Goal: Task Accomplishment & Management: Manage account settings

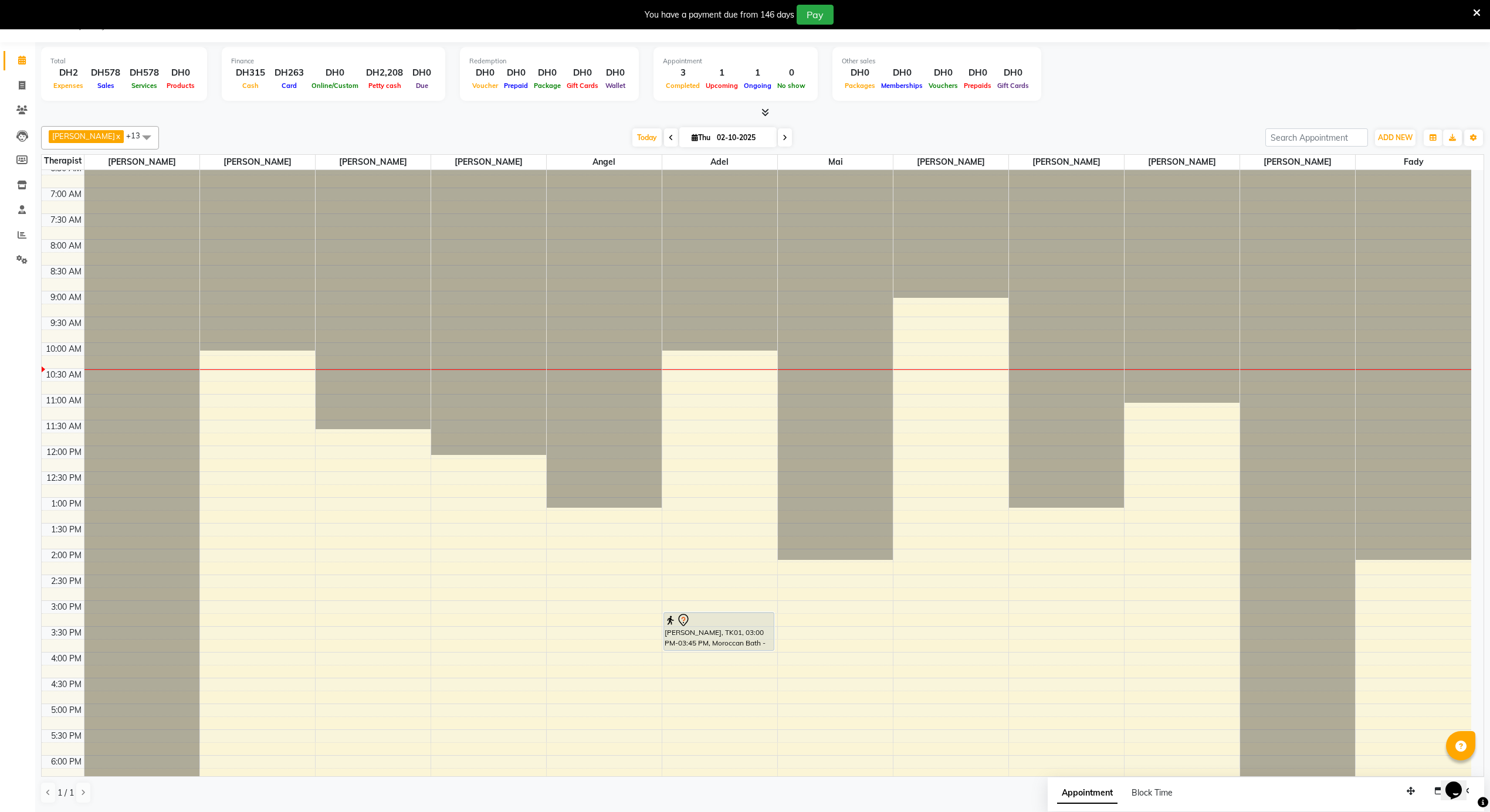
scroll to position [498, 0]
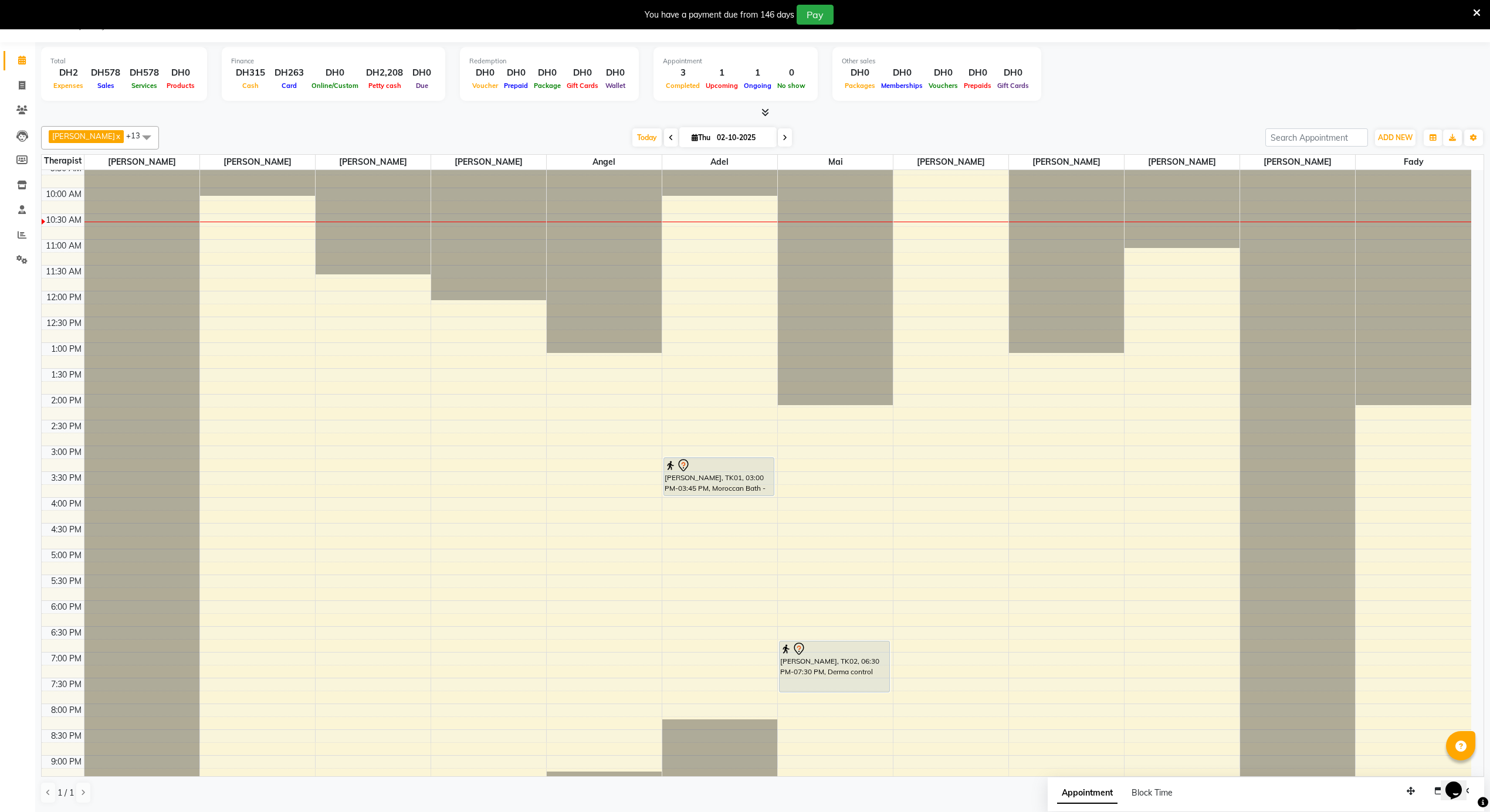
click at [362, 450] on div "12:00 AM 12:30 AM 1:00 AM 1:30 AM 2:00 AM 2:30 AM 3:00 AM 3:30 AM 4:00 AM 4:30 …" at bounding box center [757, 291] width 1429 height 1238
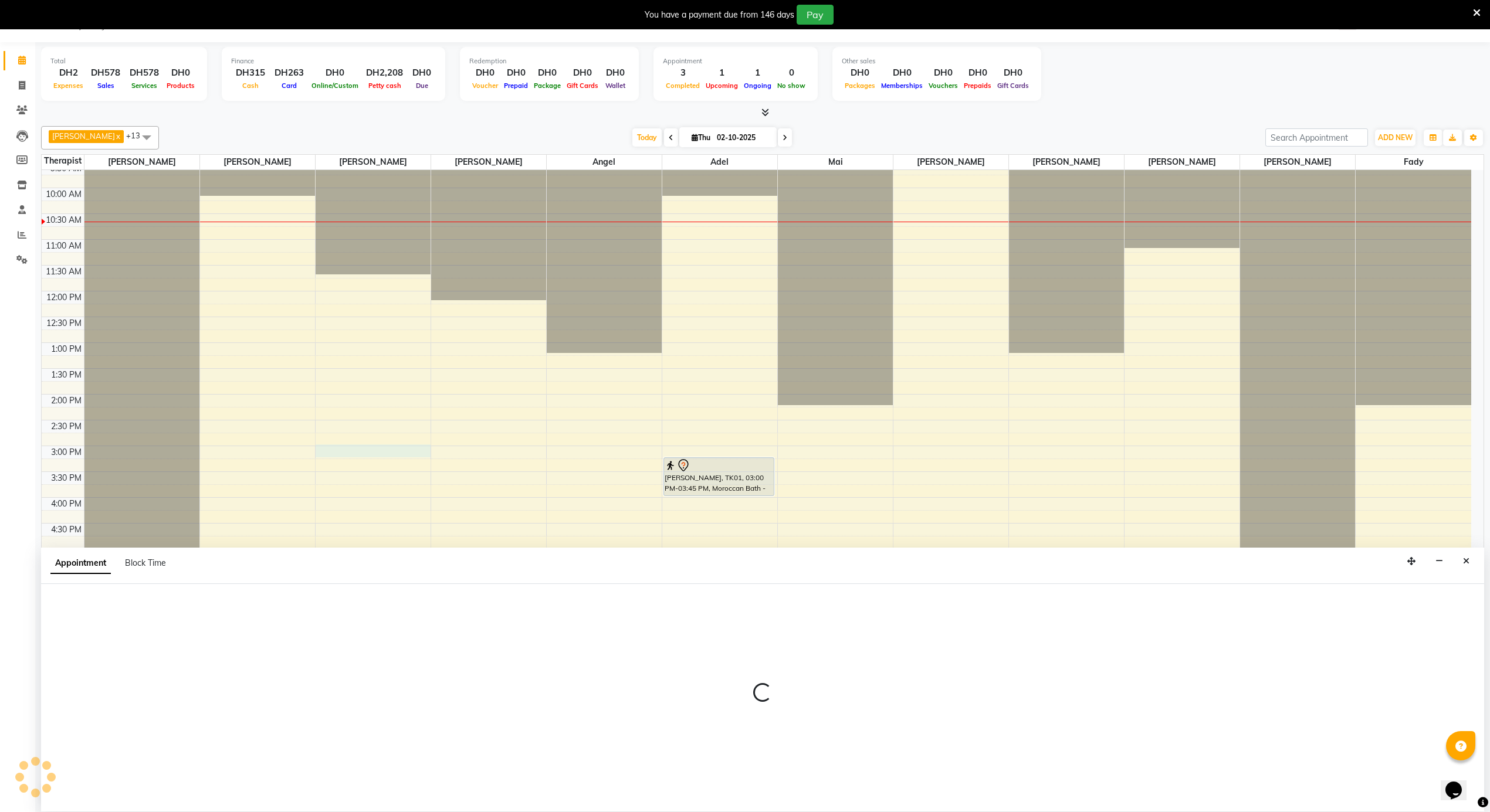
select select "38891"
select select "885"
select select "tentative"
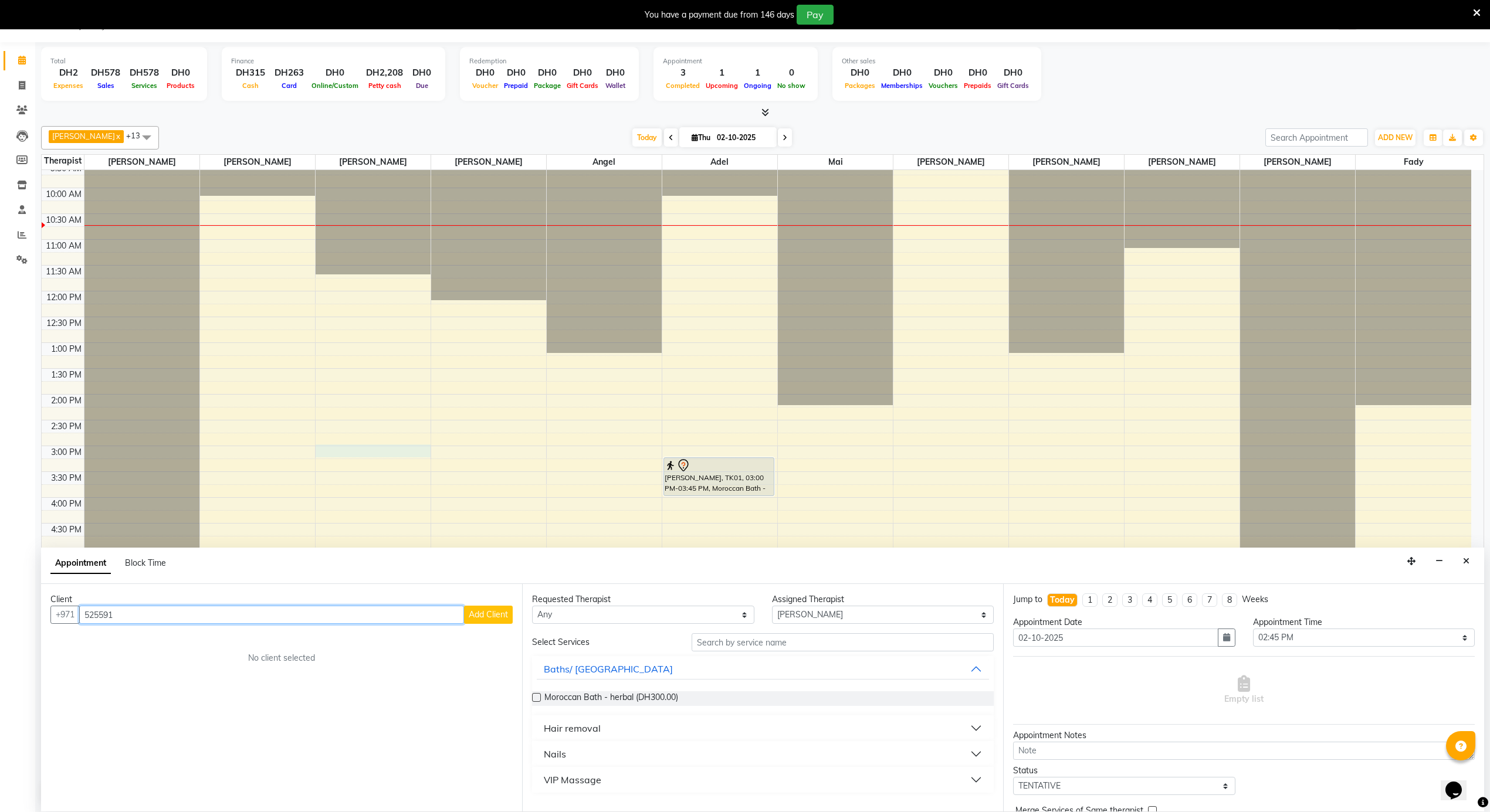
click at [334, 606] on input "525591" at bounding box center [271, 615] width 385 height 19
click at [334, 607] on input "525591" at bounding box center [271, 615] width 385 height 19
click at [145, 649] on ngb-typeahead-window "EBRAHIM 5440444 30" at bounding box center [145, 640] width 130 height 29
click at [137, 648] on button "EBRAHIM 5440444 30" at bounding box center [145, 639] width 129 height 19
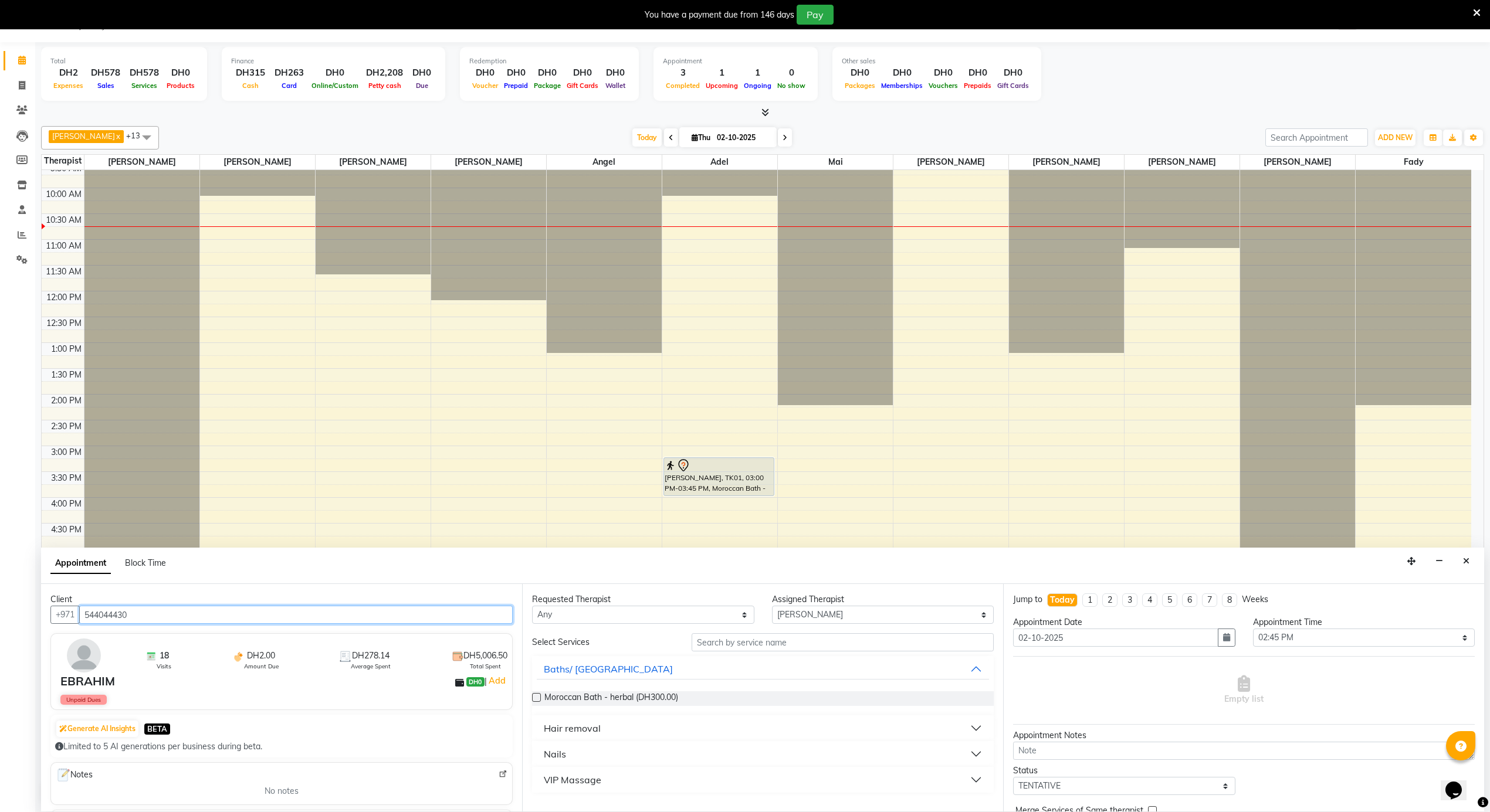
scroll to position [0, 0]
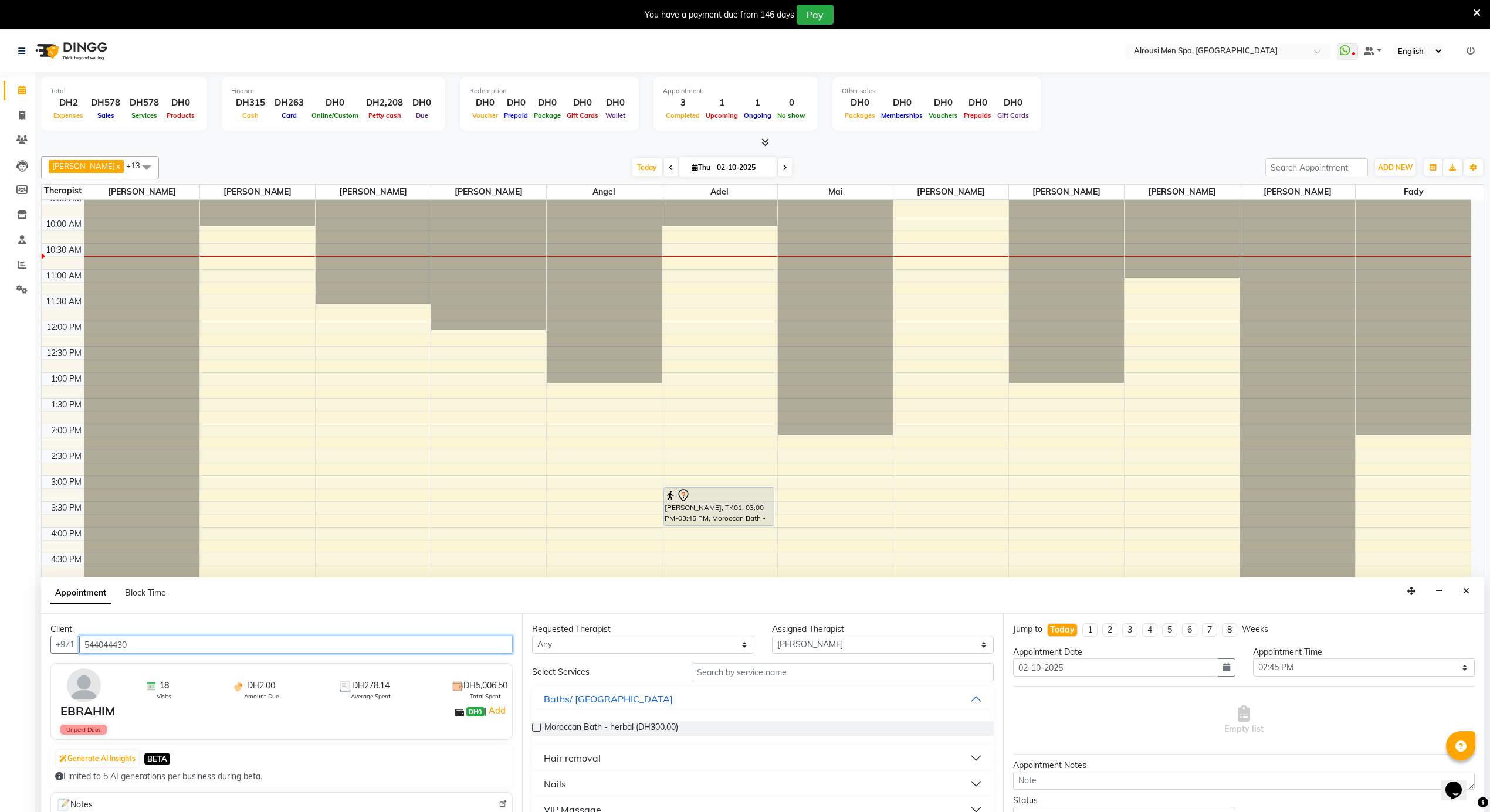
type input "544044430"
click at [805, 643] on select "Select Adel Angel Ayub cindy Diane Fady John kim Mai Mitch Mohamed steve Ali Ya…" at bounding box center [884, 644] width 223 height 19
select select "58774"
click at [772, 637] on select "Select Adel Angel Ayub cindy Diane Fady John kim Mai Mitch Mohamed steve Ali Ya…" at bounding box center [884, 644] width 223 height 19
click at [773, 681] on input "text" at bounding box center [842, 672] width 302 height 19
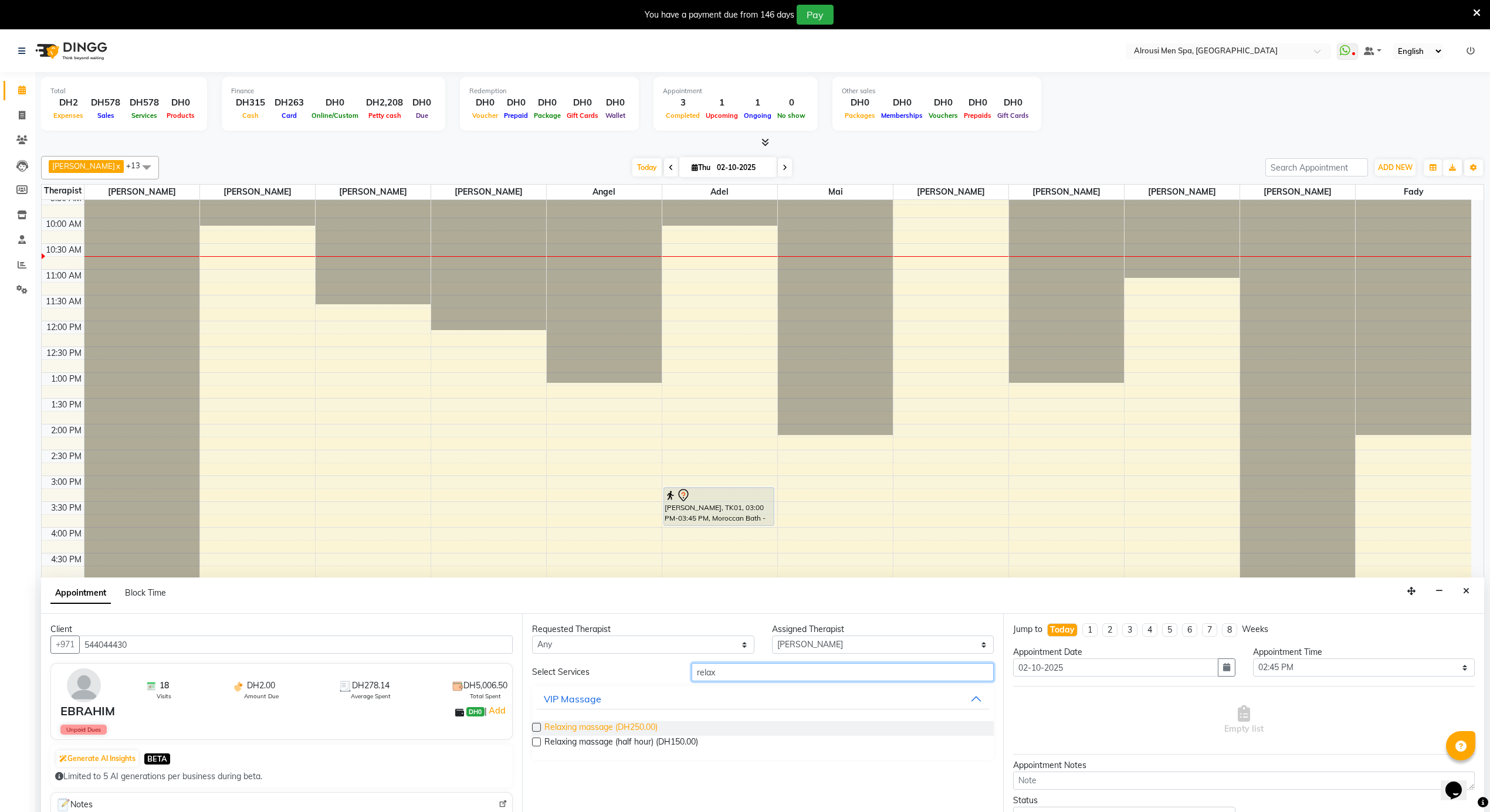
type input "relax"
click at [637, 729] on span "Relaxing massage (DH250.00)" at bounding box center [601, 728] width 113 height 15
checkbox input "false"
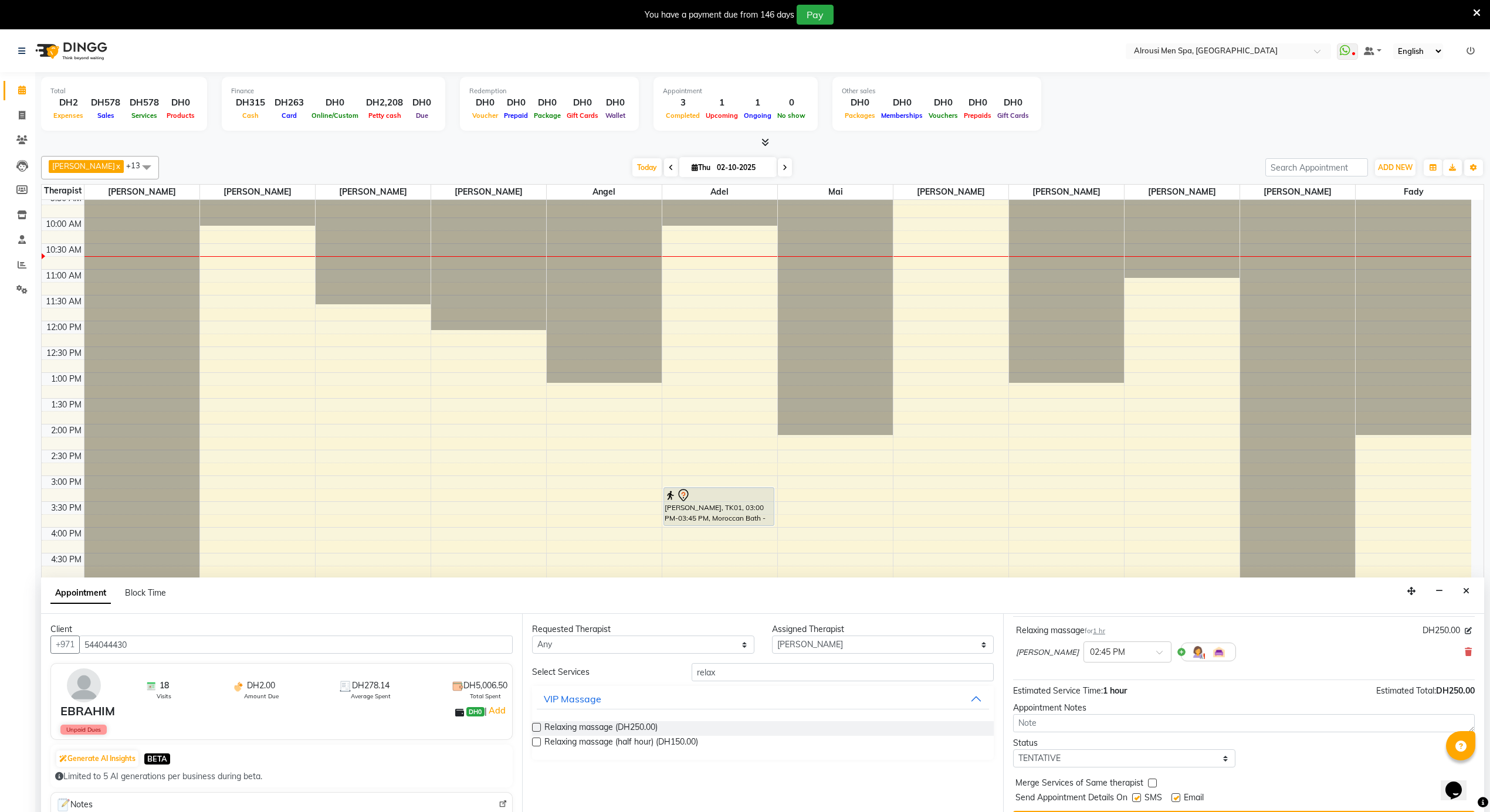
scroll to position [30, 0]
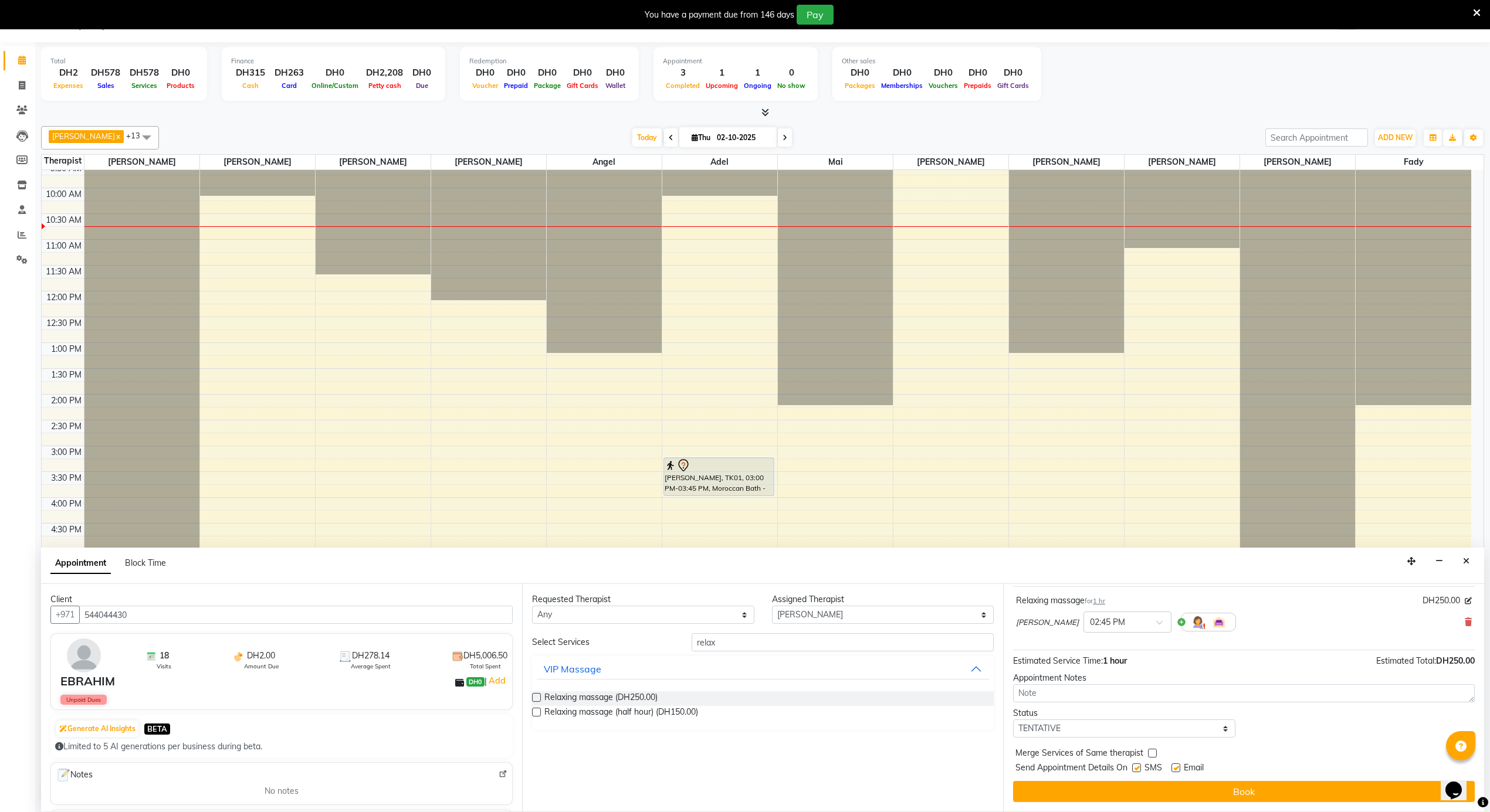
click at [1178, 774] on div at bounding box center [1176, 770] width 8 height 13
click at [1177, 770] on label at bounding box center [1176, 767] width 9 height 9
click at [1177, 770] on input "checkbox" at bounding box center [1176, 769] width 8 height 8
checkbox input "false"
click at [1137, 773] on div at bounding box center [1137, 770] width 8 height 13
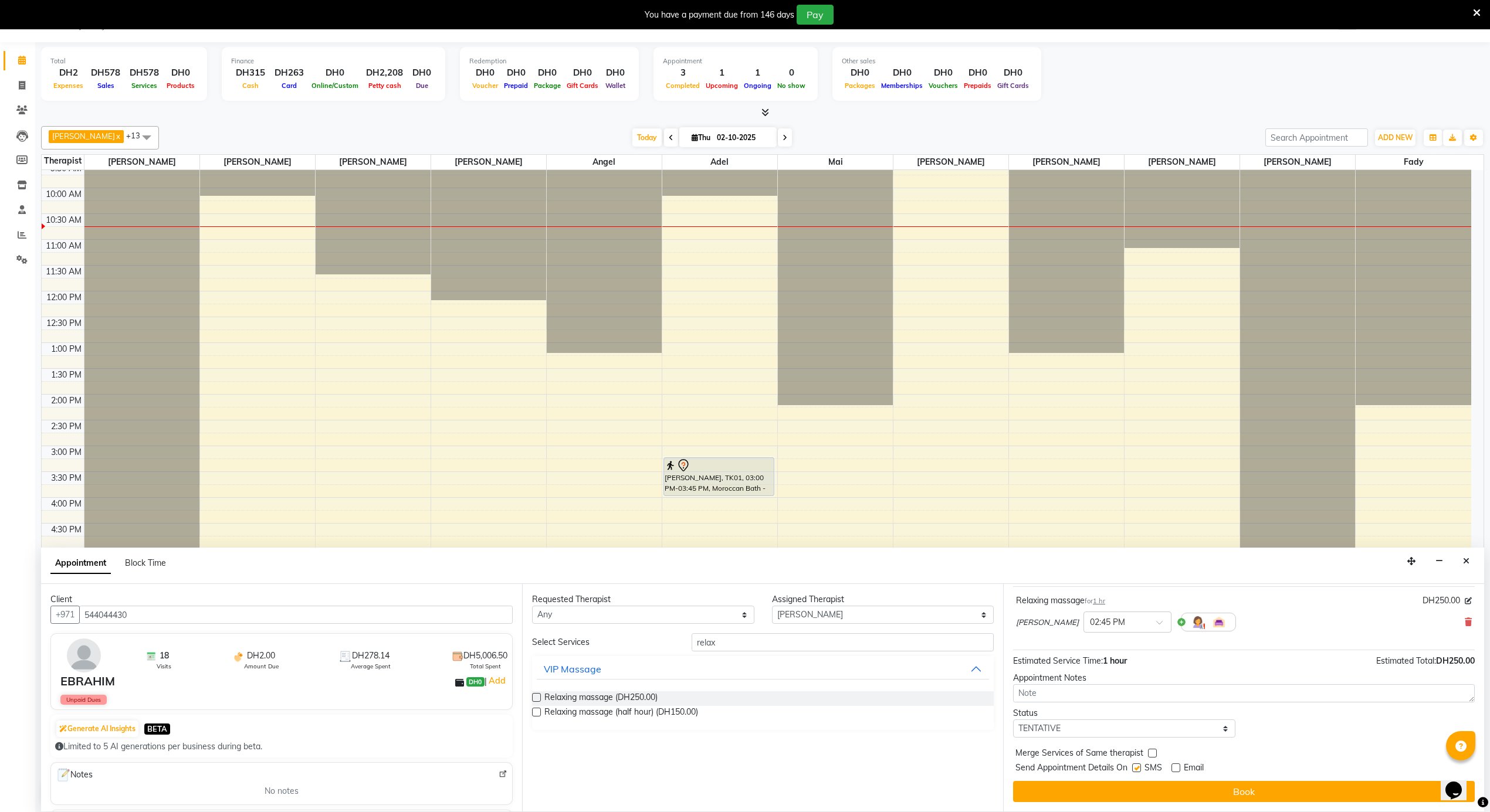
click at [1138, 772] on label at bounding box center [1137, 767] width 9 height 9
click at [1138, 772] on input "checkbox" at bounding box center [1137, 769] width 8 height 8
checkbox input "false"
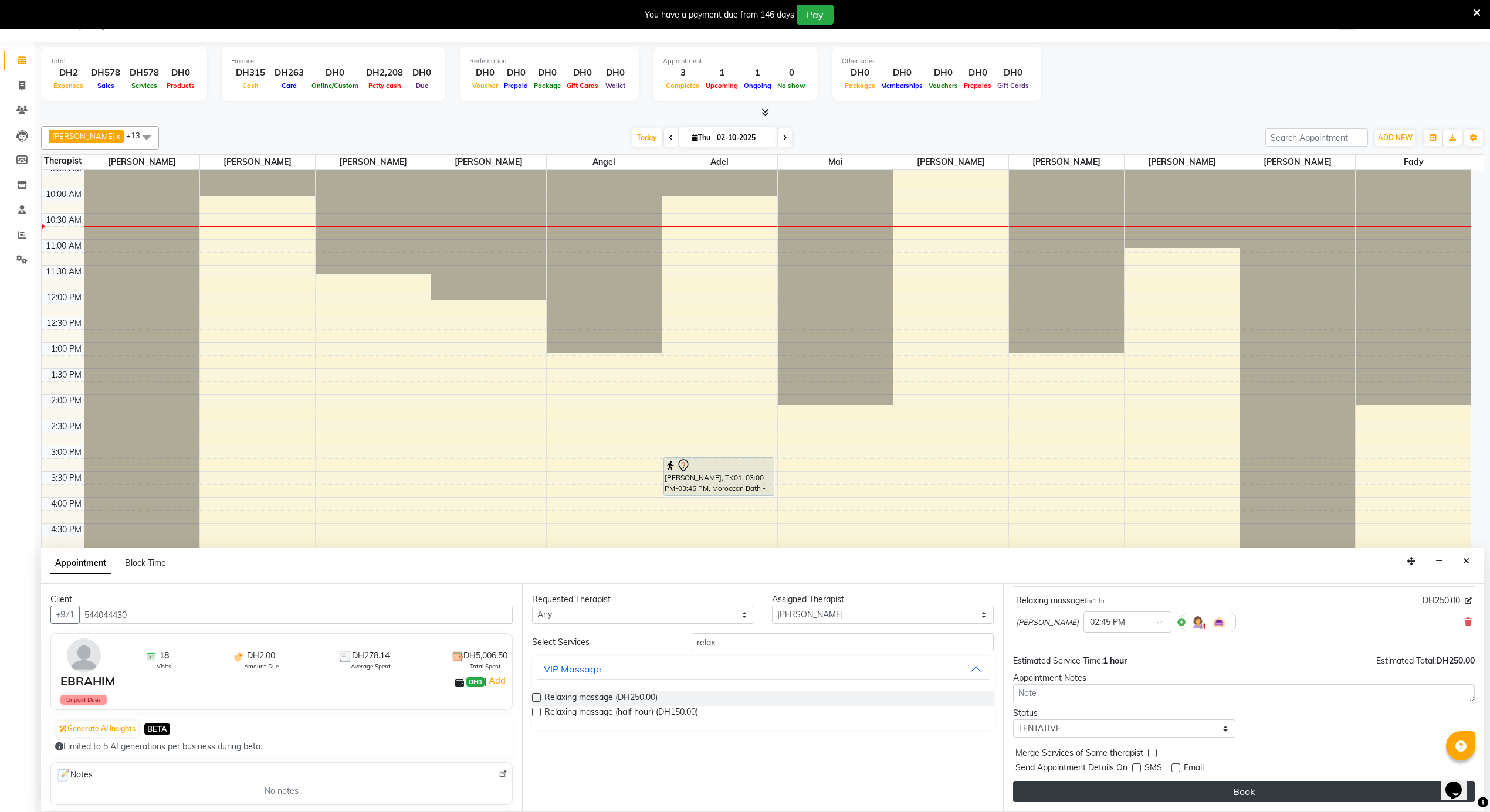
click at [1140, 793] on button "Book" at bounding box center [1244, 792] width 462 height 21
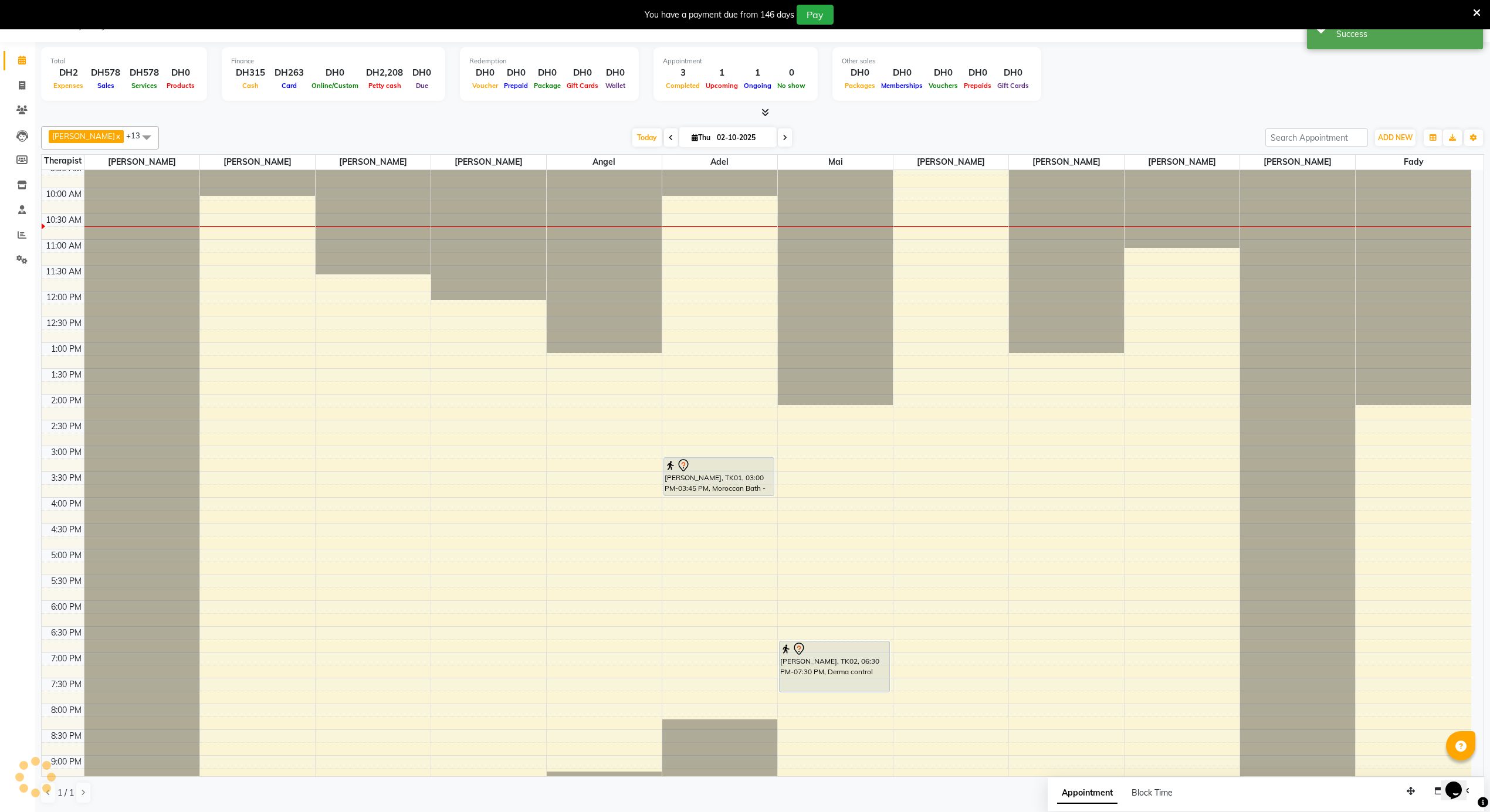
scroll to position [0, 0]
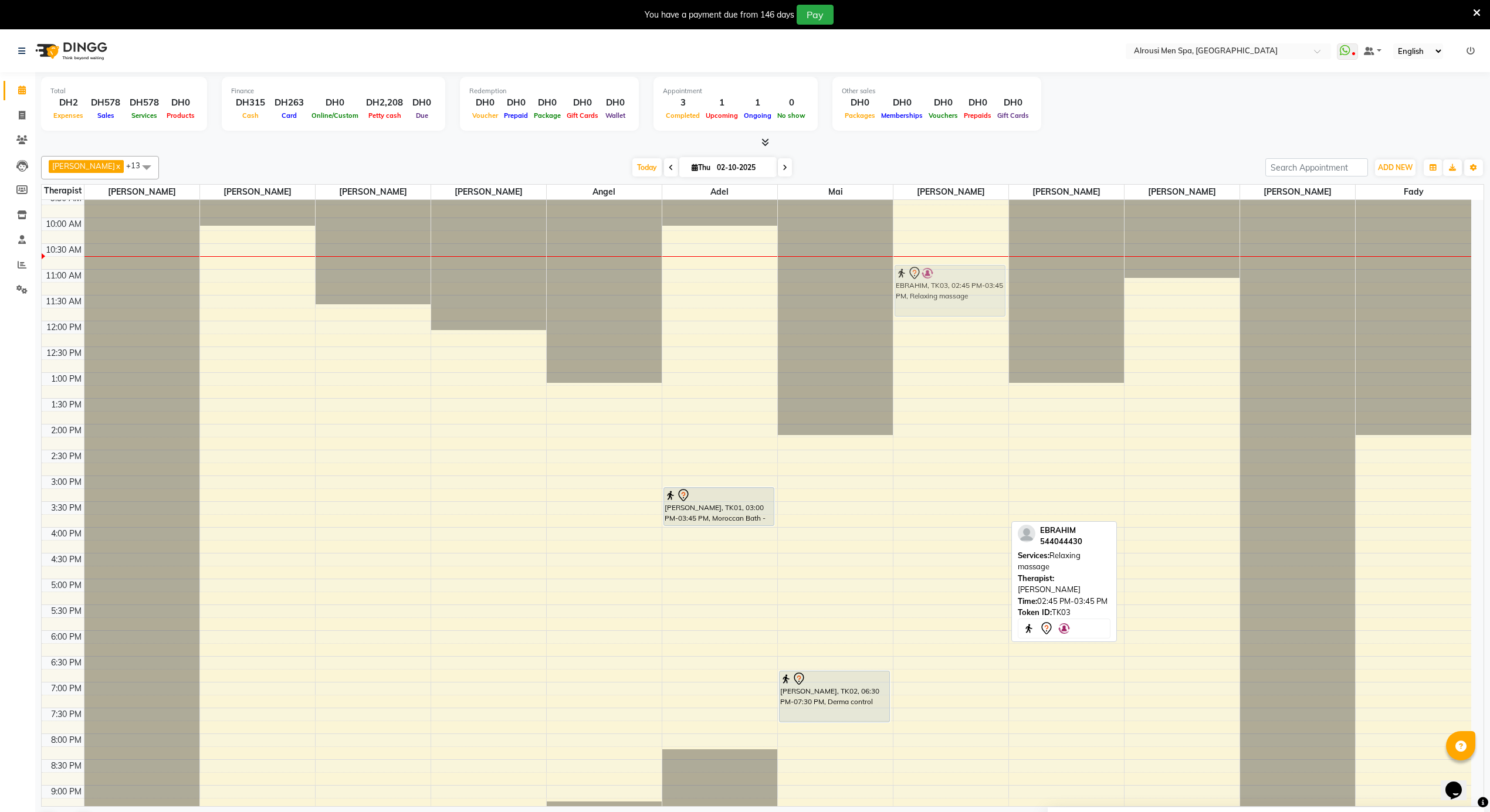
drag, startPoint x: 973, startPoint y: 503, endPoint x: 973, endPoint y: 298, distance: 205.0
click at [973, 298] on div "EBRAHIM, TK03, 02:45 PM-03:45 PM, Relaxing massage EBRAHIM, TK03, 02:45 PM-03:4…" at bounding box center [951, 321] width 115 height 1238
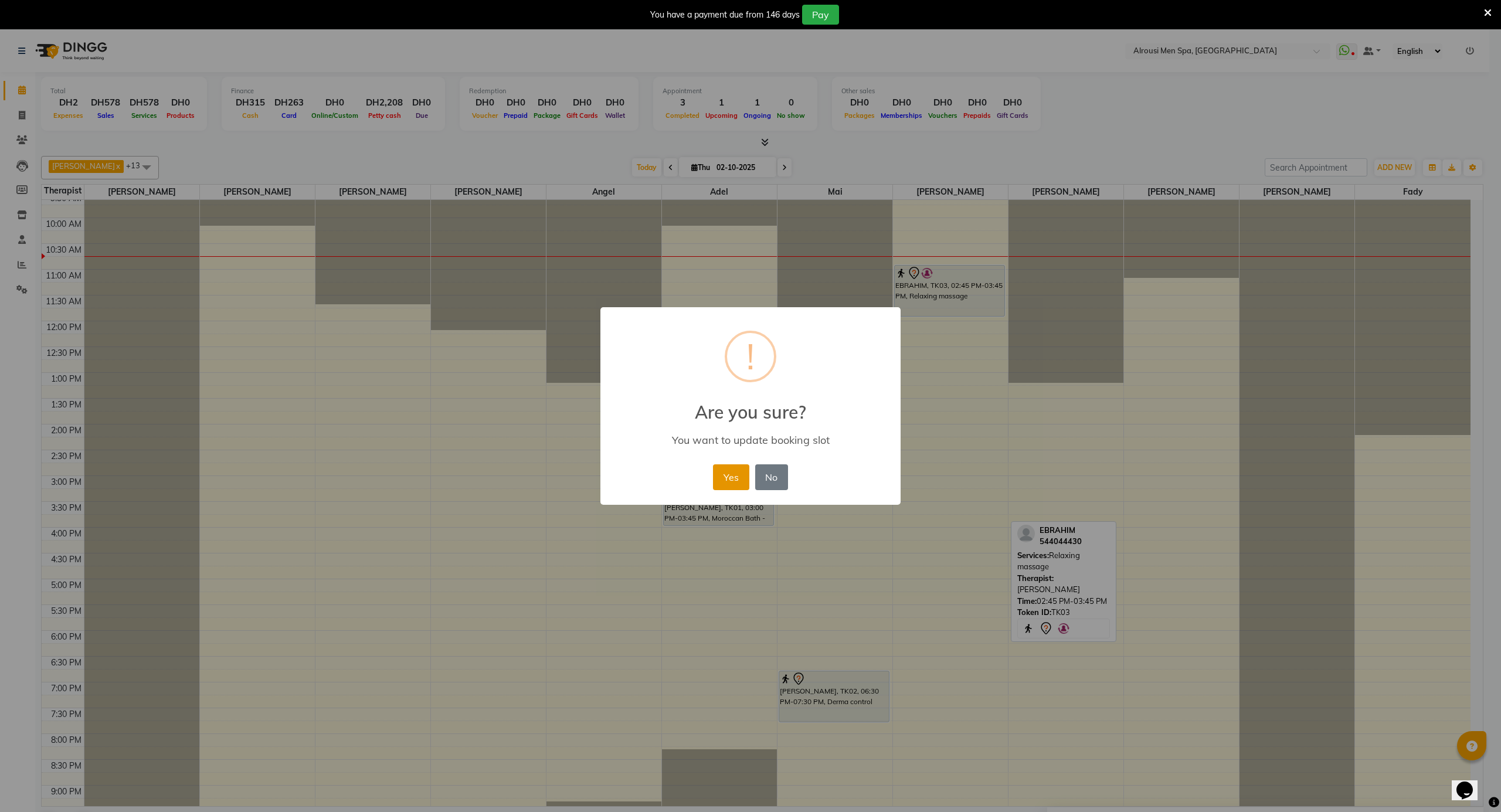
click at [740, 472] on button "Yes" at bounding box center [731, 477] width 36 height 25
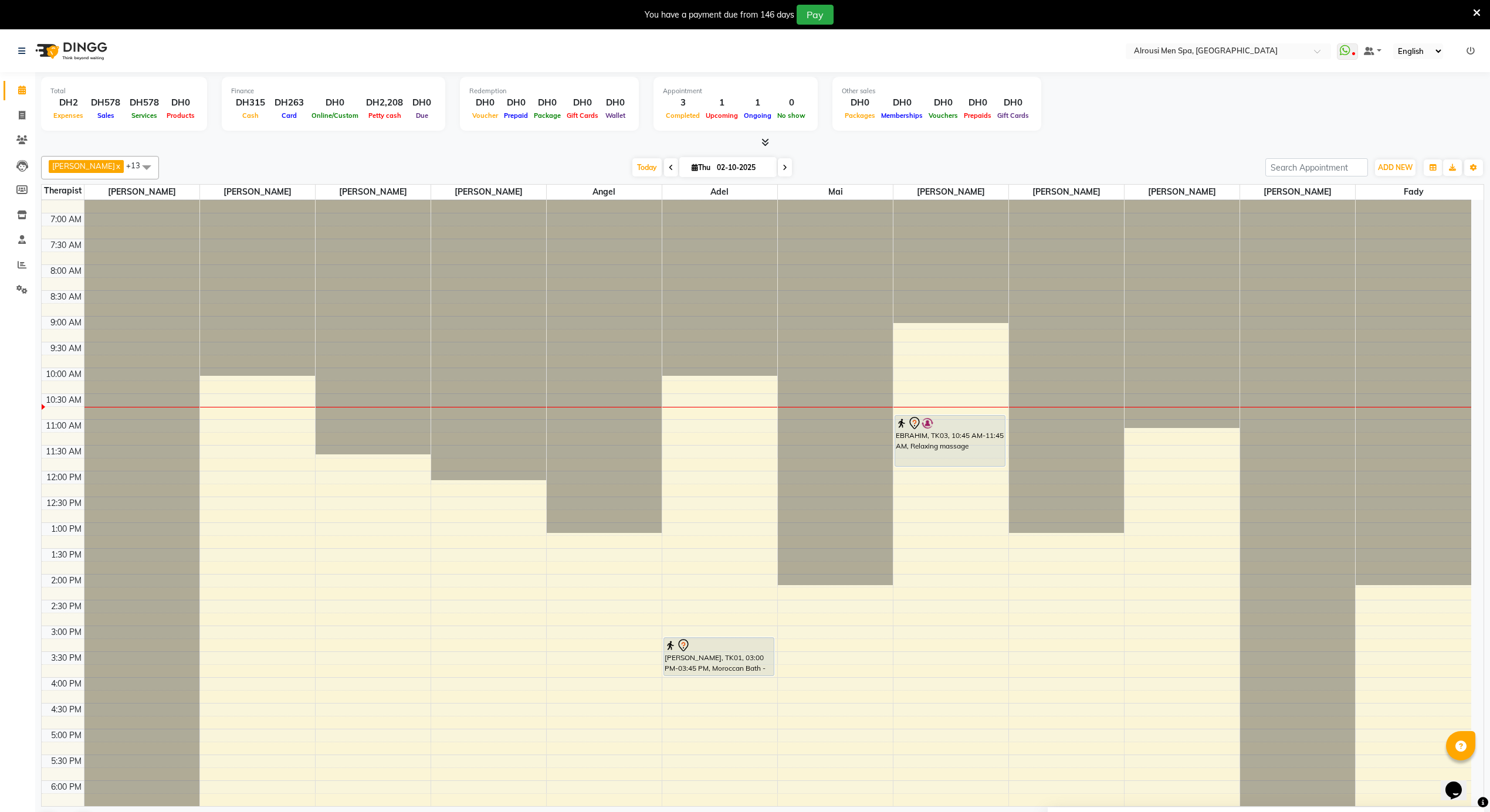
scroll to position [342, 0]
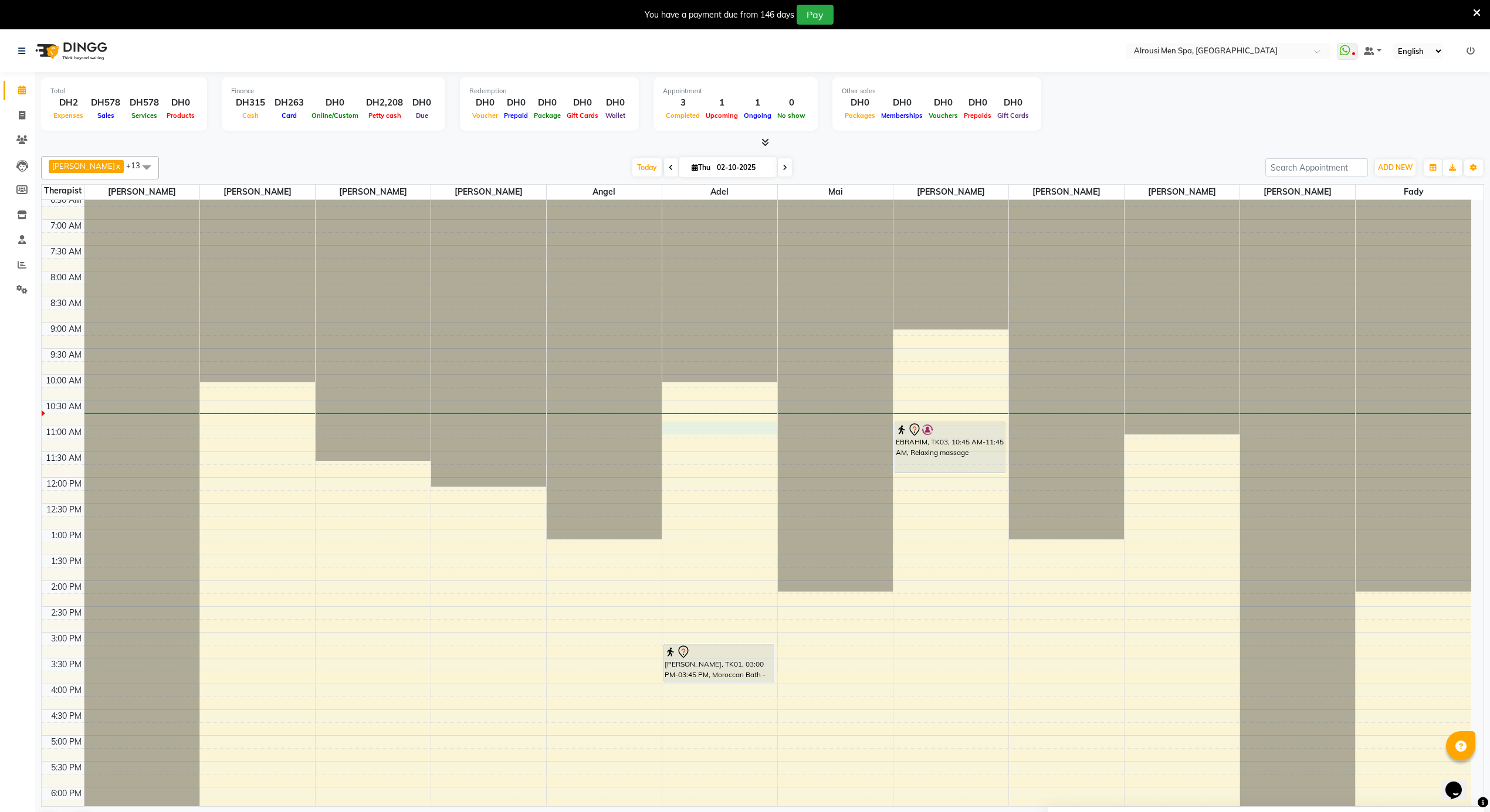
click at [724, 424] on div "12:00 AM 12:30 AM 1:00 AM 1:30 AM 2:00 AM 2:30 AM 3:00 AM 3:30 AM 4:00 AM 4:30 …" at bounding box center [757, 477] width 1429 height 1238
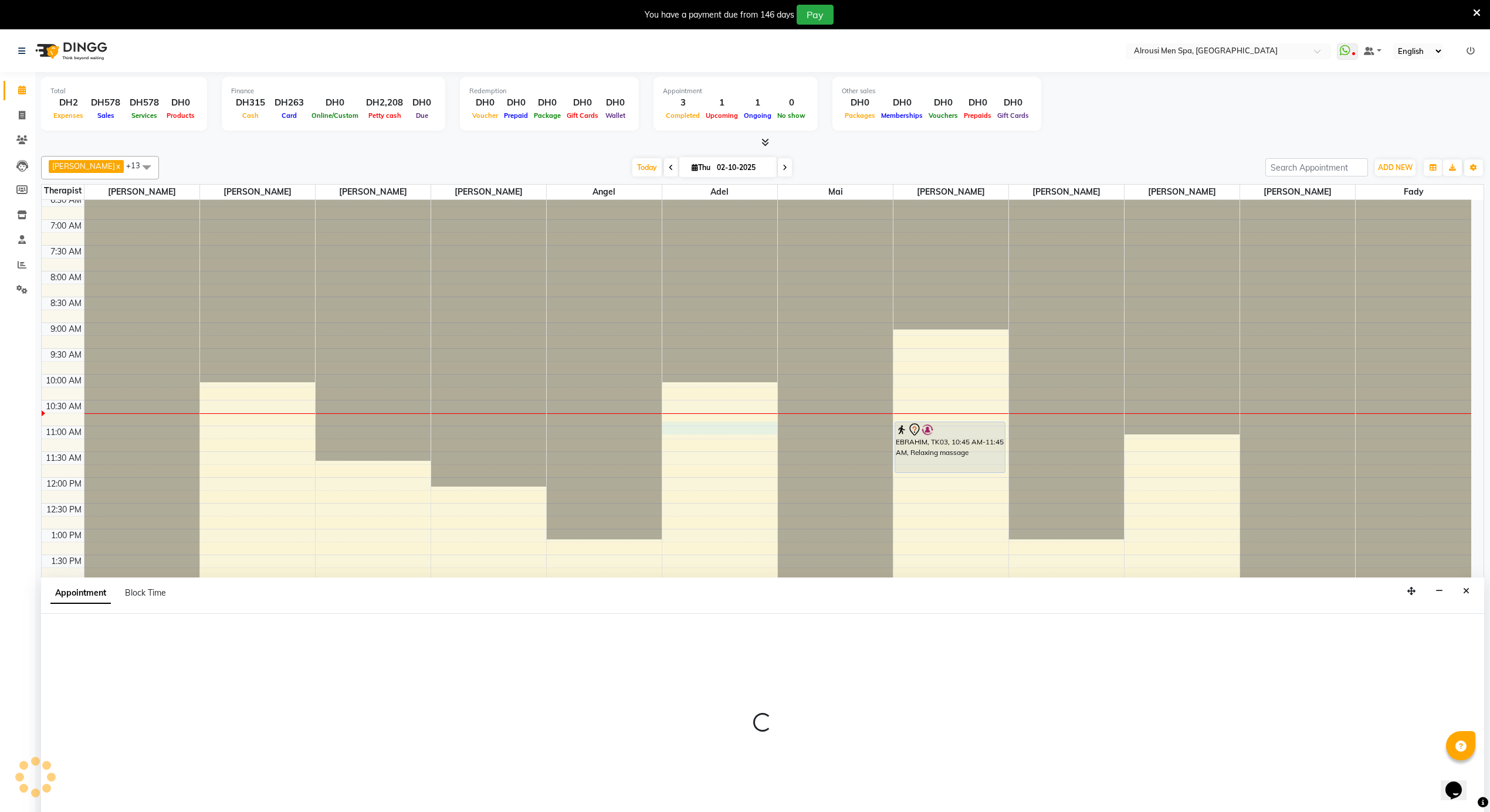
scroll to position [30, 0]
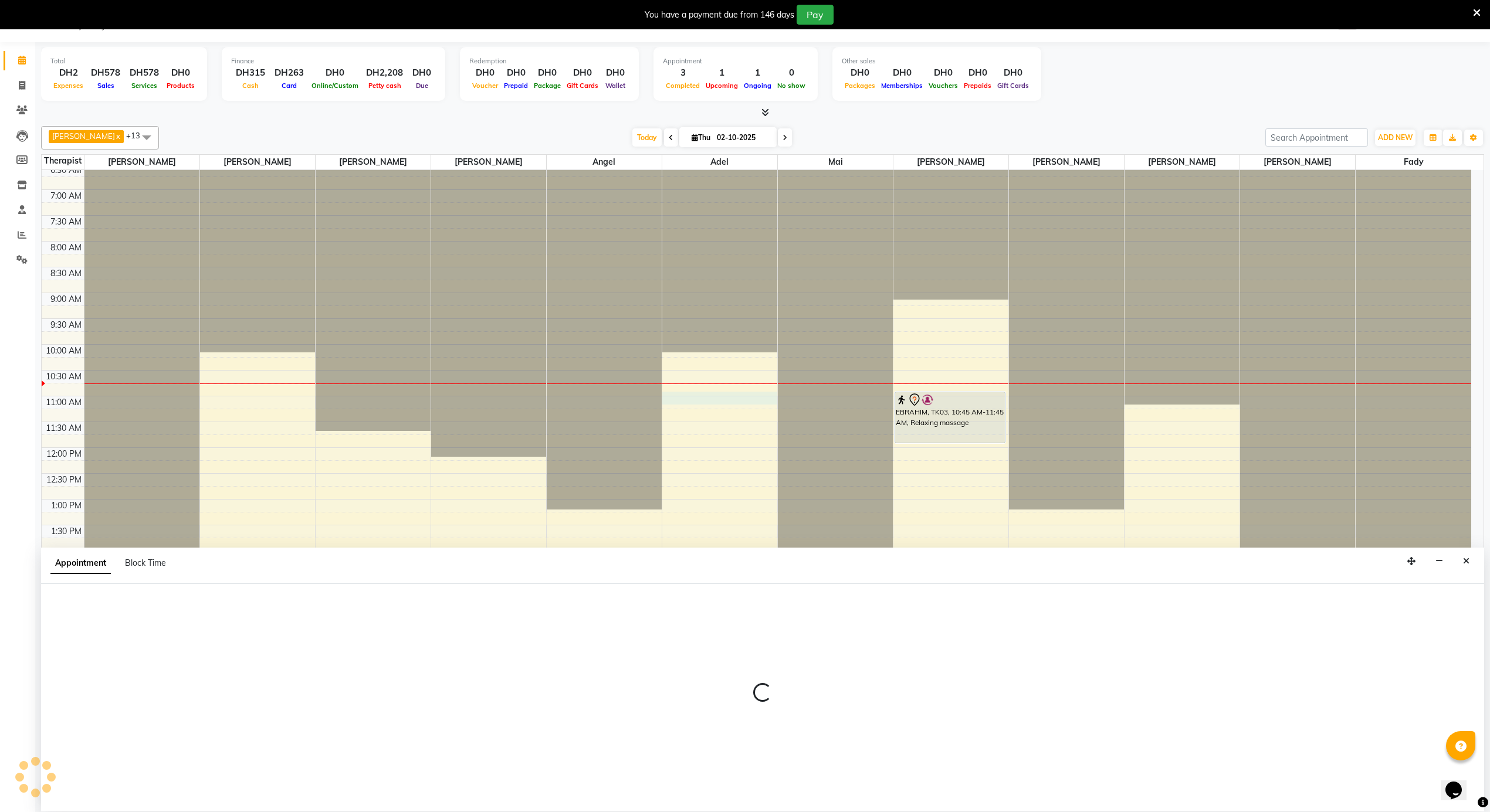
select select "43429"
select select "645"
select select "tentative"
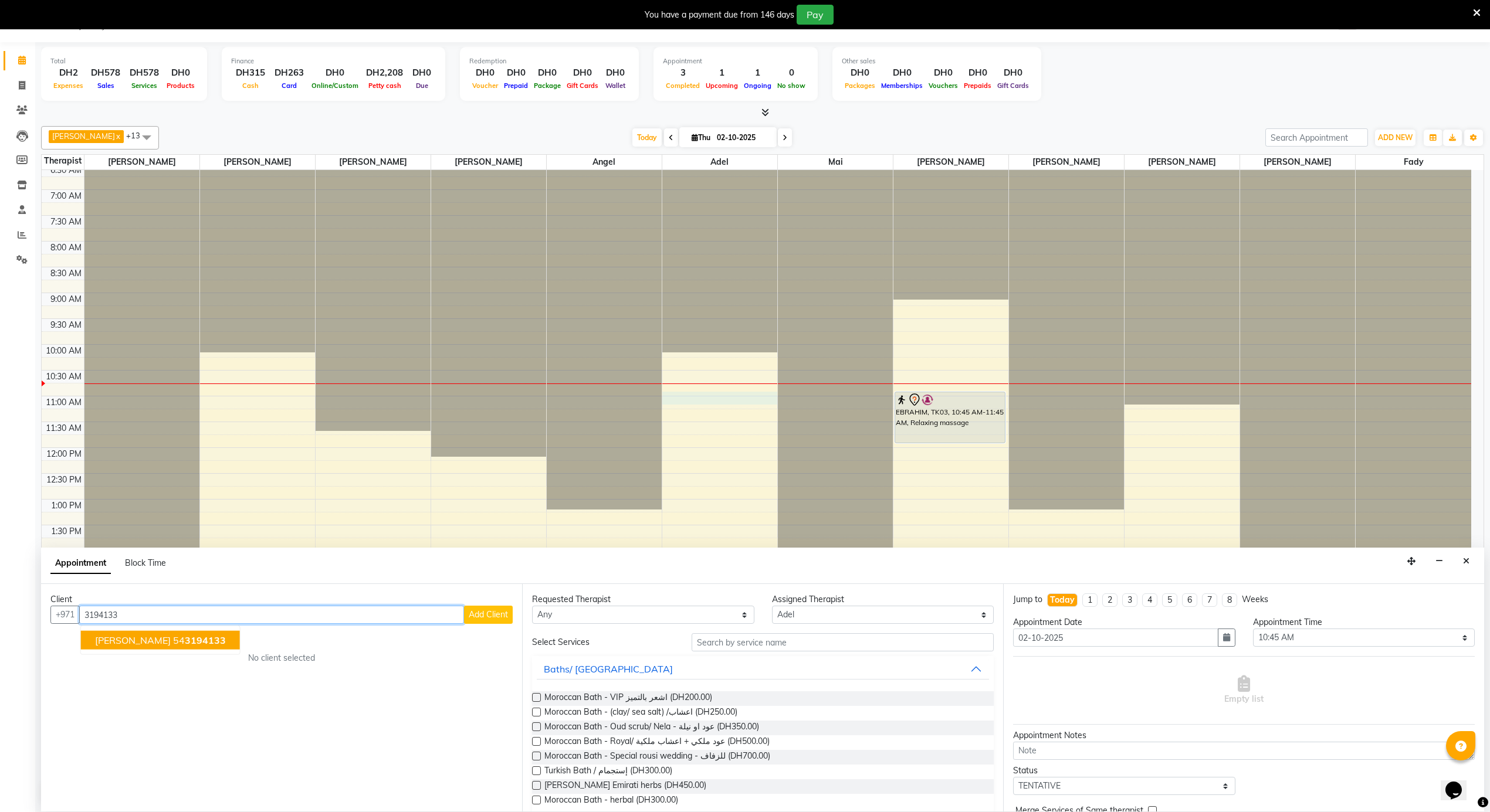
click at [97, 650] on ngb-typeahead-window "Stefano 54 3194133" at bounding box center [160, 640] width 160 height 29
click at [105, 641] on span "[PERSON_NAME]" at bounding box center [133, 640] width 76 height 12
type input "543194133"
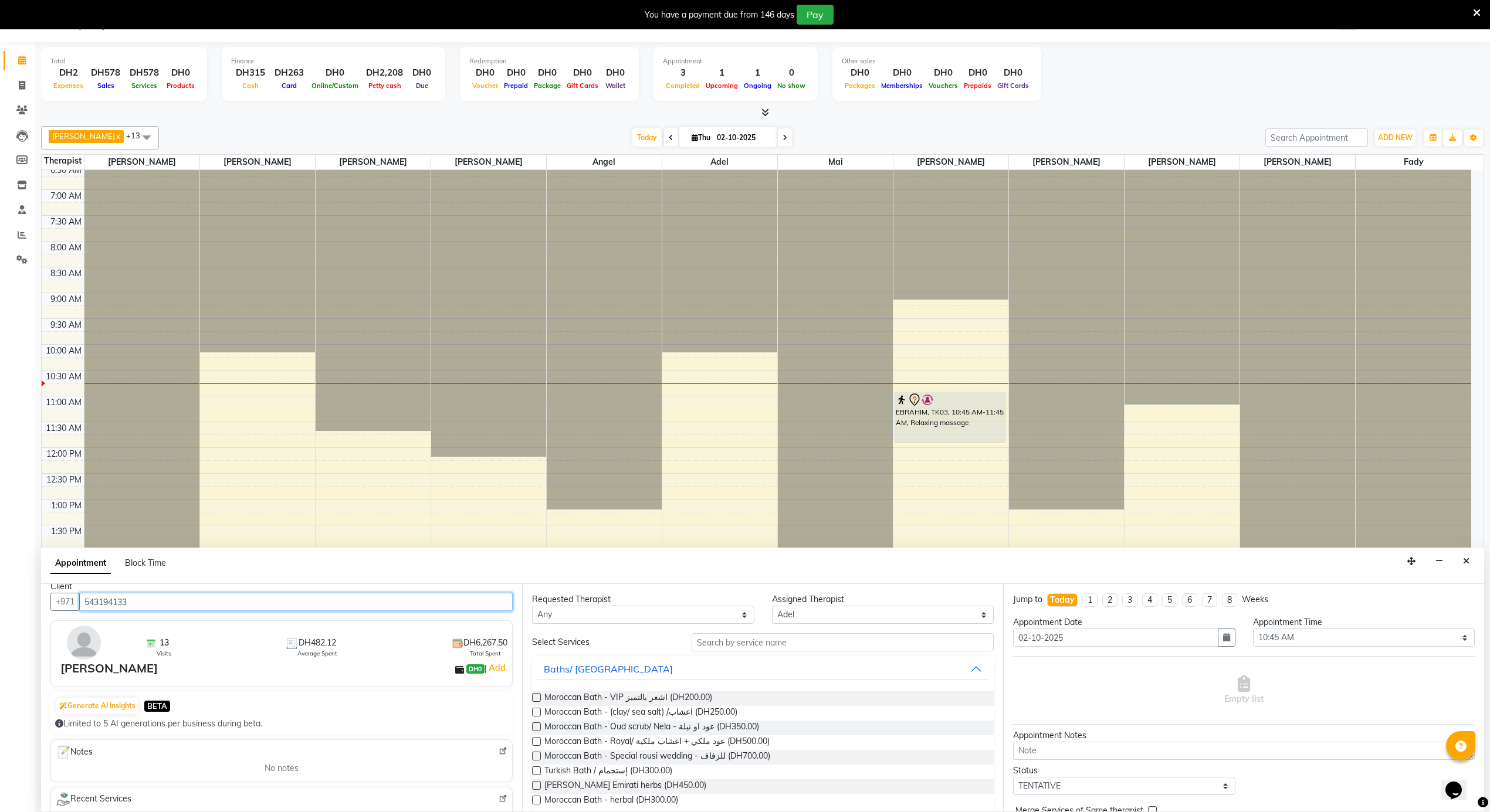
scroll to position [0, 0]
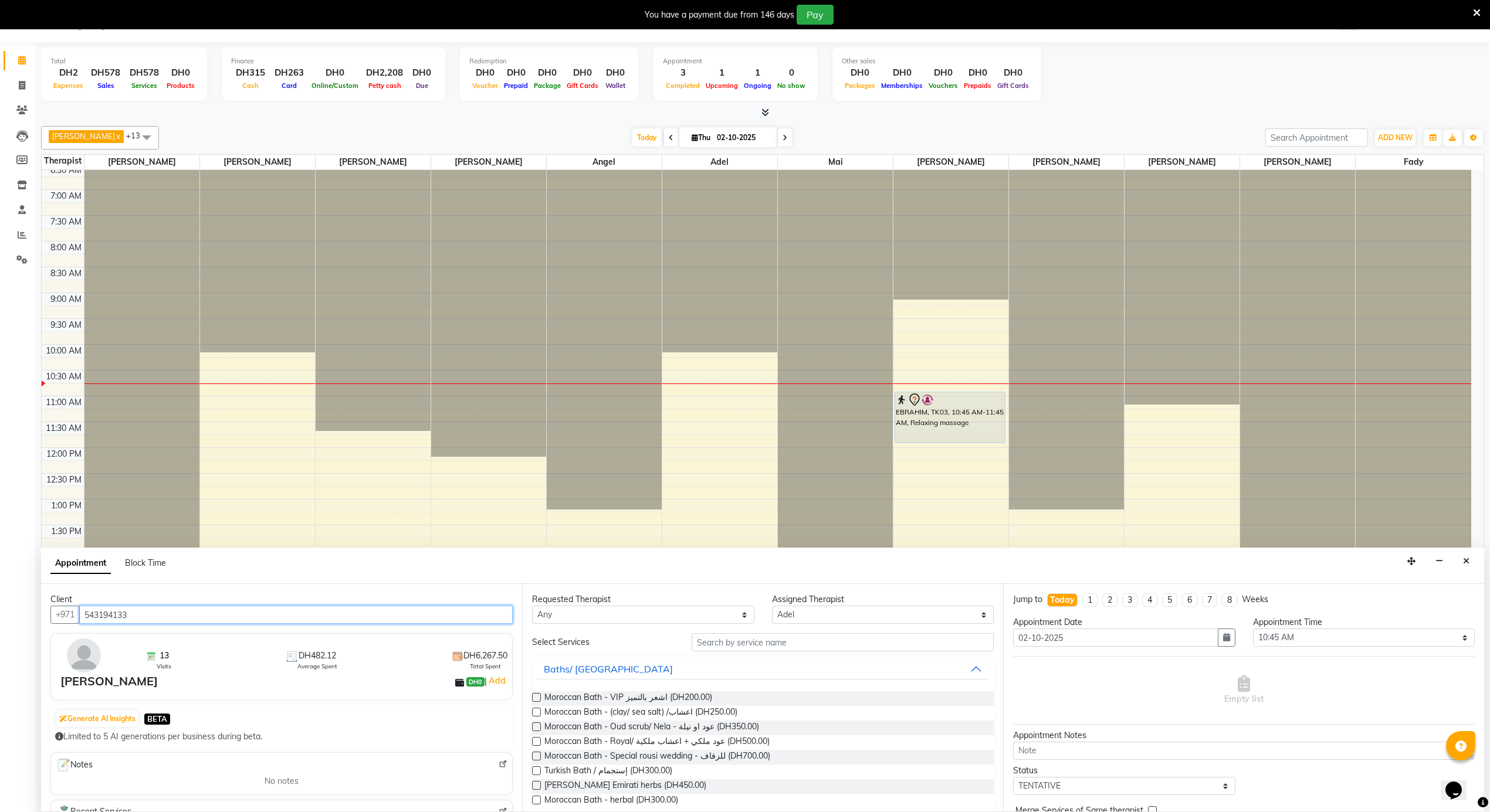
click at [139, 618] on input "543194133" at bounding box center [296, 615] width 434 height 19
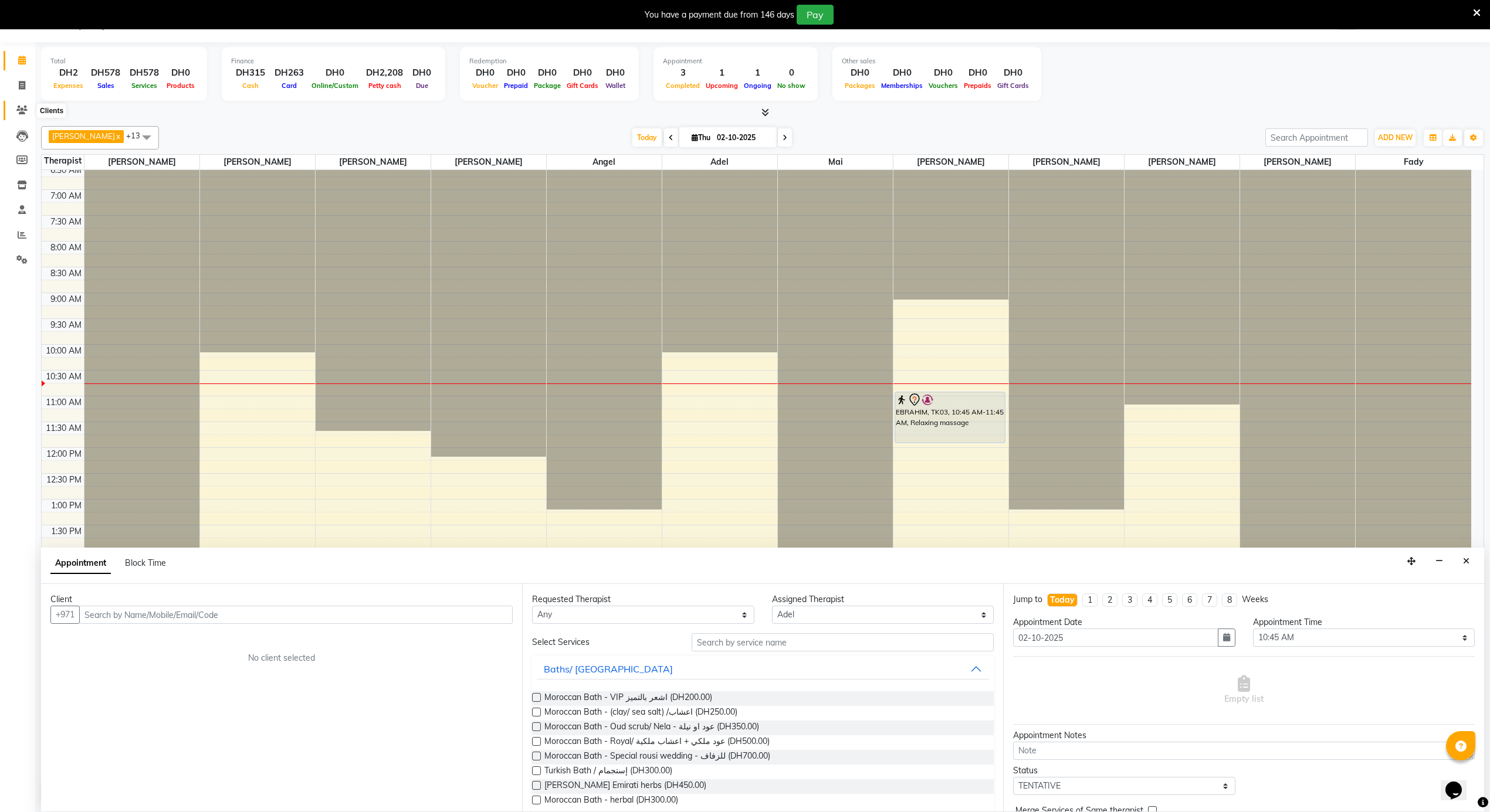
click at [27, 103] on span at bounding box center [21, 110] width 21 height 14
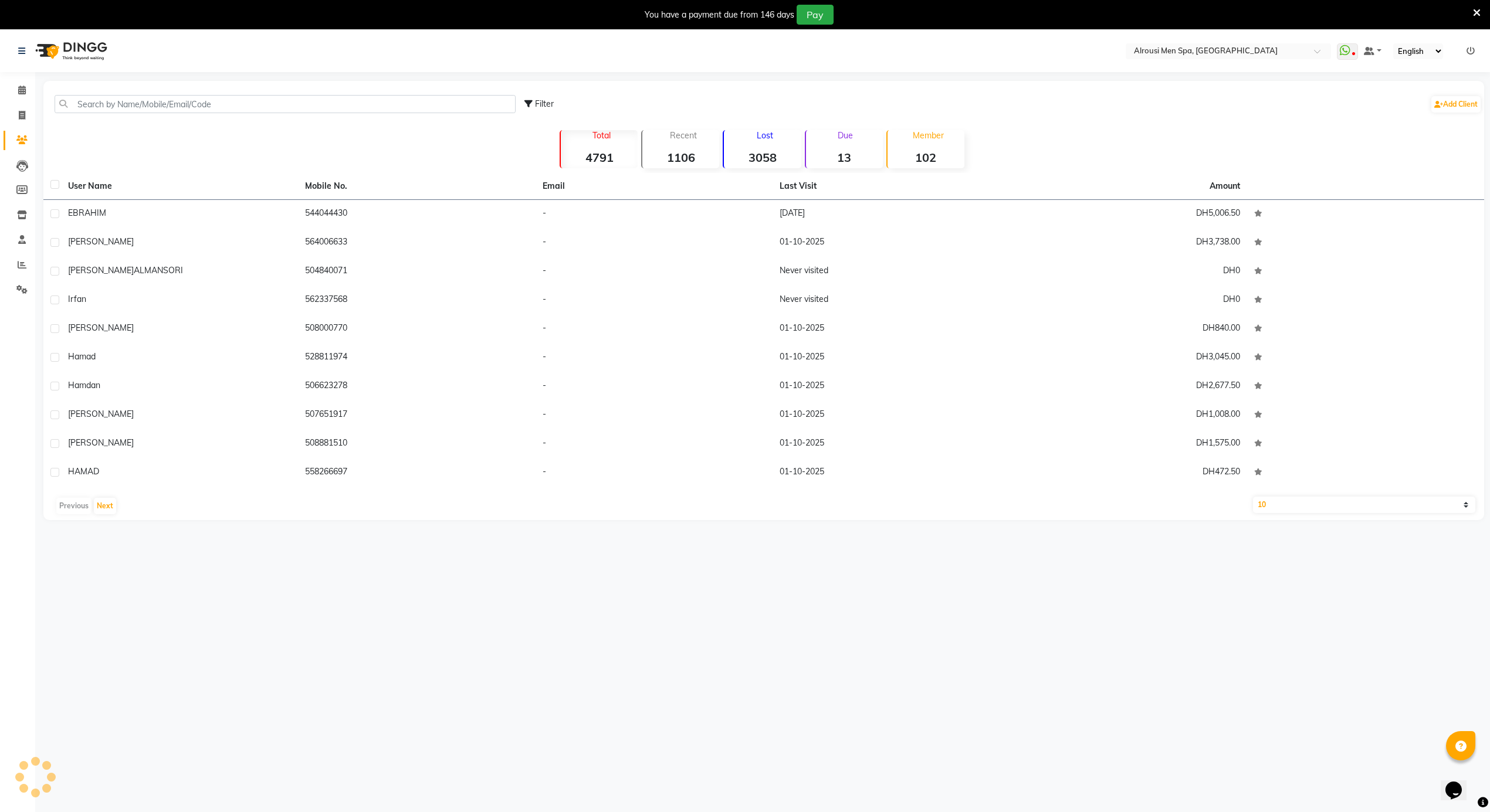
click at [139, 78] on div "Select Location × Alrousi Men Spa, Abu Dhabi WhatsApp Status ✕ Status: Disconne…" at bounding box center [745, 436] width 1490 height 812
click at [132, 105] on input "text" at bounding box center [285, 103] width 461 height 19
paste input "543194133"
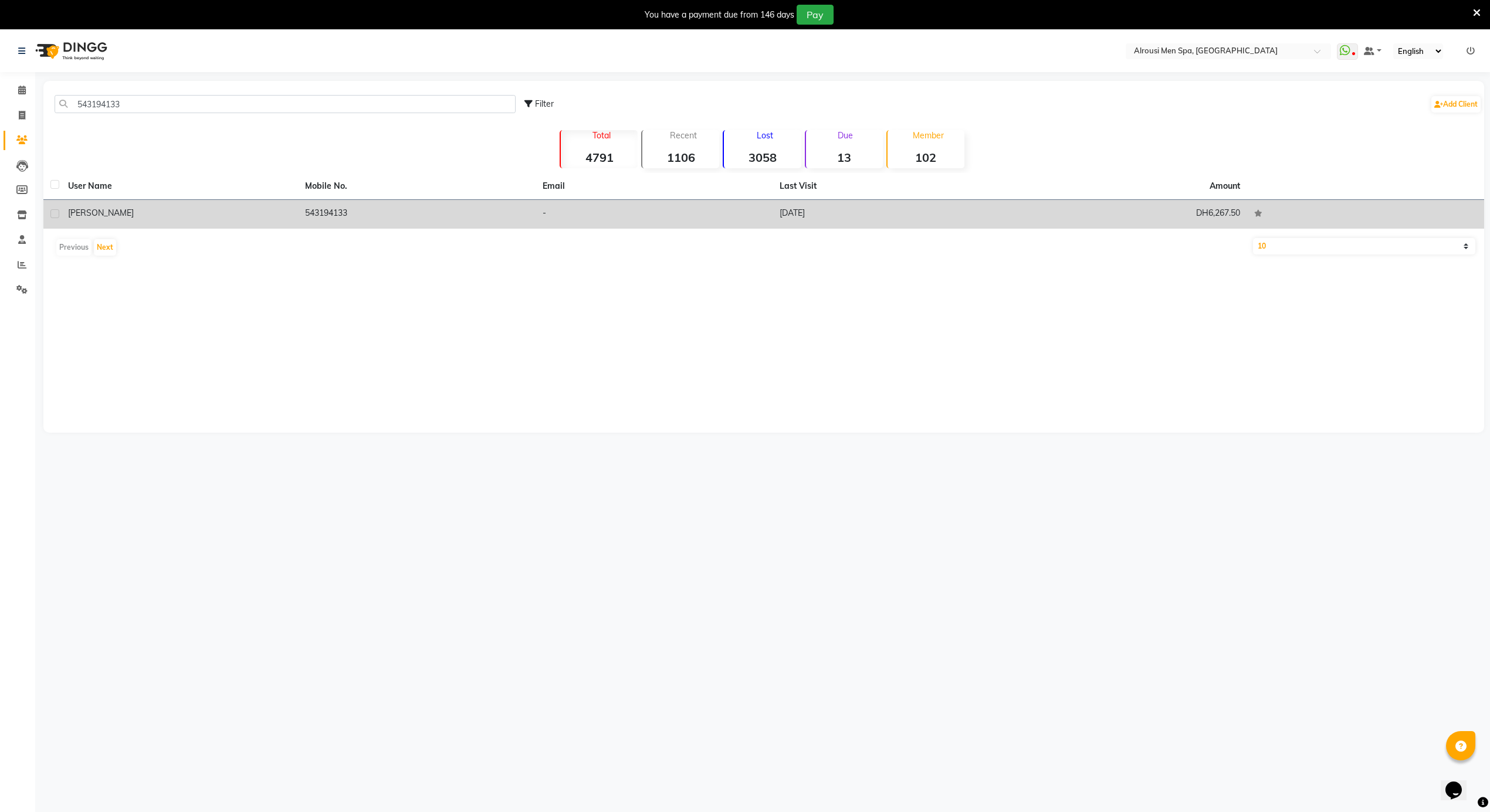
click at [184, 221] on td "[PERSON_NAME]" at bounding box center [179, 214] width 237 height 28
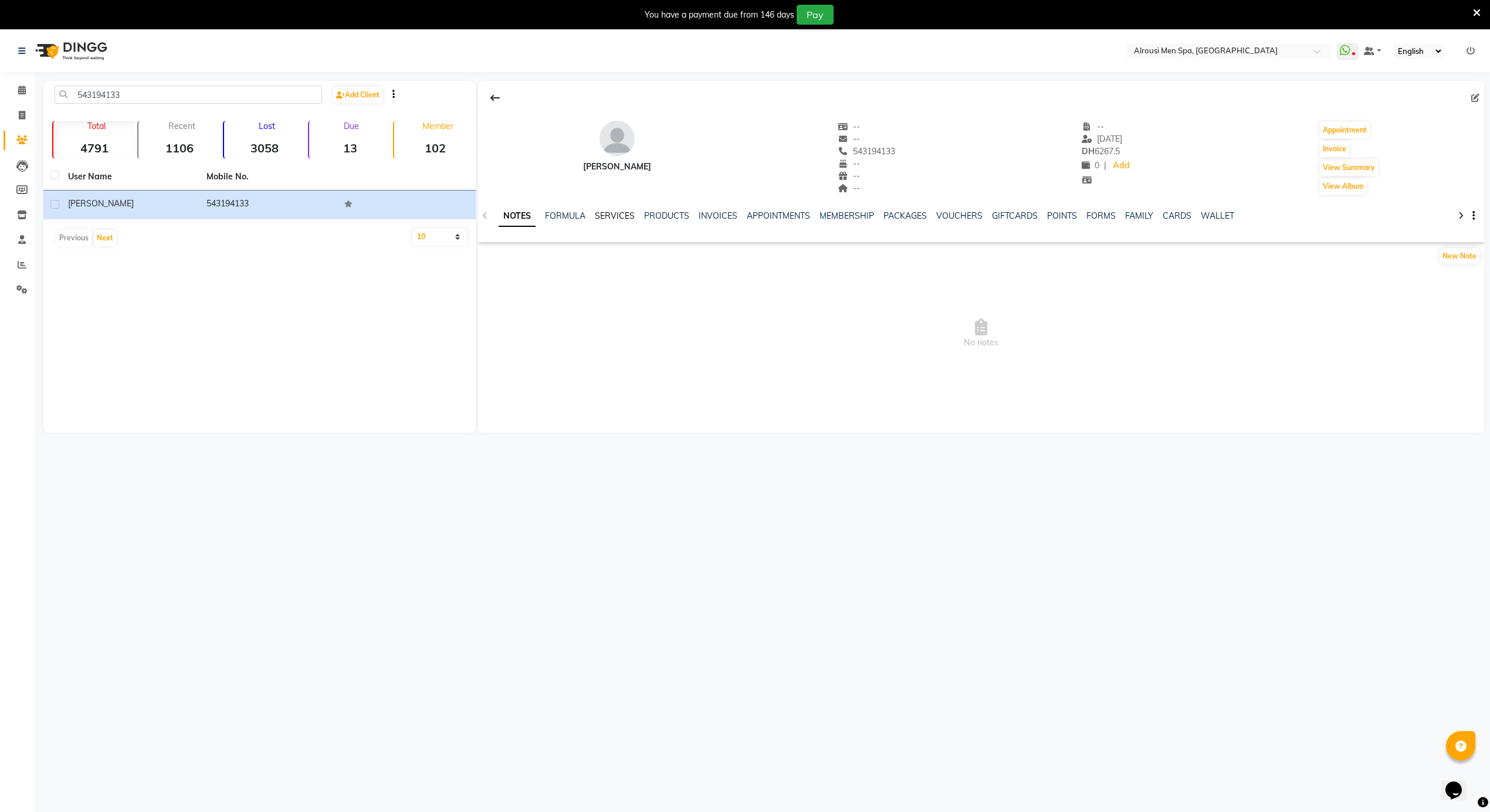
click at [607, 219] on link "SERVICES" at bounding box center [614, 216] width 40 height 11
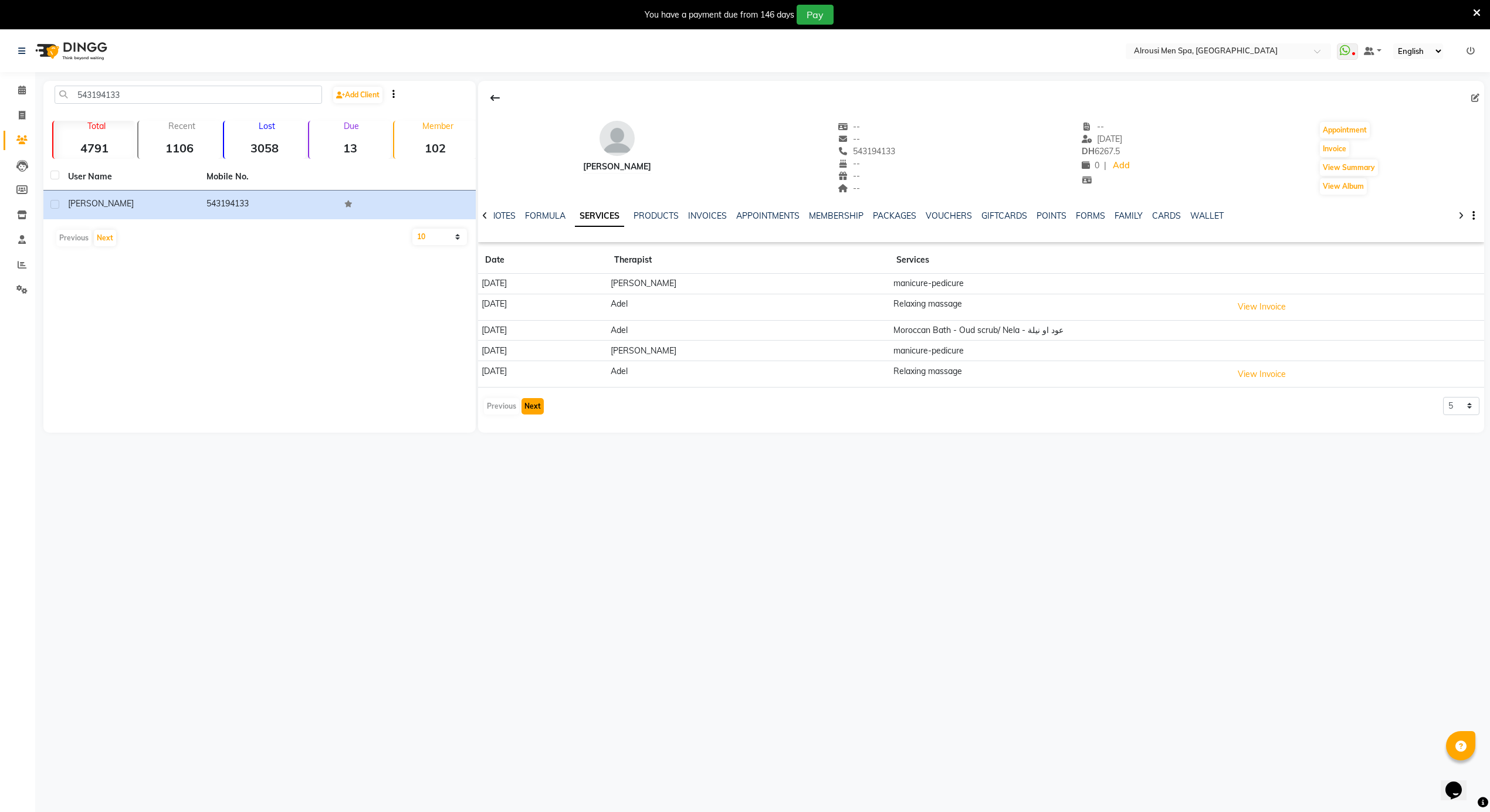
click at [535, 415] on button "Next" at bounding box center [532, 406] width 22 height 17
click at [525, 408] on button "Next" at bounding box center [532, 400] width 22 height 17
click at [503, 408] on button "Previous" at bounding box center [502, 406] width 35 height 17
click at [503, 408] on div "Previous Next" at bounding box center [514, 400] width 62 height 19
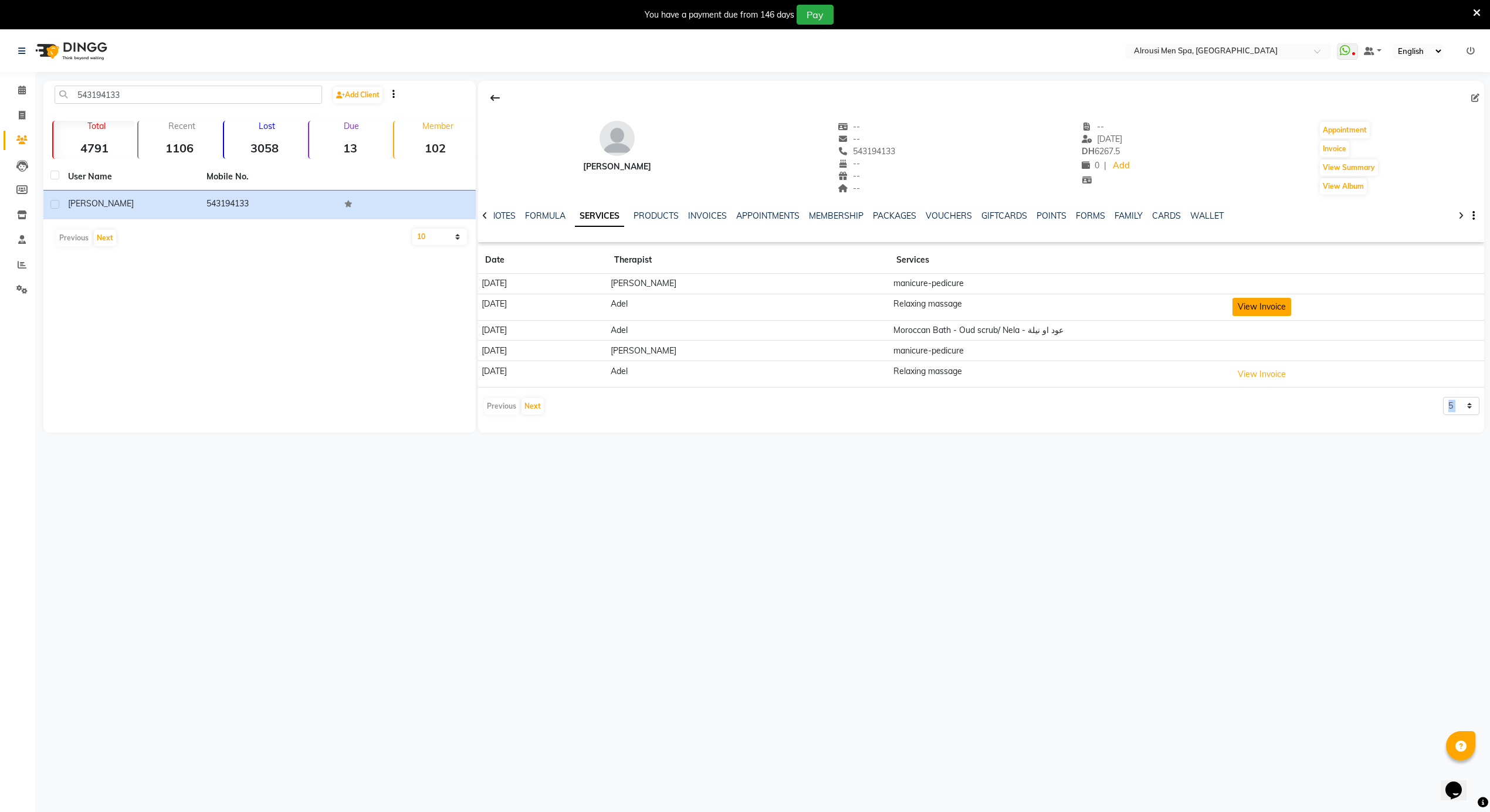
click at [1249, 314] on button "View Invoice" at bounding box center [1262, 306] width 59 height 19
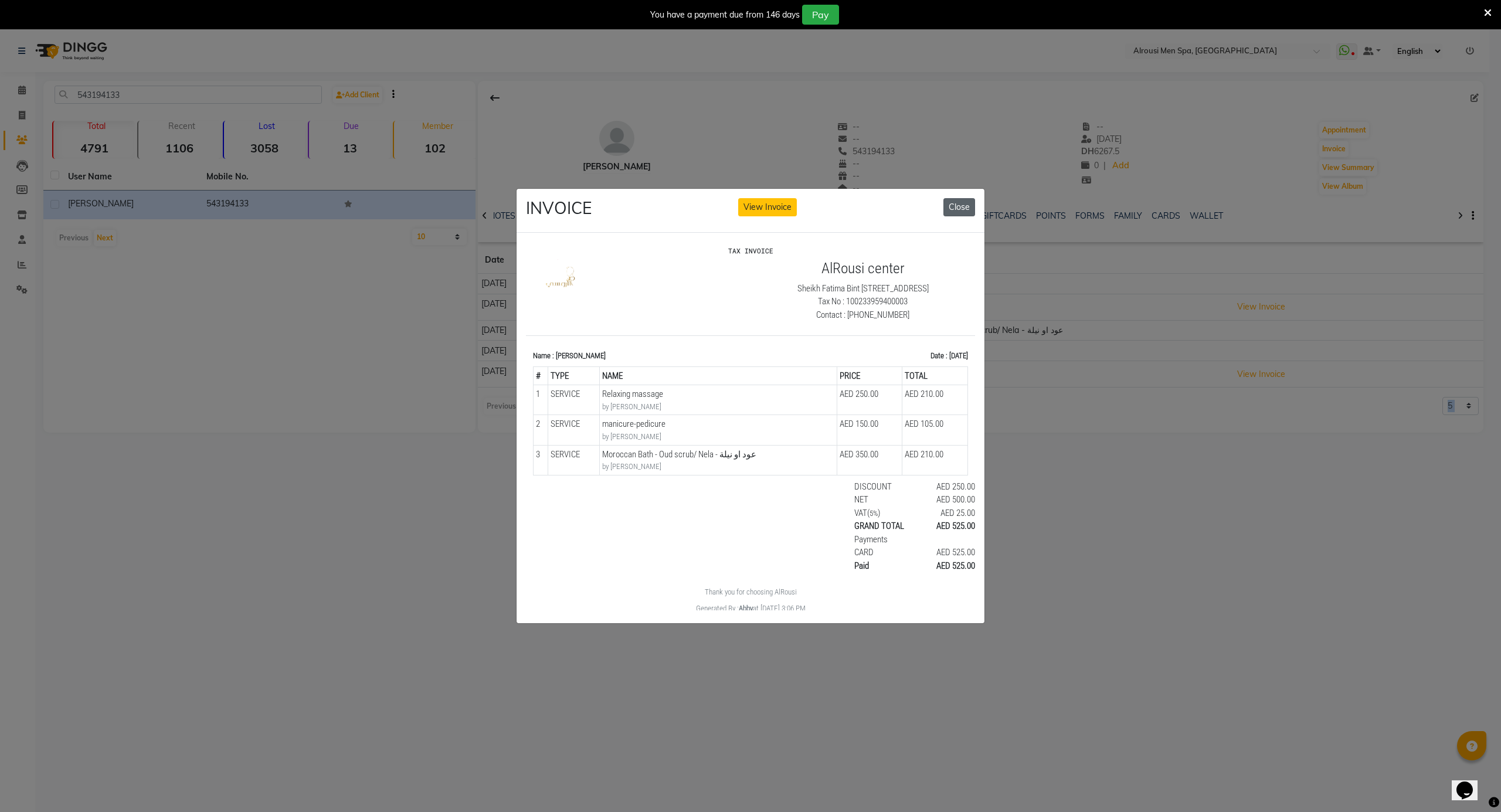
click at [971, 200] on button "Close" at bounding box center [959, 207] width 31 height 19
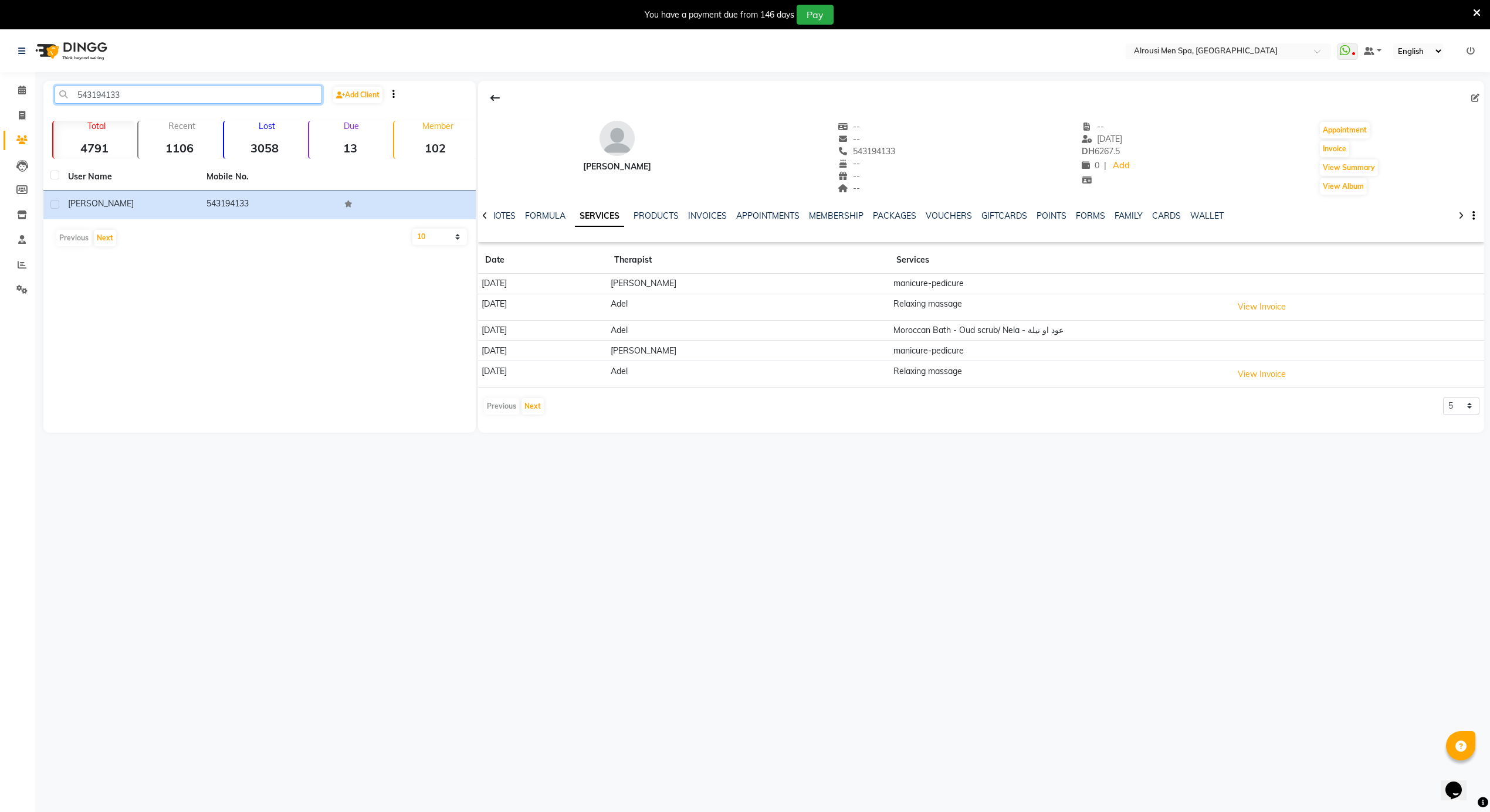
click at [135, 92] on input "543194133" at bounding box center [188, 95] width 268 height 19
click at [139, 97] on input "56606" at bounding box center [188, 95] width 268 height 19
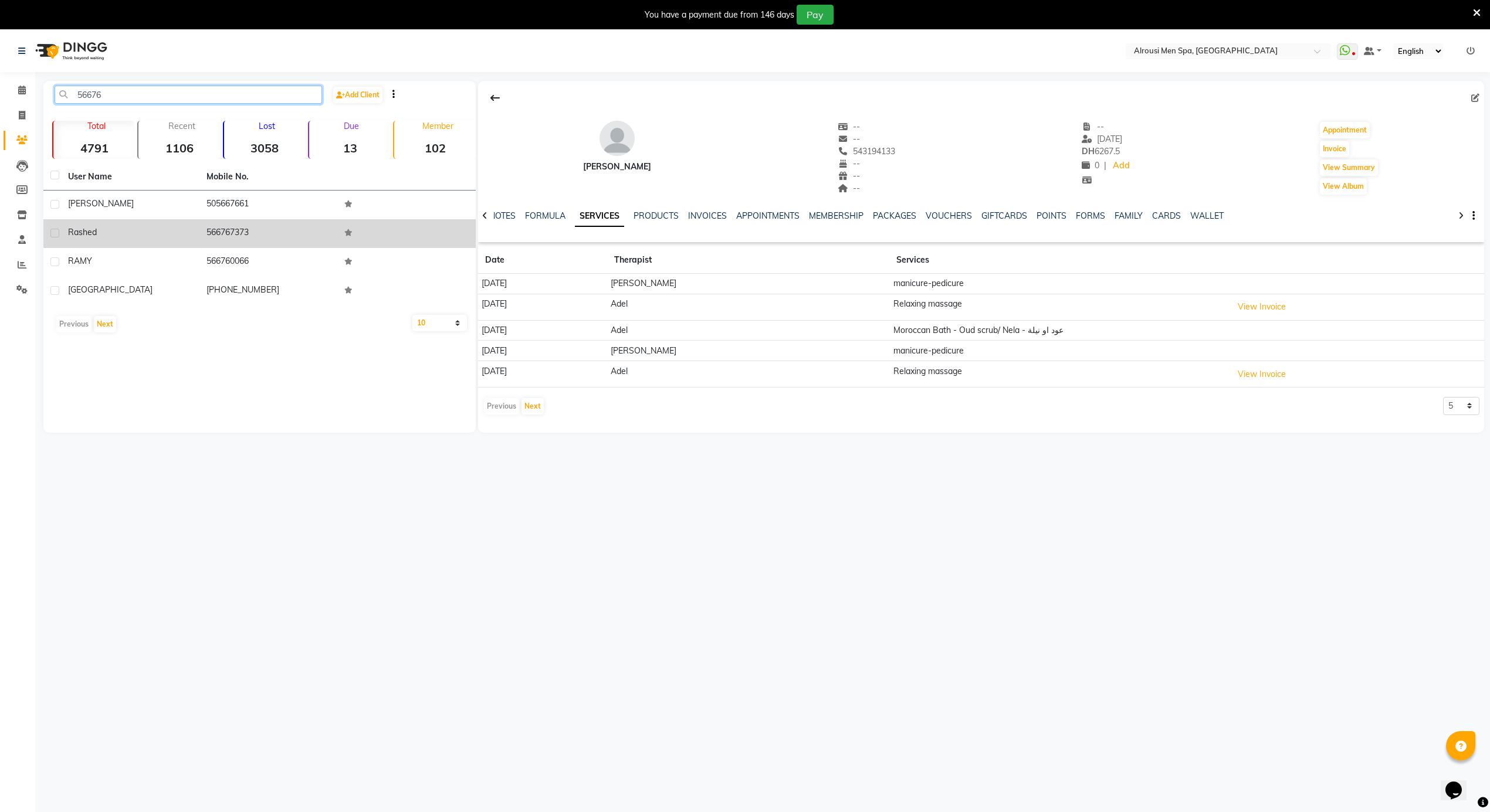
type input "56676"
click at [245, 228] on td "566767373" at bounding box center [269, 233] width 139 height 28
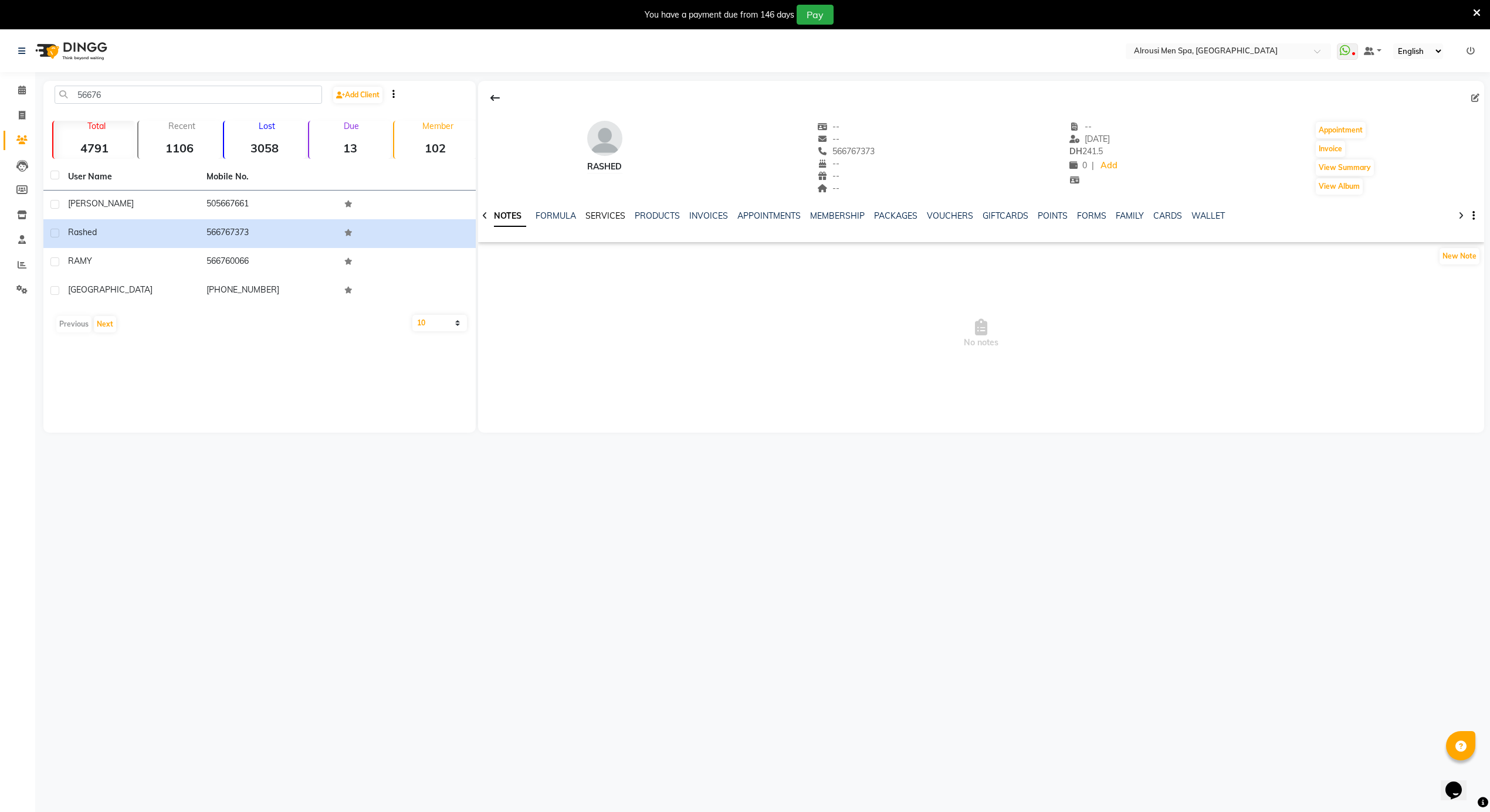
click at [594, 214] on link "SERVICES" at bounding box center [605, 216] width 40 height 11
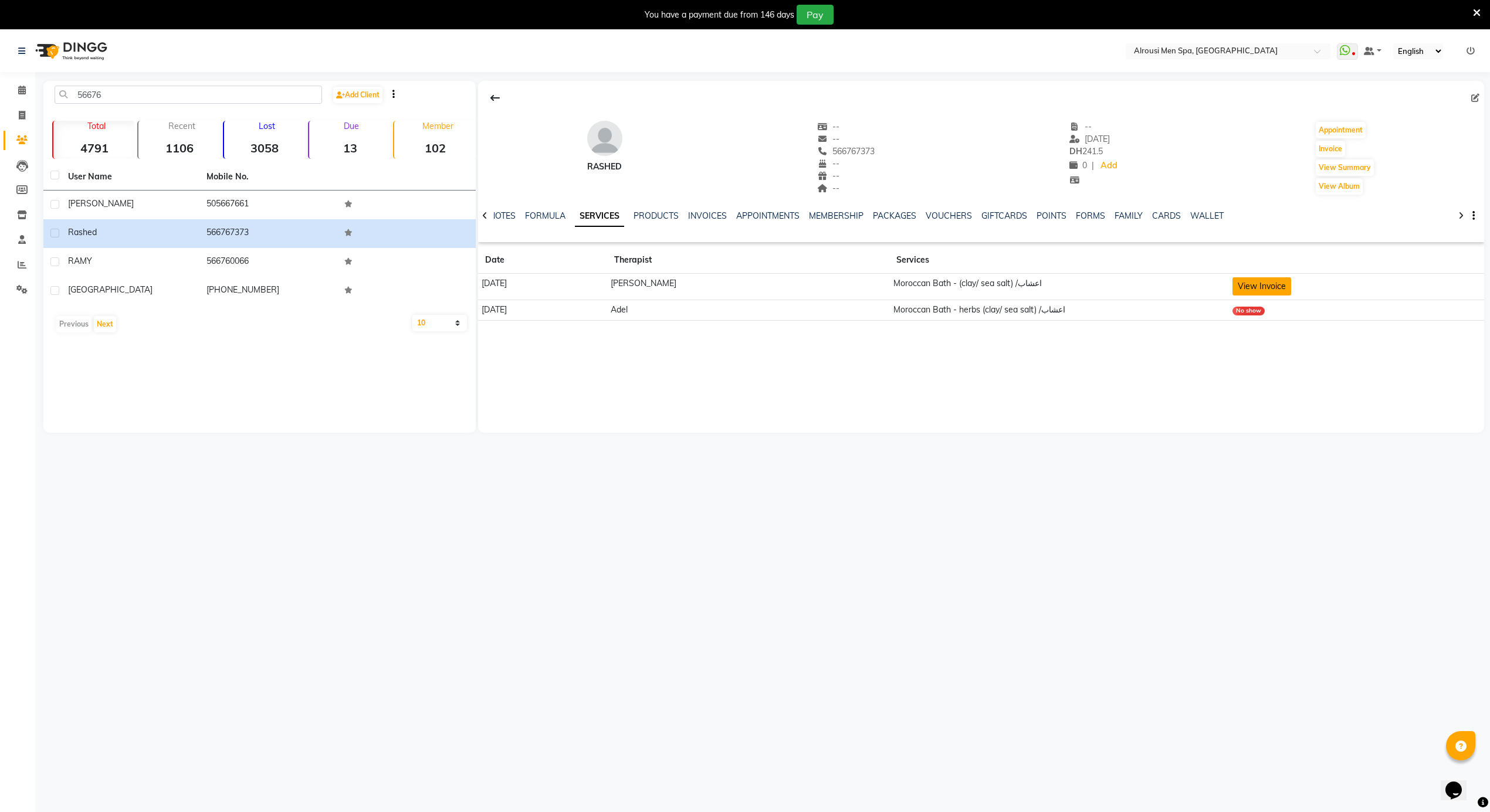
click at [1238, 287] on button "View Invoice" at bounding box center [1262, 286] width 59 height 19
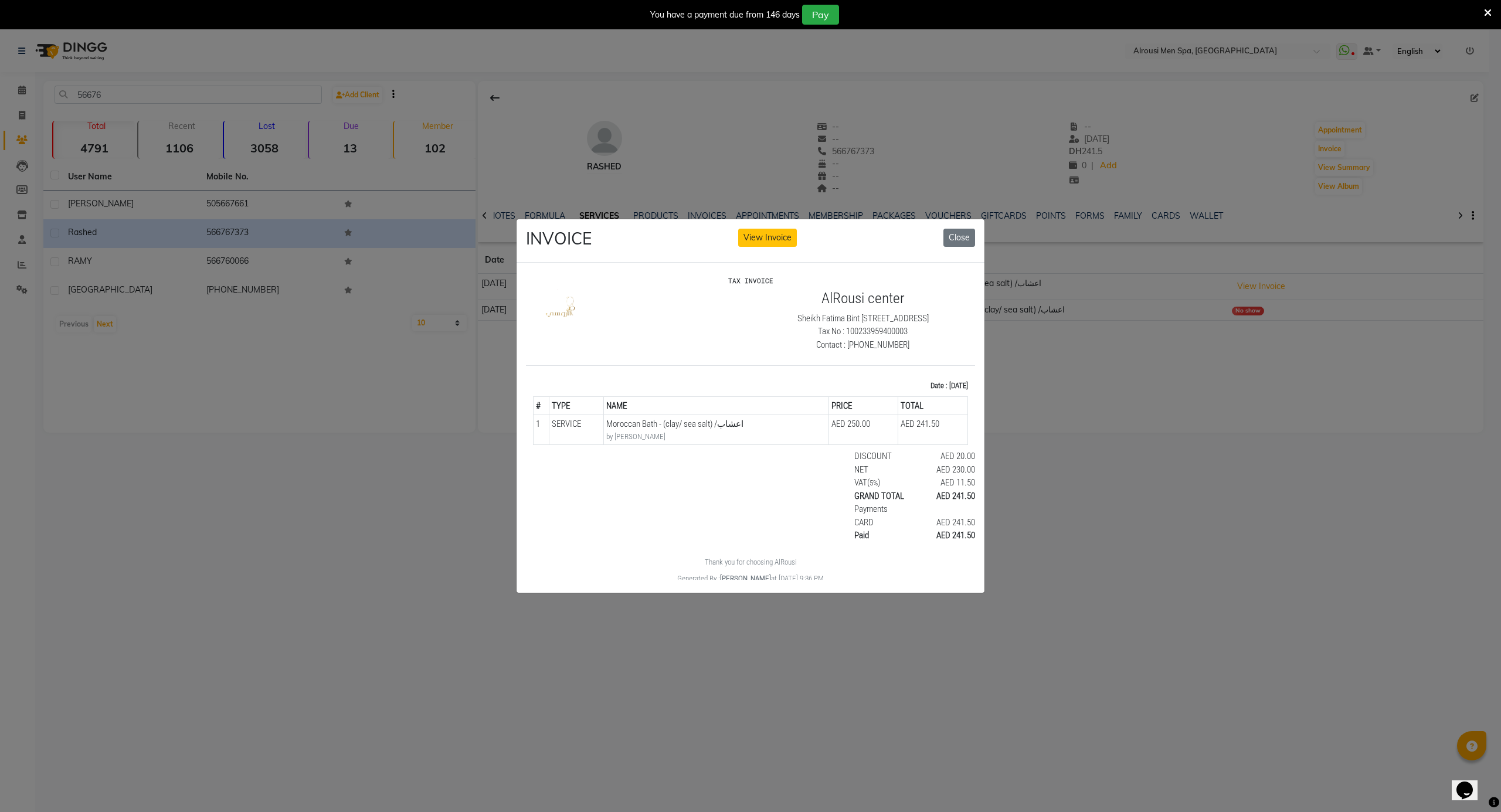
drag, startPoint x: 644, startPoint y: 456, endPoint x: 647, endPoint y: 446, distance: 10.4
click at [644, 452] on div at bounding box center [605, 496] width 144 height 93
drag, startPoint x: 653, startPoint y: 434, endPoint x: 607, endPoint y: 434, distance: 46.0
click at [607, 434] on small "by Mohamed" at bounding box center [715, 437] width 220 height 12
click at [691, 481] on div "VAT ( 5% ) AED 11.50" at bounding box center [823, 483] width 304 height 14
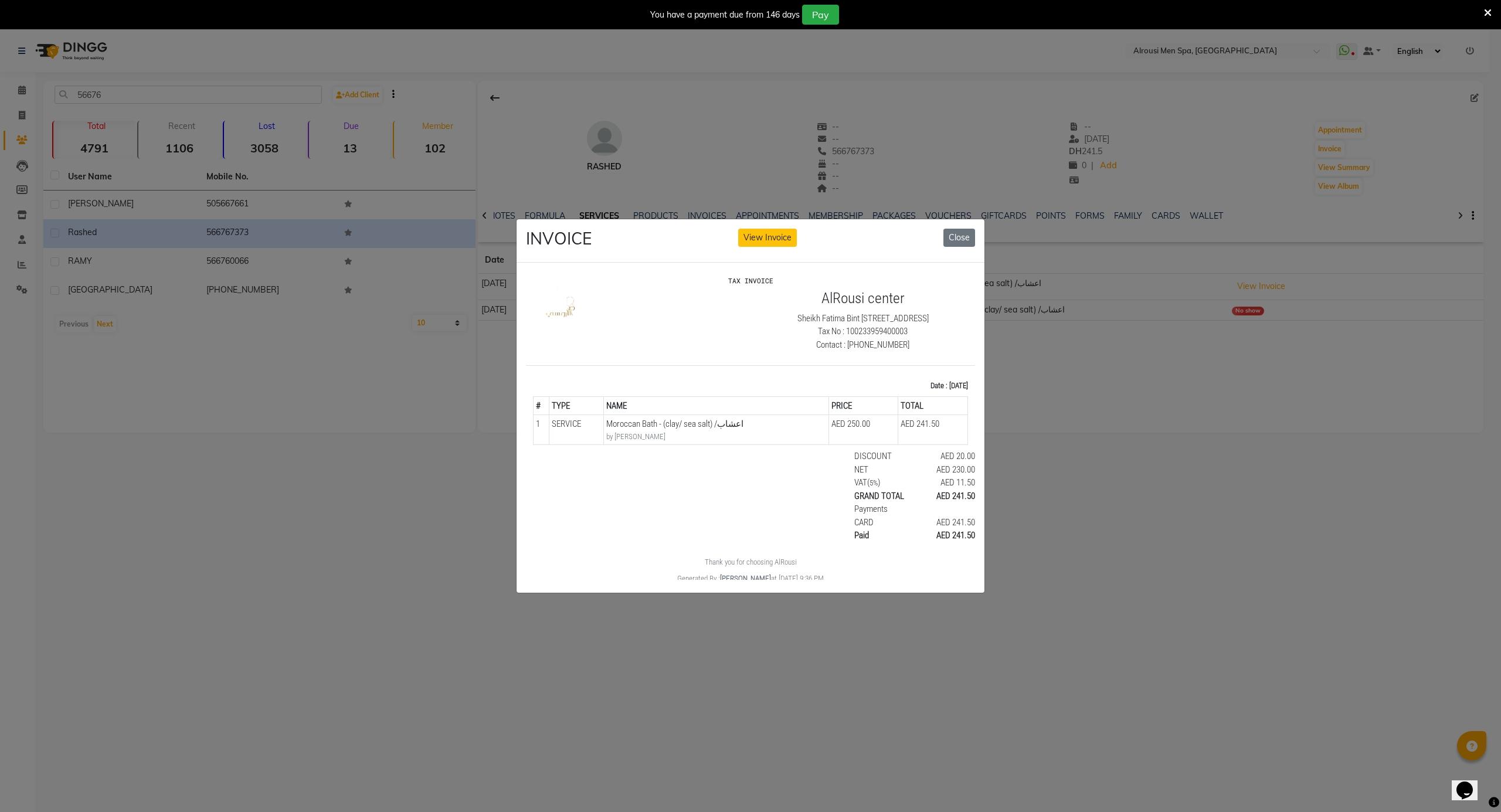
click at [1026, 493] on ngb-modal-window "INVOICE View Invoice Close" at bounding box center [750, 406] width 1501 height 812
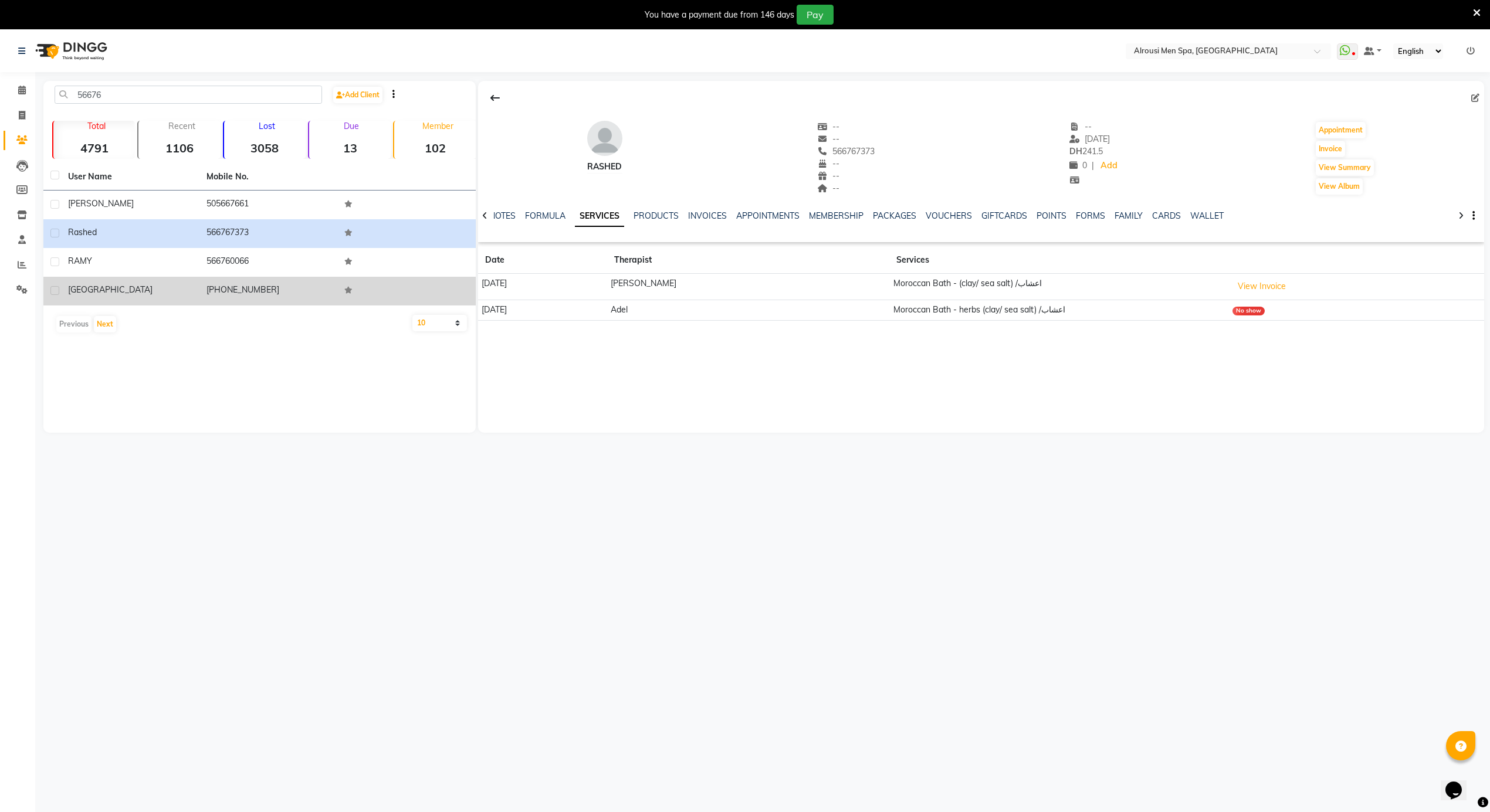
drag, startPoint x: 533, startPoint y: 293, endPoint x: 476, endPoint y: 286, distance: 57.4
click at [476, 286] on div "56676 Add Client Total 4791 Recent 1106 Lost 3058 Due 13 Member 102 User Name M…" at bounding box center [764, 257] width 1441 height 352
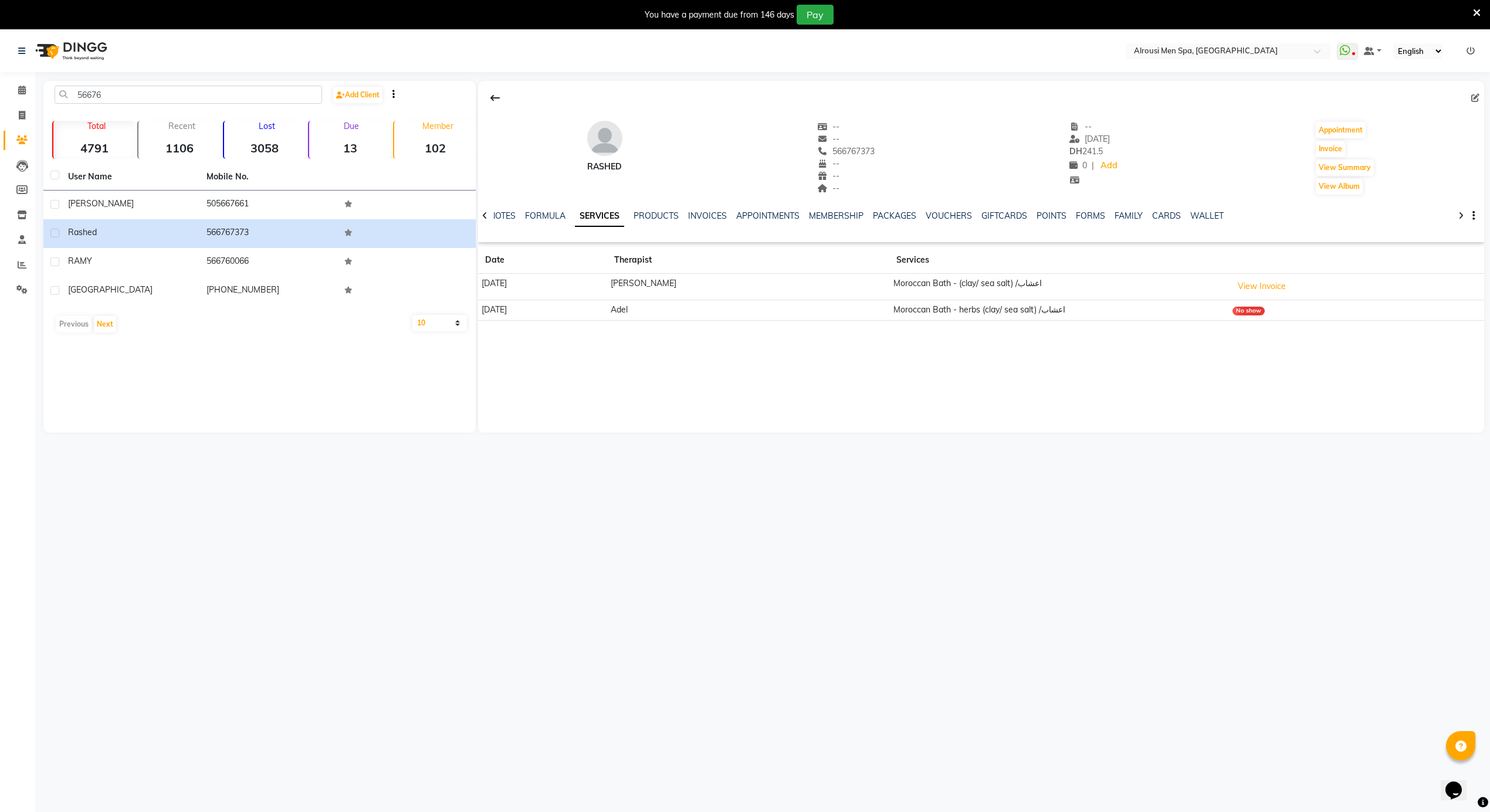
click at [710, 343] on div "rashed -- -- 566767373 -- -- -- -- 11-04-2025 DH 241.5 0 | Add Appointment Invo…" at bounding box center [981, 257] width 1006 height 352
click at [1267, 281] on button "View Invoice" at bounding box center [1262, 286] width 59 height 19
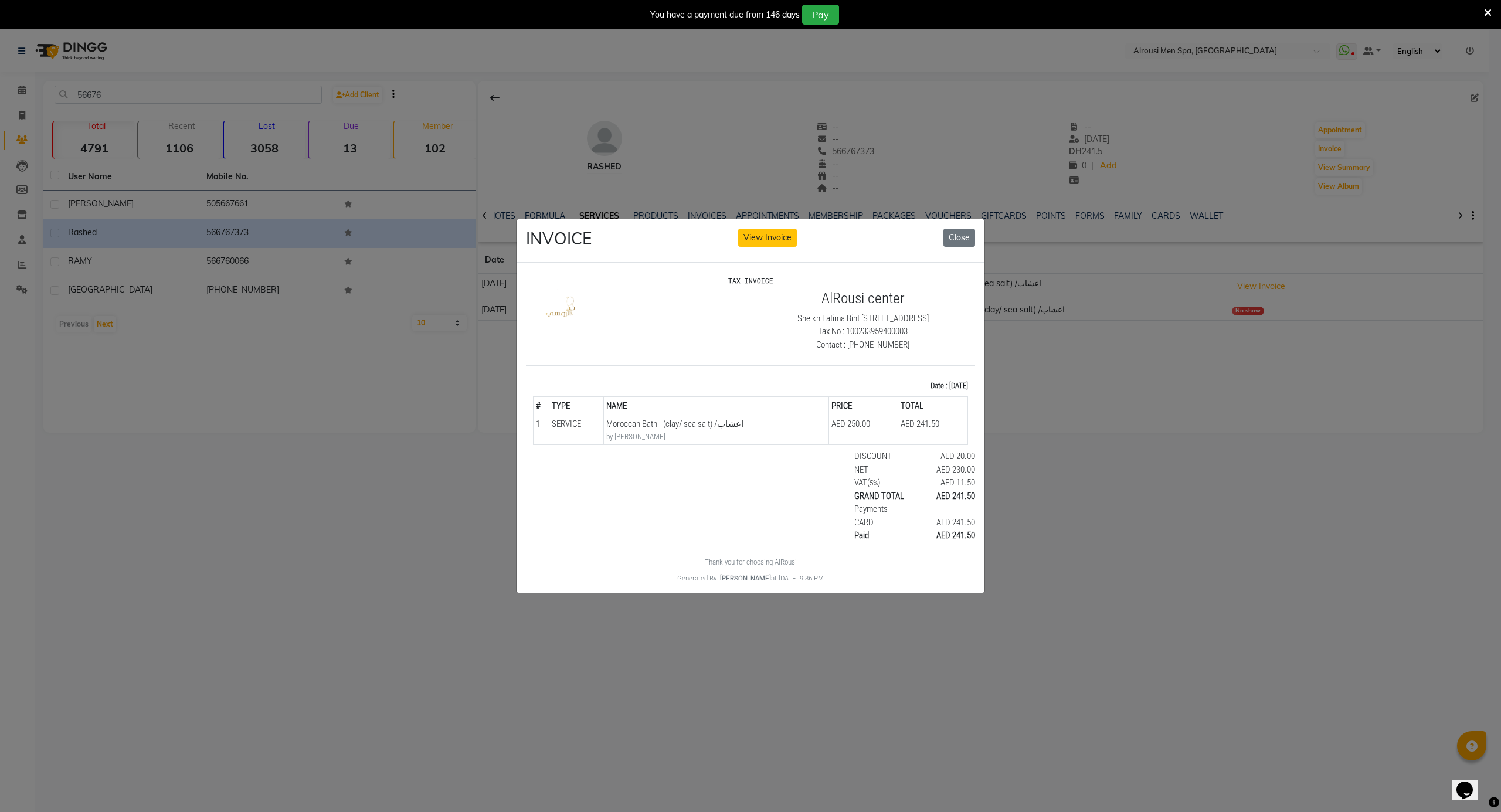
click at [1064, 460] on ngb-modal-window "INVOICE View Invoice Close" at bounding box center [750, 406] width 1501 height 812
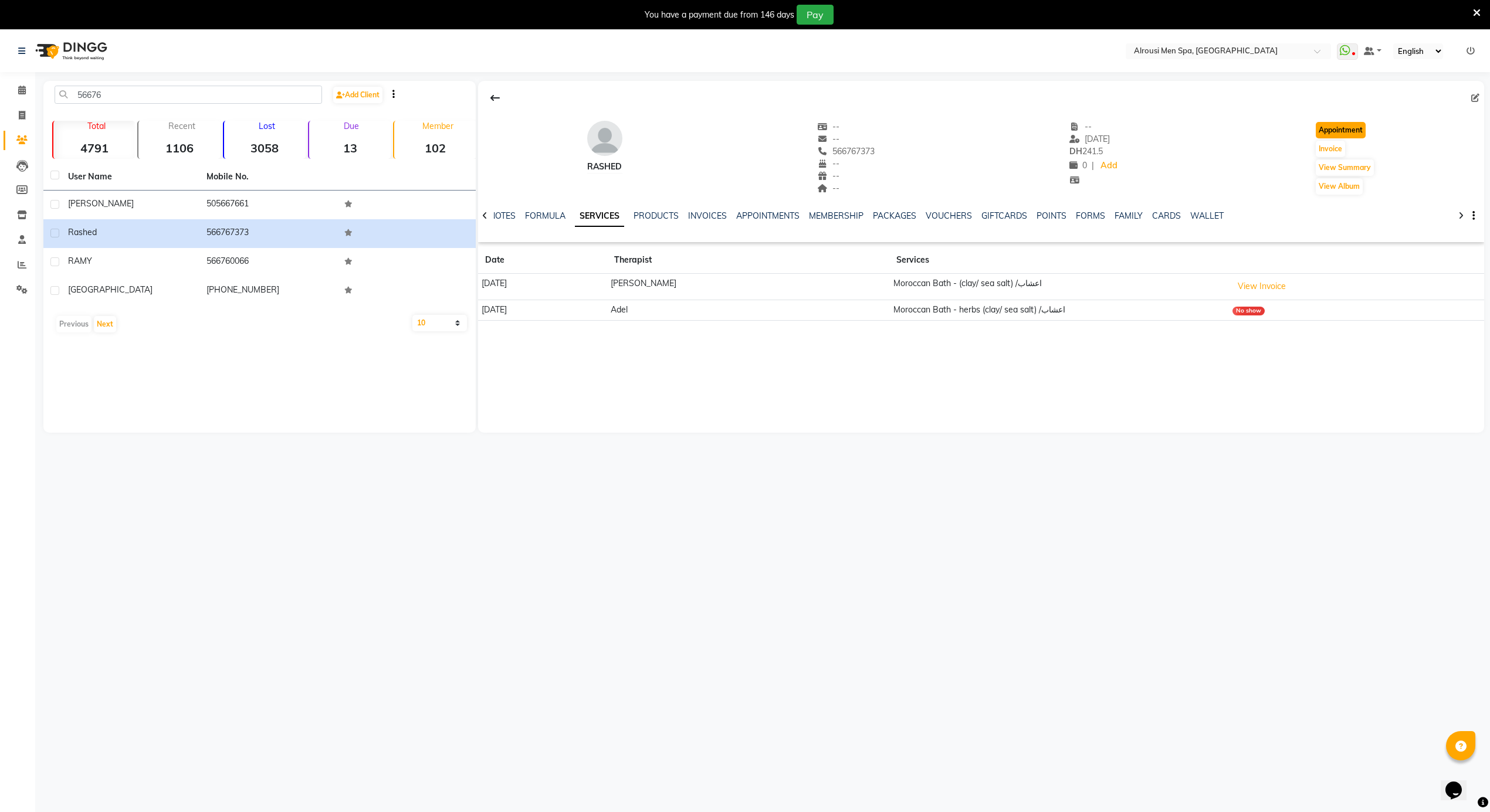
click at [1366, 127] on button "Appointment" at bounding box center [1341, 130] width 50 height 17
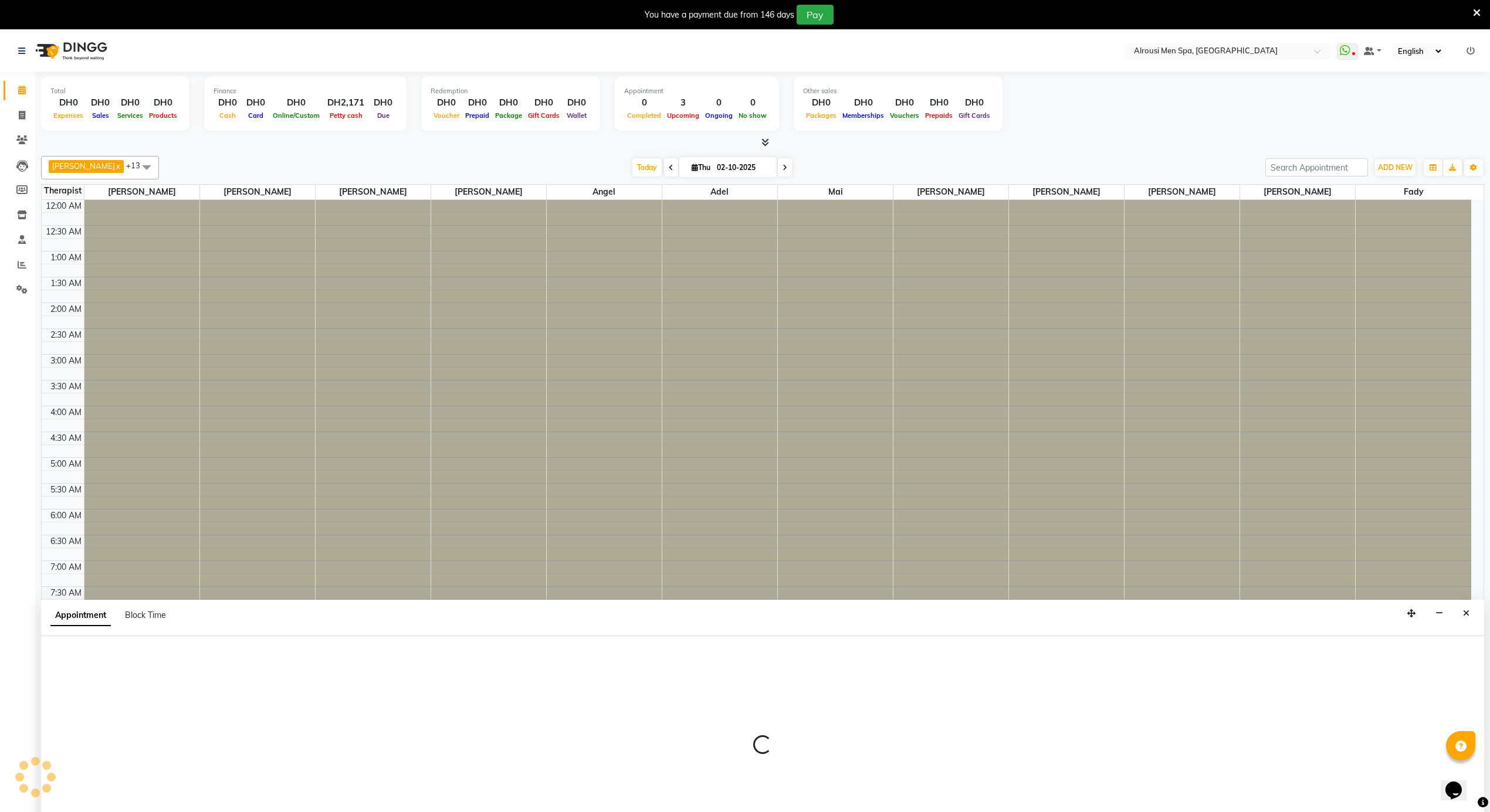
scroll to position [524, 0]
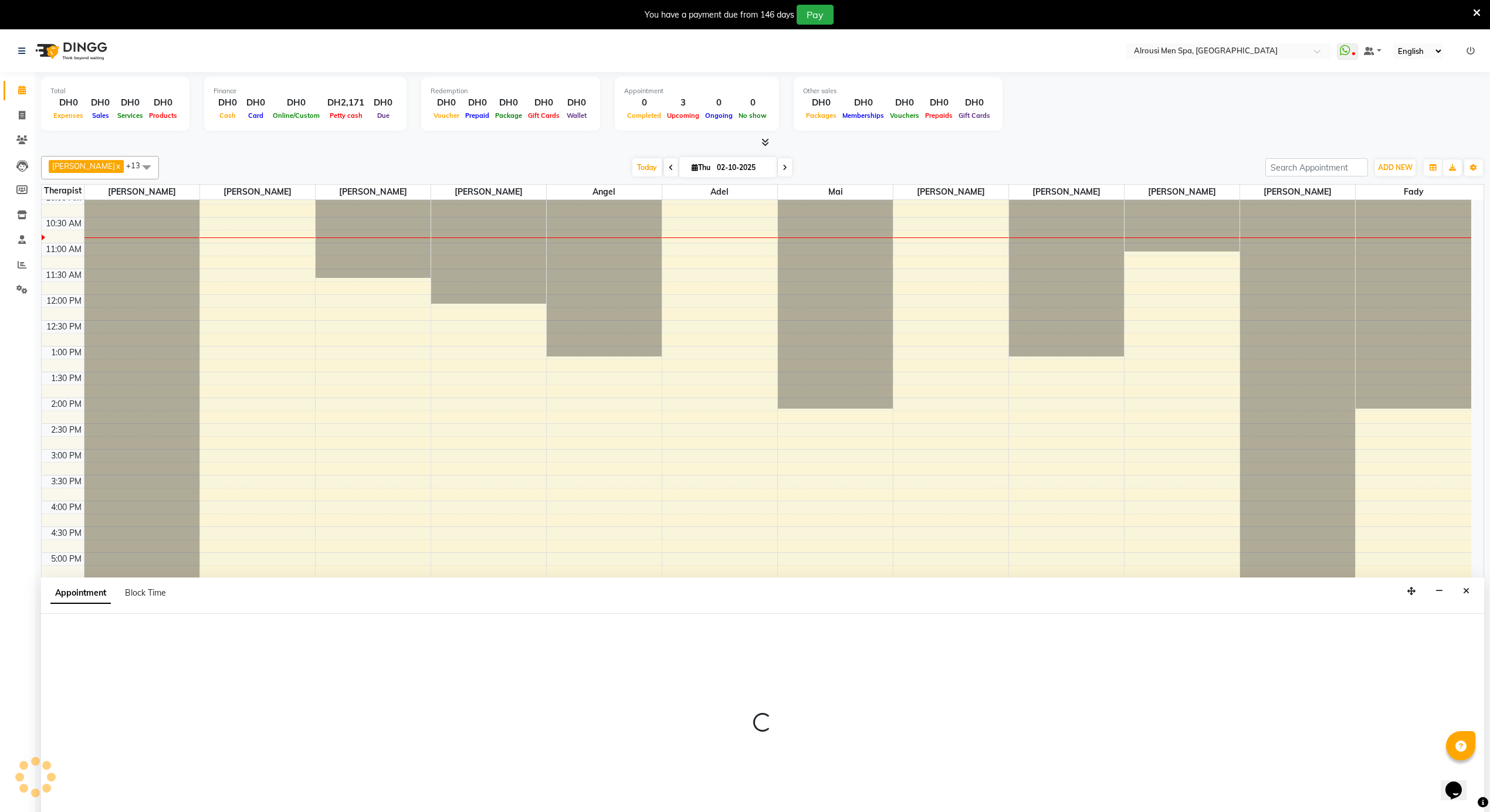
select select "0"
select select "tentative"
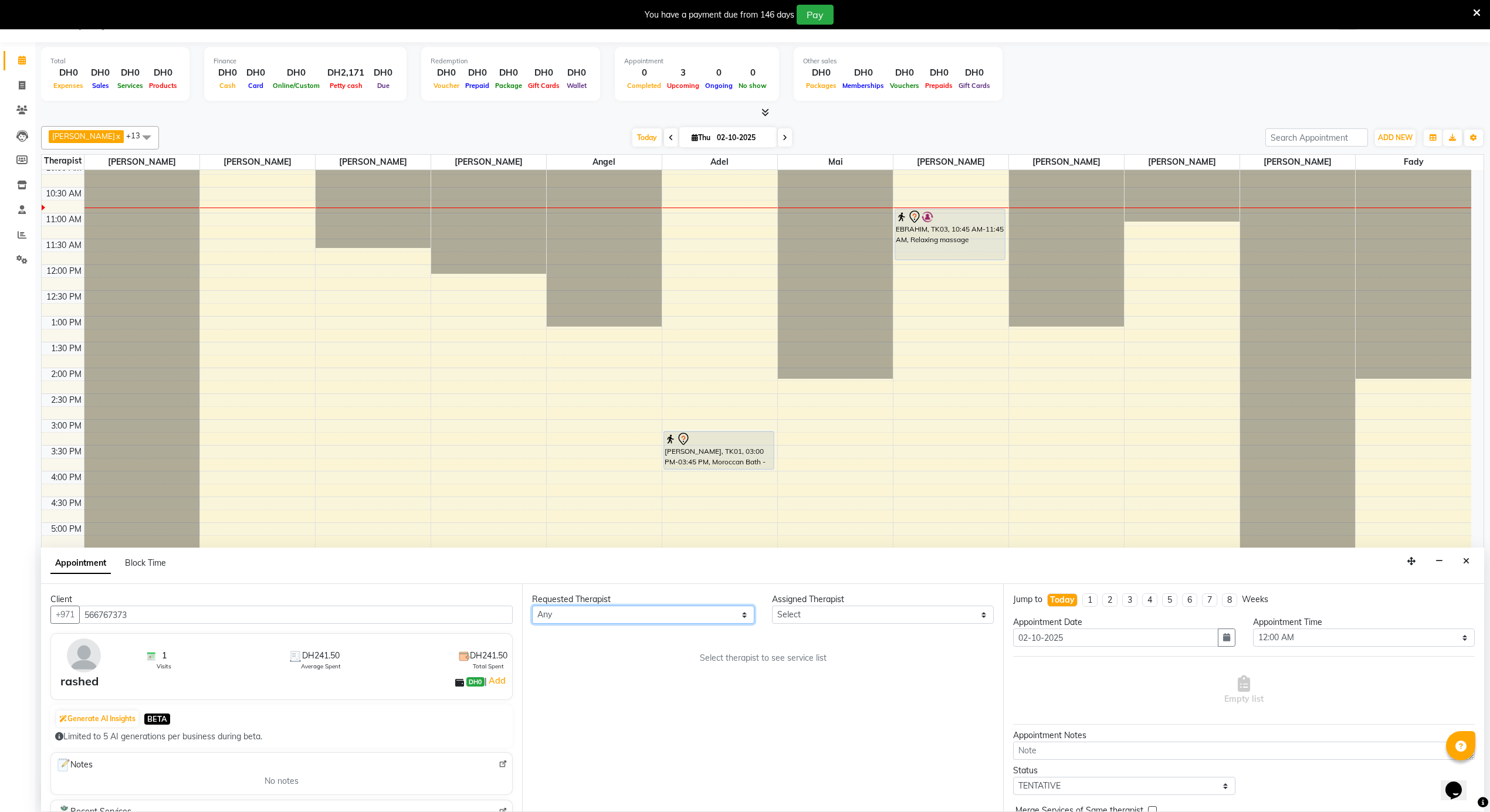
drag, startPoint x: 712, startPoint y: 613, endPoint x: 703, endPoint y: 616, distance: 9.5
click at [712, 613] on select "Any Adel Angel Ayub cindy Diane Fady John kim Mai Mitch Mohamed steve Ali Yazan" at bounding box center [643, 615] width 223 height 19
select select "69203"
click at [532, 606] on select "Any Adel Angel Ayub cindy Diane Fady John kim Mai Mitch Mohamed steve Ali Yazan" at bounding box center [643, 615] width 223 height 19
select select "69203"
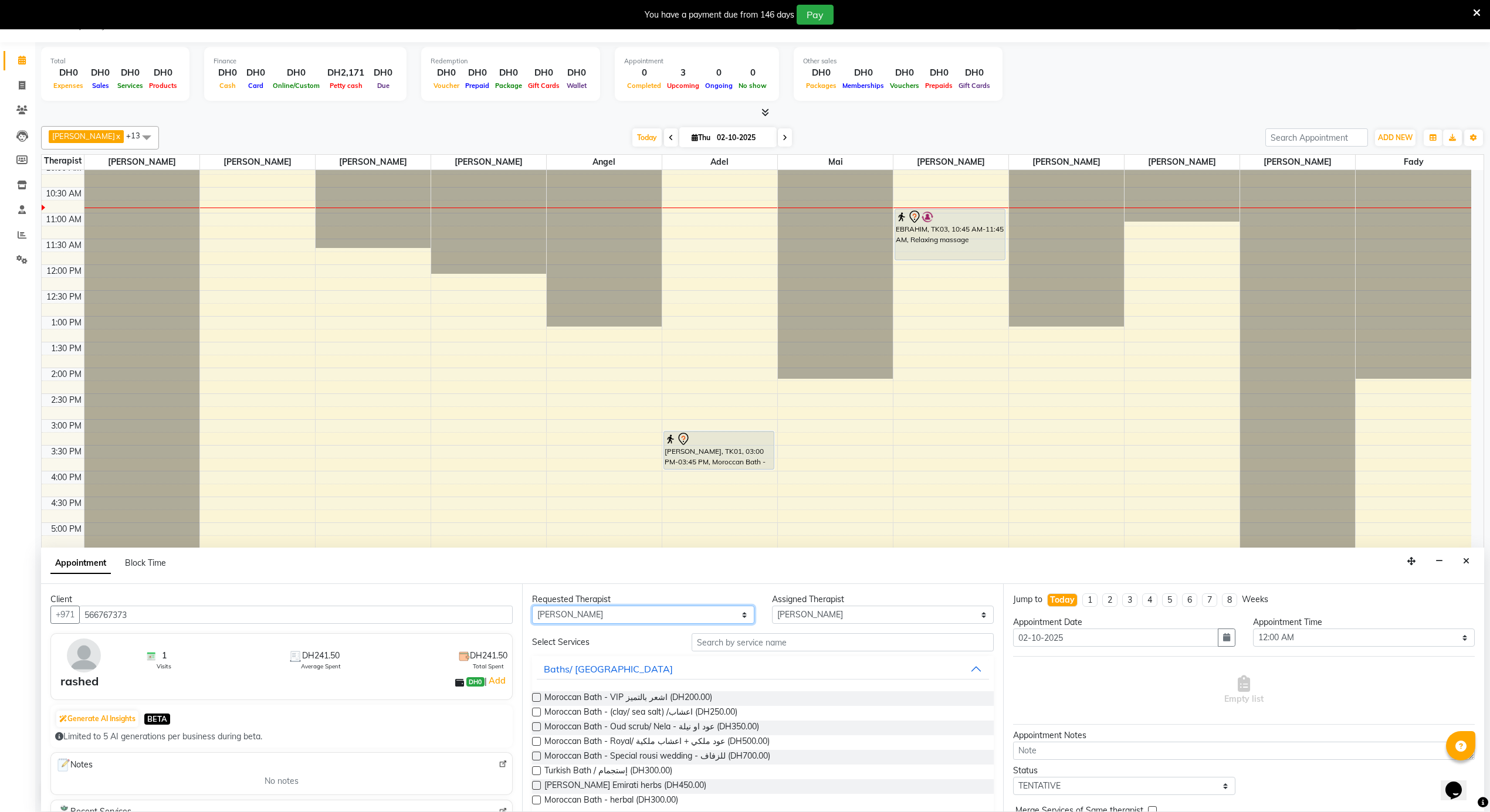
click at [739, 616] on select "Any Adel Angel Ayub cindy Diane Fady John kim Mai Mitch Mohamed steve Ali Yazan" at bounding box center [643, 615] width 223 height 19
select select "null"
click at [532, 606] on select "Any Adel Angel Ayub cindy Diane Fady John kim Mai Mitch Mohamed steve Ali Yazan" at bounding box center [643, 615] width 223 height 19
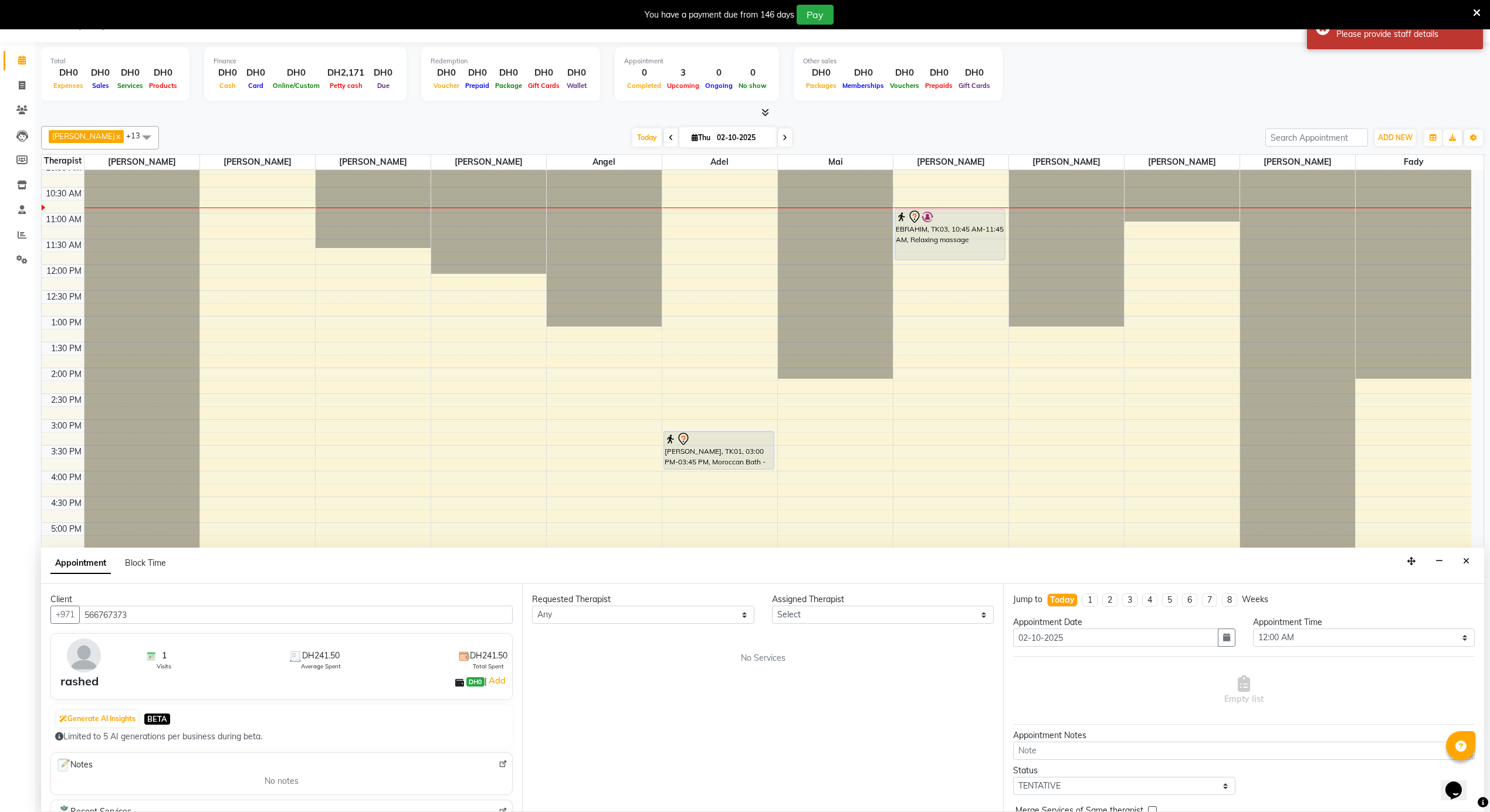
click at [655, 629] on div "Requested Therapist Any Adel Angel Ayub cindy Diane Fady John kim Mai Mitch Moh…" at bounding box center [763, 697] width 481 height 227
click at [660, 620] on select "Any Adel Angel Ayub cindy Diane Fady John kim Mai Mitch Mohamed steve Ali Yazan" at bounding box center [643, 615] width 223 height 19
click at [532, 606] on select "Any Adel Angel Ayub cindy Diane Fady John kim Mai Mitch Mohamed steve Ali Yazan" at bounding box center [643, 615] width 223 height 19
click at [810, 609] on select "Select Adel Angel Ayub cindy Diane Fady John kim Mai Mitch Mohamed steve Ali Ya…" at bounding box center [884, 615] width 223 height 19
click at [814, 623] on select "Select Adel Angel Ayub cindy Diane Fady John kim Mai Mitch Mohamed steve Ali Ya…" at bounding box center [884, 615] width 223 height 19
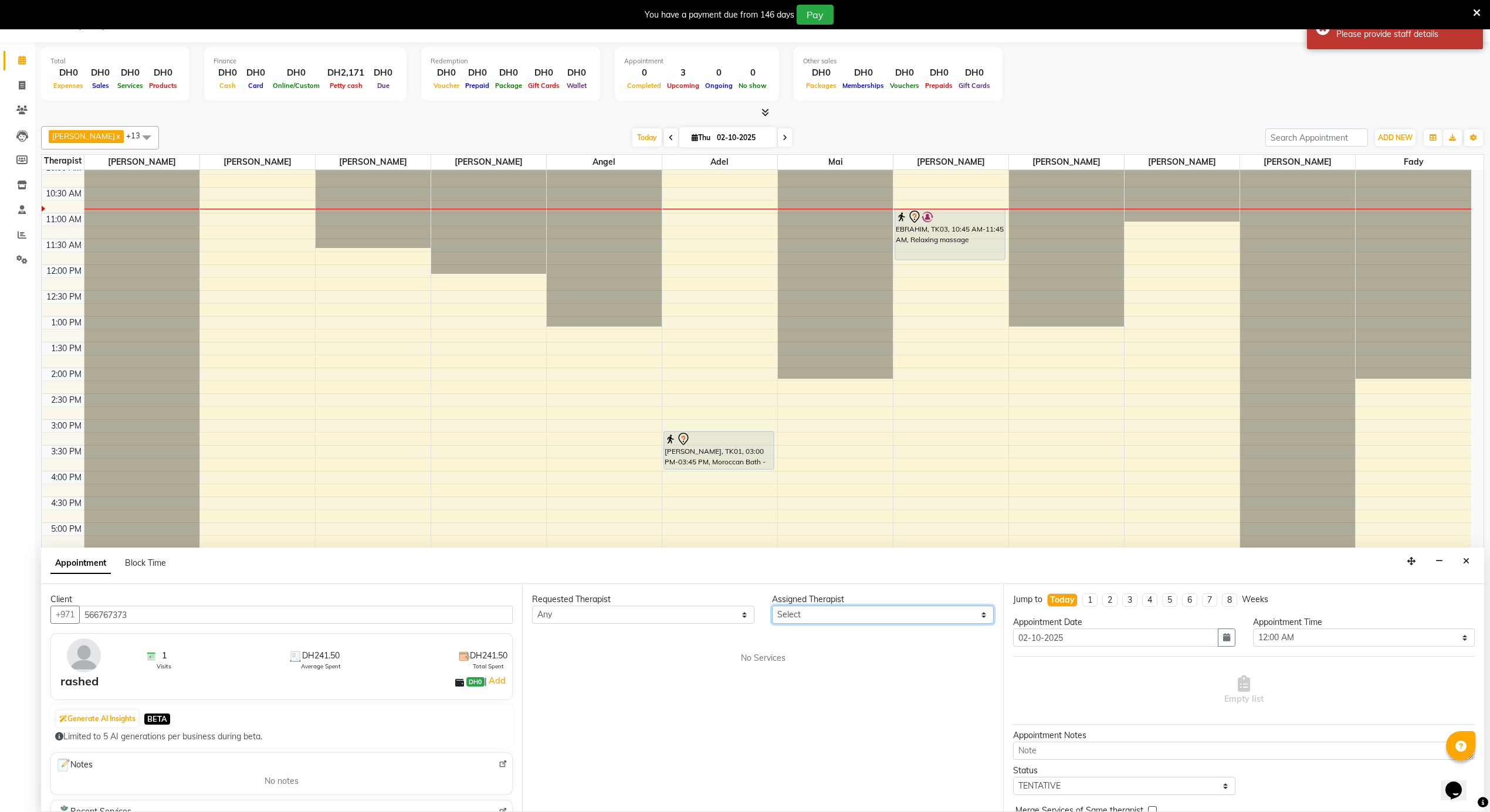
click at [814, 623] on select "Select Adel Angel Ayub cindy Diane Fady John kim Mai Mitch Mohamed steve Ali Ya…" at bounding box center [884, 615] width 223 height 19
select select "69203"
click at [772, 606] on select "Select Adel Angel Ayub cindy Diane Fady John kim Mai Mitch Mohamed steve Ali Ya…" at bounding box center [884, 615] width 223 height 19
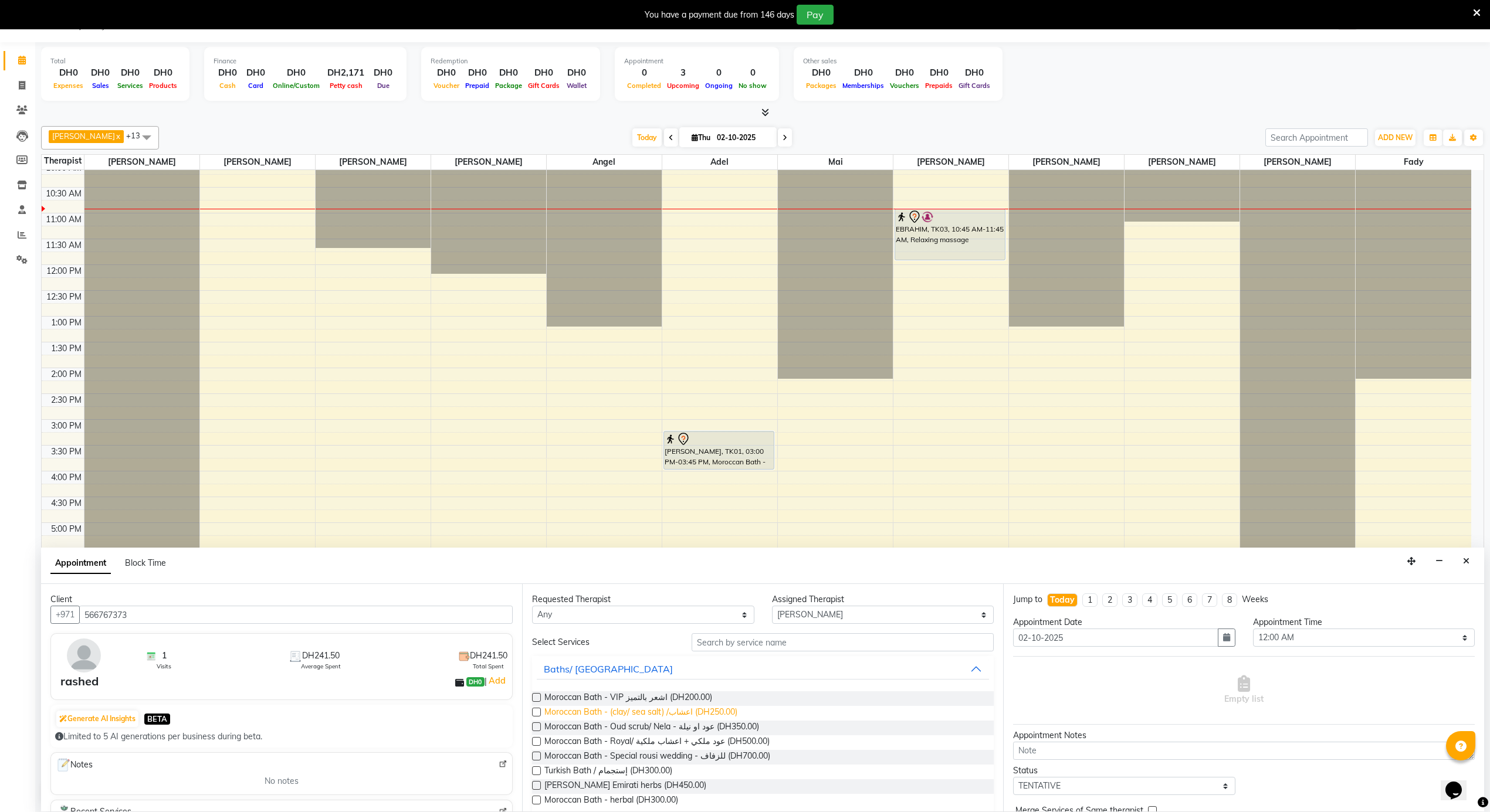
click at [687, 713] on span "Moroccan Bath - (clay/ sea salt) /اعشاب (DH250.00)" at bounding box center [642, 712] width 193 height 15
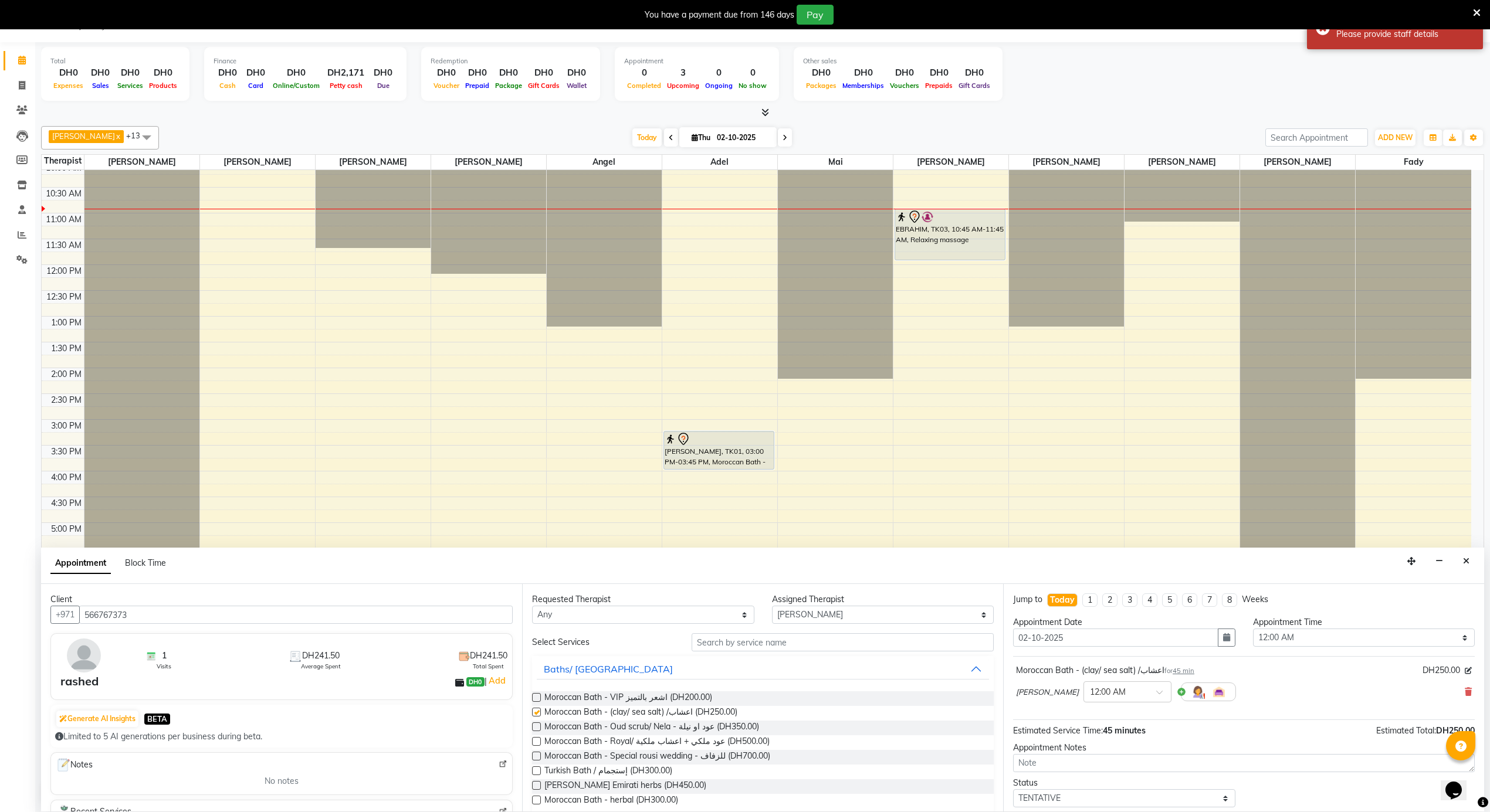
checkbox input "false"
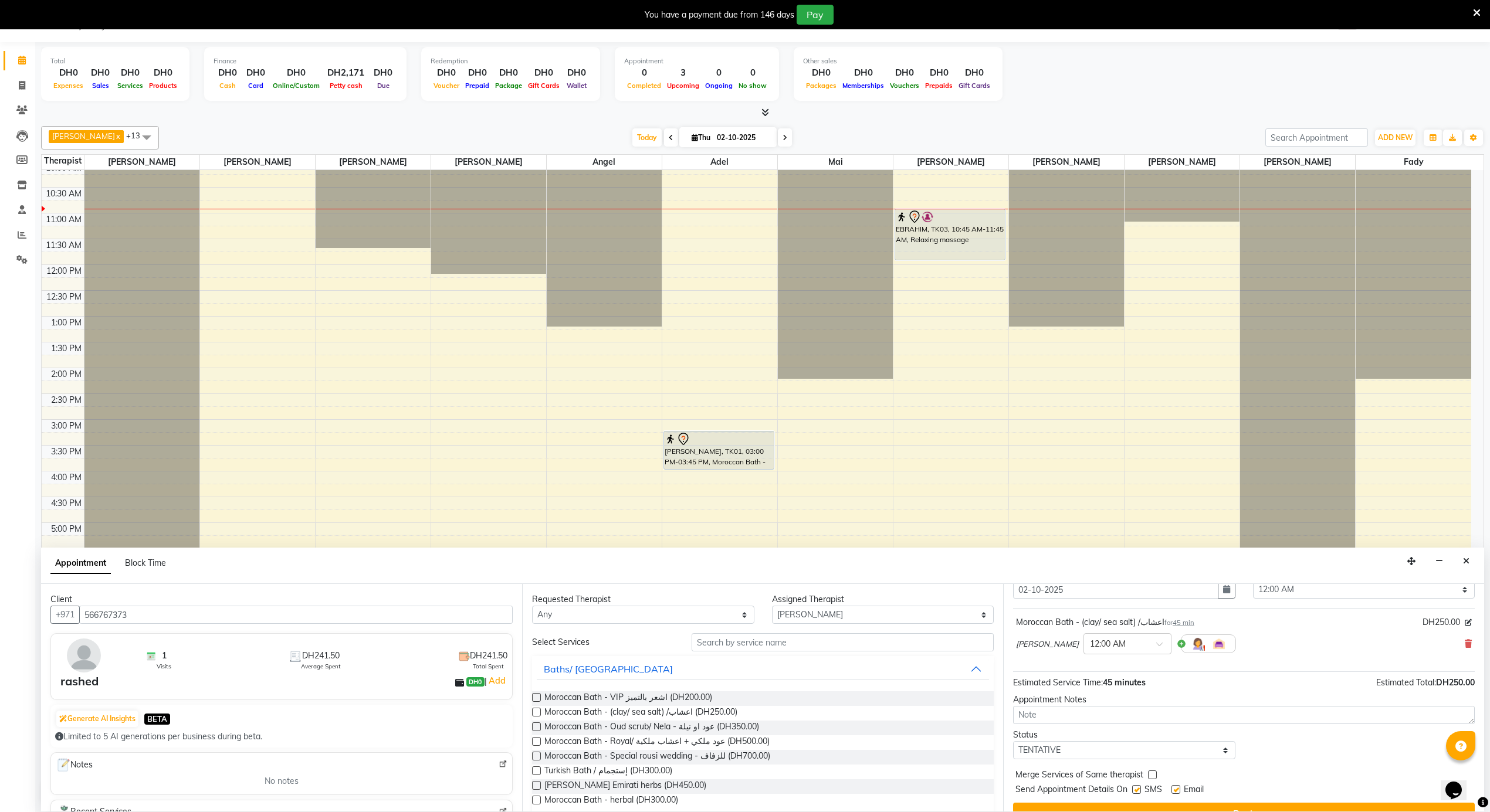
scroll to position [71, 0]
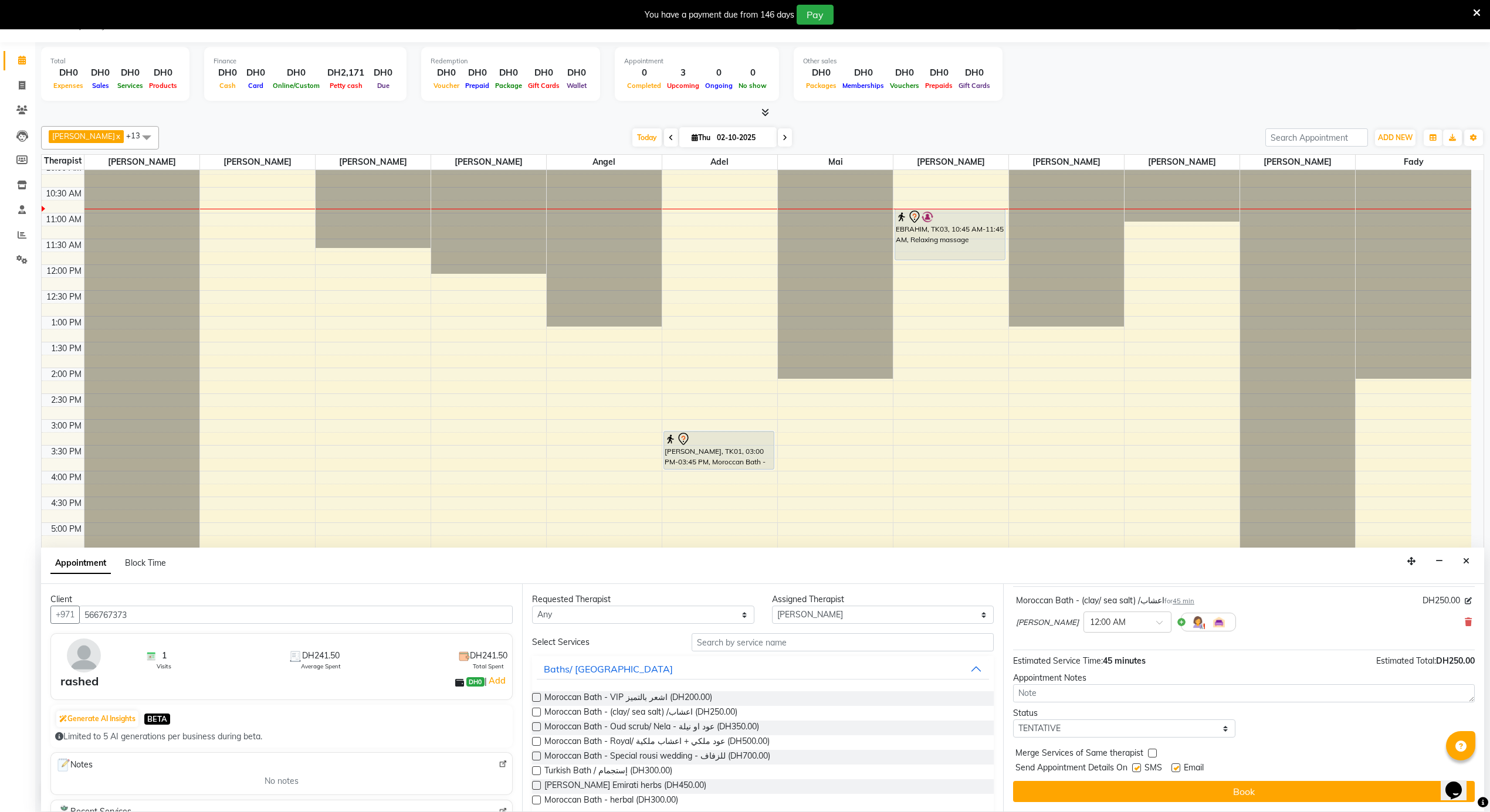
click at [1172, 770] on label at bounding box center [1176, 767] width 9 height 9
click at [1172, 770] on input "checkbox" at bounding box center [1176, 769] width 8 height 8
checkbox input "false"
click at [1130, 768] on div "Send Appointment Details On SMS Email" at bounding box center [1245, 768] width 459 height 15
click at [1132, 768] on div "Send Appointment Details On SMS Email" at bounding box center [1245, 768] width 459 height 15
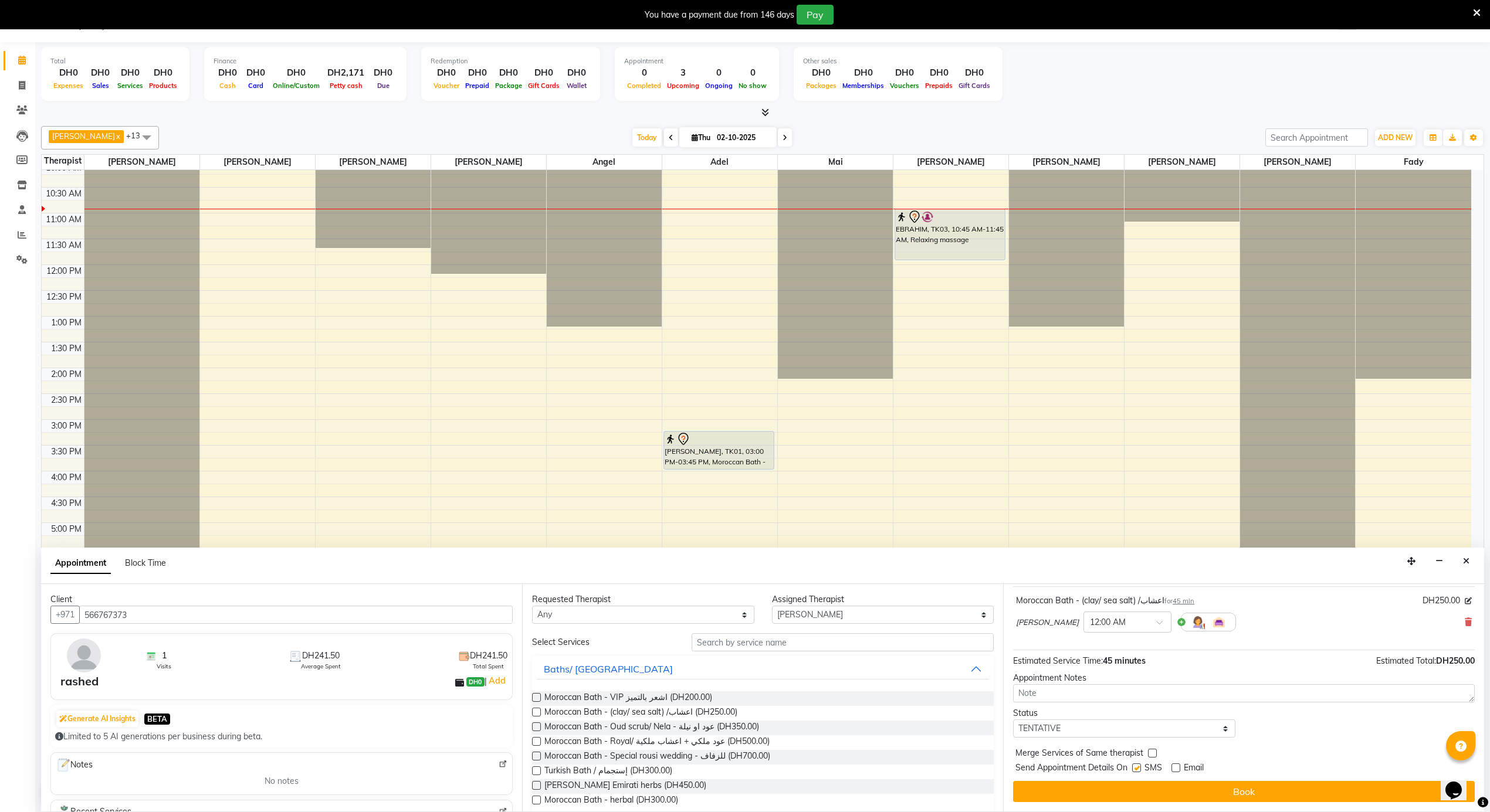
click at [1138, 768] on label at bounding box center [1137, 767] width 9 height 9
click at [1138, 768] on input "checkbox" at bounding box center [1137, 769] width 8 height 8
checkbox input "false"
click at [1116, 624] on div at bounding box center [1127, 621] width 87 height 13
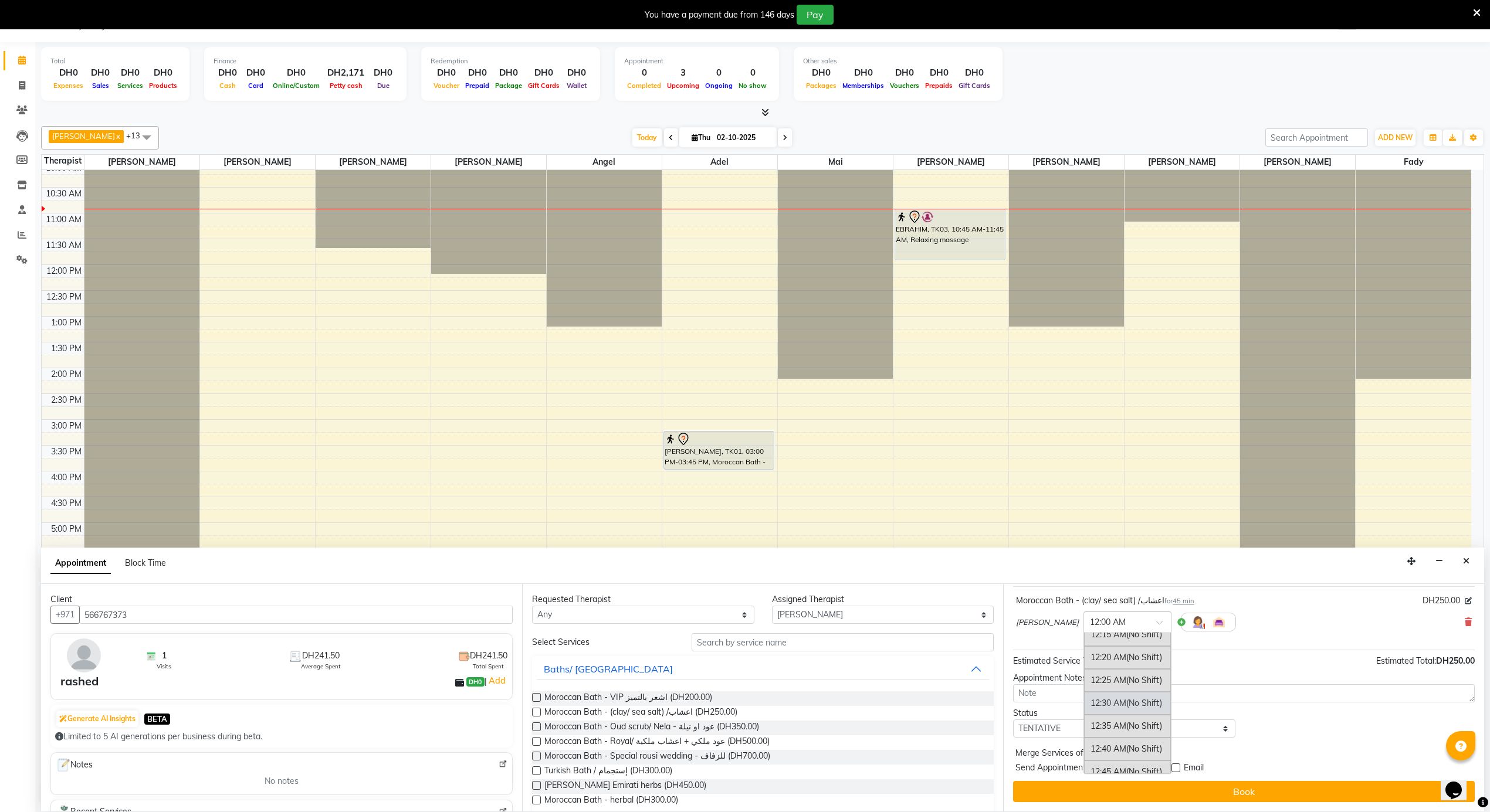
click at [1087, 708] on div "12:30 AM (No Shift)" at bounding box center [1127, 703] width 87 height 22
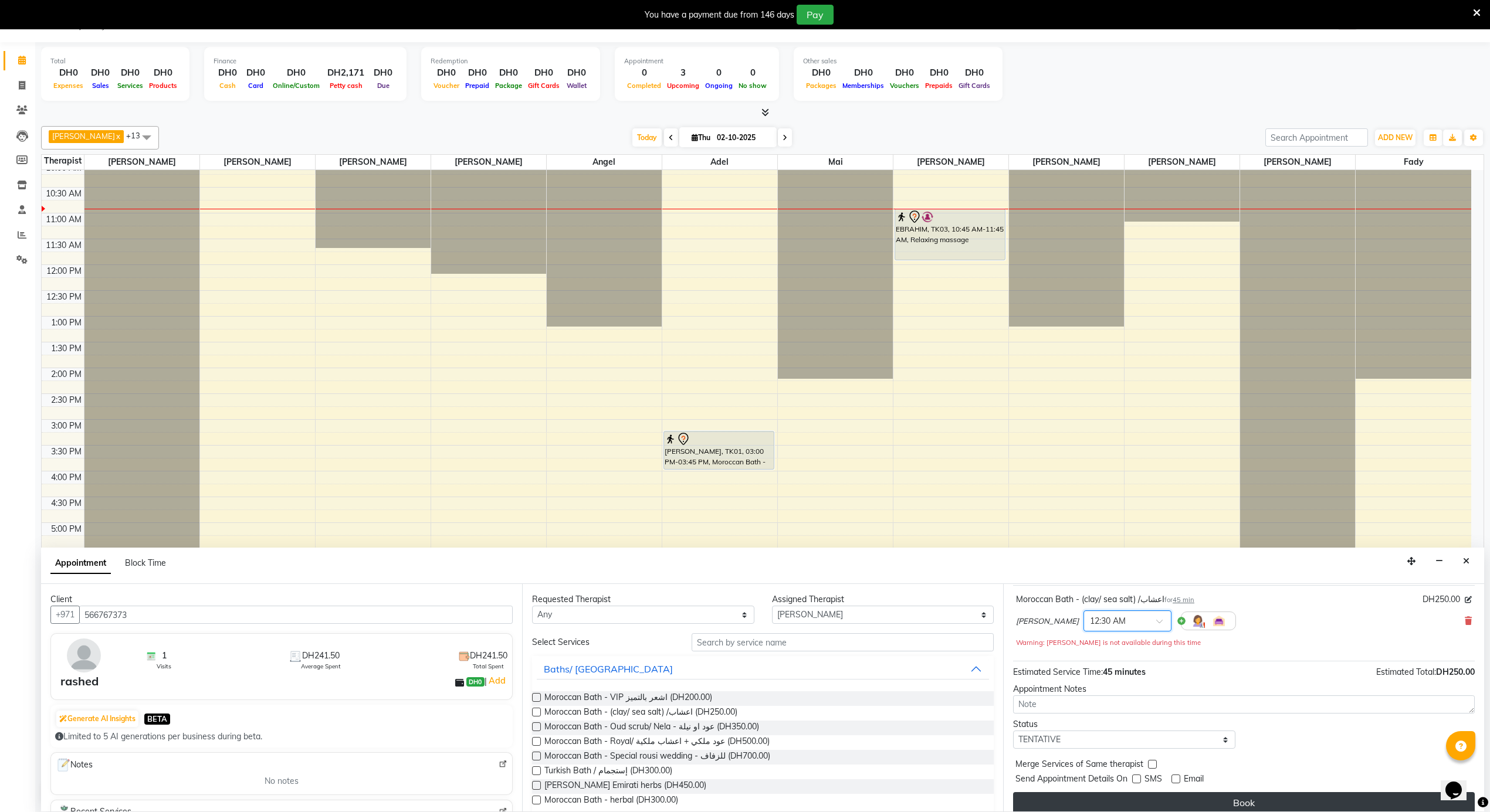
click at [1209, 798] on button "Book" at bounding box center [1244, 803] width 462 height 21
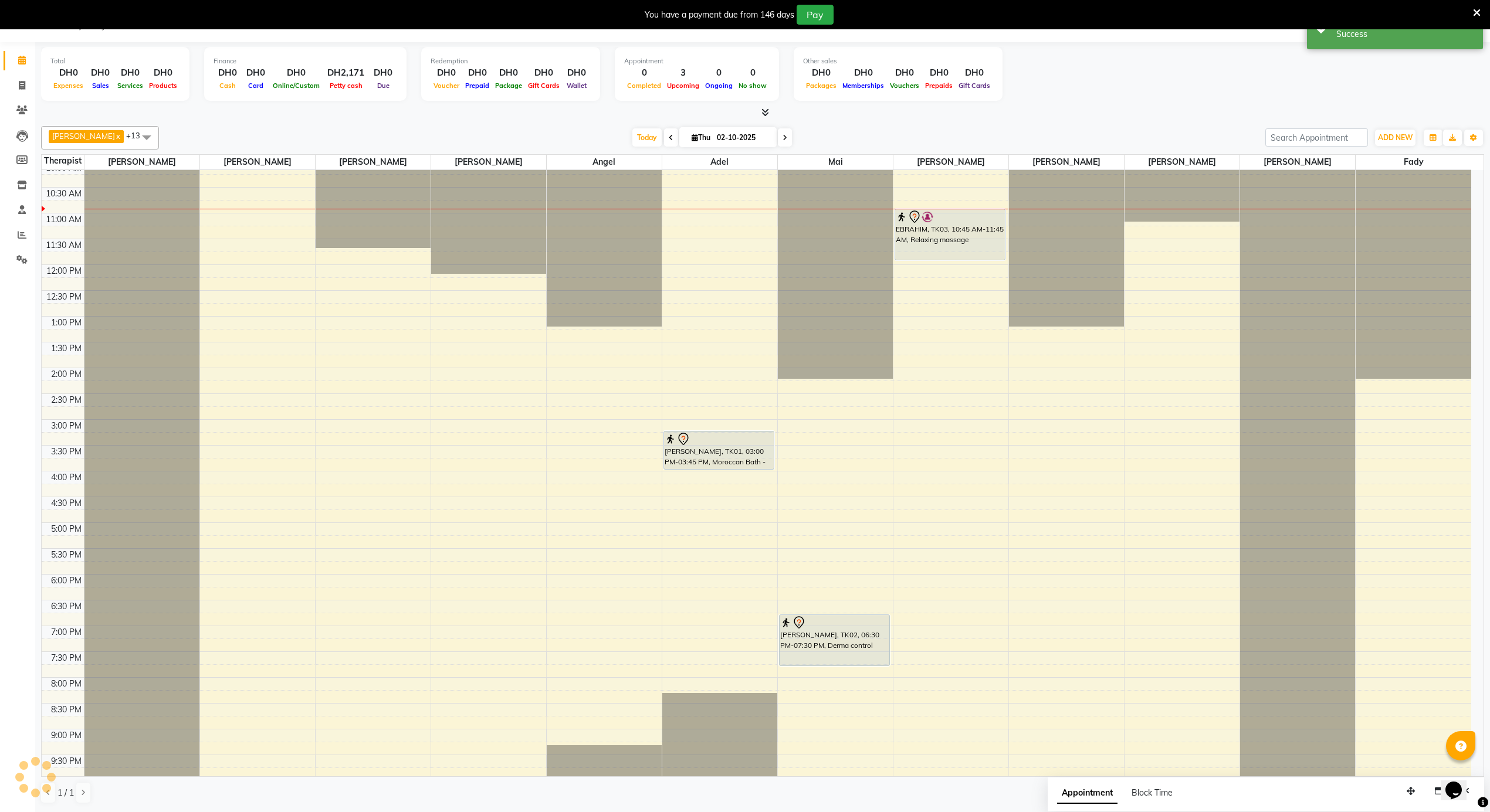
scroll to position [0, 0]
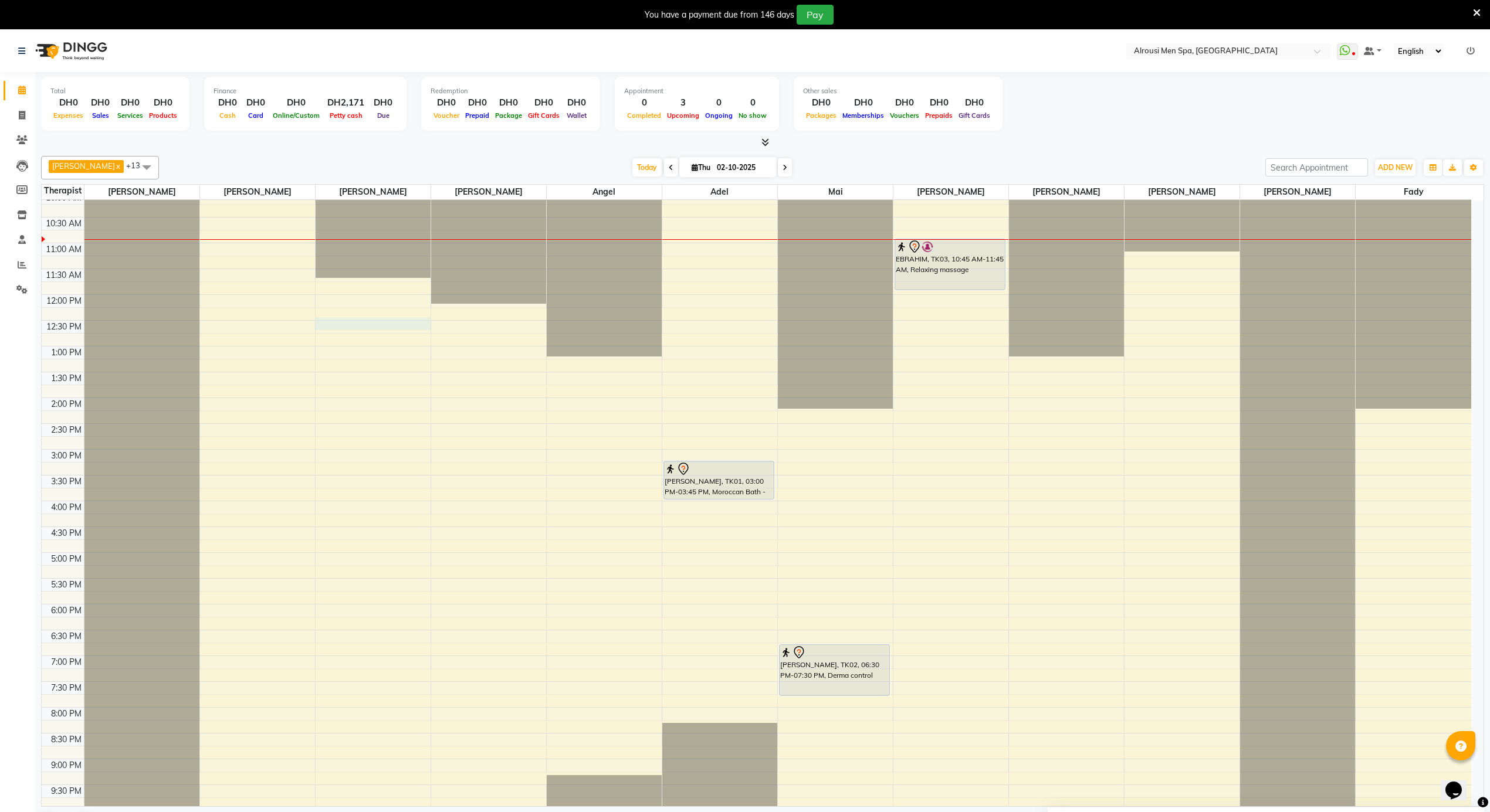
click at [349, 330] on div "12:00 AM 12:30 AM 1:00 AM 1:30 AM 2:00 AM 2:30 AM 3:00 AM 3:30 AM 4:00 AM 4:30 …" at bounding box center [757, 295] width 1429 height 1238
select select "38891"
select select "735"
select select "tentative"
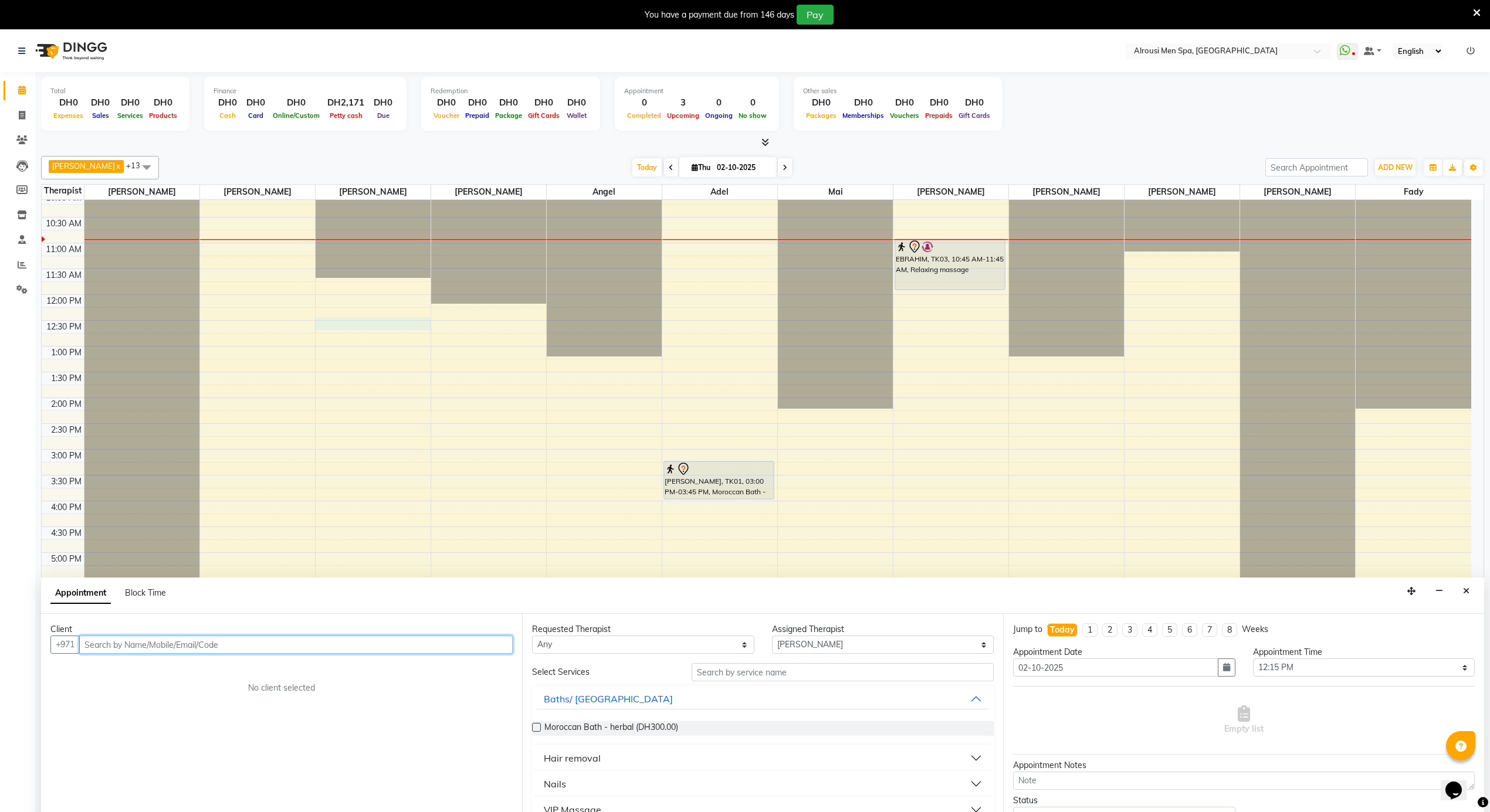
scroll to position [30, 0]
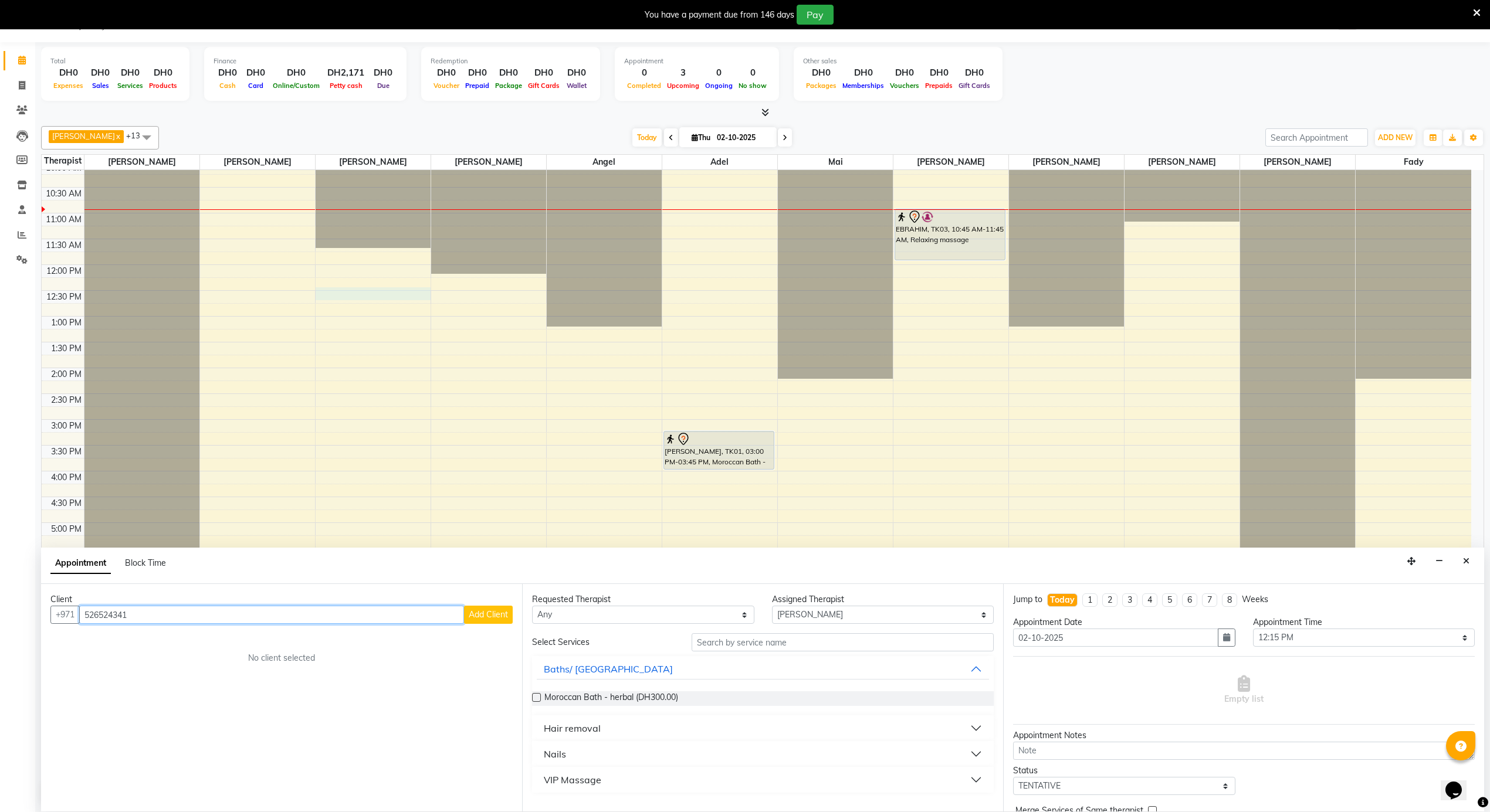
type input "526524341"
click at [493, 615] on span "Add Client" at bounding box center [488, 614] width 39 height 11
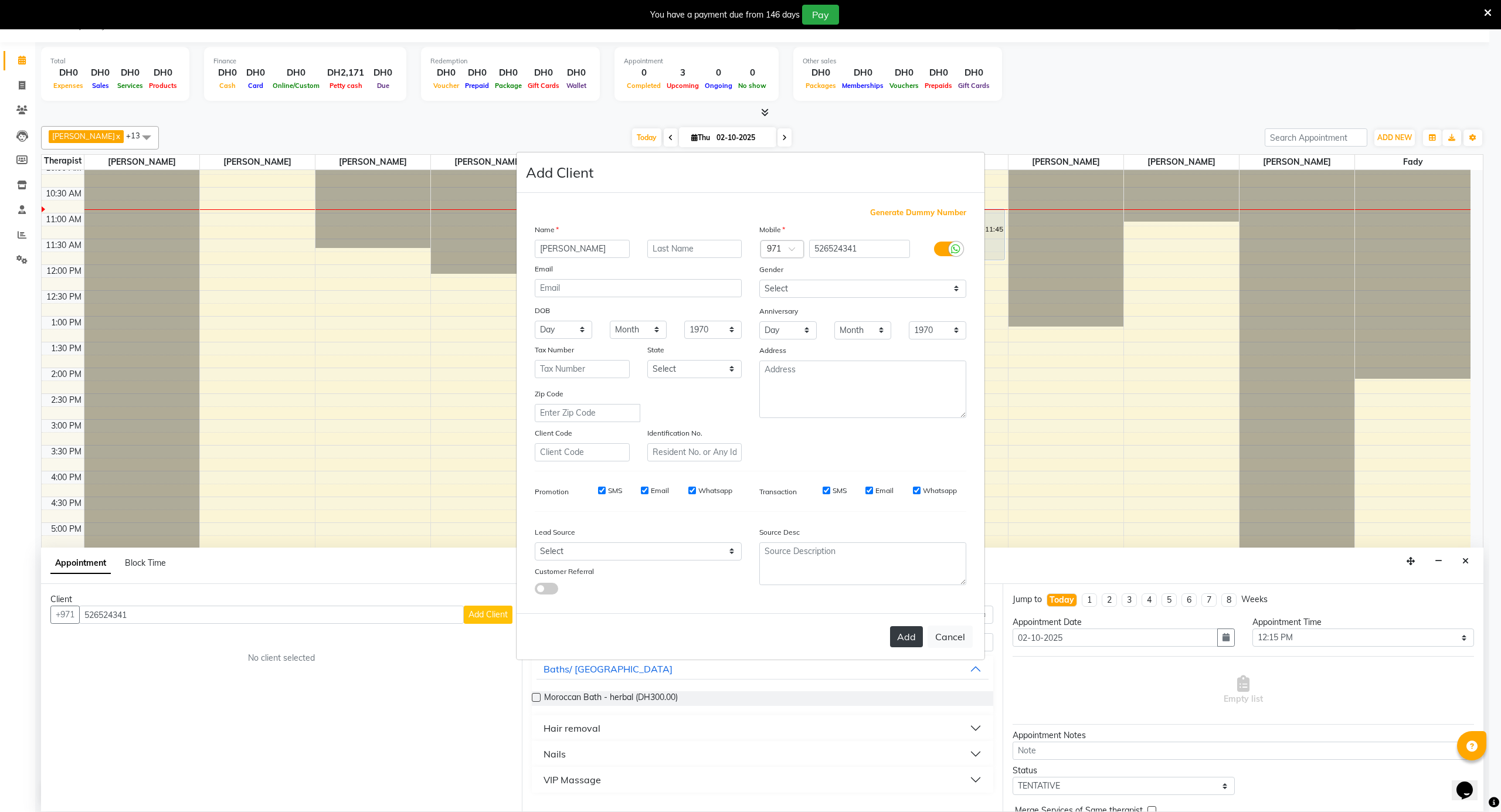
type input "[PERSON_NAME]"
click at [907, 636] on button "Add" at bounding box center [907, 637] width 33 height 21
select select
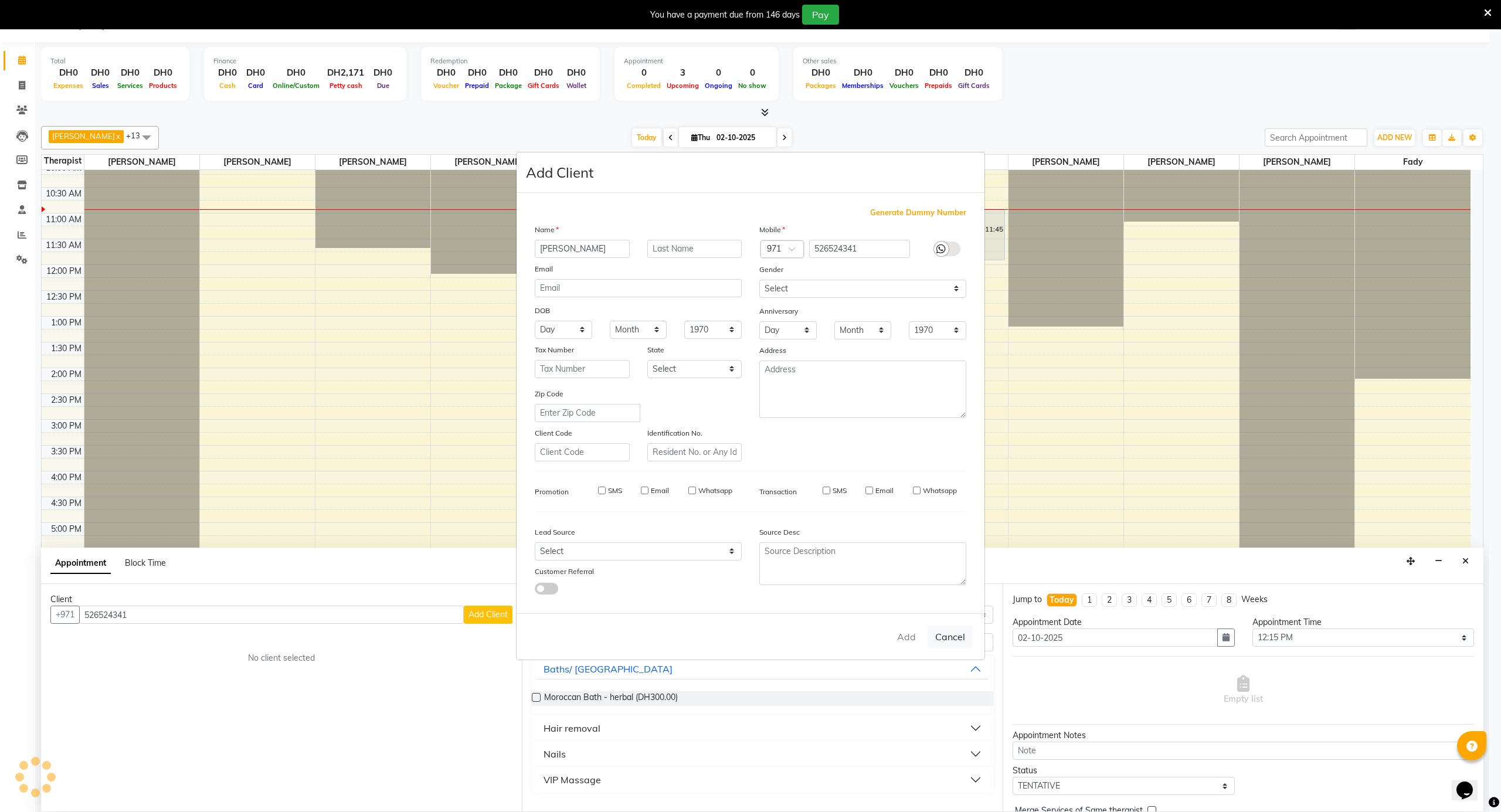
select select
checkbox input "false"
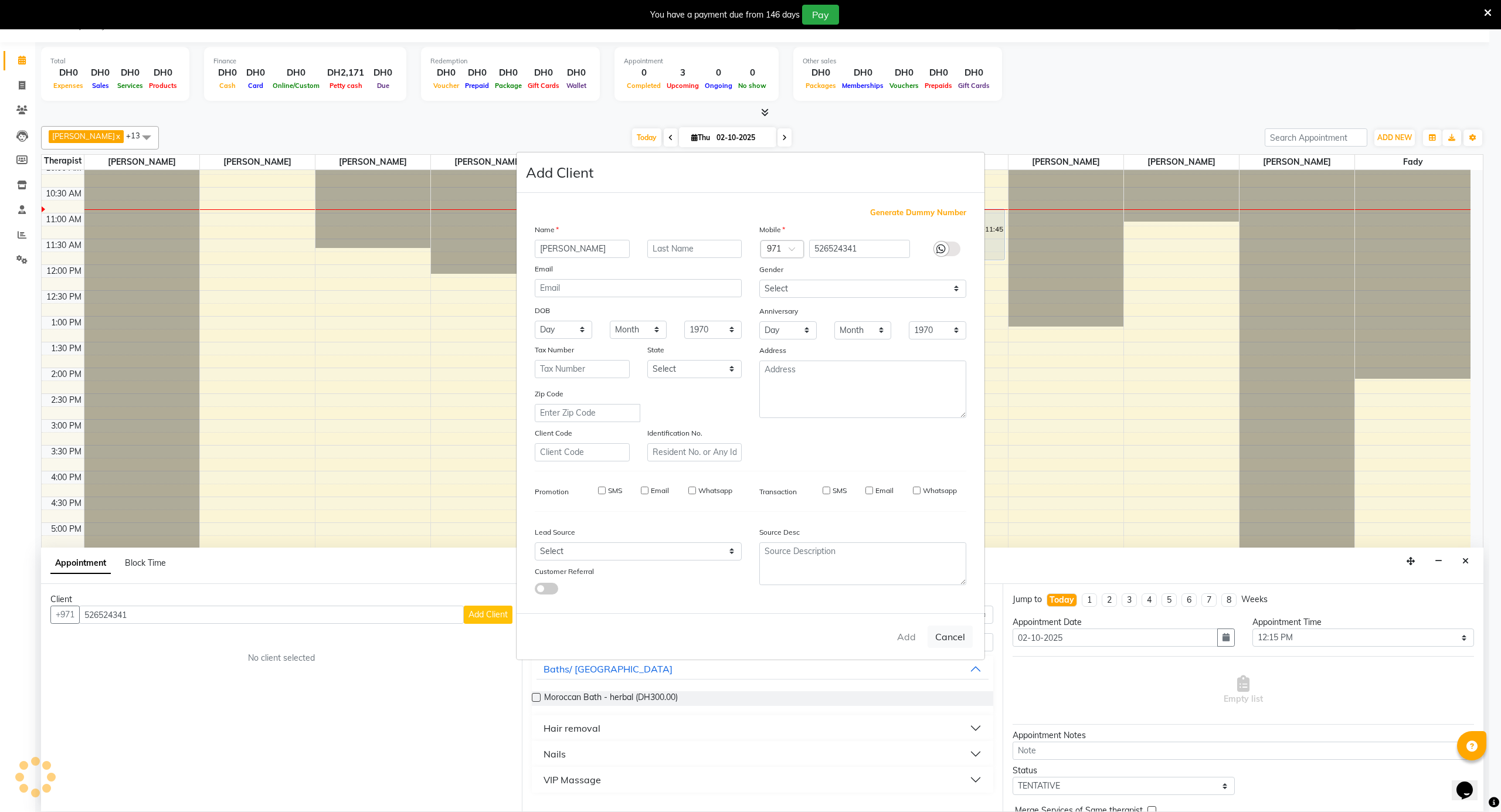
checkbox input "false"
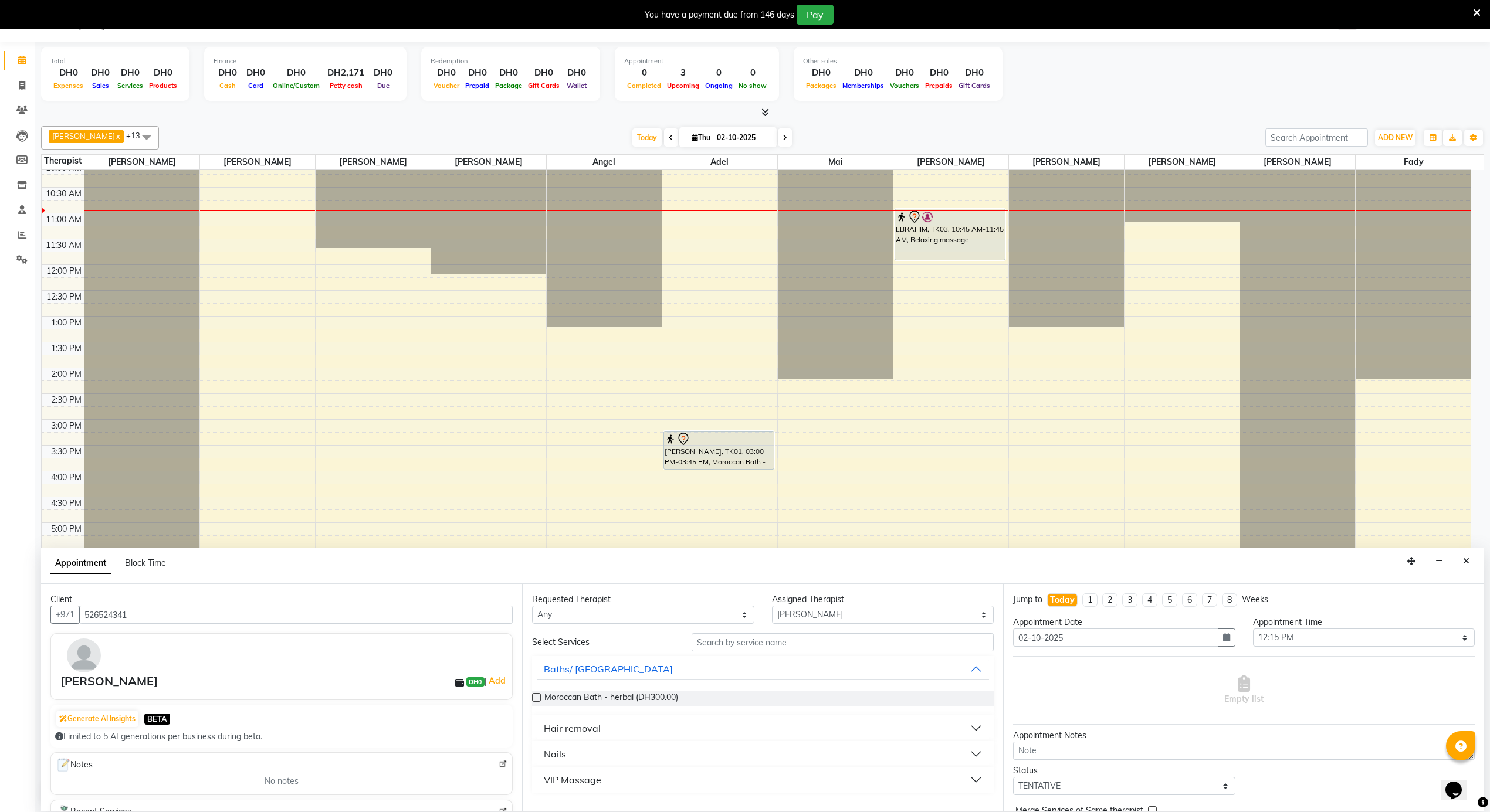
click at [447, 591] on div "Client +971 526524341 abo zeyad DH0 | Add Generate AI Insights BETA Limited to …" at bounding box center [281, 697] width 481 height 227
click at [793, 616] on select "Select Adel Angel Ayub cindy Diane Fady John kim Mai Mitch Mohamed steve Ali Ya…" at bounding box center [884, 615] width 223 height 19
select select "38890"
click at [772, 606] on select "Select Adel Angel Ayub cindy Diane Fady John kim Mai Mitch Mohamed steve Ali Ya…" at bounding box center [884, 615] width 223 height 19
click at [753, 653] on div "Select Services Baths/ Hammam Moroccan Bath - herbal (DH300.00) Hair removal Na…" at bounding box center [763, 712] width 462 height 159
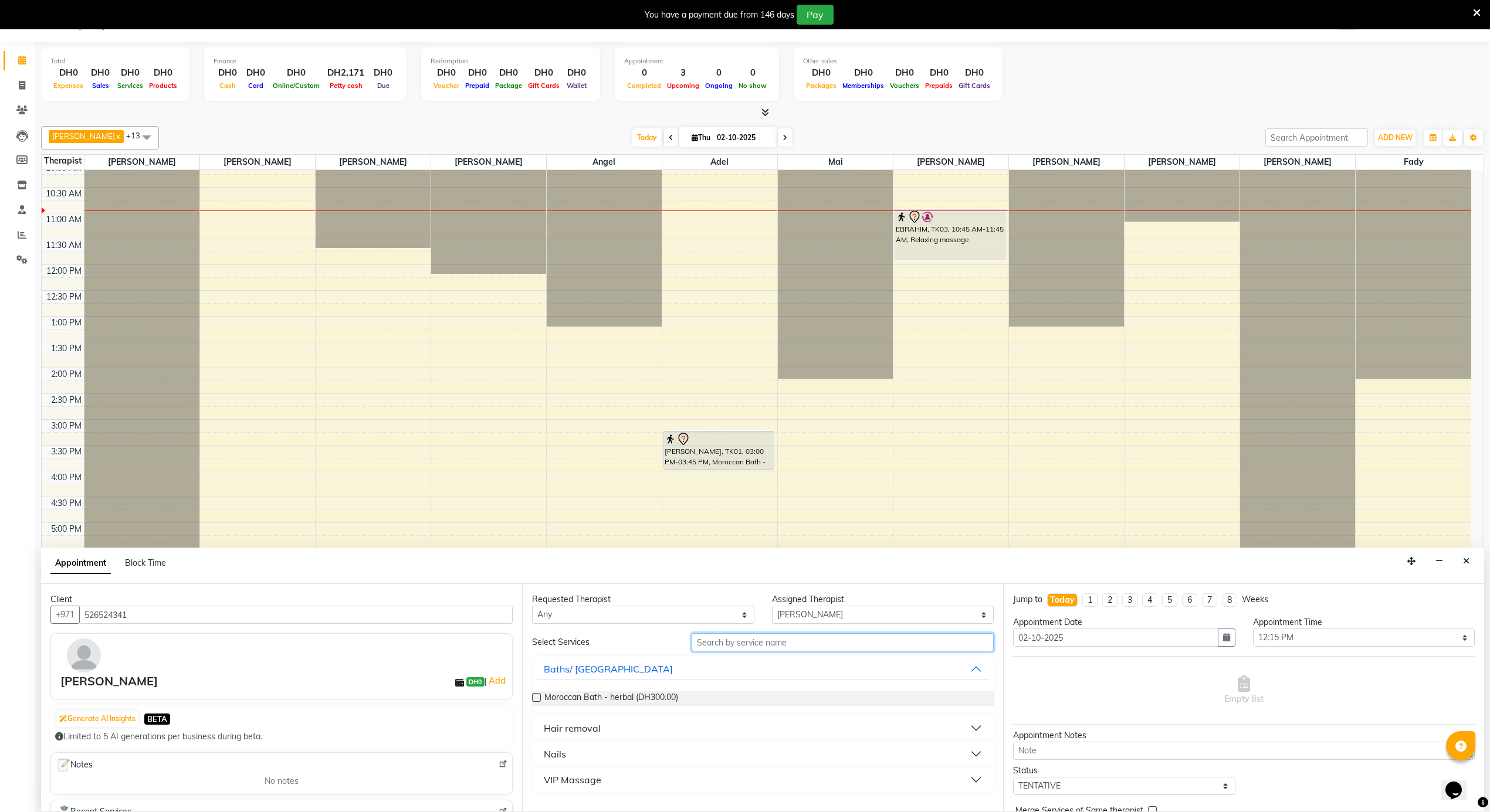
click at [756, 646] on input "text" at bounding box center [842, 642] width 302 height 19
type input "swe"
click at [635, 690] on div "Swedish massage (DH200.00)" at bounding box center [763, 699] width 462 height 33
click at [639, 688] on div "Swedish massage (DH200.00)" at bounding box center [763, 699] width 462 height 33
click at [635, 702] on span "Swedish massage (DH200.00)" at bounding box center [601, 698] width 113 height 15
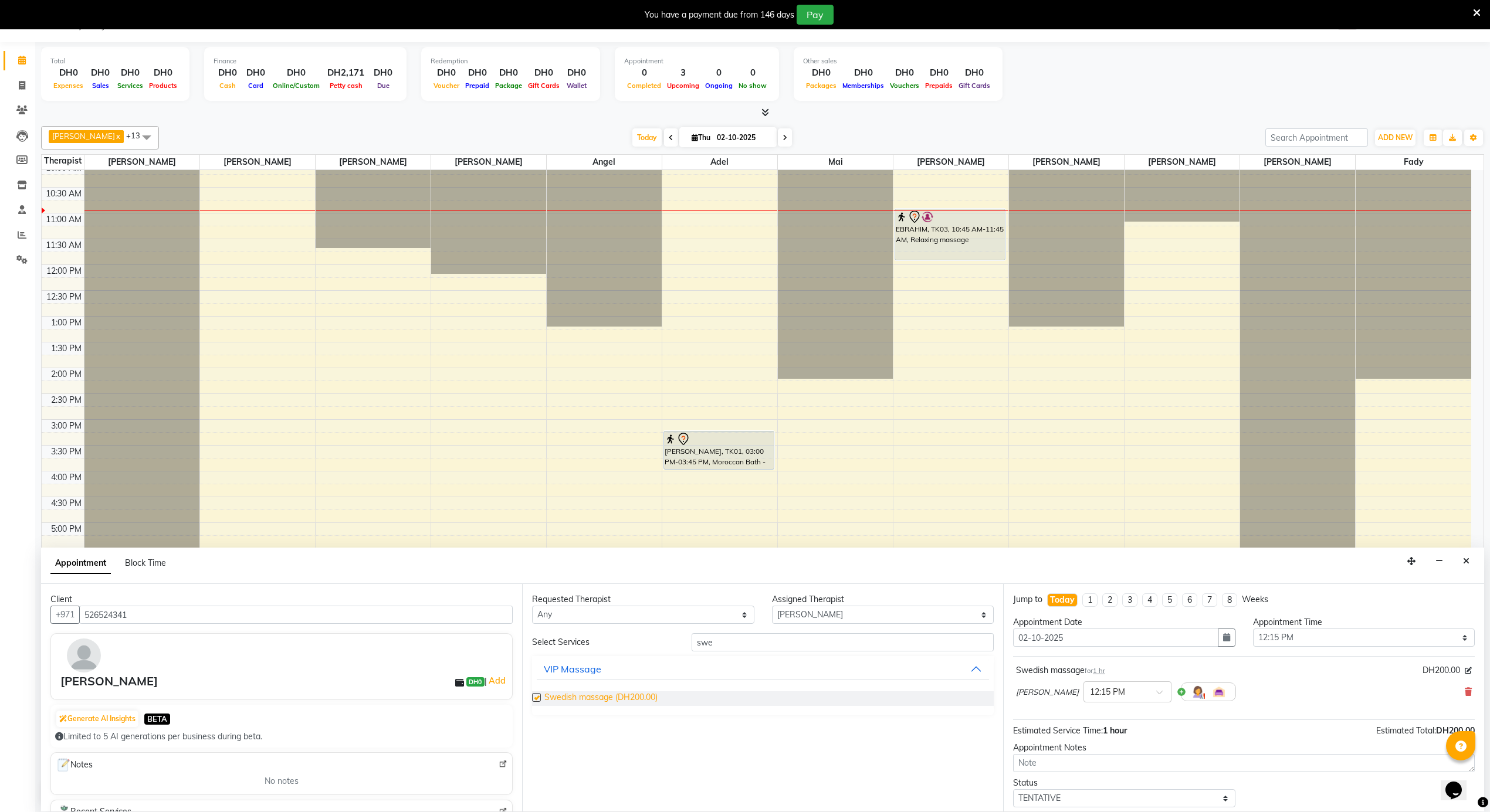
checkbox input "false"
click at [1350, 633] on select "Select 12:00 AM 12:05 AM 12:10 AM 12:15 AM 12:20 AM 12:25 AM 12:30 AM 12:35 AM …" at bounding box center [1364, 637] width 223 height 19
select select "650"
click at [1253, 629] on select "Select 12:00 AM 12:05 AM 12:10 AM 12:15 AM 12:20 AM 12:25 AM 12:30 AM 12:35 AM …" at bounding box center [1364, 637] width 223 height 19
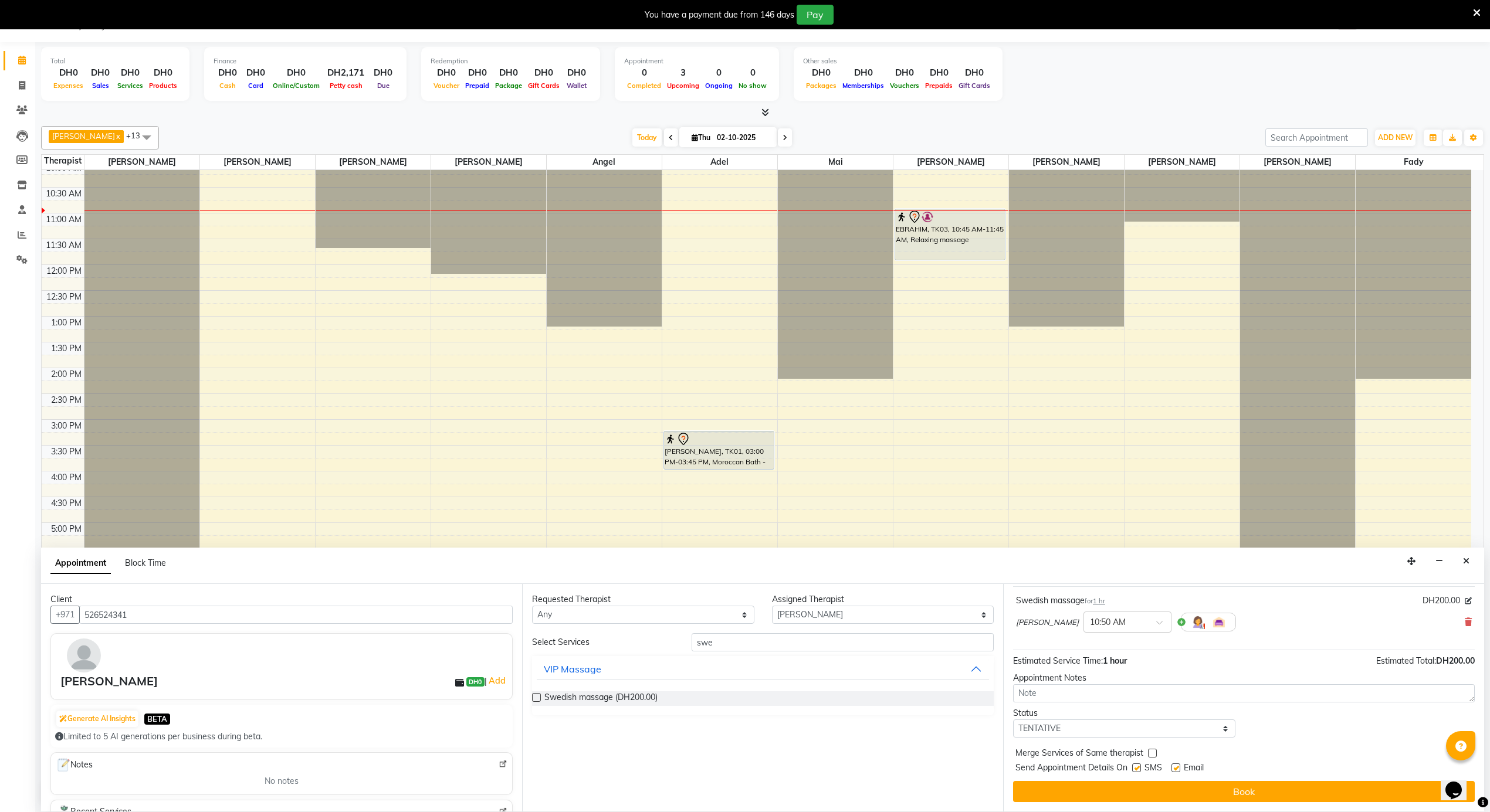
click at [1179, 764] on label at bounding box center [1176, 767] width 9 height 9
click at [1179, 765] on input "checkbox" at bounding box center [1176, 769] width 8 height 8
checkbox input "false"
click at [1138, 763] on label at bounding box center [1137, 767] width 9 height 9
click at [1138, 765] on input "checkbox" at bounding box center [1137, 769] width 8 height 8
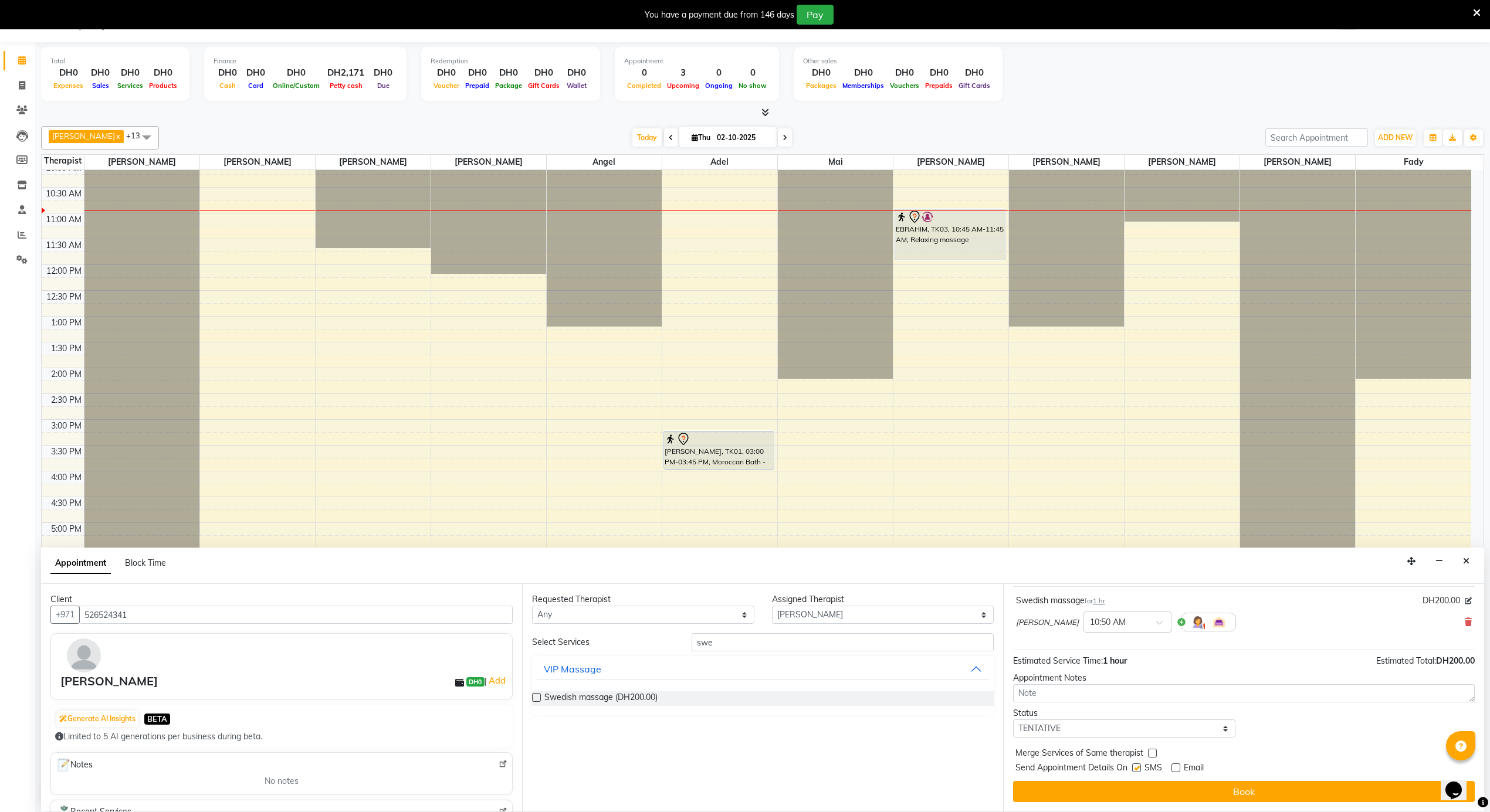
checkbox input "false"
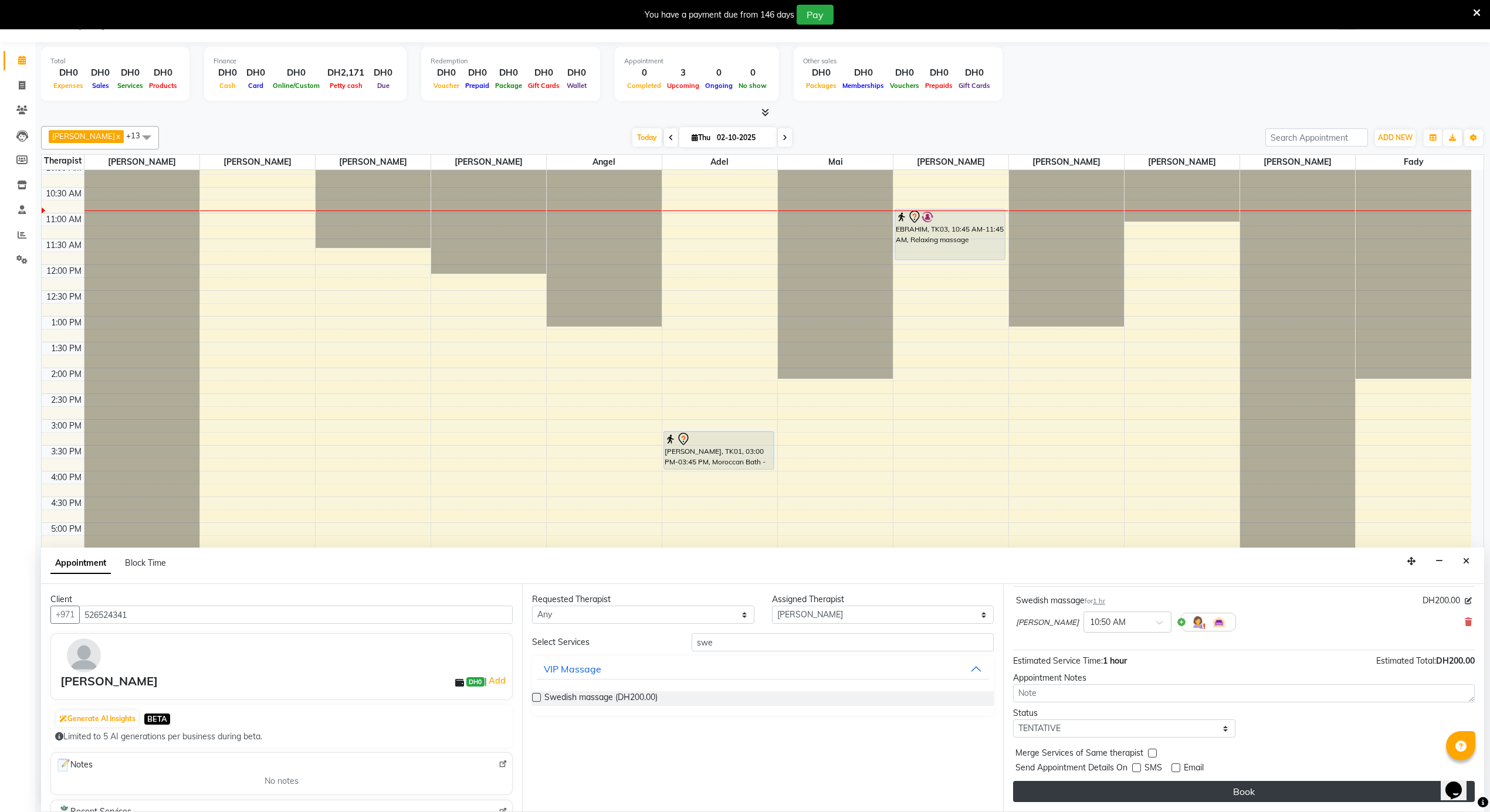
click at [1136, 787] on button "Book" at bounding box center [1244, 792] width 462 height 21
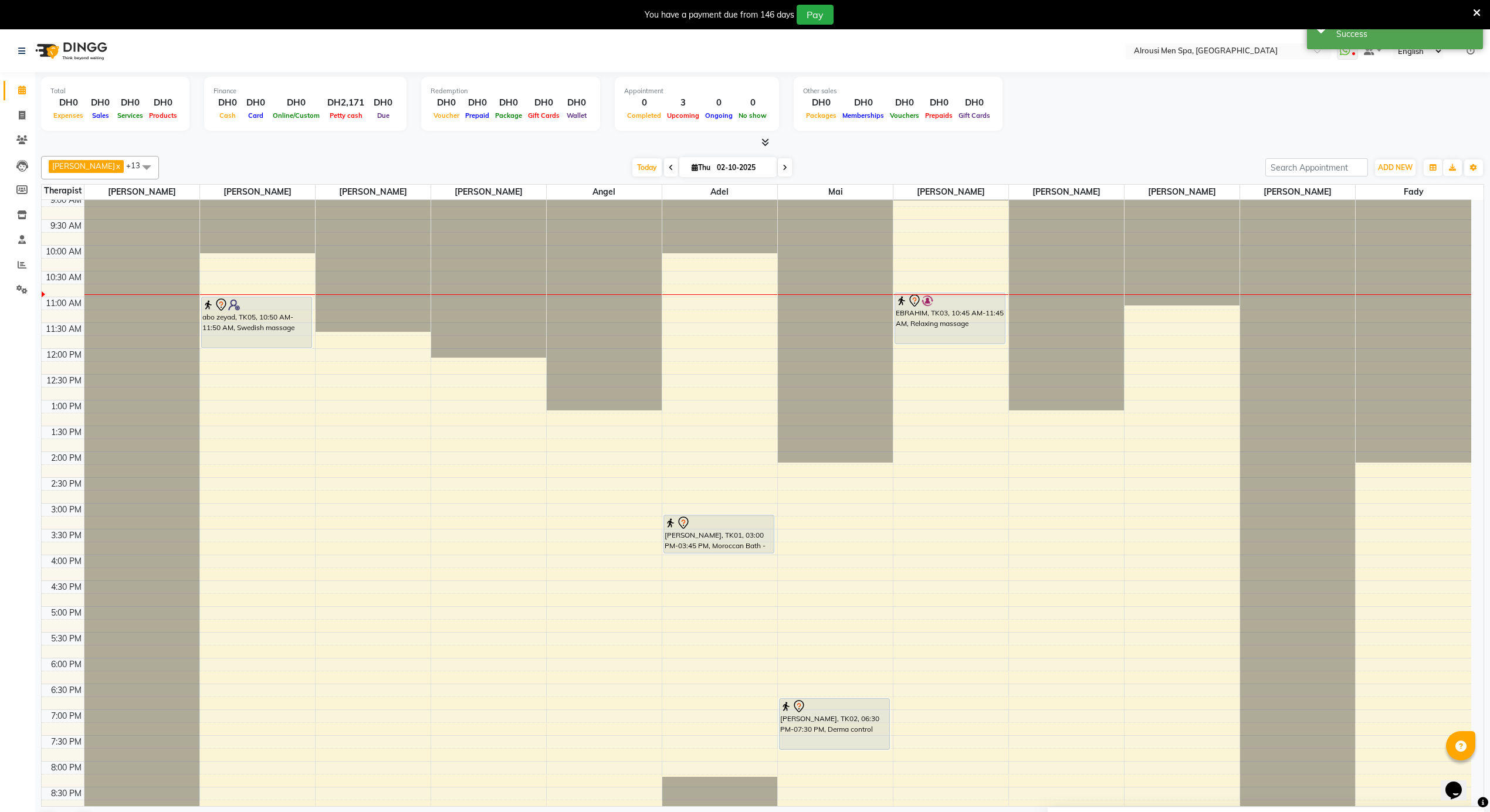
scroll to position [368, 0]
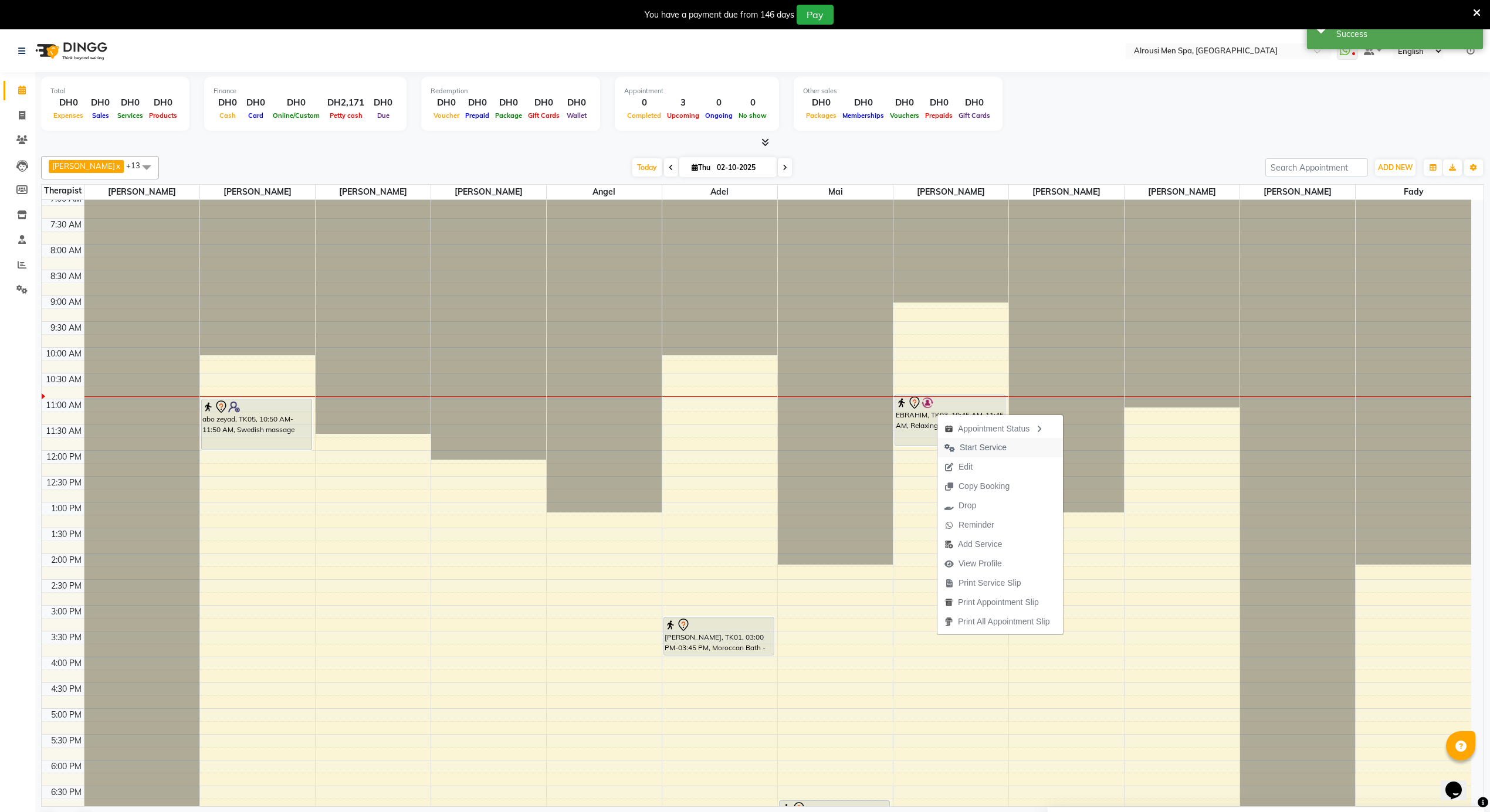
click at [960, 443] on span "Start Service" at bounding box center [983, 447] width 47 height 13
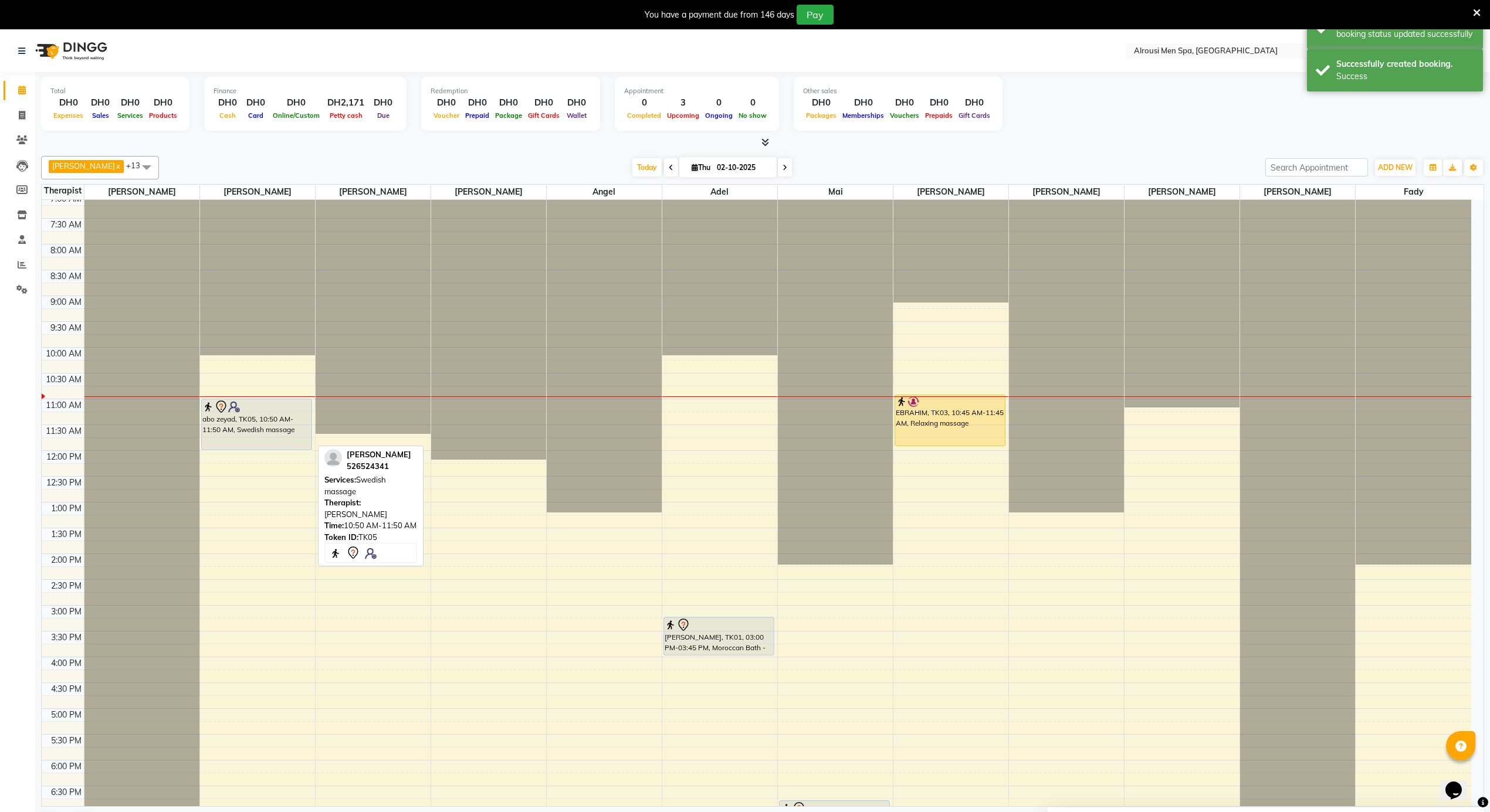
click at [249, 426] on div "abo zeyad, TK05, 10:50 AM-11:50 AM, Swedish massage" at bounding box center [257, 425] width 109 height 51
select select "7"
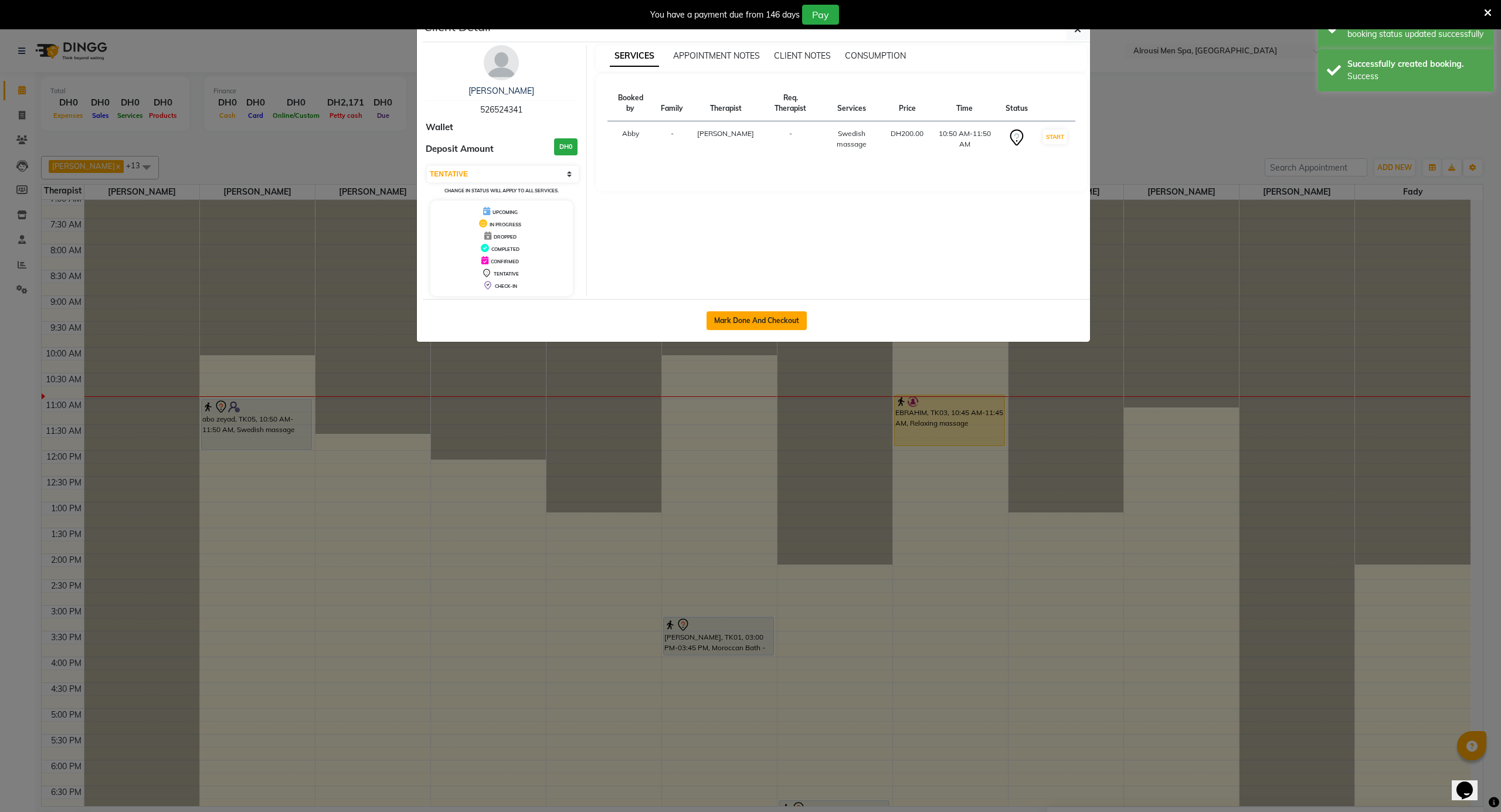
click at [783, 314] on button "Mark Done And Checkout" at bounding box center [756, 320] width 101 height 19
select select "service"
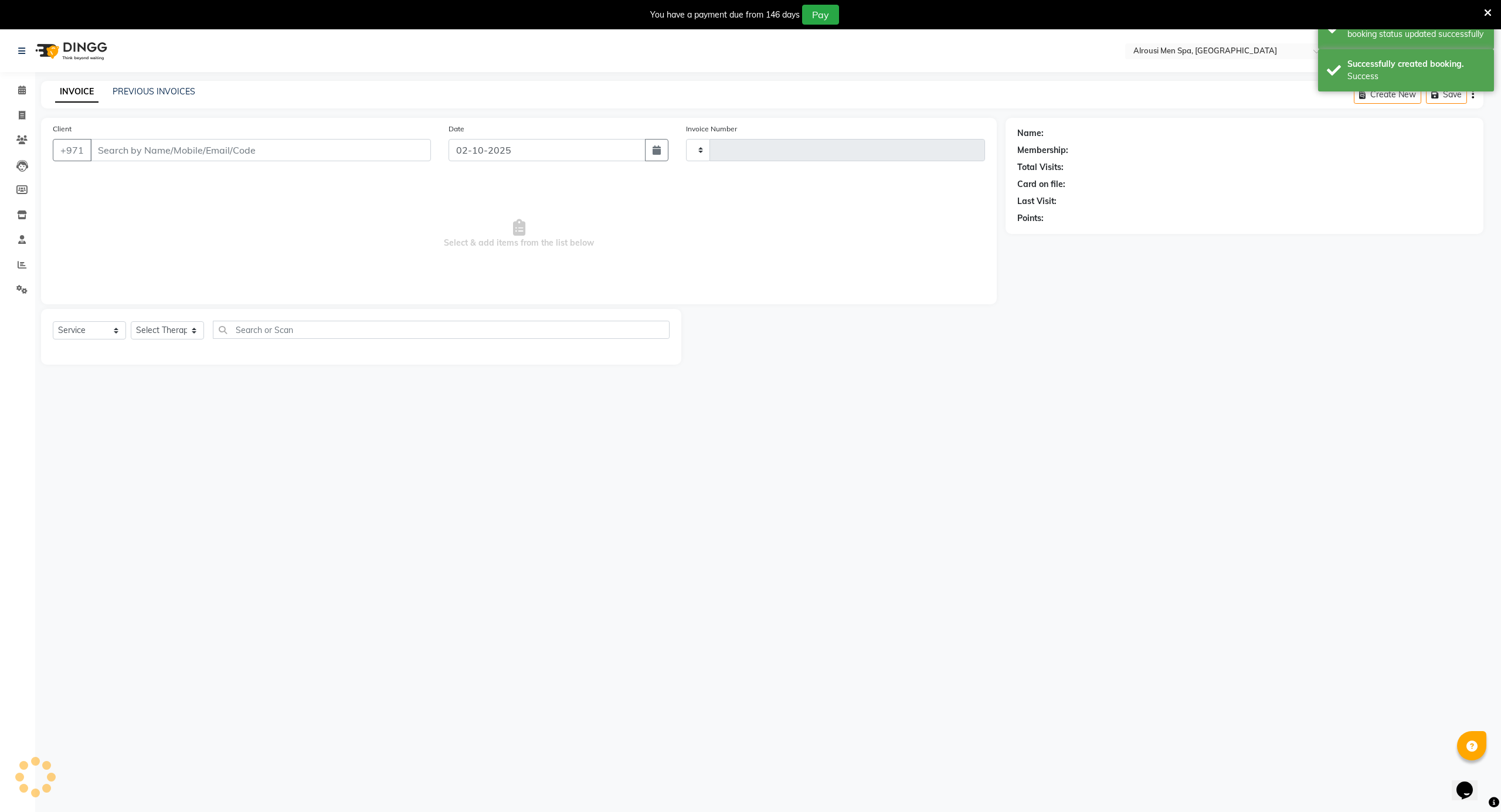
type input "4188"
select select "5688"
type input "526524341"
select select "38890"
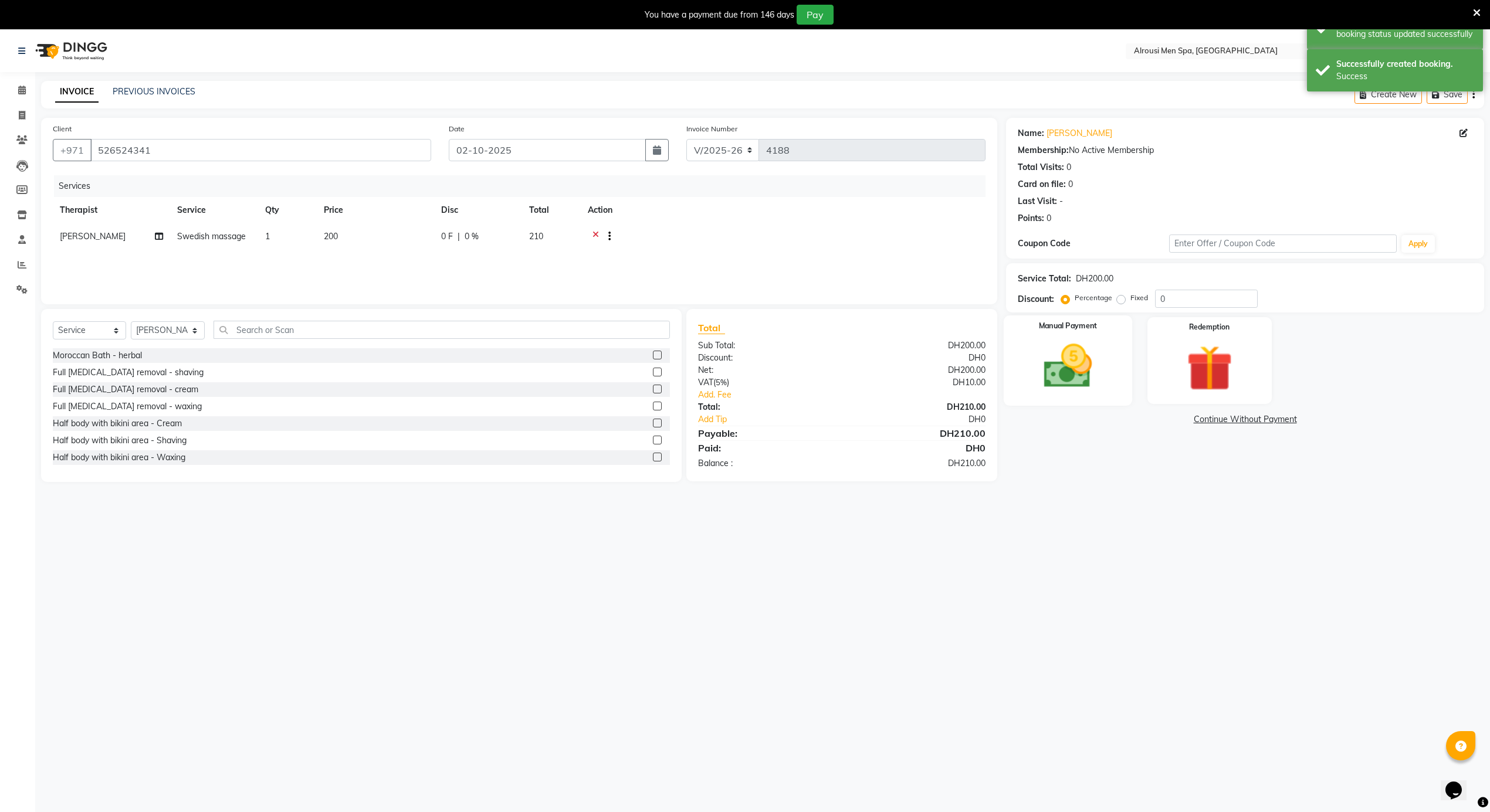
click at [1040, 372] on img at bounding box center [1068, 366] width 79 height 56
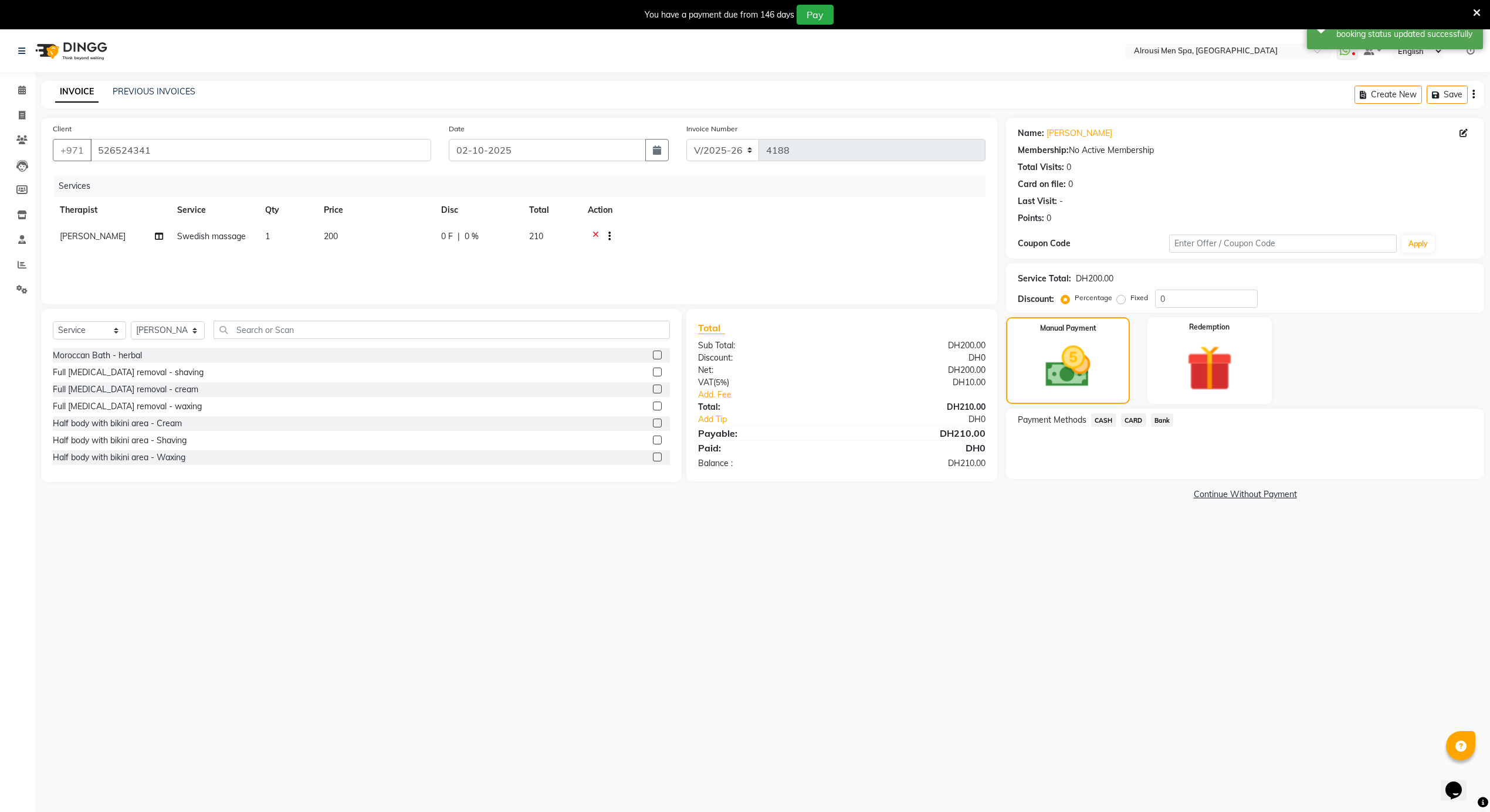
click at [1106, 418] on span "CASH" at bounding box center [1104, 421] width 25 height 14
click at [1235, 483] on button "Add Payment" at bounding box center [1323, 482] width 298 height 19
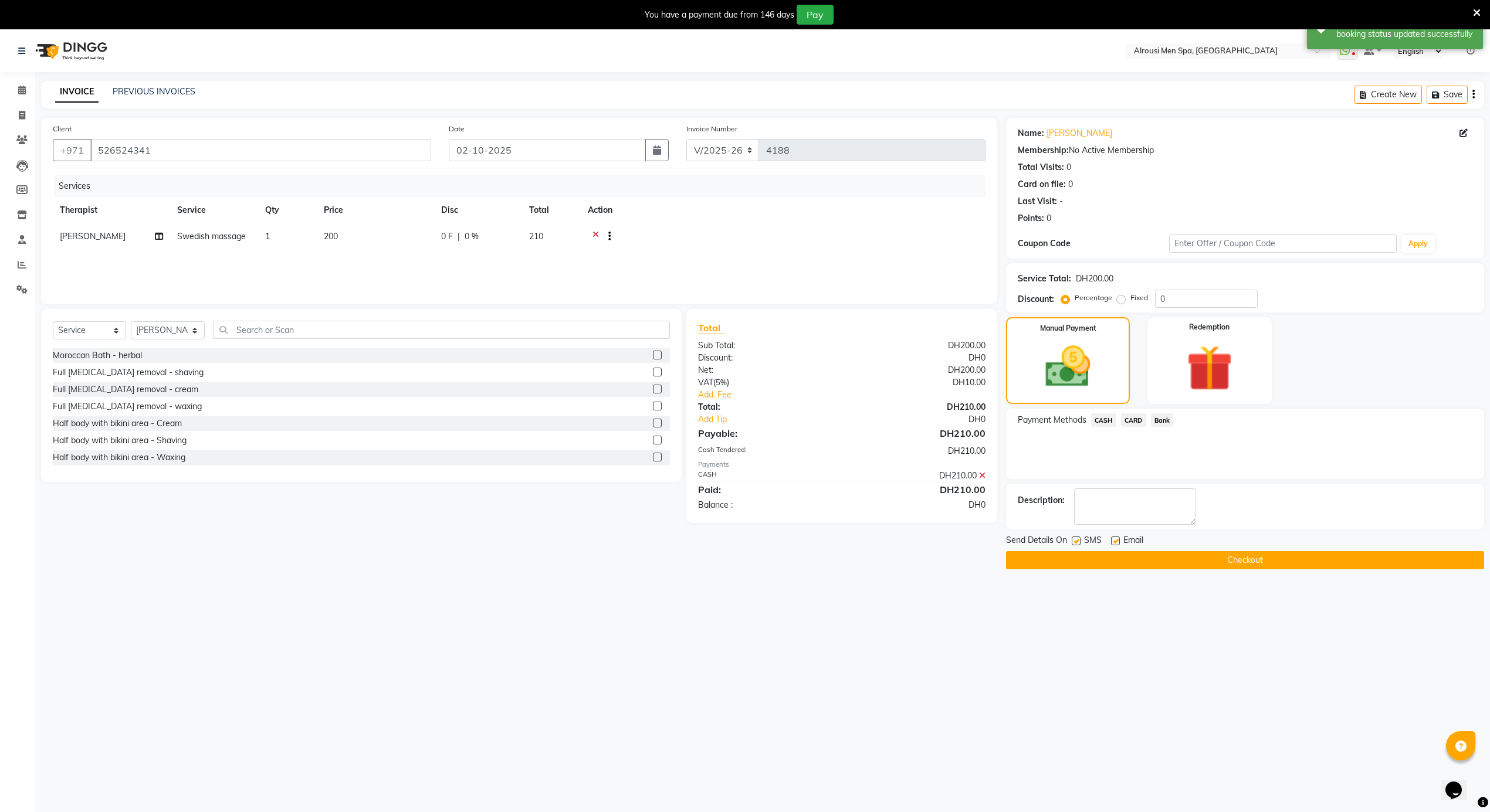
click at [1117, 537] on label at bounding box center [1115, 541] width 9 height 9
click at [1117, 538] on input "checkbox" at bounding box center [1115, 542] width 8 height 8
checkbox input "false"
click at [1103, 564] on button "Checkout" at bounding box center [1245, 560] width 478 height 19
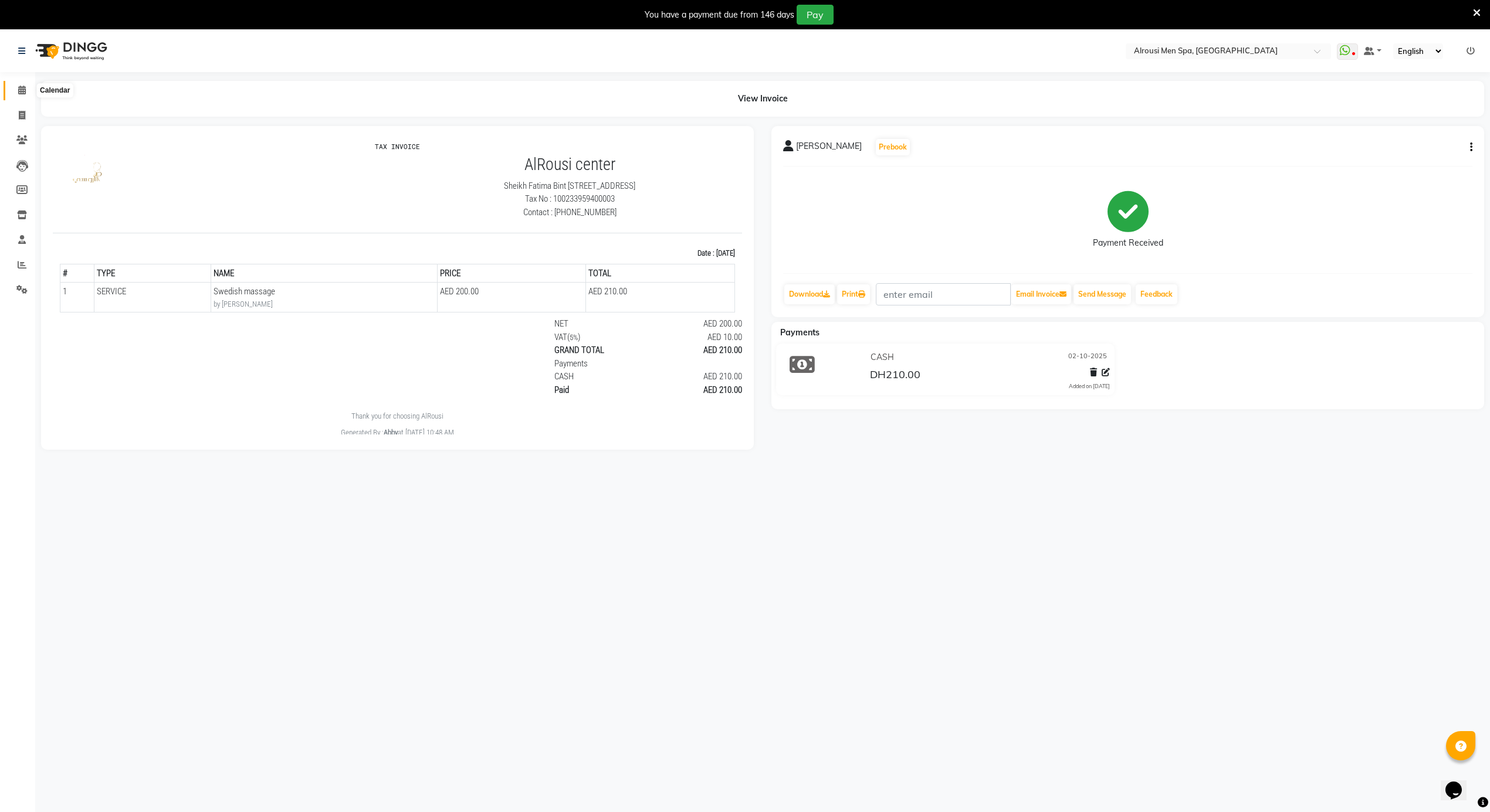
click at [26, 87] on span at bounding box center [21, 91] width 21 height 14
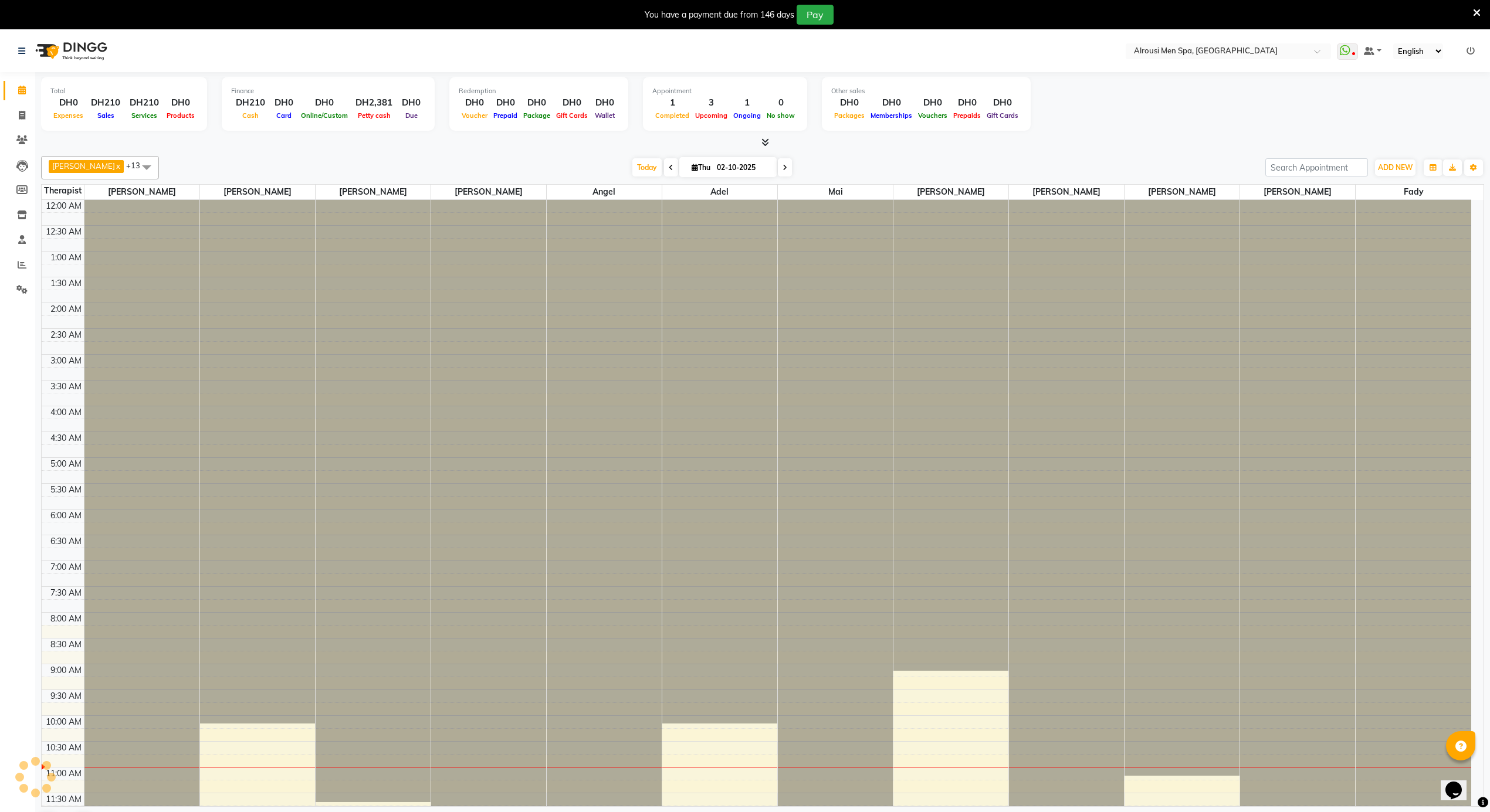
scroll to position [315, 0]
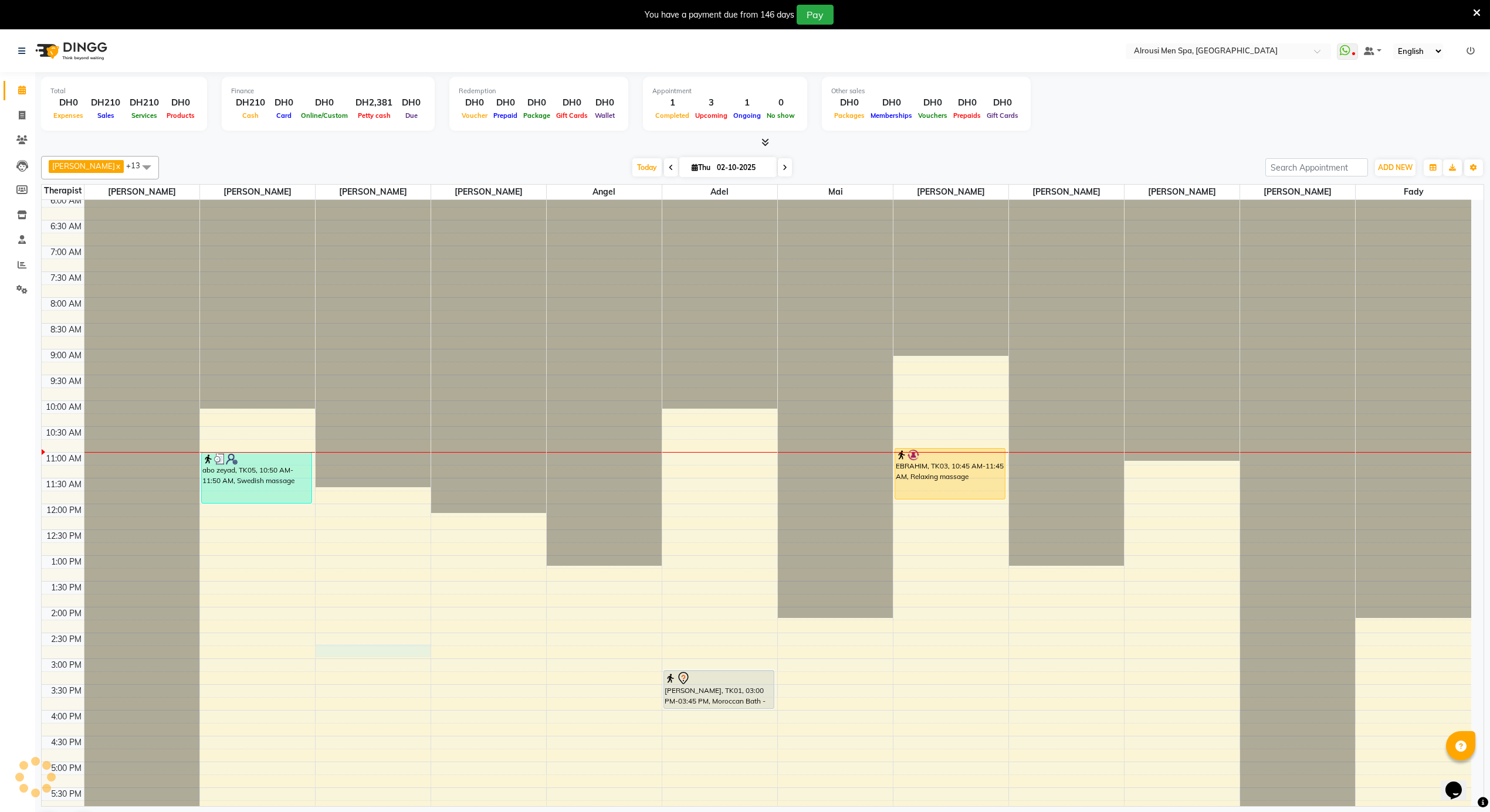
click at [391, 650] on div "12:00 AM 12:30 AM 1:00 AM 1:30 AM 2:00 AM 2:30 AM 3:00 AM 3:30 AM 4:00 AM 4:30 …" at bounding box center [757, 504] width 1429 height 1238
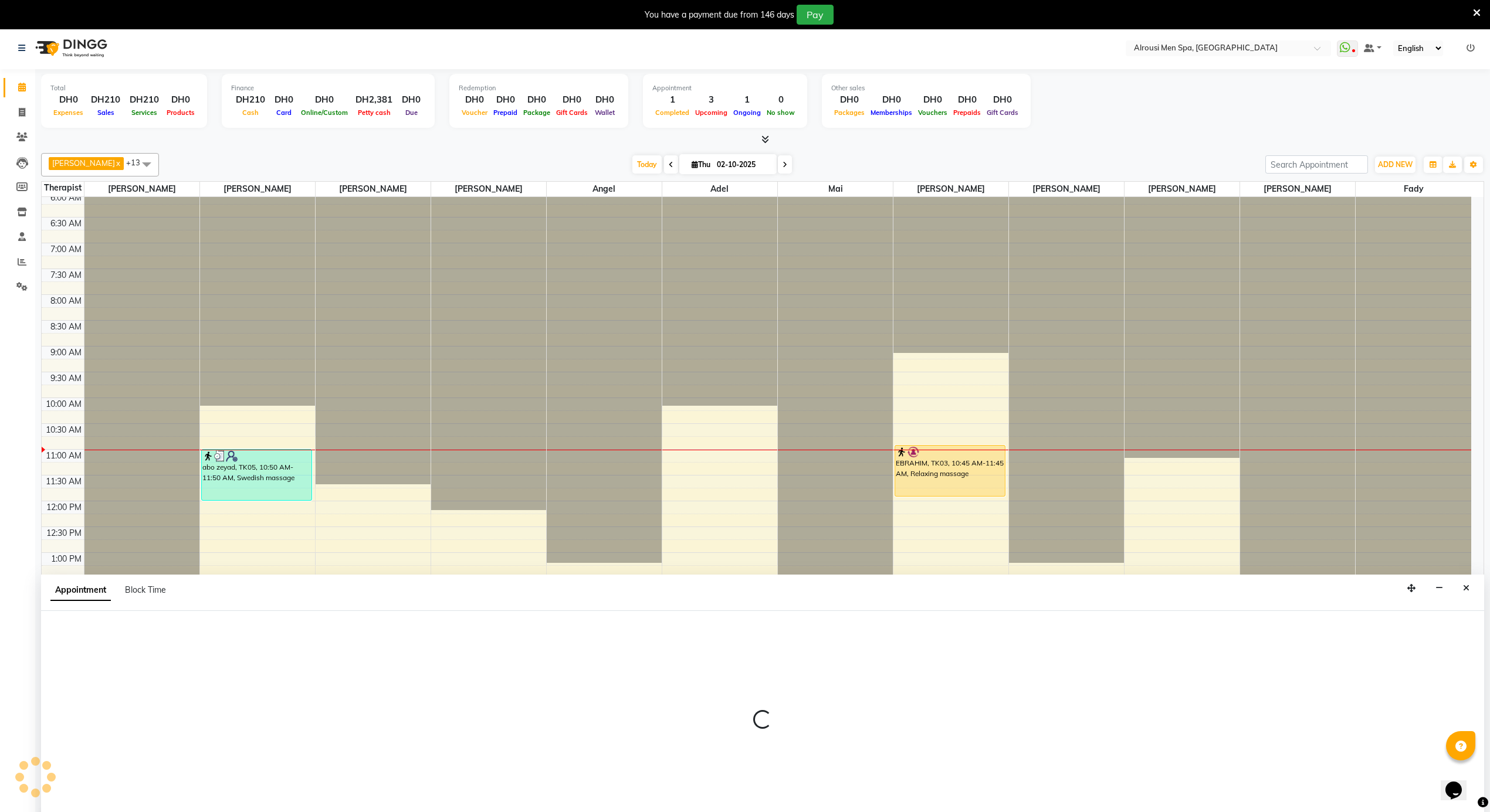
scroll to position [30, 0]
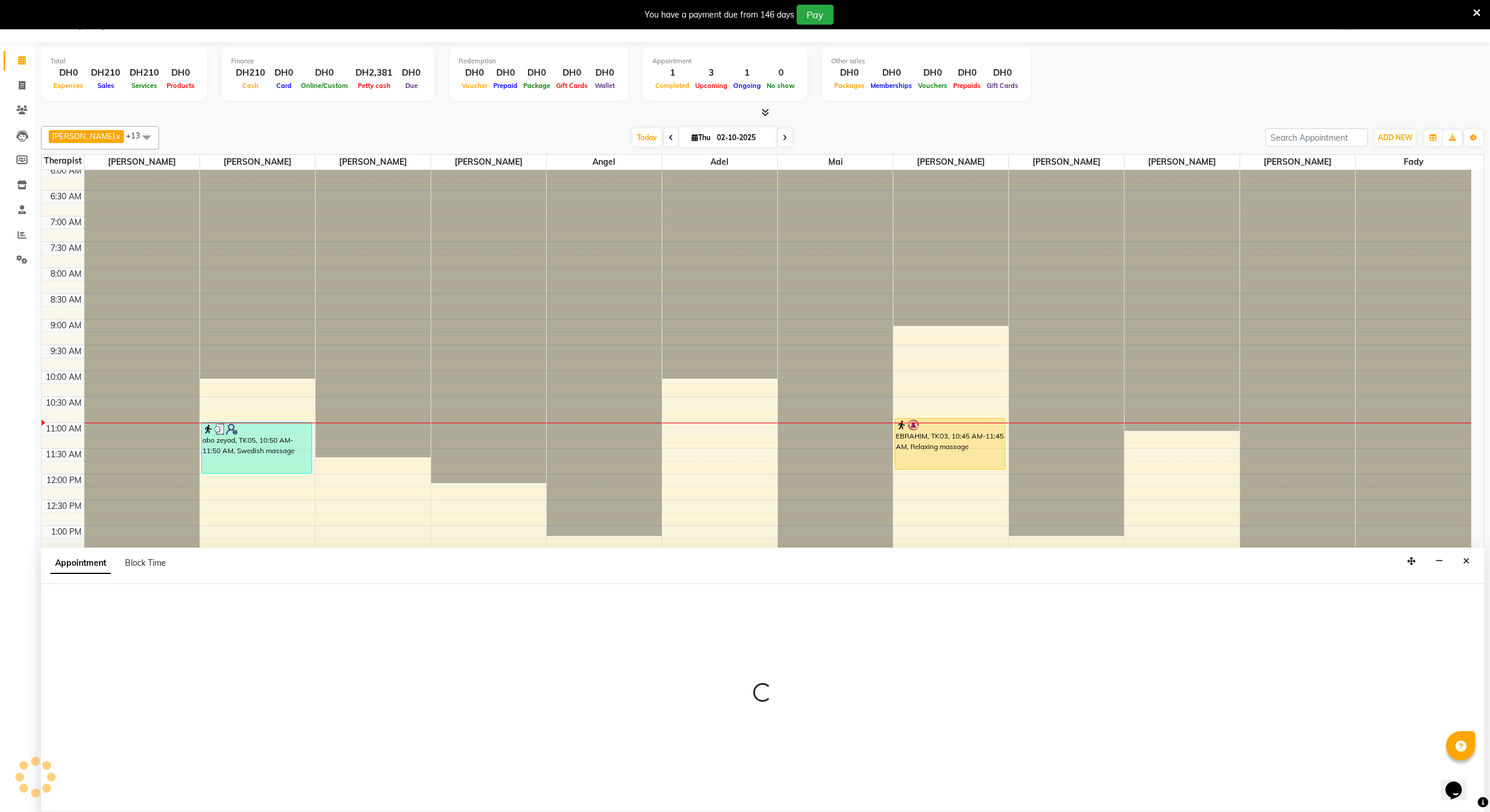
select select "38891"
select select "tentative"
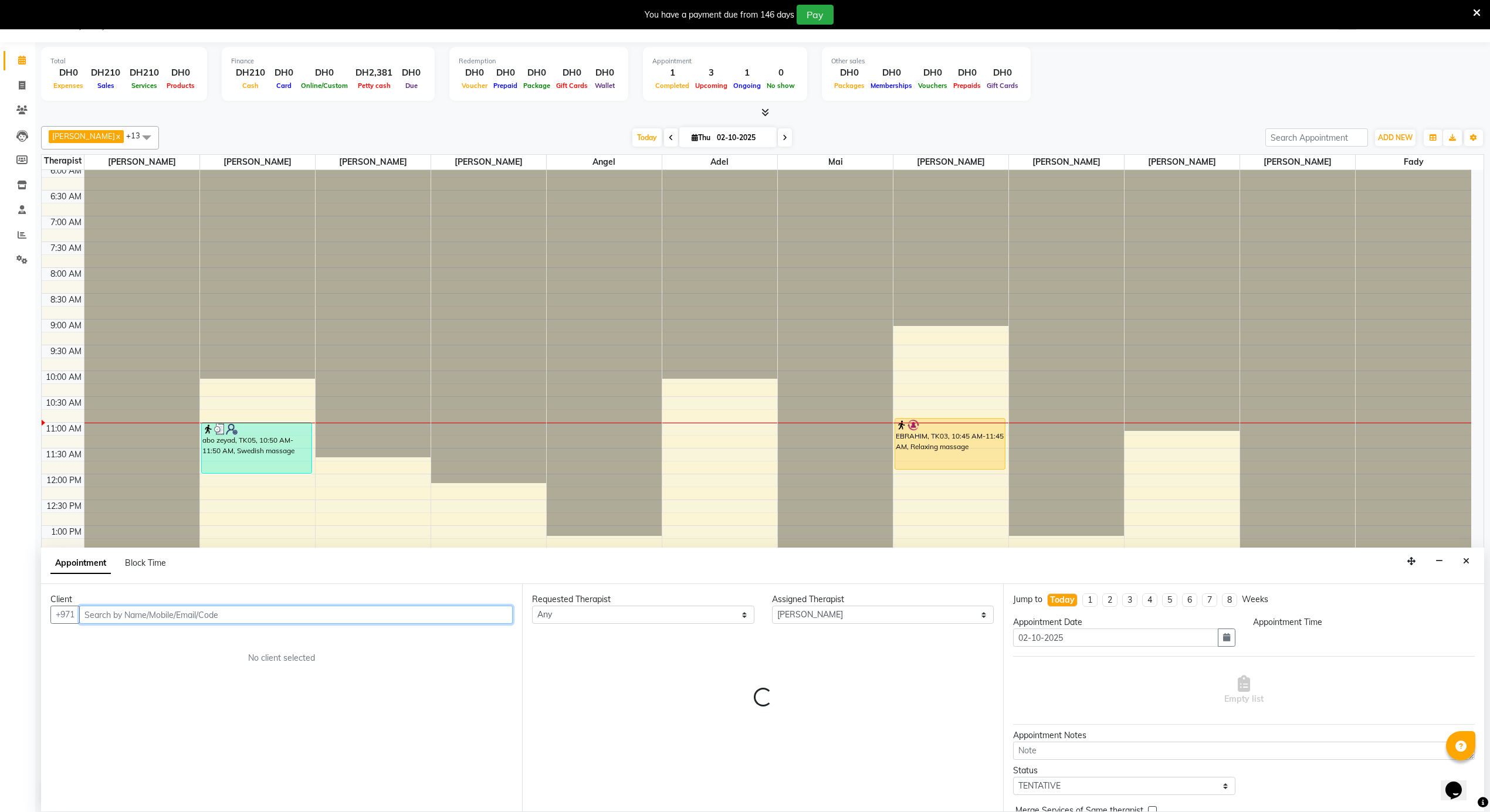
select select "870"
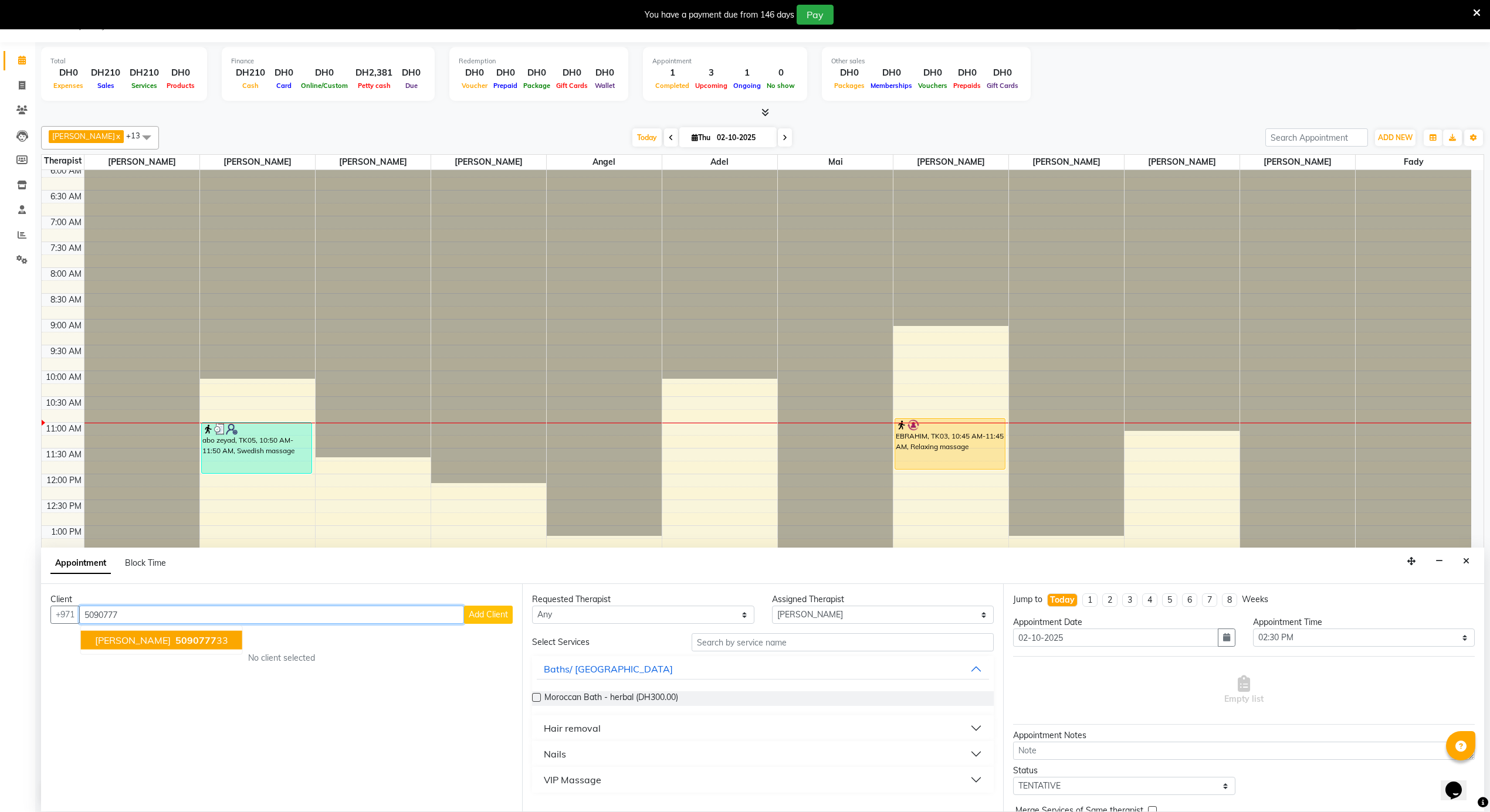
click at [123, 640] on span "[PERSON_NAME]" at bounding box center [133, 640] width 76 height 12
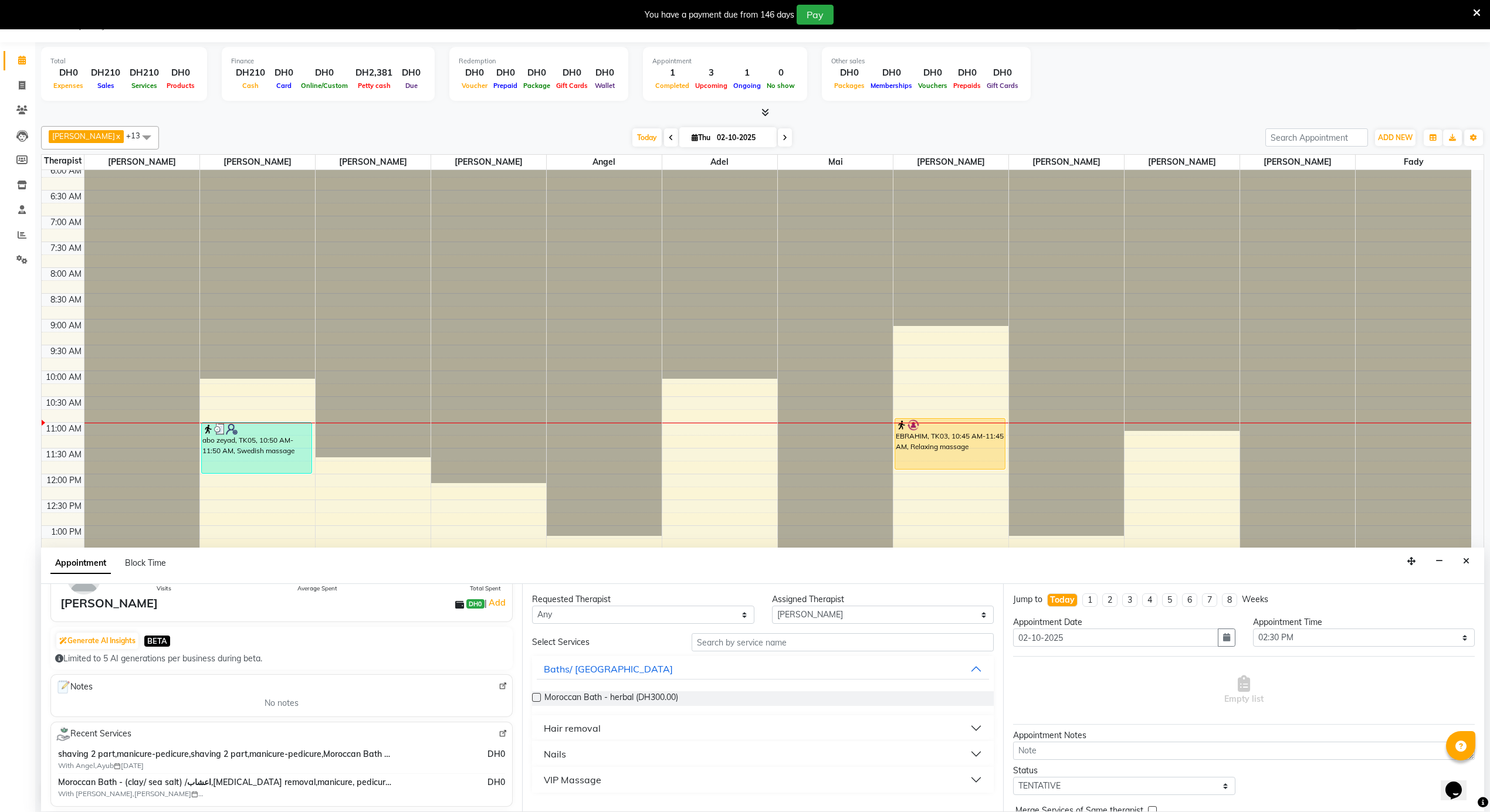
scroll to position [0, 0]
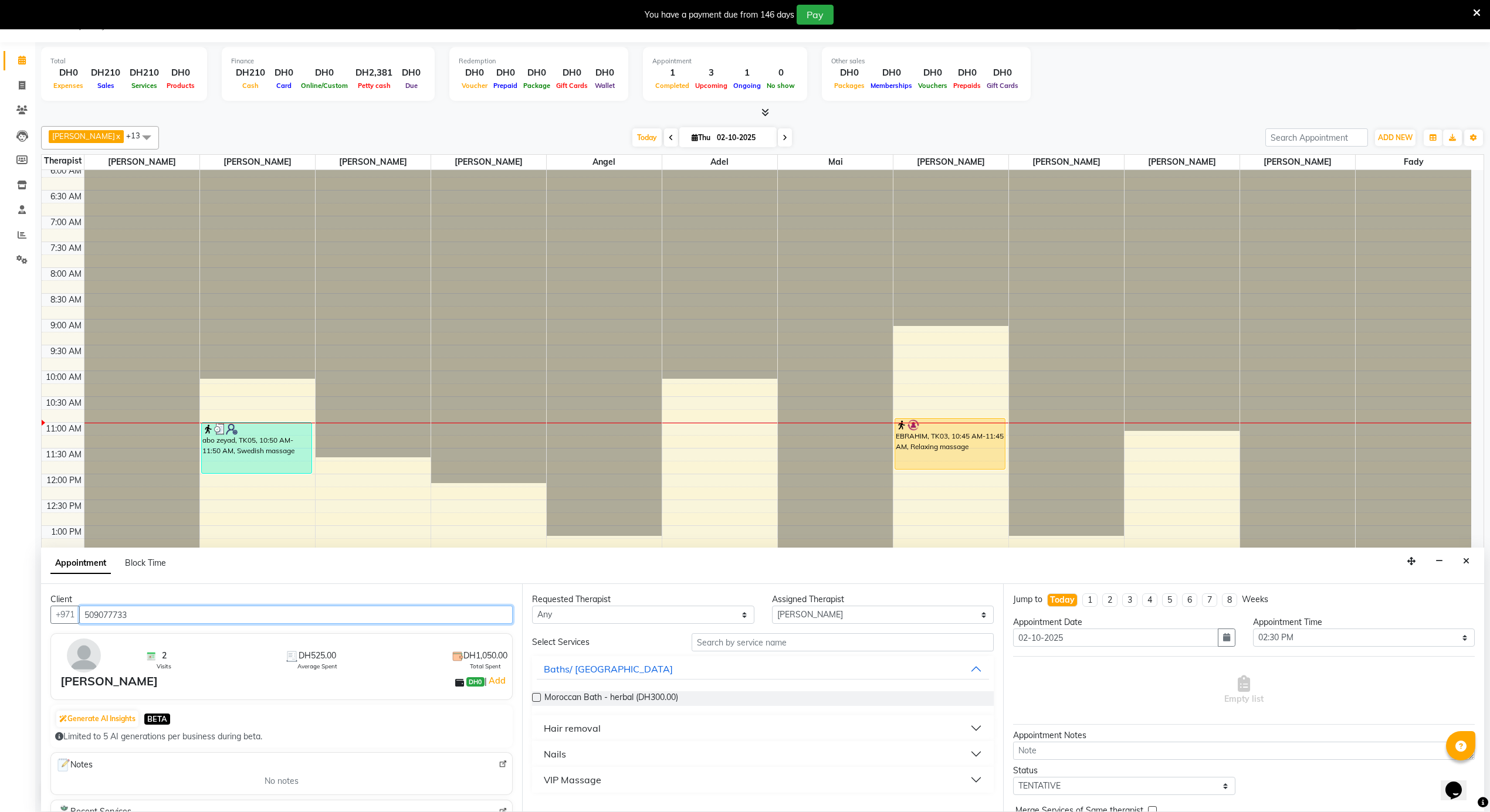
click at [100, 616] on input "509077733" at bounding box center [296, 615] width 434 height 19
type input "509077733"
click at [24, 106] on icon at bounding box center [21, 109] width 11 height 9
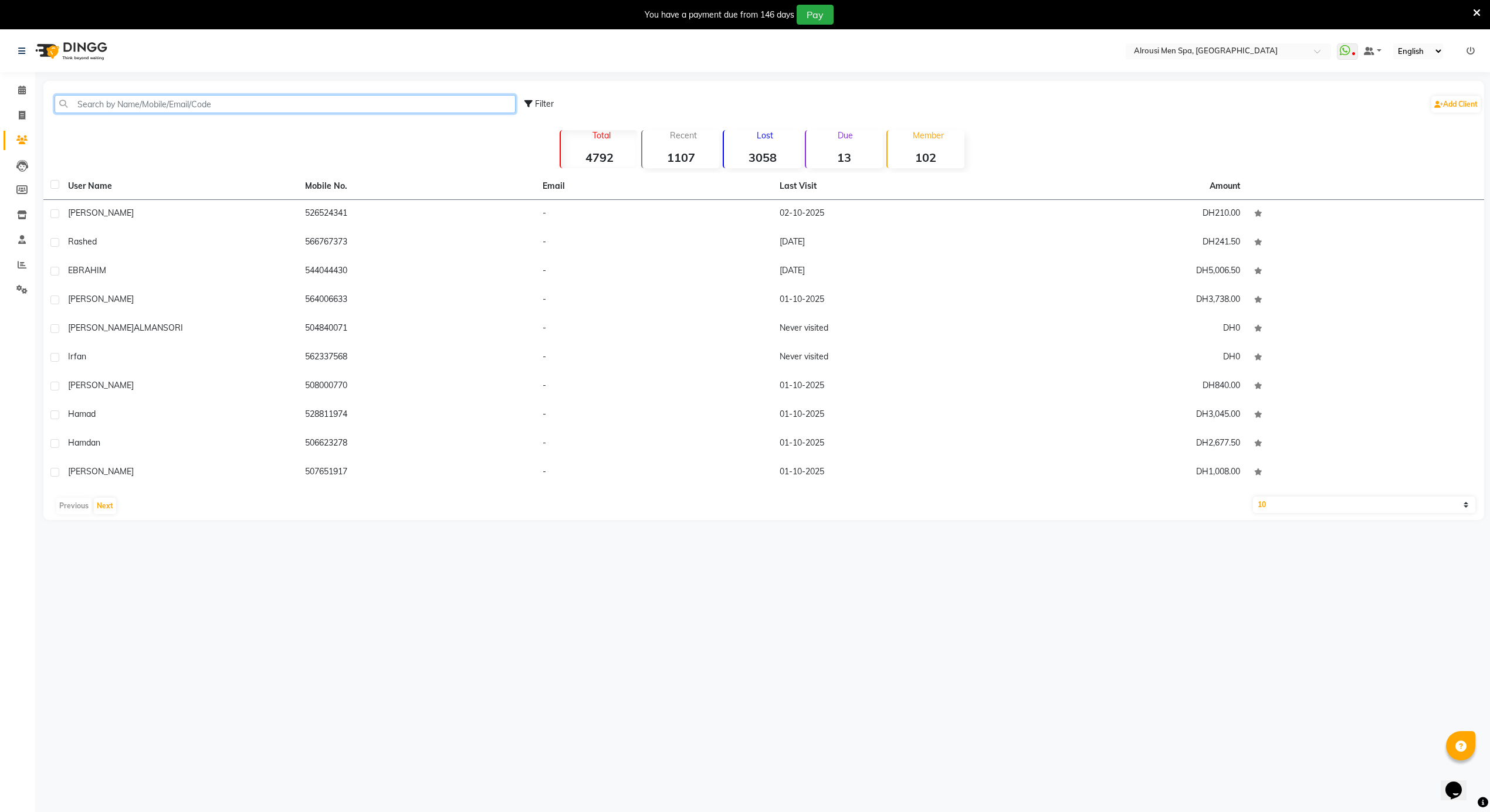
click at [196, 95] on input "text" at bounding box center [285, 103] width 461 height 19
paste input "509077733"
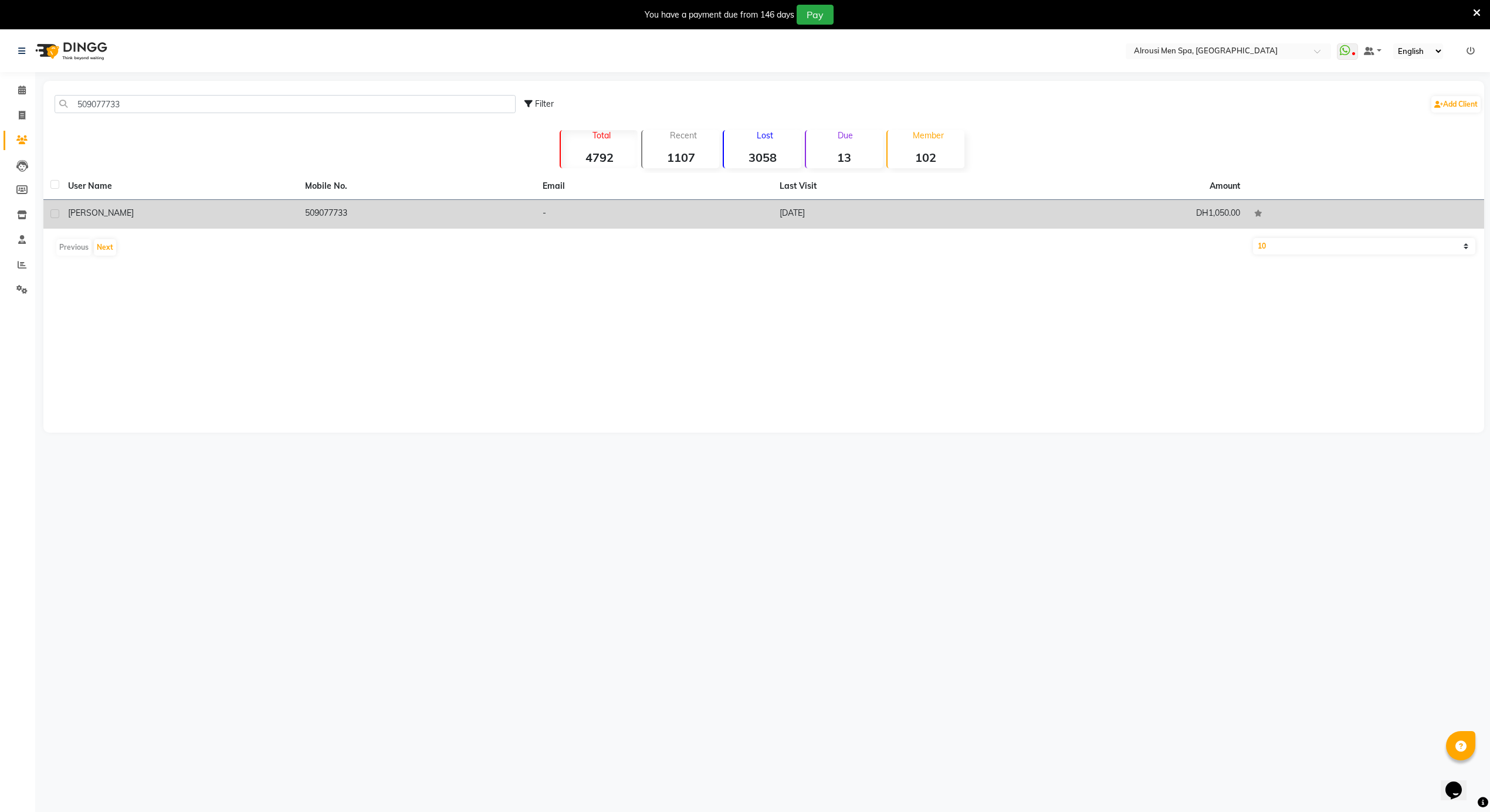
click at [286, 211] on div "[PERSON_NAME]" at bounding box center [180, 213] width 223 height 13
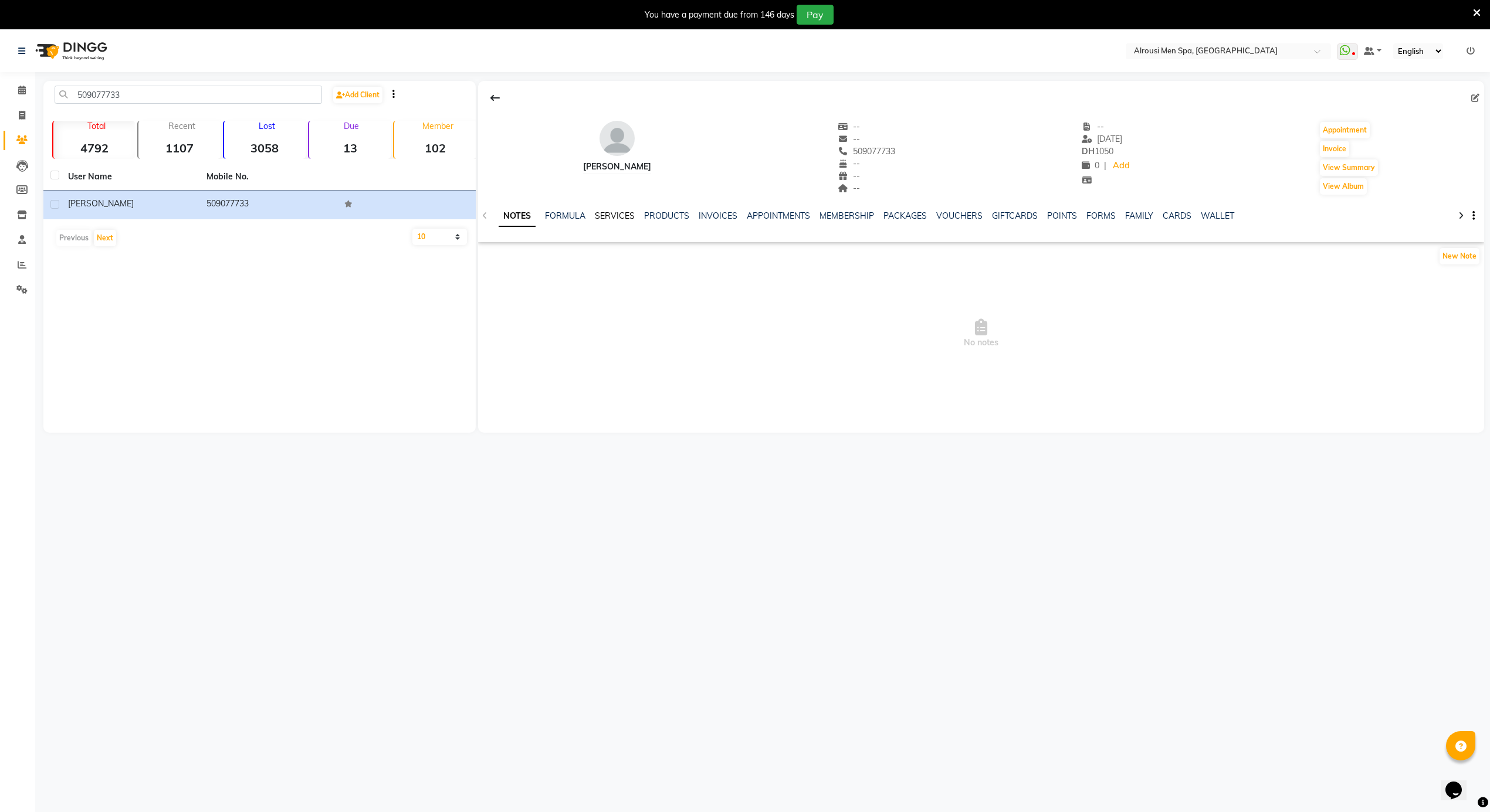
click at [615, 217] on link "SERVICES" at bounding box center [614, 216] width 40 height 11
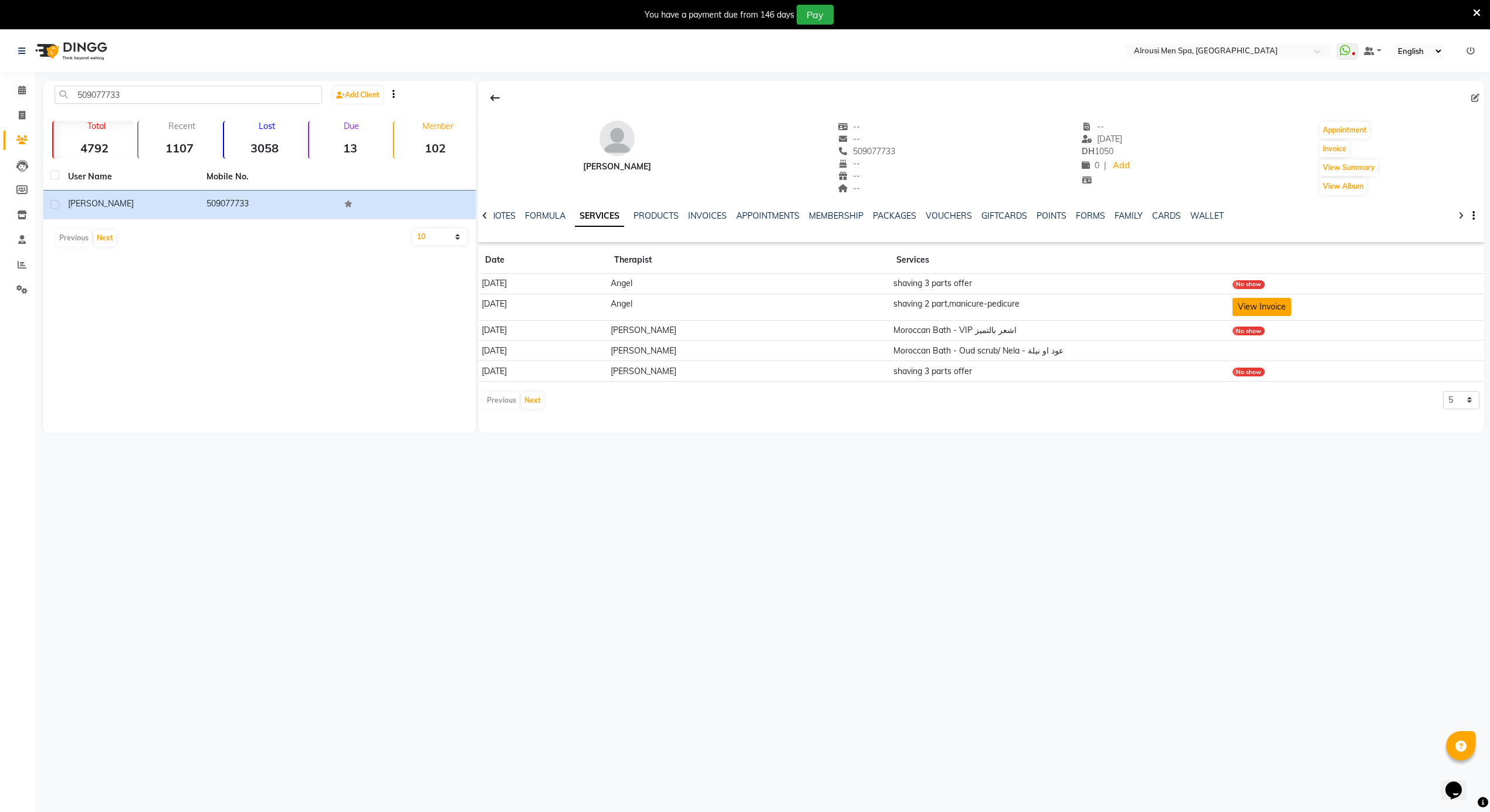
click at [1274, 304] on button "View Invoice" at bounding box center [1262, 306] width 59 height 19
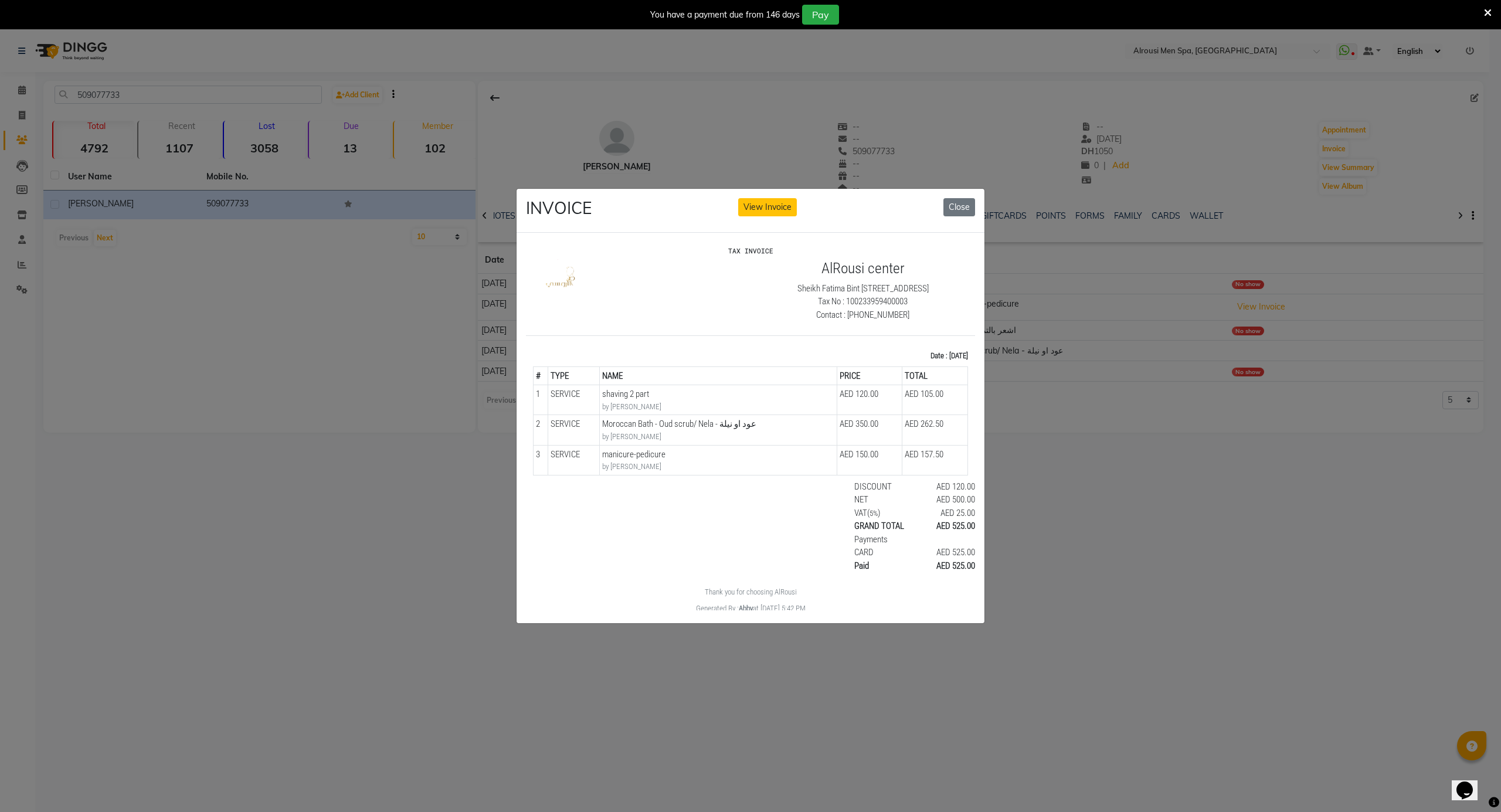
drag, startPoint x: 937, startPoint y: 470, endPoint x: 583, endPoint y: 396, distance: 361.7
click at [583, 396] on tbody "1 SERVICE SERVICE shaving 2 part by Angel AED 120.00 2 SERVICE 3" at bounding box center [750, 429] width 434 height 91
click at [622, 403] on small "by Angel" at bounding box center [718, 406] width 232 height 12
click at [960, 199] on button "Close" at bounding box center [959, 207] width 31 height 19
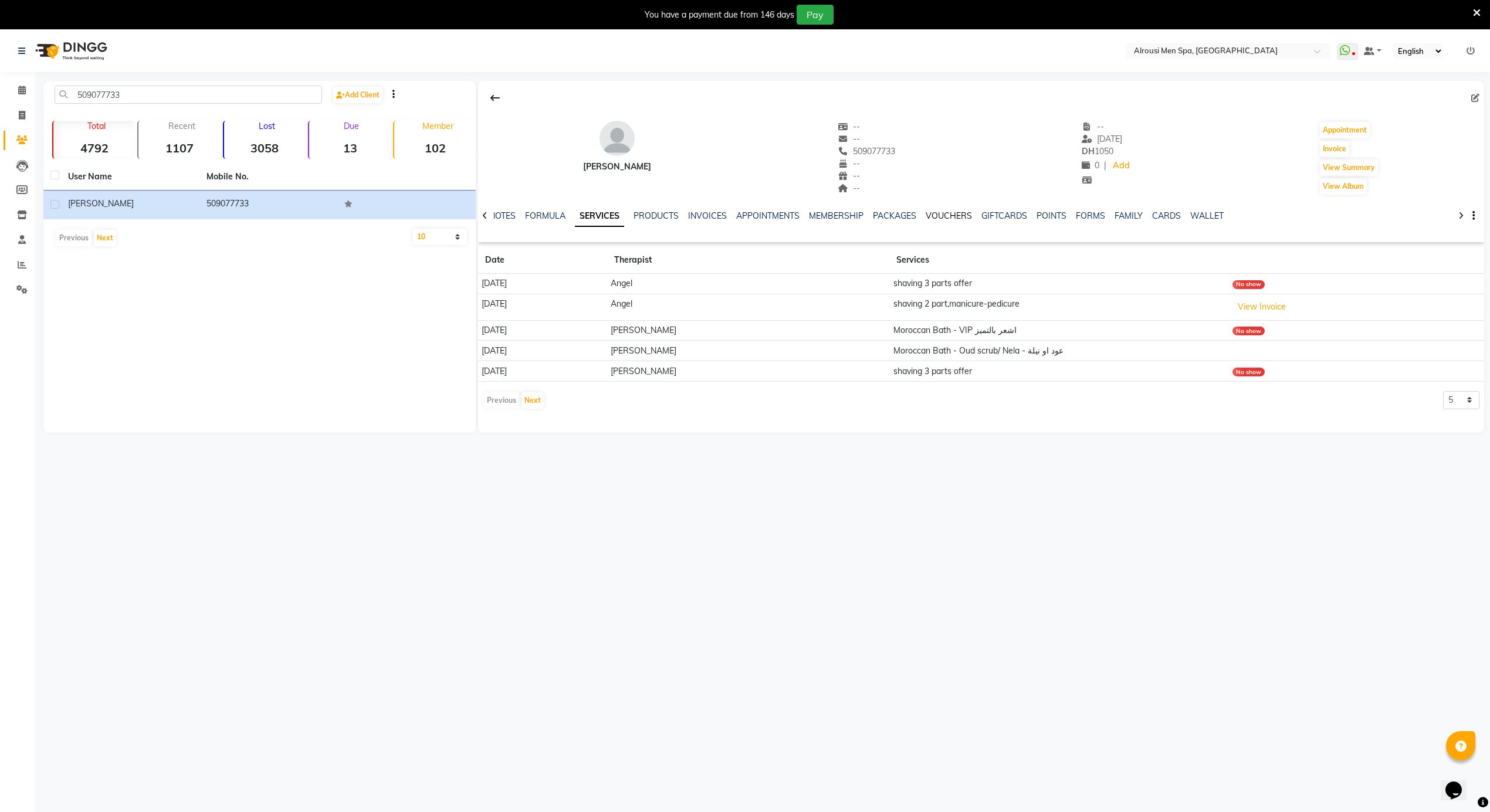
click at [941, 214] on link "VOUCHERS" at bounding box center [948, 216] width 46 height 11
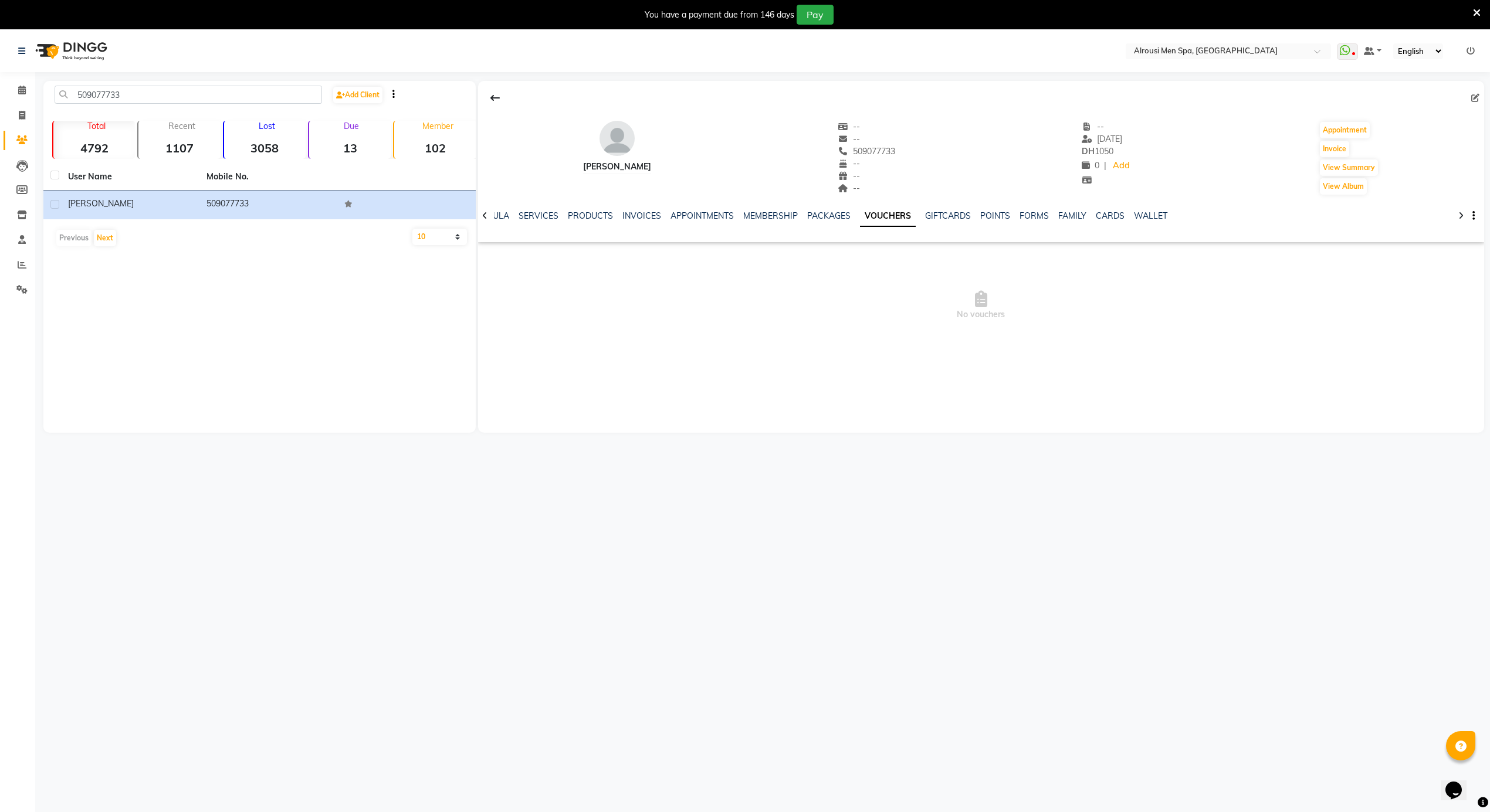
click at [89, 106] on div "509077733 Add Client" at bounding box center [260, 100] width 428 height 27
click at [97, 97] on input "509077733" at bounding box center [188, 95] width 268 height 19
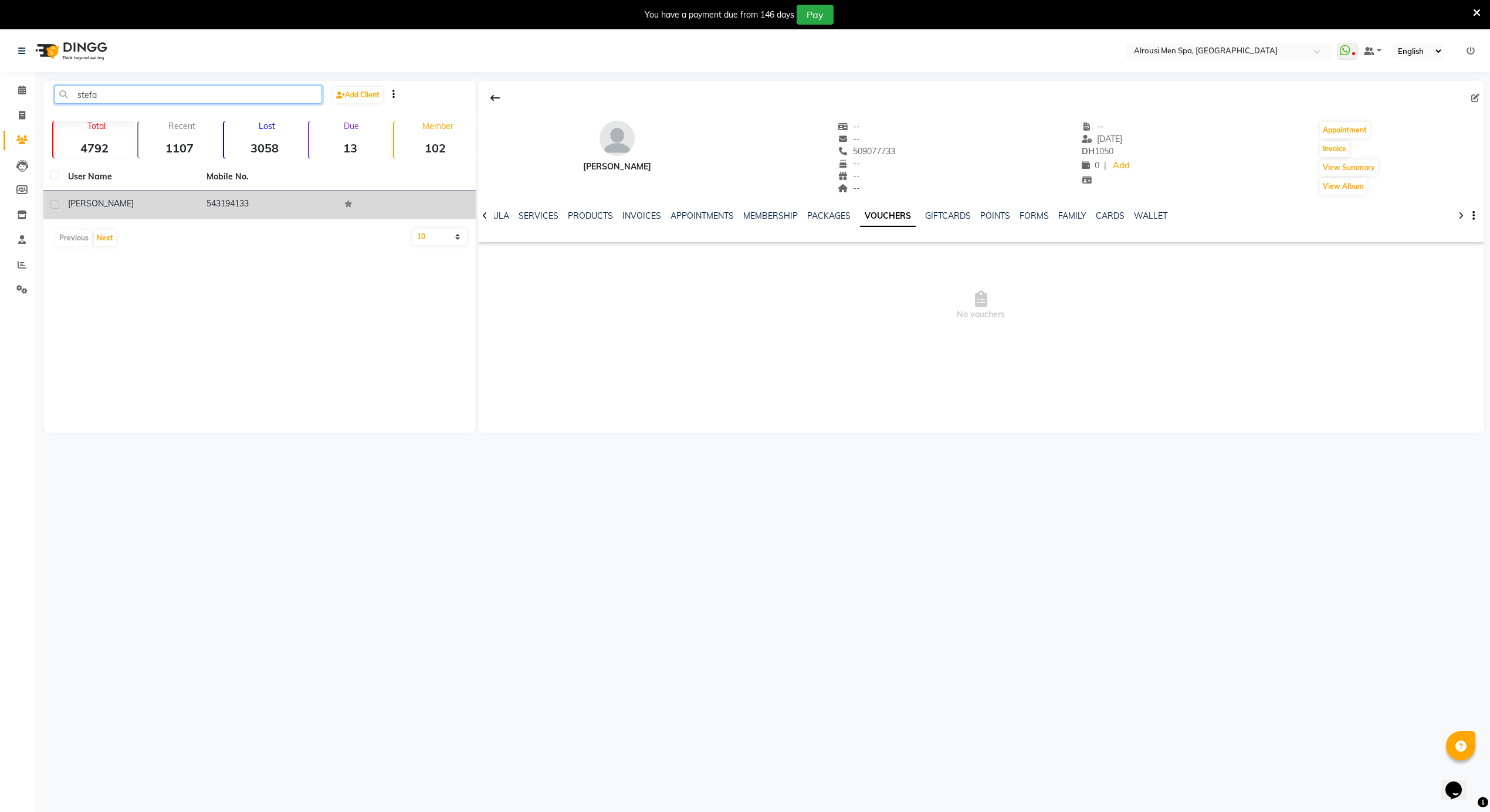
type input "stefa"
click at [121, 207] on div "[PERSON_NAME]" at bounding box center [130, 203] width 124 height 13
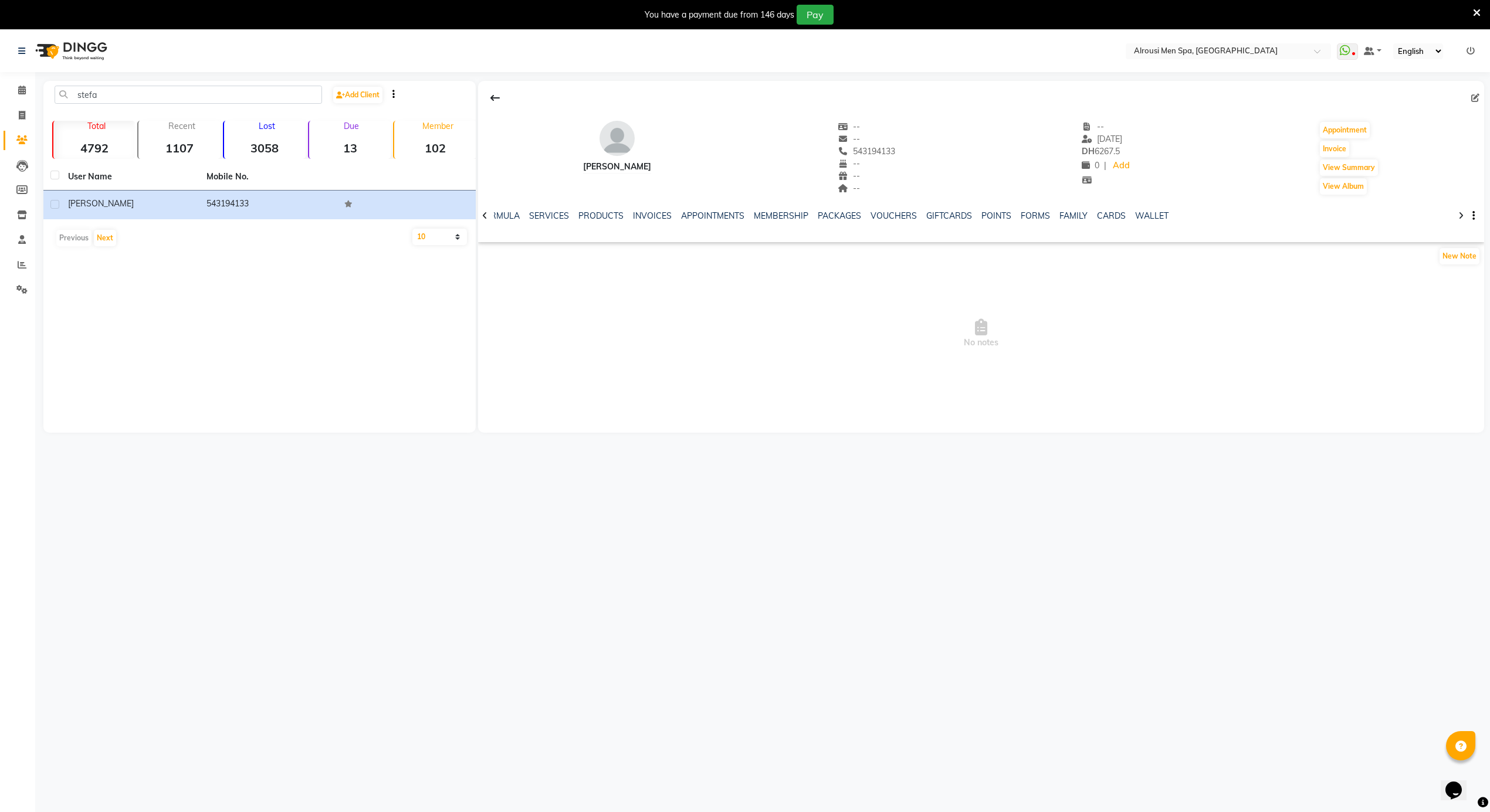
click at [851, 165] on div "-- Date of birth" at bounding box center [866, 164] width 58 height 13
click at [857, 156] on span "543194133" at bounding box center [866, 151] width 58 height 11
copy span "543194133"
click at [906, 180] on div "Stefano -- -- 543194133 -- -- -- -- 11-09-2025 DH 6267.5 0 | Add Appointment In…" at bounding box center [981, 152] width 1006 height 87
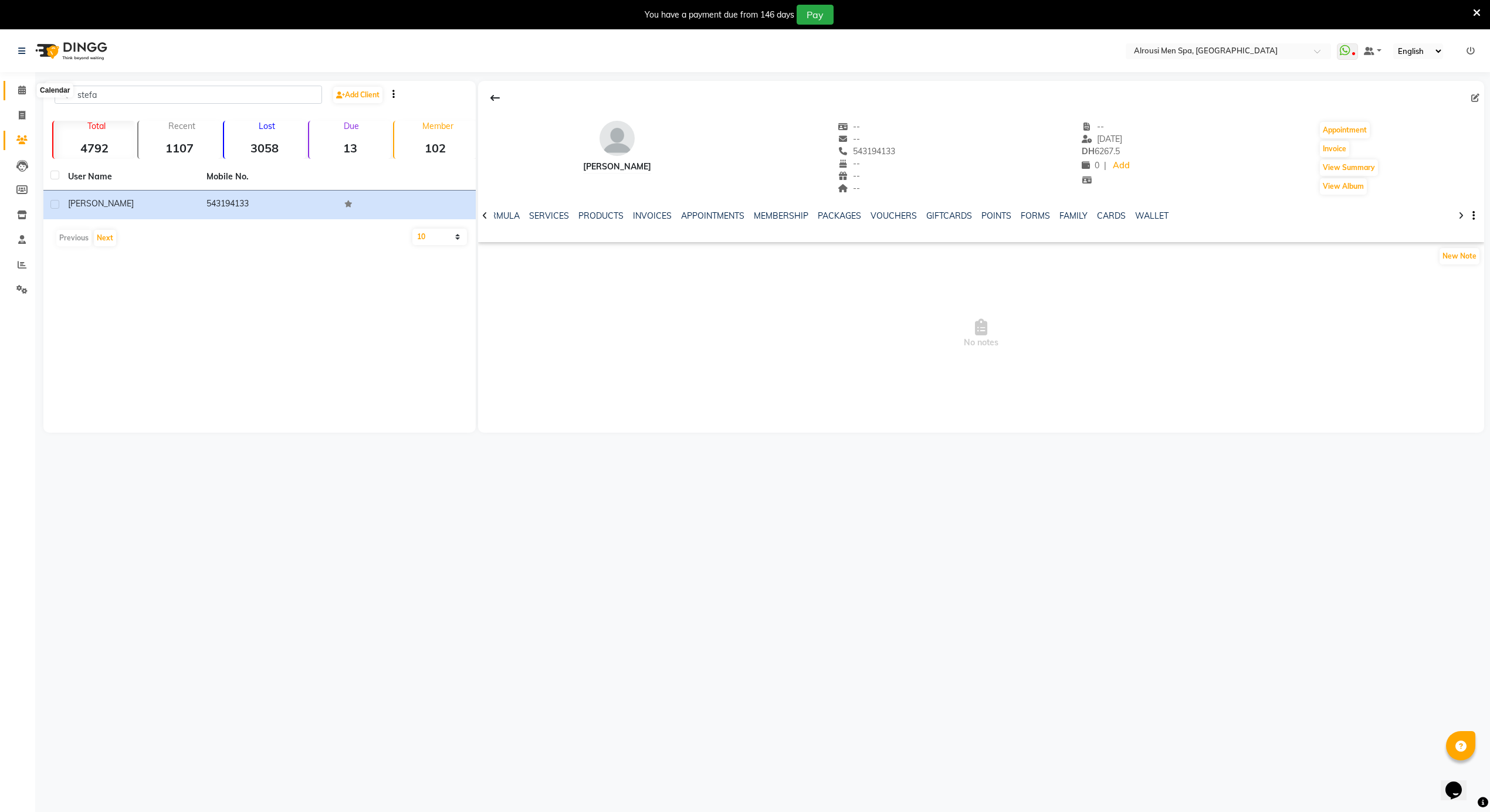
click at [17, 94] on span at bounding box center [21, 91] width 21 height 14
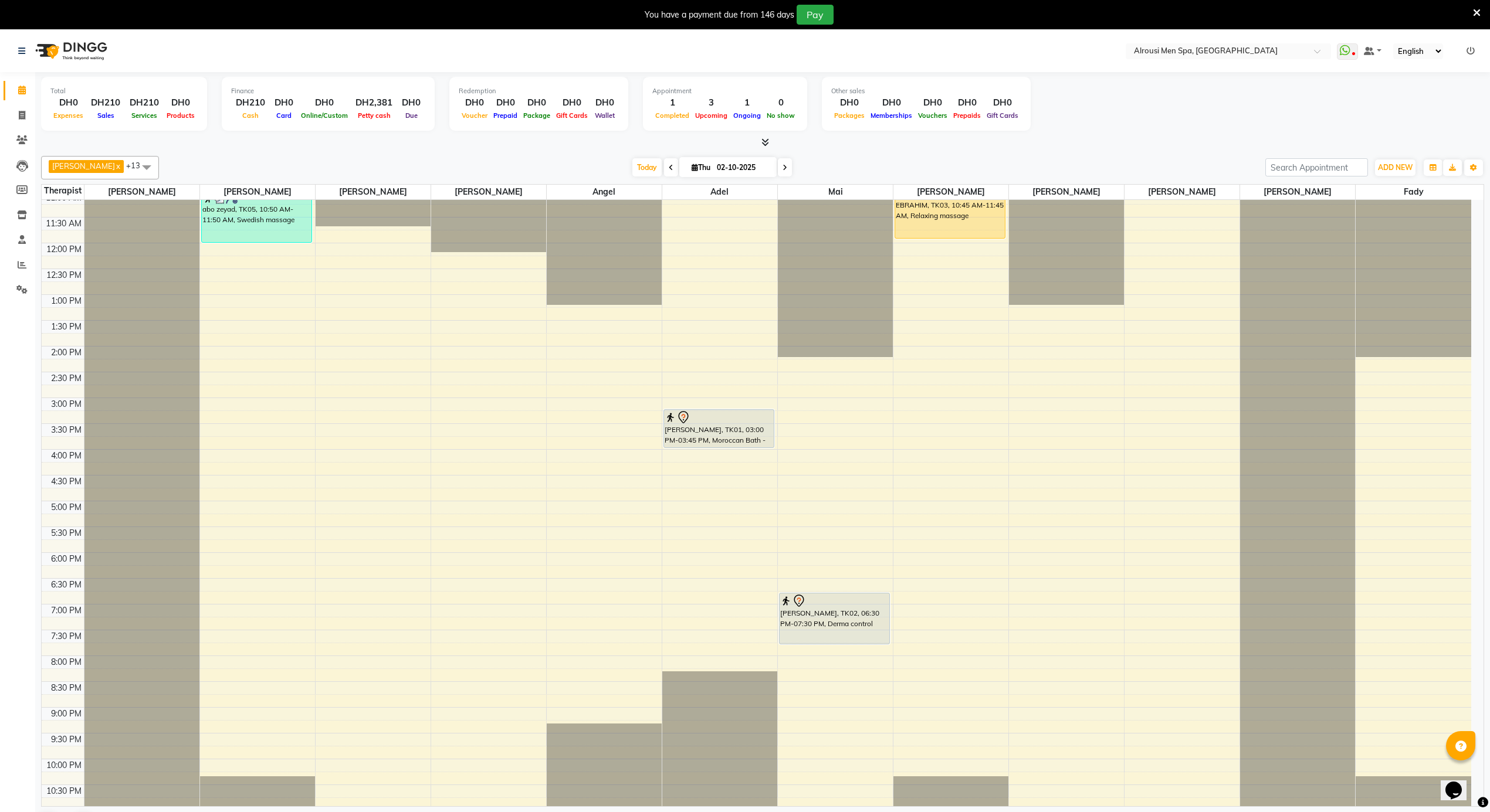
scroll to position [264, 0]
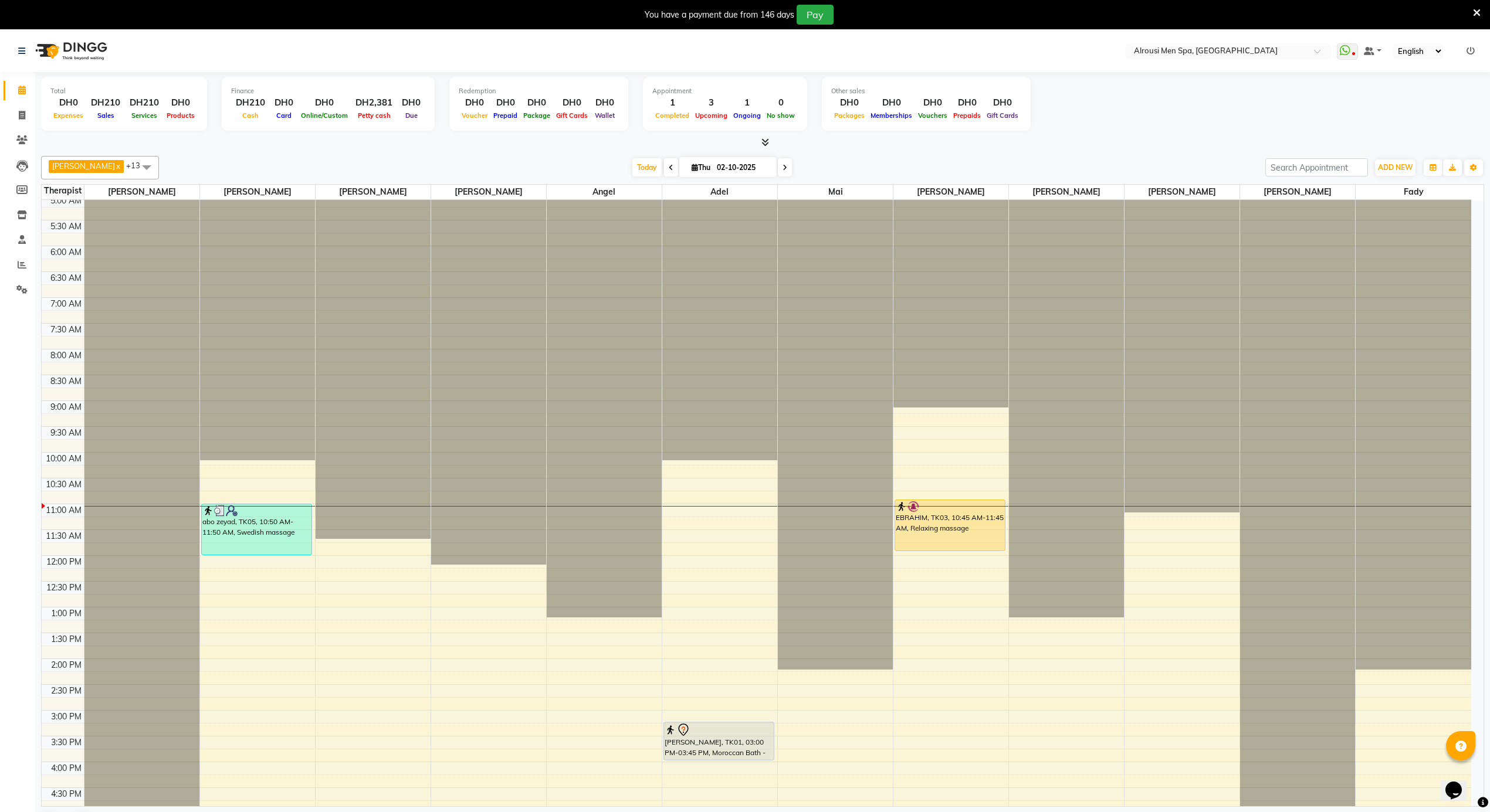
click at [710, 536] on div "12:00 AM 12:30 AM 1:00 AM 1:30 AM 2:00 AM 2:30 AM 3:00 AM 3:30 AM 4:00 AM 4:30 …" at bounding box center [757, 555] width 1429 height 1238
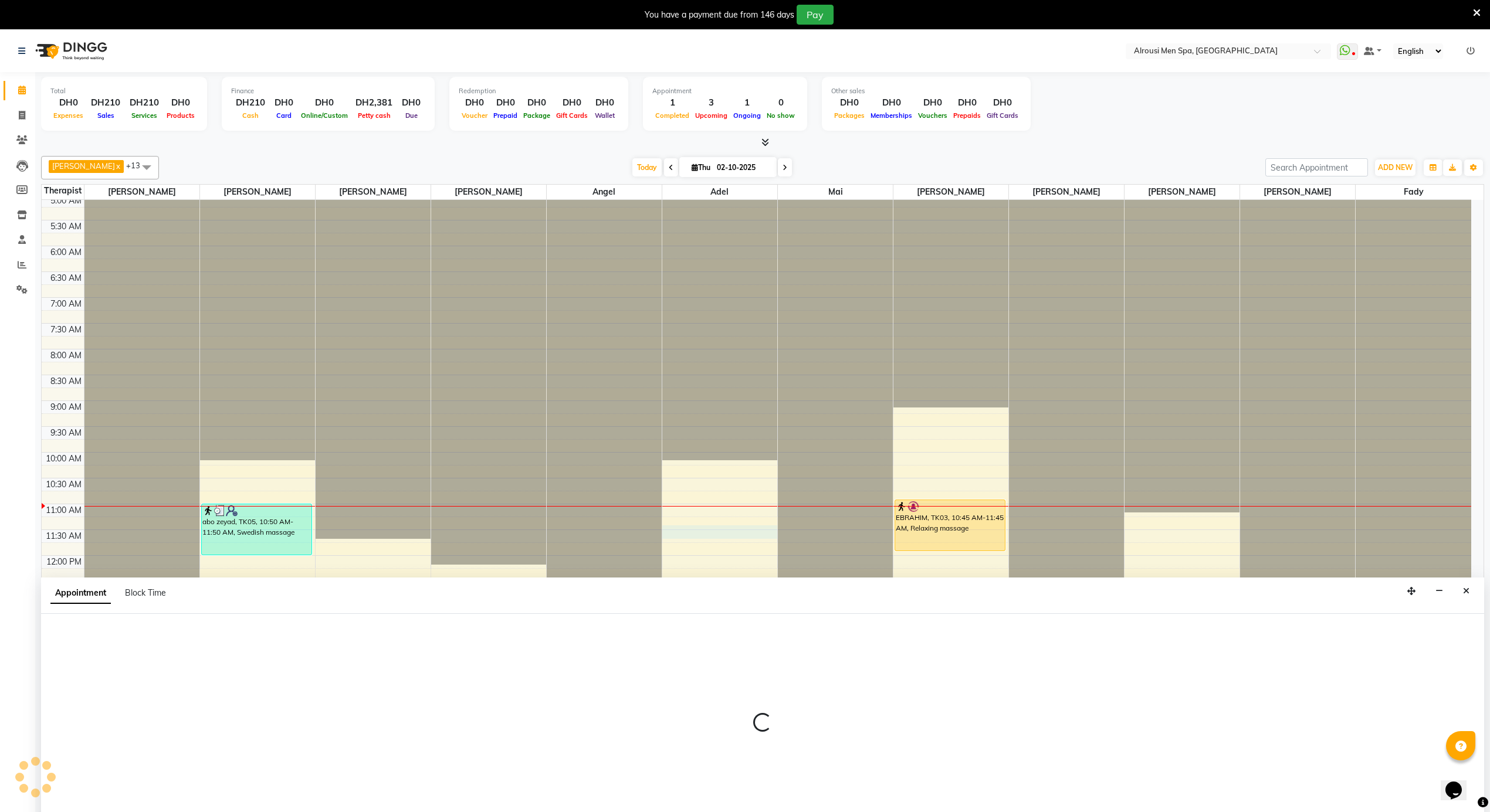
scroll to position [30, 0]
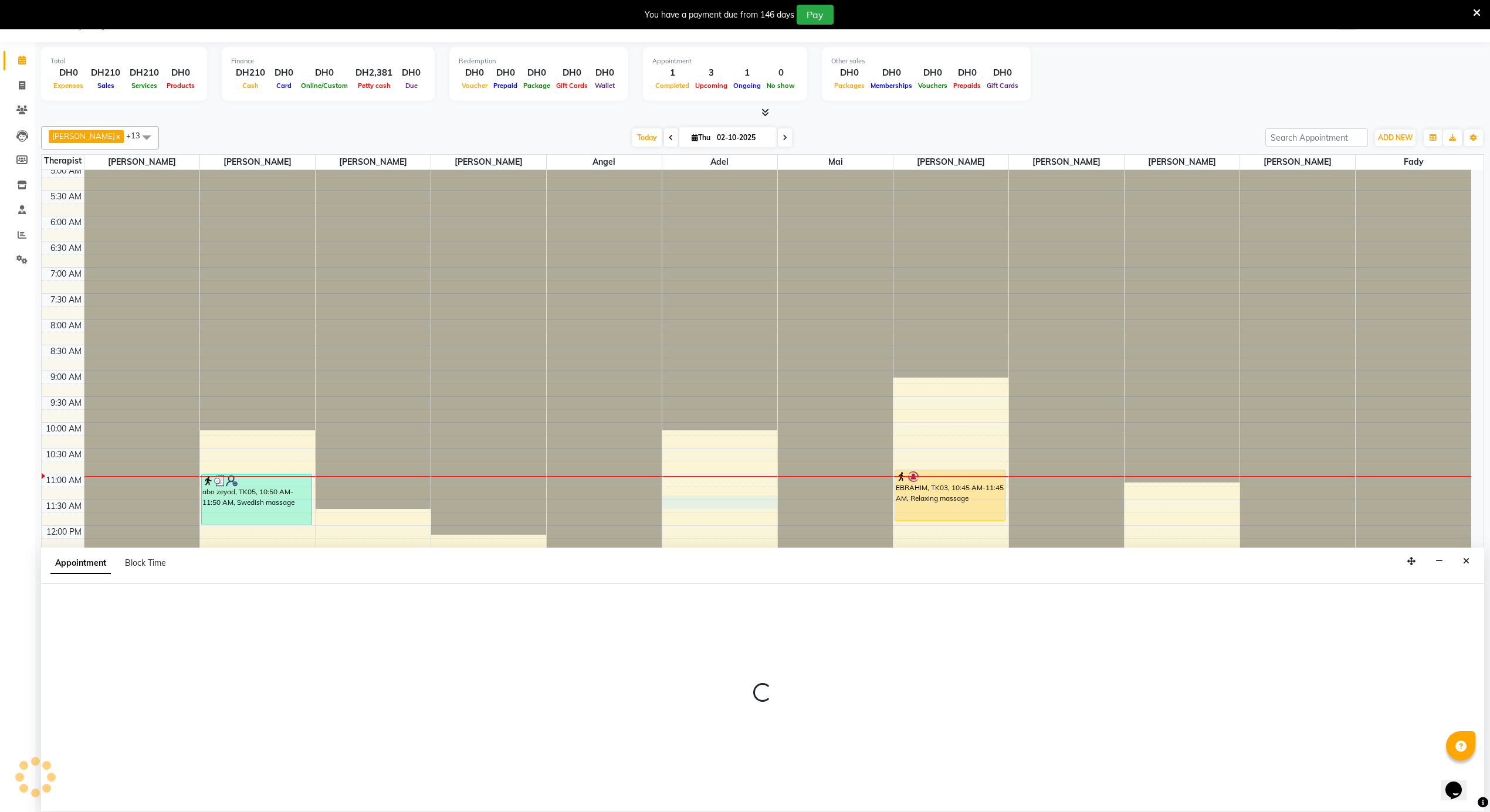
select select "43429"
select select "675"
select select "tentative"
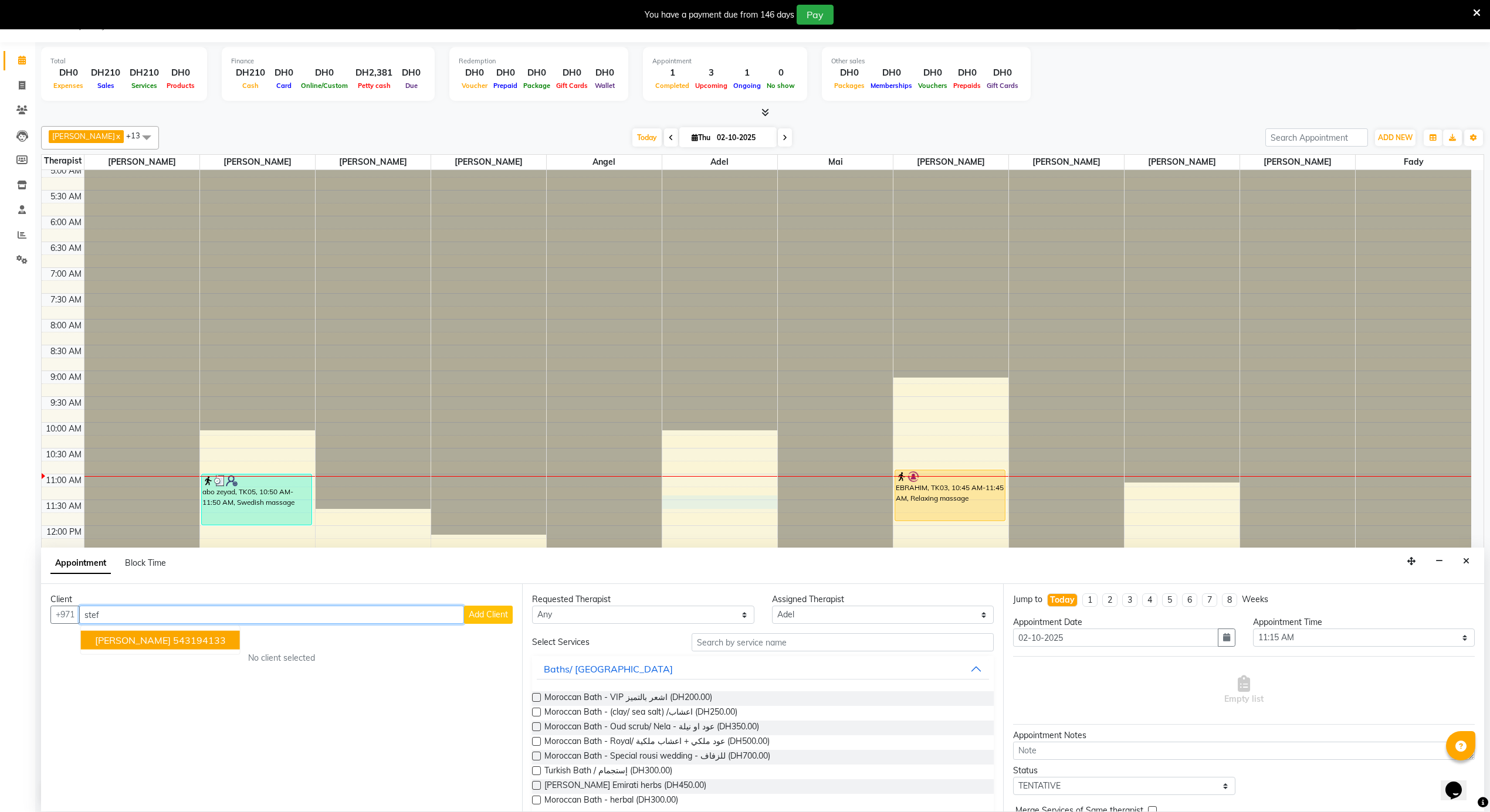
click at [182, 640] on ngb-highlight "543194133" at bounding box center [199, 640] width 53 height 12
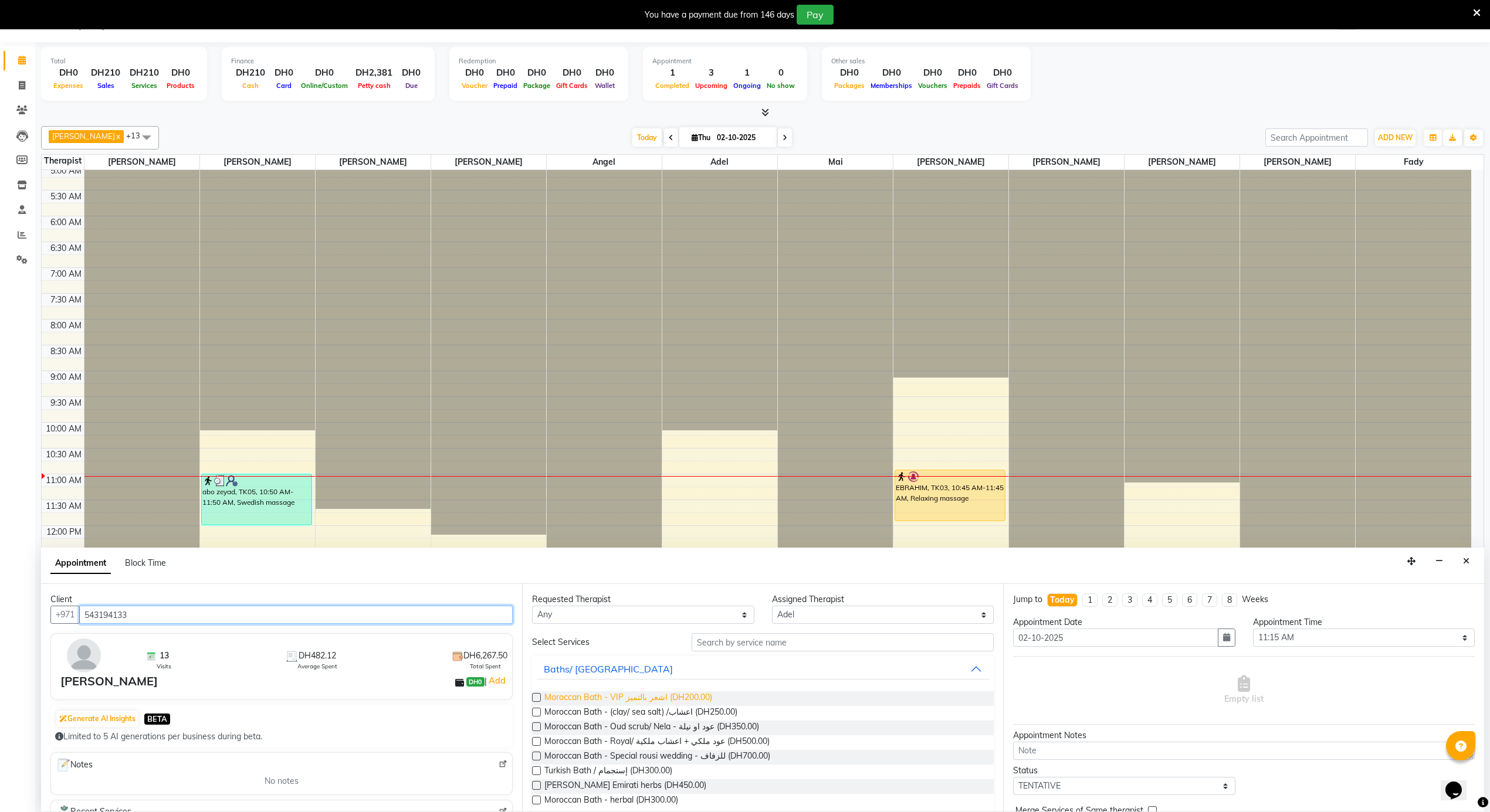
type input "543194133"
click at [667, 702] on span "Moroccan Bath - VIP اشعر بالتميز (DH200.00)" at bounding box center [629, 698] width 168 height 15
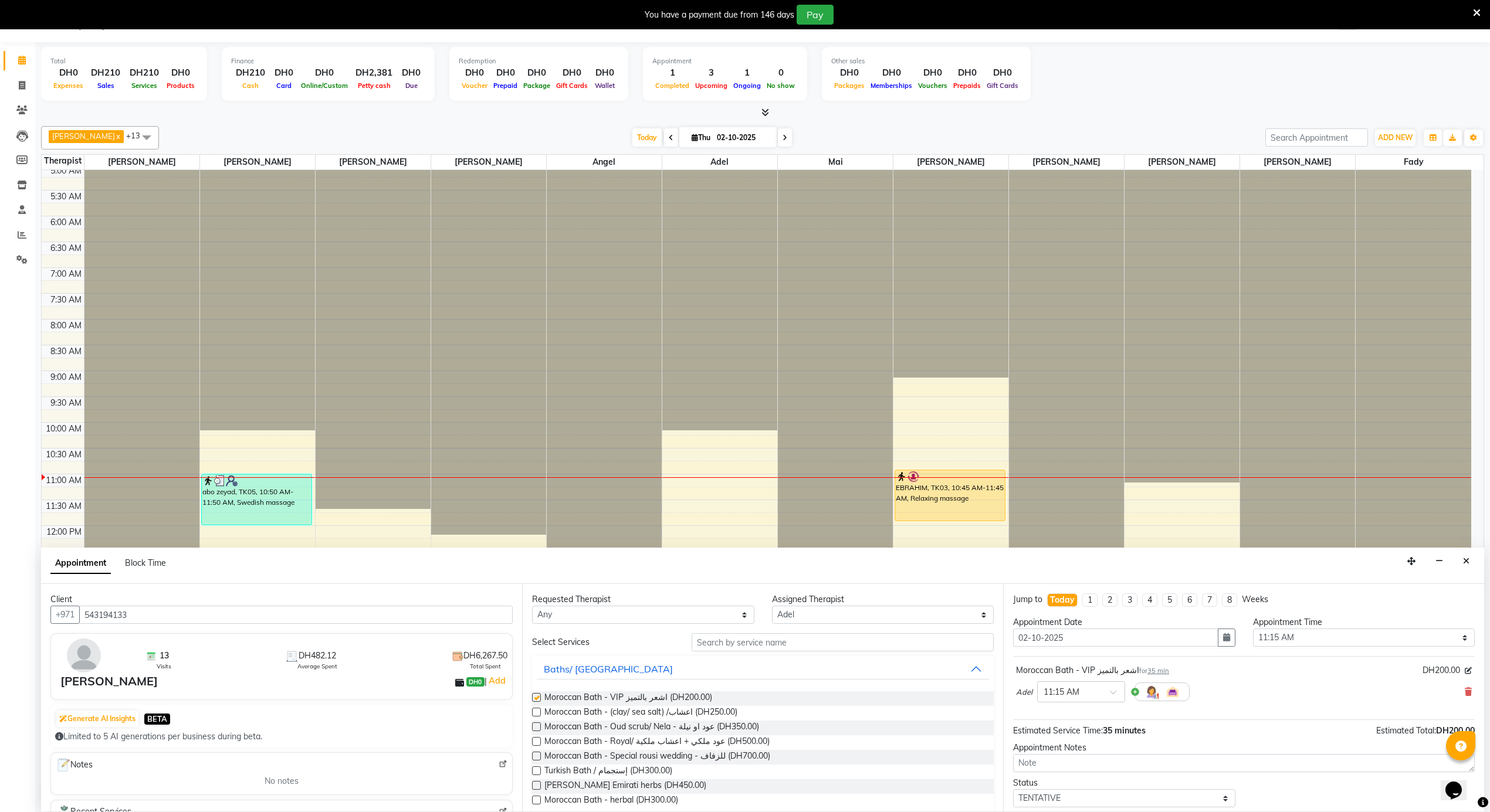
scroll to position [41, 0]
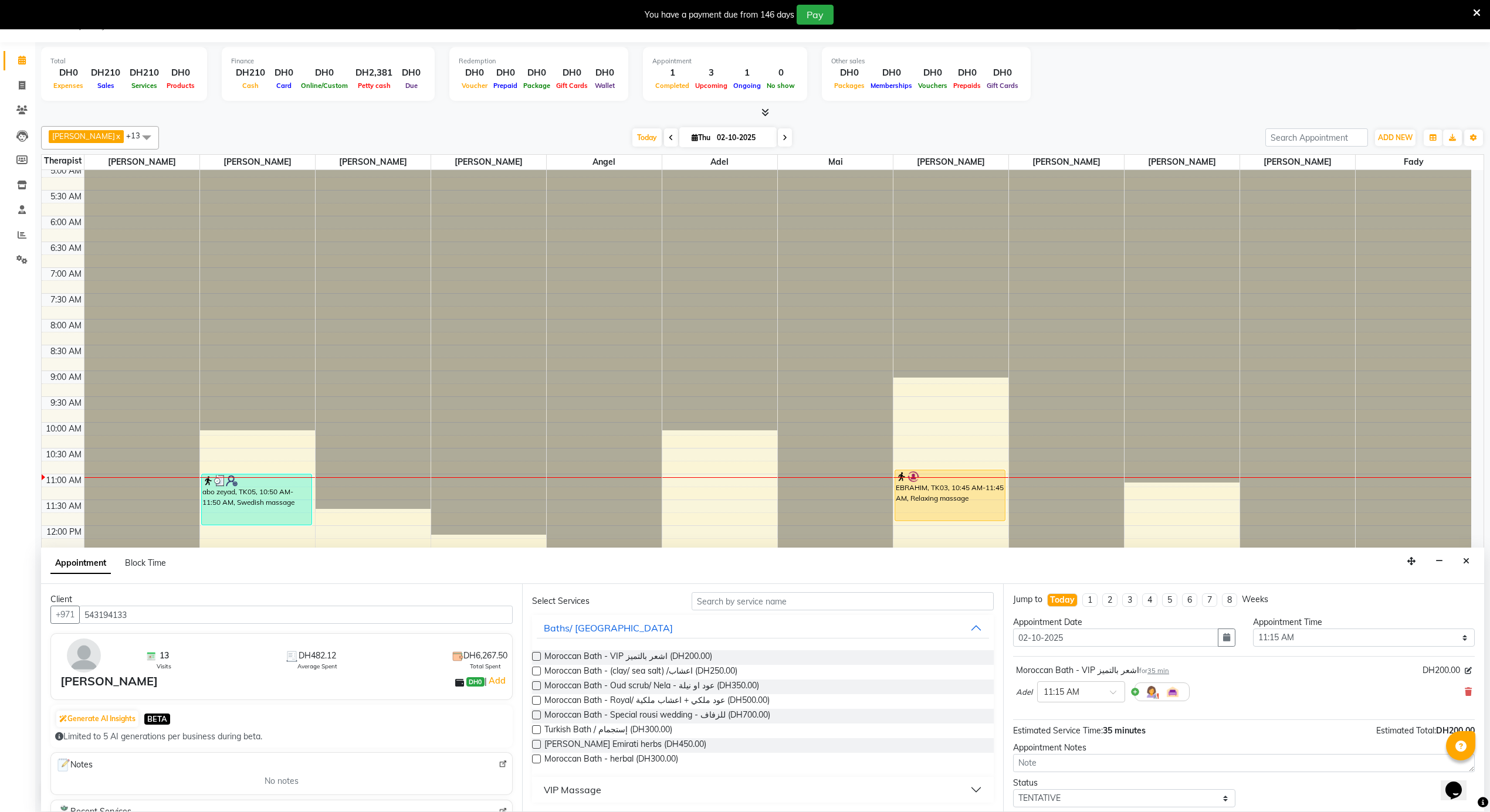
checkbox input "false"
click at [628, 792] on button "VIP Massage" at bounding box center [763, 791] width 452 height 21
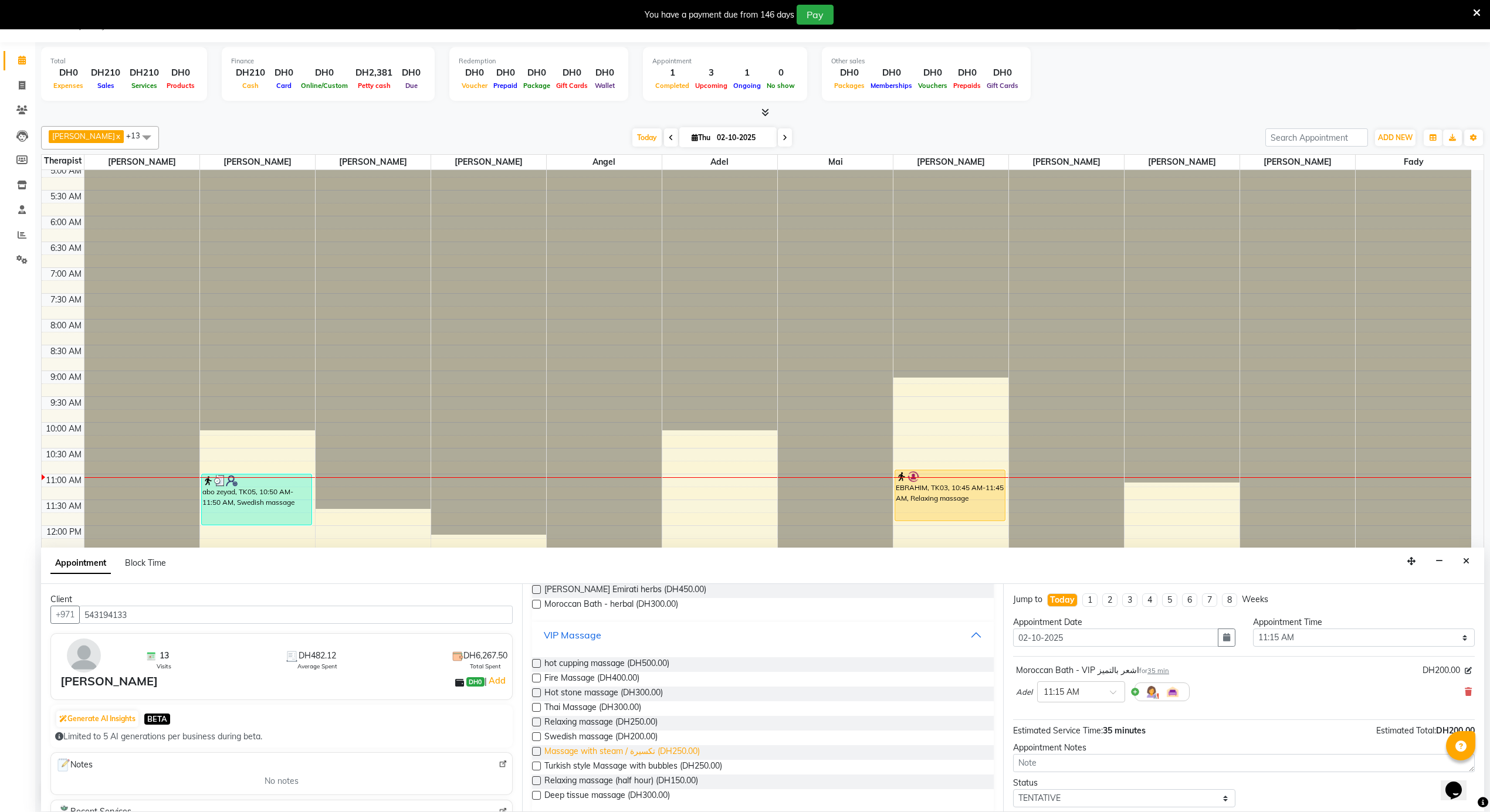
scroll to position [197, 0]
click at [610, 729] on span "Swedish massage (DH200.00)" at bounding box center [601, 736] width 113 height 15
checkbox input "false"
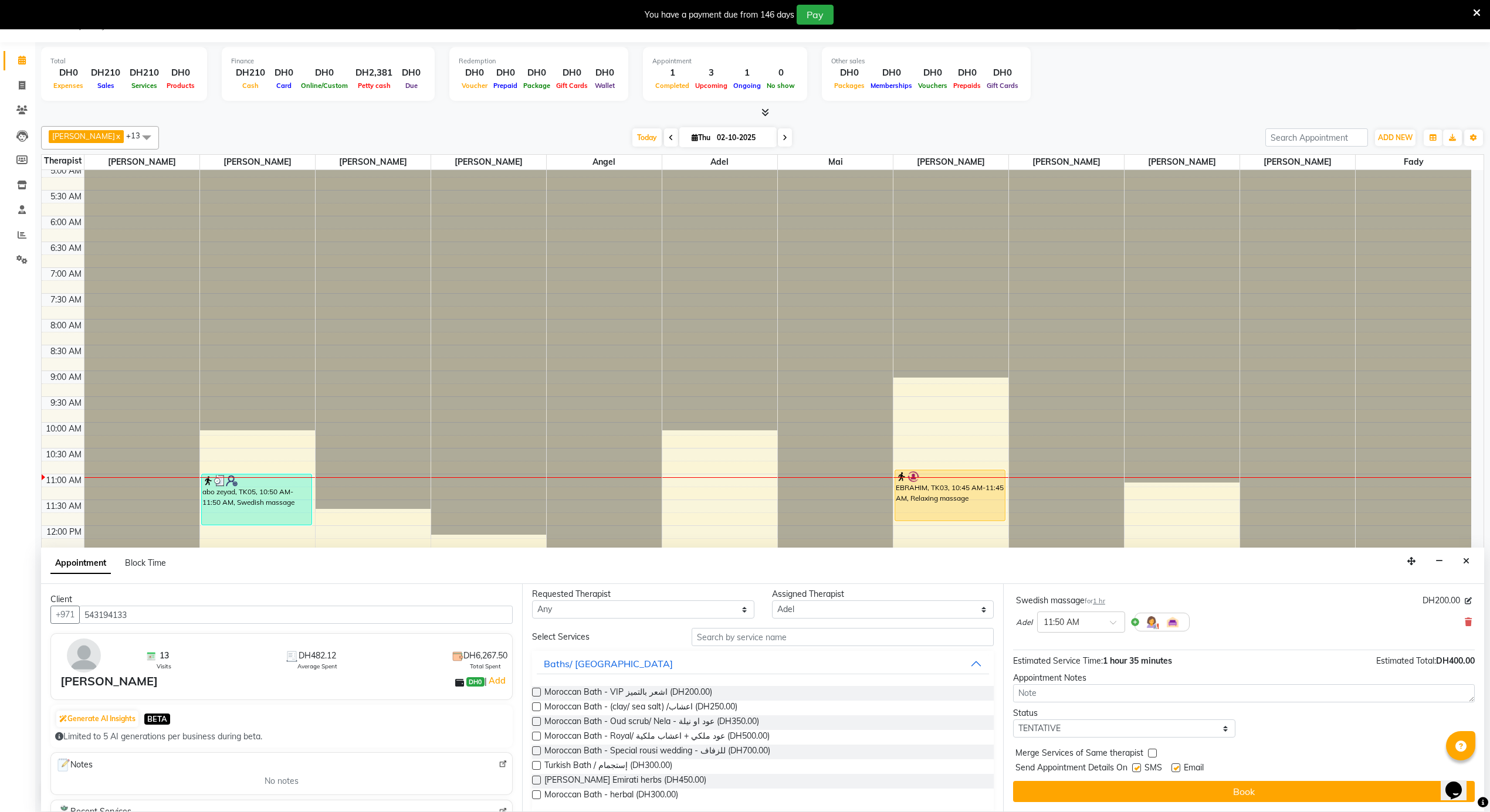
scroll to position [0, 0]
click at [798, 613] on select "Select Adel Angel Ayub cindy Diane Fady John kim Mai Mitch Mohamed steve Ali Ya…" at bounding box center [884, 615] width 223 height 19
click at [725, 615] on select "Any Adel Angel Ayub cindy Diane Fady John kim Mai Mitch Mohamed steve Ali Yazan" at bounding box center [643, 615] width 223 height 19
click at [532, 606] on select "Any Adel Angel Ayub cindy Diane Fady John kim Mai Mitch Mohamed steve Ali Yazan" at bounding box center [643, 615] width 223 height 19
click at [809, 609] on select "Select Adel Angel Ayub cindy Diane Fady John kim Mai Mitch Mohamed steve Ali Ya…" at bounding box center [884, 615] width 223 height 19
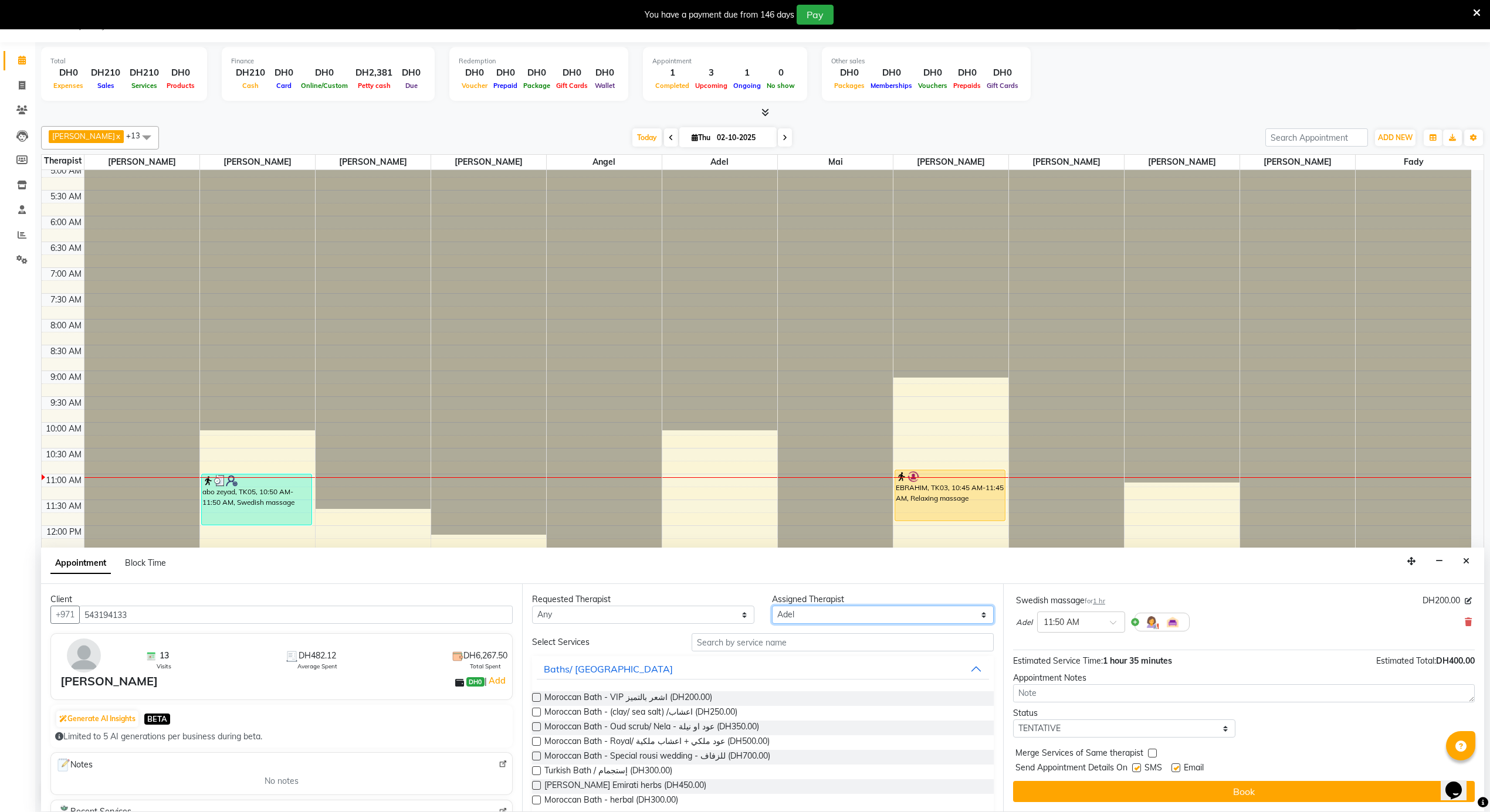
select select "79271"
click at [772, 606] on select "Select Adel Angel Ayub cindy Diane Fady John kim Mai Mitch Mohamed steve Ali Ya…" at bounding box center [884, 615] width 223 height 19
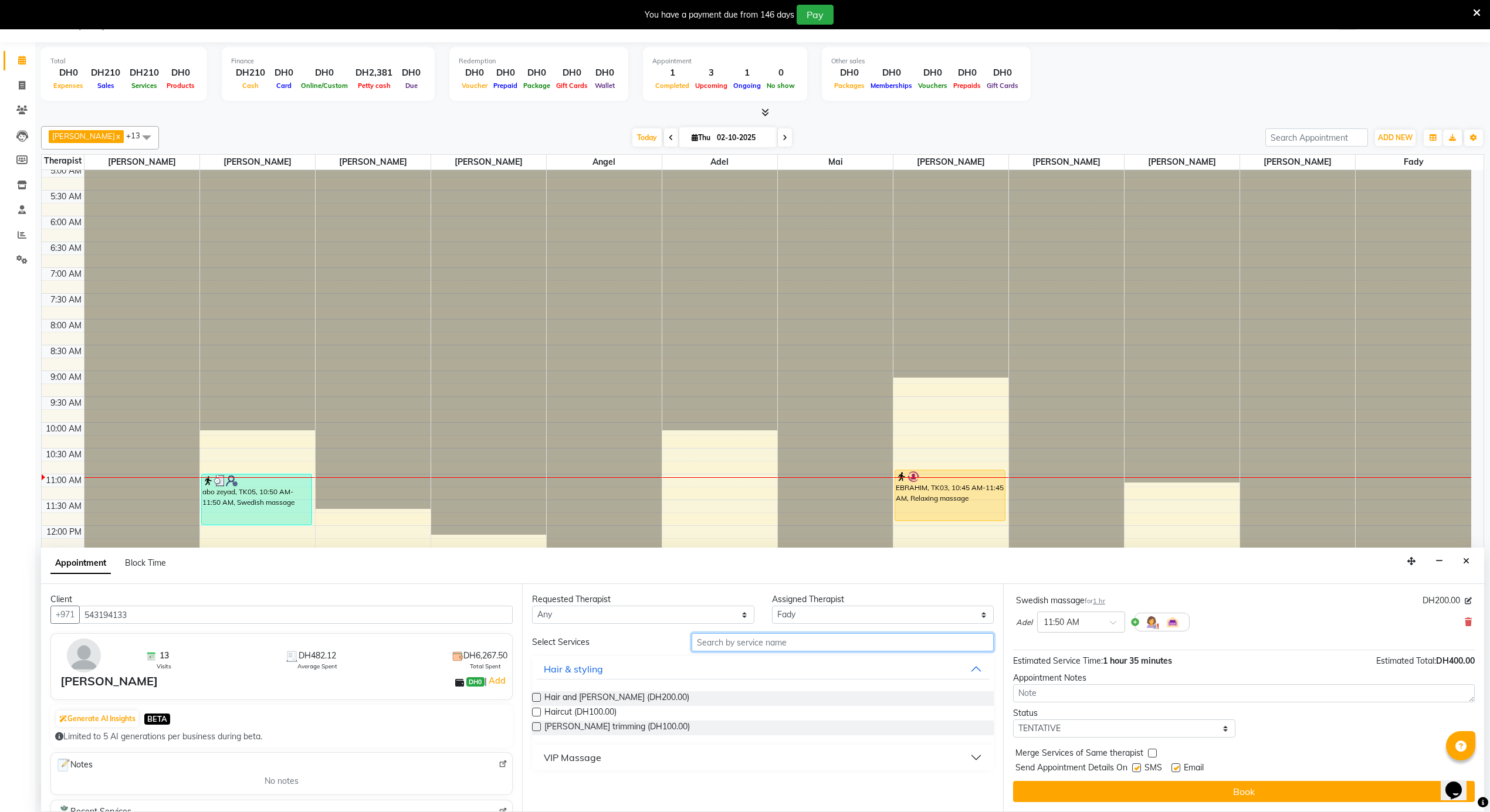
click at [777, 645] on input "text" at bounding box center [842, 642] width 302 height 19
click at [597, 710] on span "Haircut (DH100.00)" at bounding box center [581, 712] width 72 height 15
checkbox input "false"
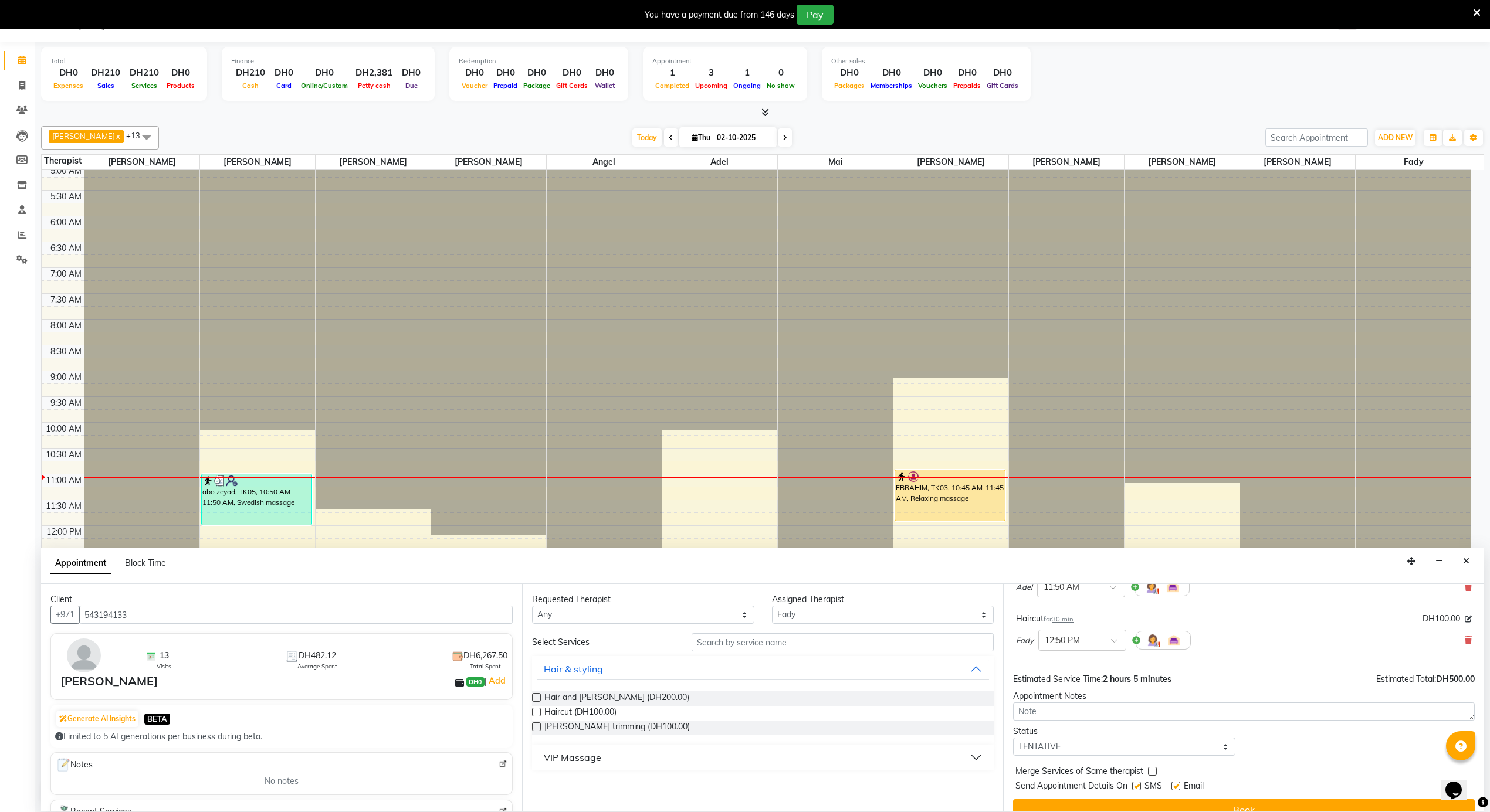
scroll to position [179, 0]
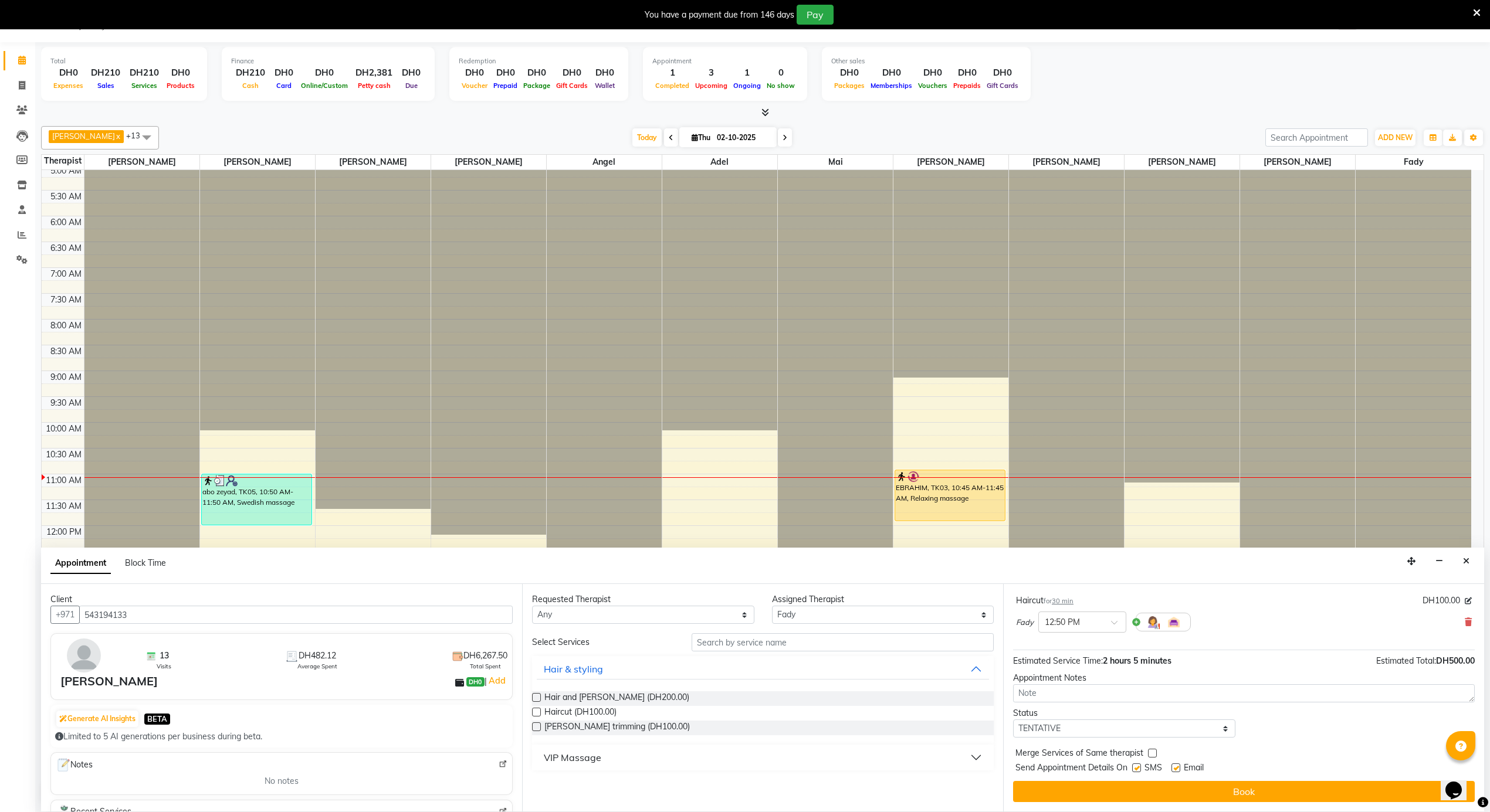
click at [1177, 773] on div at bounding box center [1176, 770] width 8 height 13
click at [1164, 773] on div "SMS" at bounding box center [1152, 768] width 39 height 15
click at [1175, 770] on label at bounding box center [1176, 767] width 9 height 9
click at [1175, 770] on input "checkbox" at bounding box center [1176, 769] width 8 height 8
checkbox input "false"
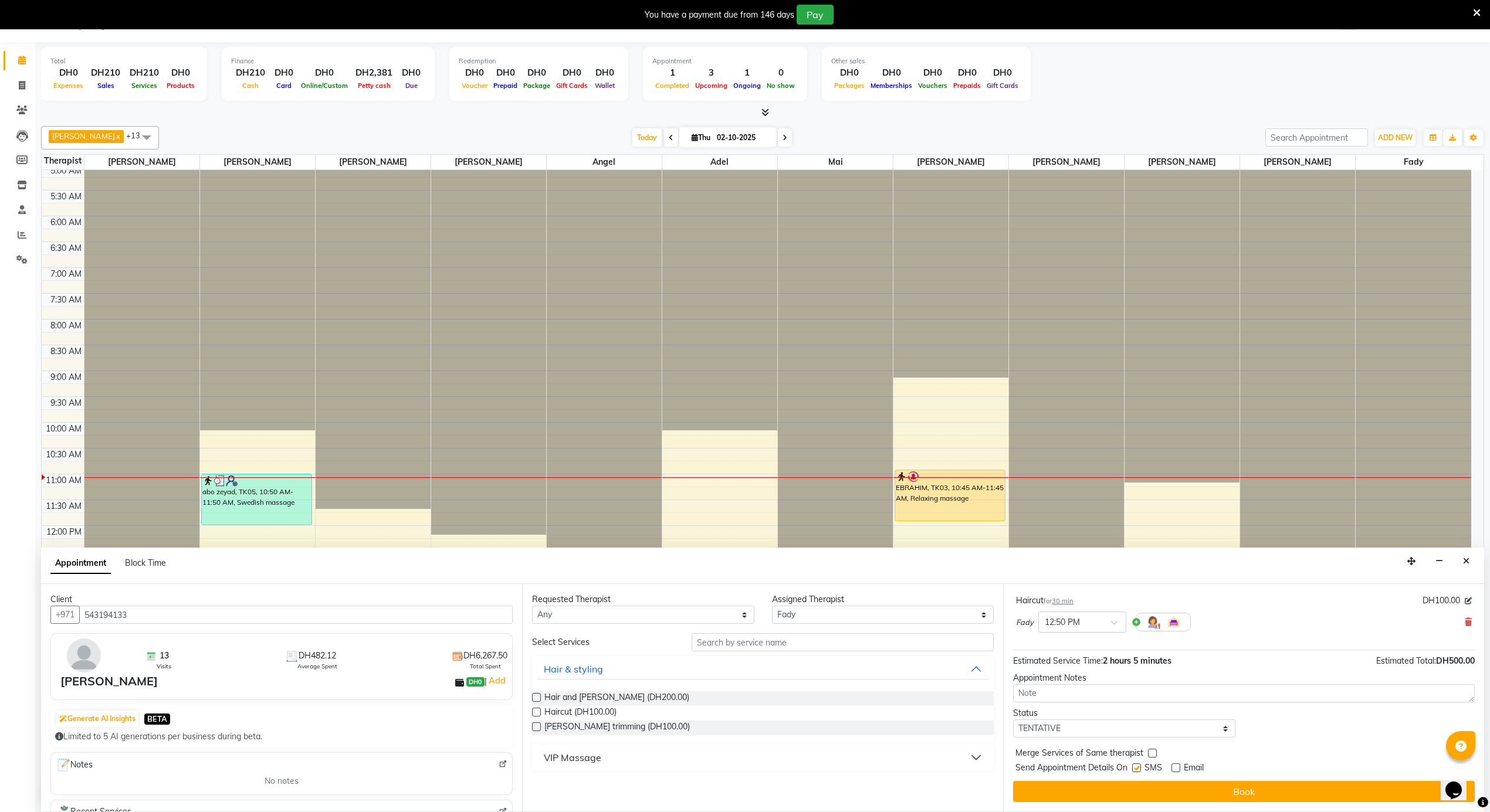
click at [1139, 767] on label at bounding box center [1137, 767] width 9 height 9
click at [1139, 767] on input "checkbox" at bounding box center [1137, 769] width 8 height 8
checkbox input "false"
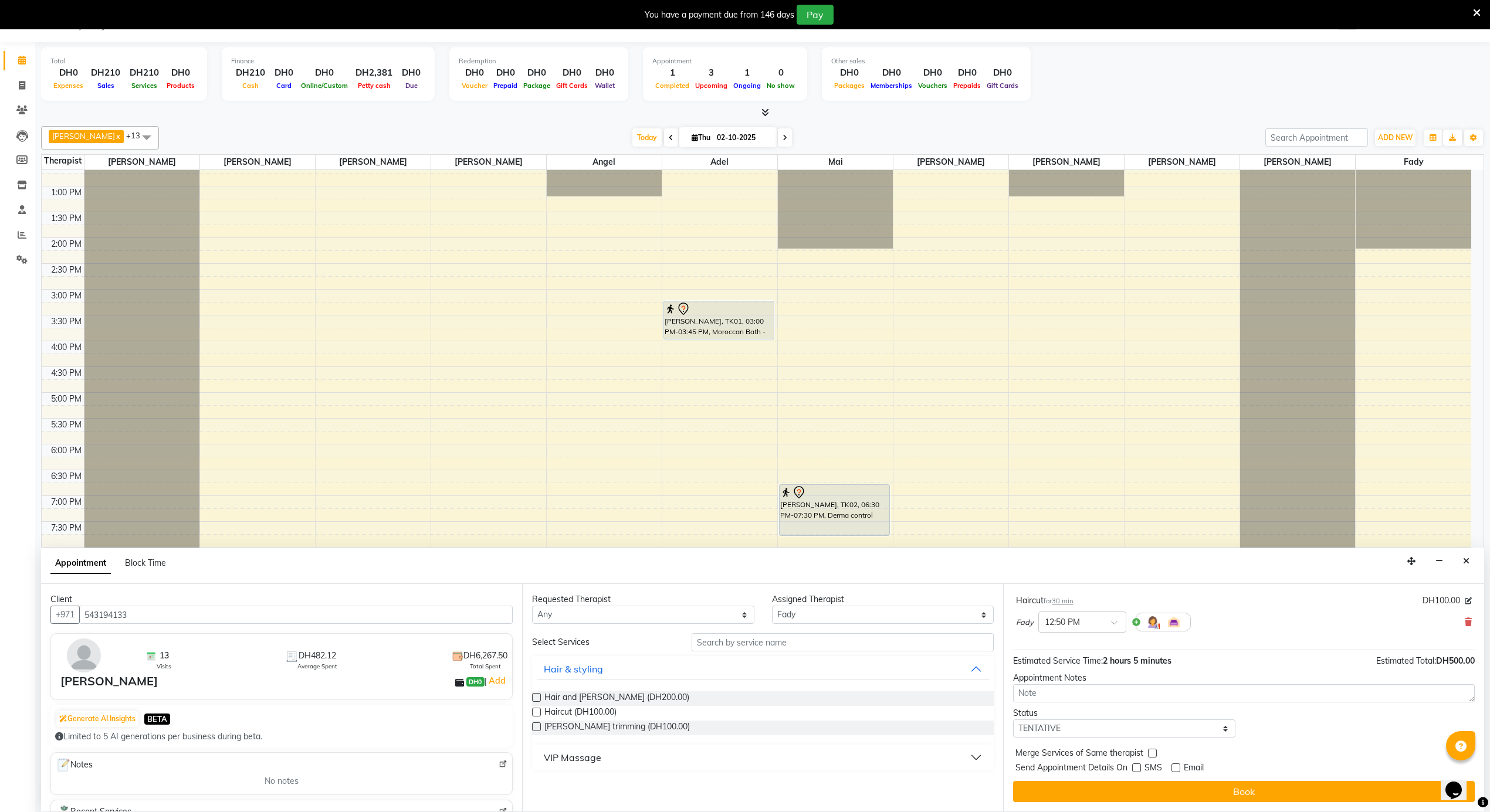
scroll to position [0, 0]
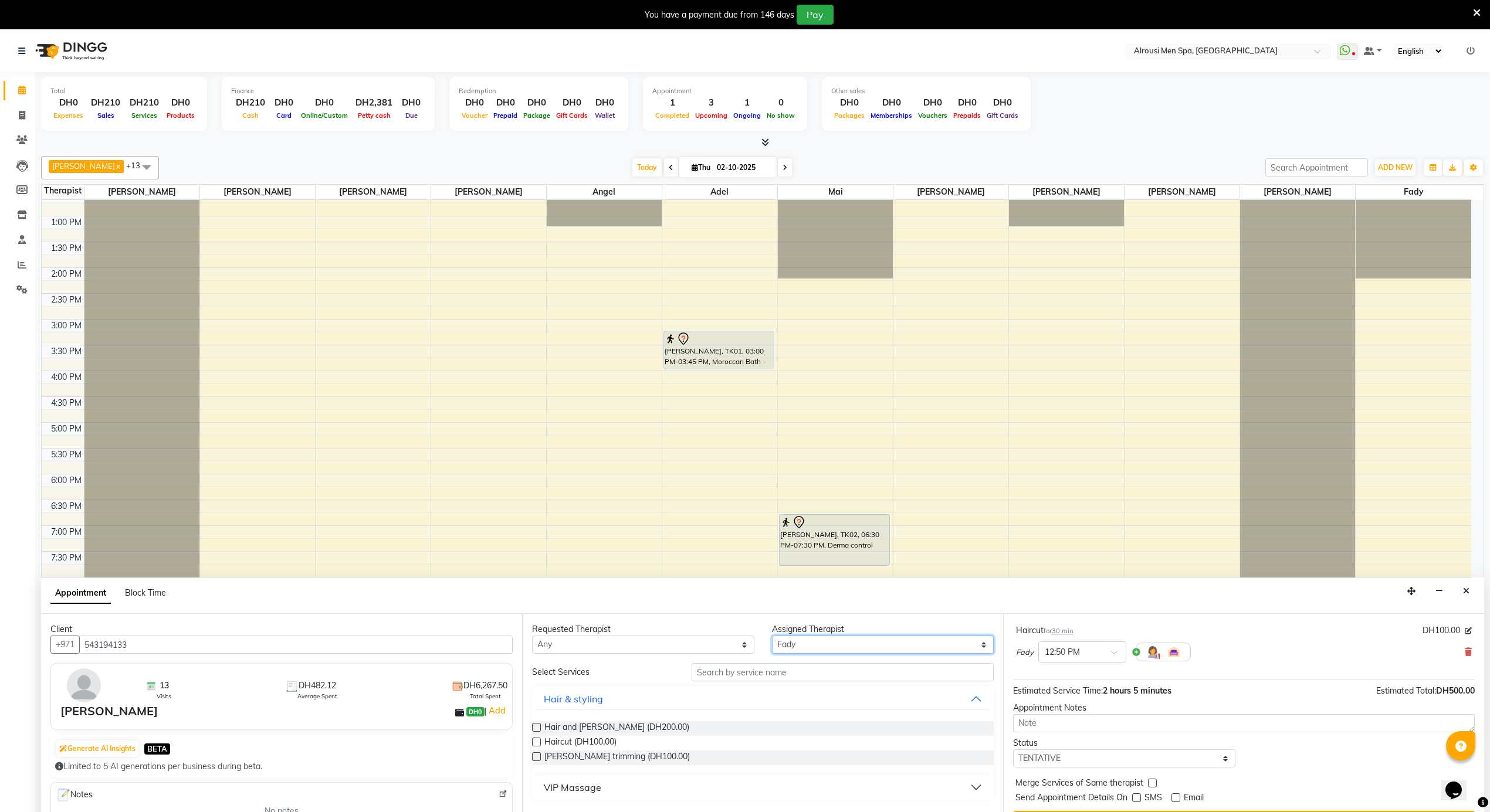
click at [785, 653] on select "Select Adel Angel Ayub cindy Diane Fady John kim Mai Mitch Mohamed steve Ali Ya…" at bounding box center [884, 644] width 223 height 19
click at [721, 670] on input "text" at bounding box center [842, 672] width 302 height 19
click at [674, 678] on div "Select Services" at bounding box center [602, 672] width 159 height 13
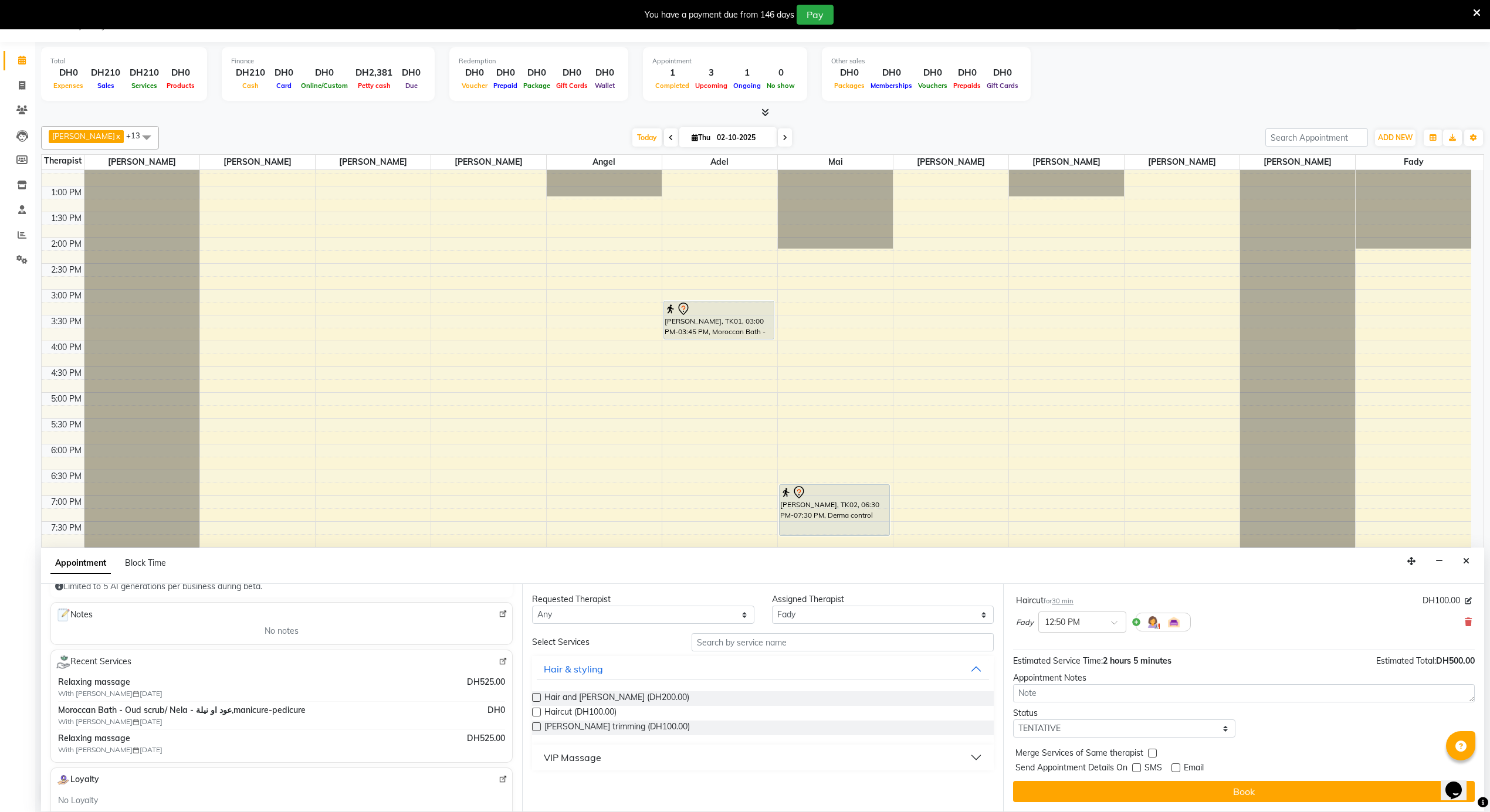
scroll to position [156, 0]
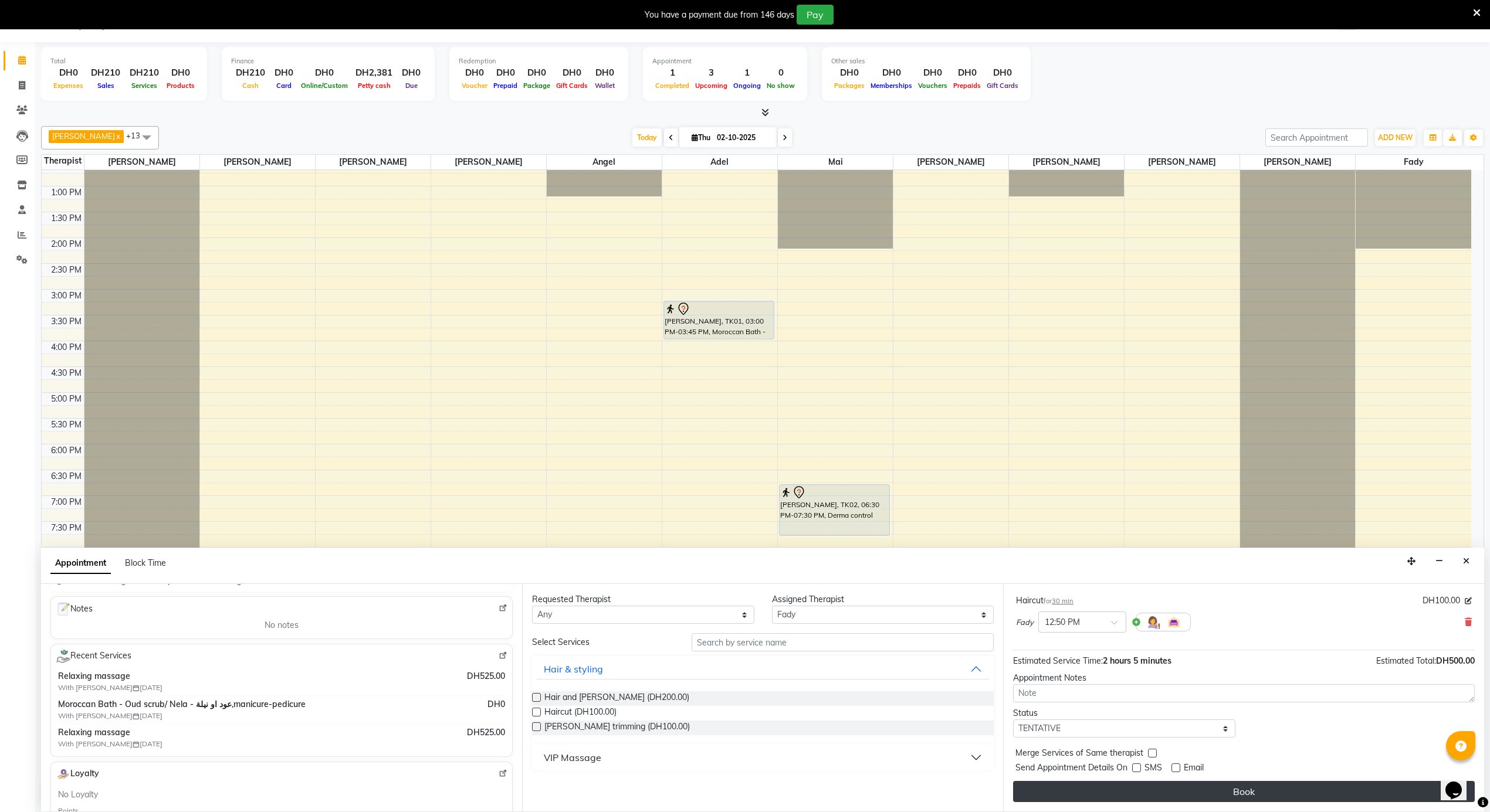
click at [1176, 802] on button "Book" at bounding box center [1244, 792] width 462 height 21
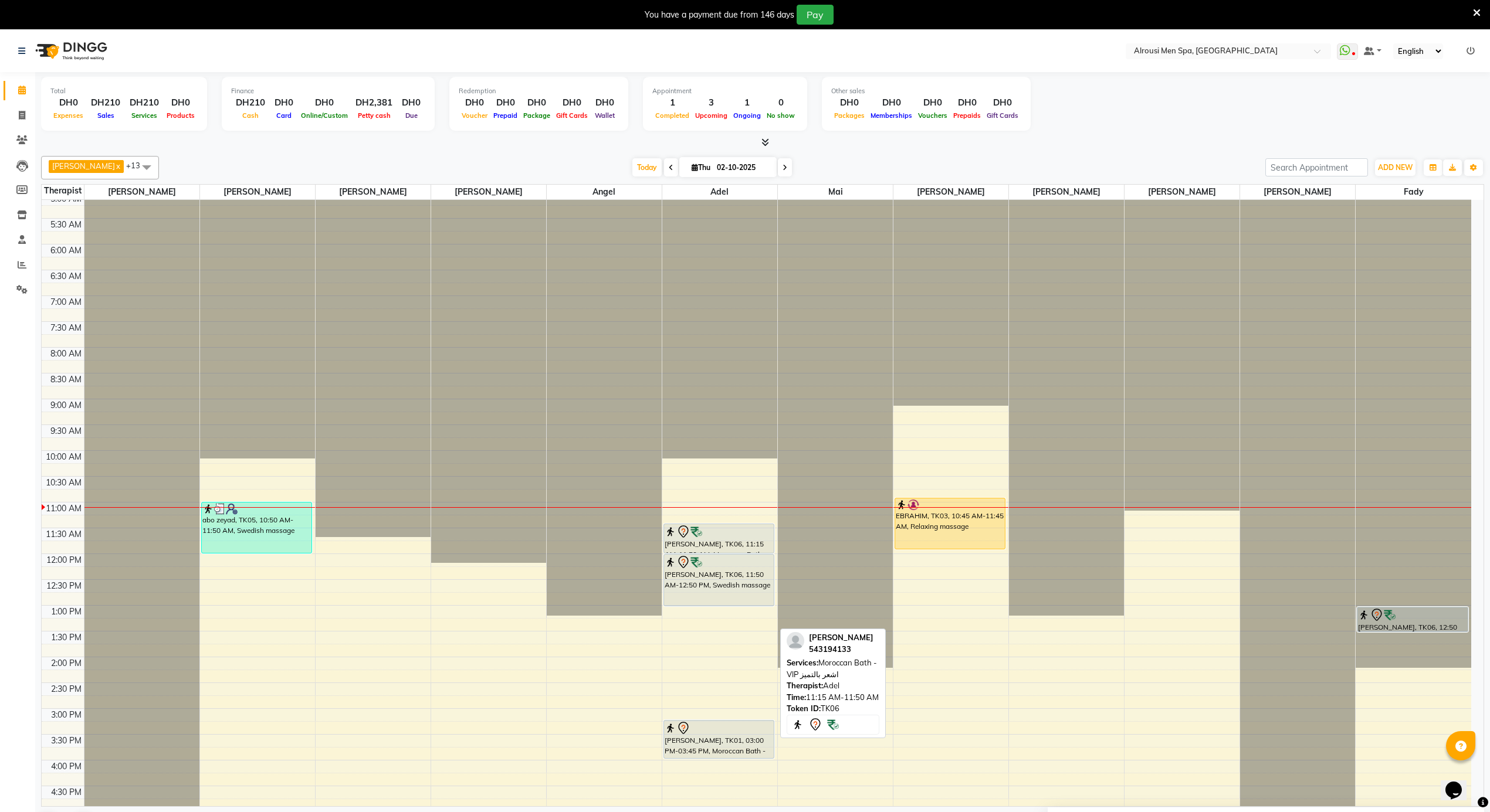
scroll to position [420, 0]
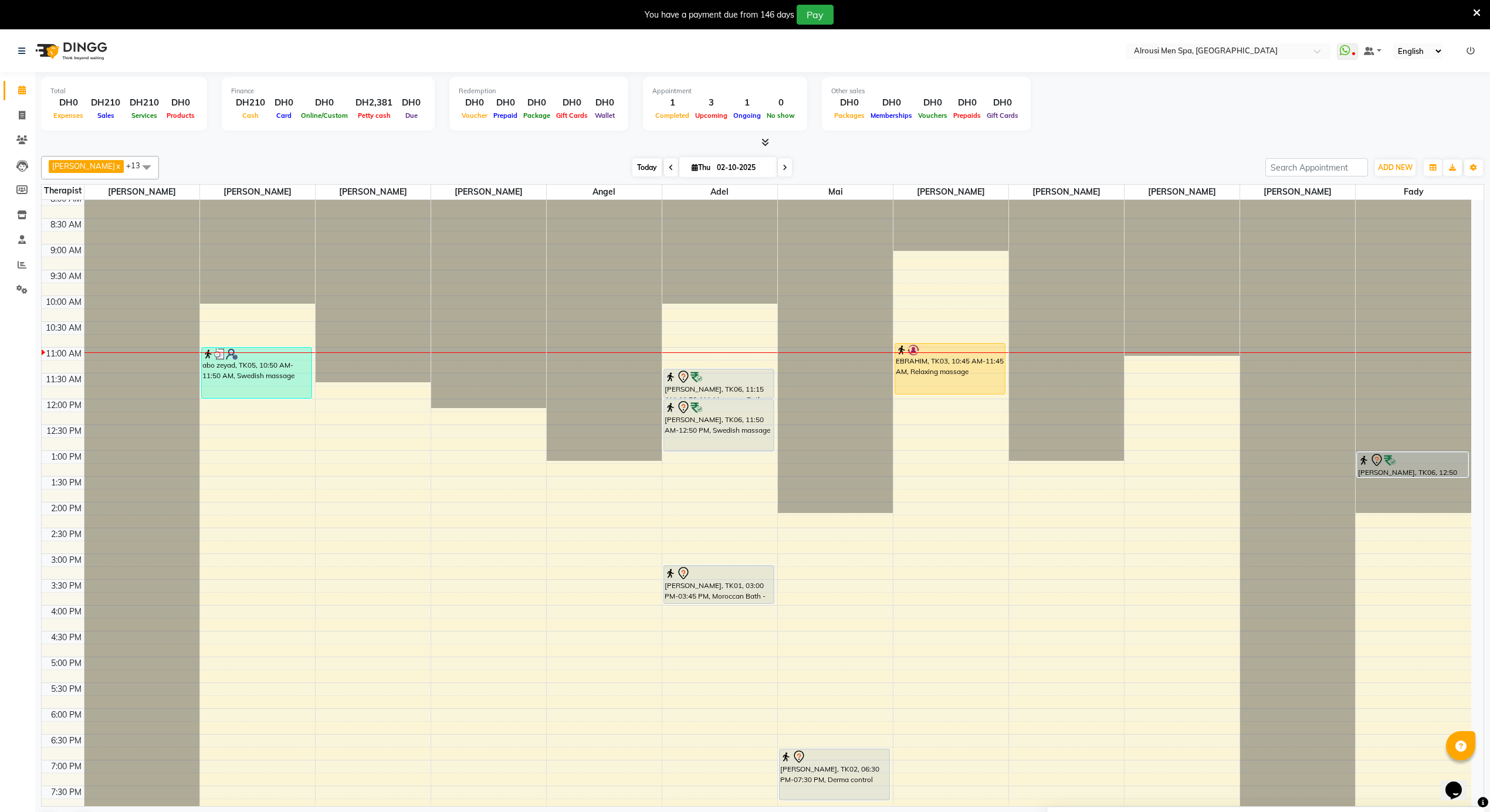
click at [633, 165] on span "Today" at bounding box center [647, 167] width 29 height 19
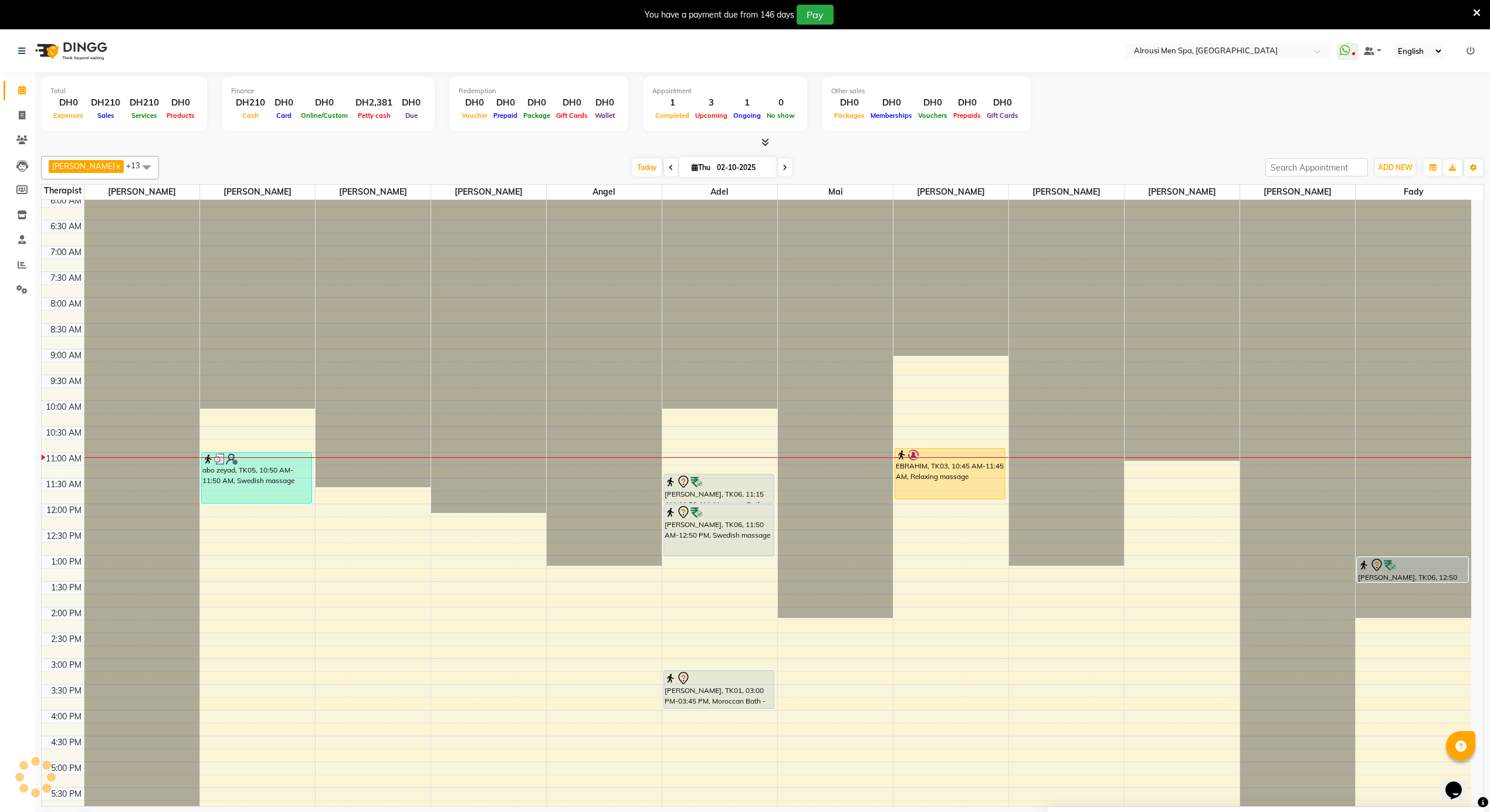
scroll to position [524, 0]
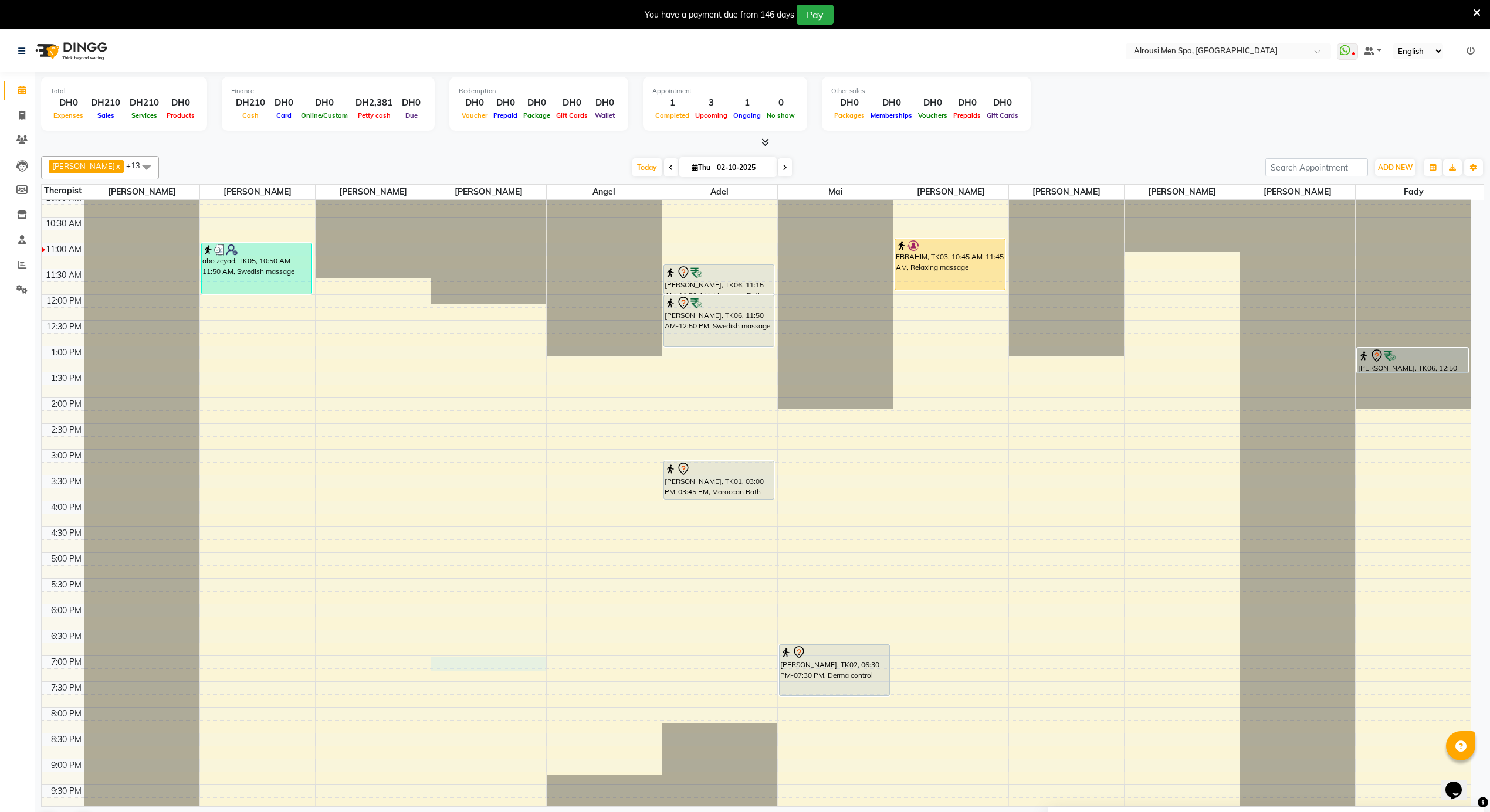
click at [476, 670] on div "12:00 AM 12:30 AM 1:00 AM 1:30 AM 2:00 AM 2:30 AM 3:00 AM 3:30 AM 4:00 AM 4:30 …" at bounding box center [757, 295] width 1429 height 1238
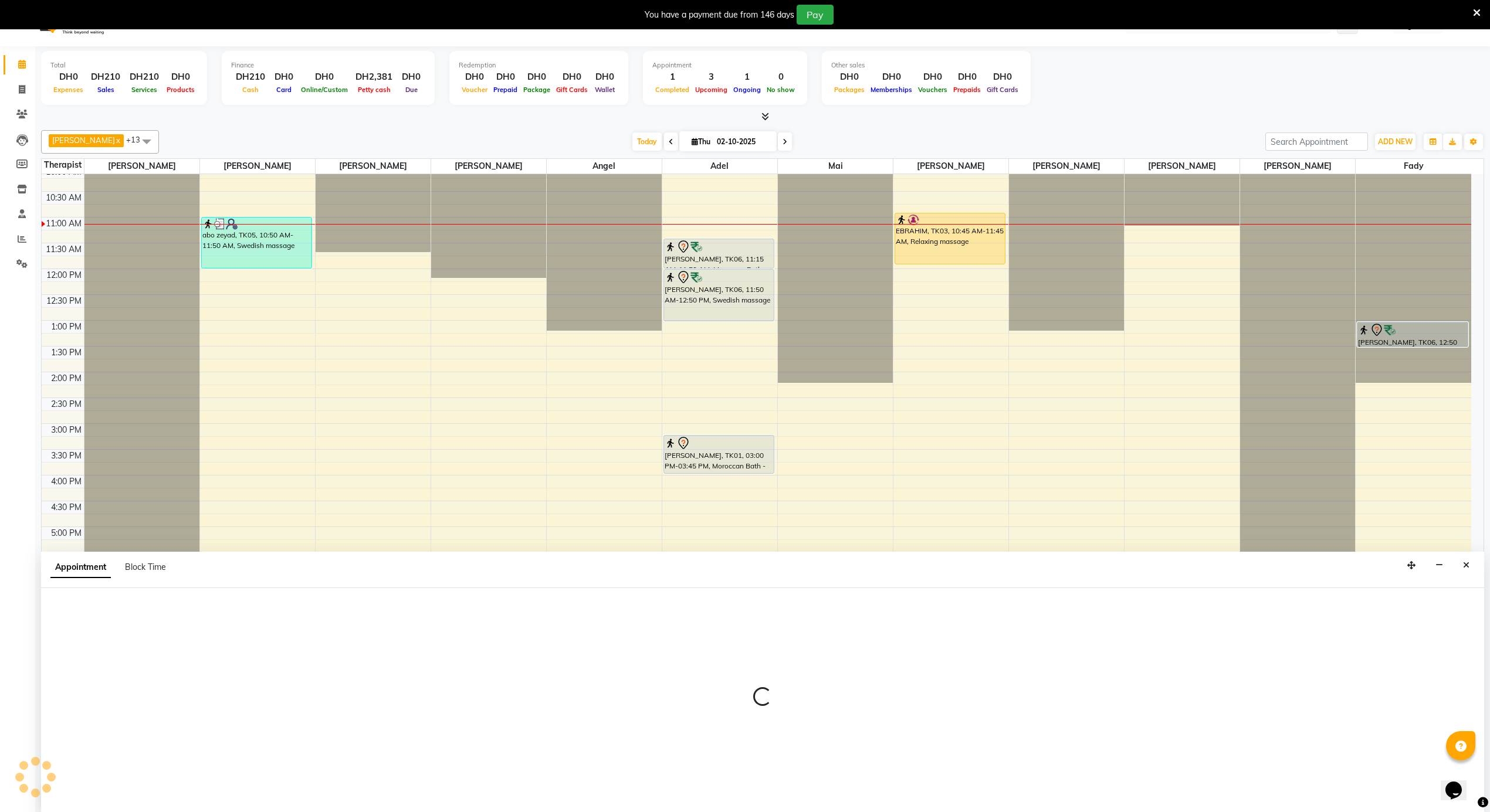
select select "38897"
select select "tentative"
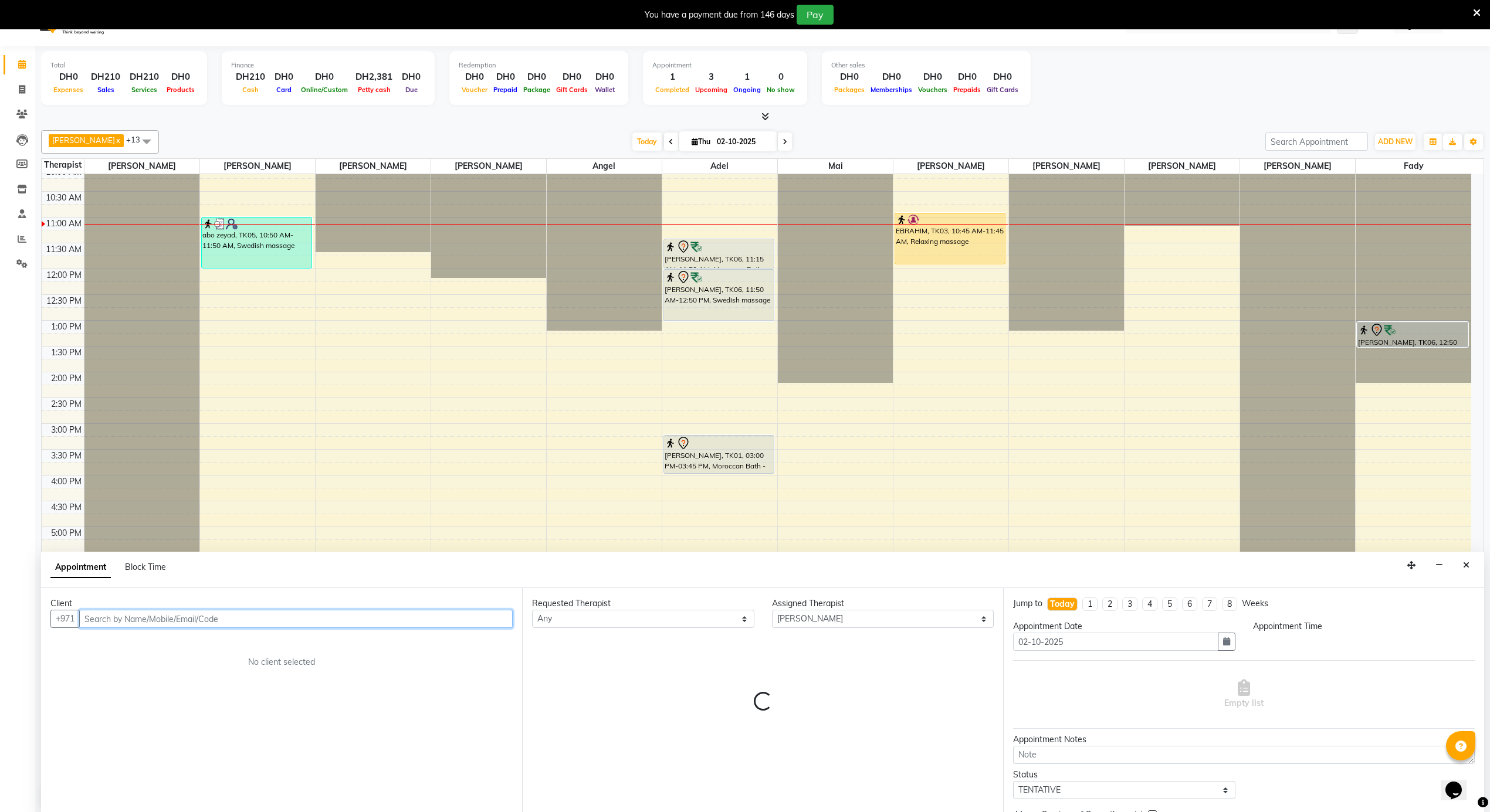
scroll to position [30, 0]
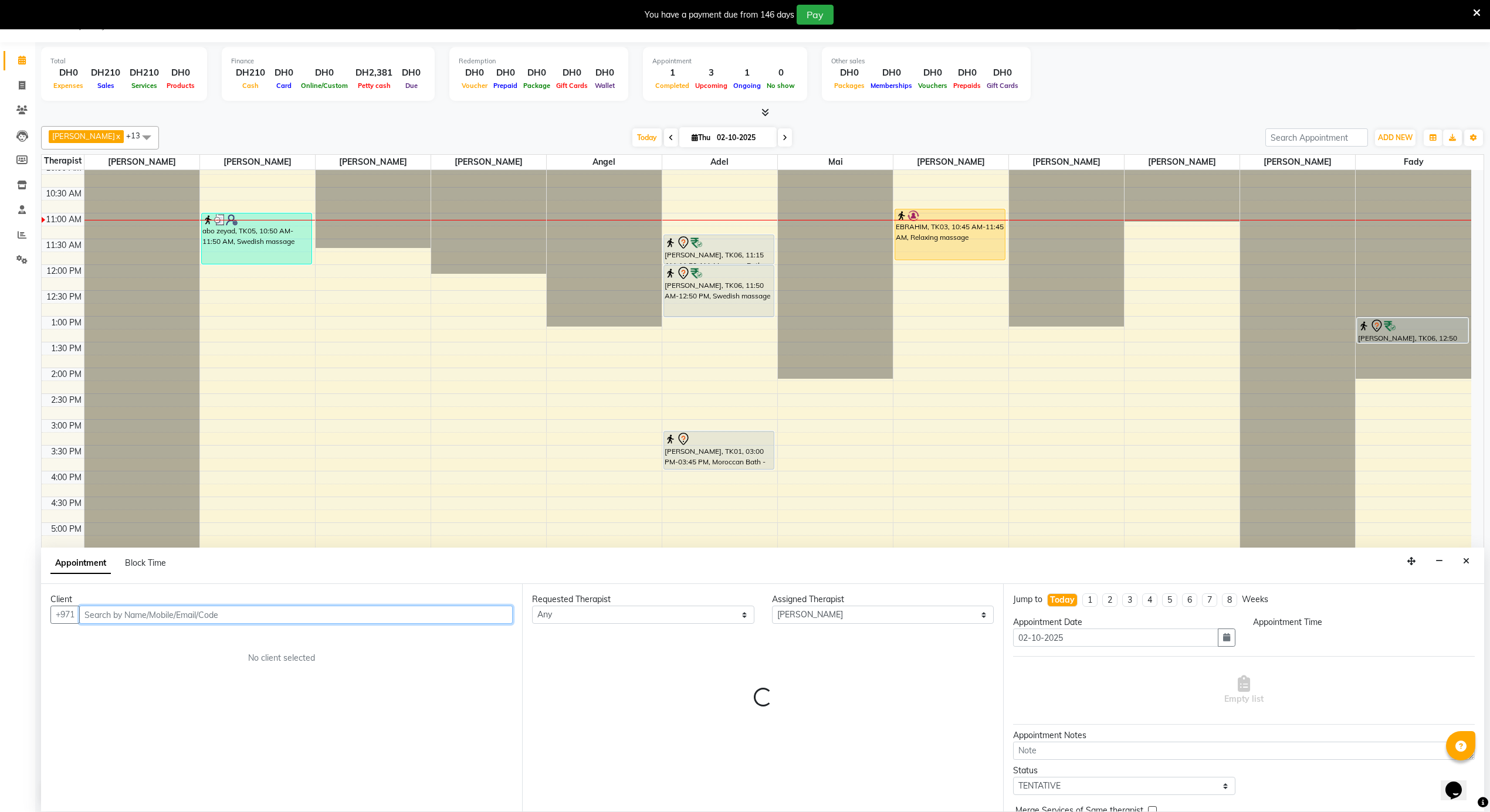
select select "1125"
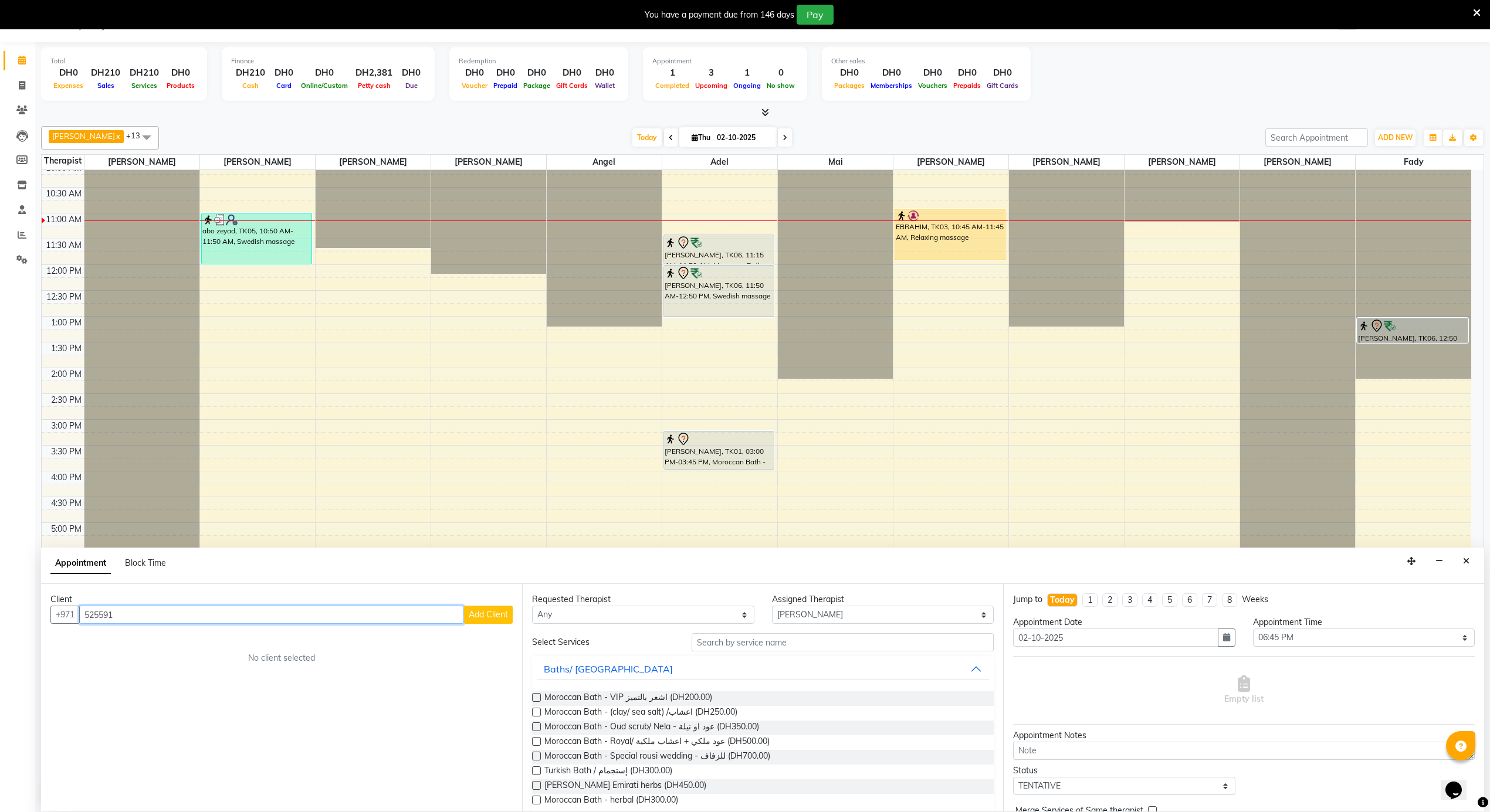
click at [441, 616] on input "525591" at bounding box center [271, 615] width 385 height 19
type input "525591779"
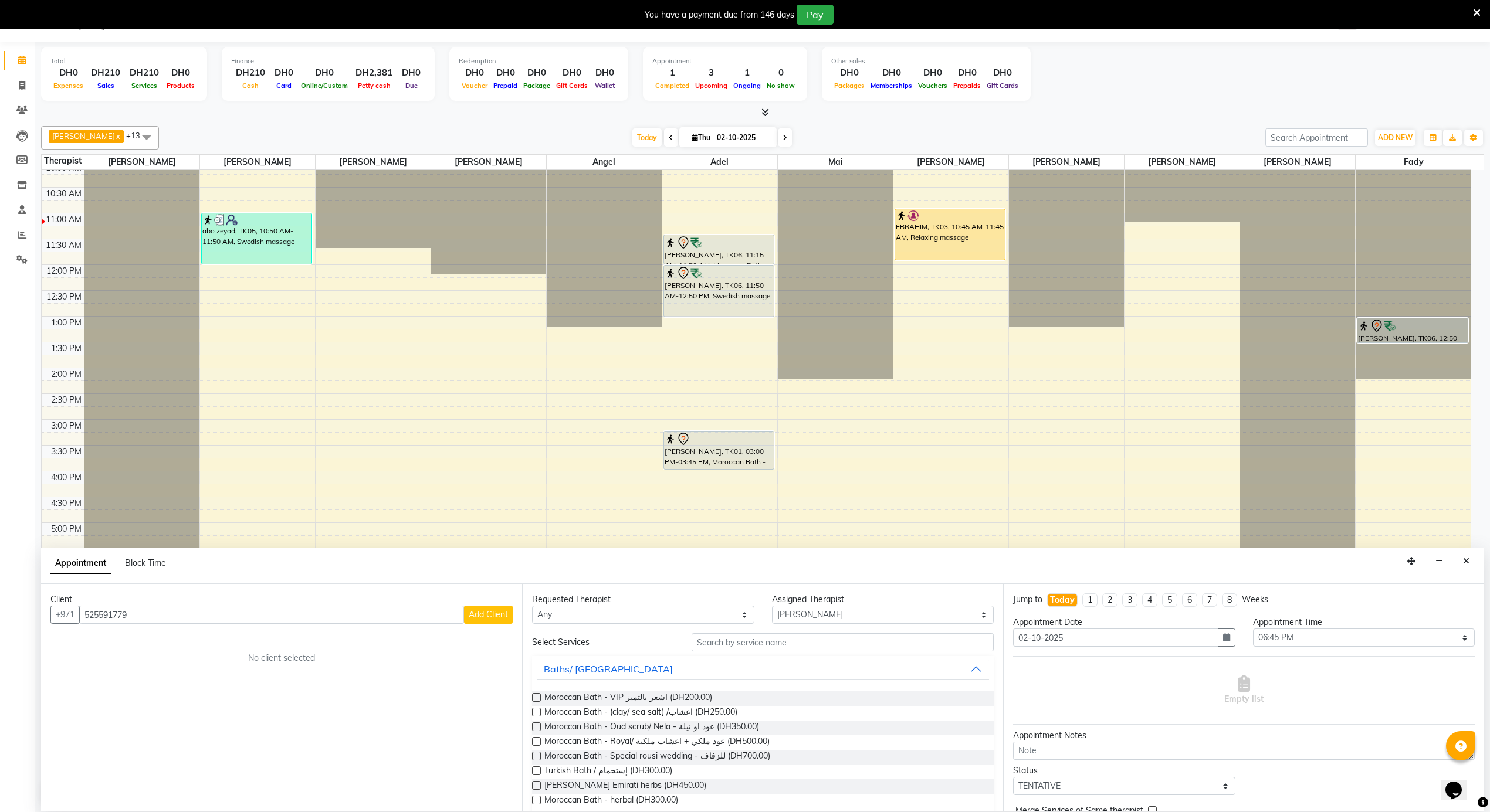
click at [499, 607] on button "Add Client" at bounding box center [488, 615] width 49 height 19
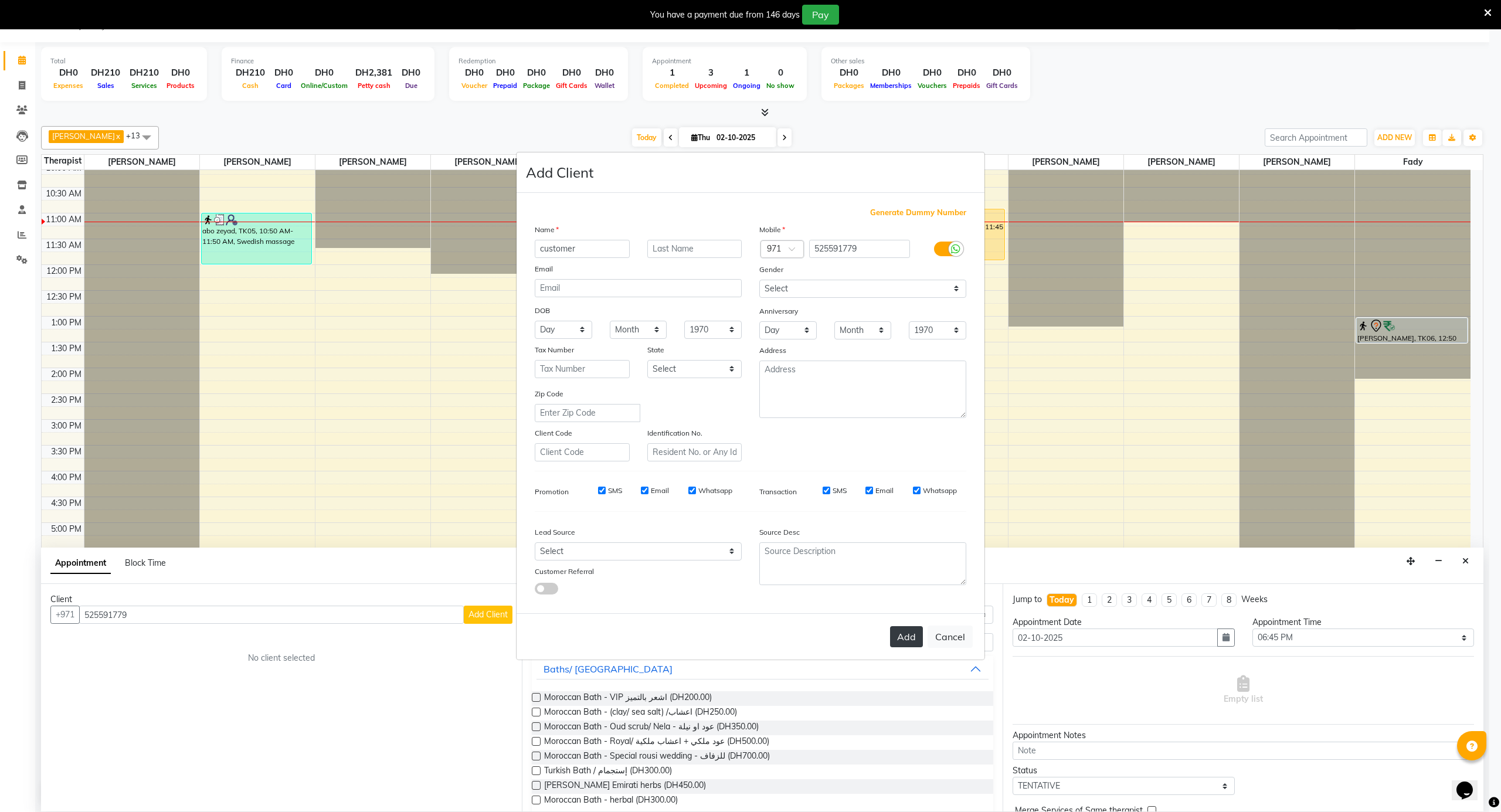
type input "customer"
click at [909, 631] on button "Add" at bounding box center [907, 637] width 33 height 21
select select
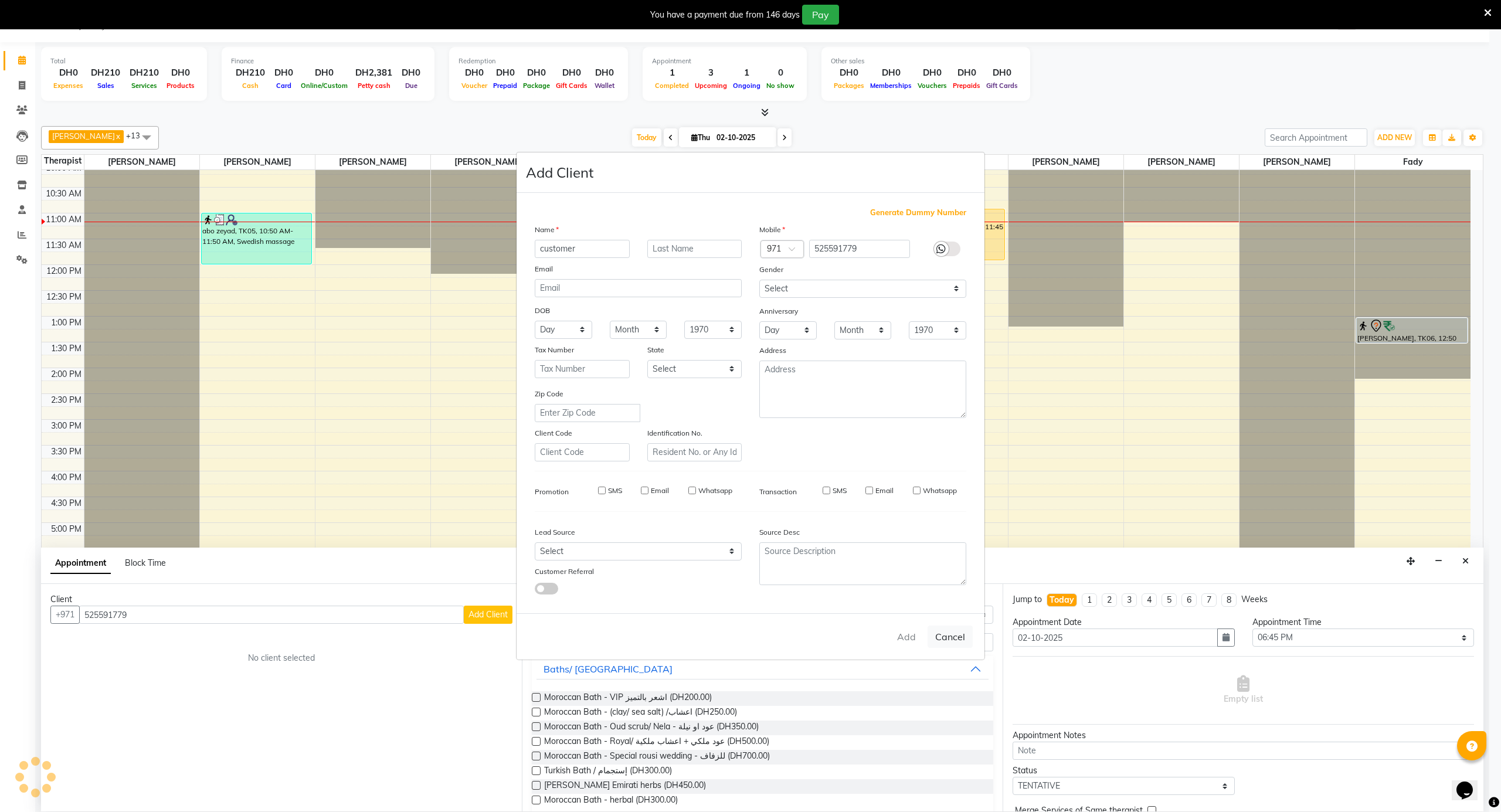
select select
checkbox input "false"
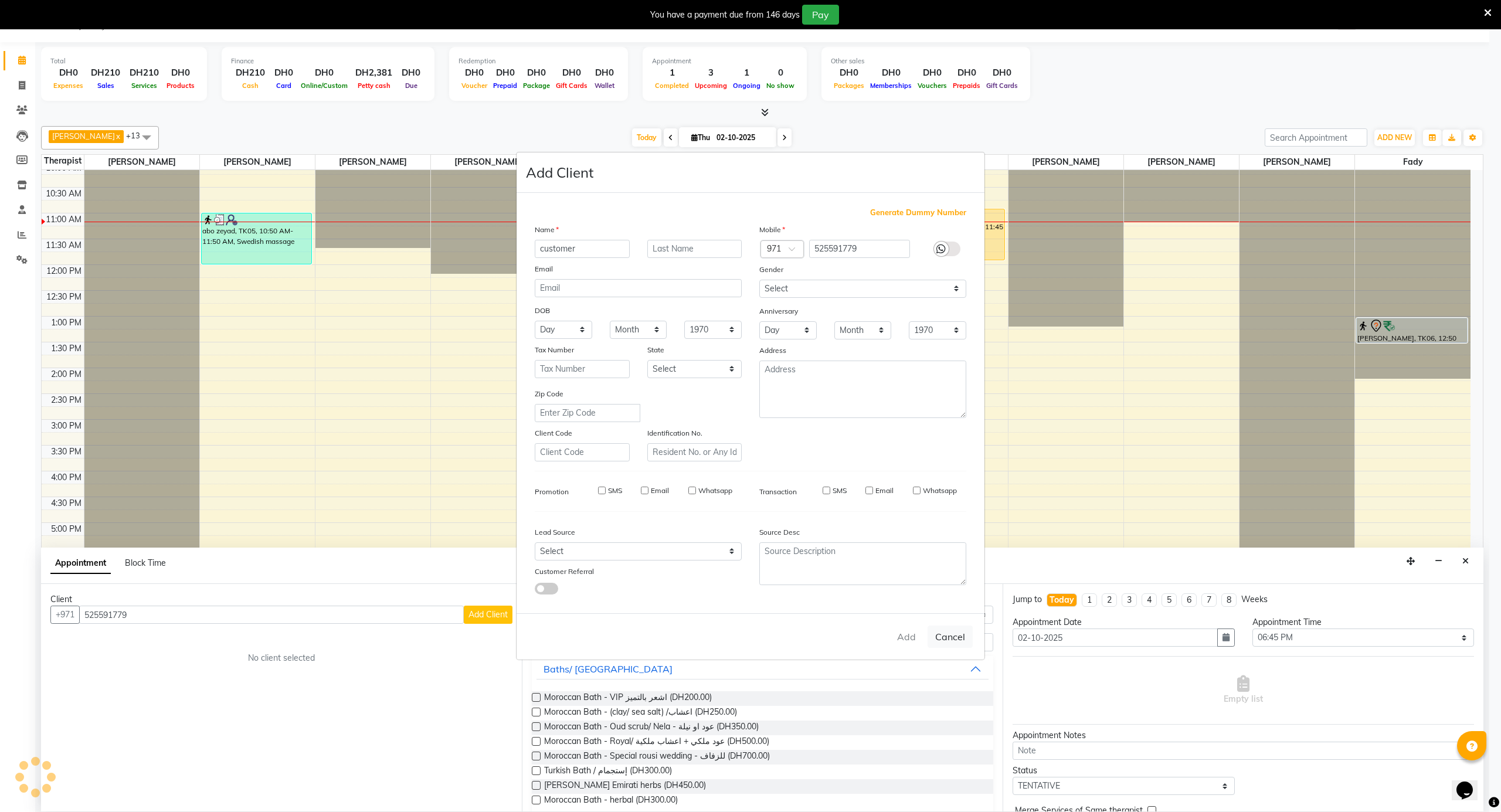
checkbox input "false"
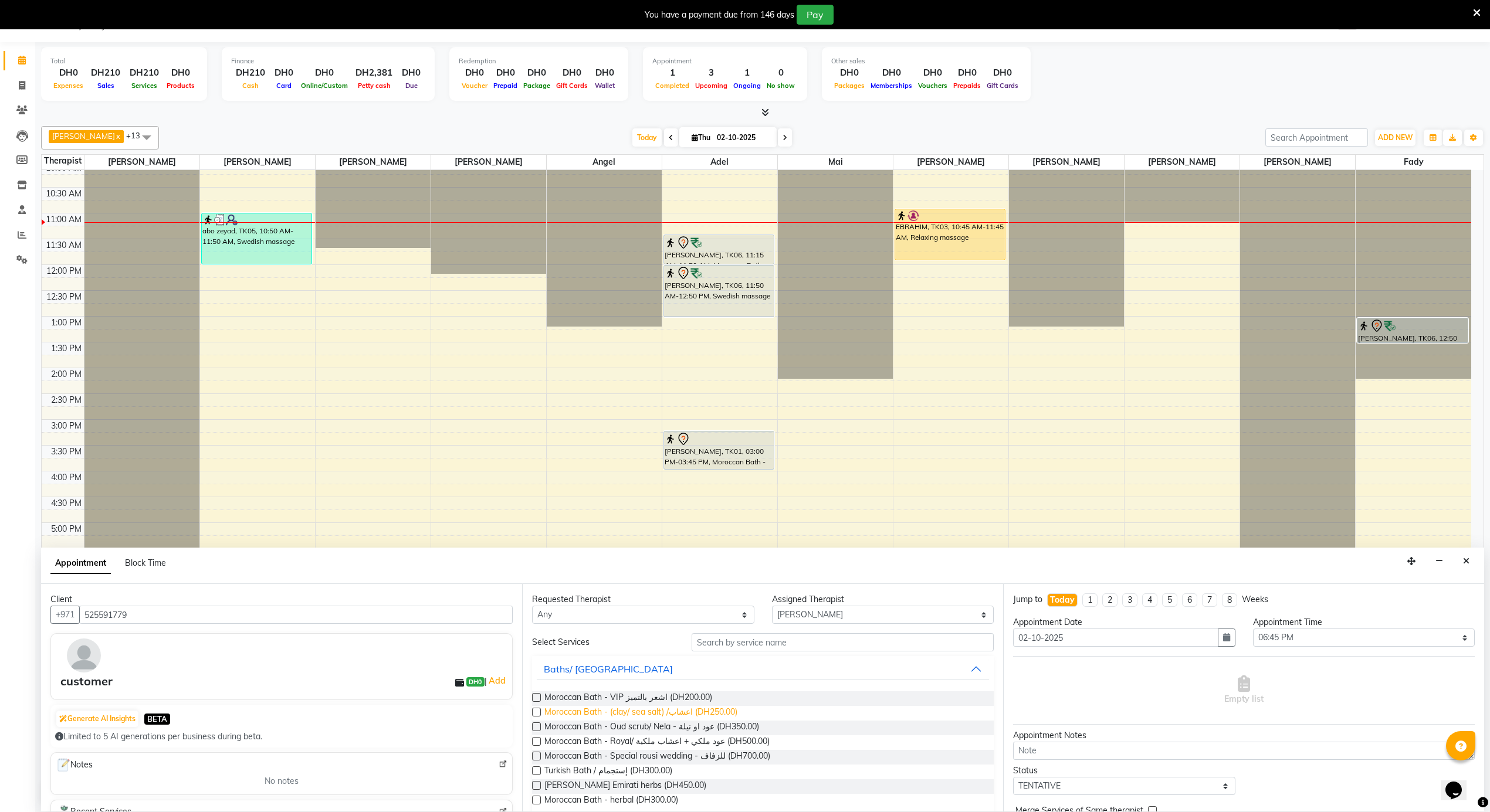
click at [693, 716] on span "Moroccan Bath - (clay/ sea salt) /اعشاب (DH250.00)" at bounding box center [642, 712] width 193 height 15
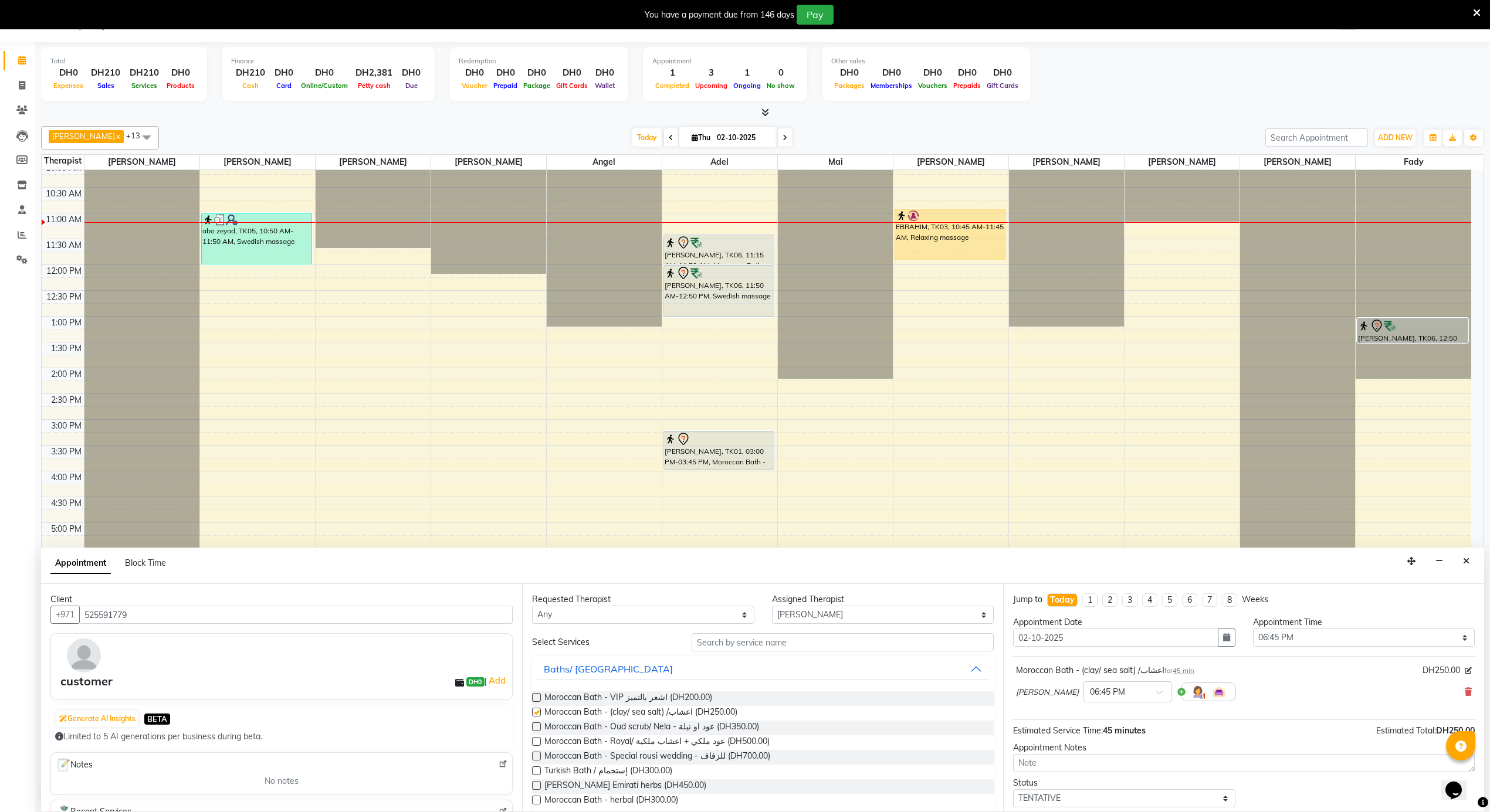
checkbox input "false"
click at [1333, 633] on select "Select 12:00 AM 12:05 AM 12:10 AM 12:15 AM 12:20 AM 12:25 AM 12:30 AM 12:35 AM …" at bounding box center [1364, 637] width 223 height 19
select select "705"
click at [1253, 629] on select "Select 12:00 AM 12:05 AM 12:10 AM 12:15 AM 12:20 AM 12:25 AM 12:30 AM 12:35 AM …" at bounding box center [1364, 637] width 223 height 19
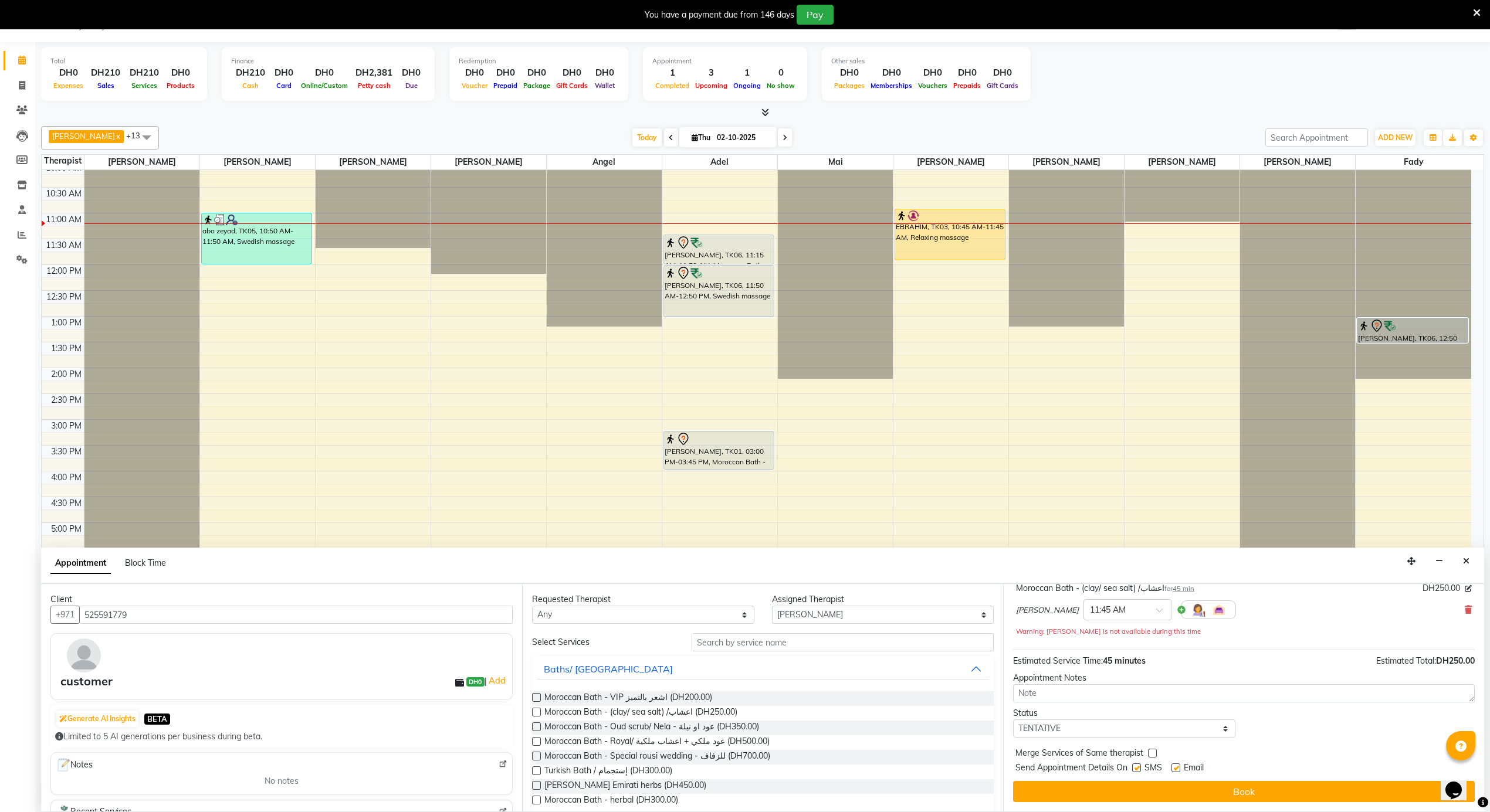
click at [1174, 768] on label at bounding box center [1176, 767] width 9 height 9
click at [1174, 768] on input "checkbox" at bounding box center [1176, 769] width 8 height 8
checkbox input "false"
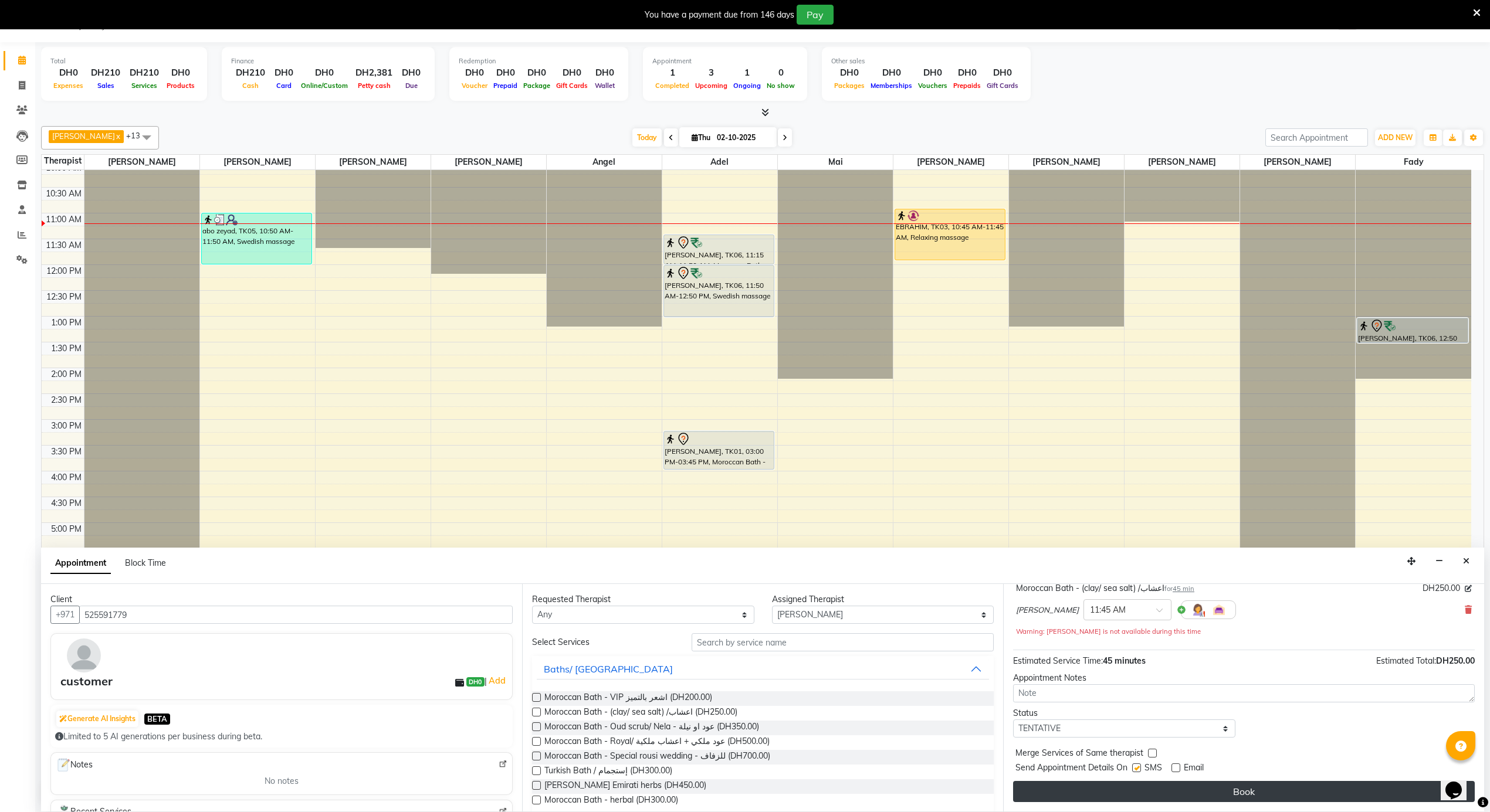
click at [1175, 794] on button "Book" at bounding box center [1244, 792] width 462 height 21
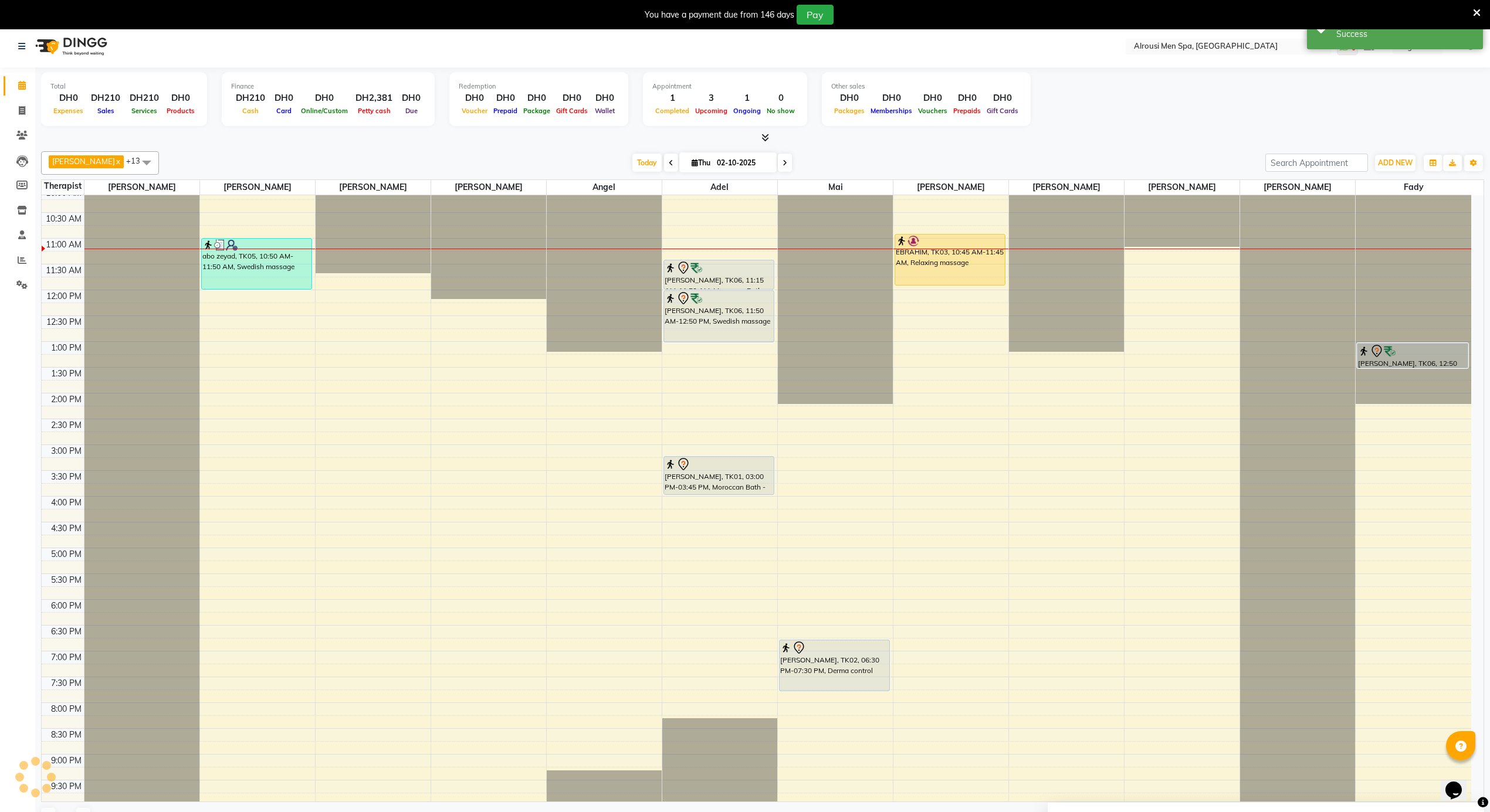
scroll to position [0, 0]
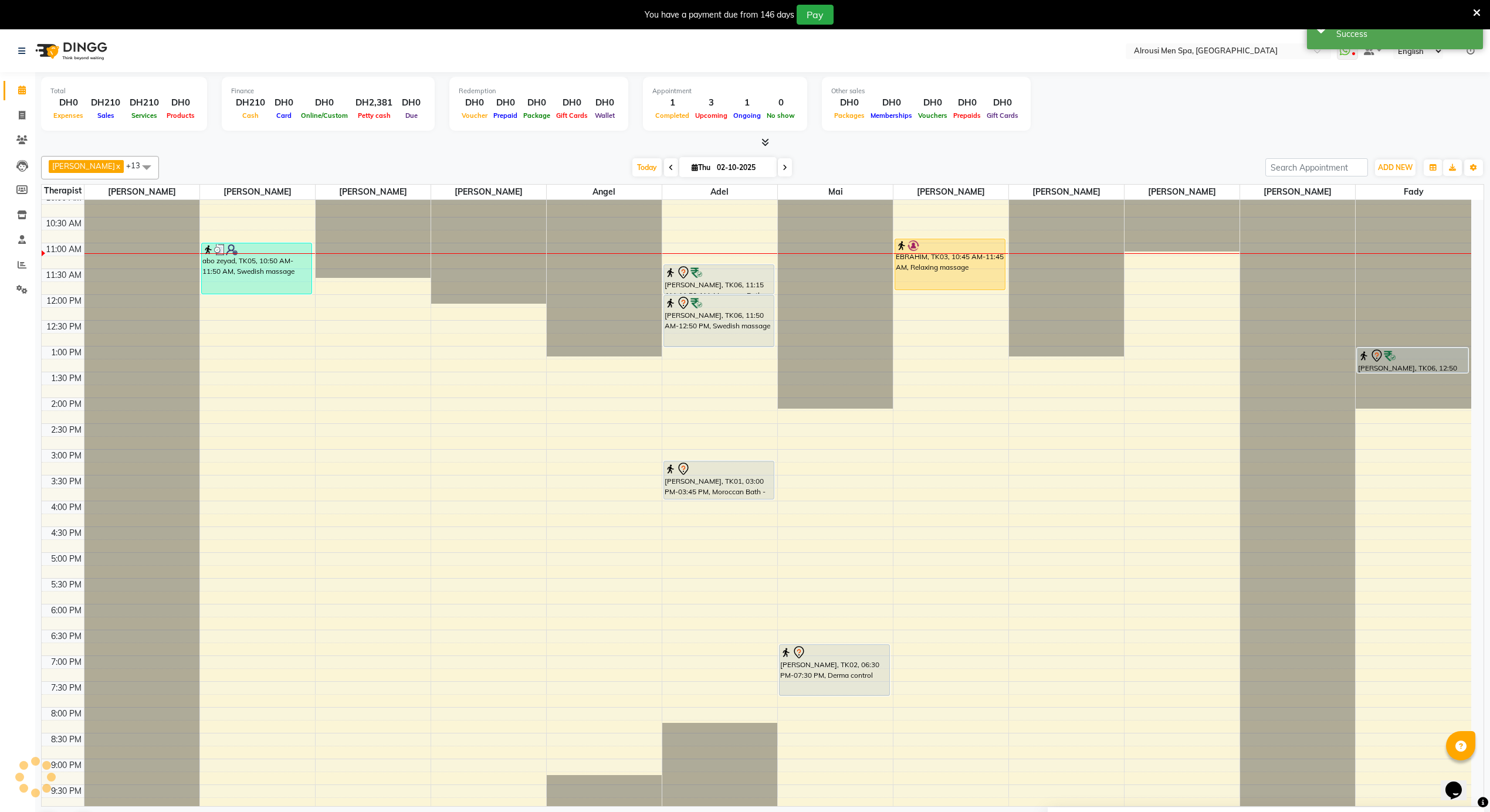
click at [462, 369] on div "12:00 AM 12:30 AM 1:00 AM 1:30 AM 2:00 AM 2:30 AM 3:00 AM 3:30 AM 4:00 AM 4:30 …" at bounding box center [757, 295] width 1429 height 1238
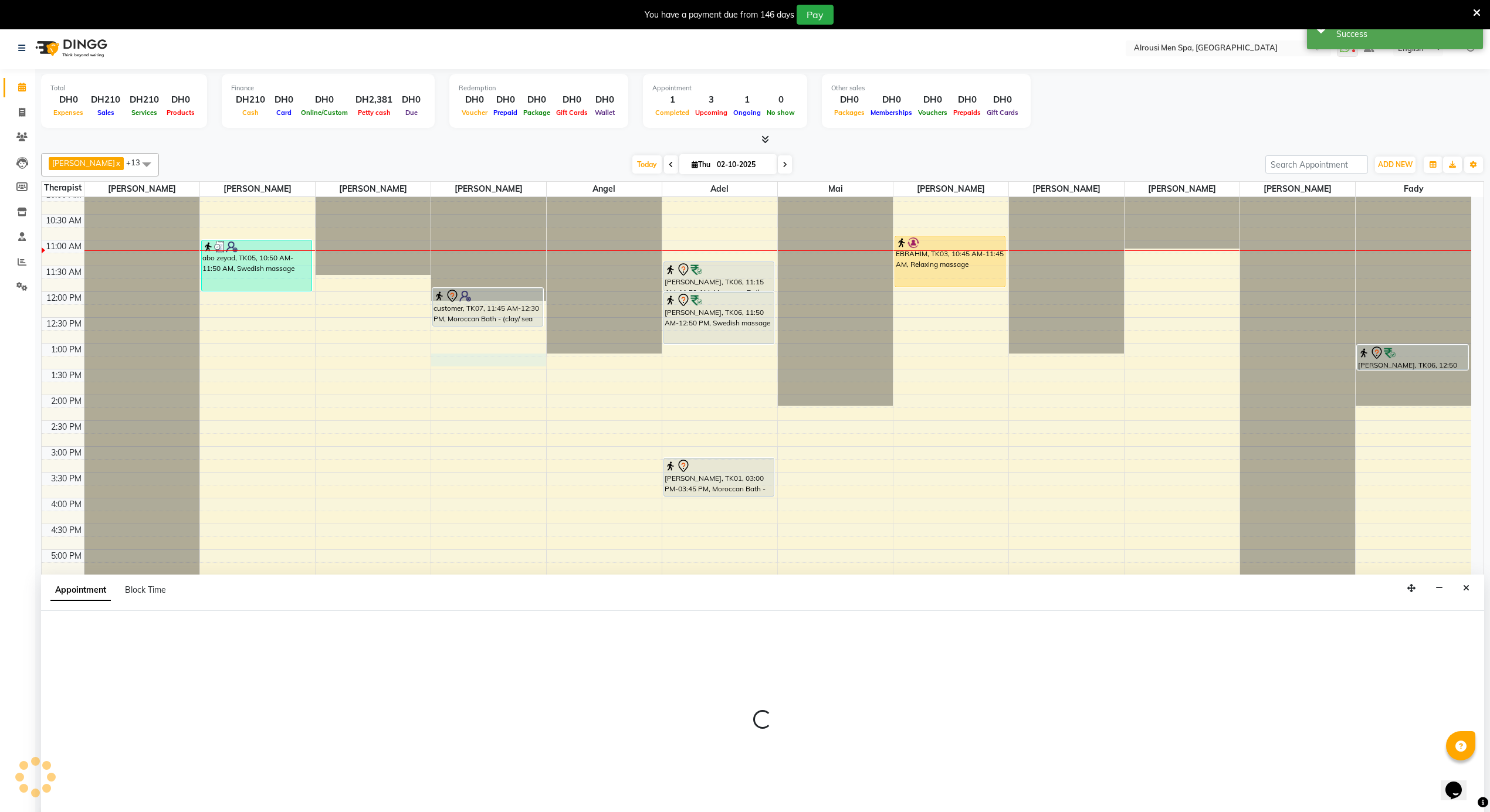
select select "38897"
select select "780"
select select "tentative"
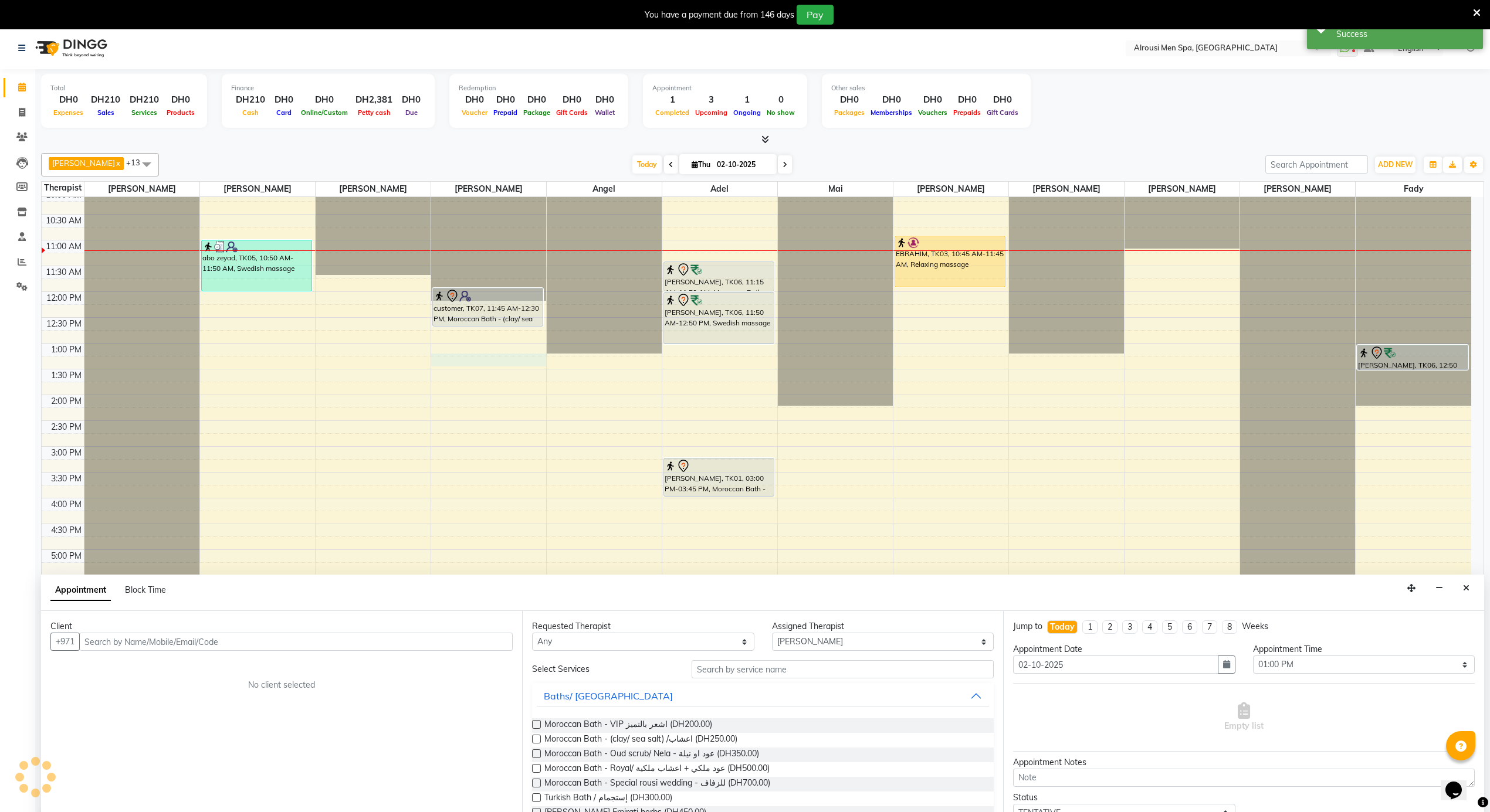
scroll to position [30, 0]
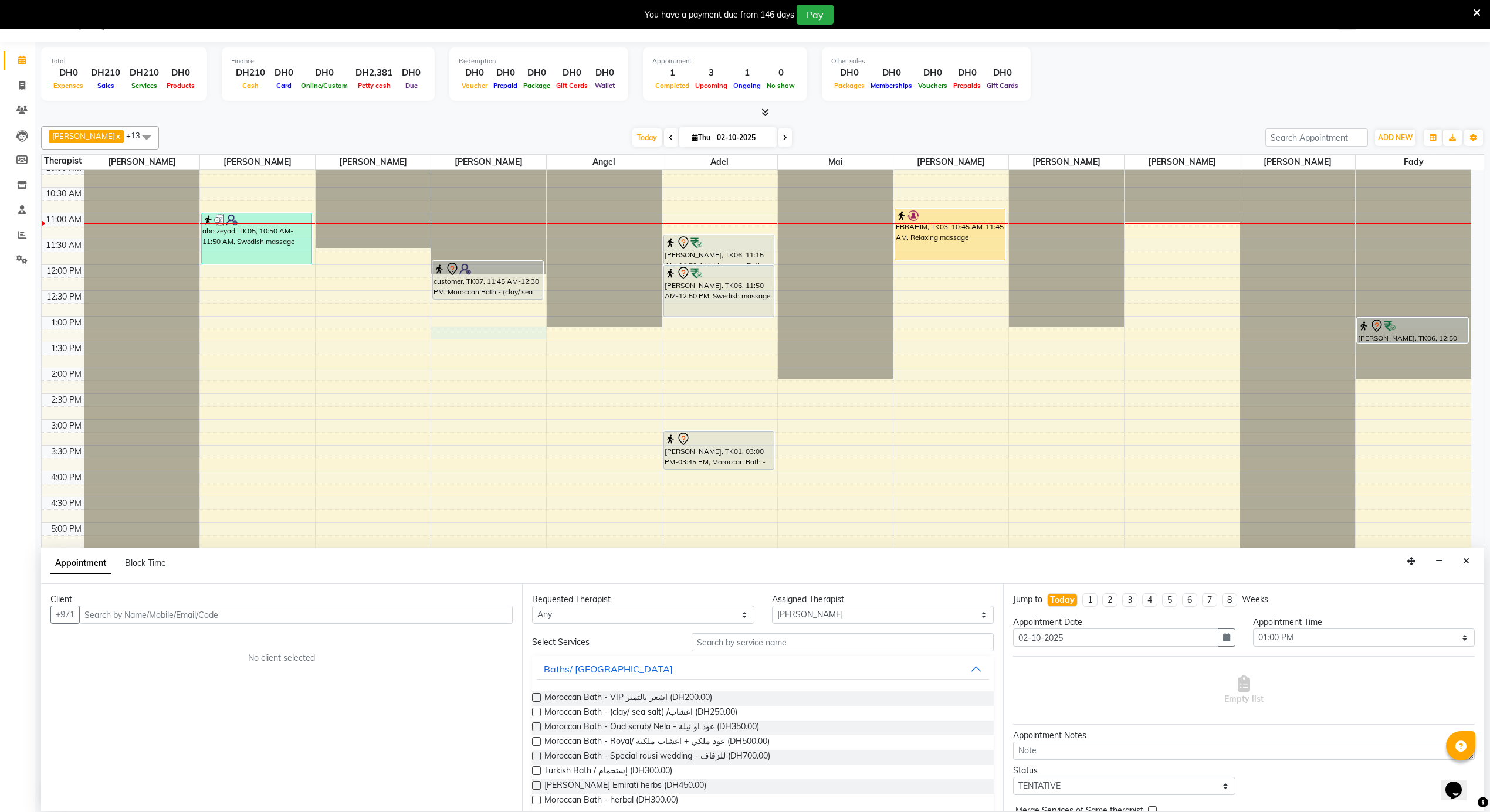
click at [272, 608] on input "text" at bounding box center [296, 615] width 434 height 19
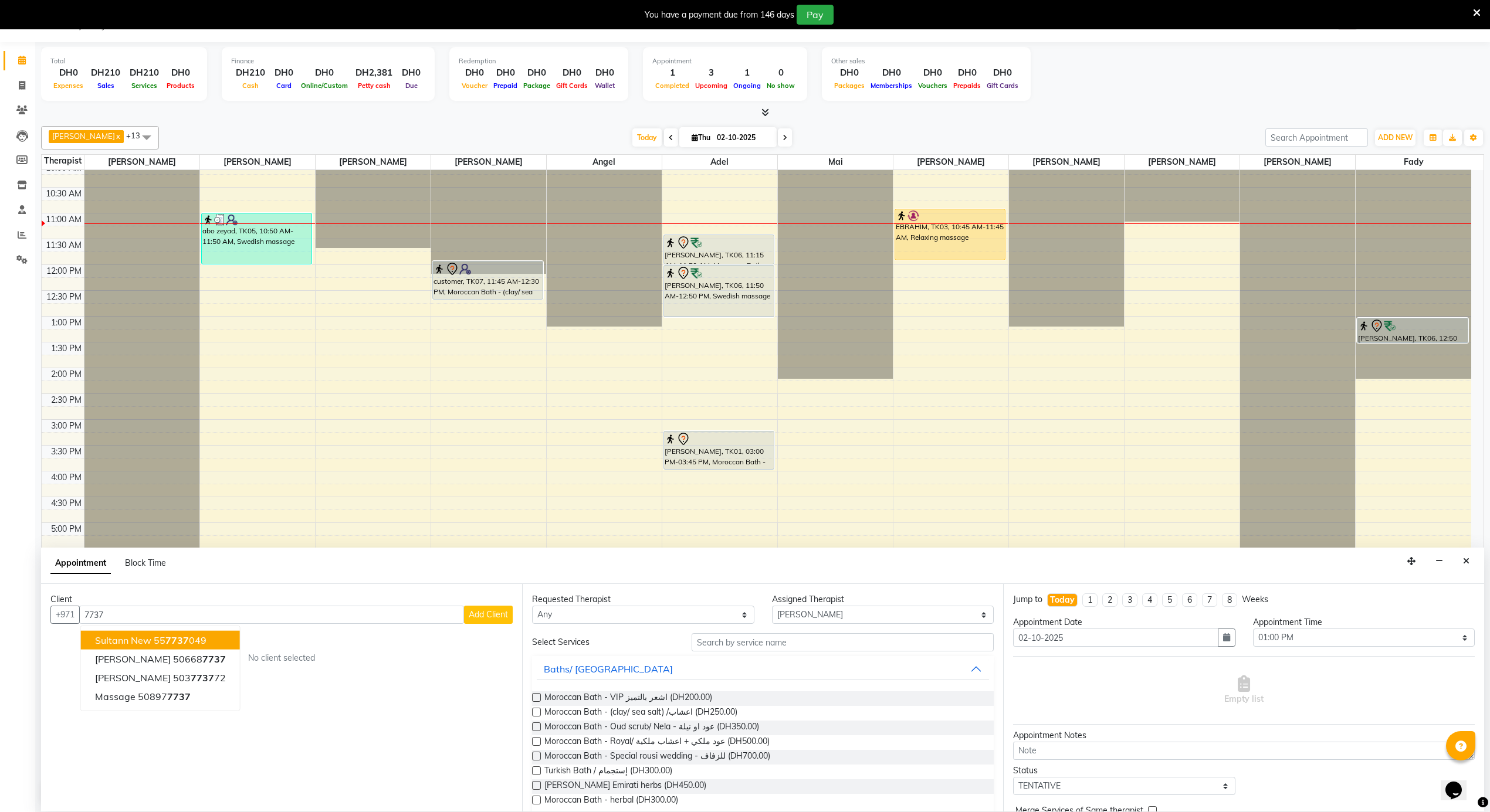
click at [256, 620] on input "7737" at bounding box center [271, 615] width 385 height 19
click at [190, 683] on button "rashed 56676 7373" at bounding box center [160, 677] width 159 height 19
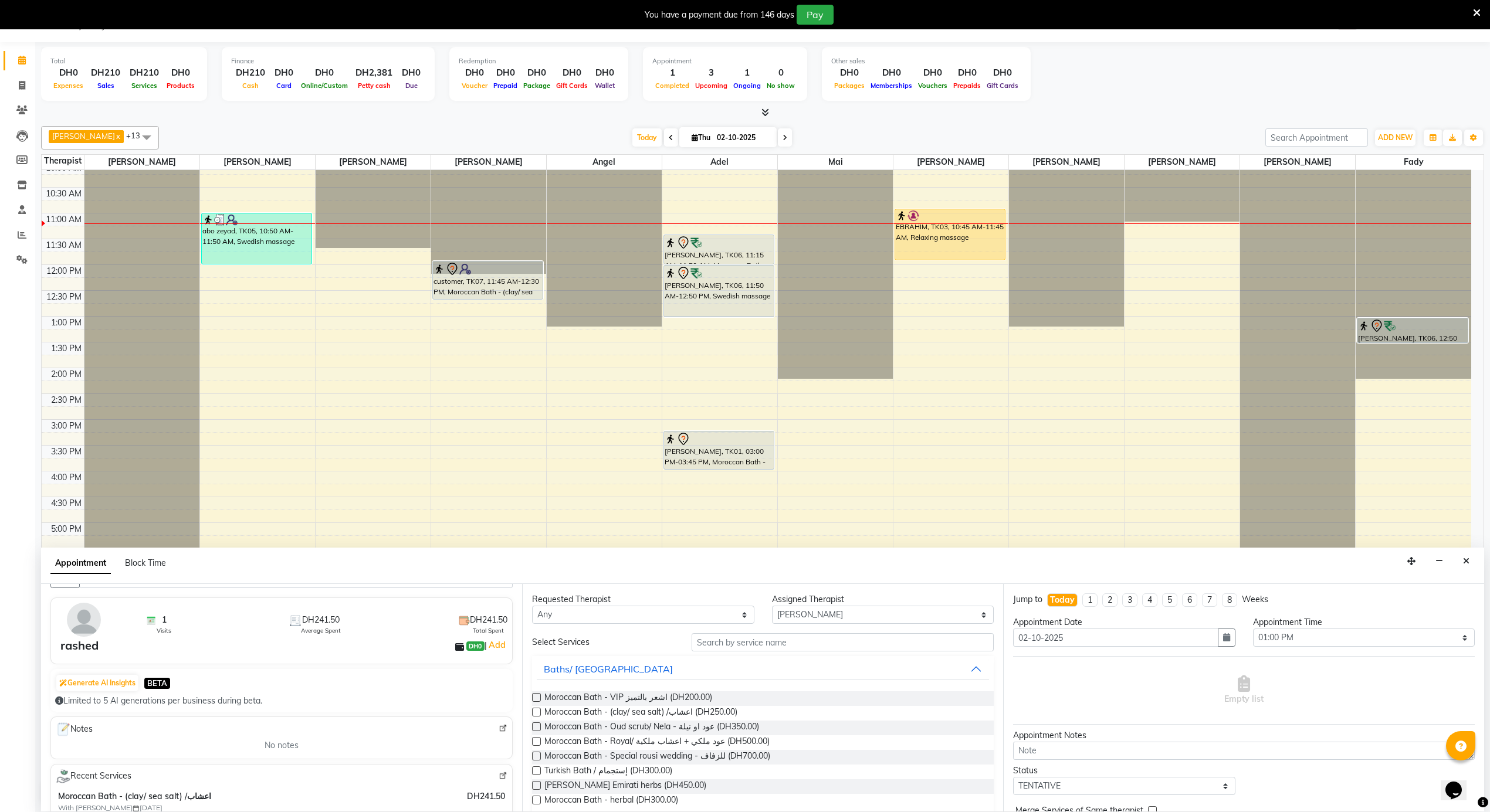
scroll to position [0, 0]
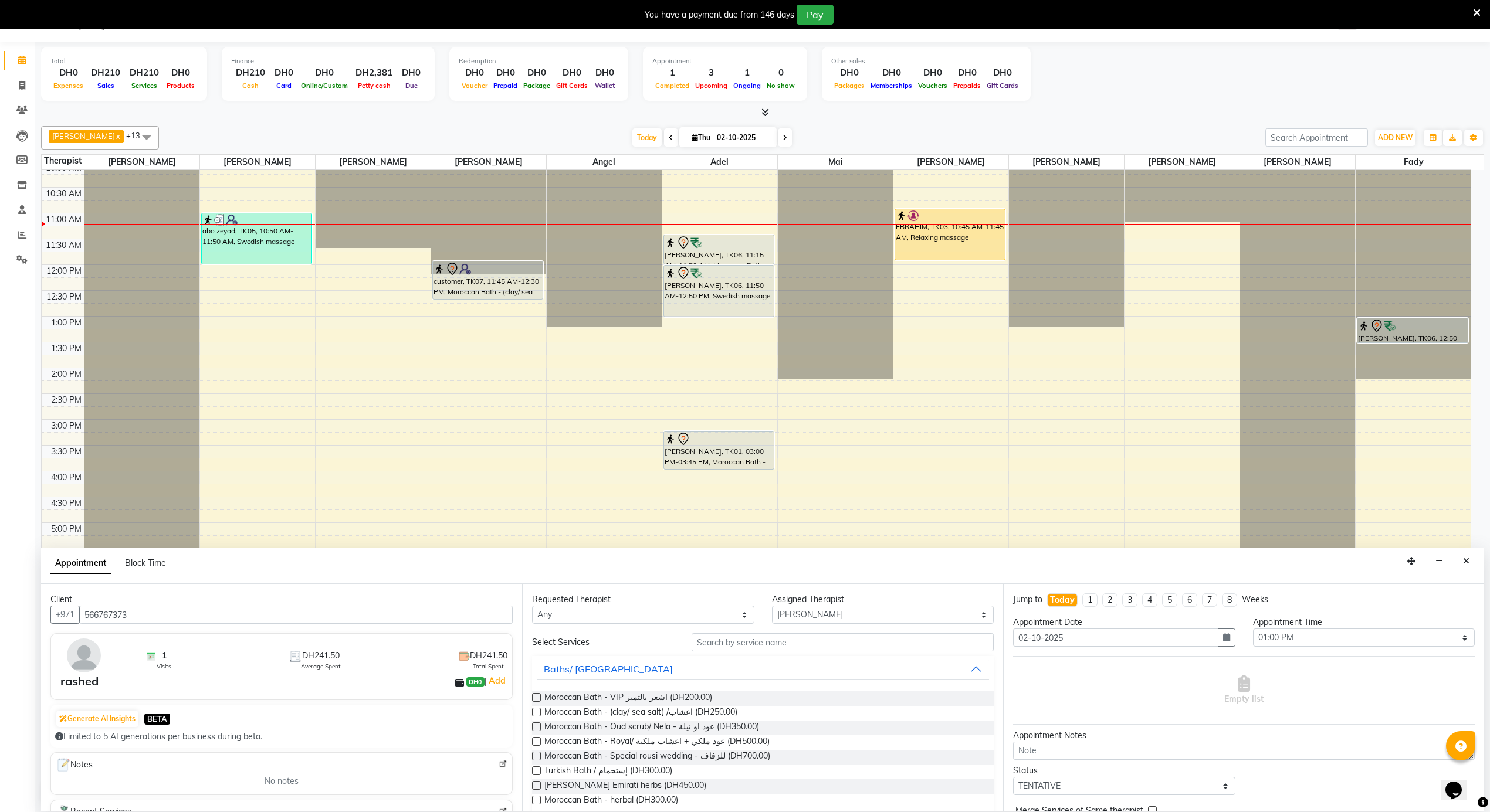
click at [133, 622] on input "566767373" at bounding box center [296, 615] width 434 height 19
click at [133, 621] on input "566767373" at bounding box center [296, 615] width 434 height 19
type input "566767373"
click at [286, 612] on input "566767373" at bounding box center [296, 615] width 434 height 19
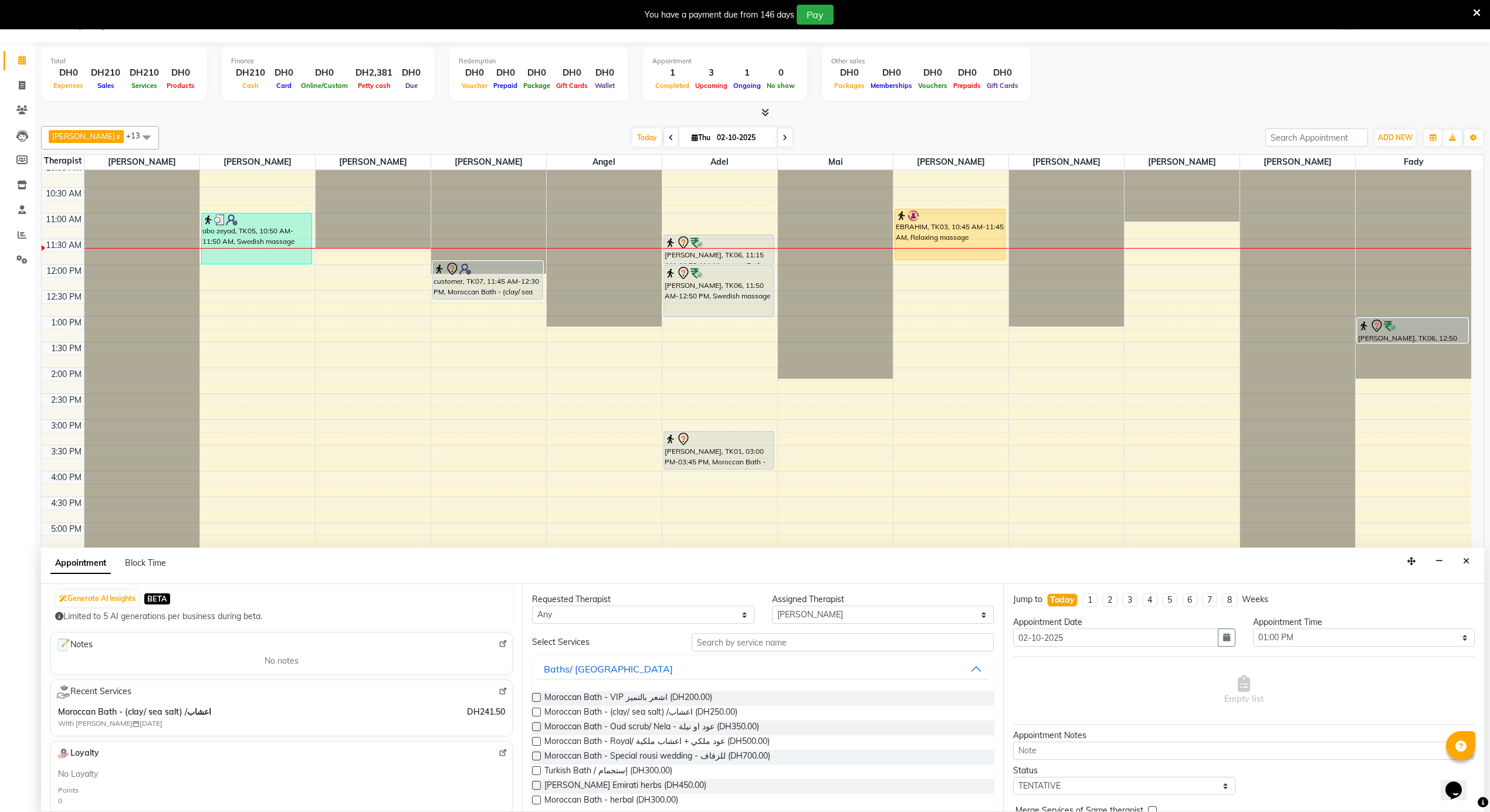
scroll to position [156, 0]
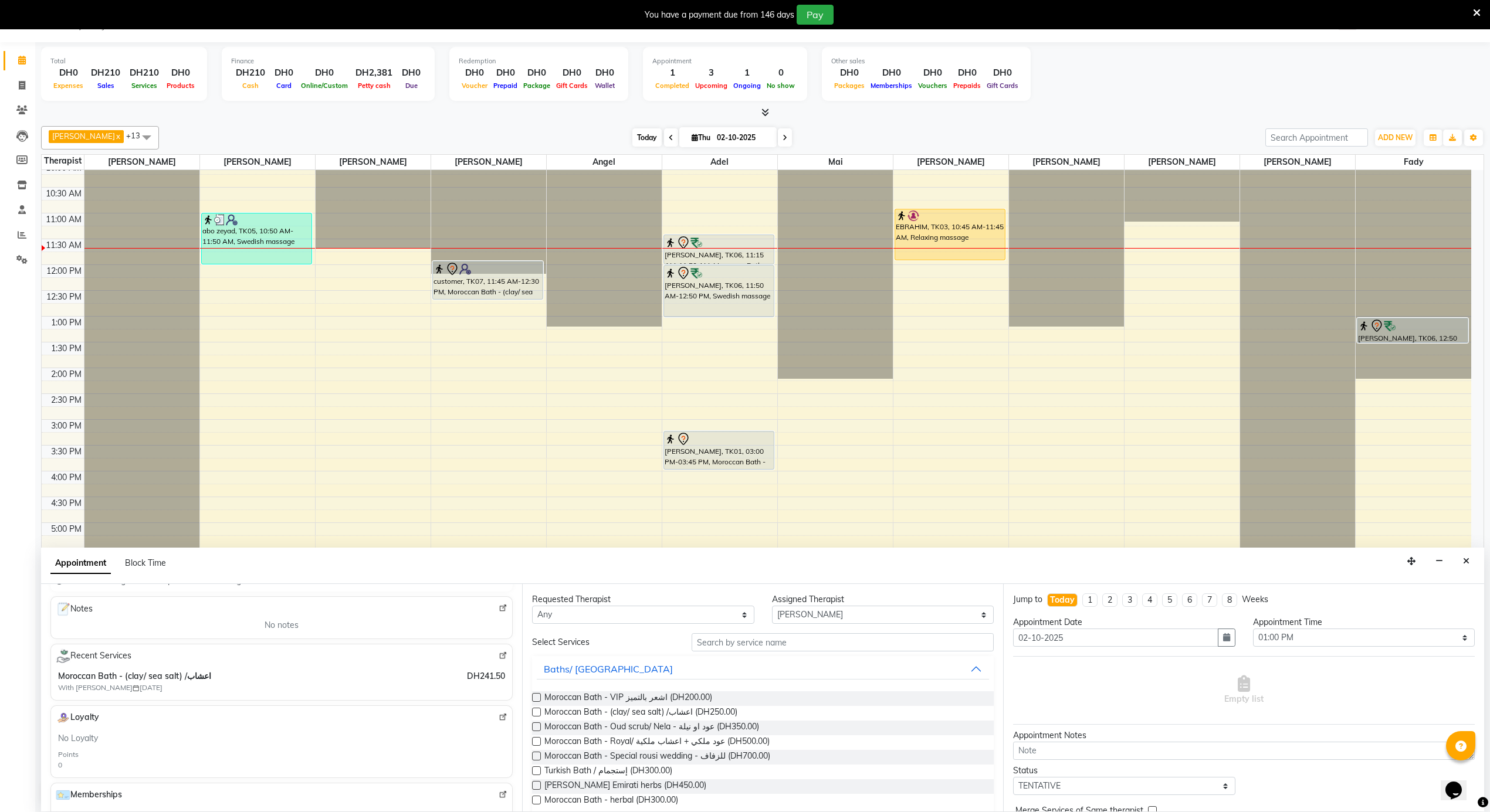
click at [633, 141] on span "Today" at bounding box center [647, 138] width 29 height 19
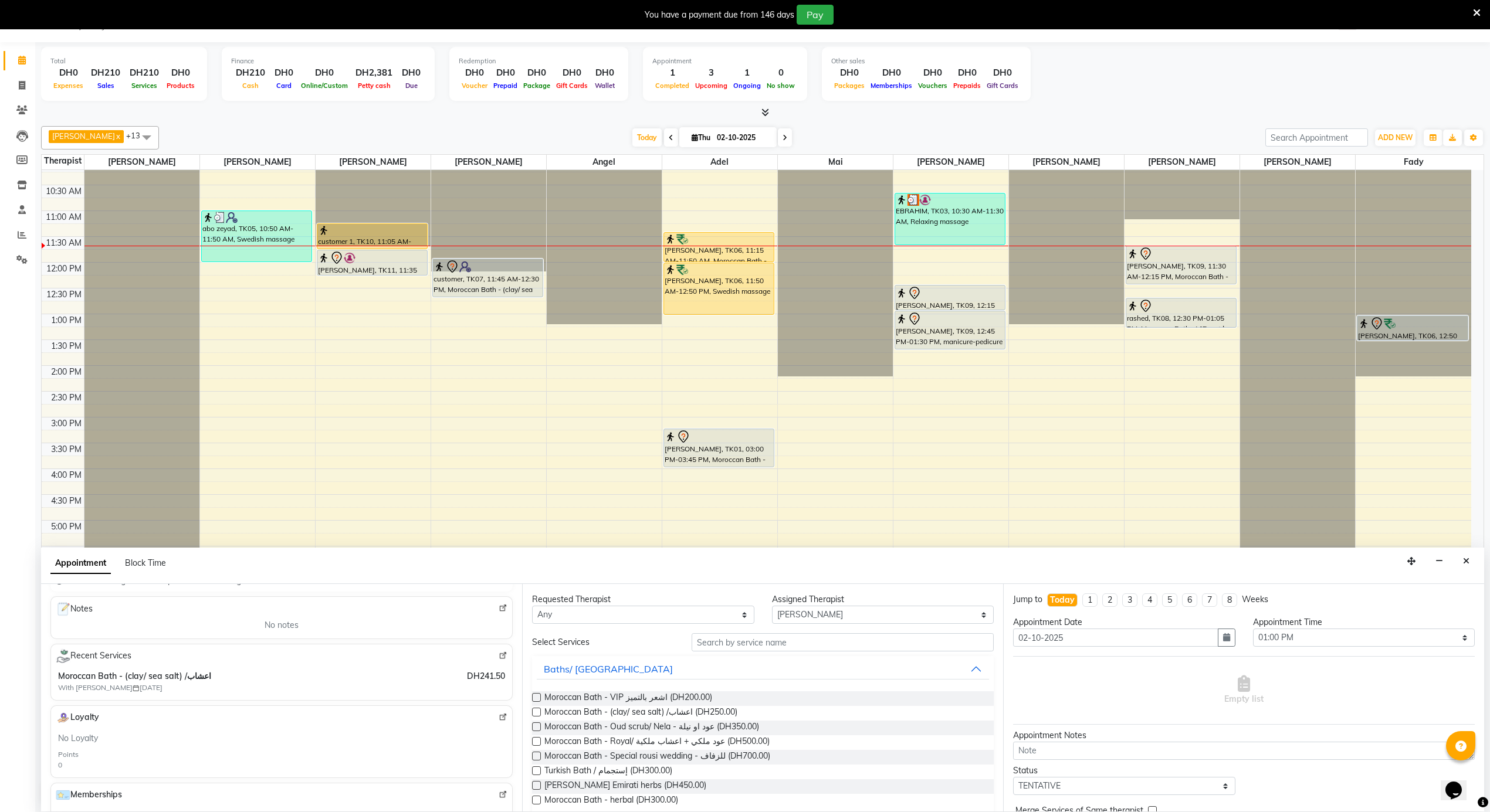
scroll to position [499, 0]
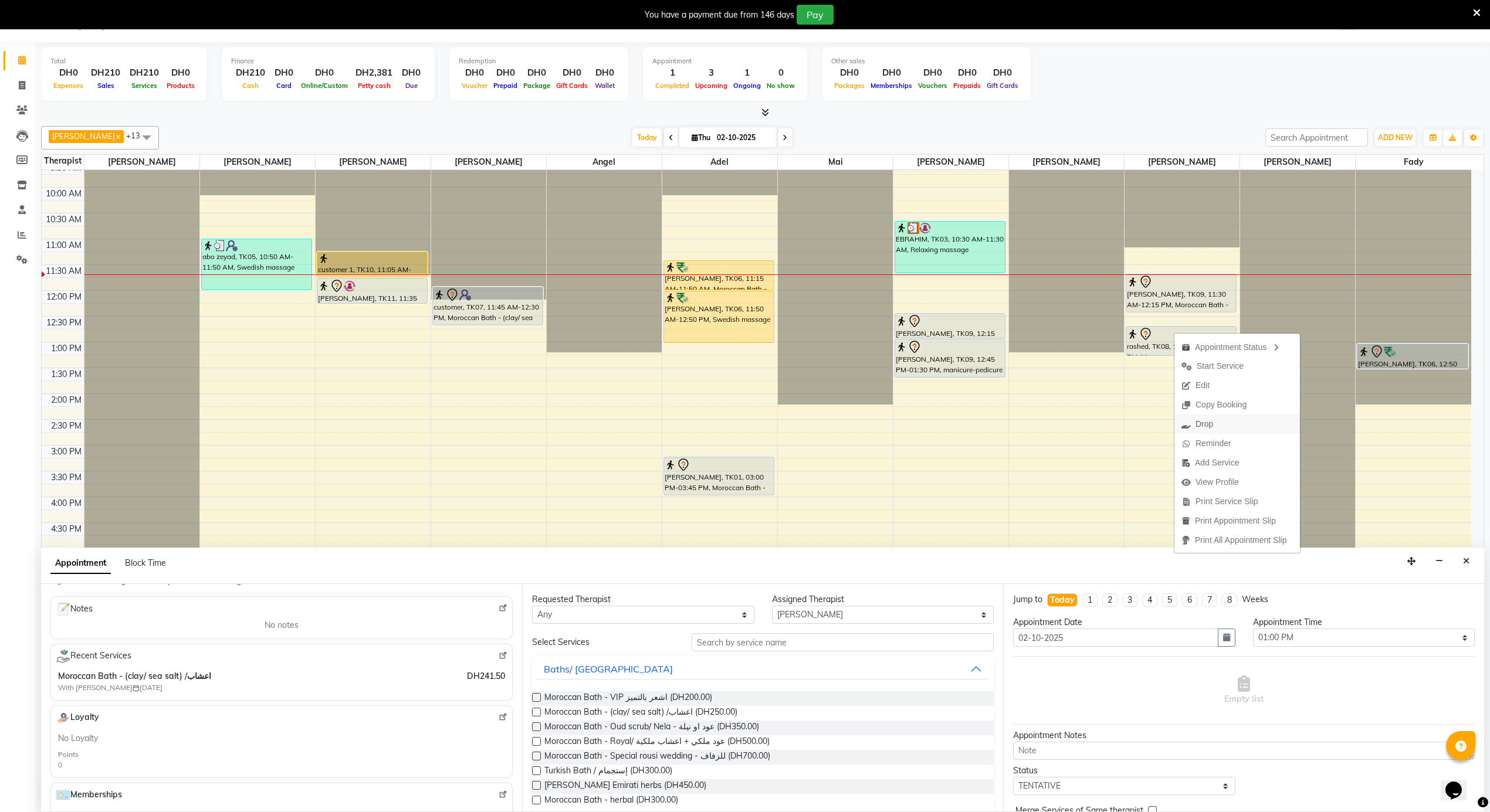
click at [1227, 428] on button "Drop" at bounding box center [1237, 425] width 126 height 20
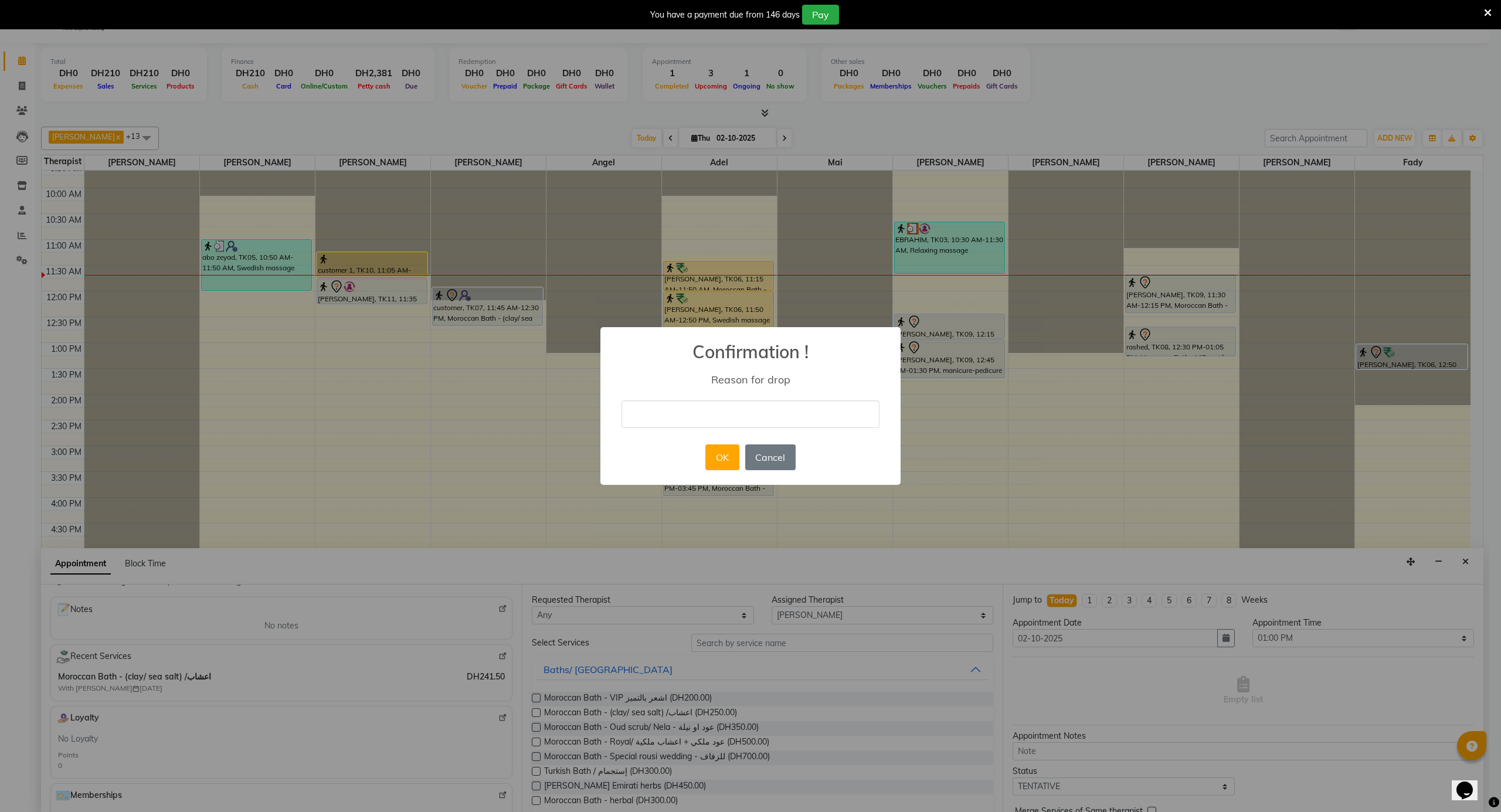
click at [751, 423] on input "text" at bounding box center [750, 414] width 258 height 27
type input "no answer"
click at [726, 463] on button "OK" at bounding box center [722, 457] width 33 height 25
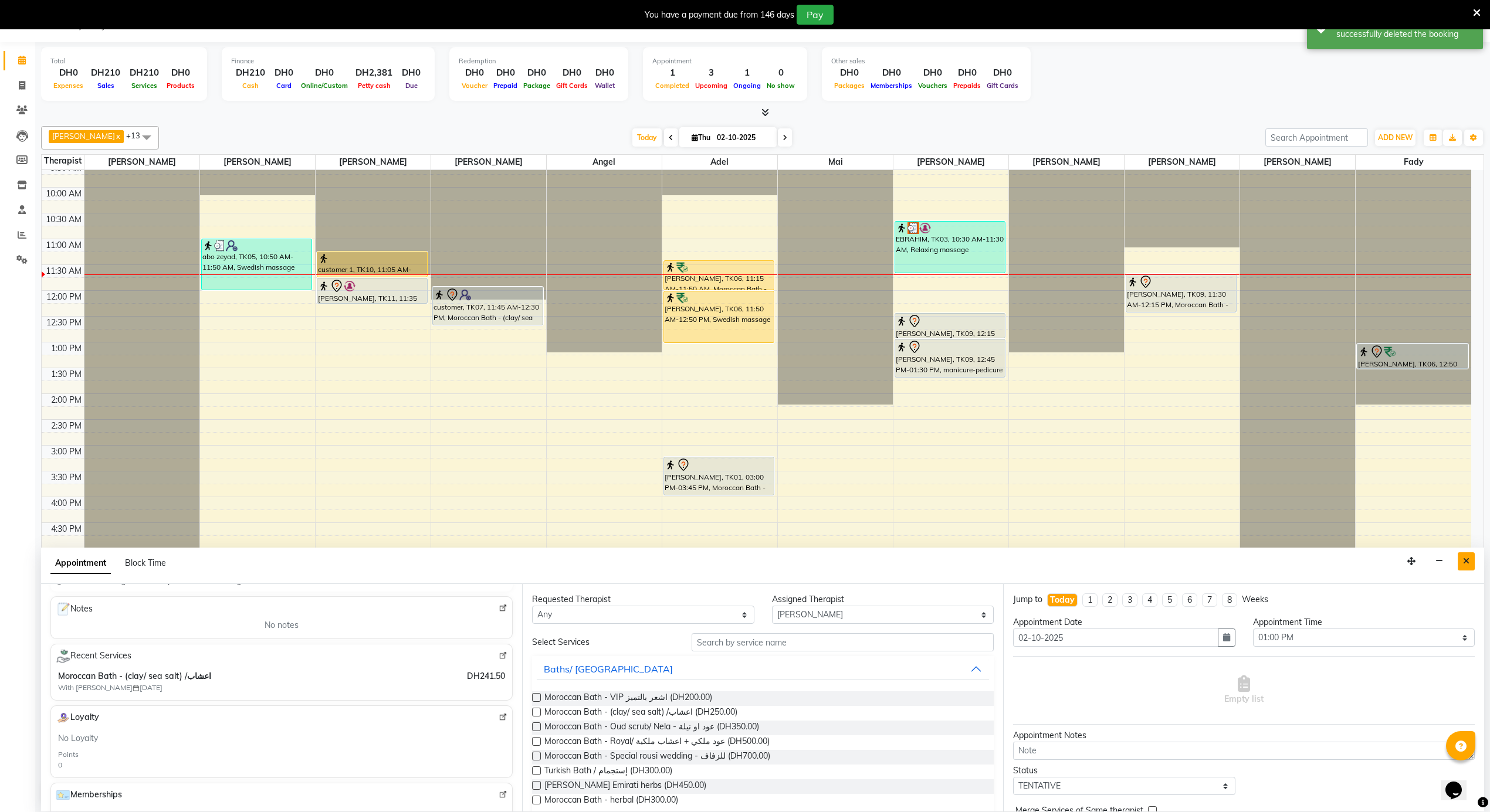
click at [1463, 560] on icon "Close" at bounding box center [1466, 561] width 7 height 8
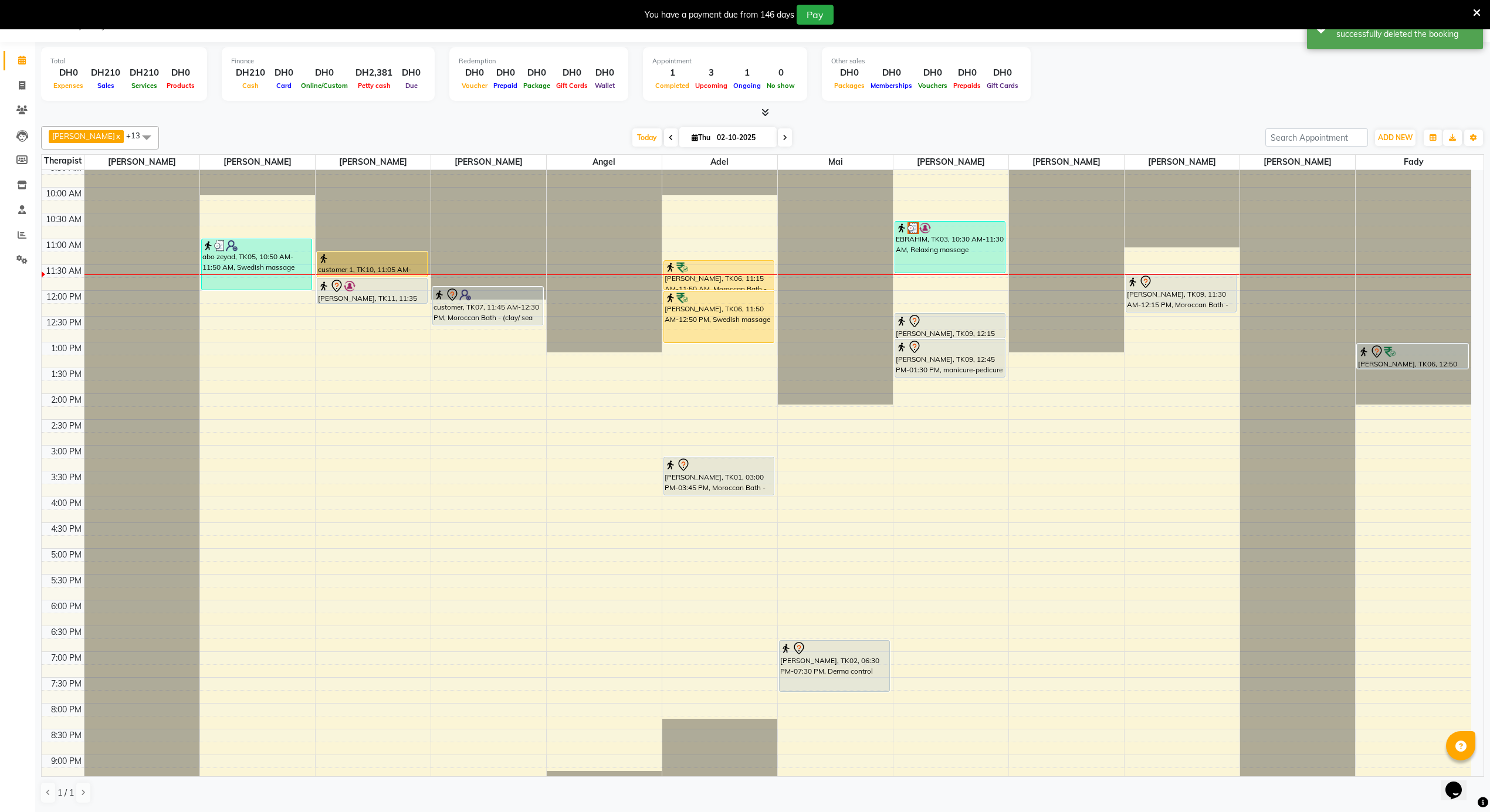
scroll to position [343, 0]
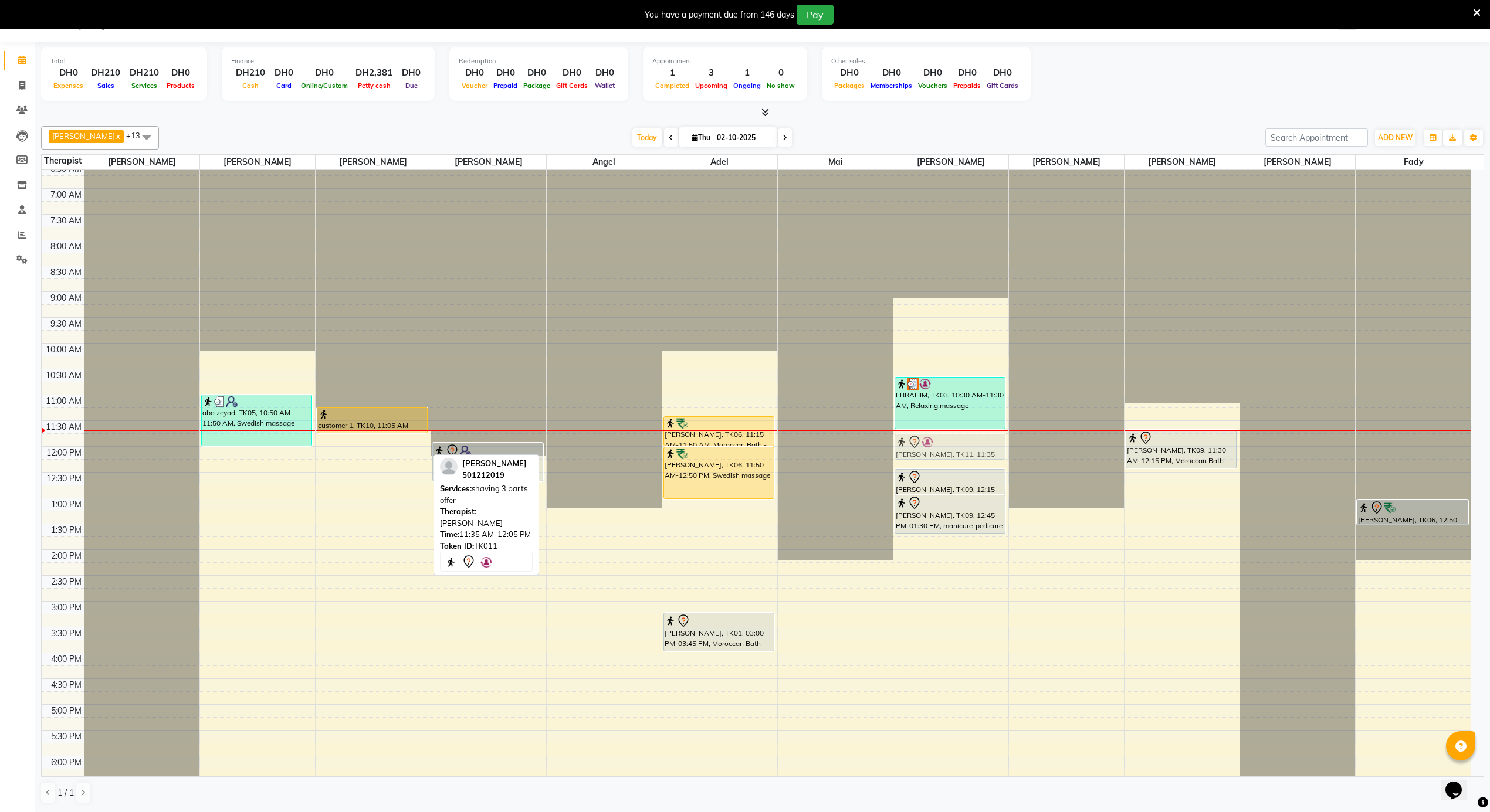
drag, startPoint x: 392, startPoint y: 443, endPoint x: 934, endPoint y: 438, distance: 542.0
click at [934, 438] on tr "abo zeyad, TK05, 10:50 AM-11:50 AM, Swedish massage customer 1, TK10, 11:05 AM-…" at bounding box center [757, 446] width 1429 height 1238
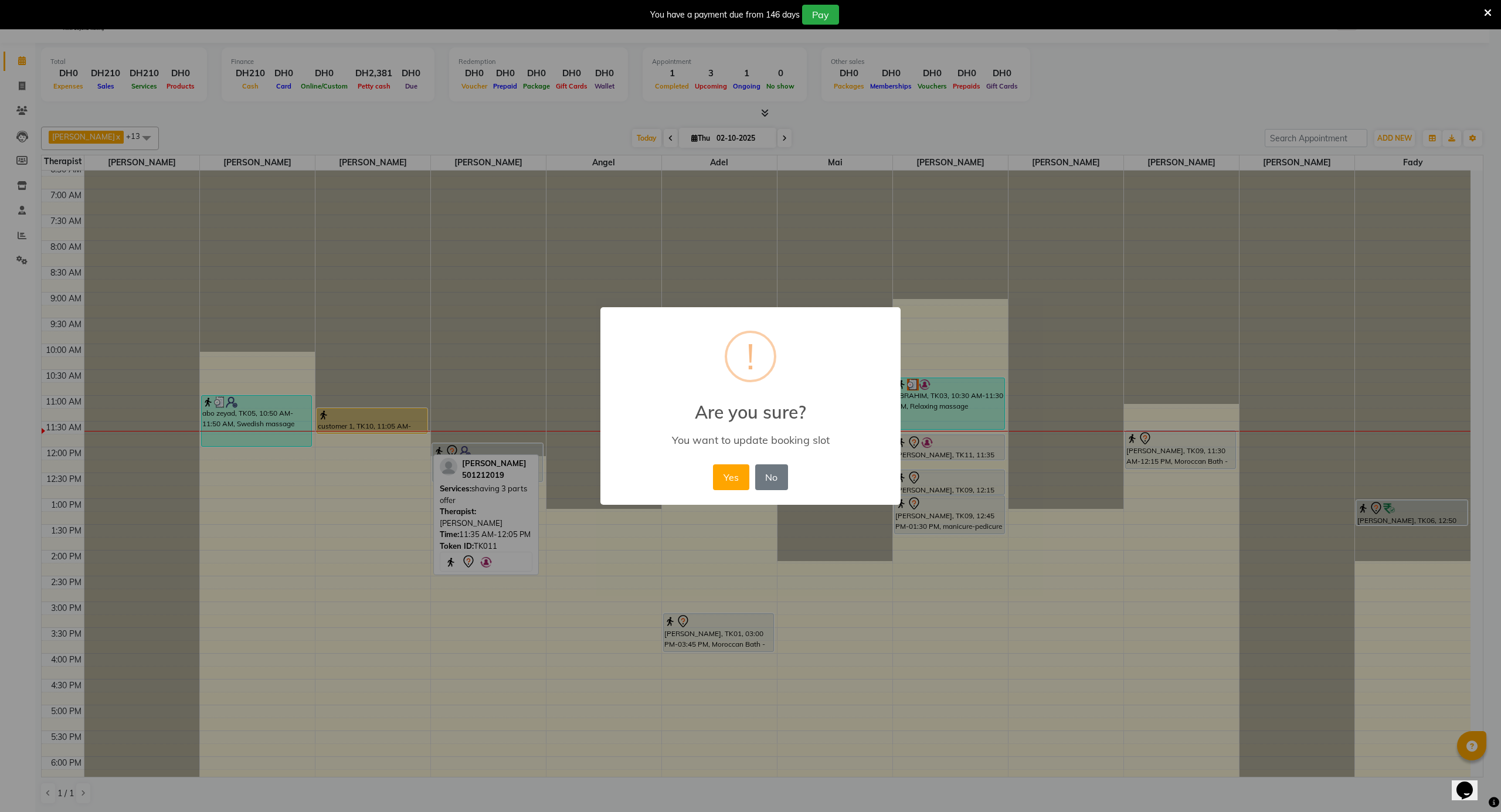
drag, startPoint x: 735, startPoint y: 472, endPoint x: 819, endPoint y: 461, distance: 84.7
click at [739, 472] on button "Yes" at bounding box center [731, 477] width 36 height 25
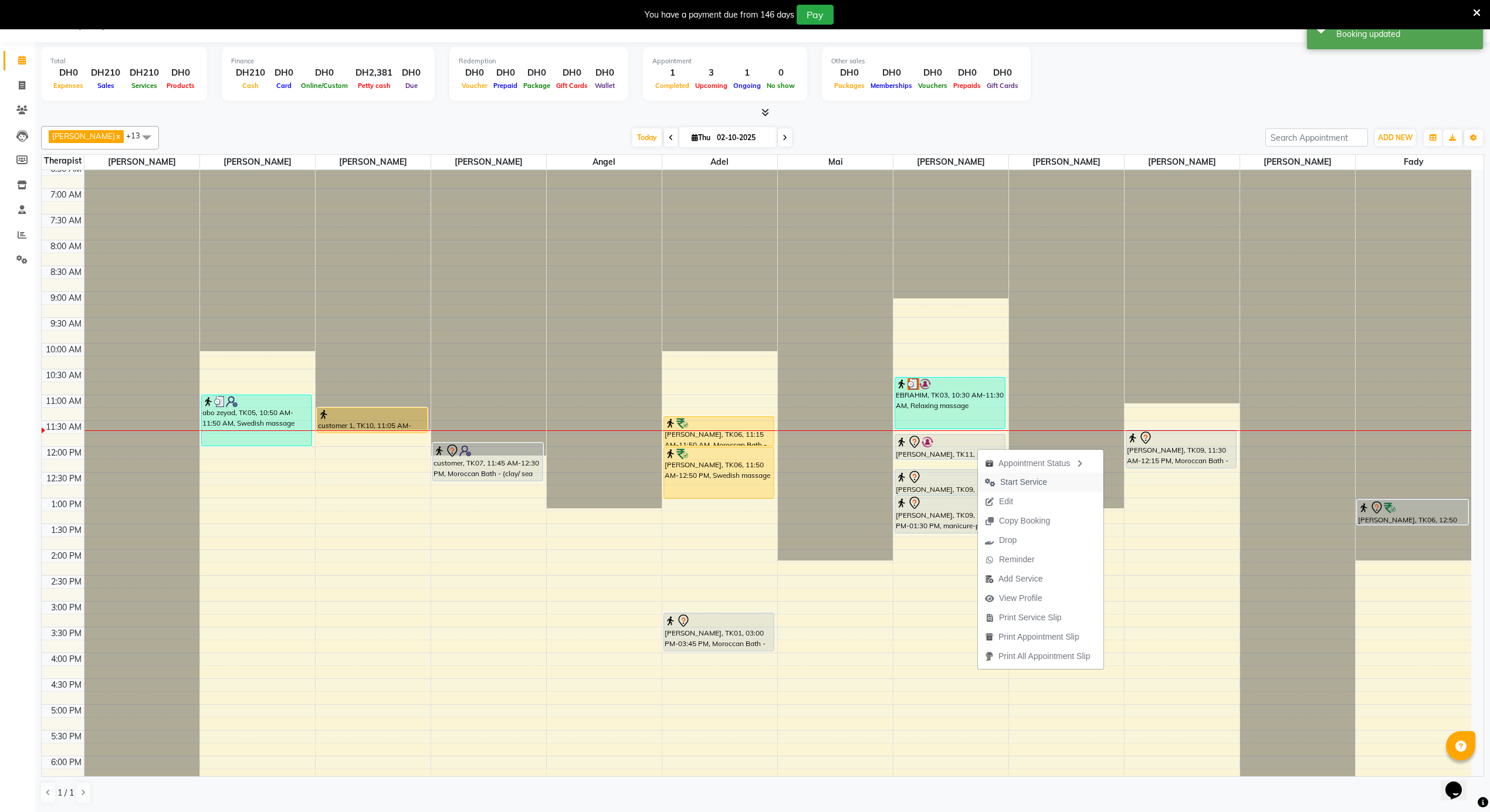
click at [1016, 482] on span "Start Service" at bounding box center [1023, 482] width 47 height 13
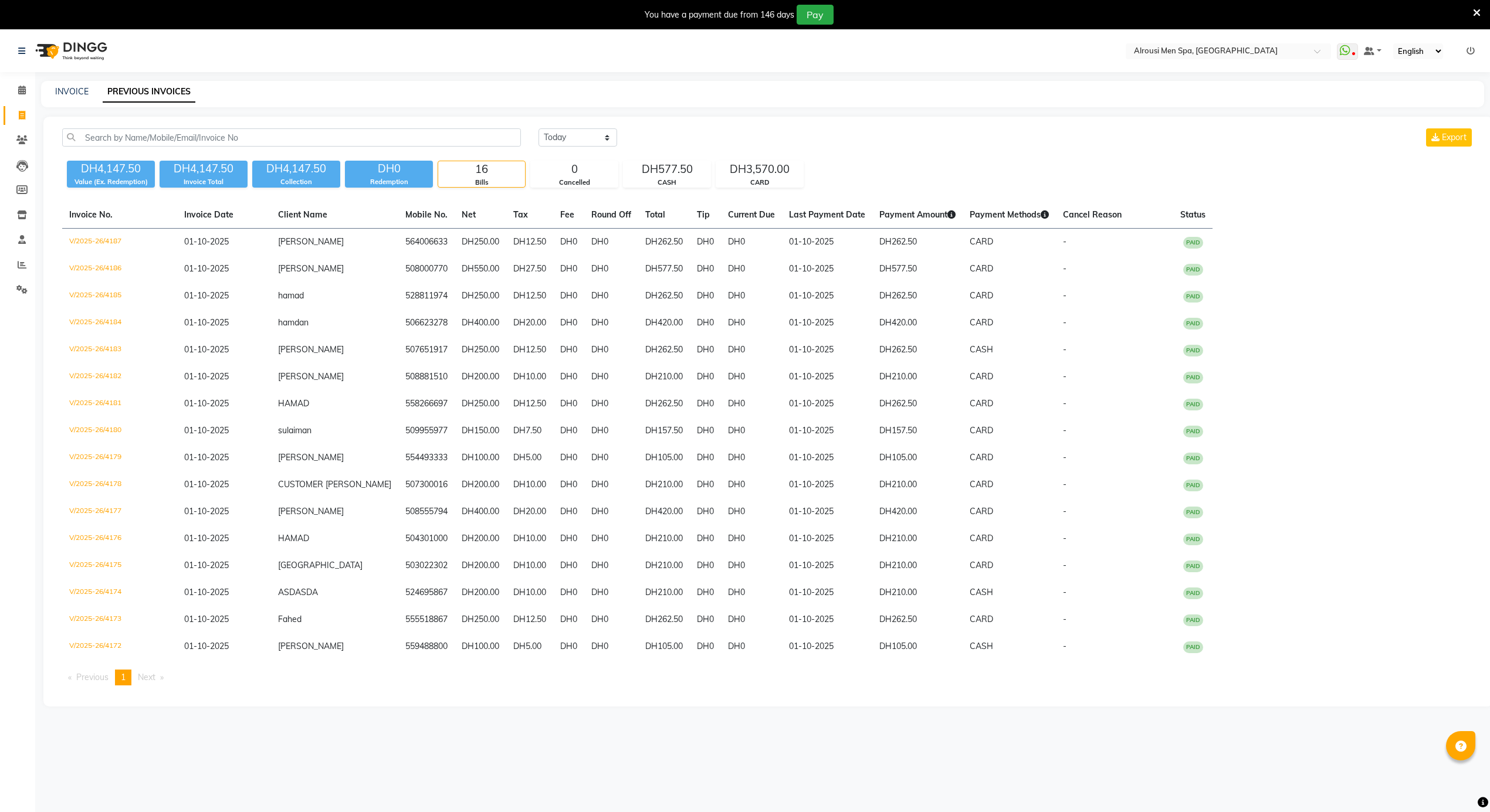
select select "yesterday"
click at [16, 92] on span at bounding box center [21, 91] width 21 height 14
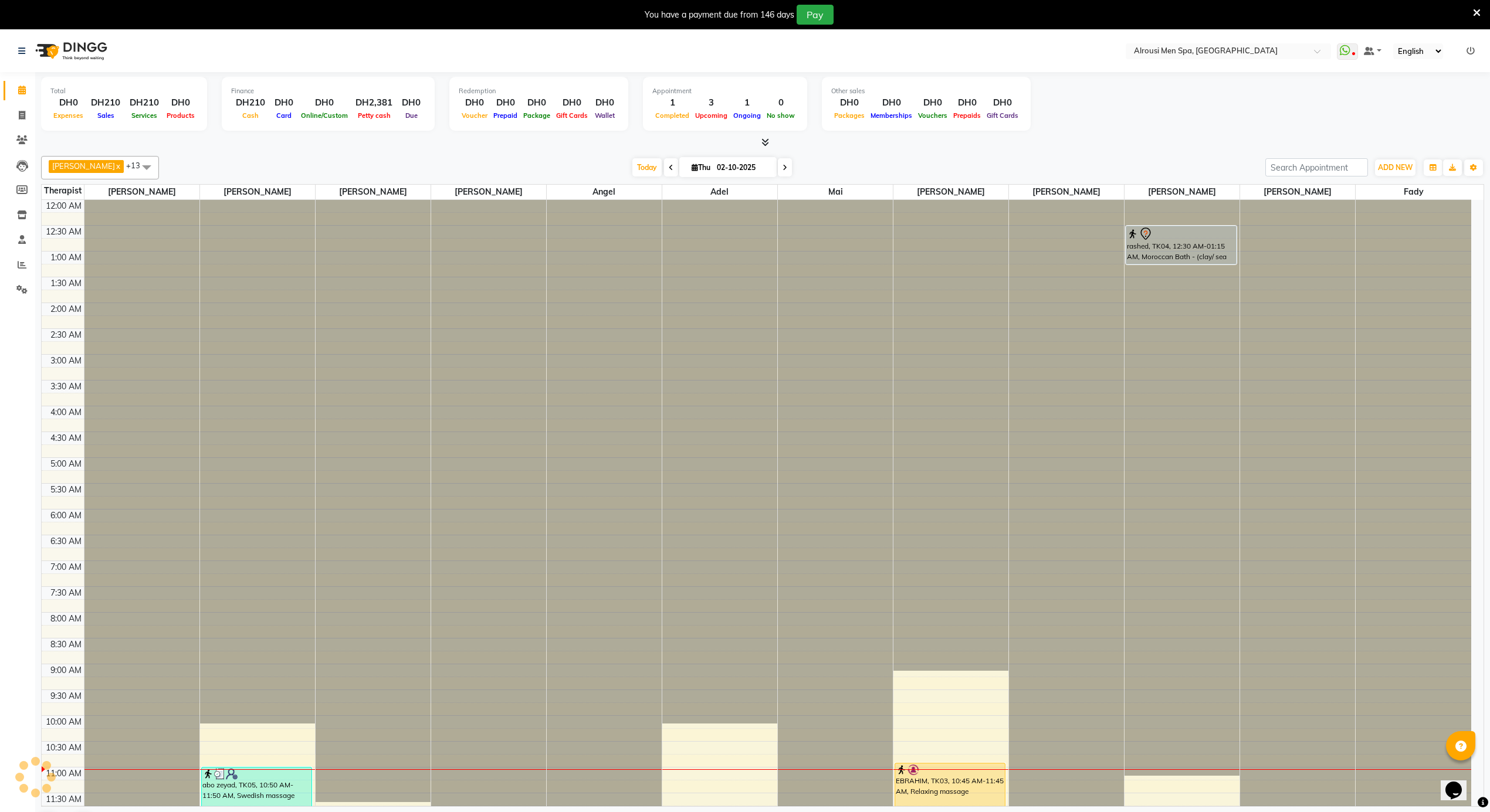
scroll to position [185, 0]
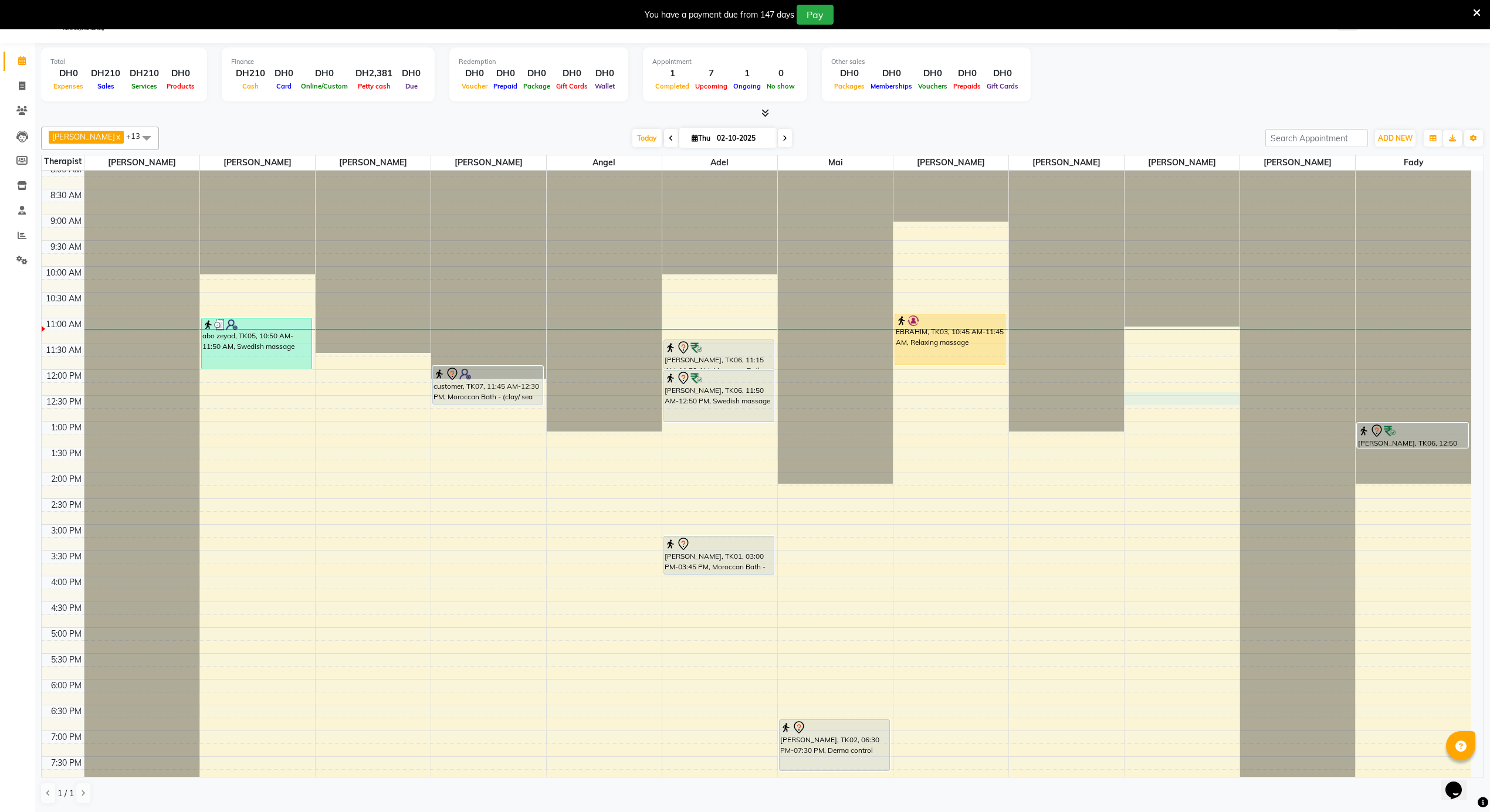
click at [1172, 395] on div "12:00 AM 12:30 AM 1:00 AM 1:30 AM 2:00 AM 2:30 AM 3:00 AM 3:30 AM 4:00 AM 4:30 …" at bounding box center [757, 370] width 1429 height 1238
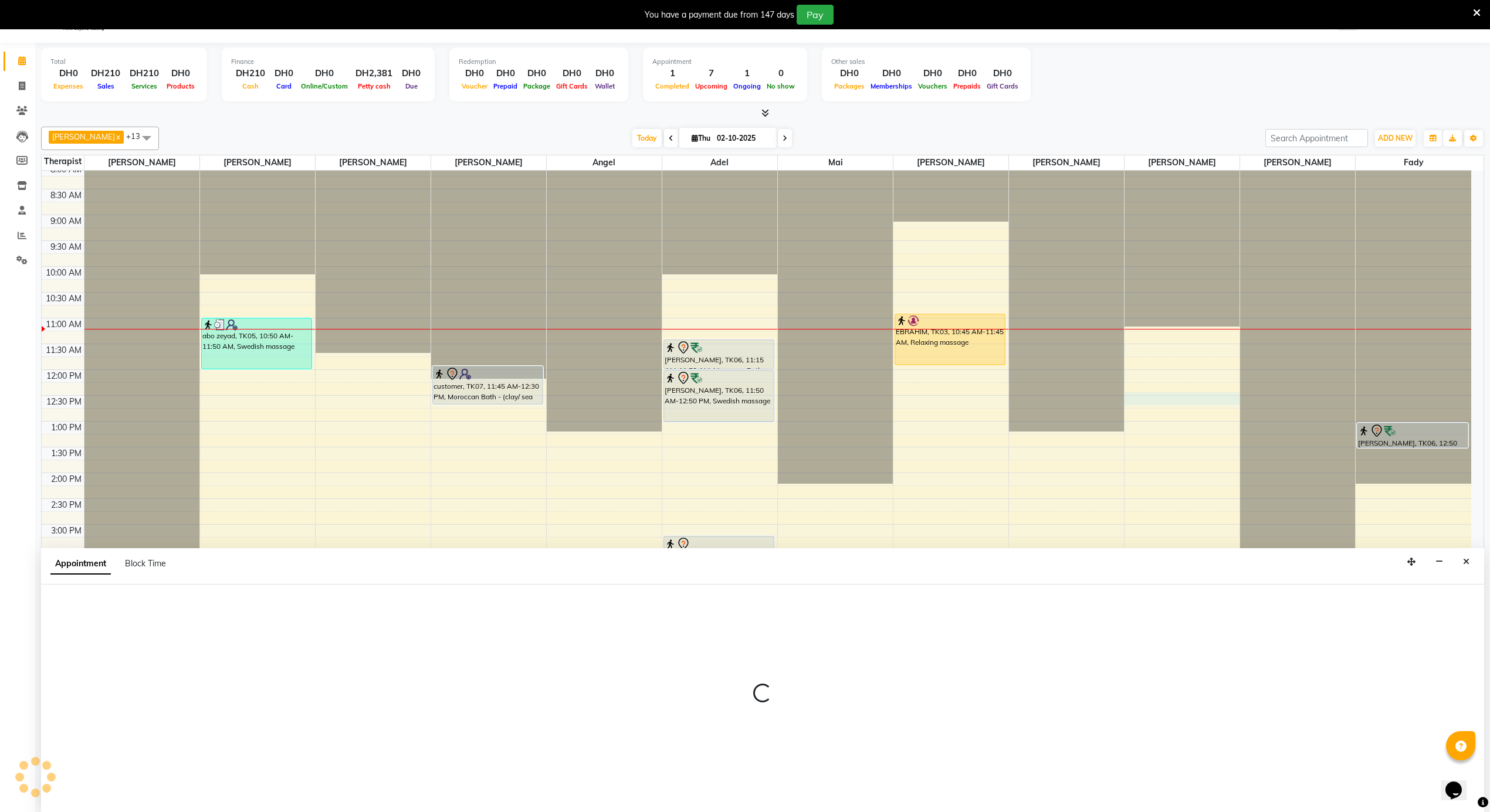
scroll to position [30, 0]
select select "69203"
select select "735"
select select "tentative"
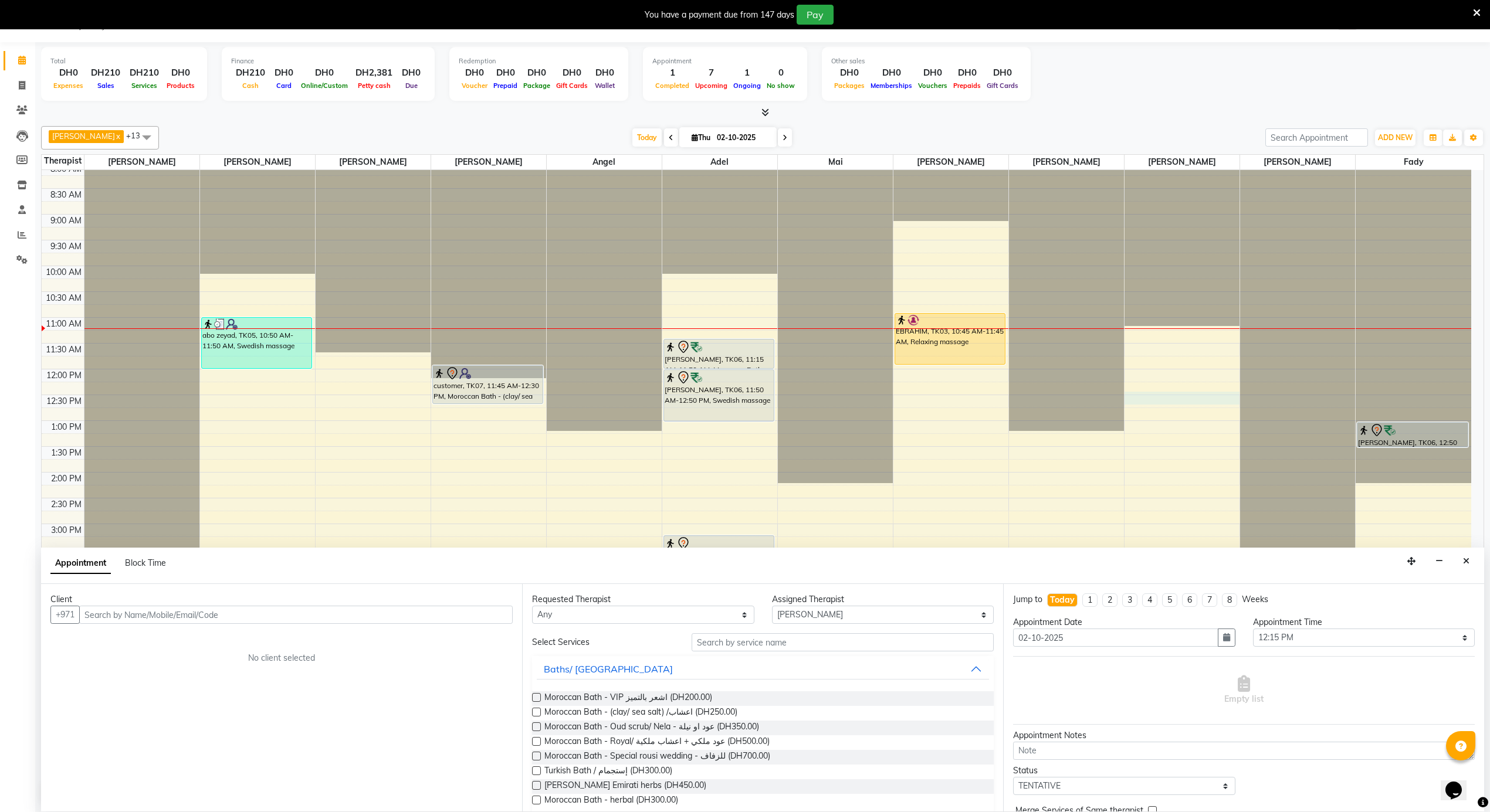
click at [330, 627] on div "Client +971 No client selected" at bounding box center [281, 697] width 481 height 227
click at [342, 616] on input "text" at bounding box center [296, 615] width 434 height 19
paste input "566767373"
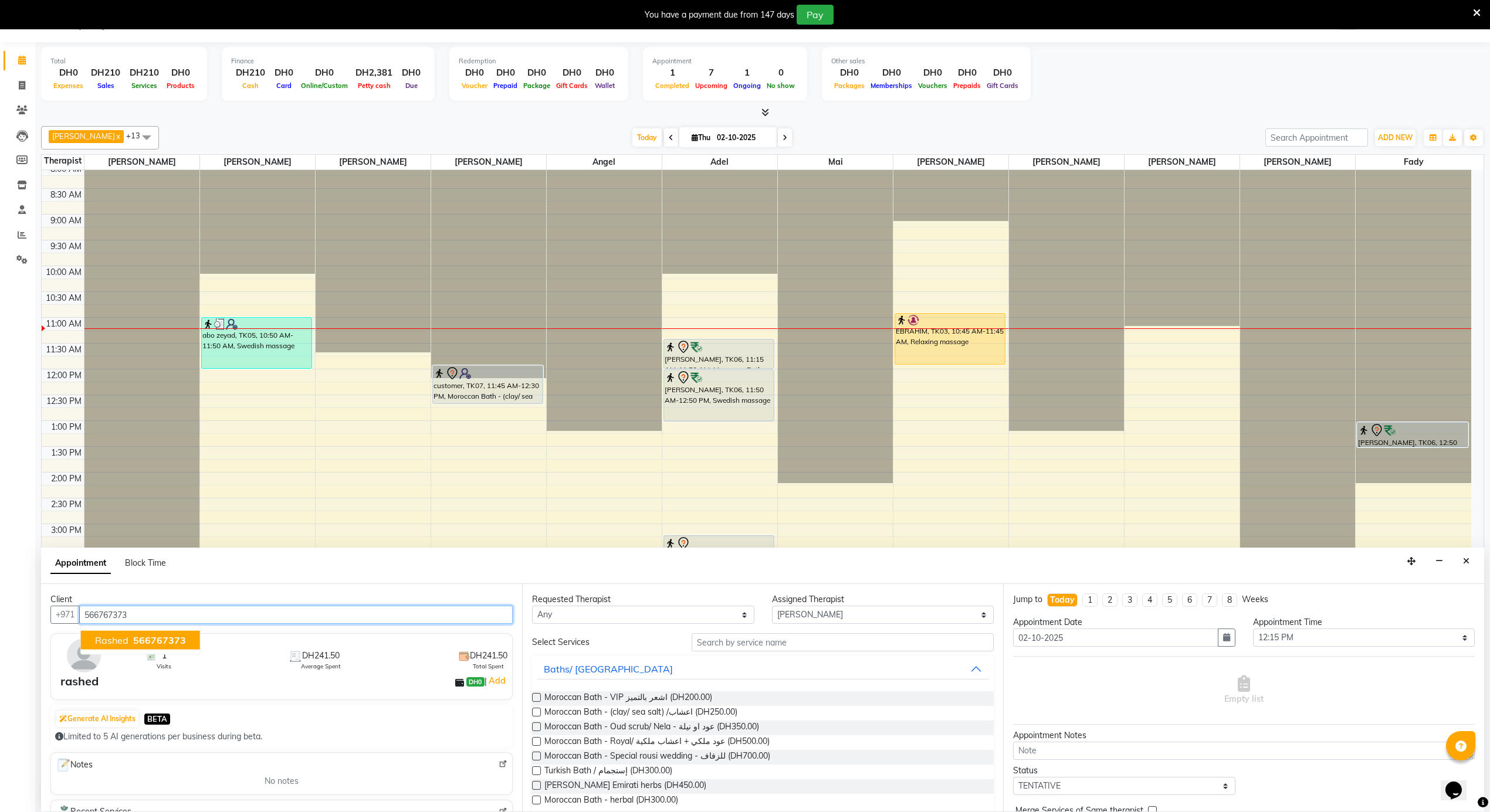
click at [127, 637] on span "rashed" at bounding box center [111, 640] width 33 height 12
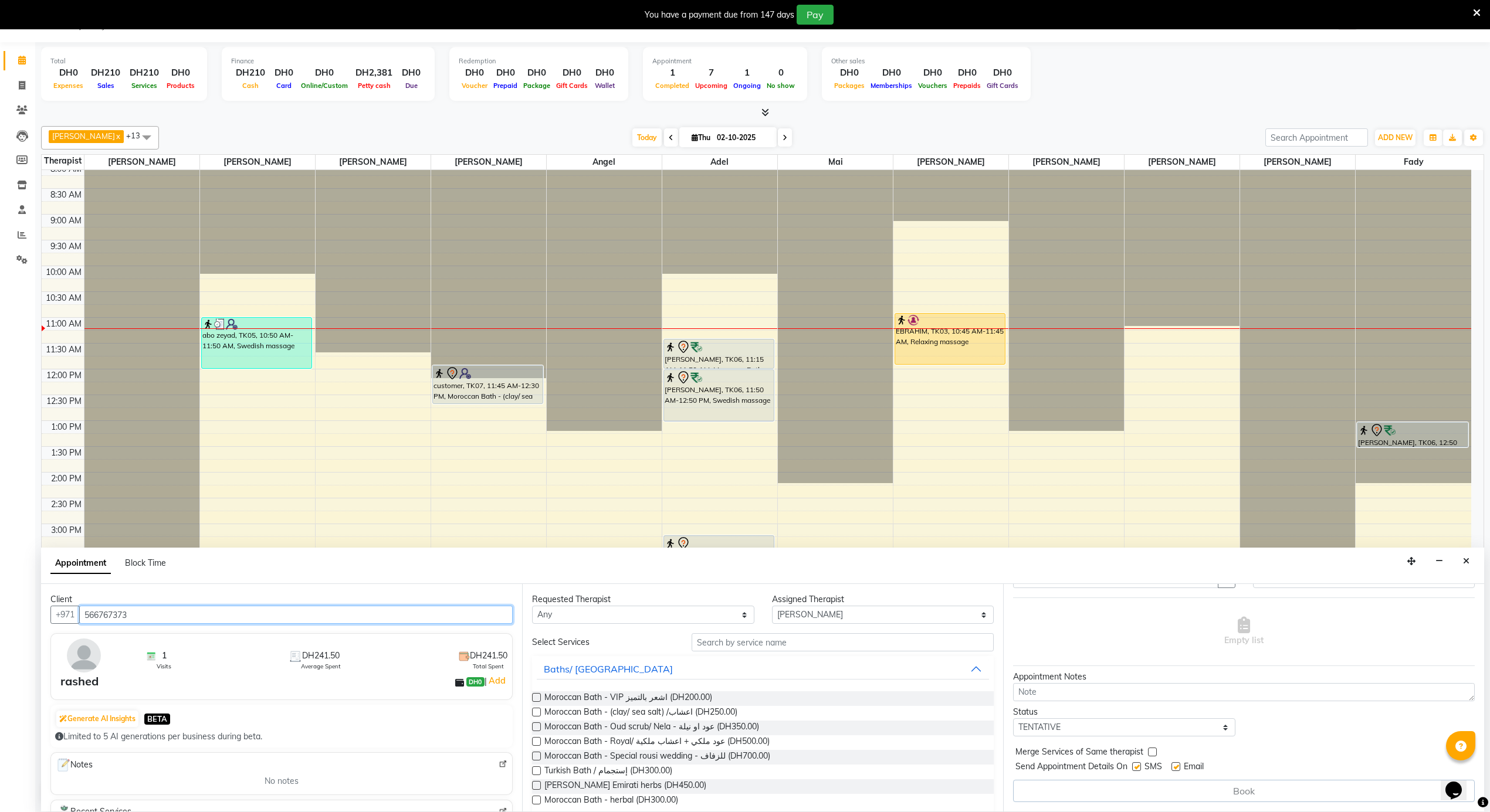
scroll to position [0, 0]
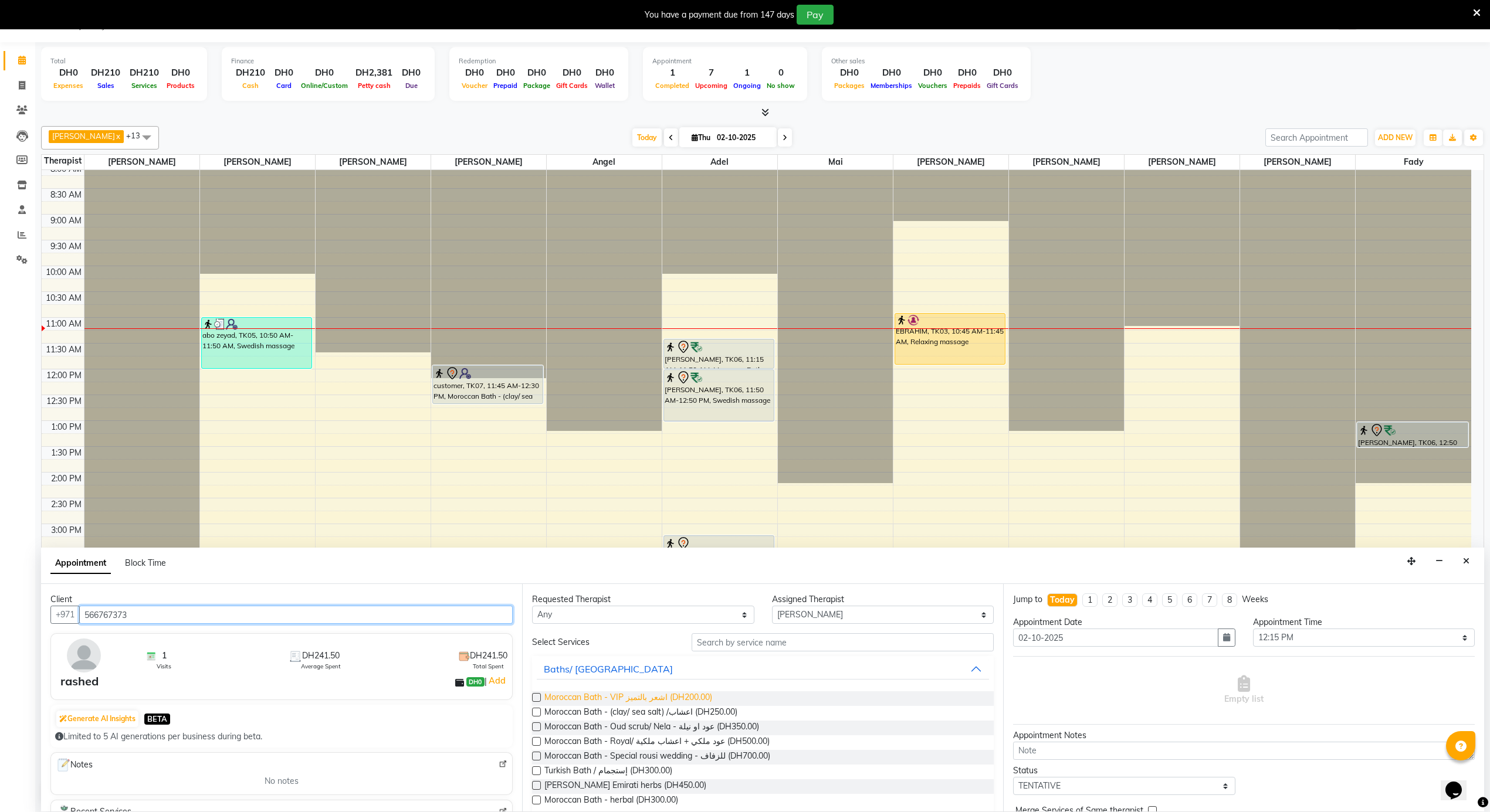
type input "566767373"
click at [673, 693] on span "Moroccan Bath - VIP اشعر بالتميز (DH200.00)" at bounding box center [629, 698] width 168 height 15
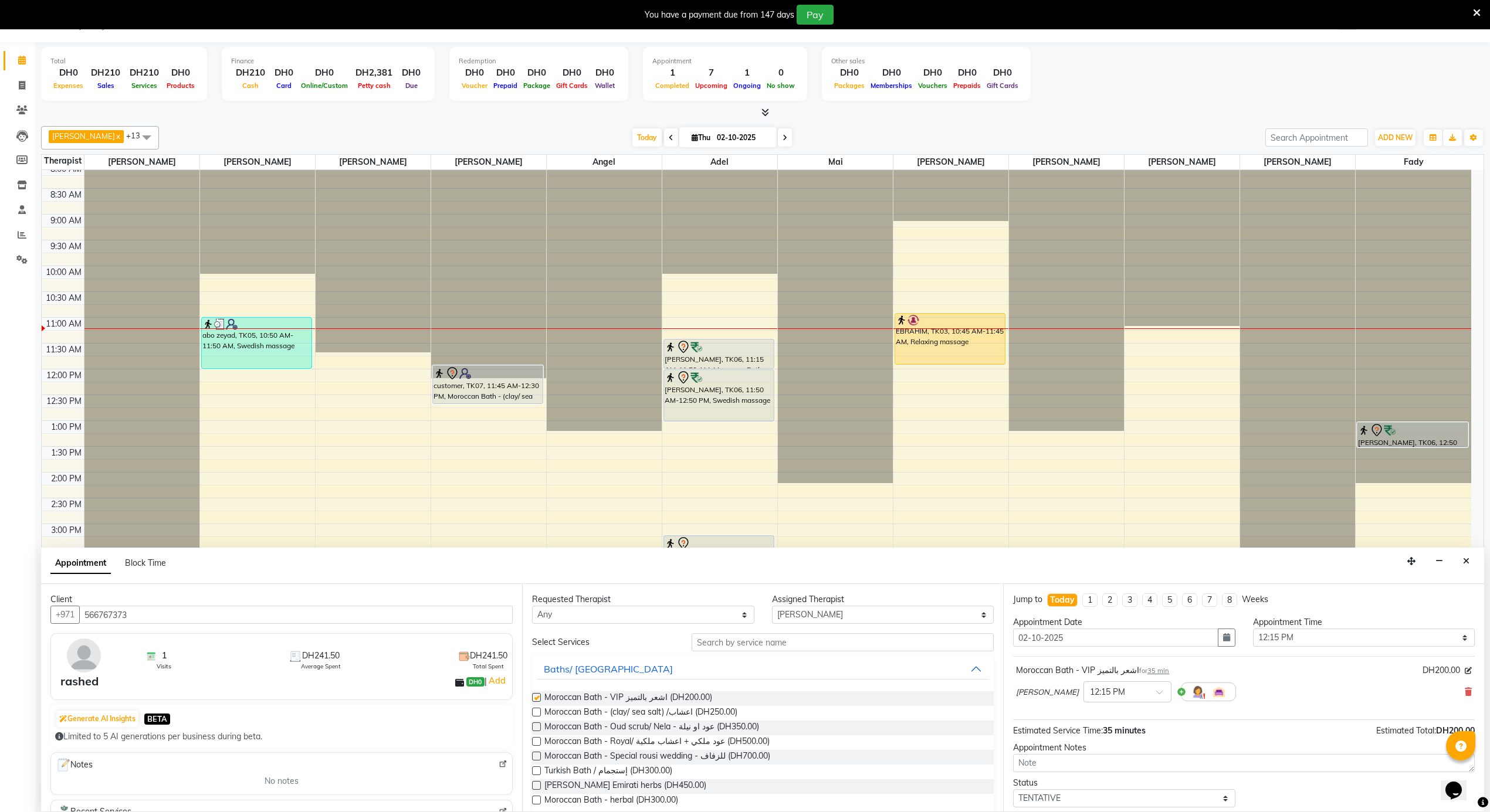
checkbox input "false"
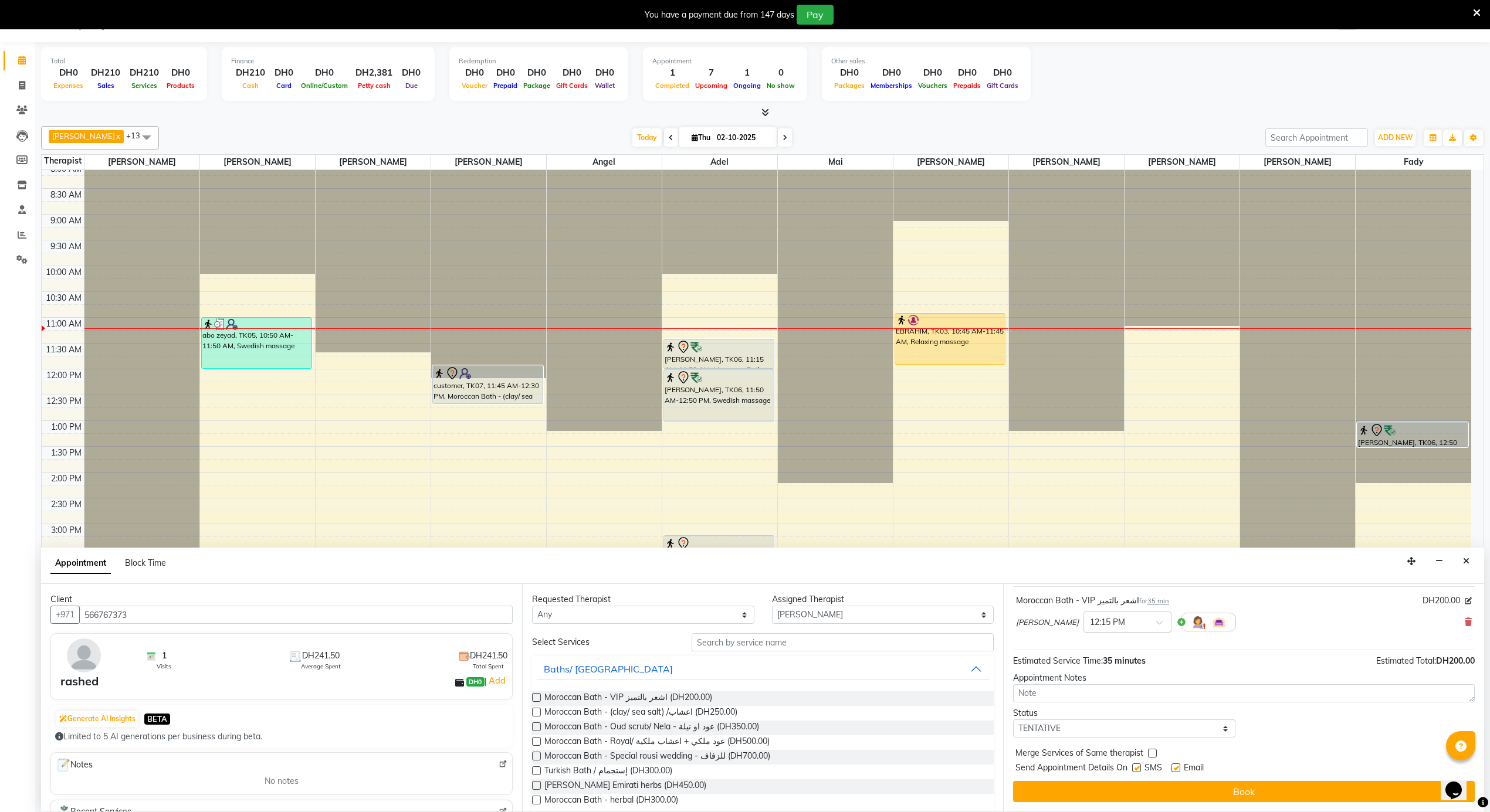
click at [1175, 763] on label at bounding box center [1176, 767] width 9 height 9
click at [1175, 765] on input "checkbox" at bounding box center [1176, 769] width 8 height 8
checkbox input "false"
click at [1137, 772] on label at bounding box center [1137, 767] width 9 height 9
click at [1137, 772] on input "checkbox" at bounding box center [1137, 769] width 8 height 8
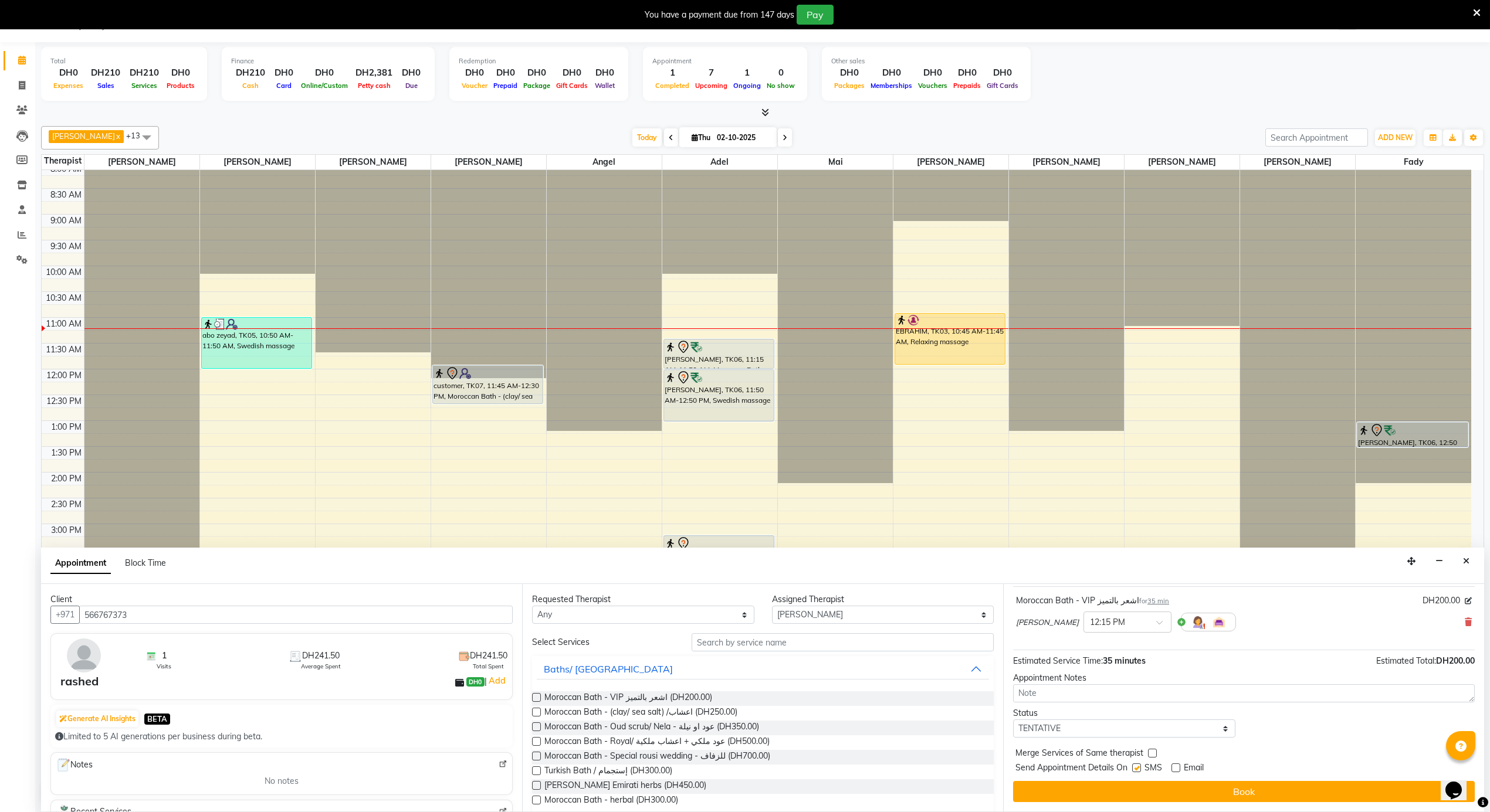
checkbox input "false"
click at [1180, 769] on label at bounding box center [1176, 767] width 9 height 9
click at [1180, 769] on input "checkbox" at bounding box center [1176, 769] width 8 height 8
checkbox input "true"
click at [1139, 770] on label at bounding box center [1137, 767] width 9 height 9
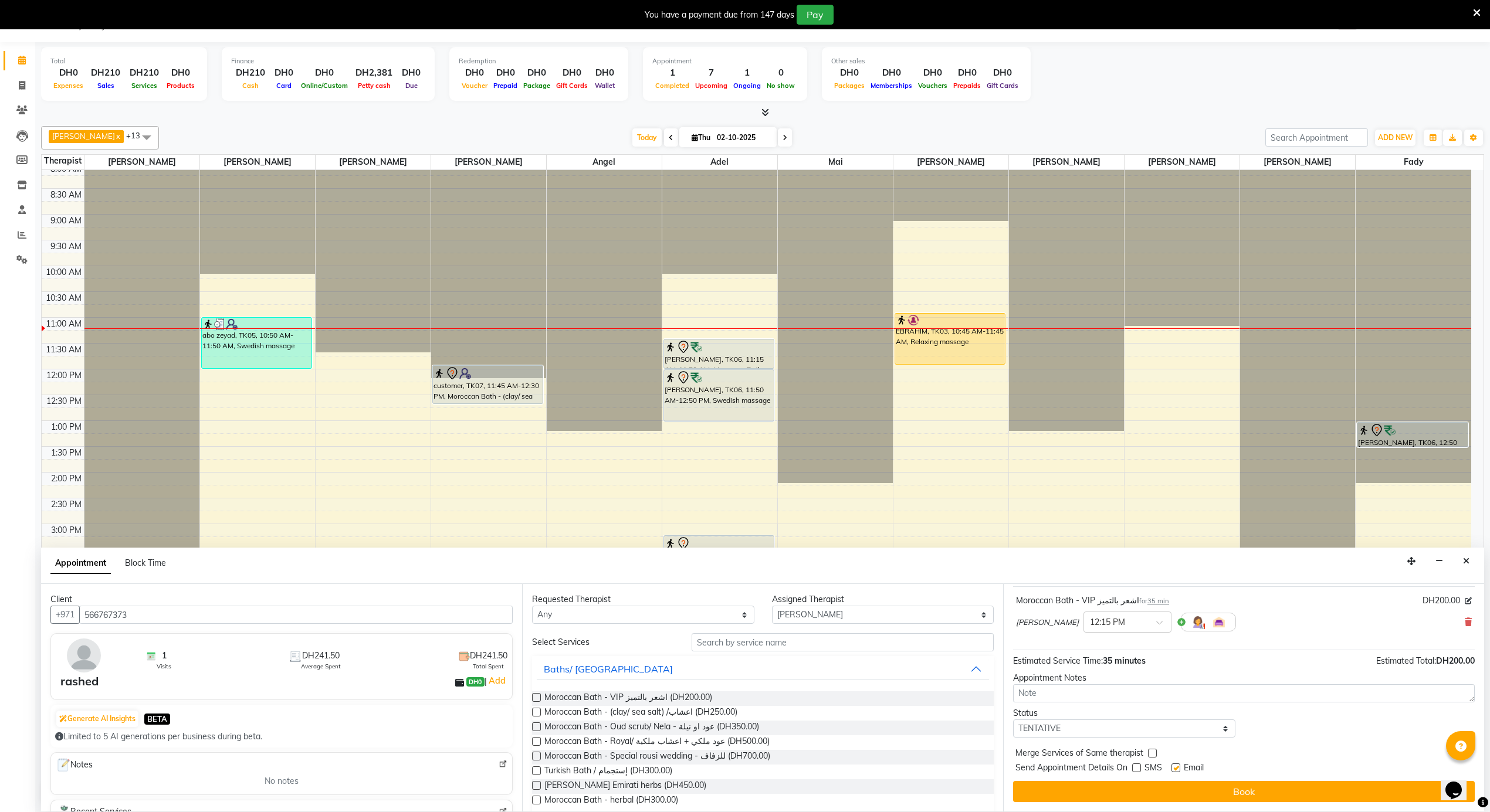
click at [1139, 770] on input "checkbox" at bounding box center [1137, 769] width 8 height 8
checkbox input "true"
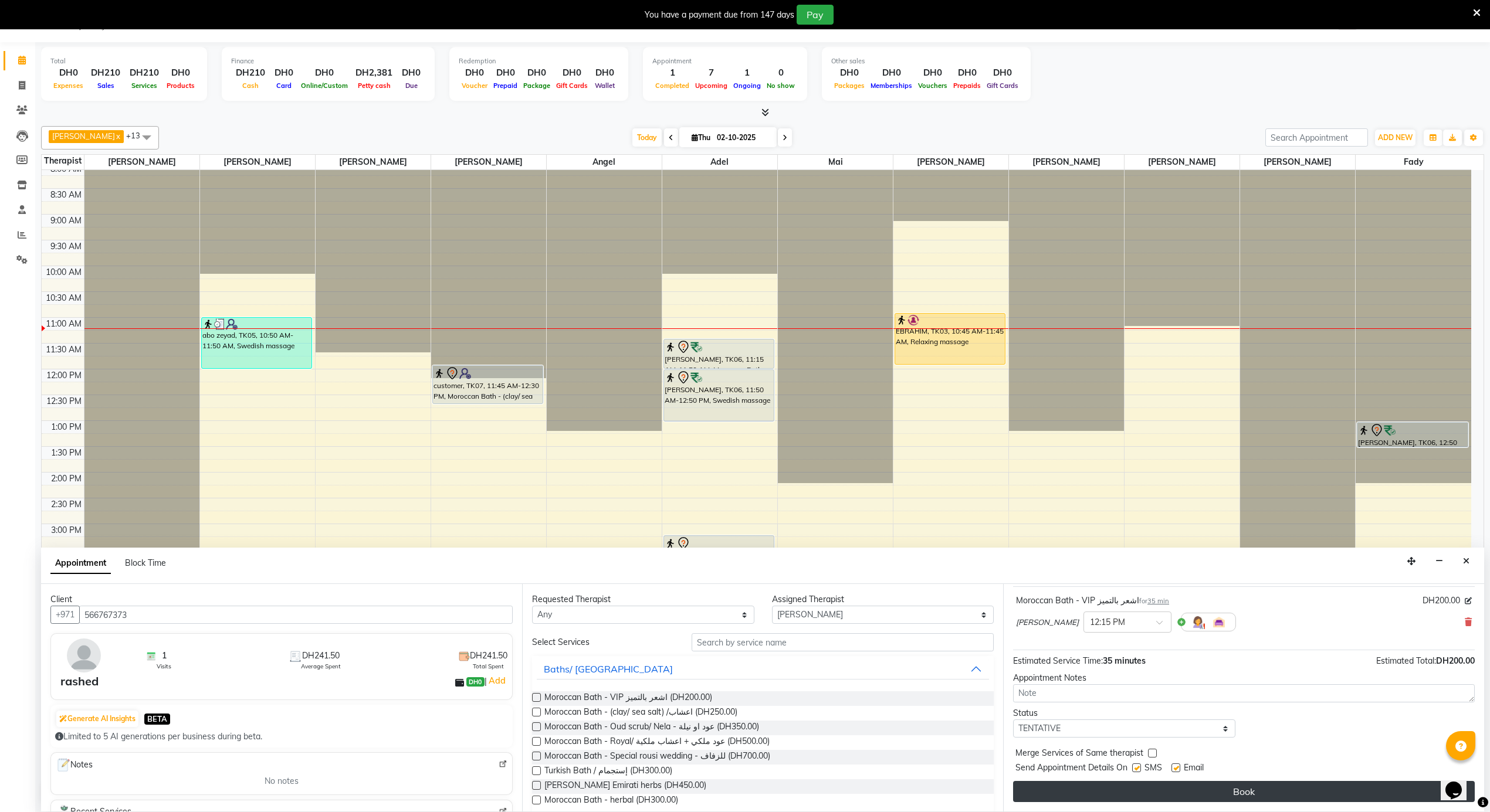
click at [1139, 792] on button "Book" at bounding box center [1244, 792] width 462 height 21
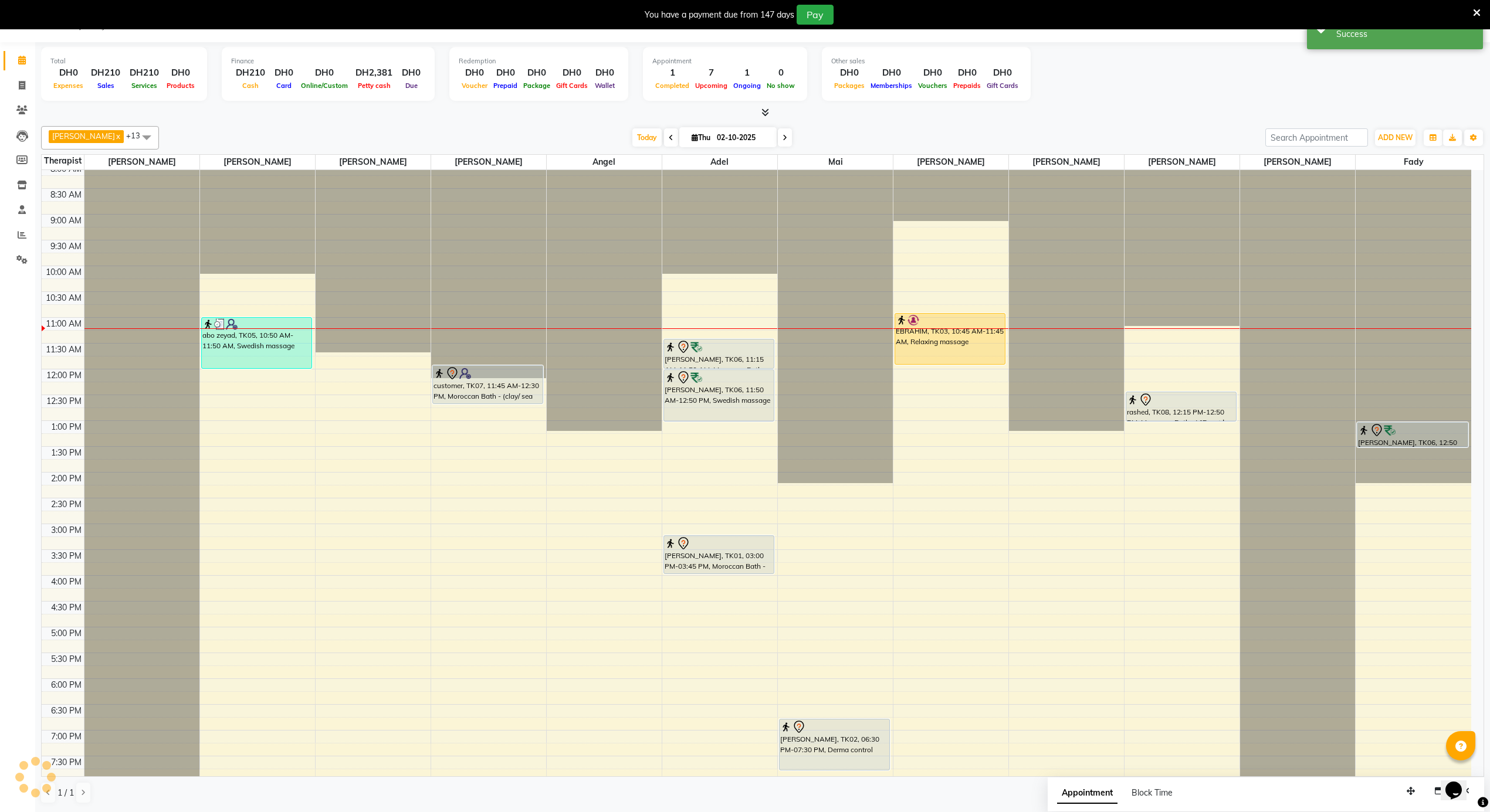
scroll to position [0, 0]
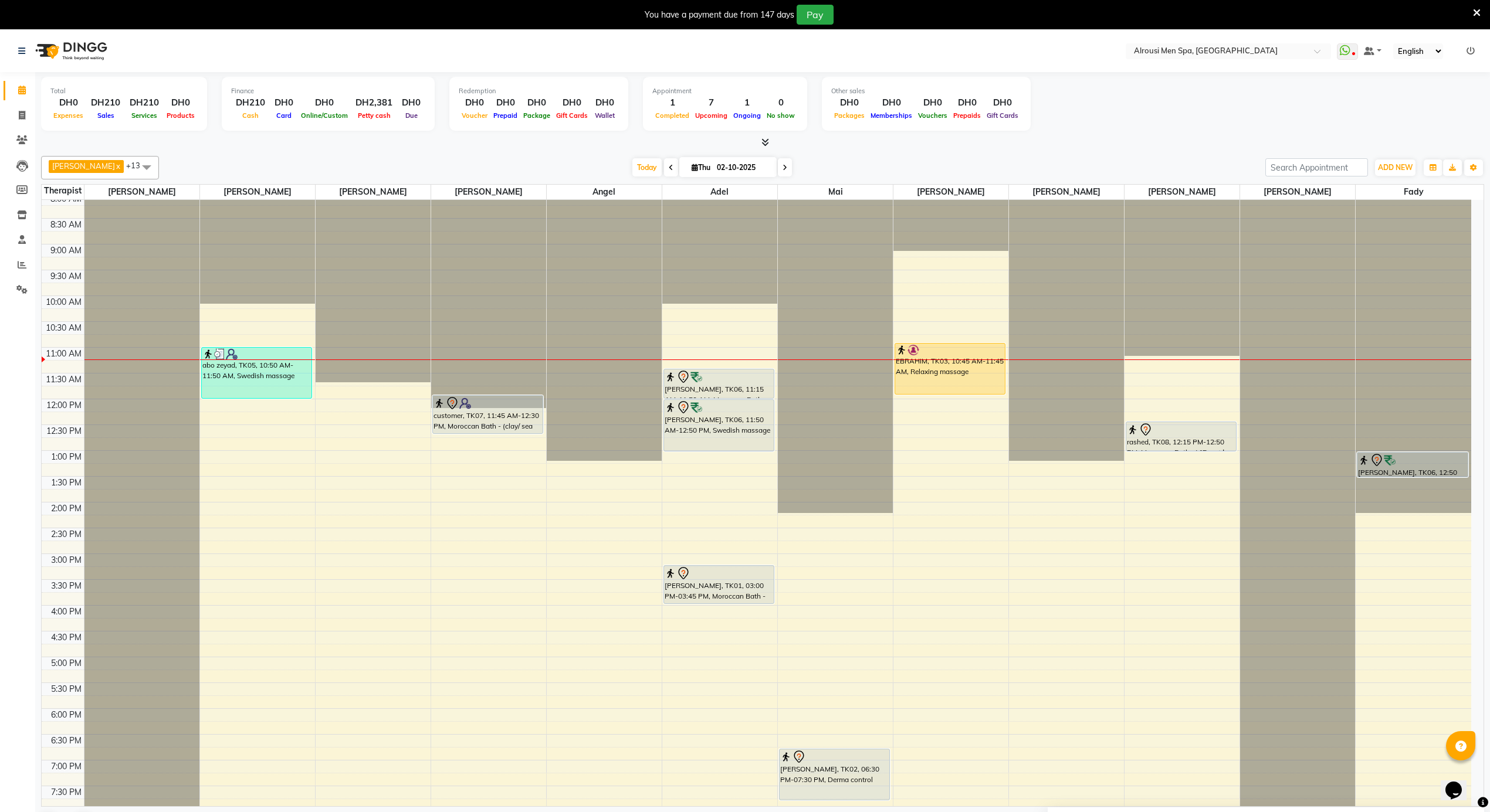
click at [351, 486] on div "12:00 AM 12:30 AM 1:00 AM 1:30 AM 2:00 AM 2:30 AM 3:00 AM 3:30 AM 4:00 AM 4:30 …" at bounding box center [757, 399] width 1429 height 1238
select select "38891"
select select "795"
select select "tentative"
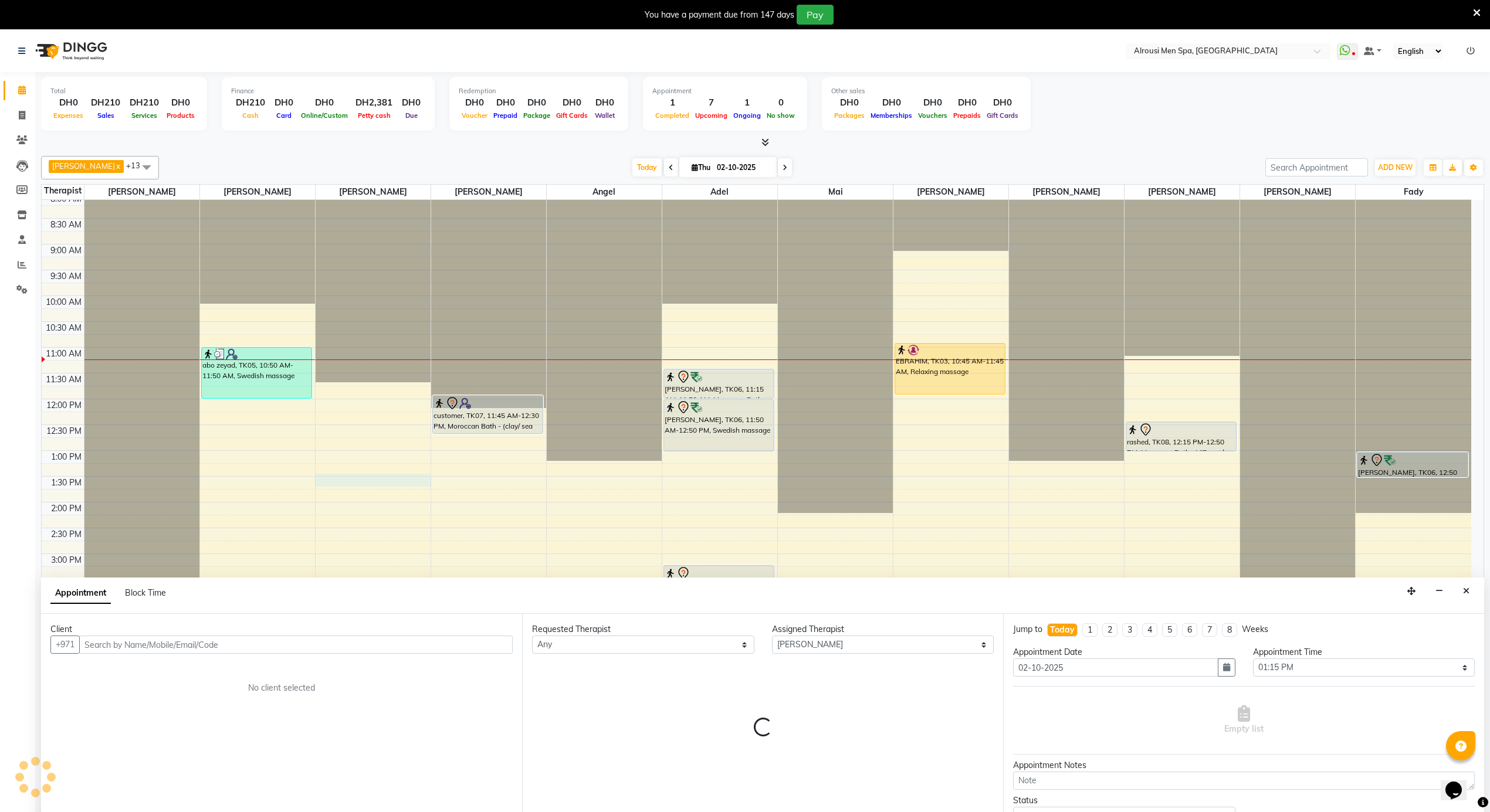
scroll to position [30, 0]
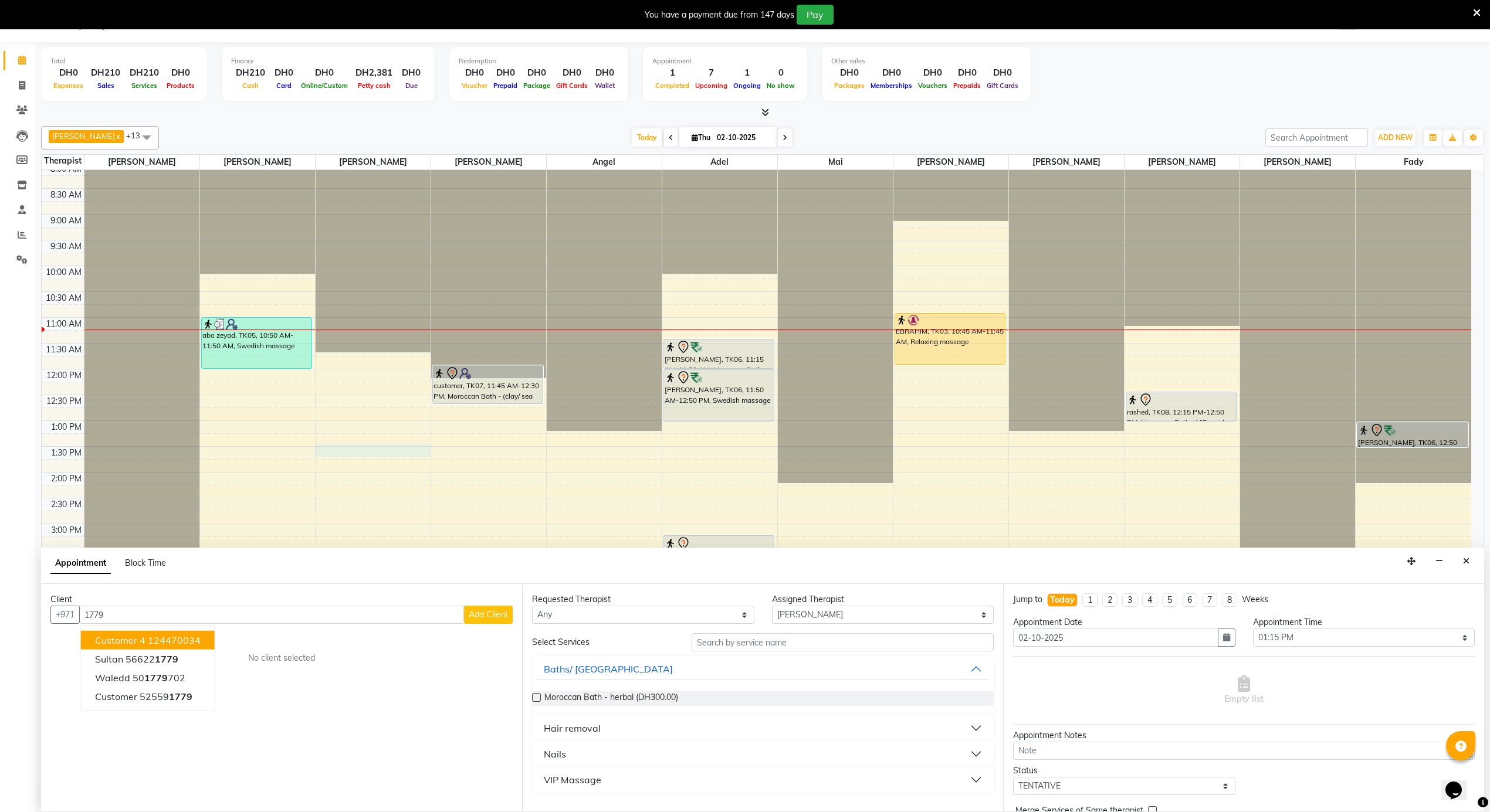
click at [139, 609] on input "1779" at bounding box center [271, 615] width 385 height 19
click at [170, 670] on ngb-typeahead-window "mohamed 5697 77733 Ibrahim 5090 77733" at bounding box center [160, 649] width 160 height 48
click at [196, 662] on span "77733" at bounding box center [211, 659] width 29 height 12
type input "509077733"
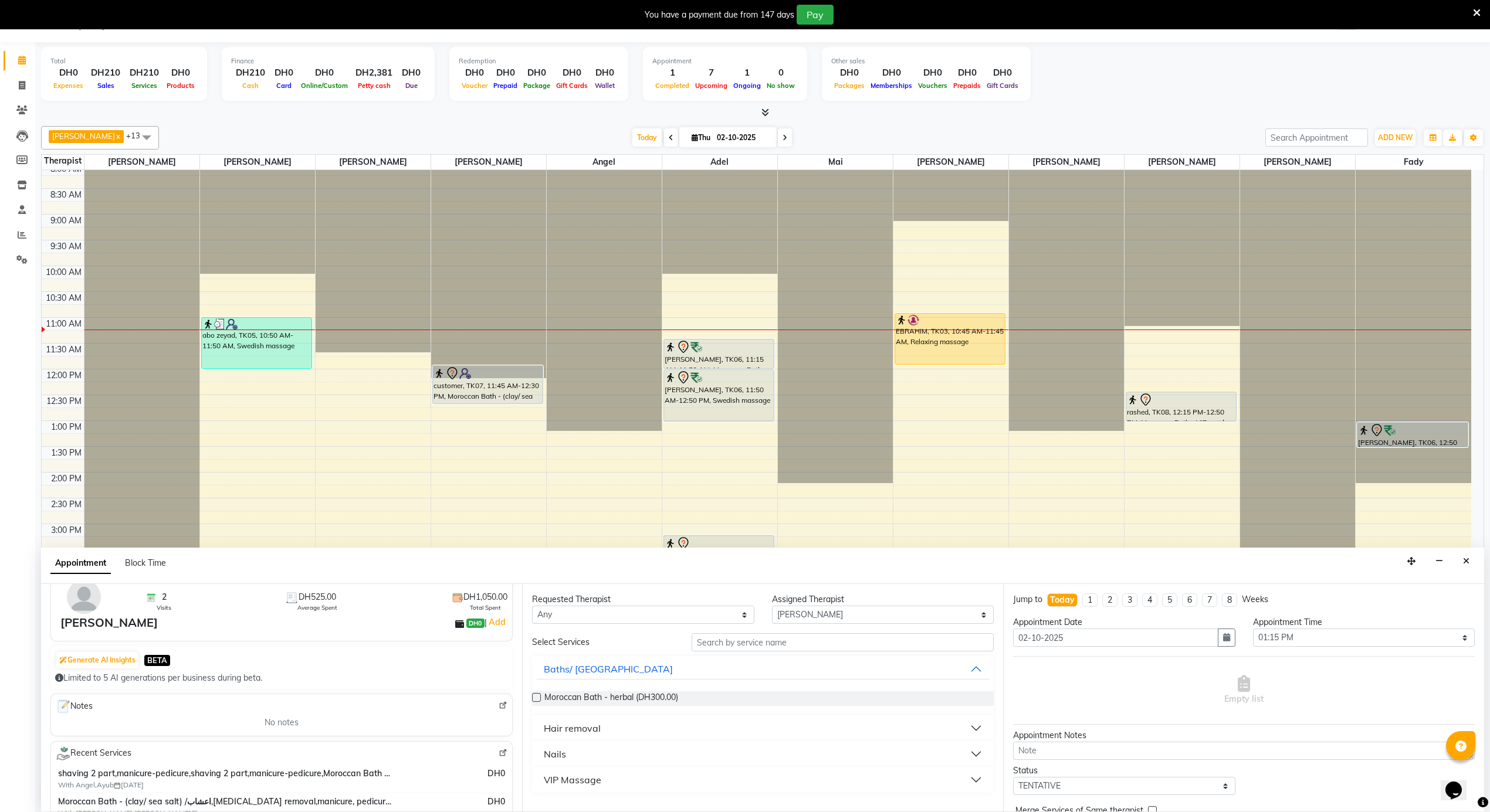
scroll to position [0, 0]
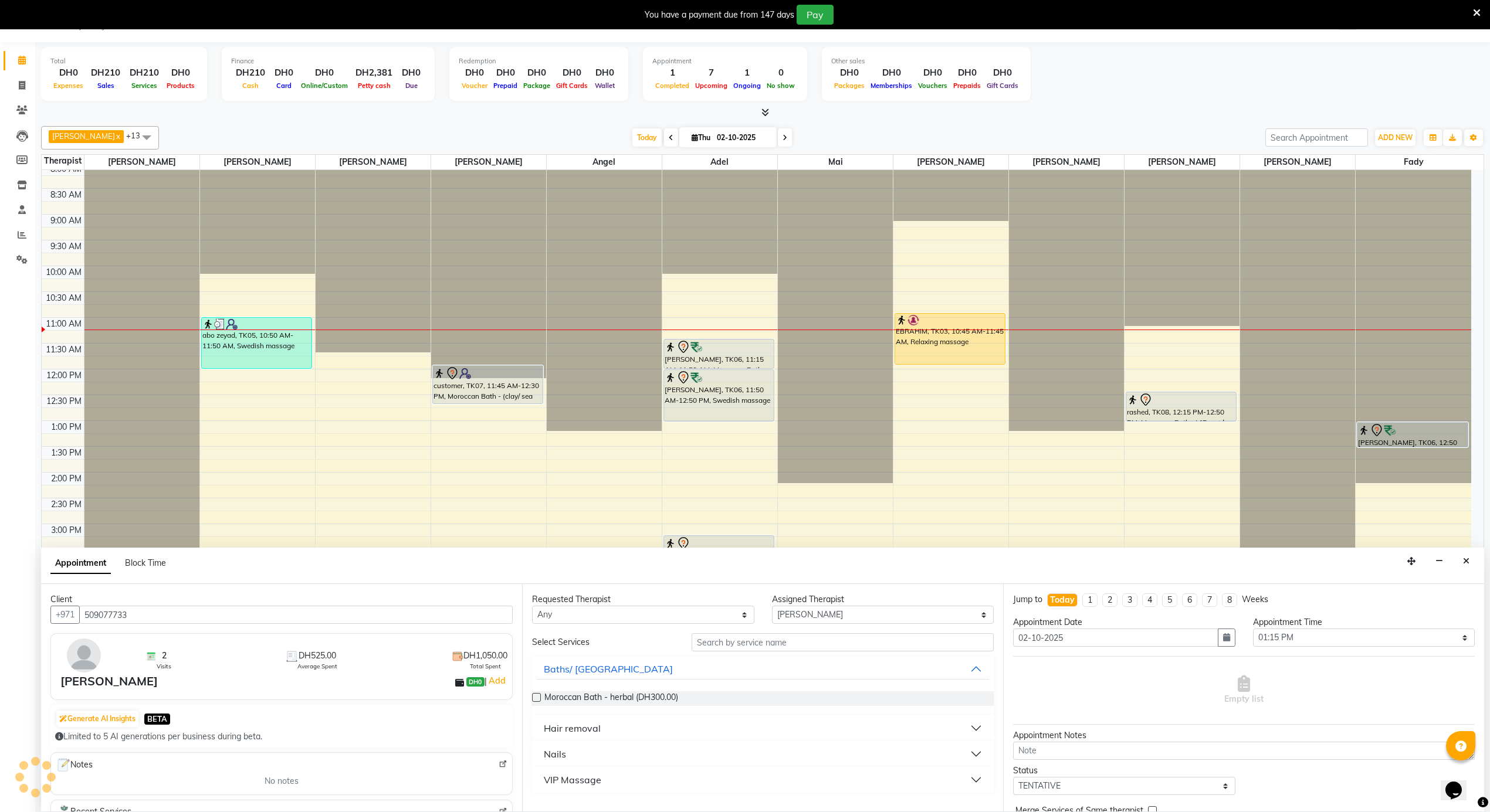
click at [139, 610] on input "509077733" at bounding box center [296, 615] width 434 height 19
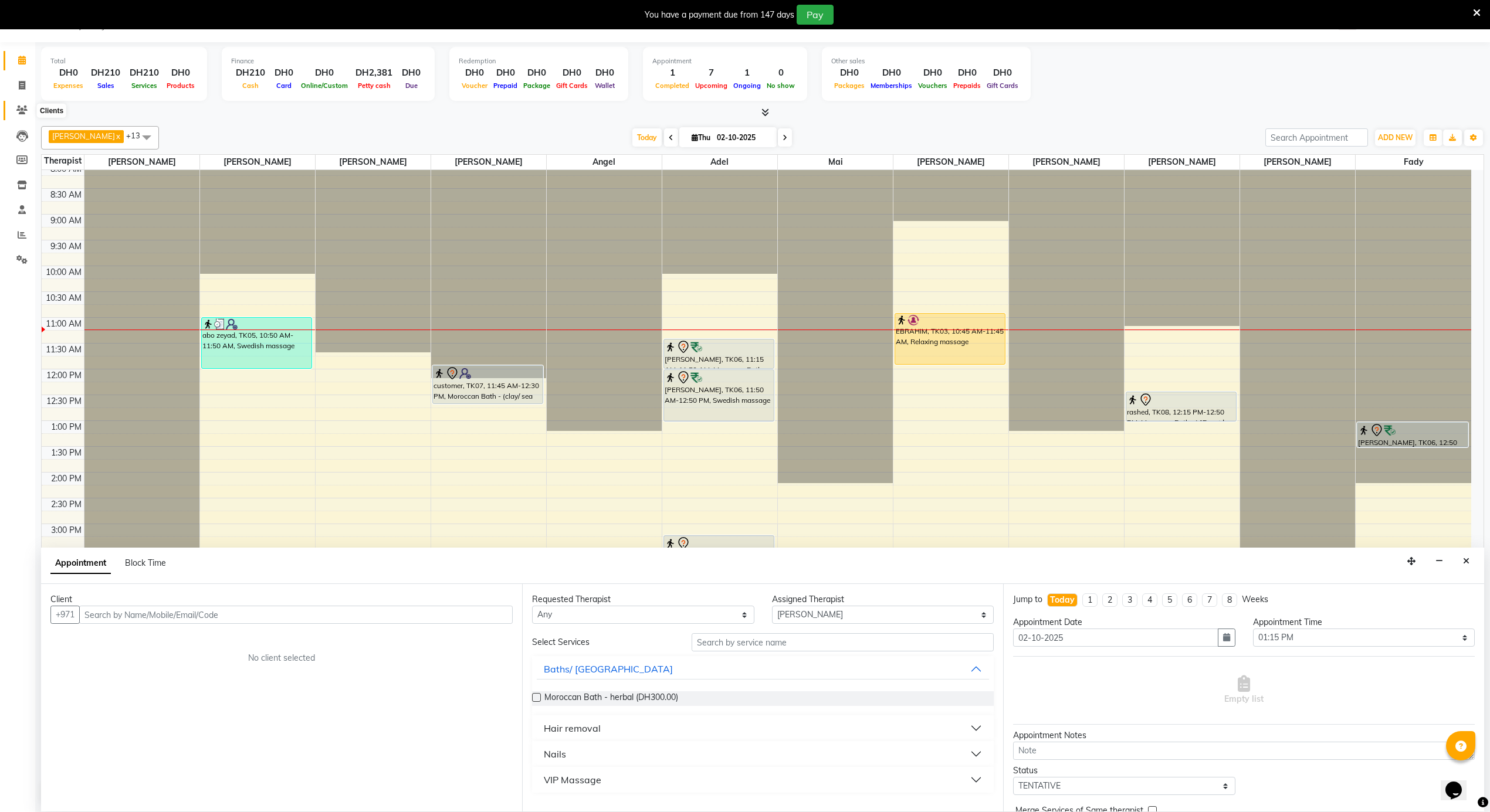
click at [17, 108] on icon at bounding box center [21, 109] width 11 height 9
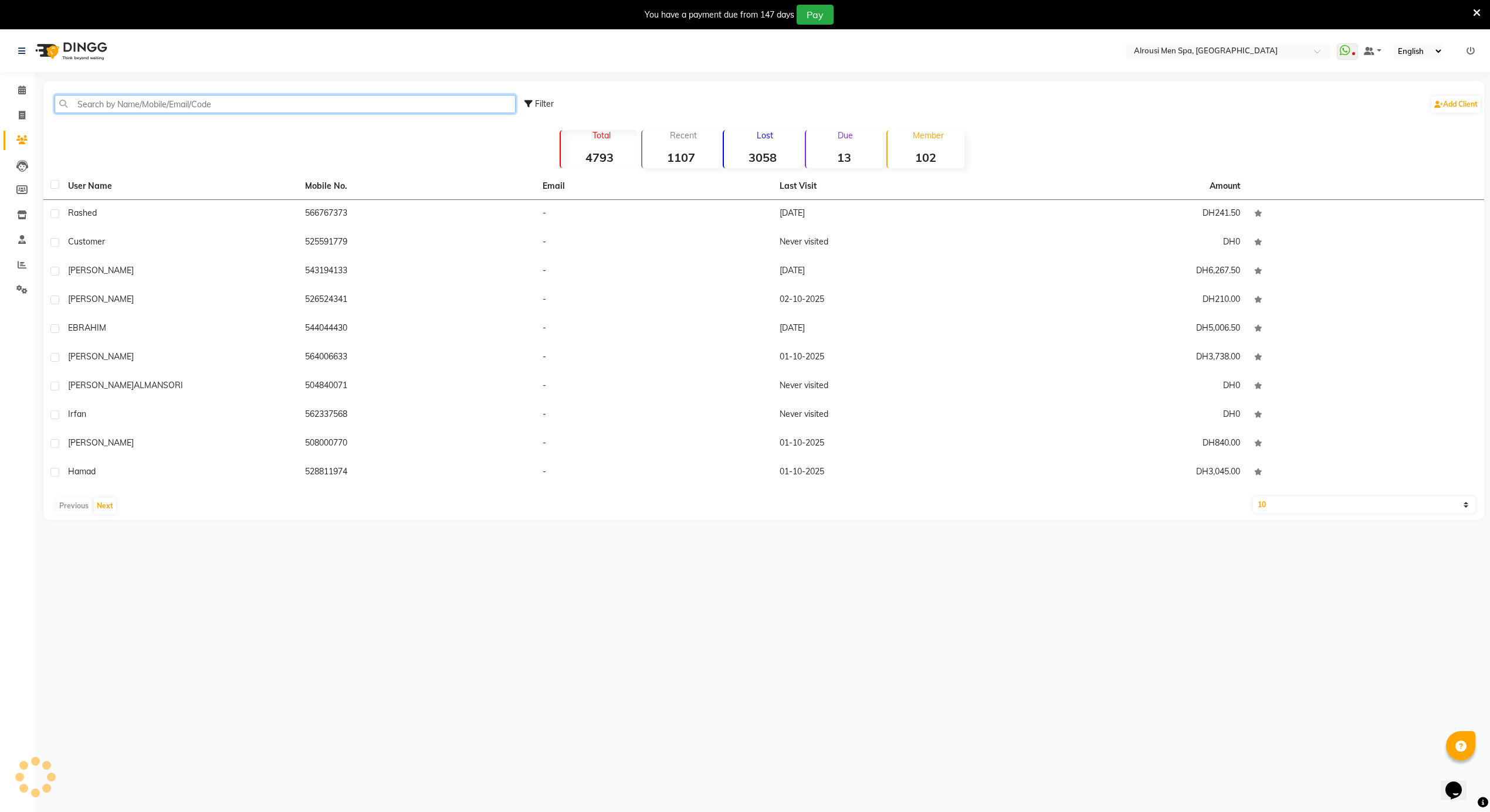
click at [106, 108] on input "text" at bounding box center [285, 103] width 461 height 19
paste input "509077733"
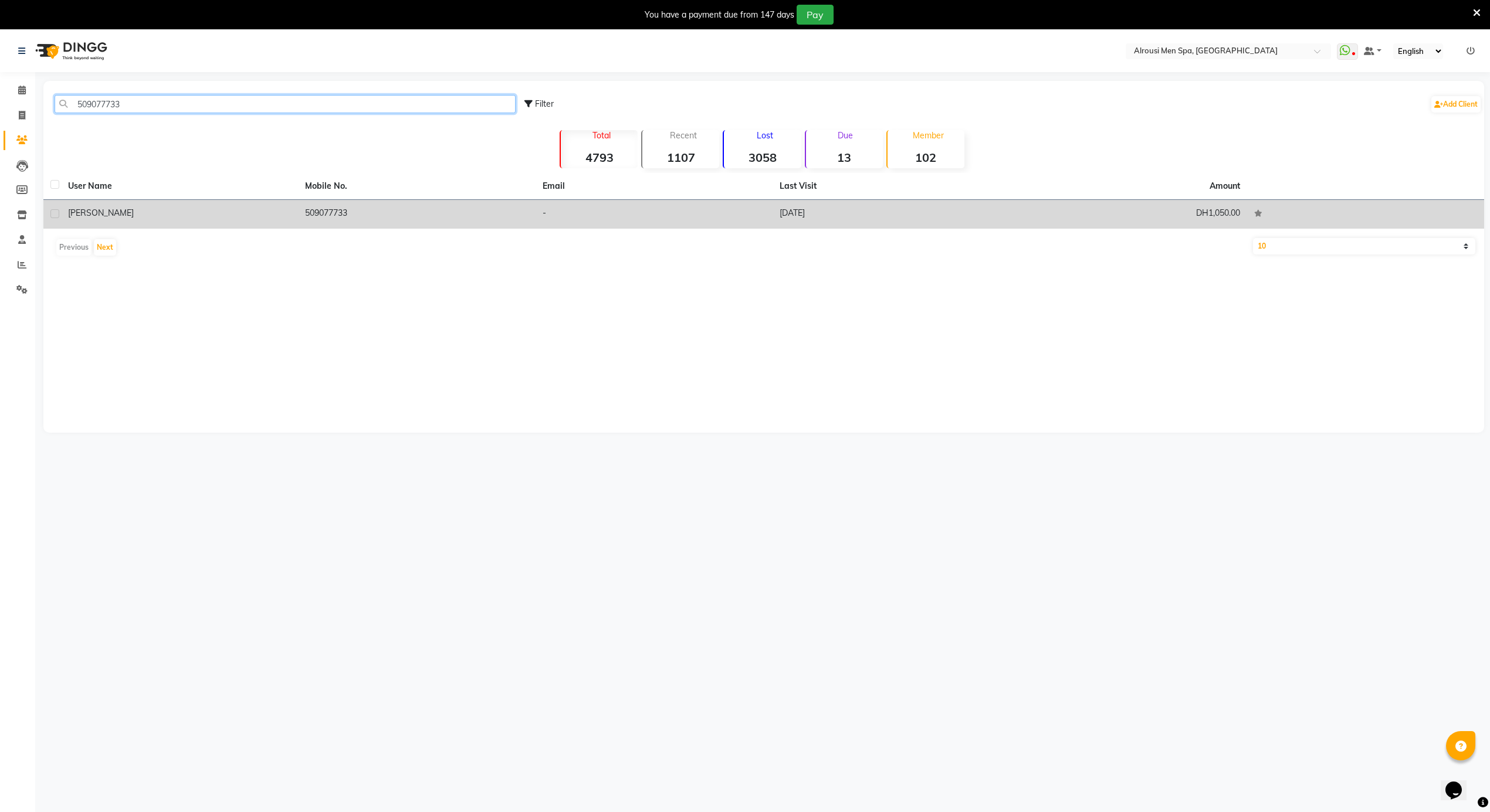
type input "509077733"
click at [291, 214] on div "[PERSON_NAME]" at bounding box center [180, 213] width 223 height 13
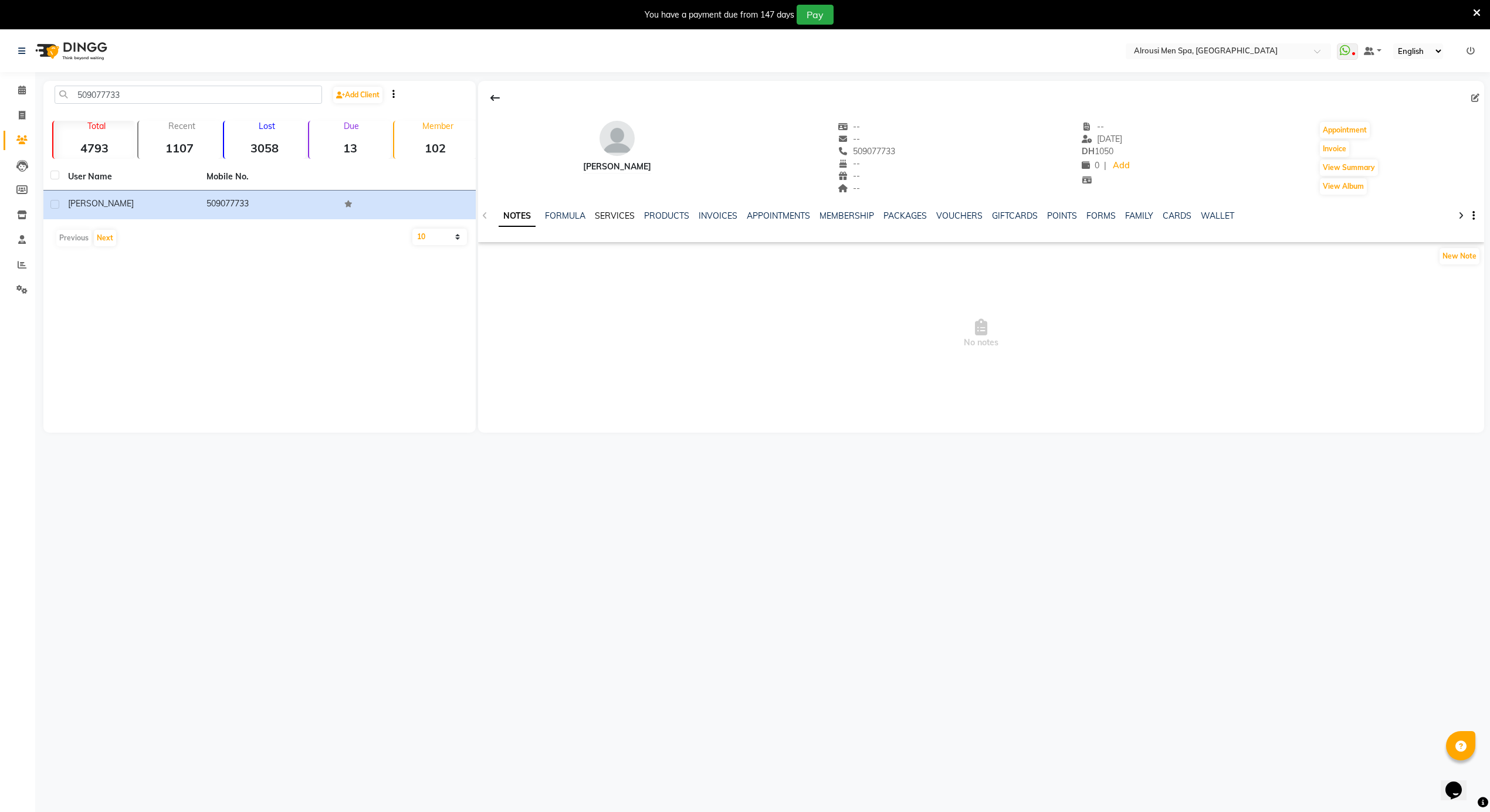
click at [616, 217] on link "SERVICES" at bounding box center [614, 216] width 40 height 11
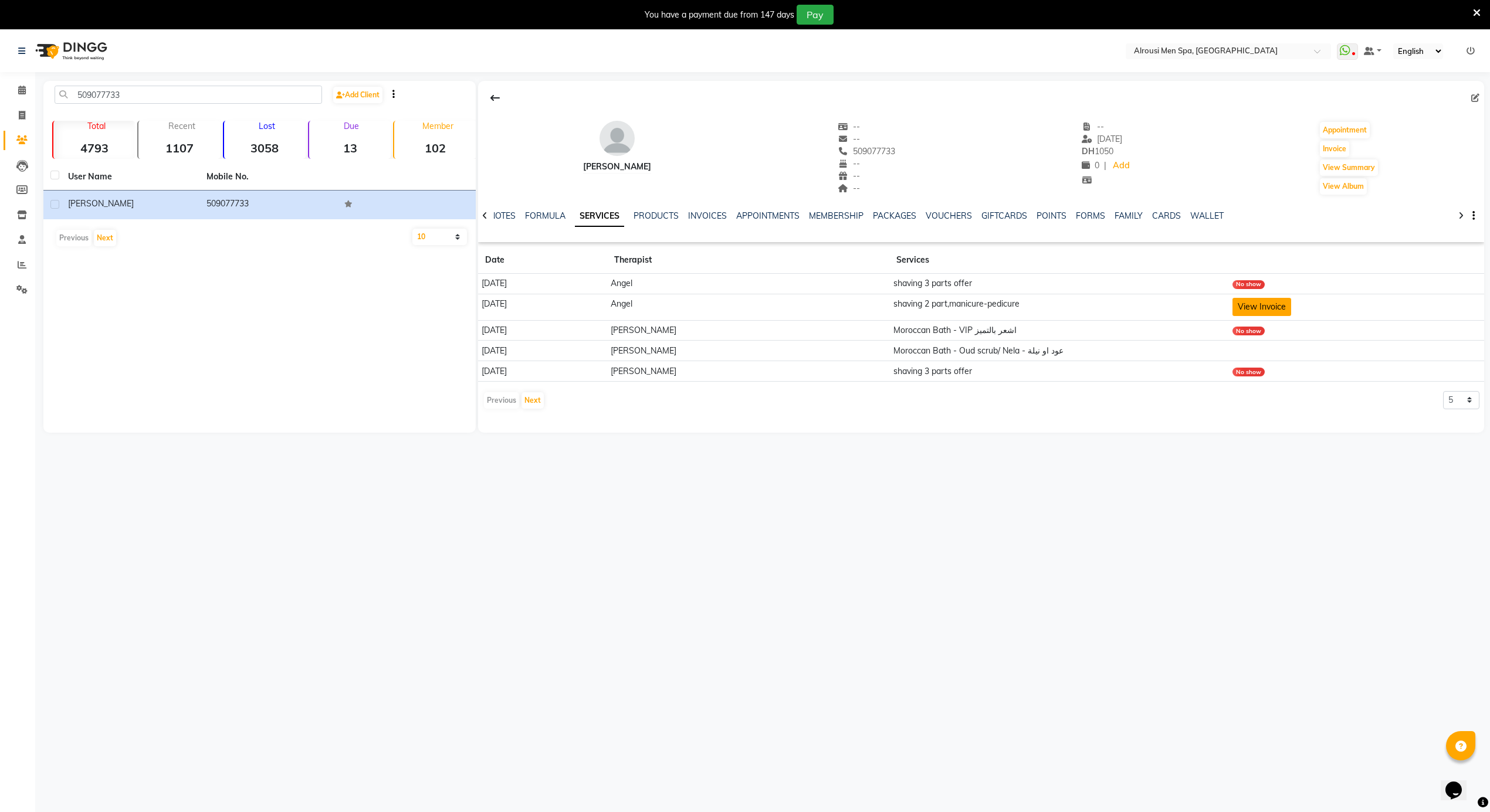
click at [1246, 316] on button "View Invoice" at bounding box center [1262, 306] width 59 height 19
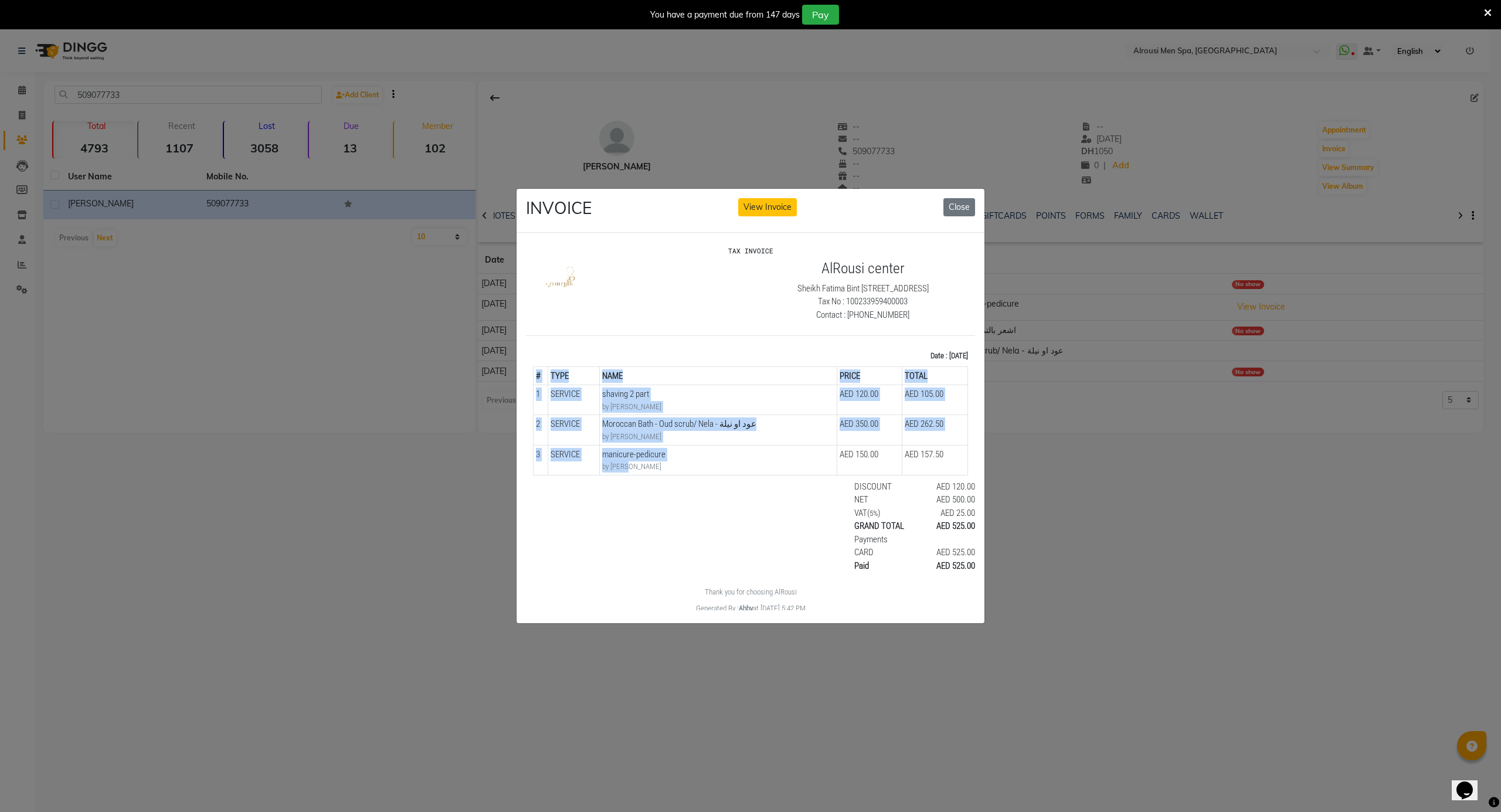
drag, startPoint x: 665, startPoint y: 477, endPoint x: 639, endPoint y: 459, distance: 31.6
click at [639, 461] on div "# TYPE NAME PRICE TOTAL 1 SERVICE 2 3" at bounding box center [750, 420] width 435 height 118
click at [639, 457] on span "manicure-pedicure" at bounding box center [718, 454] width 232 height 14
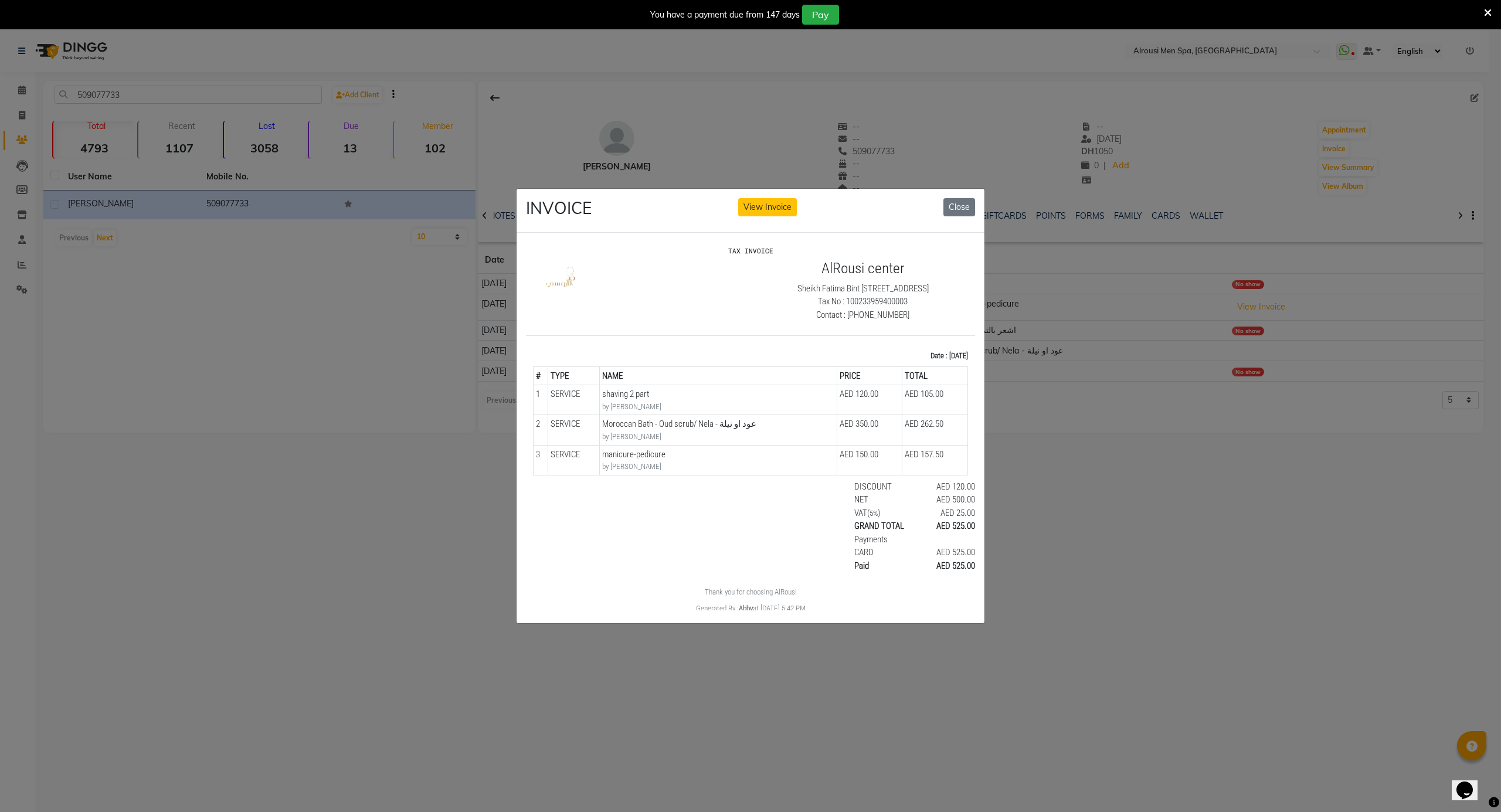
drag, startPoint x: 940, startPoint y: 467, endPoint x: 527, endPoint y: 395, distance: 419.2
click at [527, 395] on div "TAX INVOICE AlRousi center Sheikh Fatima Bint Mubarak St, Al Nahyan, Zone 1 Tax…" at bounding box center [750, 429] width 449 height 368
click at [534, 397] on td "1" at bounding box center [541, 399] width 15 height 30
drag, startPoint x: 926, startPoint y: 472, endPoint x: 873, endPoint y: 455, distance: 55.7
click at [873, 455] on tr "3 SERVICE SERVICE manicure-pedicure by Angel" at bounding box center [750, 459] width 434 height 30
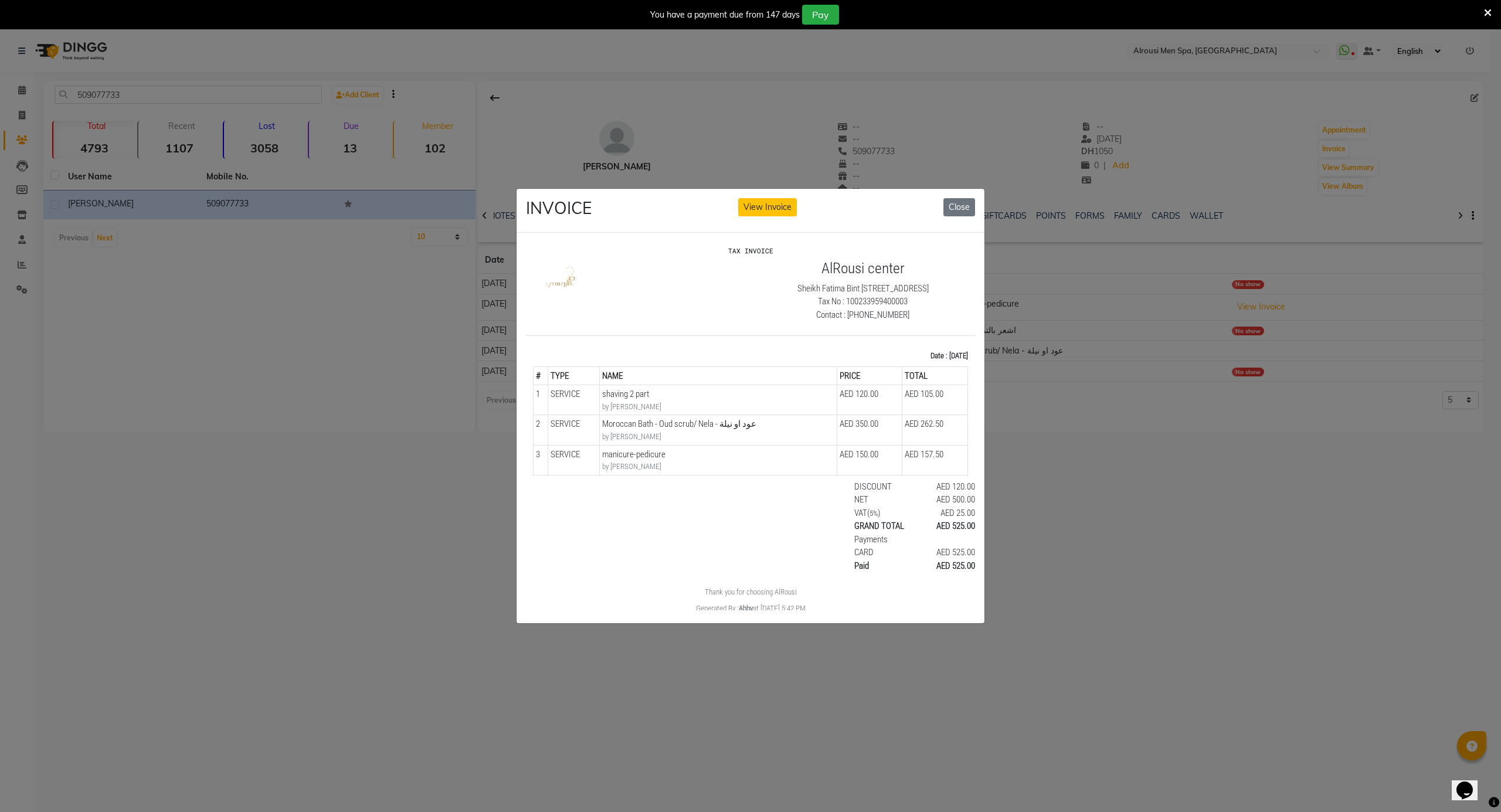
drag, startPoint x: 904, startPoint y: 461, endPoint x: 916, endPoint y: 464, distance: 12.4
click at [905, 461] on td "AED 157.50" at bounding box center [935, 459] width 65 height 30
click at [937, 467] on td "AED 157.50" at bounding box center [935, 459] width 65 height 30
drag, startPoint x: 939, startPoint y: 469, endPoint x: 528, endPoint y: 386, distance: 419.3
click at [528, 386] on div "TAX INVOICE AlRousi center Sheikh Fatima Bint Mubarak St, Al Nahyan, Zone 1 Tax…" at bounding box center [750, 429] width 449 height 368
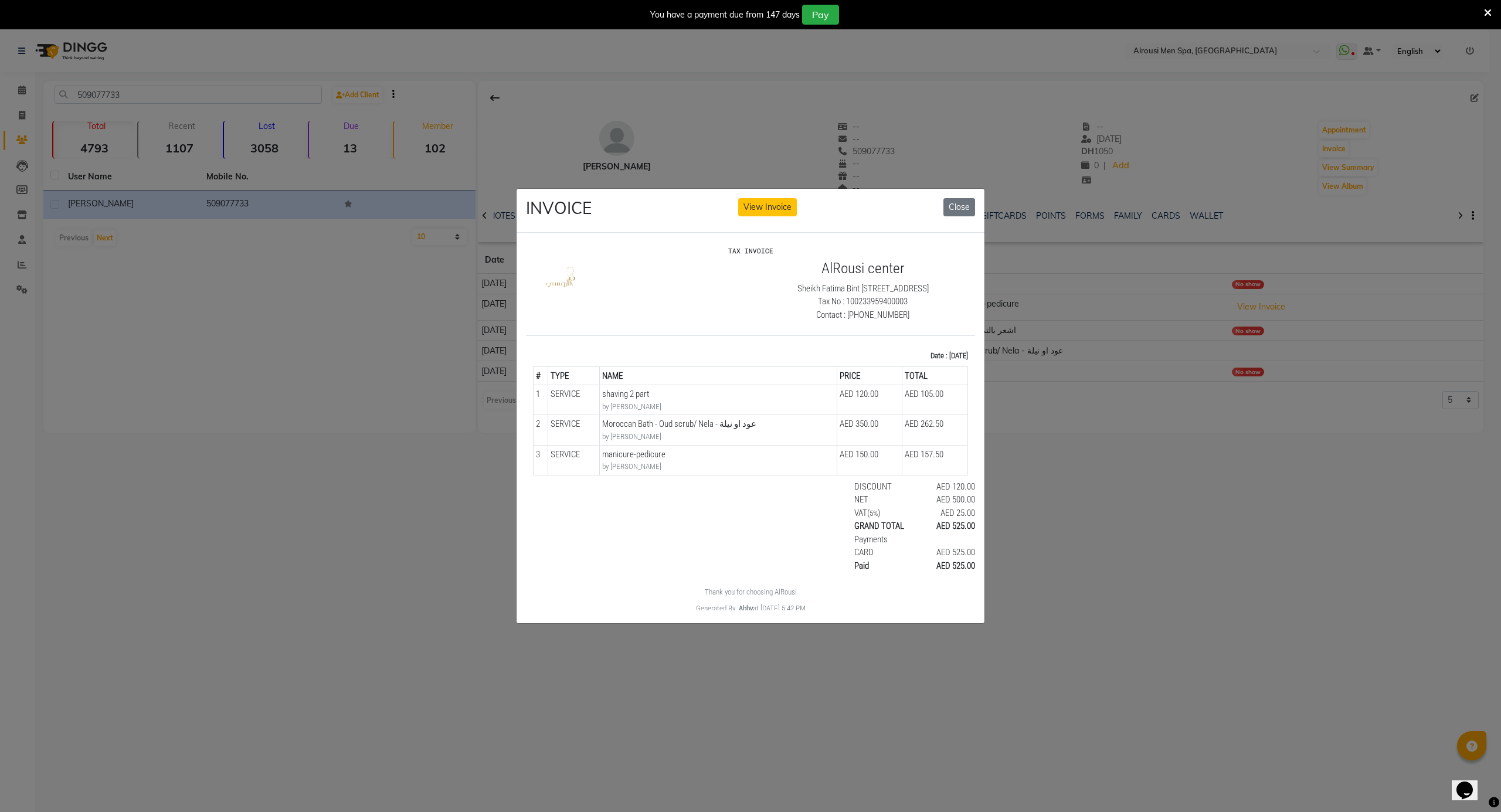
click at [543, 391] on td "1" at bounding box center [541, 399] width 15 height 30
click at [955, 198] on button "Close" at bounding box center [959, 207] width 31 height 19
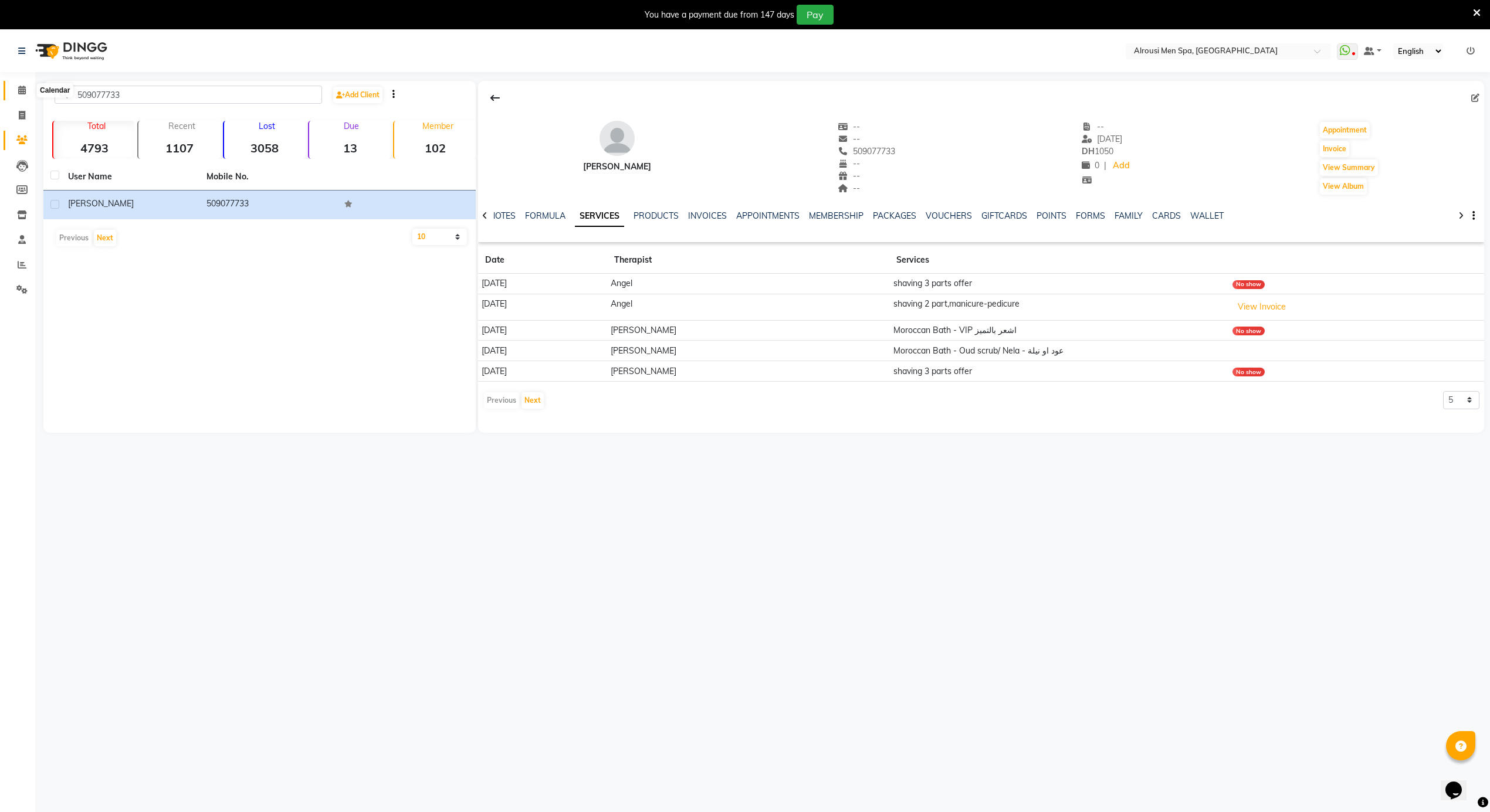
click at [10, 92] on link "Calendar" at bounding box center [18, 91] width 28 height 20
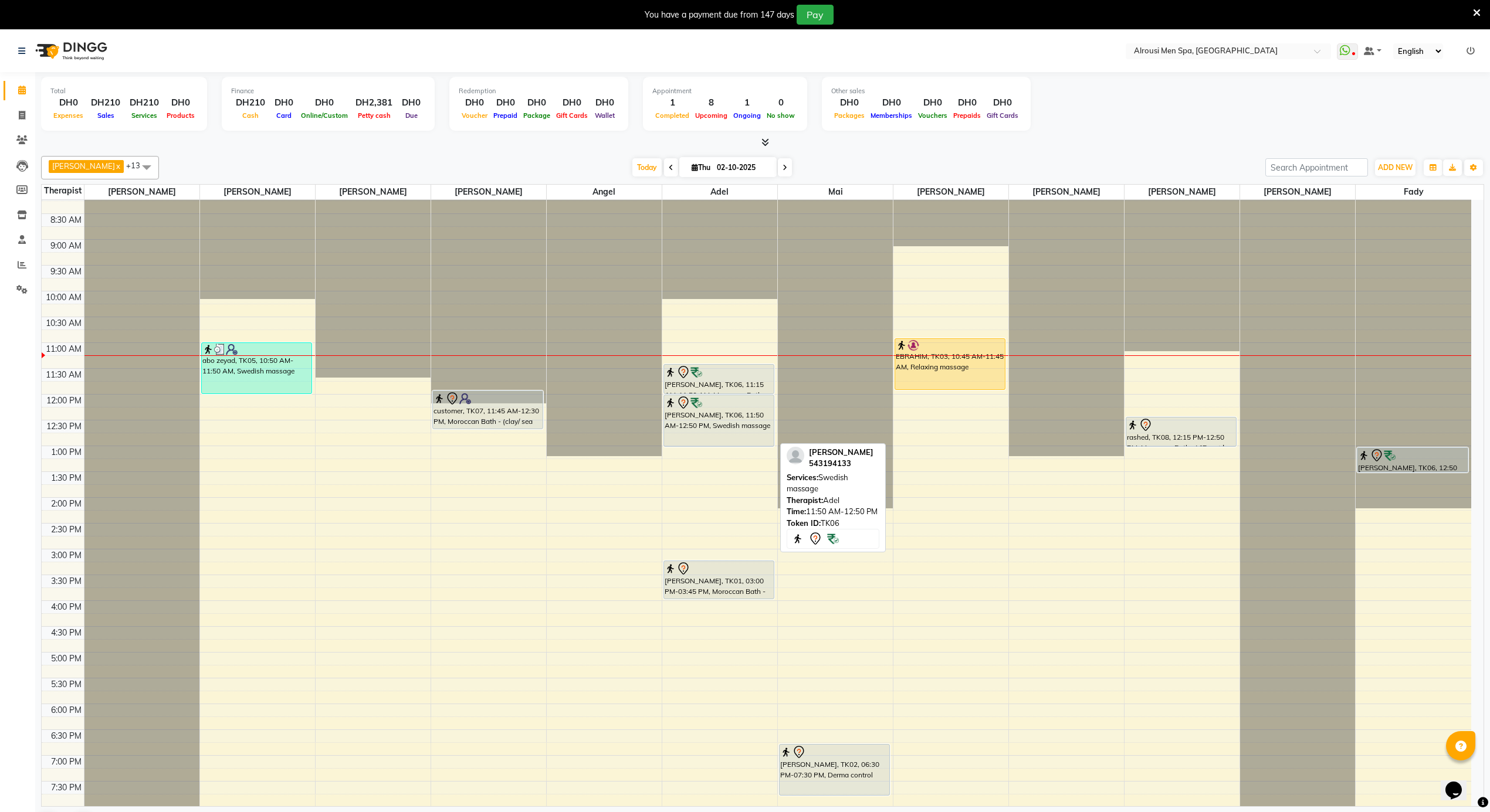
scroll to position [420, 0]
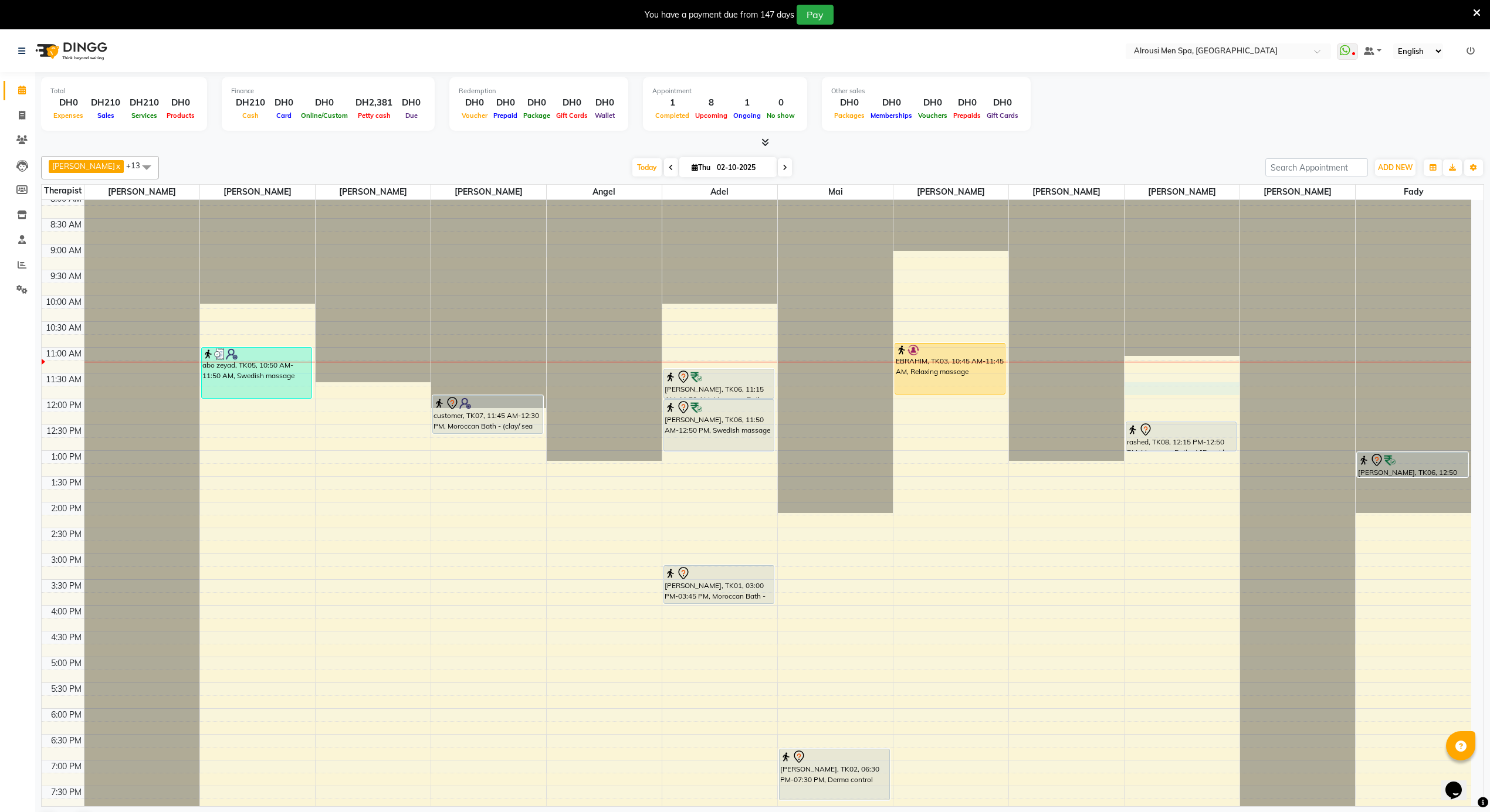
click at [1175, 392] on div "12:00 AM 12:30 AM 1:00 AM 1:30 AM 2:00 AM 2:30 AM 3:00 AM 3:30 AM 4:00 AM 4:30 …" at bounding box center [757, 399] width 1429 height 1238
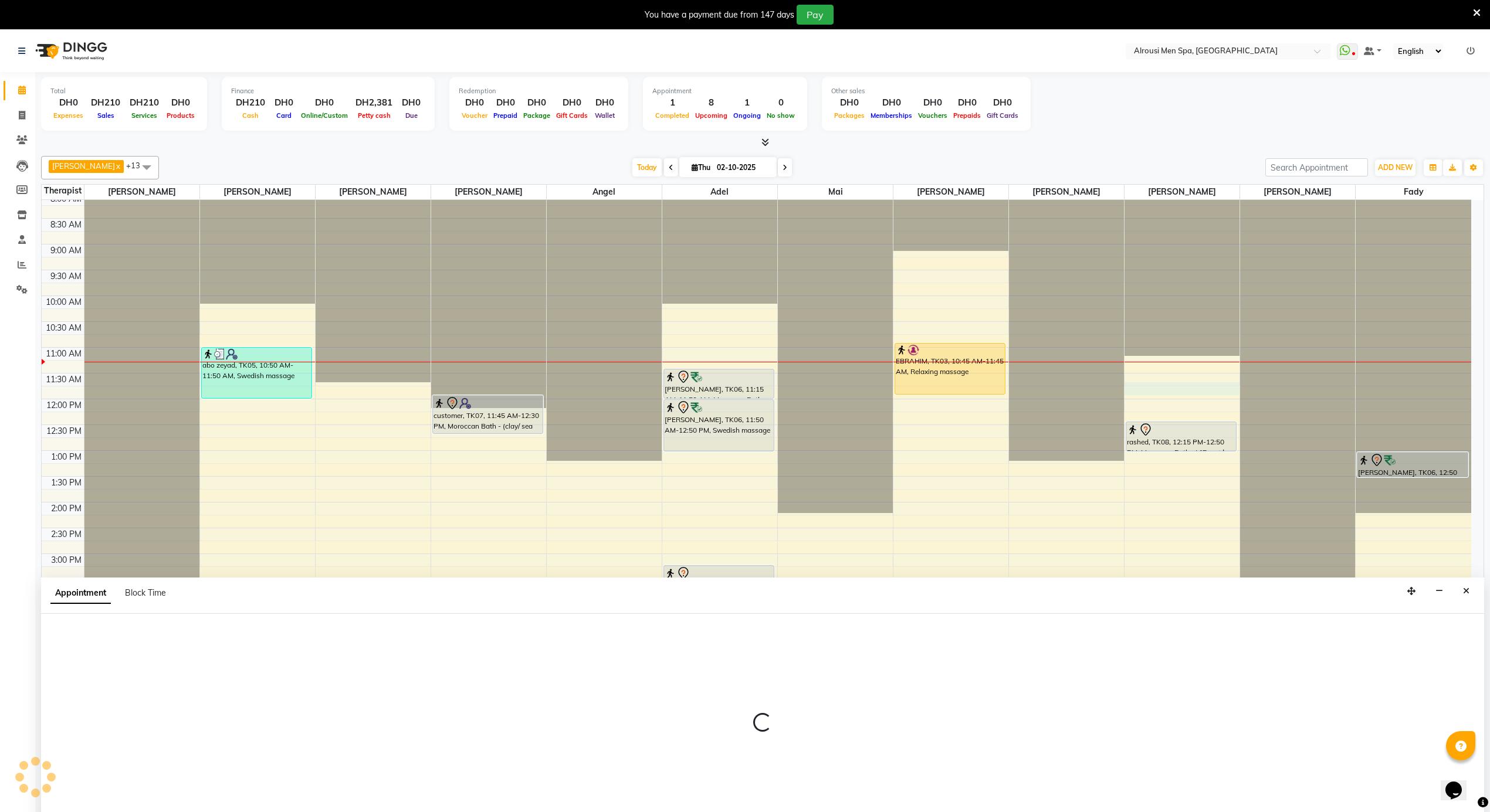
scroll to position [30, 0]
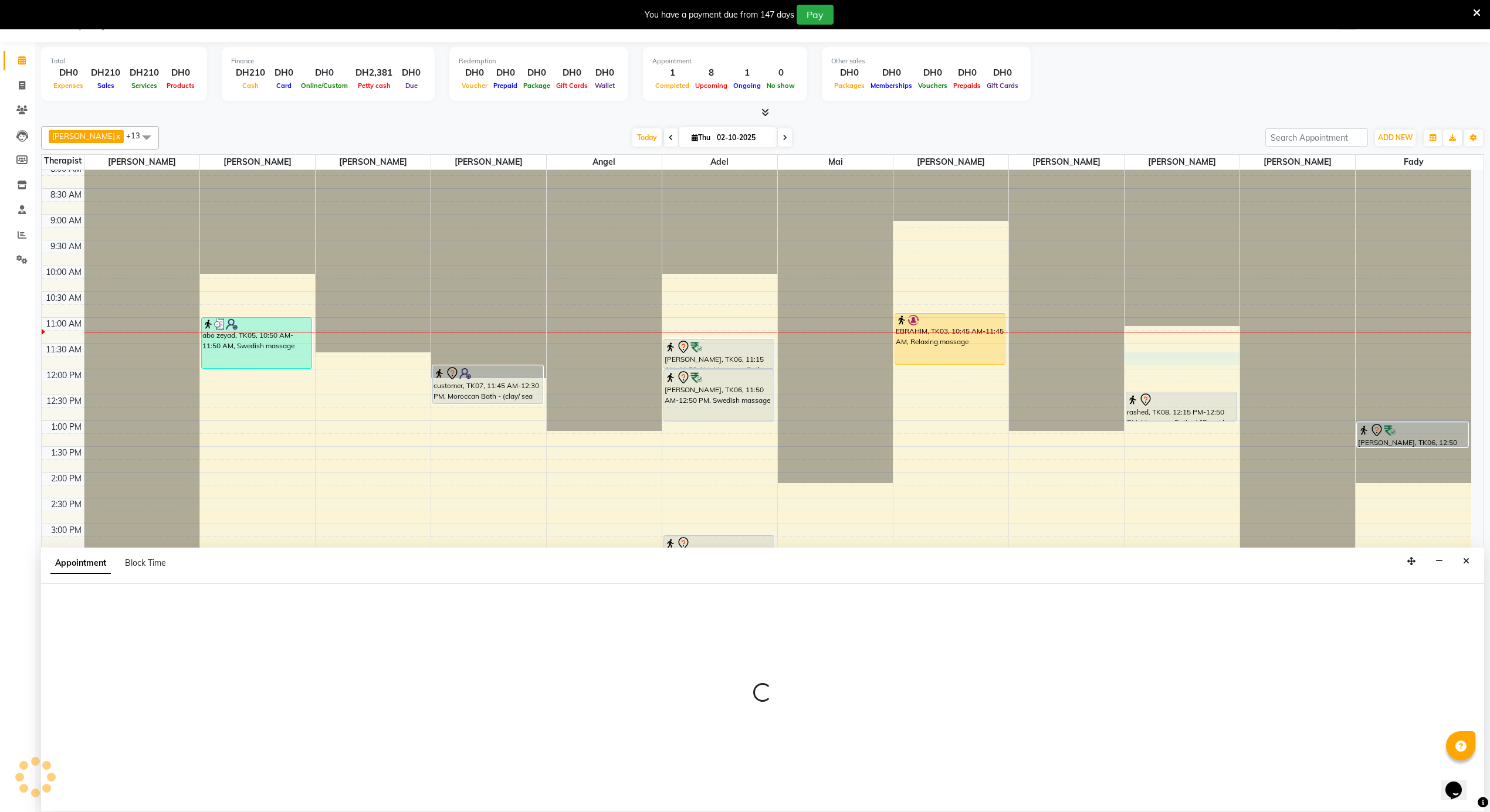
select select "69203"
select select "tentative"
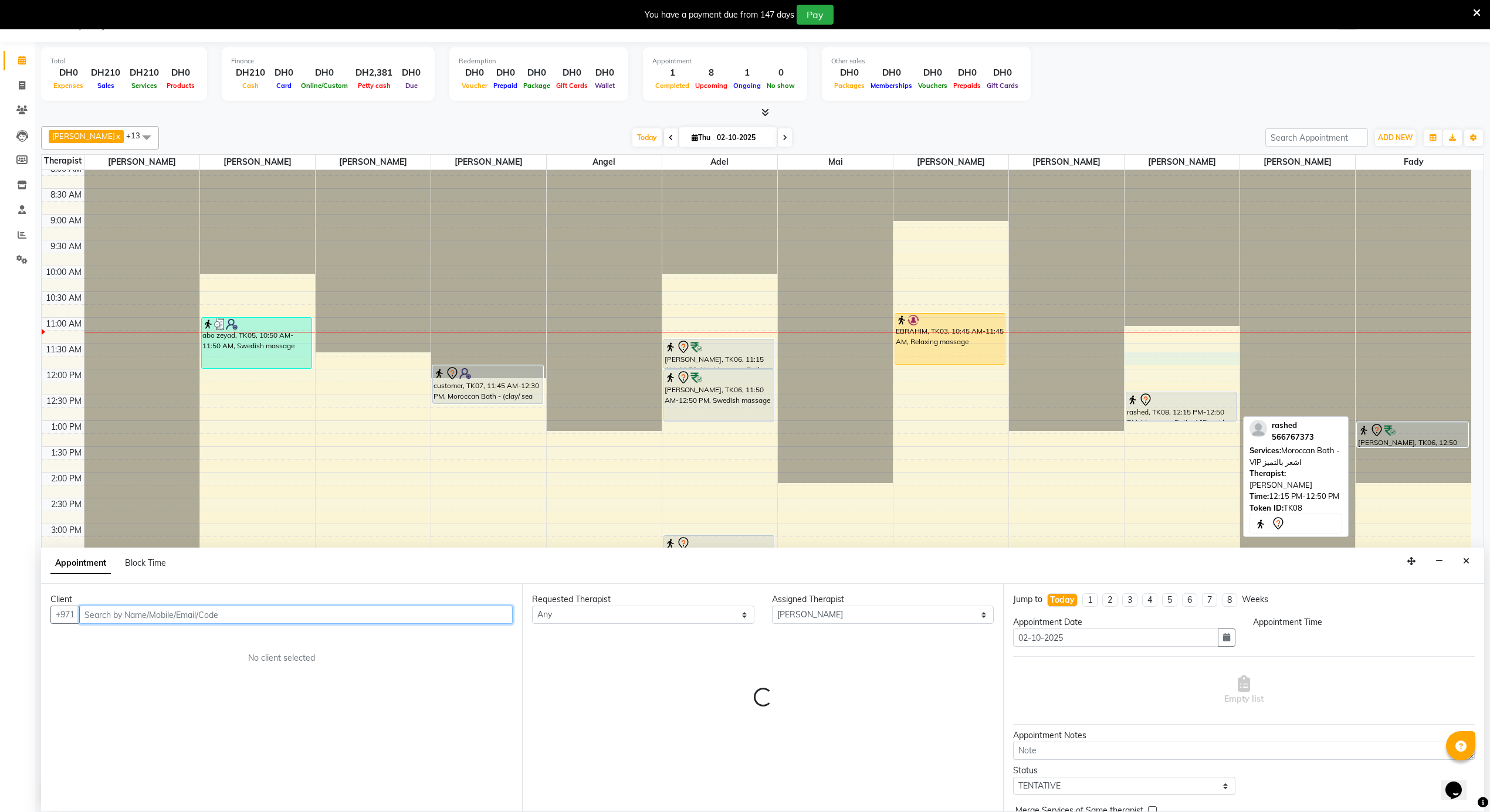
select select "690"
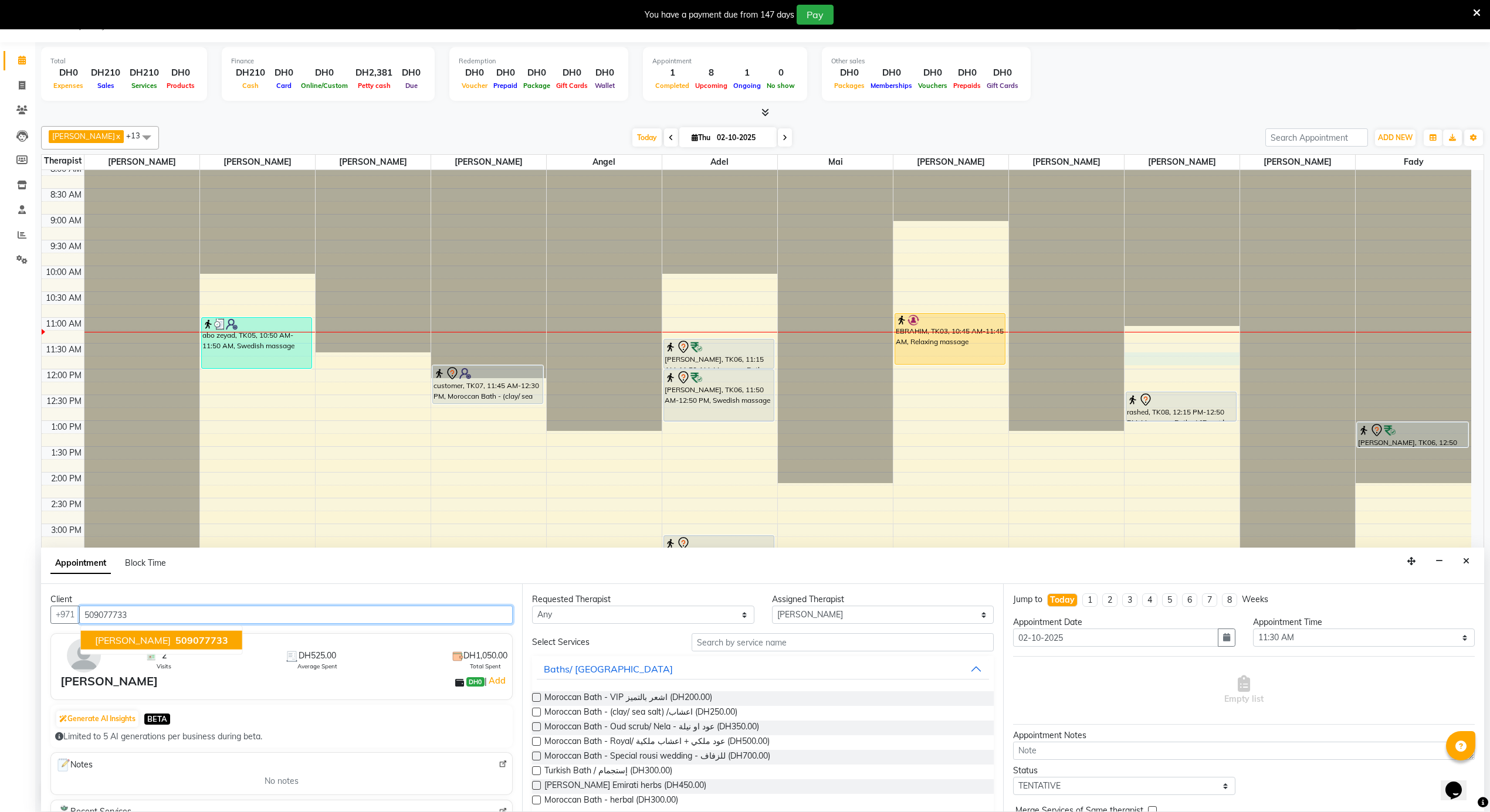
click at [152, 633] on button "Ibrahim 509077733" at bounding box center [161, 639] width 161 height 19
type input "509077733"
click at [693, 725] on span "Moroccan Bath - Oud scrub/ Nela - عود او نيلة (DH350.00)" at bounding box center [652, 727] width 215 height 15
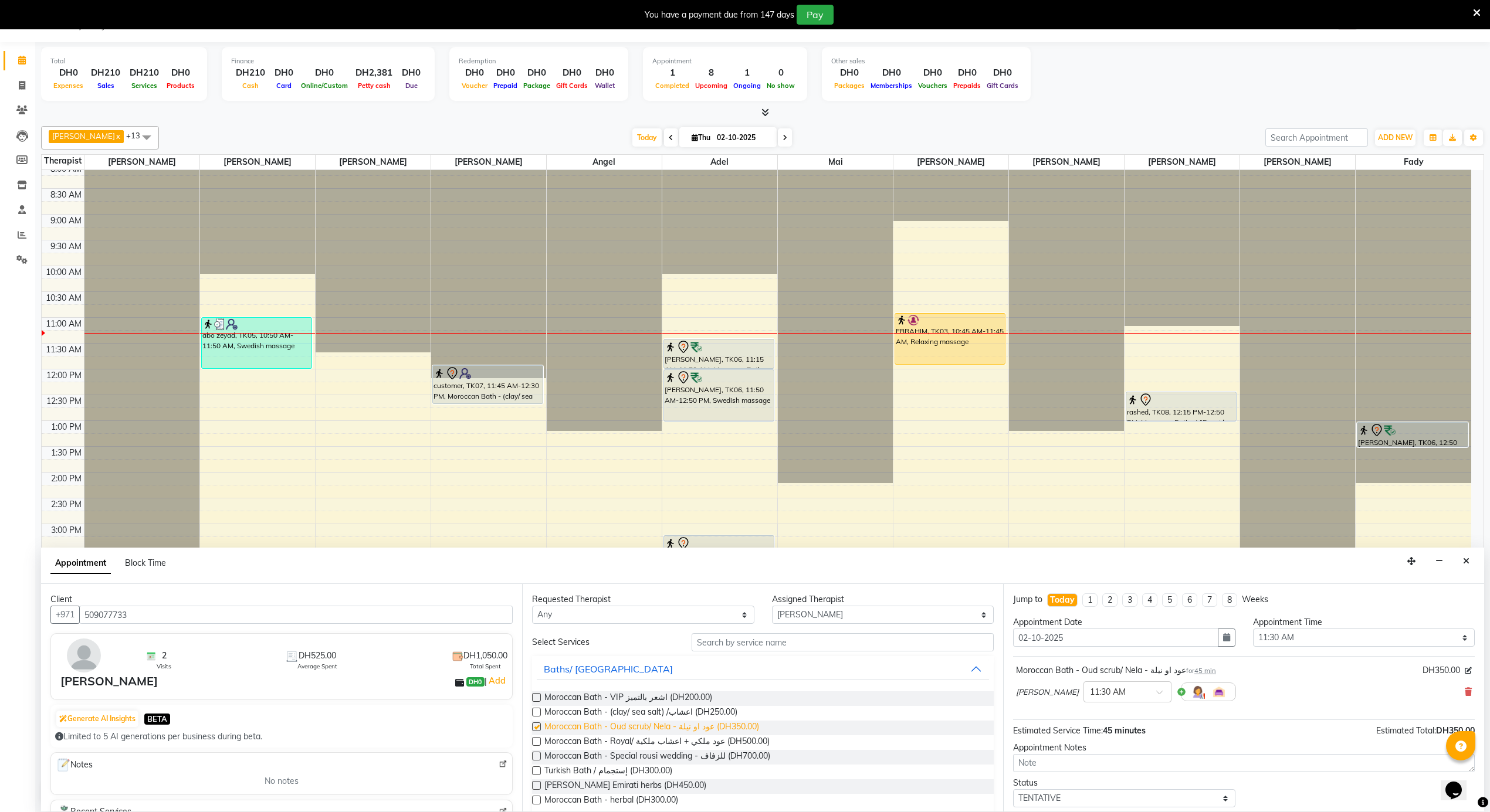
checkbox input "false"
click at [1316, 635] on select "Select 12:00 AM 12:05 AM 12:10 AM 12:15 AM 12:20 AM 12:25 AM 12:30 AM 12:35 AM …" at bounding box center [1364, 637] width 223 height 19
select select "675"
click at [1253, 629] on select "Select 12:00 AM 12:05 AM 12:10 AM 12:15 AM 12:20 AM 12:25 AM 12:30 AM 12:35 AM …" at bounding box center [1364, 637] width 223 height 19
click at [791, 612] on select "Select Adel Angel Ayub cindy Diane Fady John kim Mai Mitch Mohamed steve Ali Ya…" at bounding box center [884, 615] width 223 height 19
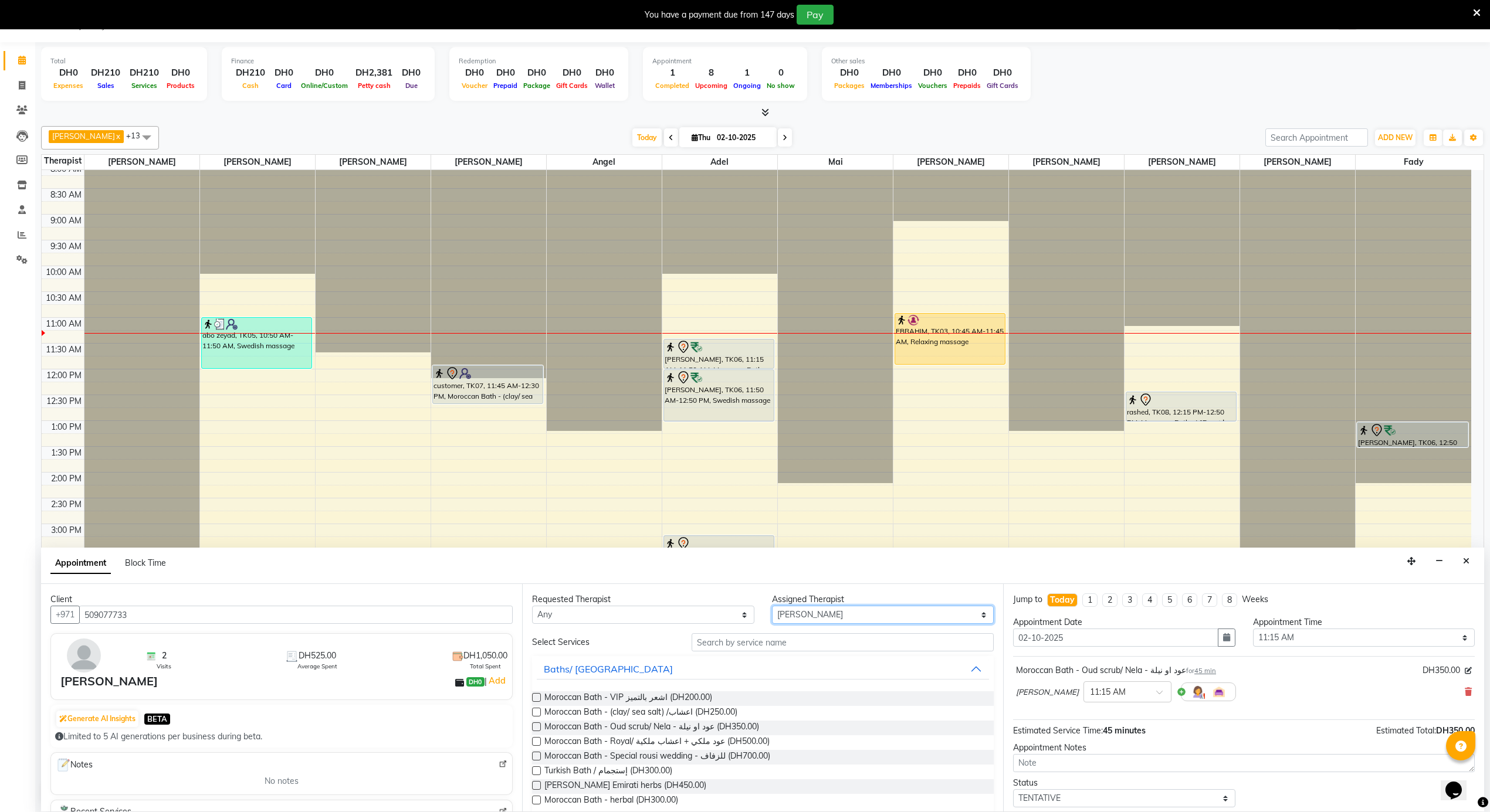
select select "58774"
click at [772, 606] on select "Select Adel Angel Ayub cindy Diane Fady John kim Mai Mitch Mohamed steve Ali Ya…" at bounding box center [884, 615] width 223 height 19
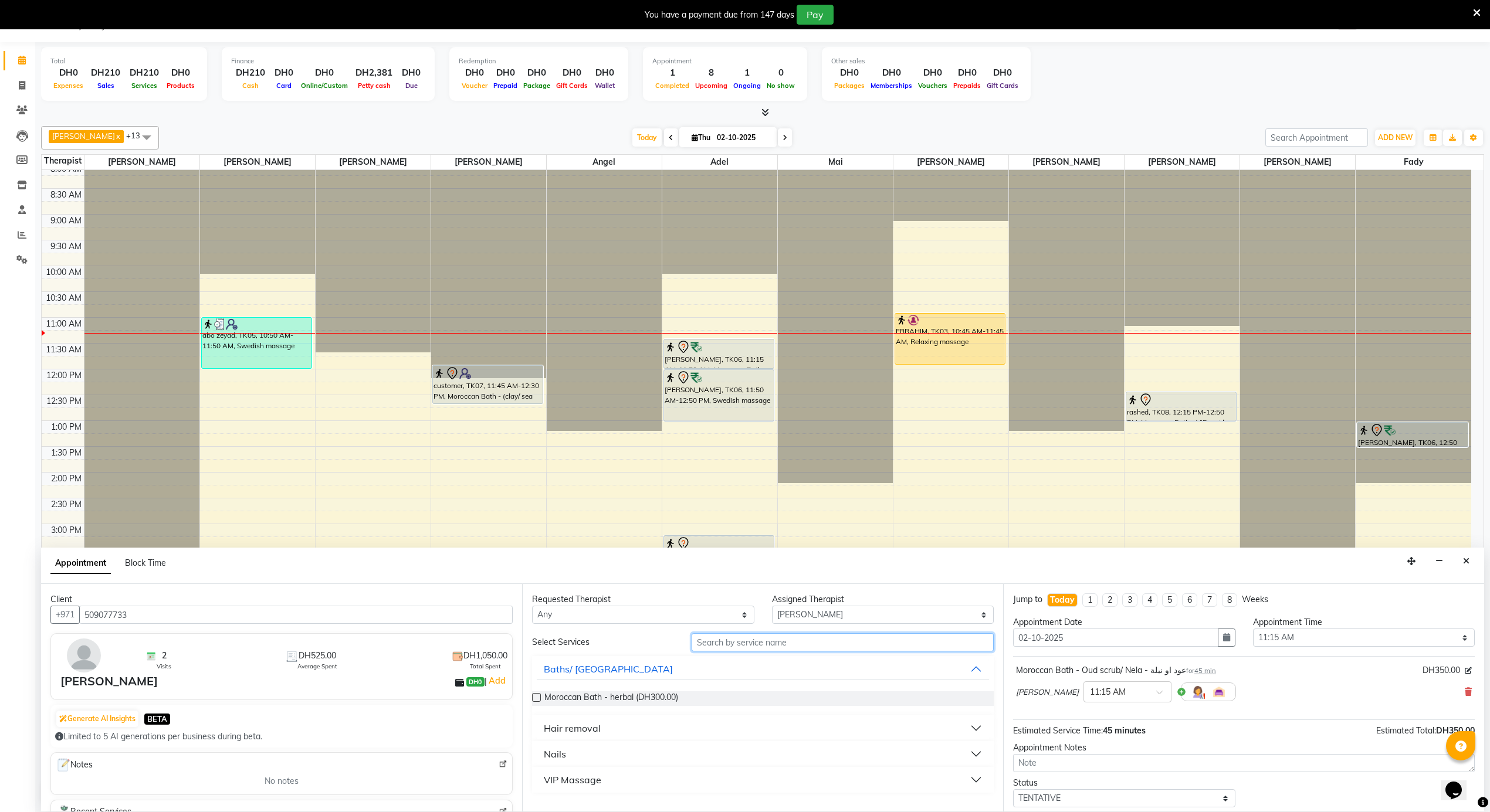
click at [762, 638] on input "text" at bounding box center [842, 642] width 302 height 19
click at [600, 729] on button "Hair removal" at bounding box center [763, 728] width 452 height 21
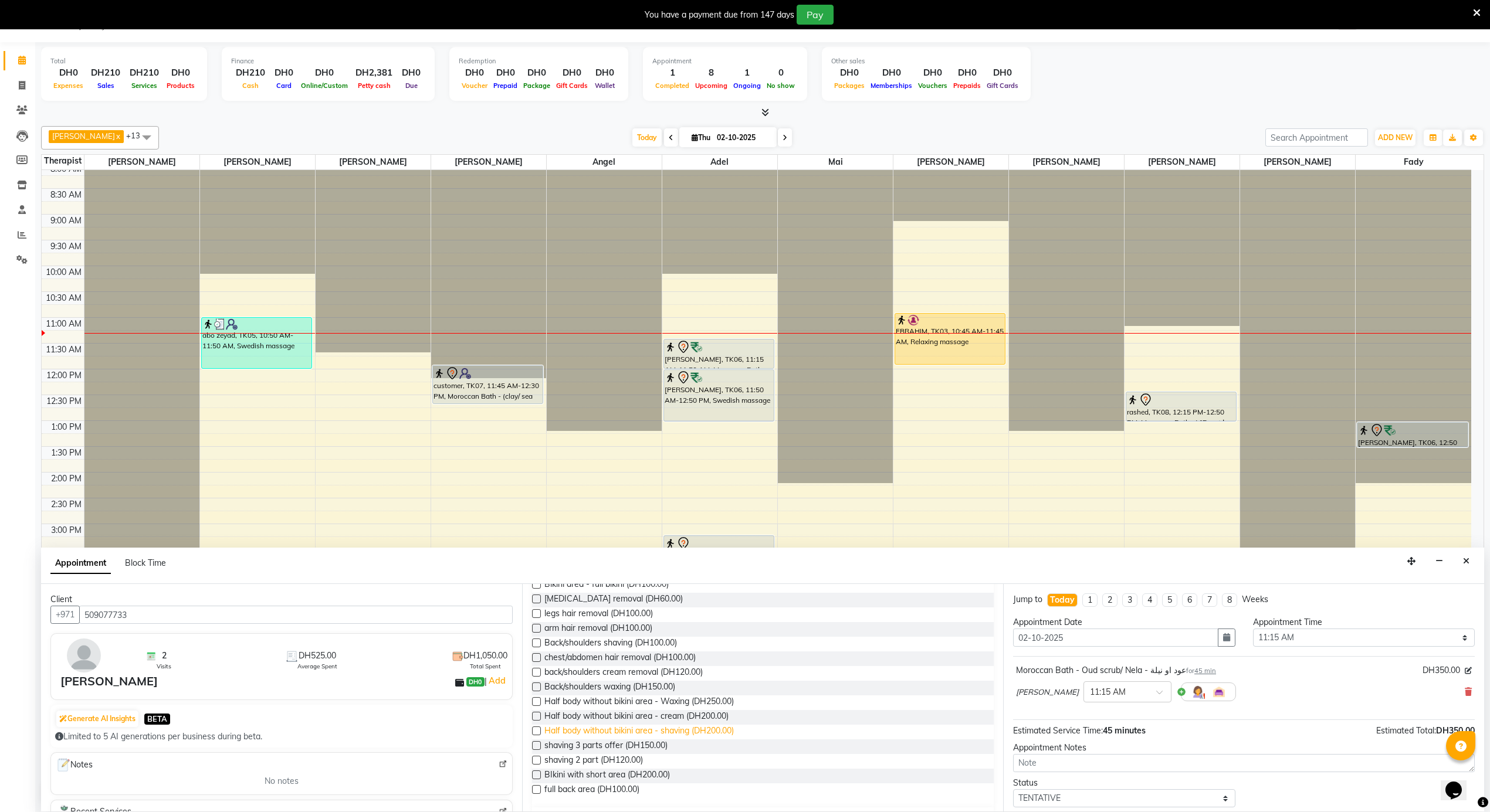
scroll to position [312, 0]
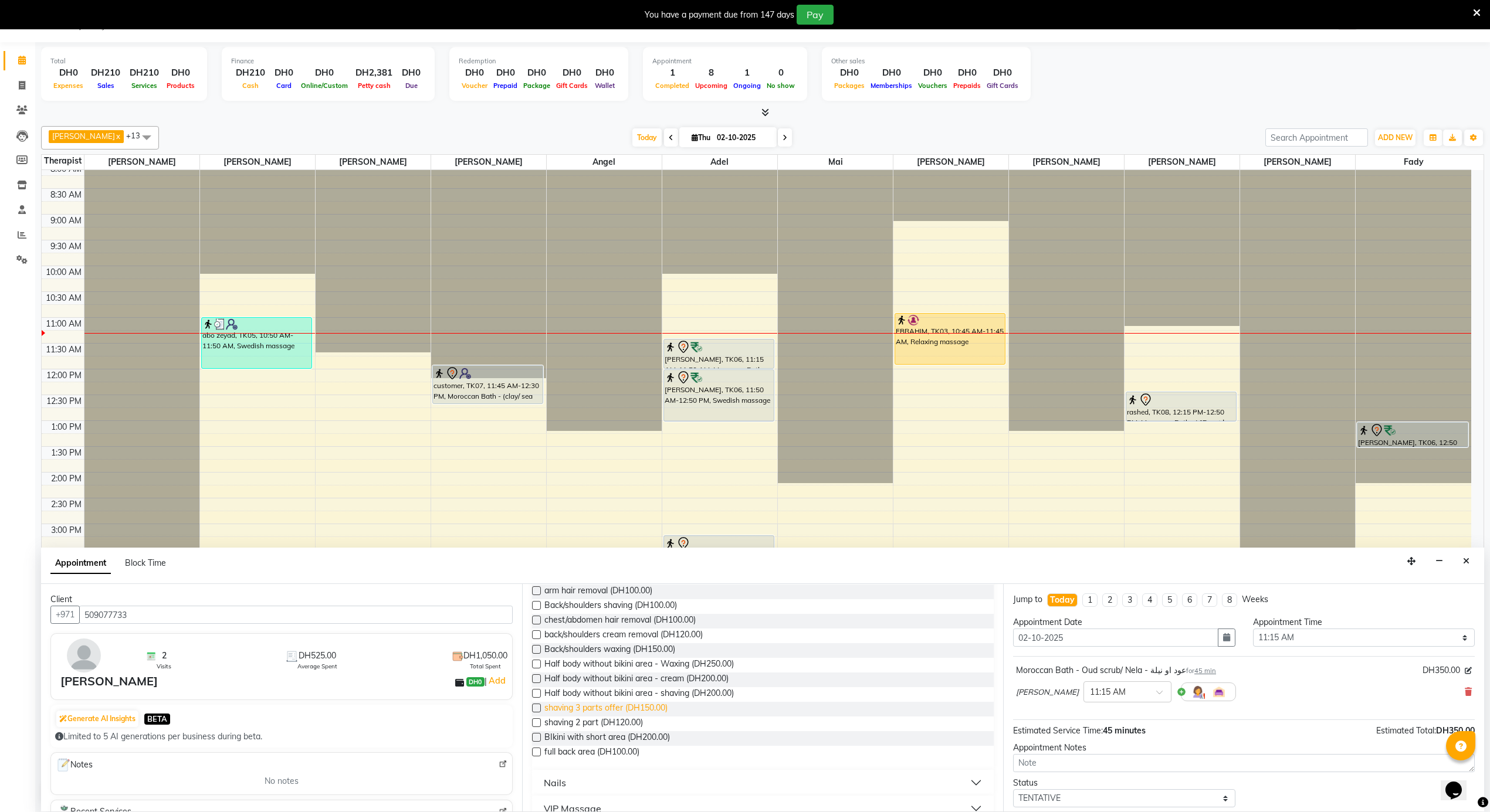
click at [613, 710] on span "shaving 3 parts offer (DH150.00)" at bounding box center [606, 709] width 123 height 15
checkbox input "false"
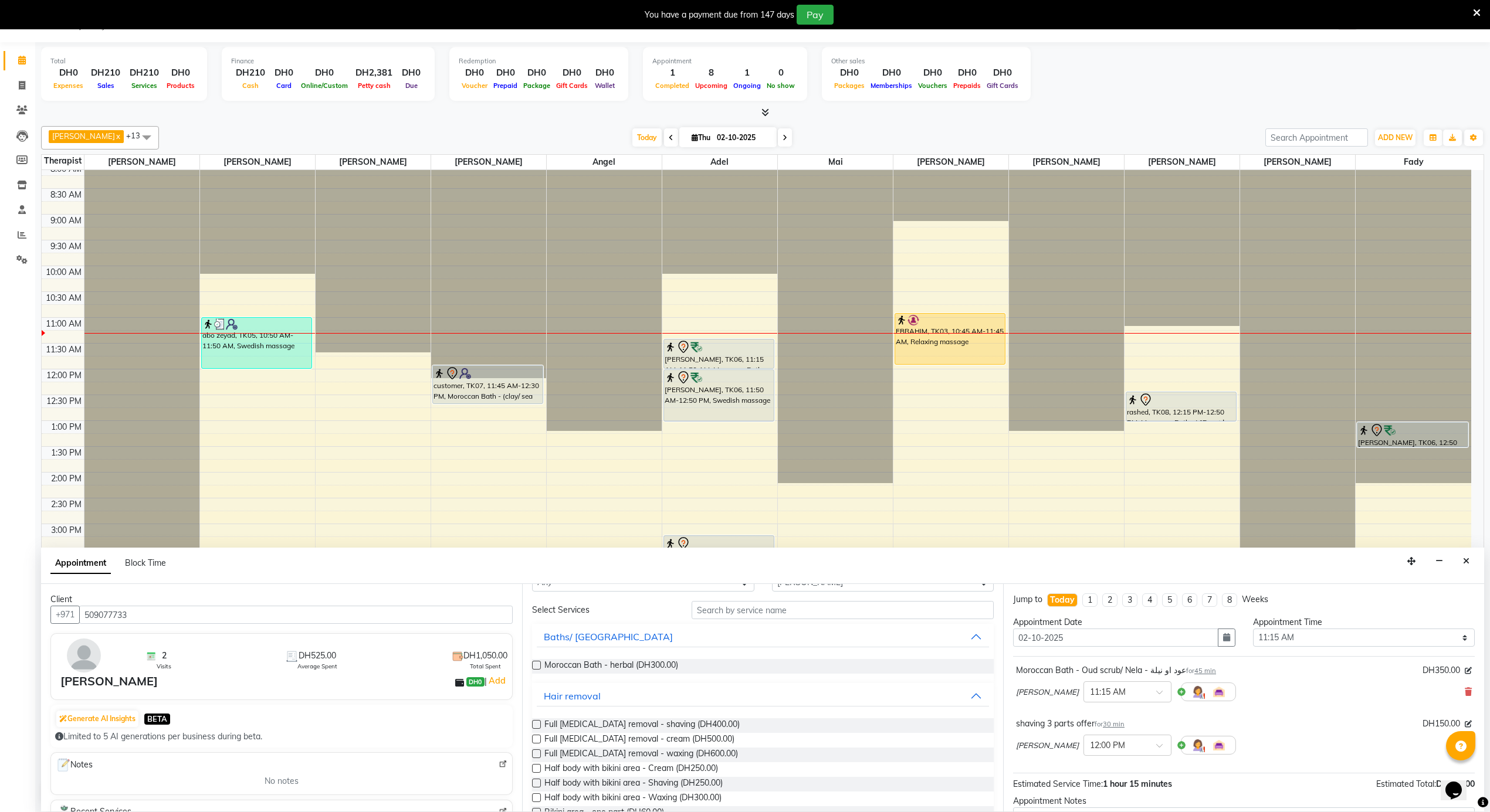
drag, startPoint x: 710, startPoint y: 671, endPoint x: 721, endPoint y: 665, distance: 12.5
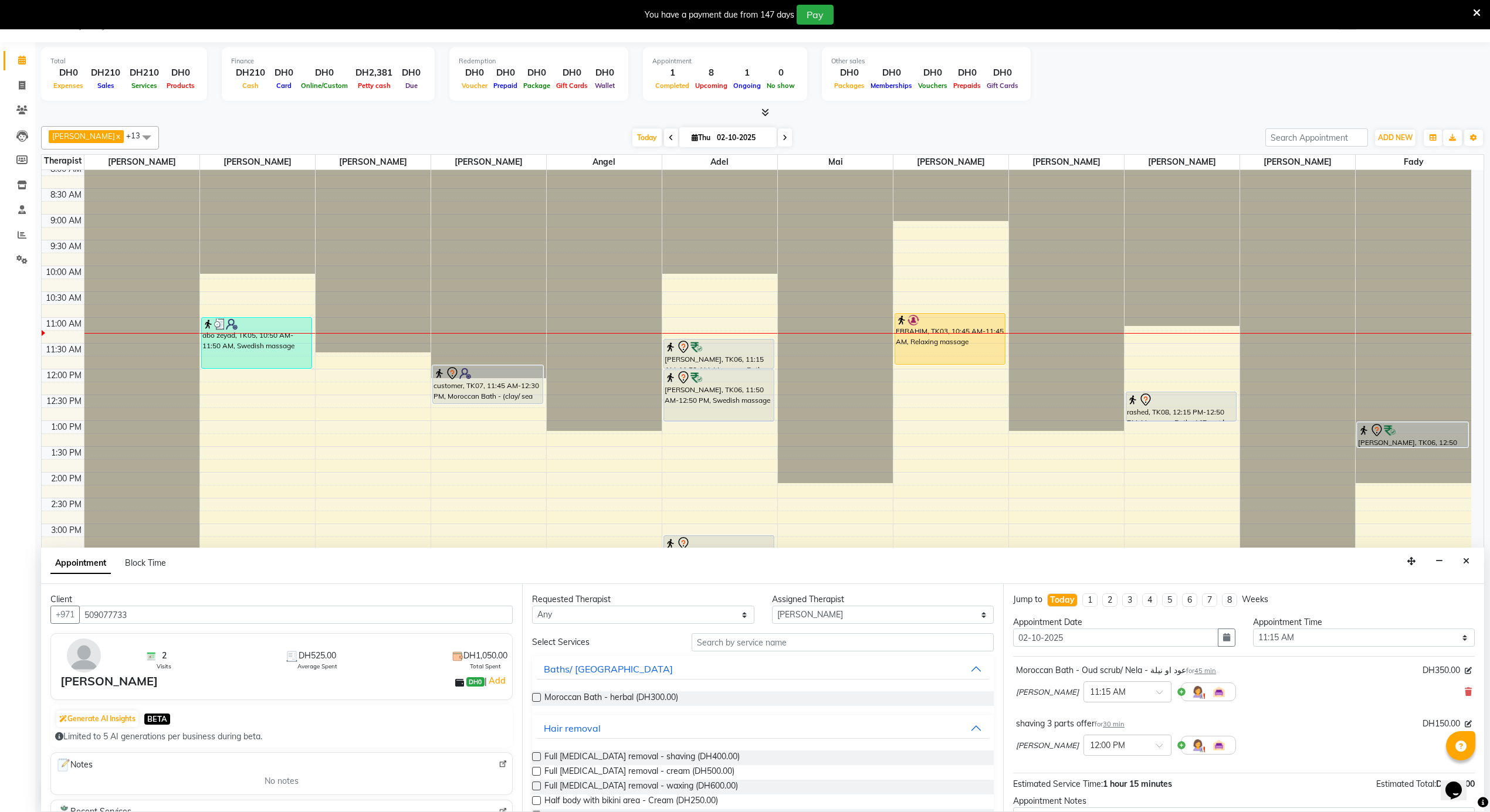
drag, startPoint x: 721, startPoint y: 665, endPoint x: 721, endPoint y: 688, distance: 23.0
click at [721, 688] on div "Moroccan Bath - herbal (DH300.00)" at bounding box center [763, 699] width 462 height 33
click at [726, 650] on input "text" at bounding box center [842, 642] width 302 height 19
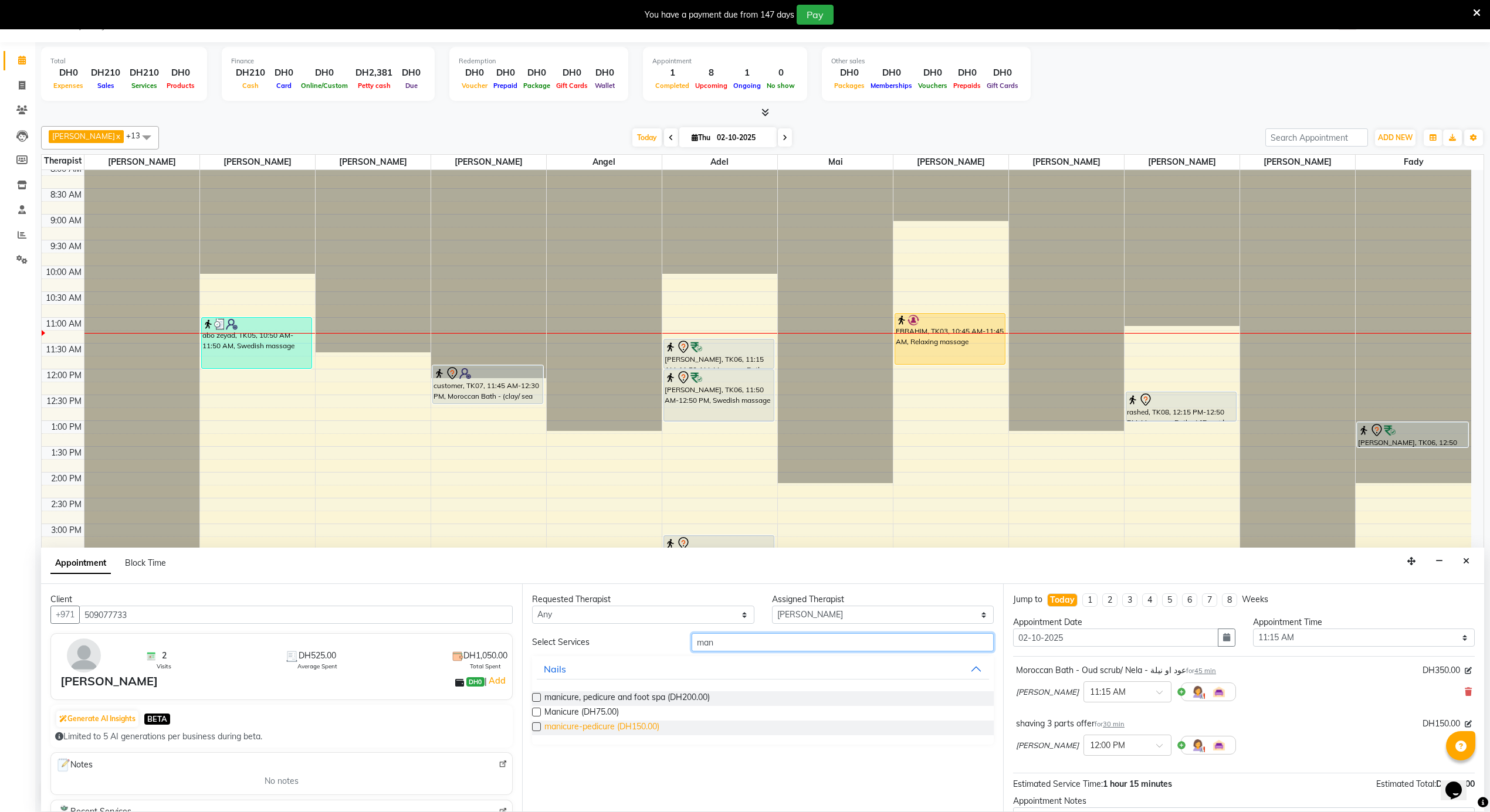
type input "man"
click at [633, 731] on span "manicure-pedicure (DH150.00)" at bounding box center [602, 727] width 115 height 15
checkbox input "false"
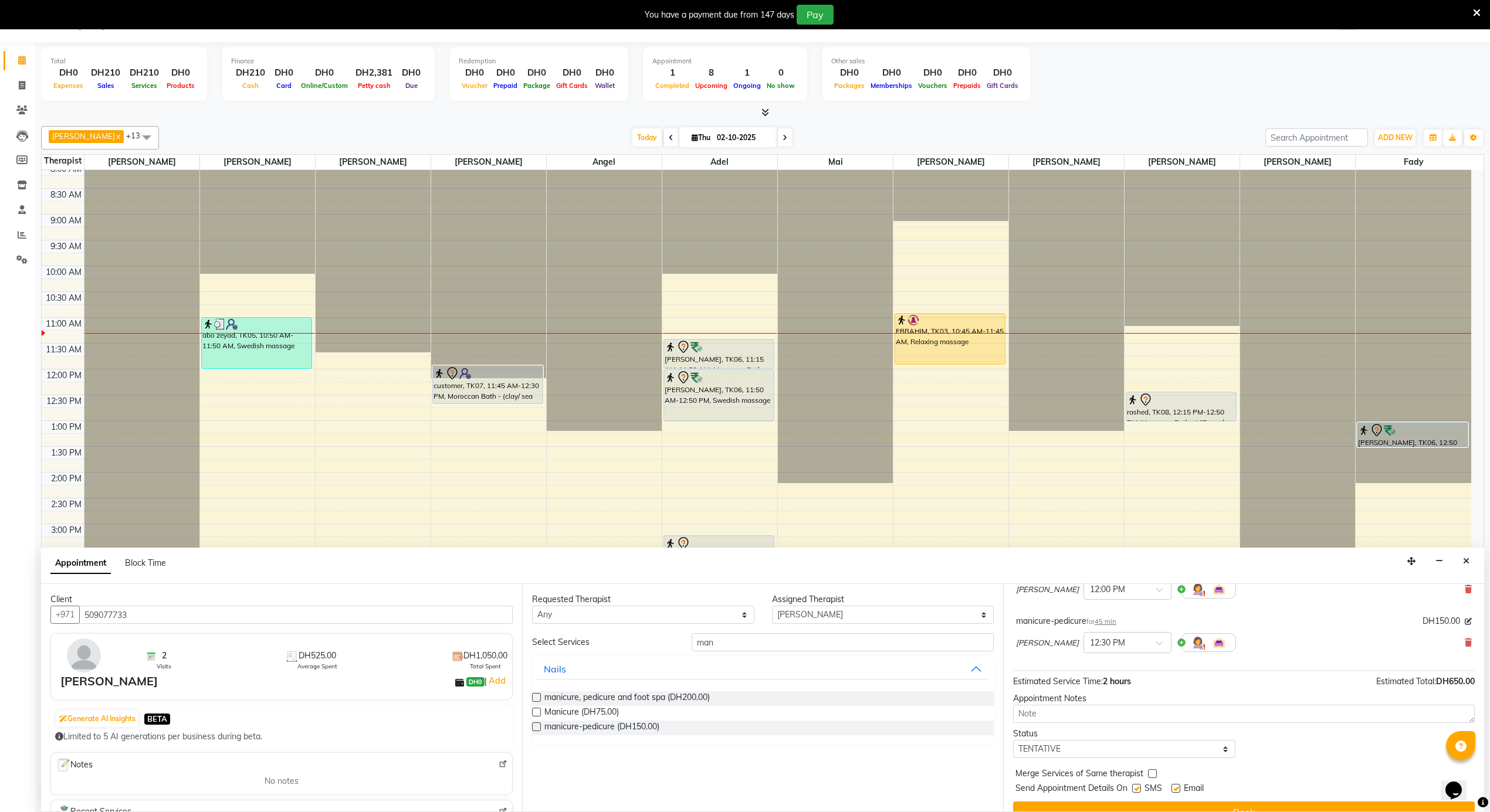
scroll to position [179, 0]
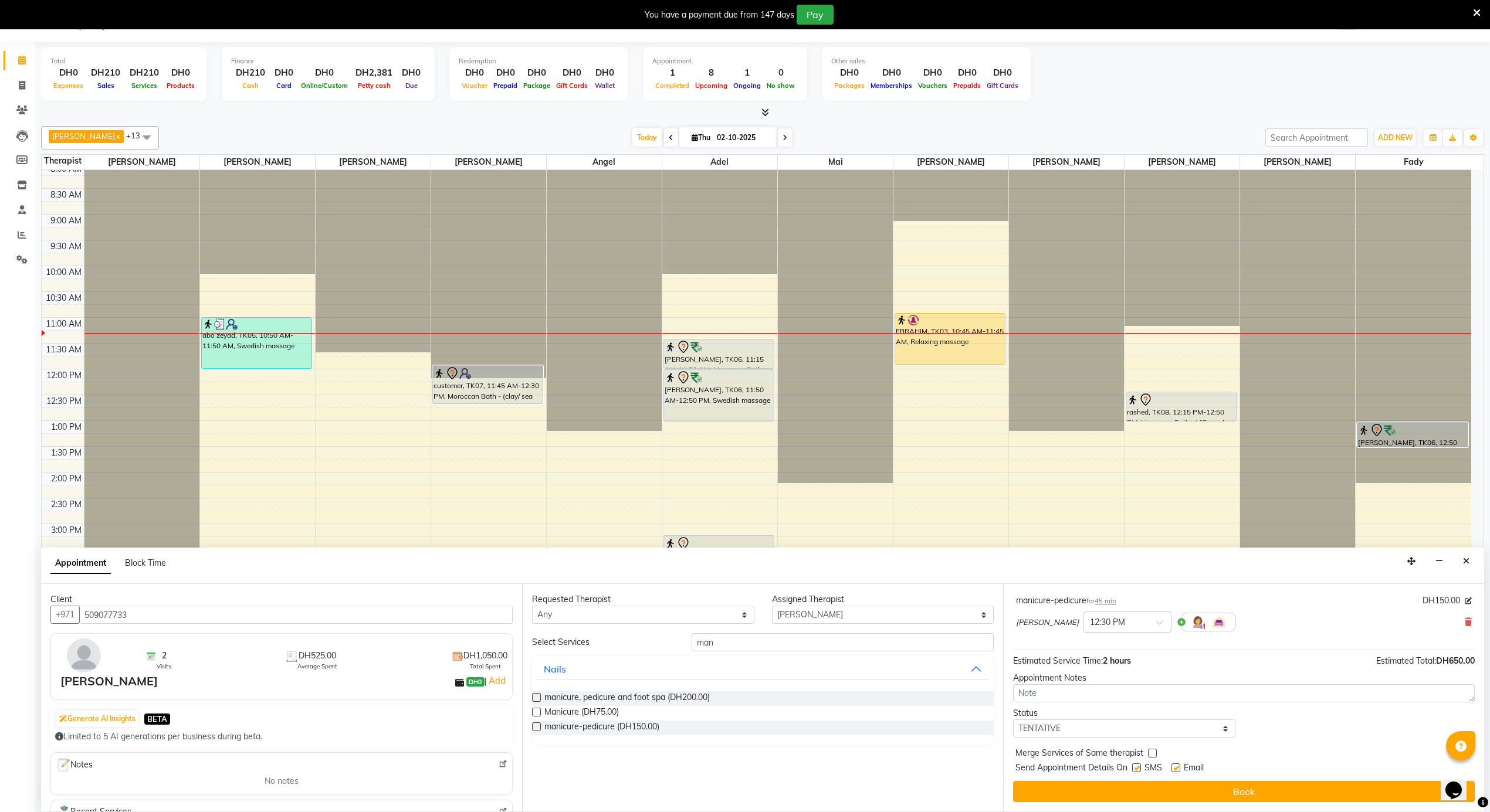
click at [1172, 766] on label at bounding box center [1176, 767] width 9 height 9
click at [1172, 766] on input "checkbox" at bounding box center [1176, 769] width 8 height 8
checkbox input "false"
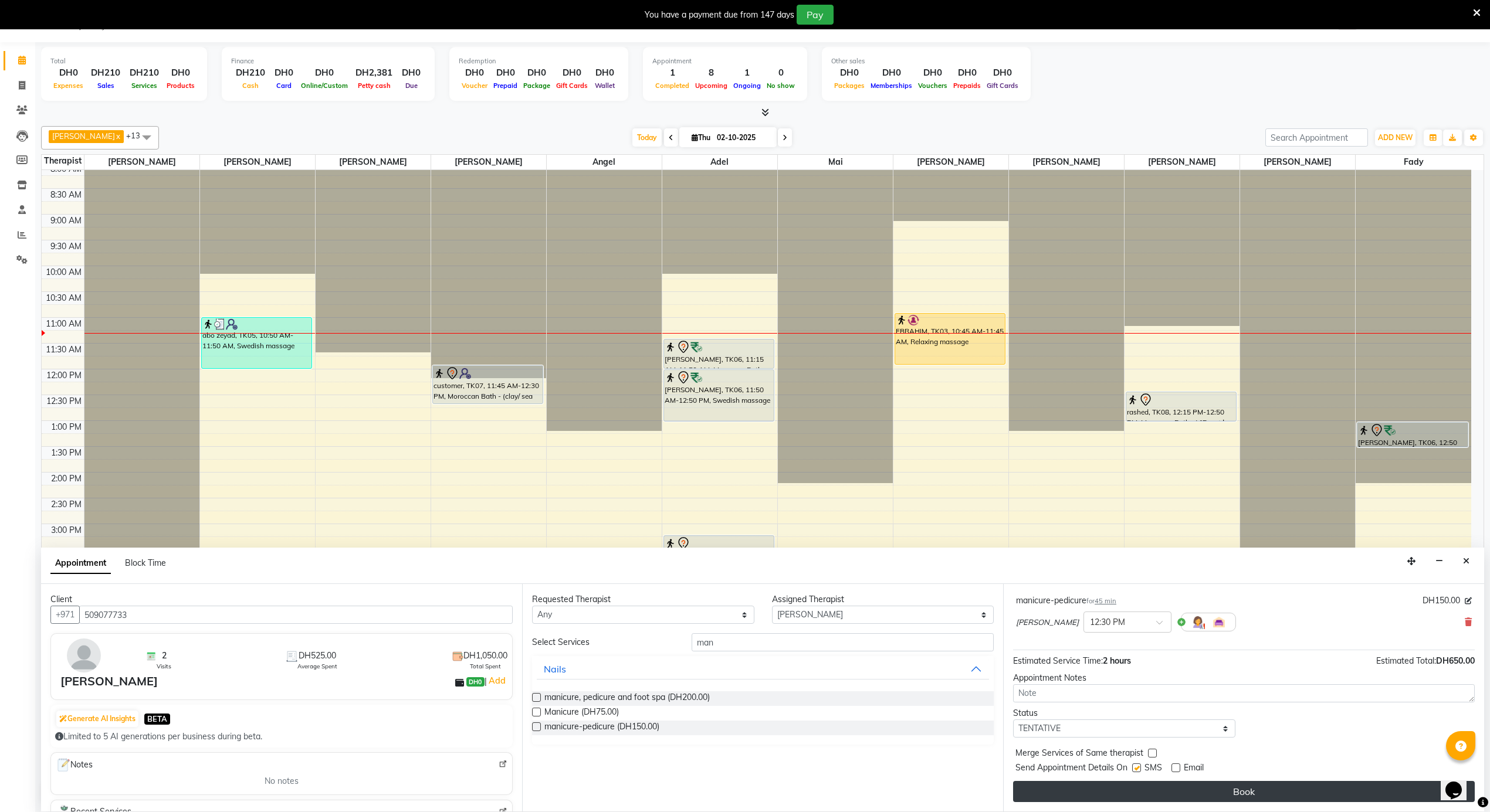
click at [1138, 784] on button "Book" at bounding box center [1244, 792] width 462 height 21
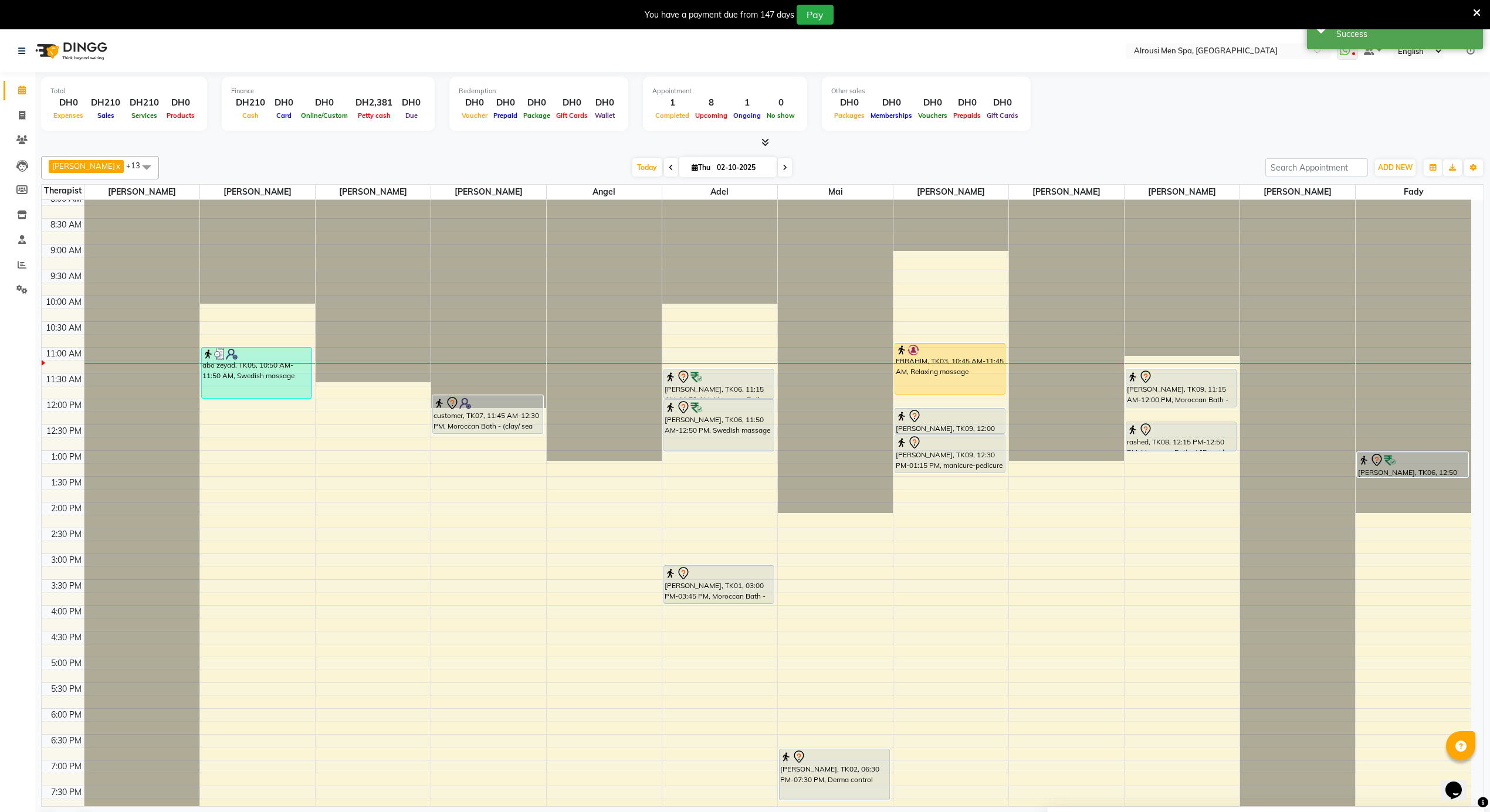
scroll to position [342, 0]
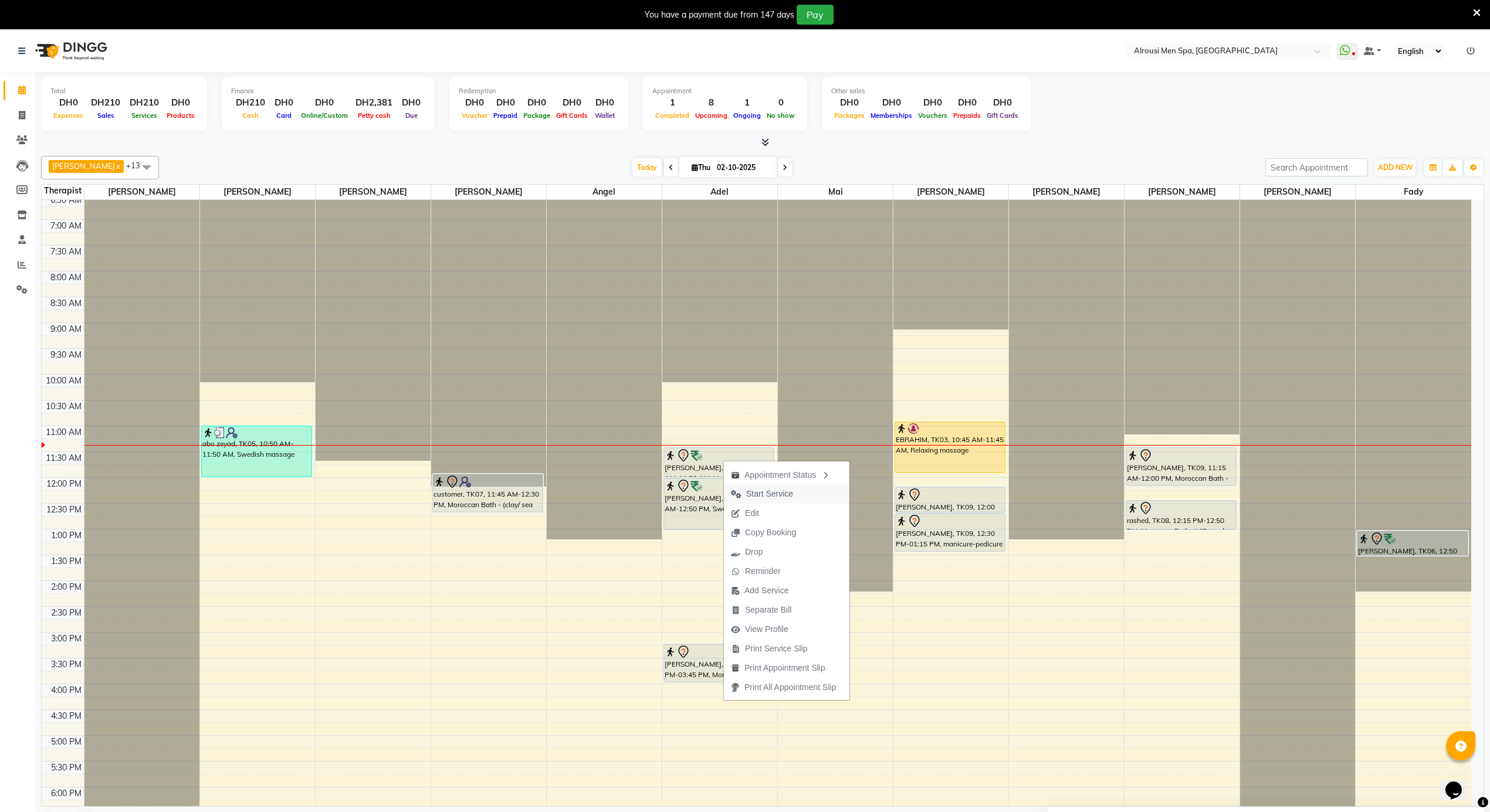
click at [758, 492] on span "Start Service" at bounding box center [769, 494] width 47 height 13
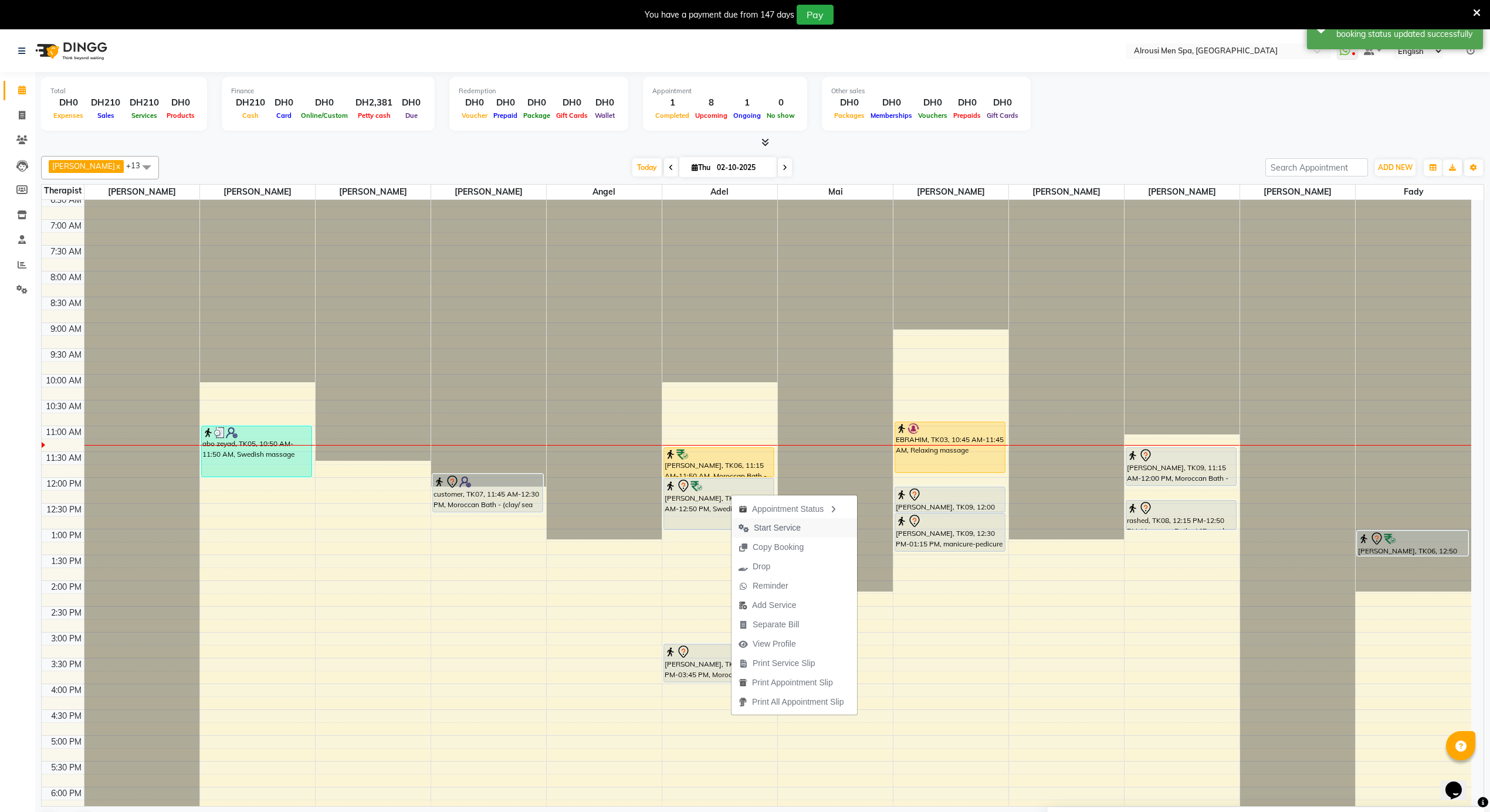
click at [777, 530] on span "Start Service" at bounding box center [777, 528] width 47 height 13
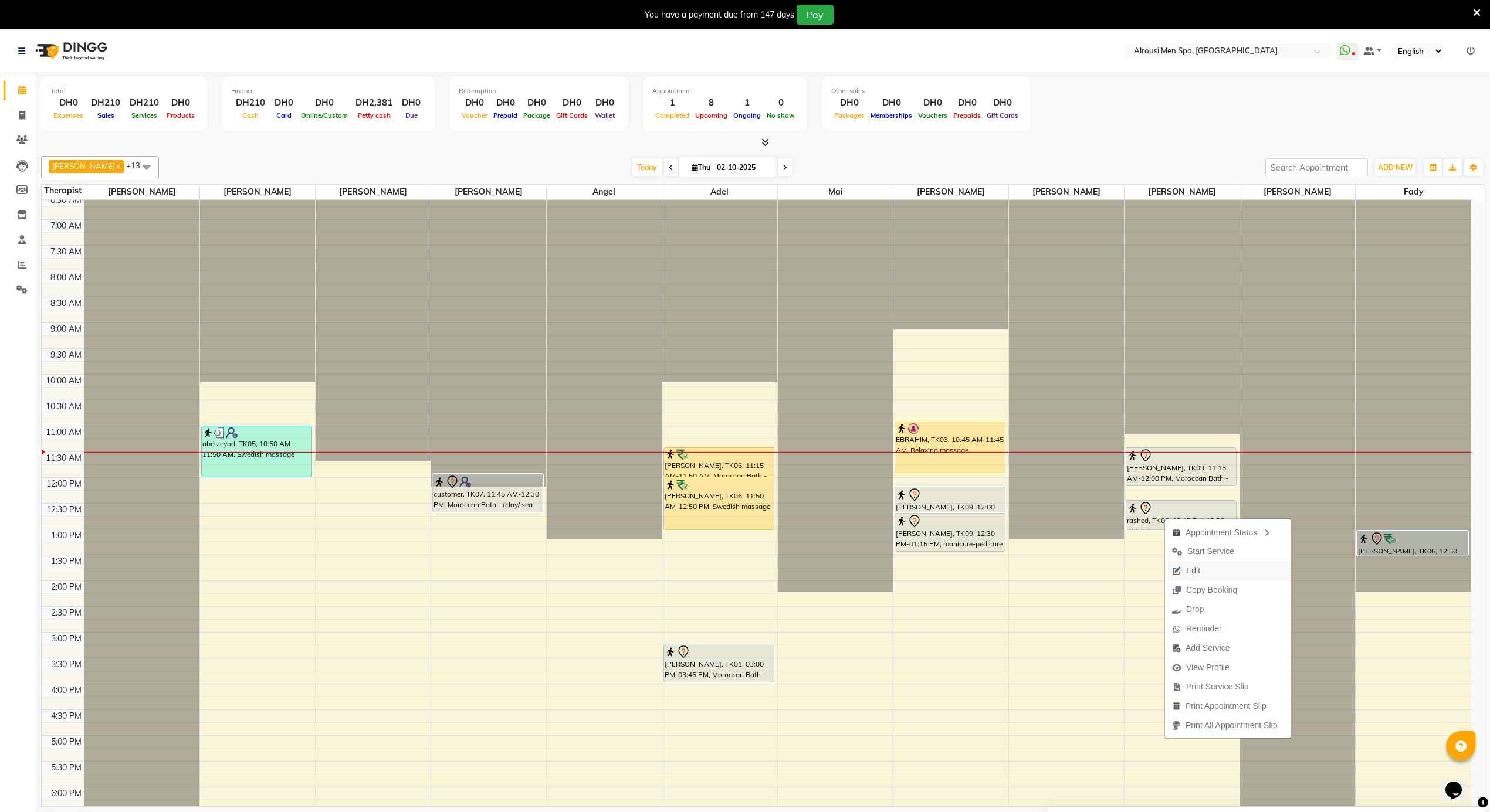
click at [1211, 573] on button "Edit" at bounding box center [1227, 571] width 126 height 20
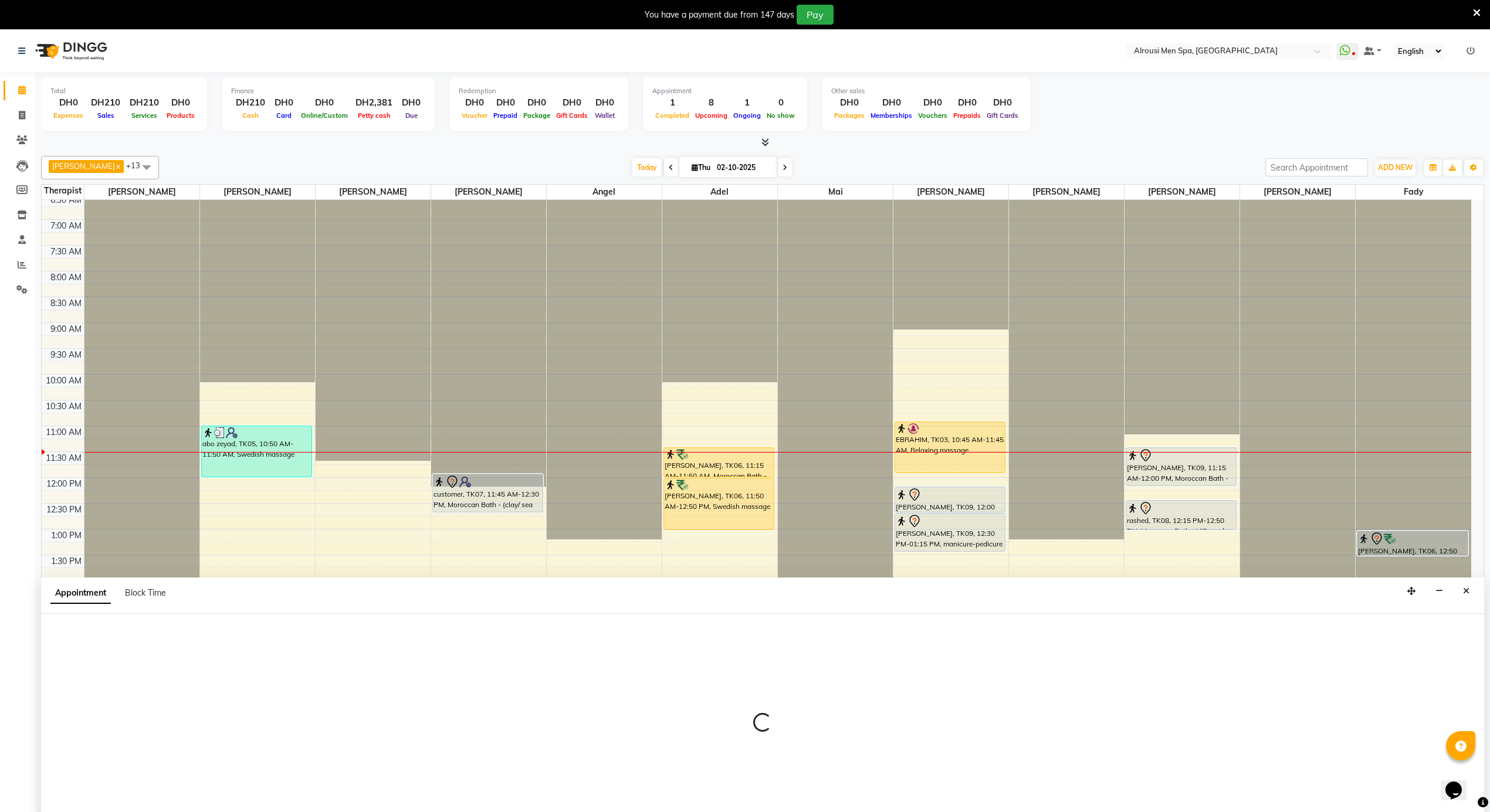
scroll to position [30, 0]
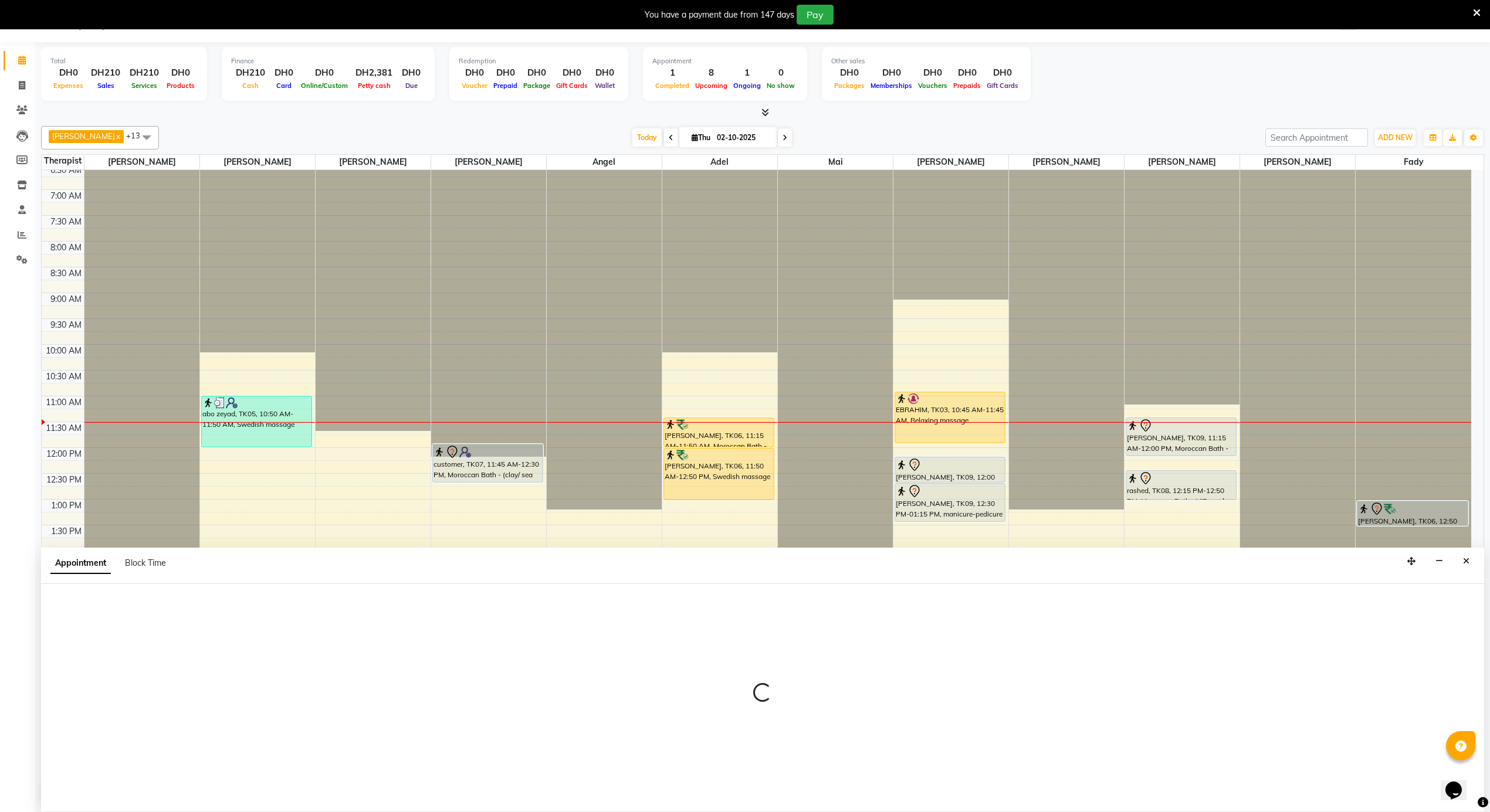
select select "tentative"
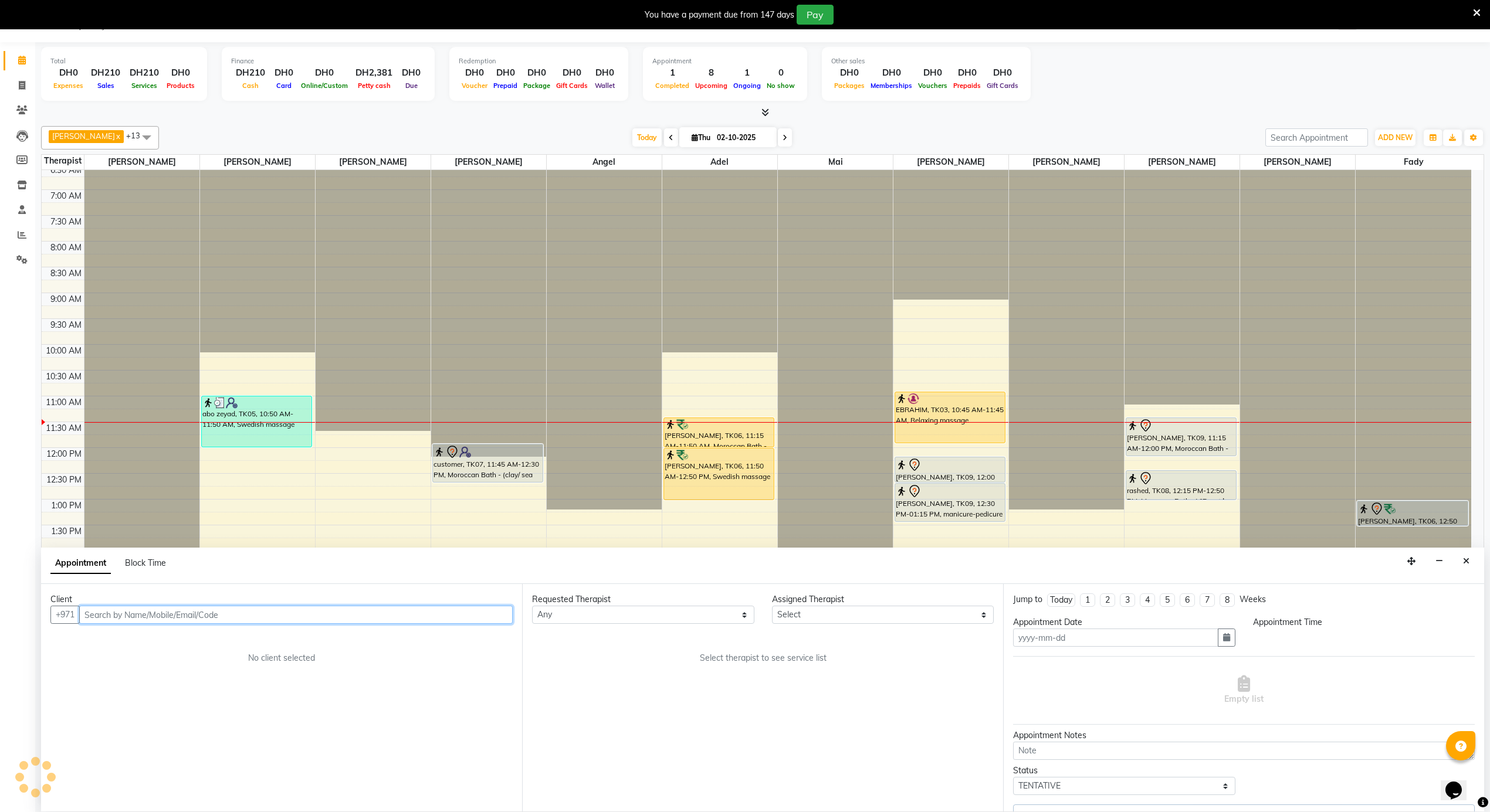
type input "02-10-2025"
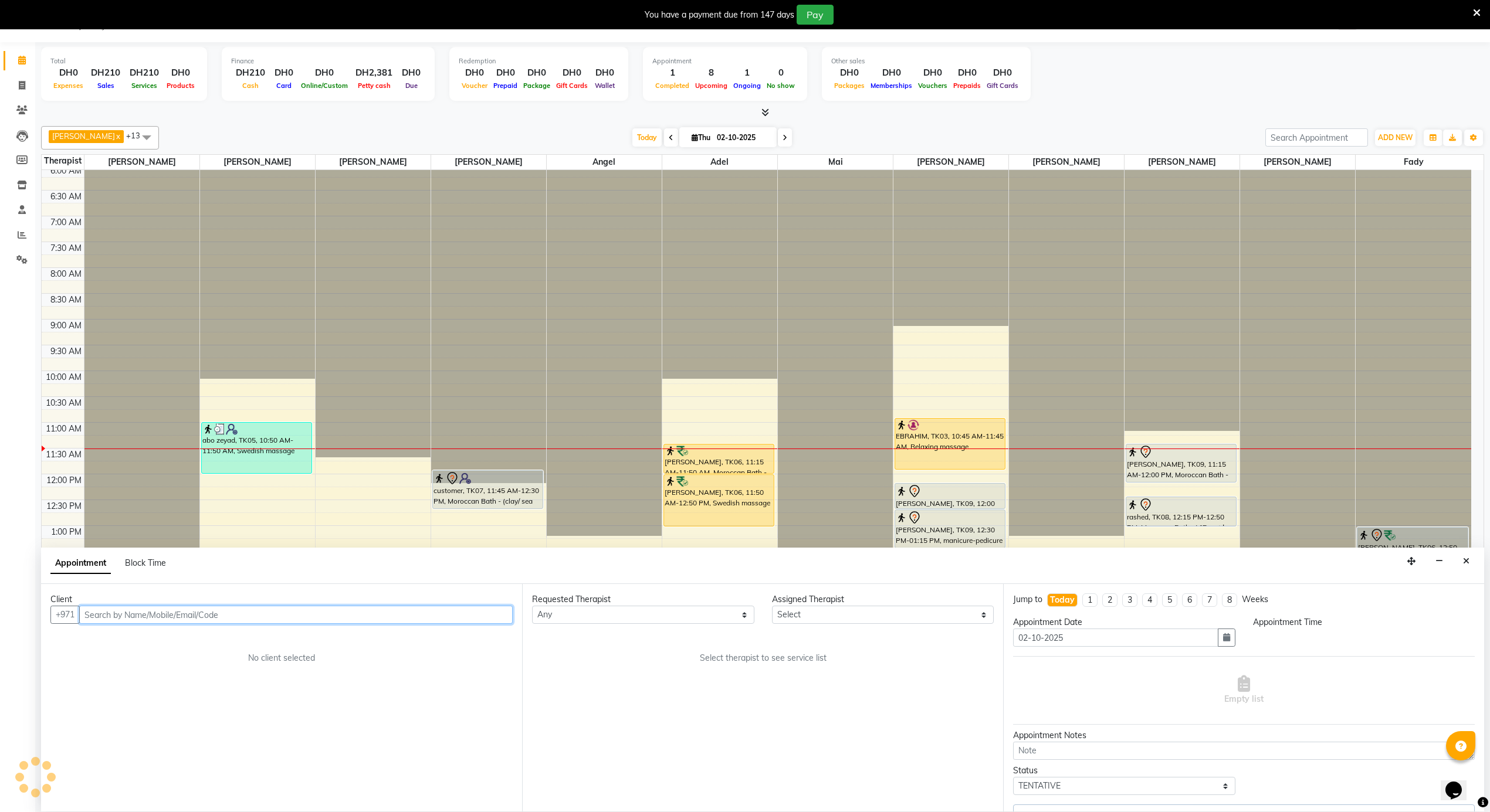
select select "69203"
select select "735"
select select "2787"
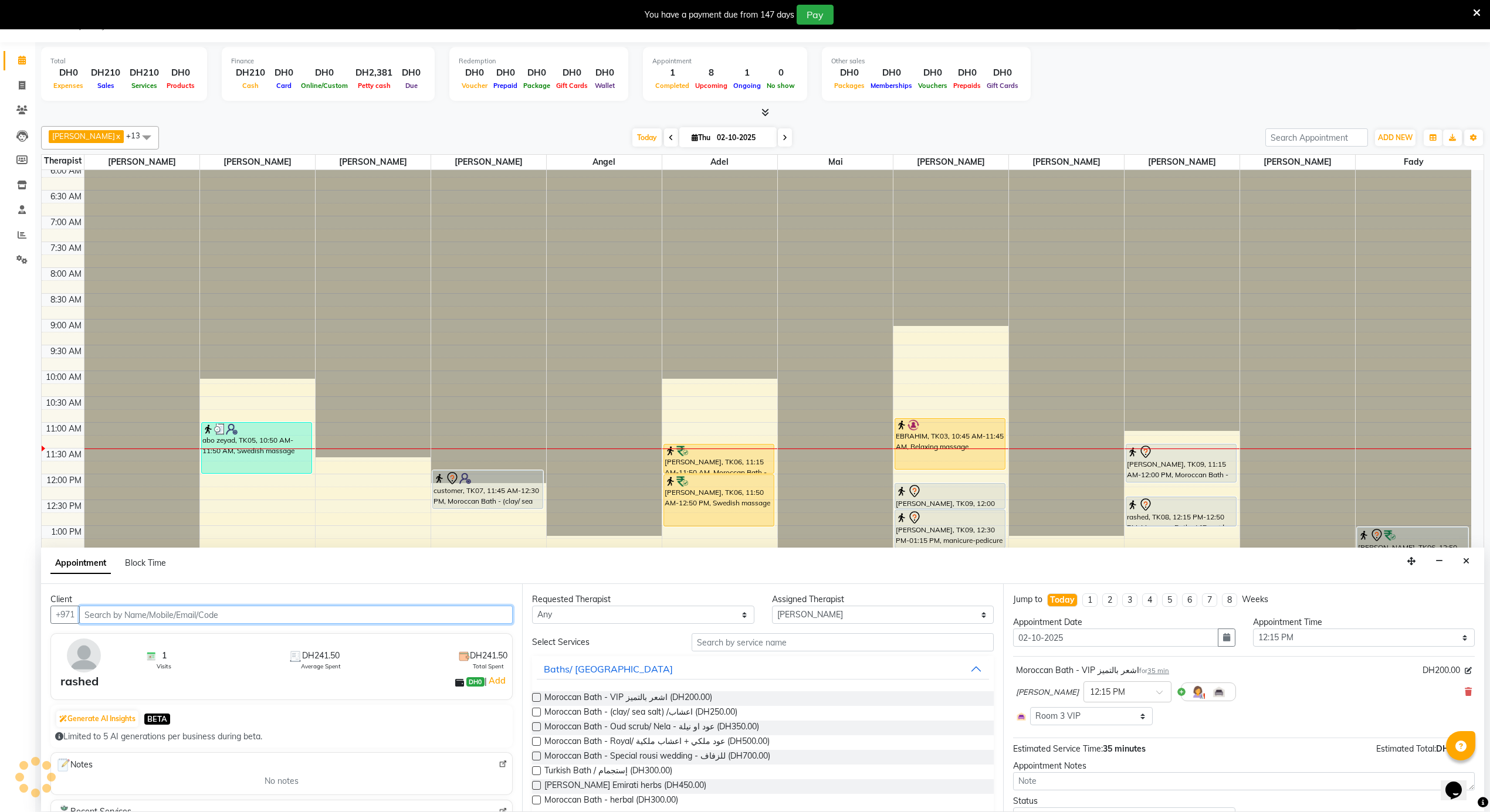
scroll to position [577, 0]
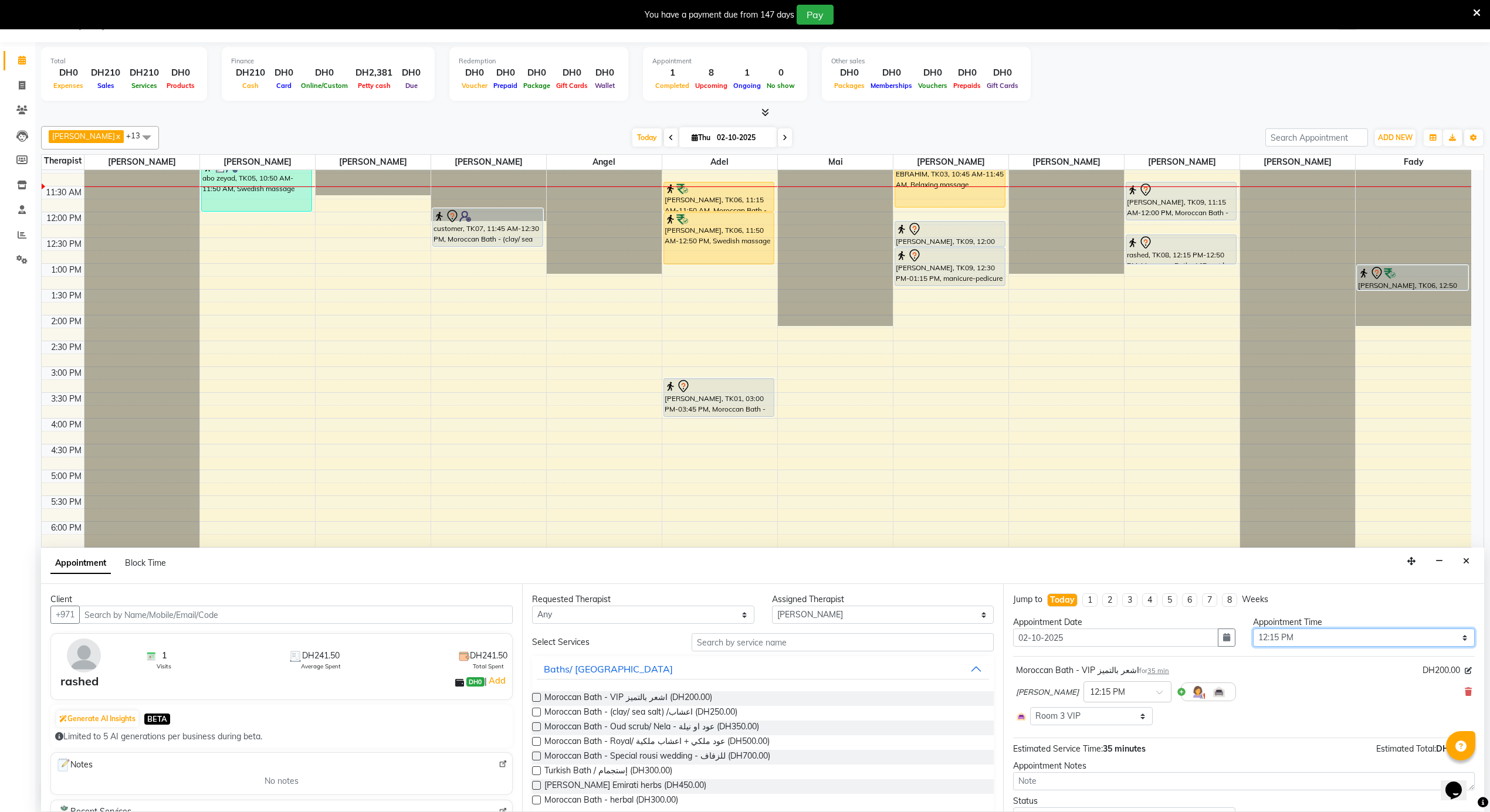
click at [1334, 641] on select "Select 12:00 AM 12:05 AM 12:10 AM 12:15 AM 12:20 AM 12:25 AM 12:30 AM 12:35 AM …" at bounding box center [1364, 637] width 223 height 19
select select "750"
click at [1253, 629] on select "Select 12:00 AM 12:05 AM 12:10 AM 12:15 AM 12:20 AM 12:25 AM 12:30 AM 12:35 AM …" at bounding box center [1364, 637] width 223 height 19
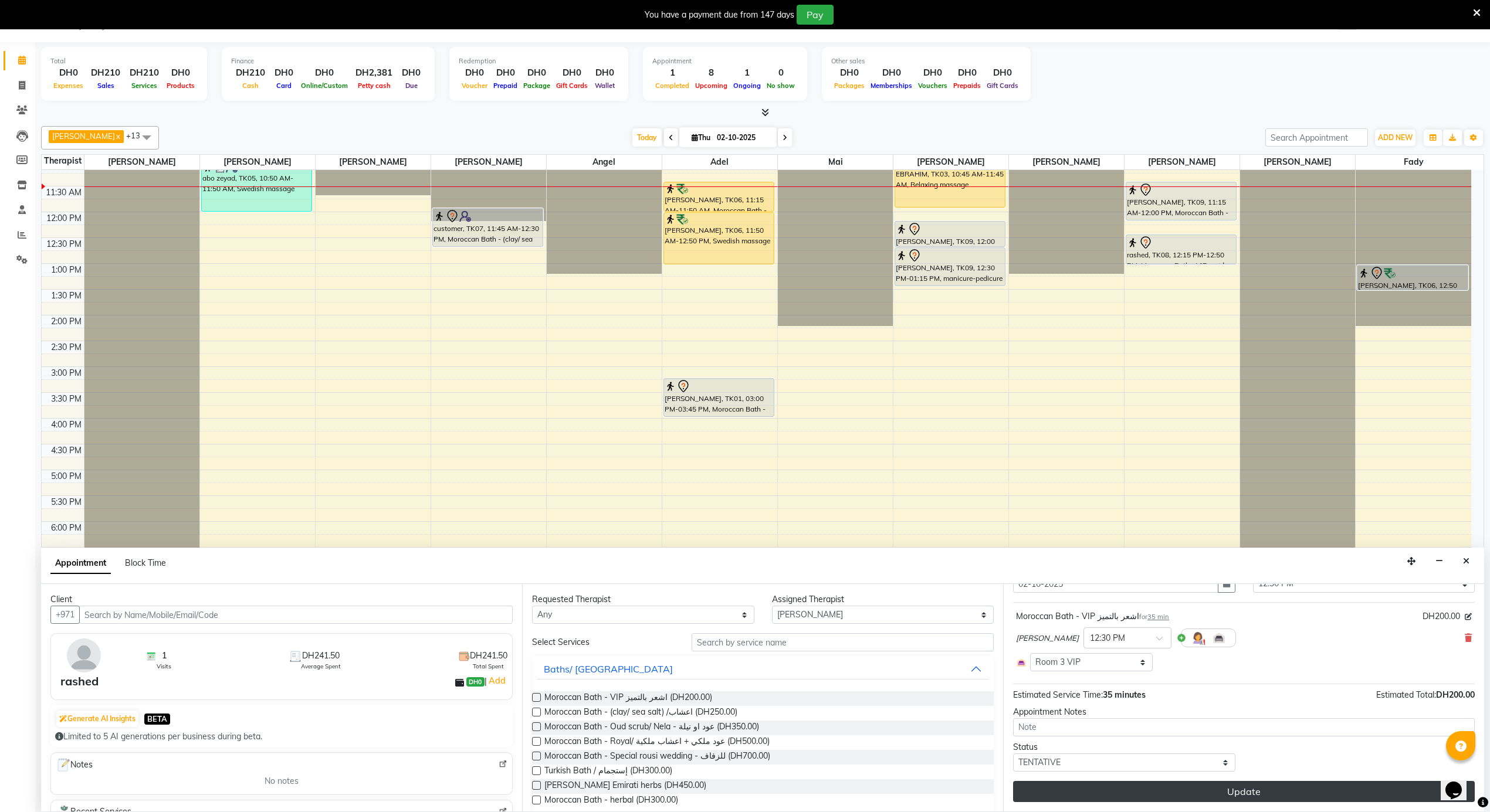
click at [1198, 787] on button "Update" at bounding box center [1244, 792] width 462 height 21
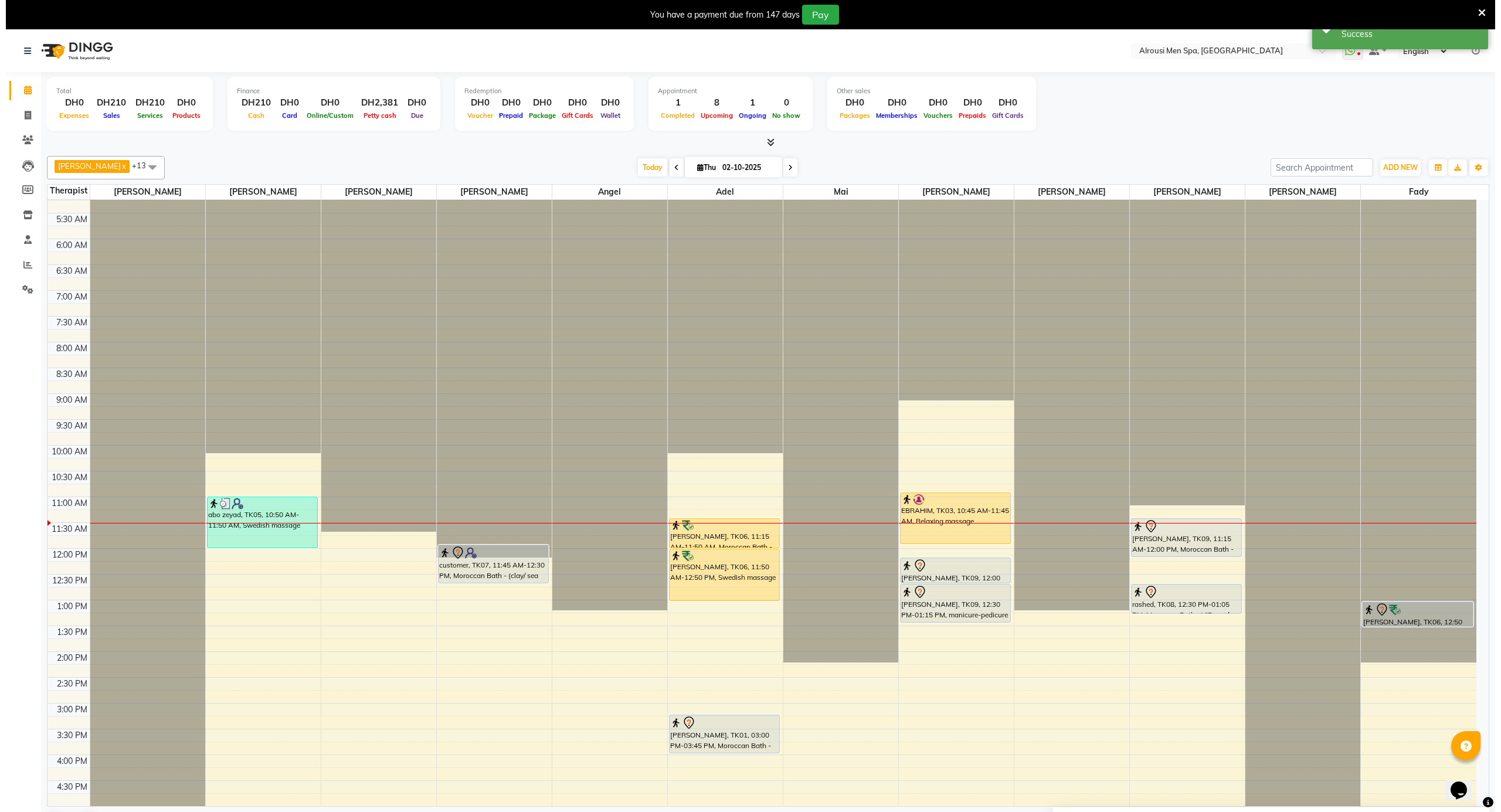
scroll to position [264, 0]
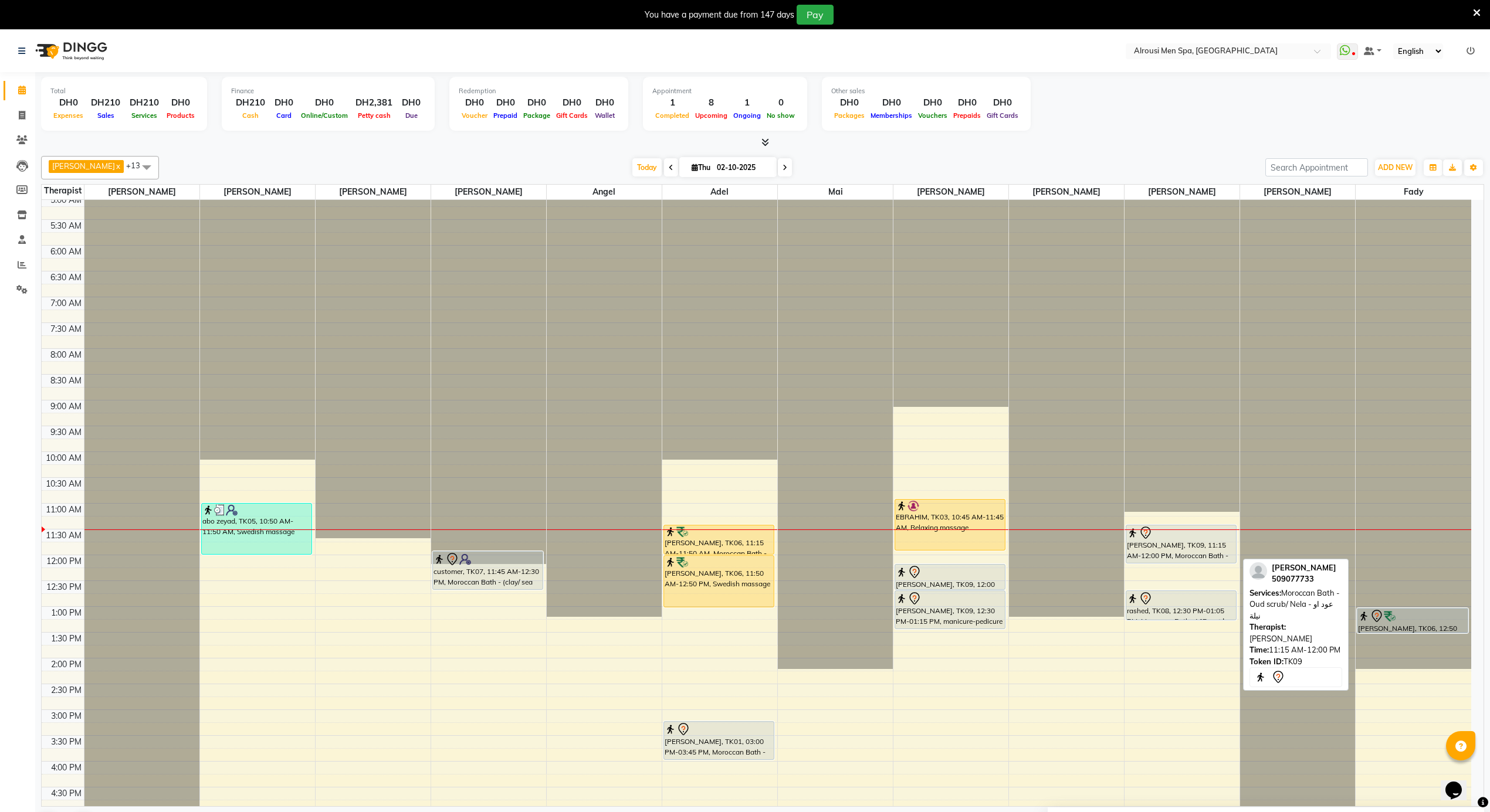
click at [1202, 548] on div "Ibrahim, TK09, 11:15 AM-12:00 PM, Moroccan Bath - Oud scrub/ Nela - عود او نيلة" at bounding box center [1181, 544] width 109 height 37
select select "7"
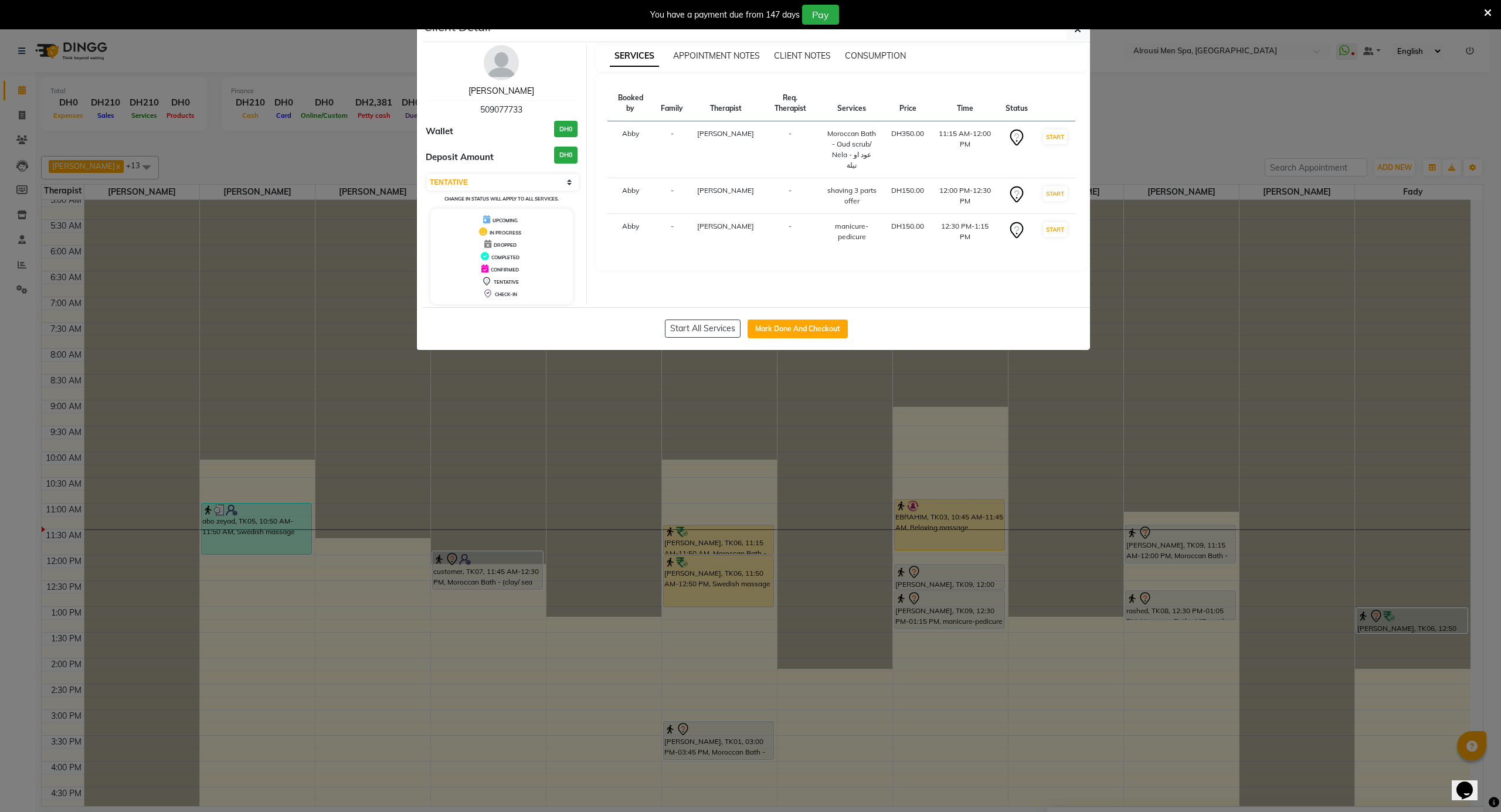
click at [501, 93] on link "[PERSON_NAME]" at bounding box center [501, 91] width 65 height 11
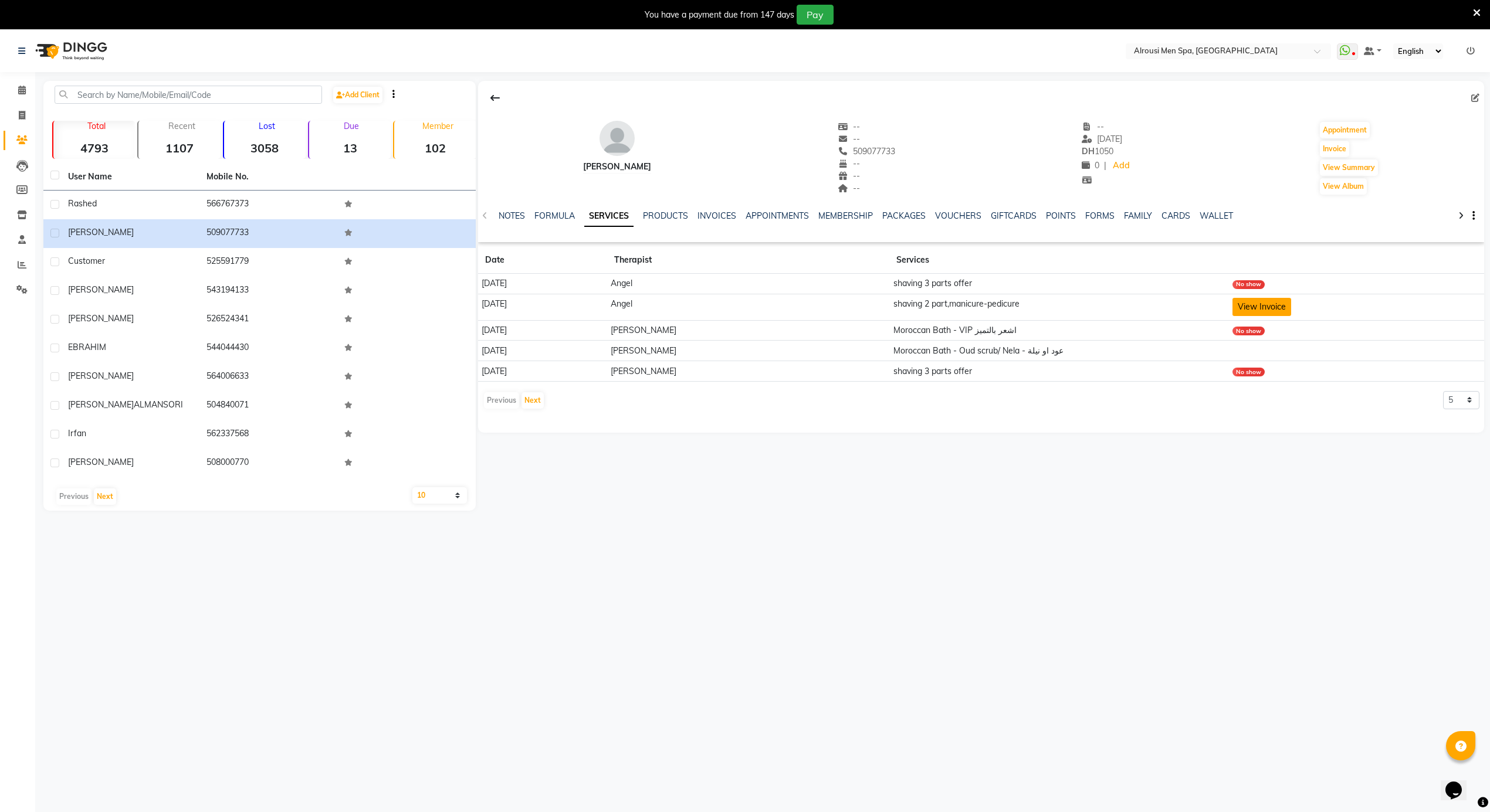
click at [1263, 310] on button "View Invoice" at bounding box center [1262, 306] width 59 height 19
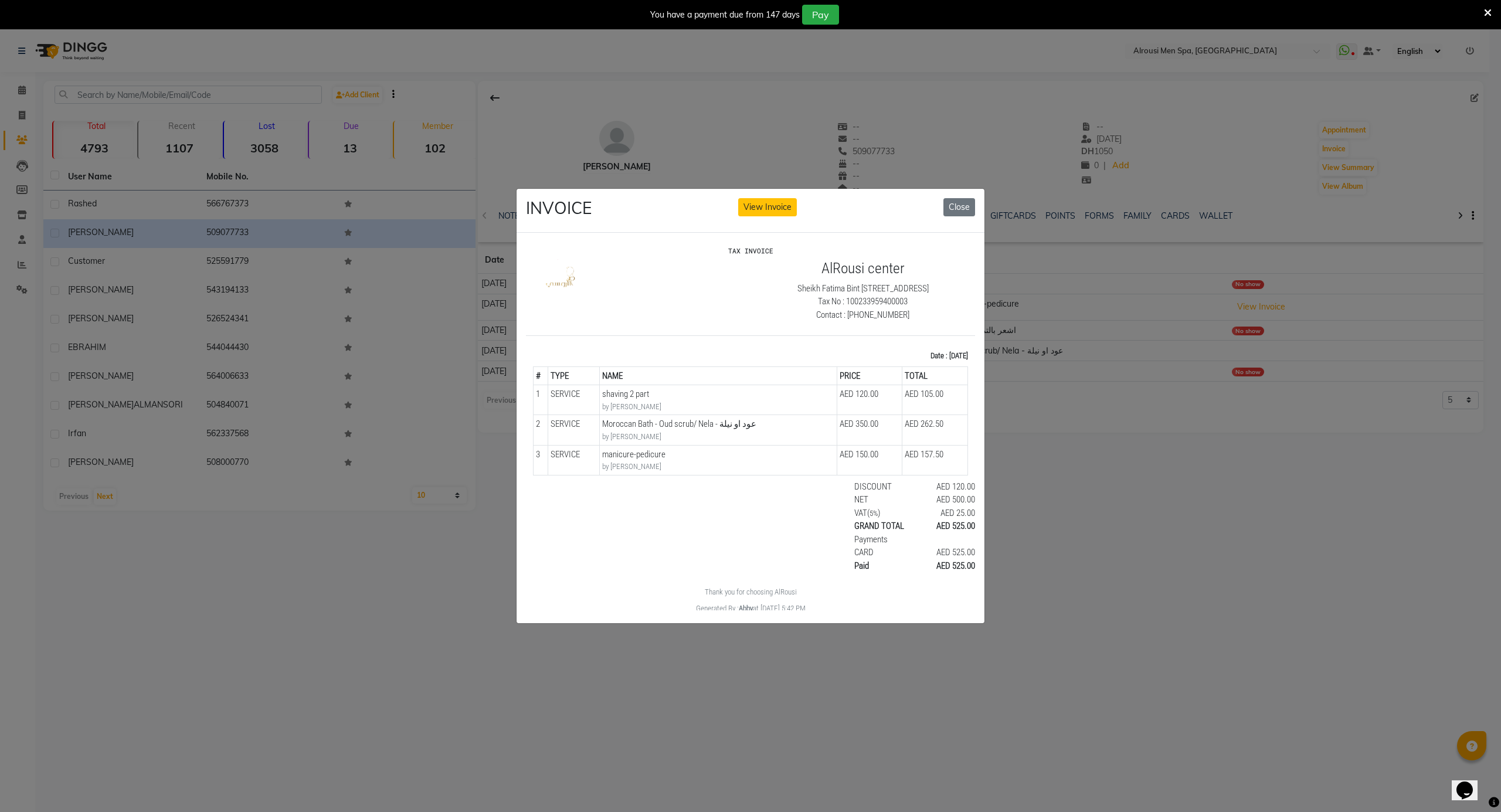
click at [1072, 404] on ngb-modal-window "INVOICE View Invoice Close" at bounding box center [750, 406] width 1501 height 812
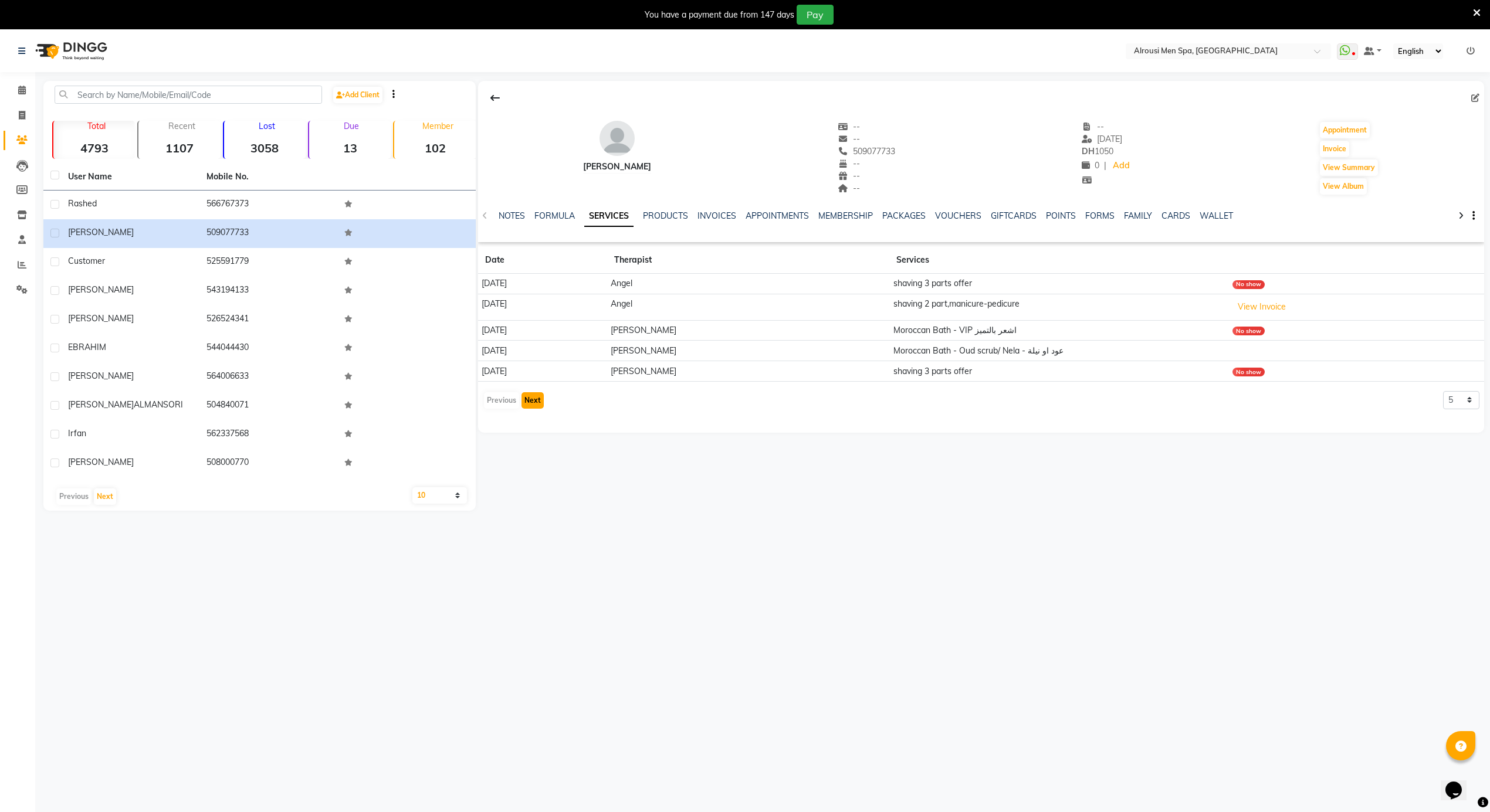
click at [535, 407] on button "Next" at bounding box center [532, 400] width 22 height 17
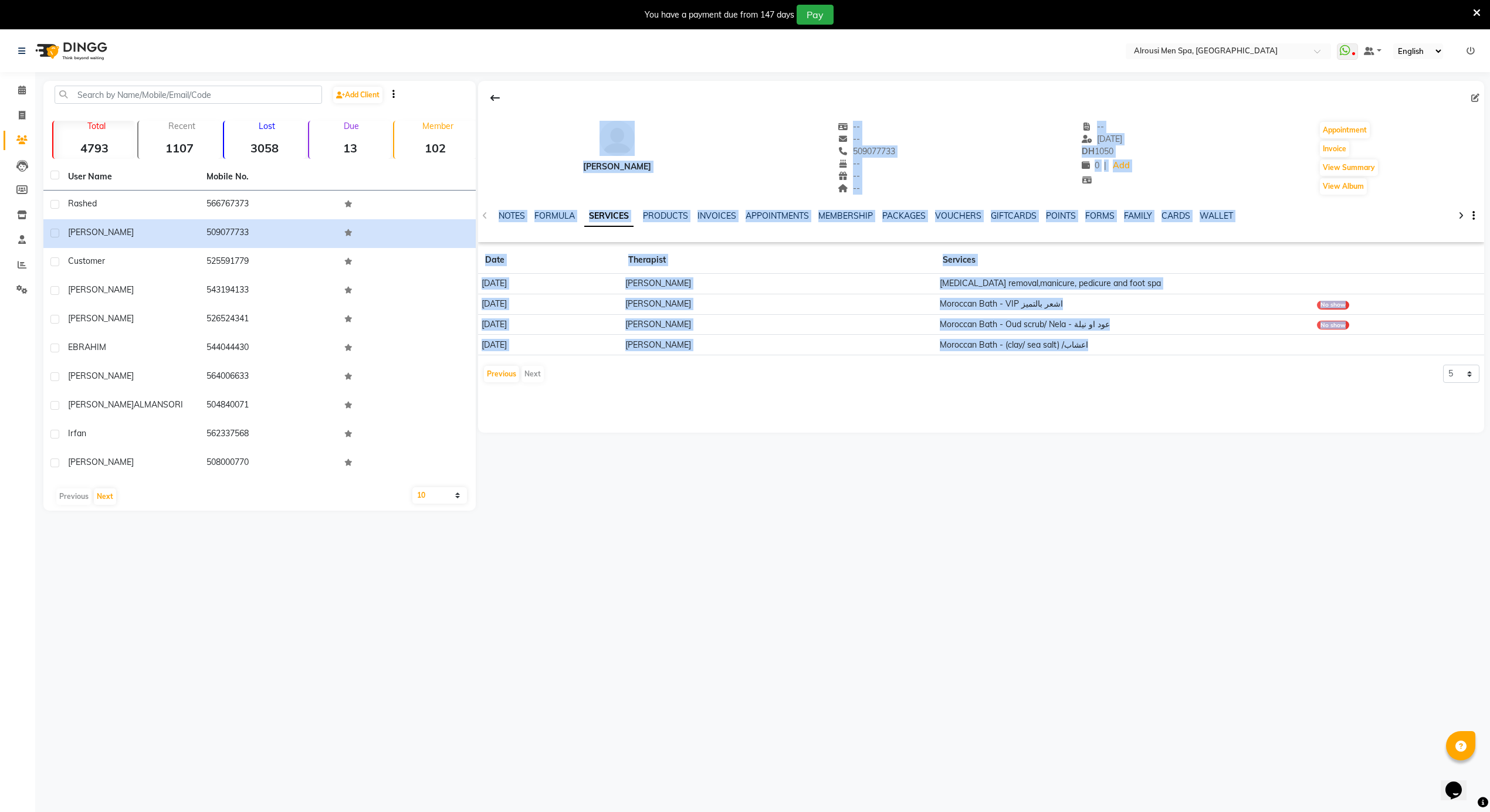
drag, startPoint x: 550, startPoint y: 102, endPoint x: 1046, endPoint y: 446, distance: 603.6
click at [1046, 446] on div "Ibrahim -- -- 509077733 -- -- -- -- 03-09-2025 DH 1050 0 | Add Appointment Invo…" at bounding box center [979, 296] width 1009 height 429
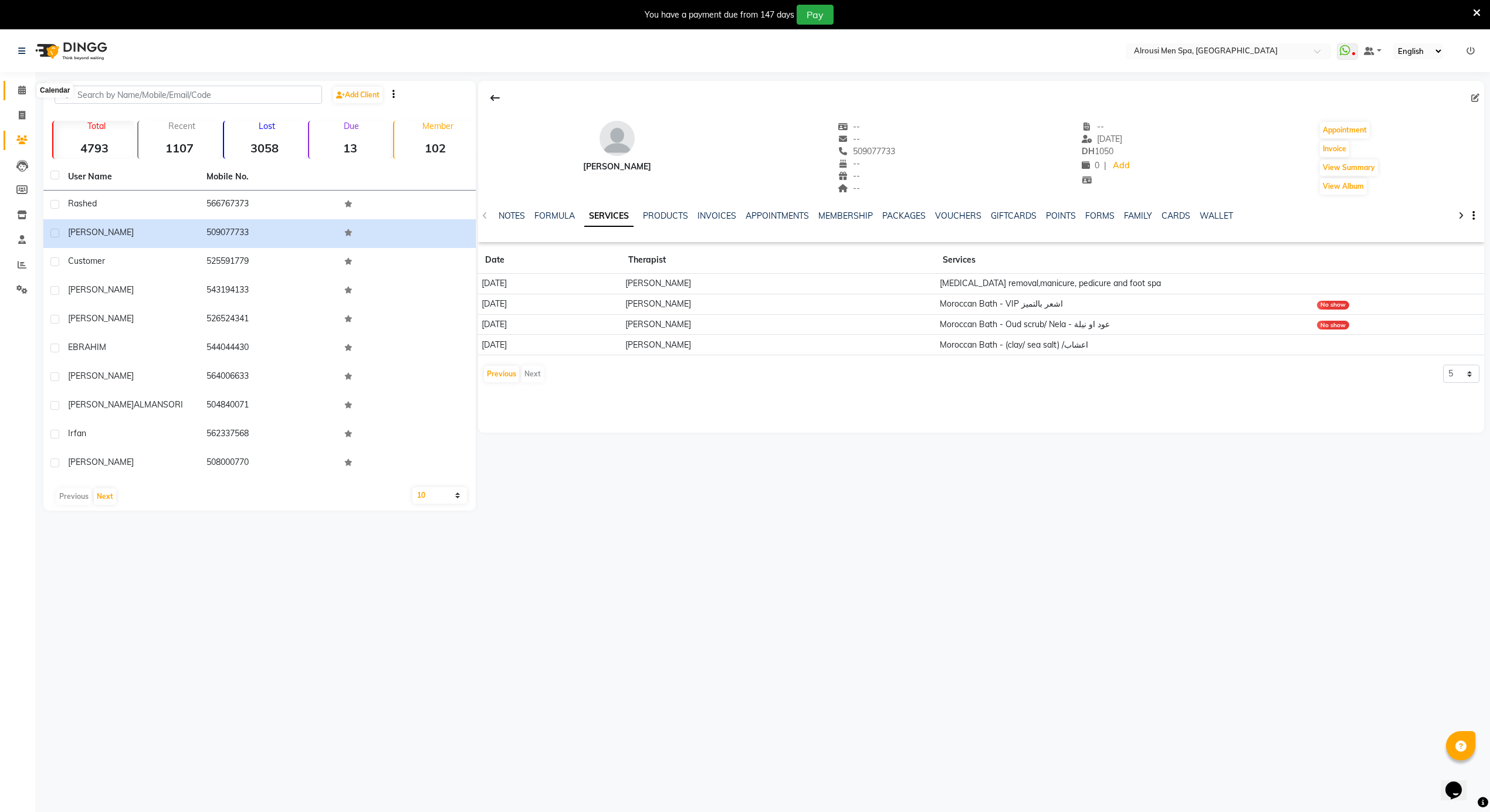
click at [24, 95] on icon at bounding box center [22, 90] width 8 height 9
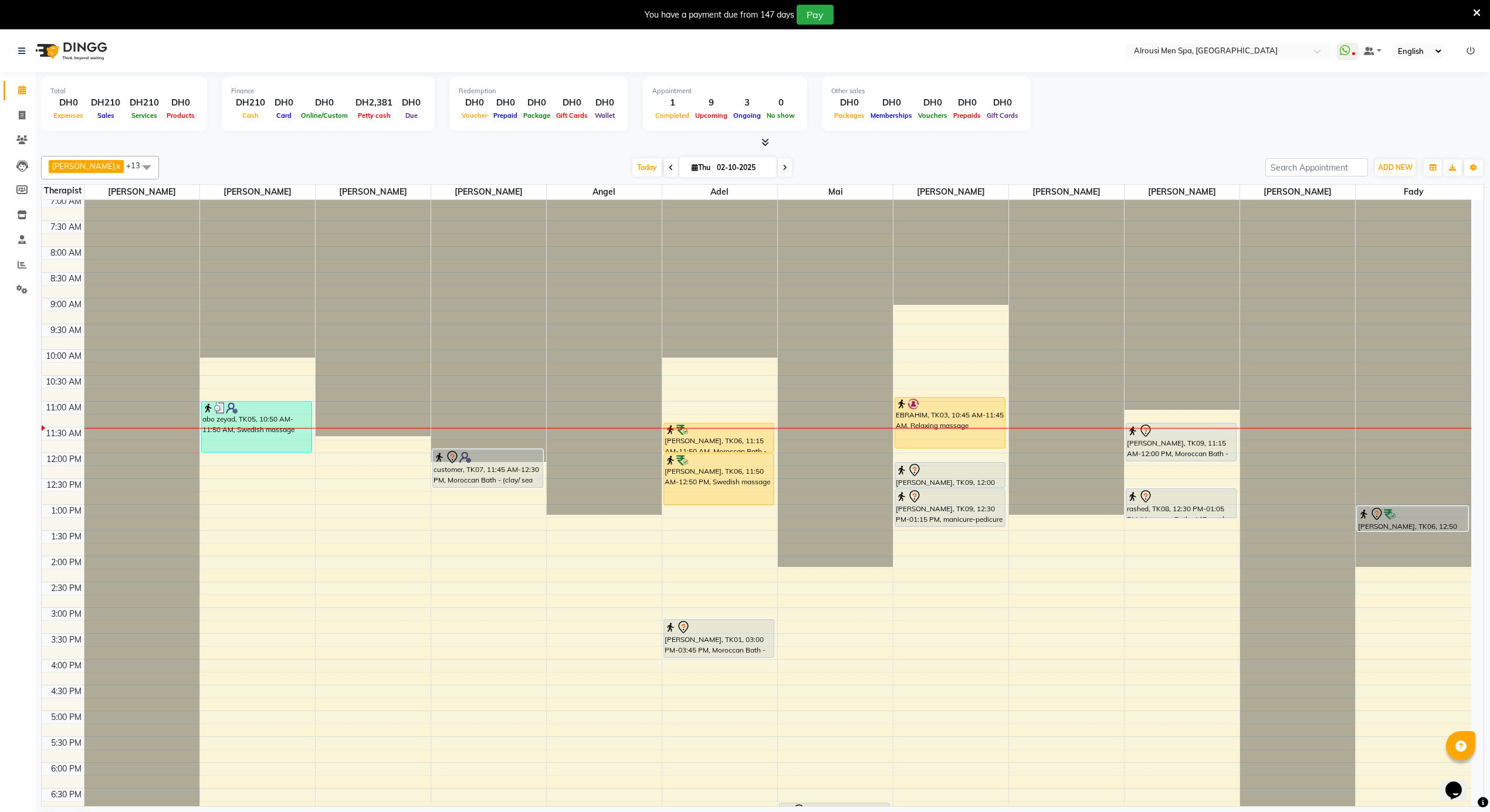
scroll to position [393, 0]
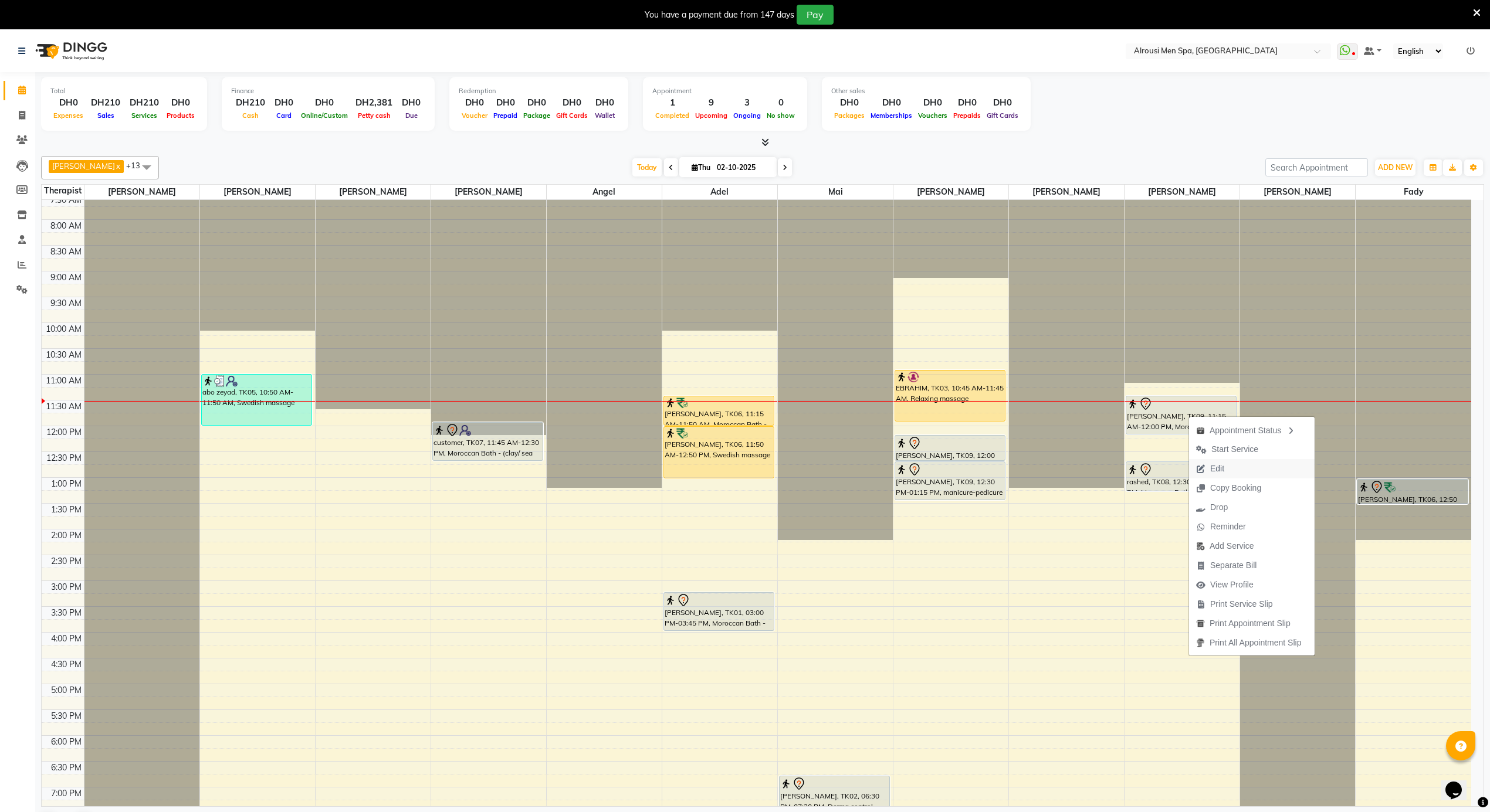
click at [1225, 473] on span "Edit" at bounding box center [1210, 468] width 42 height 20
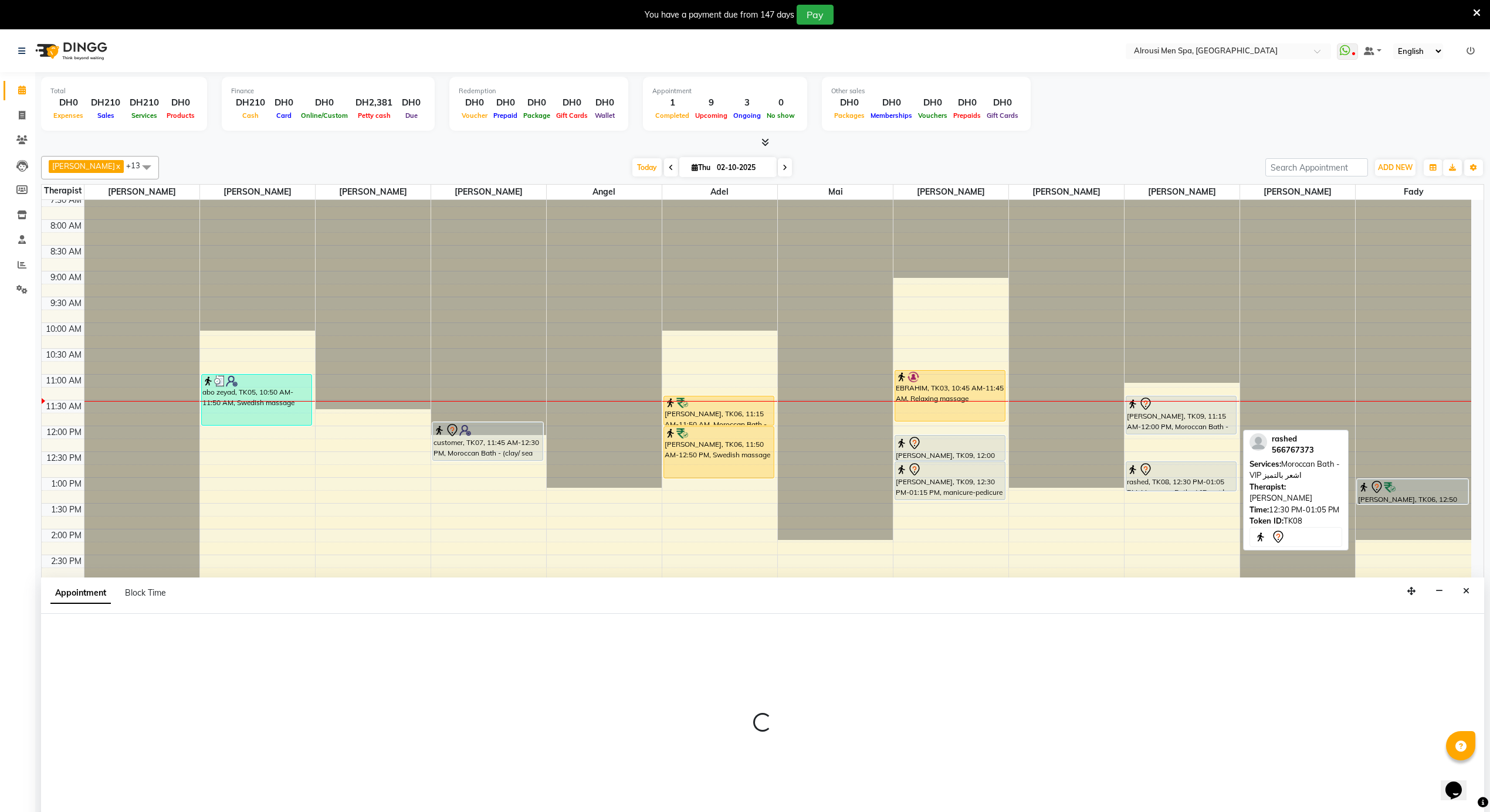
select select "tentative"
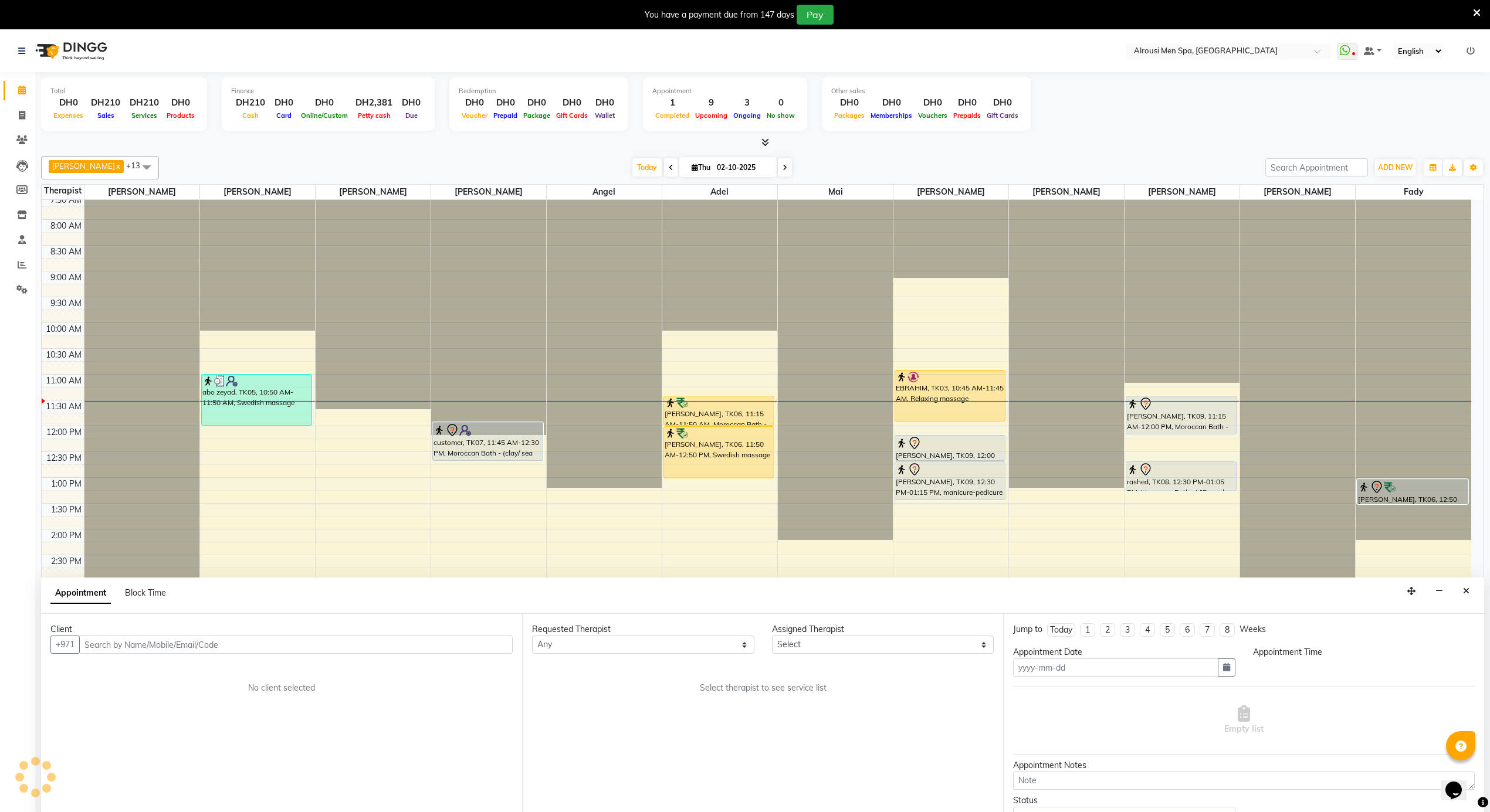
type input "02-10-2025"
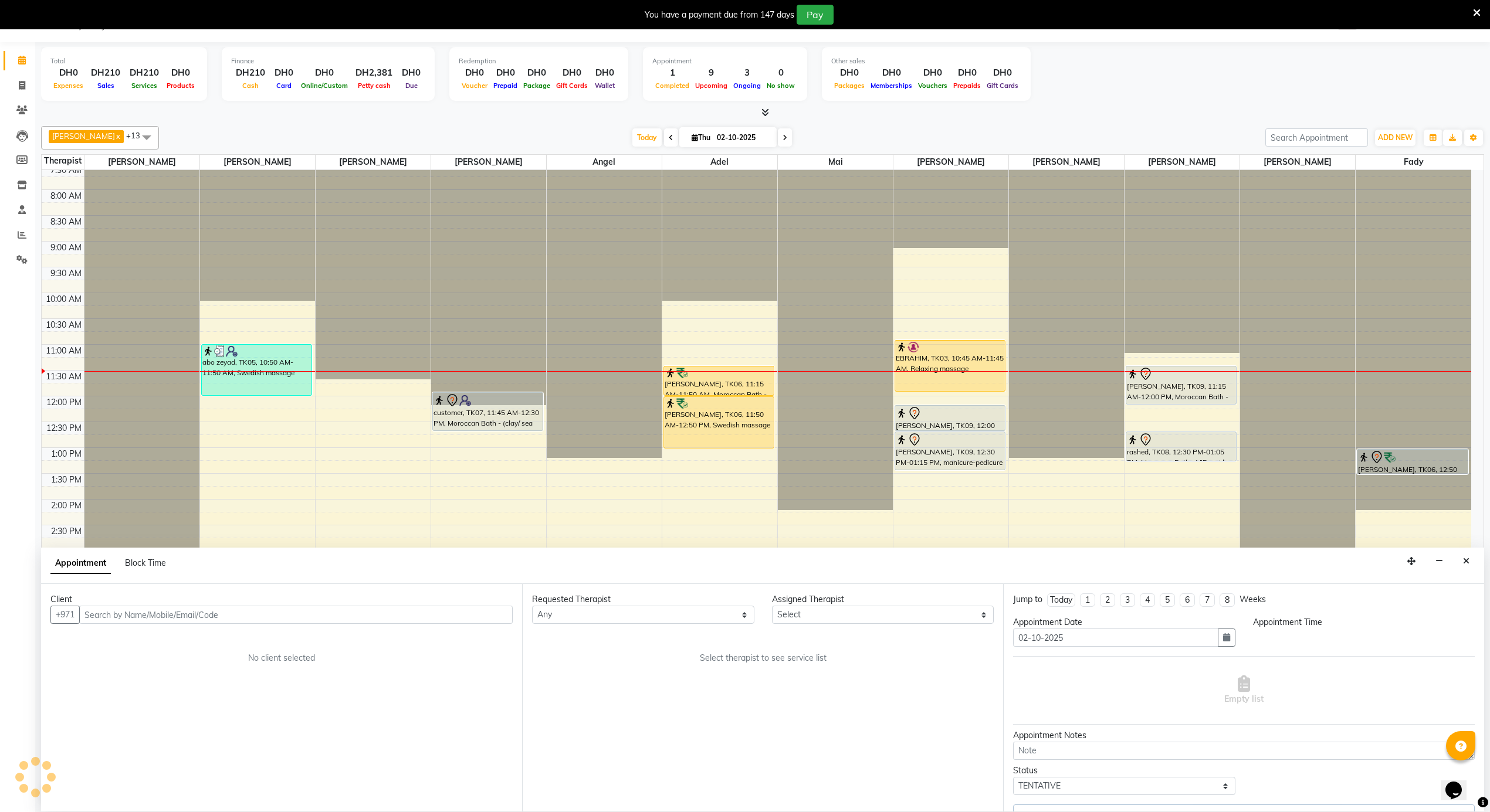
select select "675"
select select "58774"
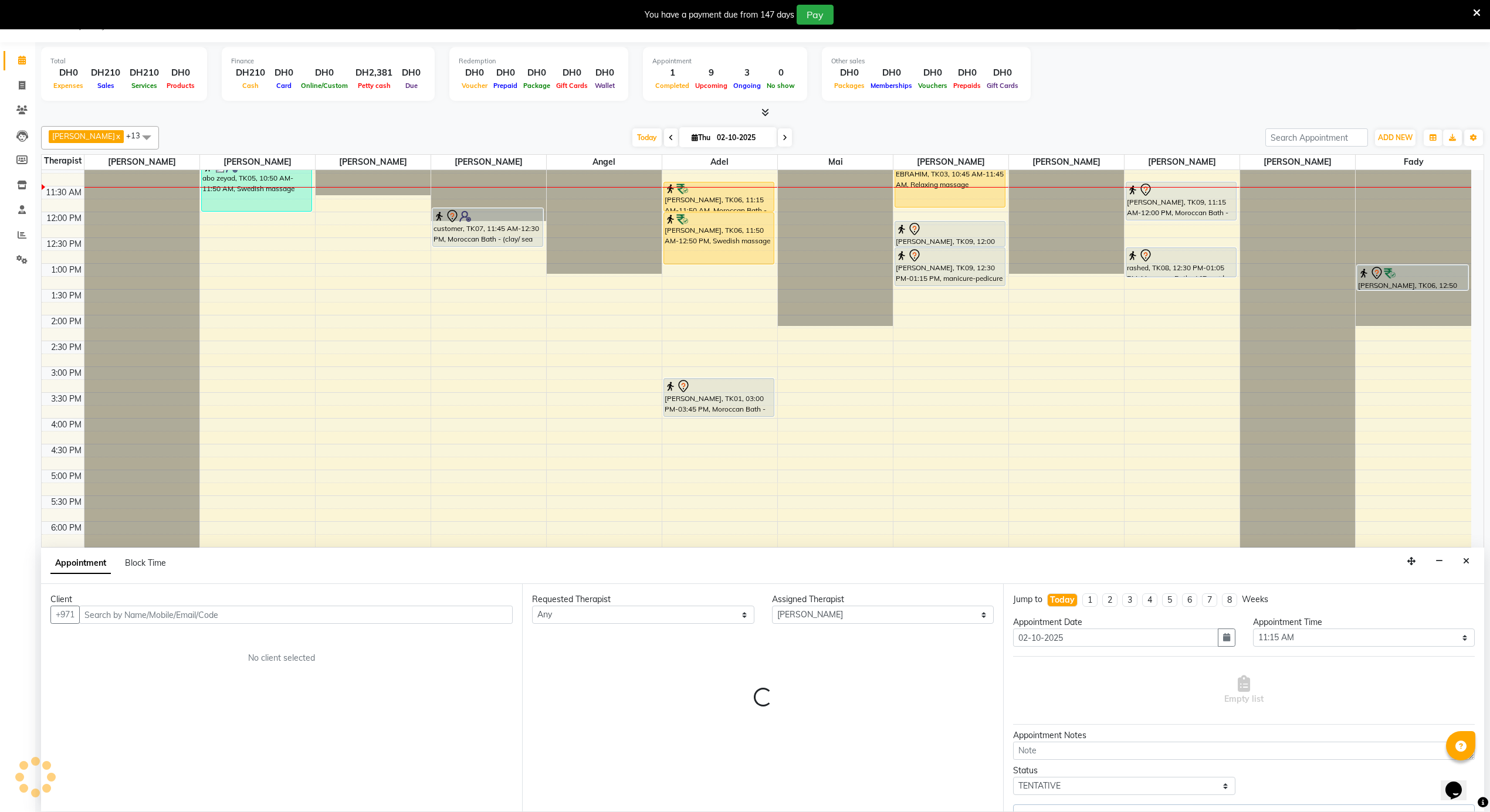
select select "2791"
select select "2797"
select select "2787"
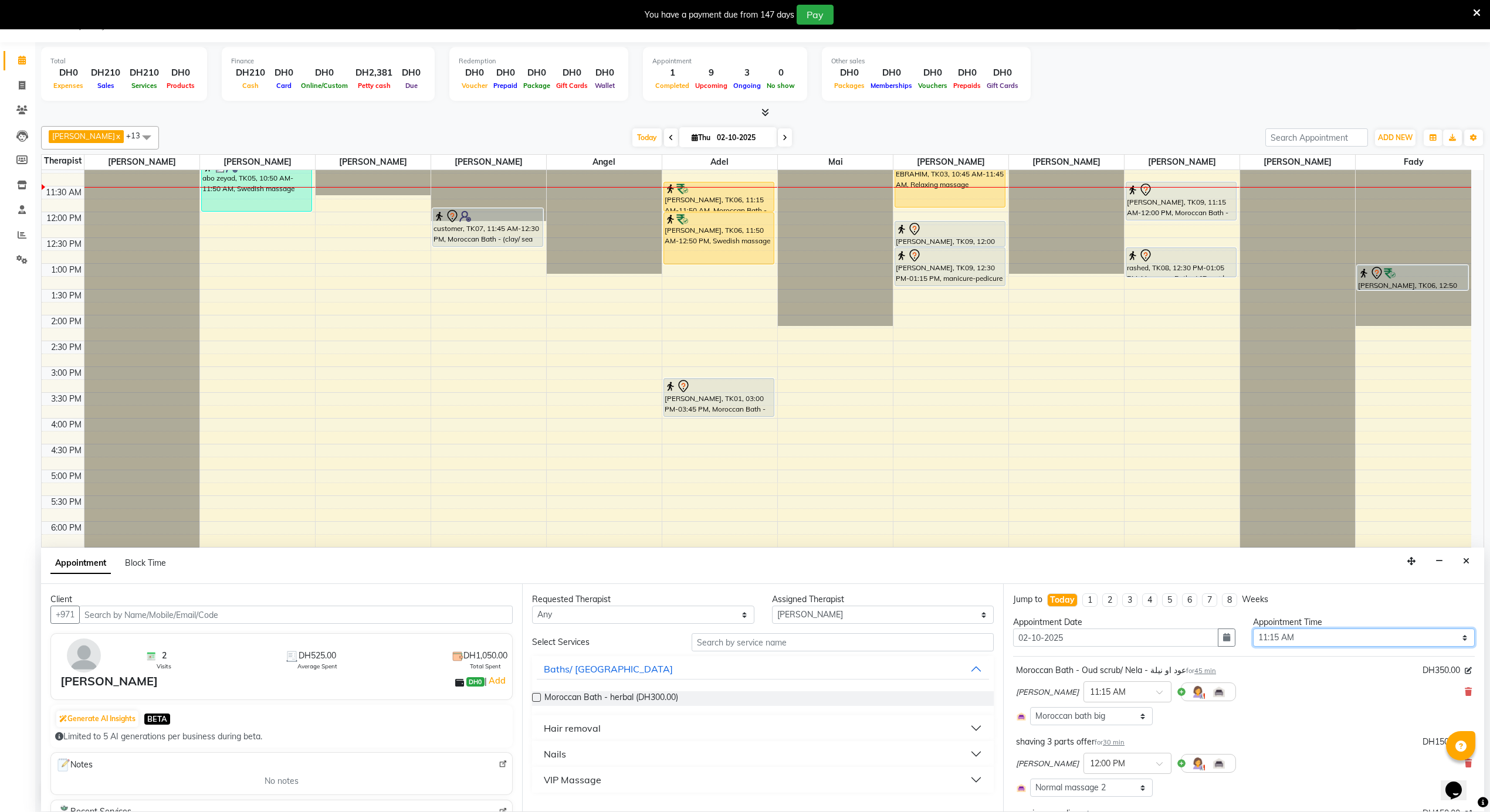
click at [1357, 638] on select "Select 12:00 AM 12:05 AM 12:10 AM 12:15 AM 12:20 AM 12:25 AM 12:30 AM 12:35 AM …" at bounding box center [1364, 637] width 223 height 19
select select "690"
click at [1253, 629] on select "Select 12:00 AM 12:05 AM 12:10 AM 12:15 AM 12:20 AM 12:25 AM 12:30 AM 12:35 AM …" at bounding box center [1364, 637] width 223 height 19
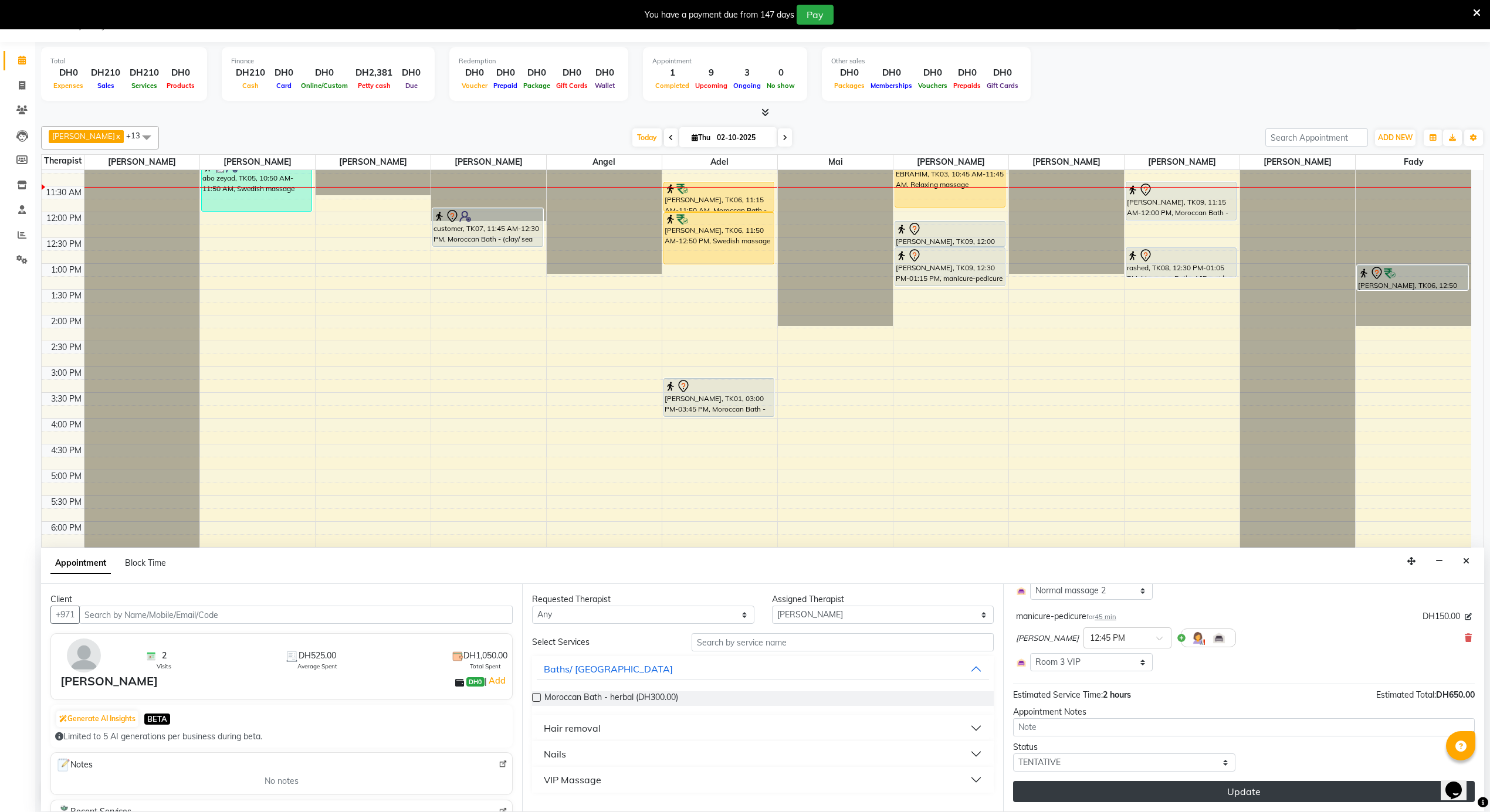
click at [1235, 796] on button "Update" at bounding box center [1244, 792] width 462 height 21
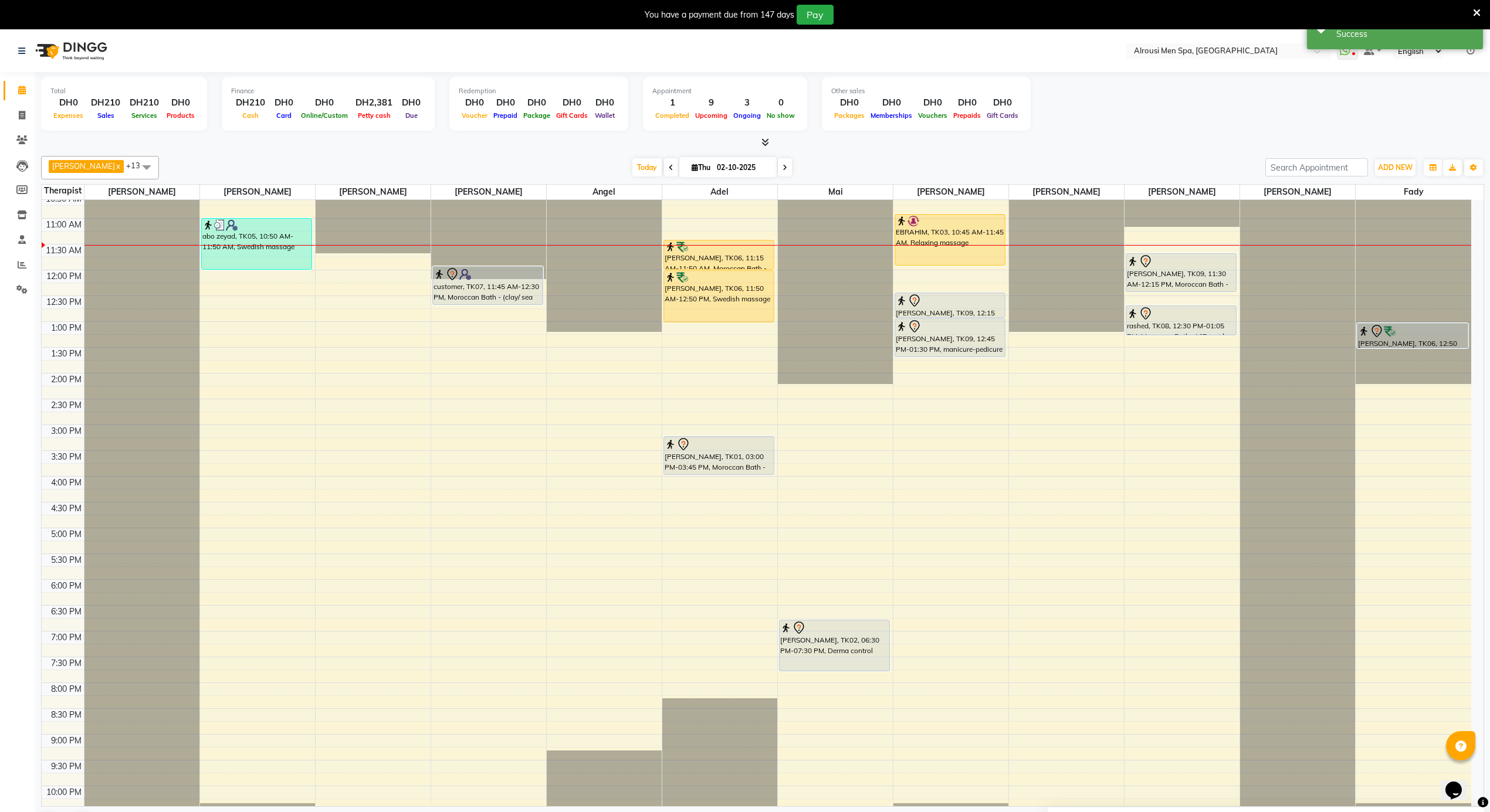
scroll to position [499, 0]
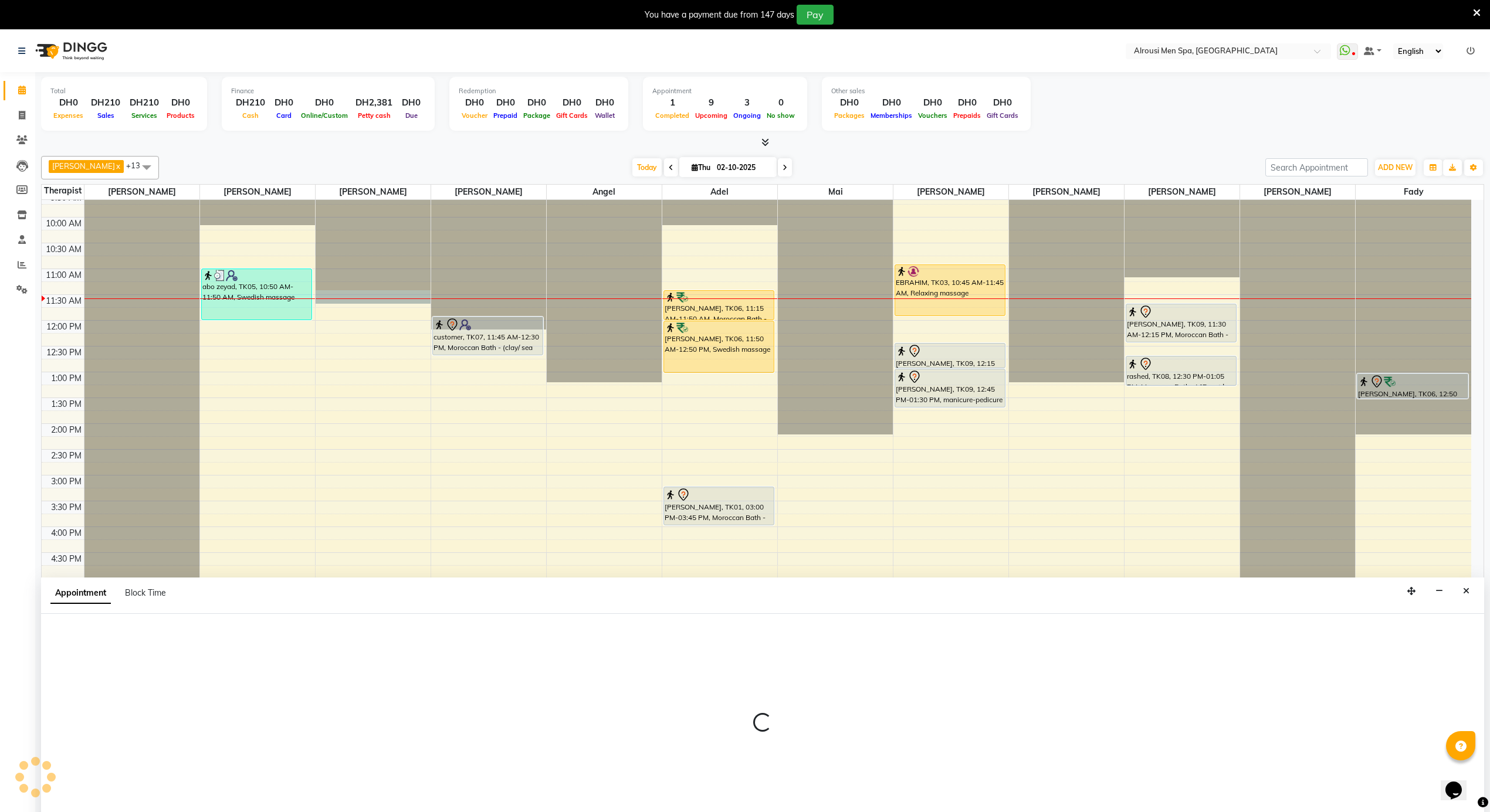
scroll to position [30, 0]
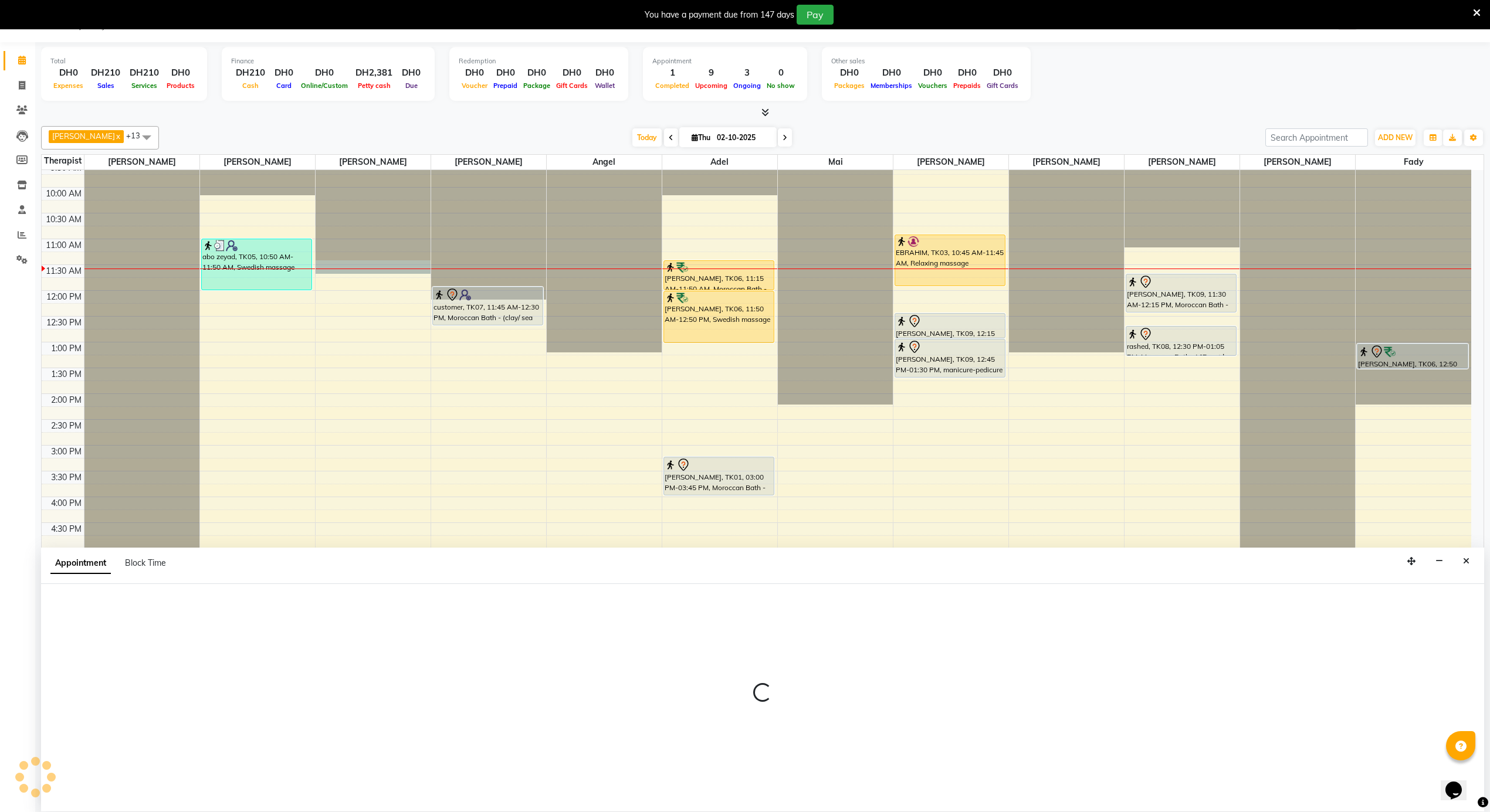
select select "38891"
select select "675"
select select "tentative"
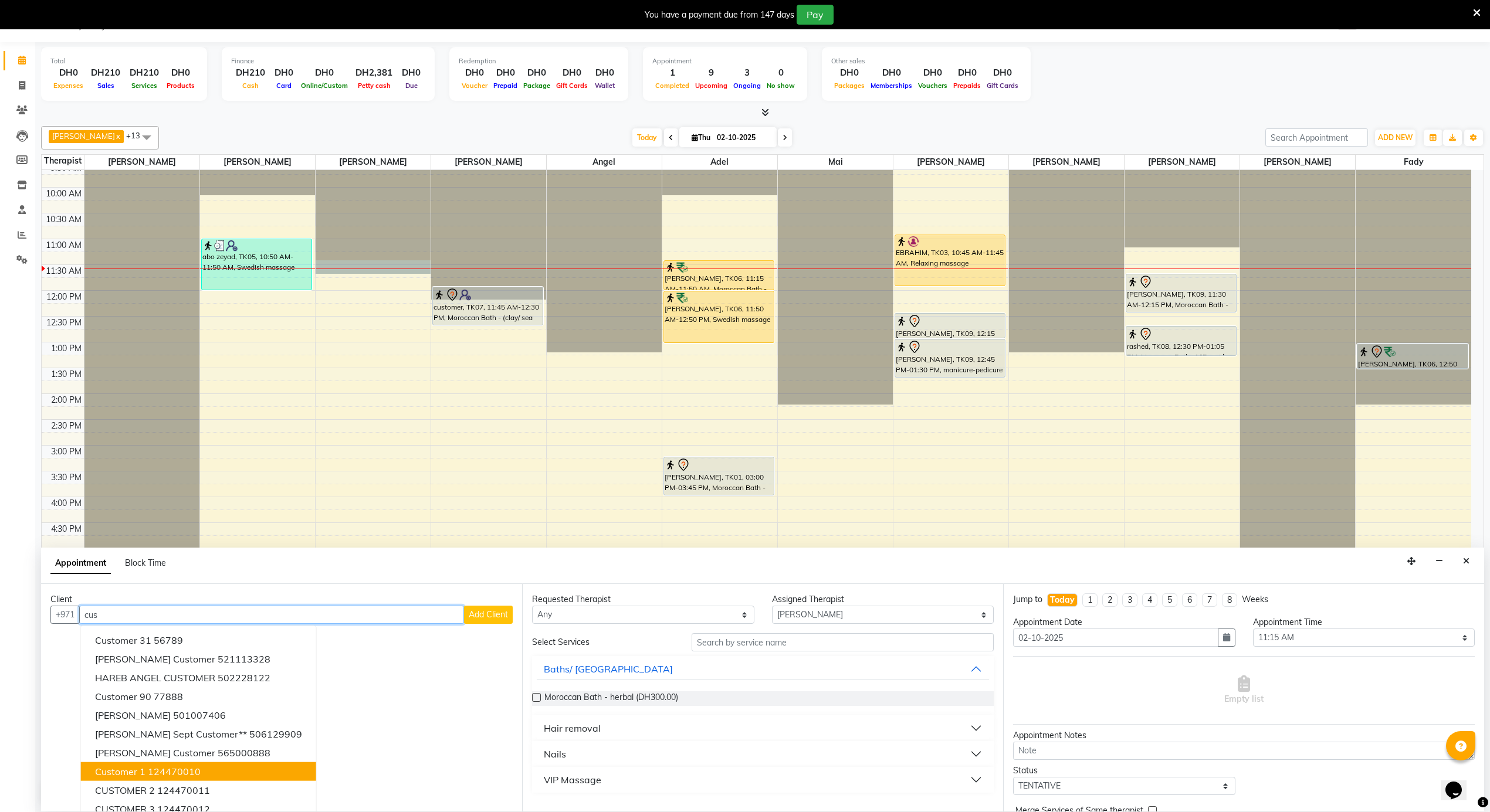
click at [187, 768] on ngb-highlight "124470010" at bounding box center [174, 772] width 53 height 12
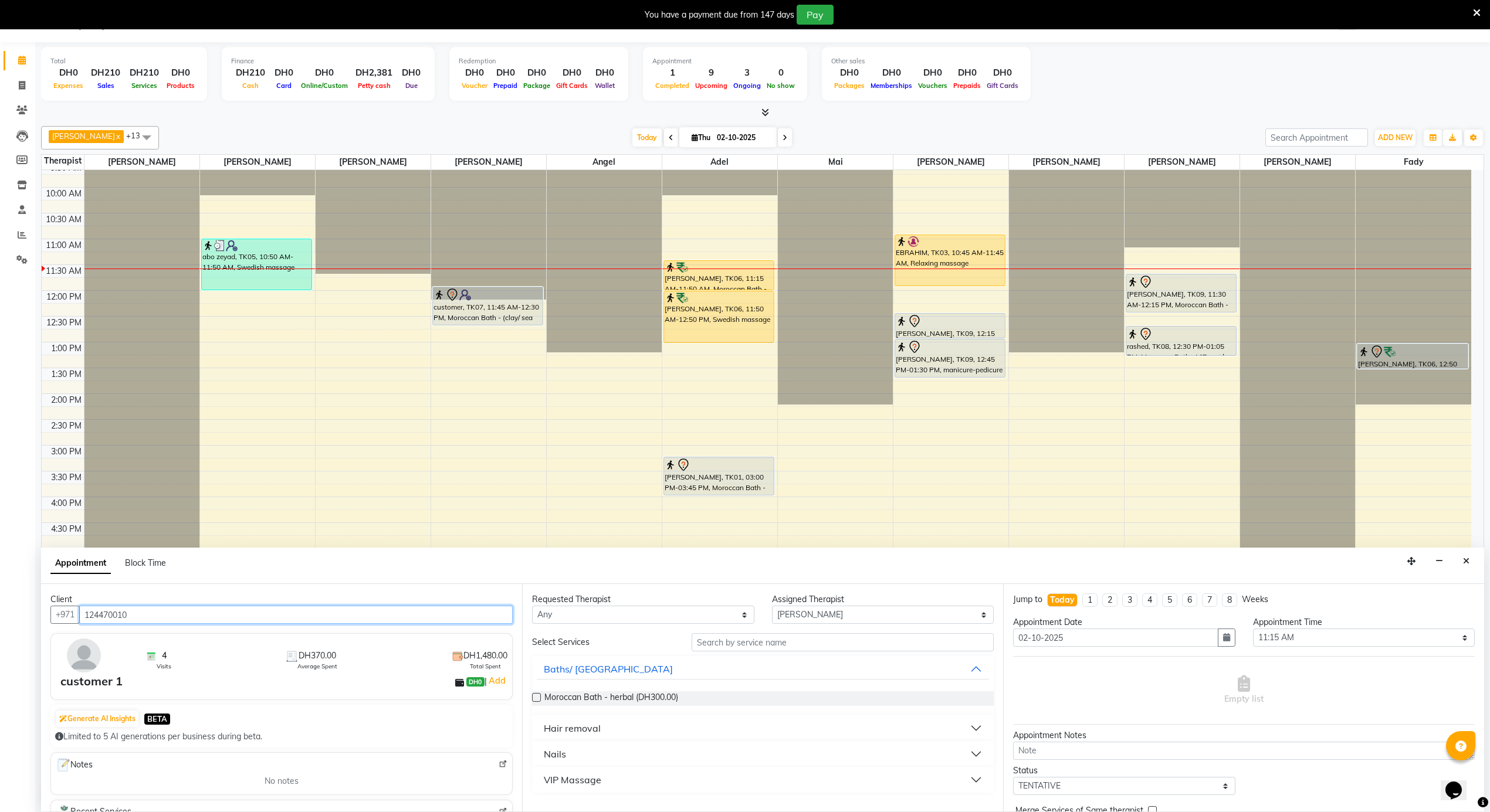
type input "124470010"
click at [816, 641] on input "text" at bounding box center [842, 642] width 302 height 19
type input "3"
click at [597, 729] on div "Hair removal" at bounding box center [572, 728] width 57 height 14
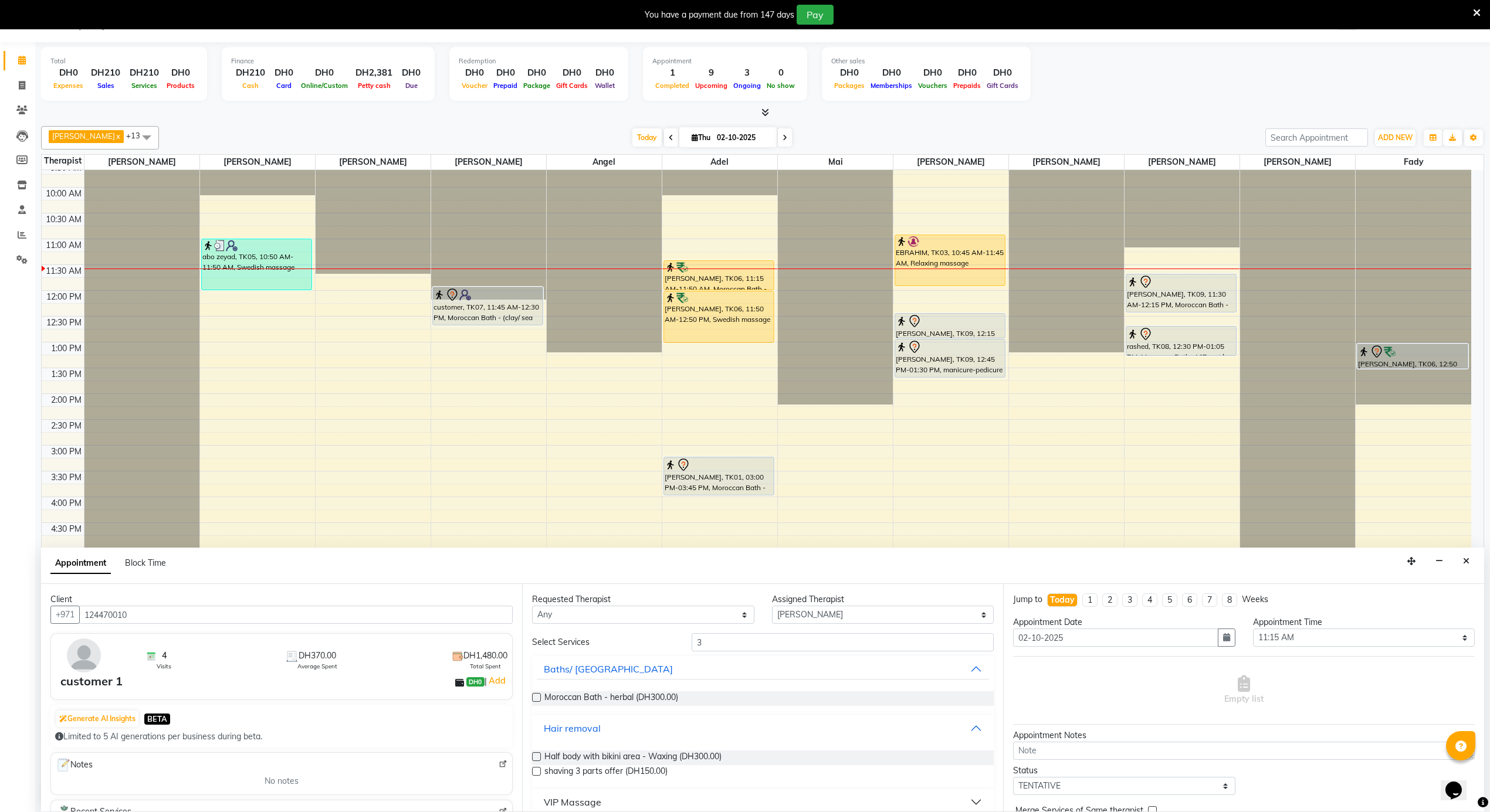
scroll to position [13, 0]
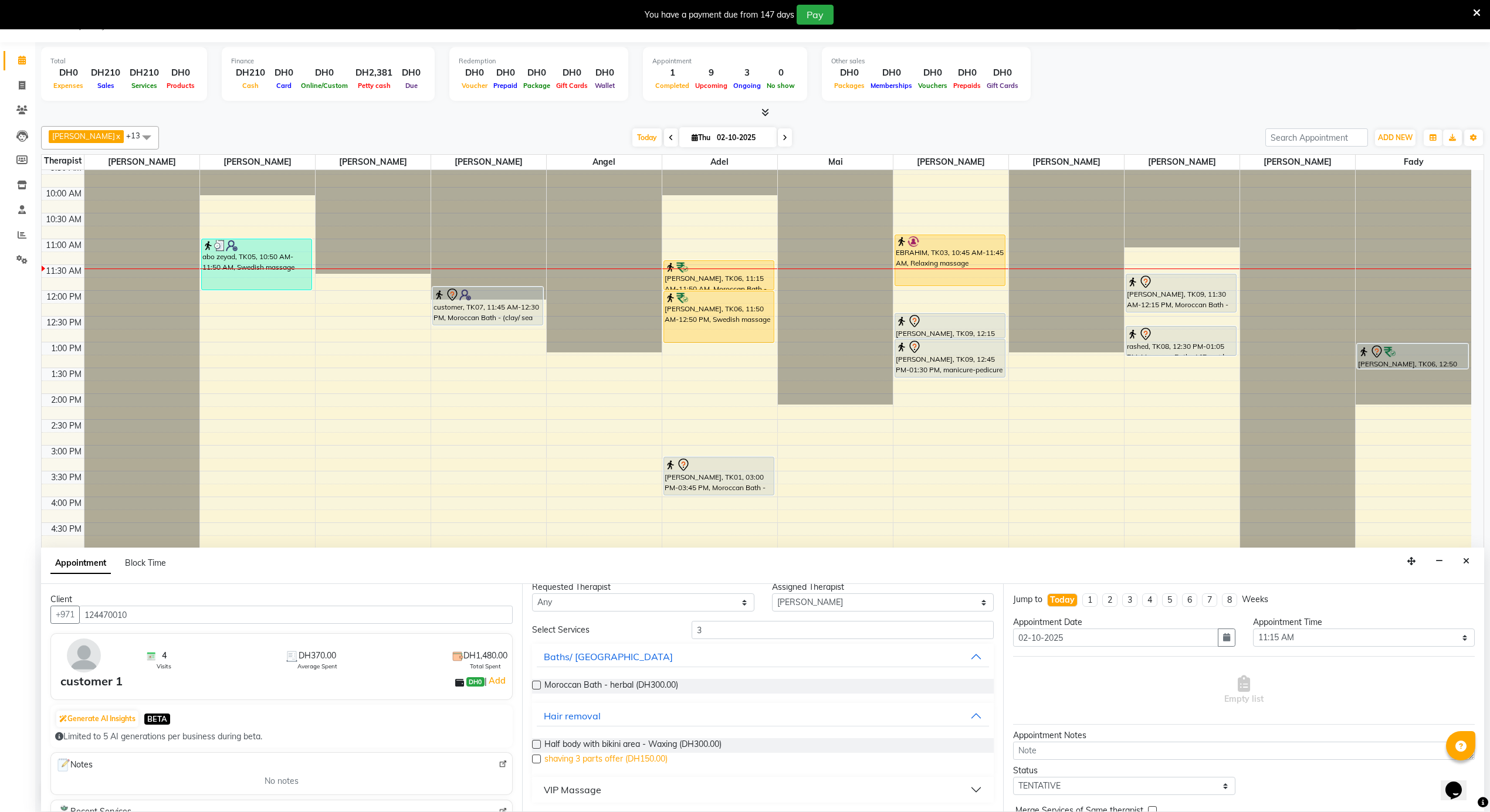
click at [640, 761] on span "shaving 3 parts offer (DH150.00)" at bounding box center [606, 759] width 123 height 15
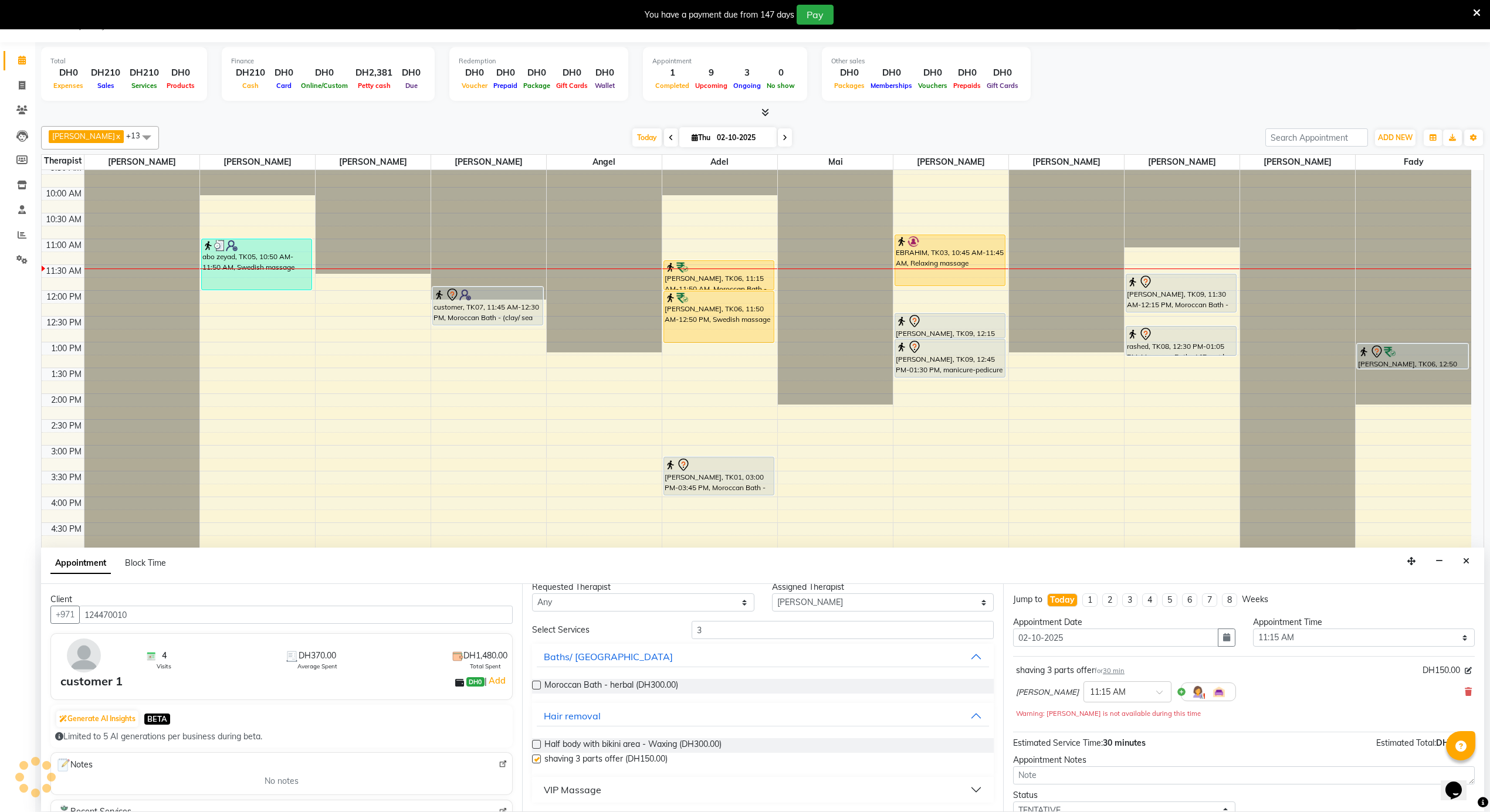
checkbox input "false"
click at [1339, 638] on select "Select 12:00 AM 12:05 AM 12:10 AM 12:15 AM 12:20 AM 12:25 AM 12:30 AM 12:35 AM …" at bounding box center [1364, 637] width 223 height 19
select select "665"
click at [1253, 629] on select "Select 12:00 AM 12:05 AM 12:10 AM 12:15 AM 12:20 AM 12:25 AM 12:30 AM 12:35 AM …" at bounding box center [1364, 637] width 223 height 19
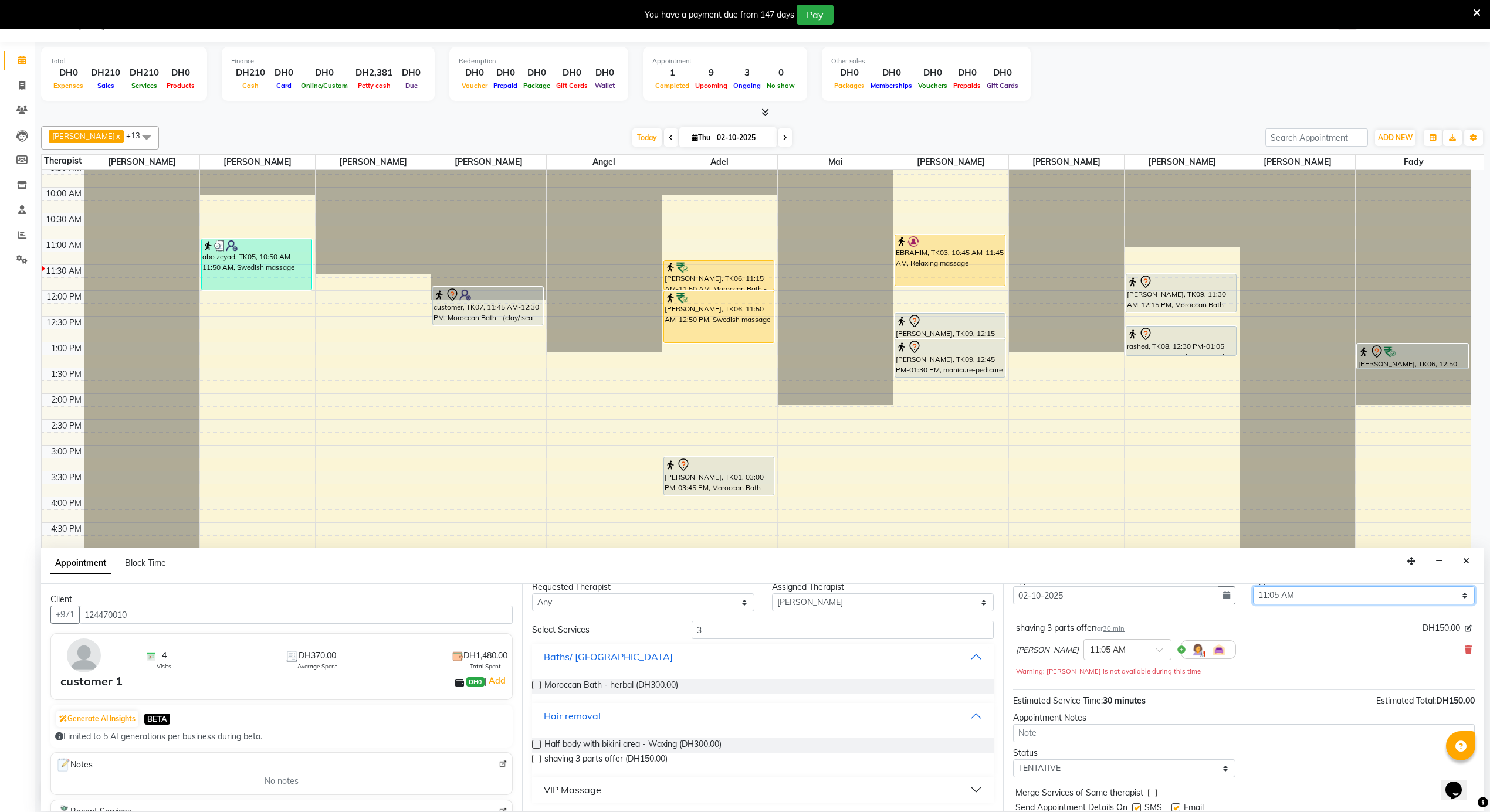
scroll to position [83, 0]
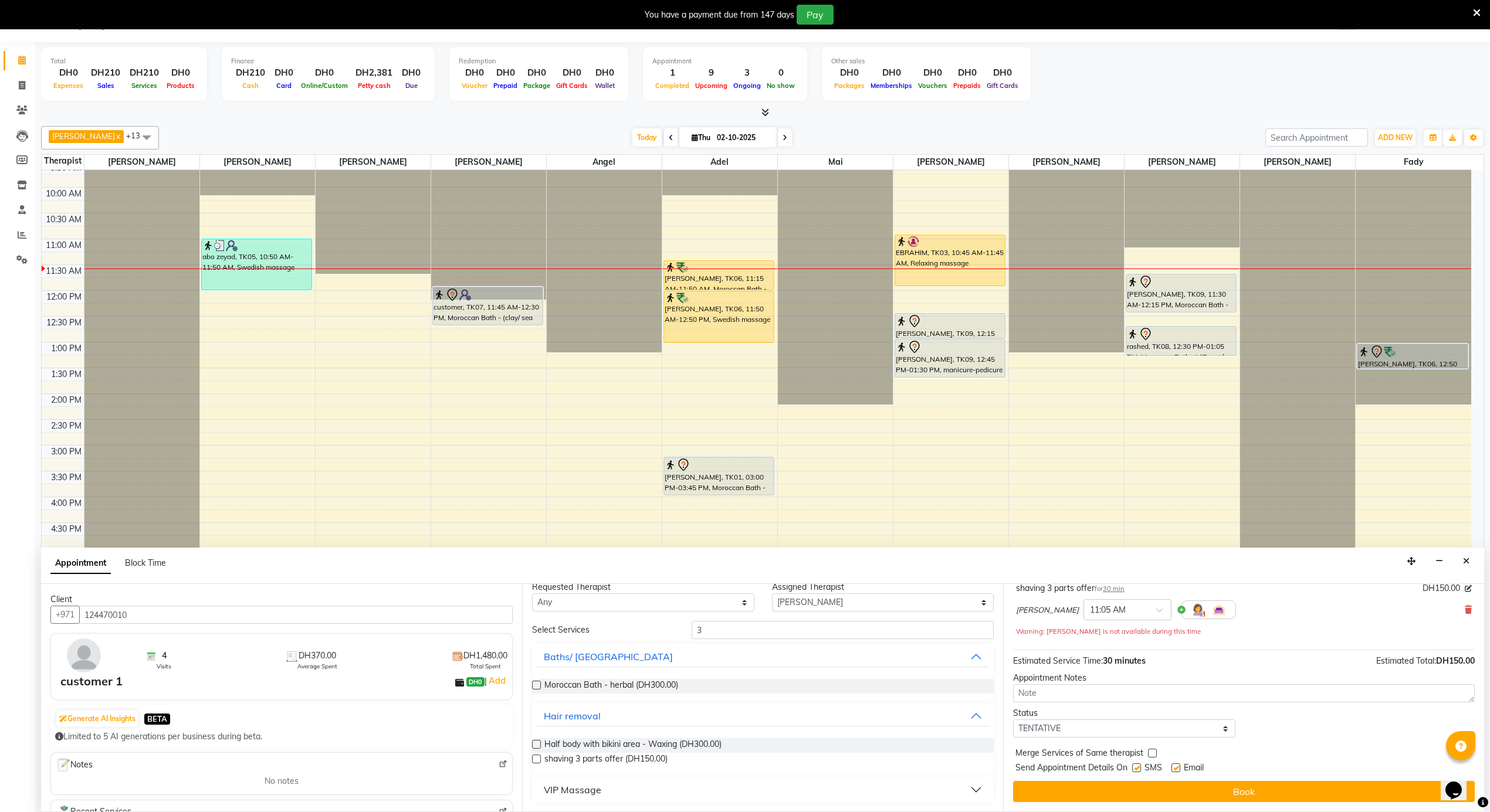
click at [1180, 769] on label at bounding box center [1176, 767] width 9 height 9
click at [1180, 769] on input "checkbox" at bounding box center [1176, 769] width 8 height 8
checkbox input "false"
click at [1136, 767] on label at bounding box center [1137, 767] width 9 height 9
click at [1136, 767] on input "checkbox" at bounding box center [1137, 769] width 8 height 8
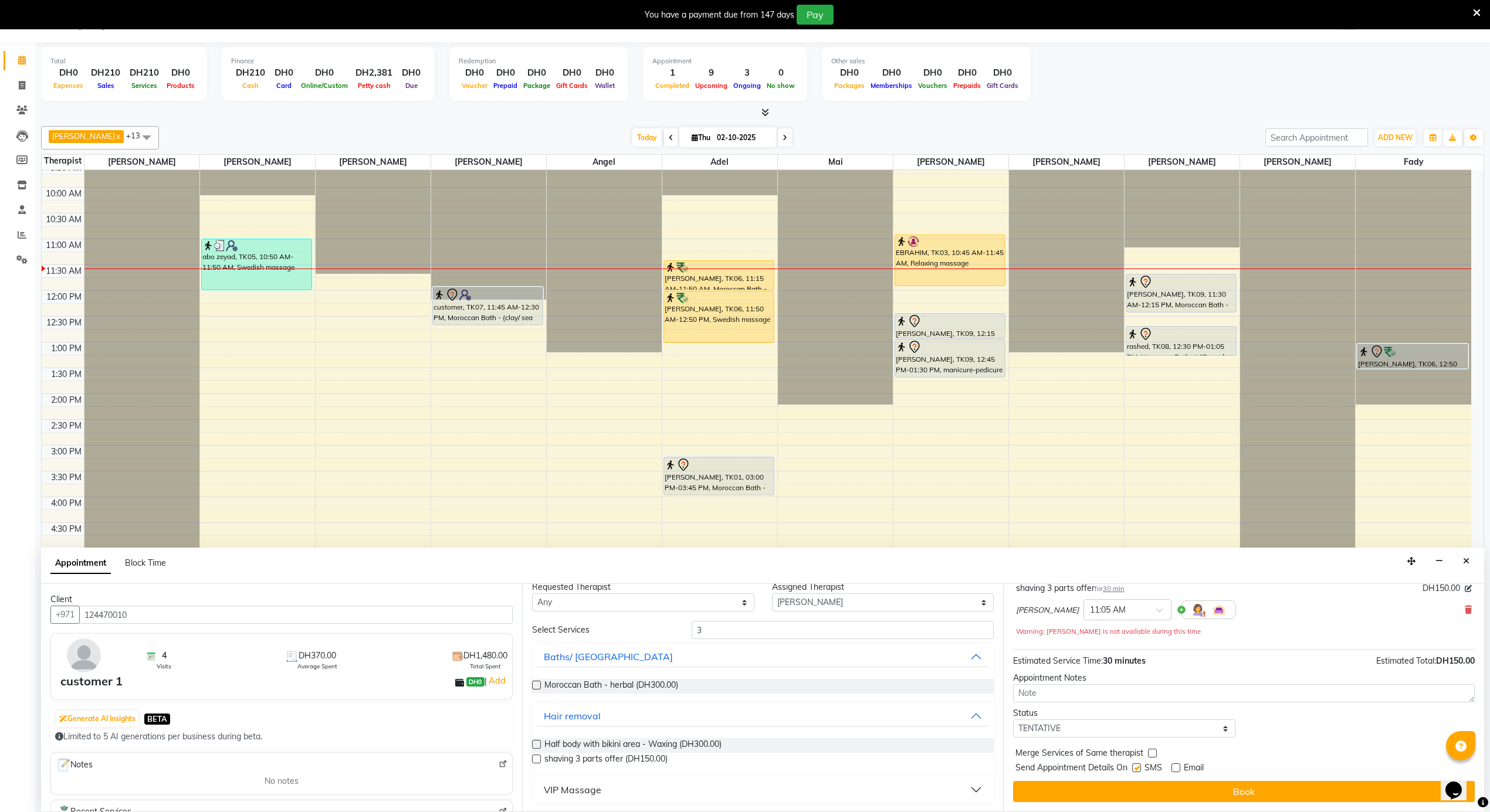
checkbox input "false"
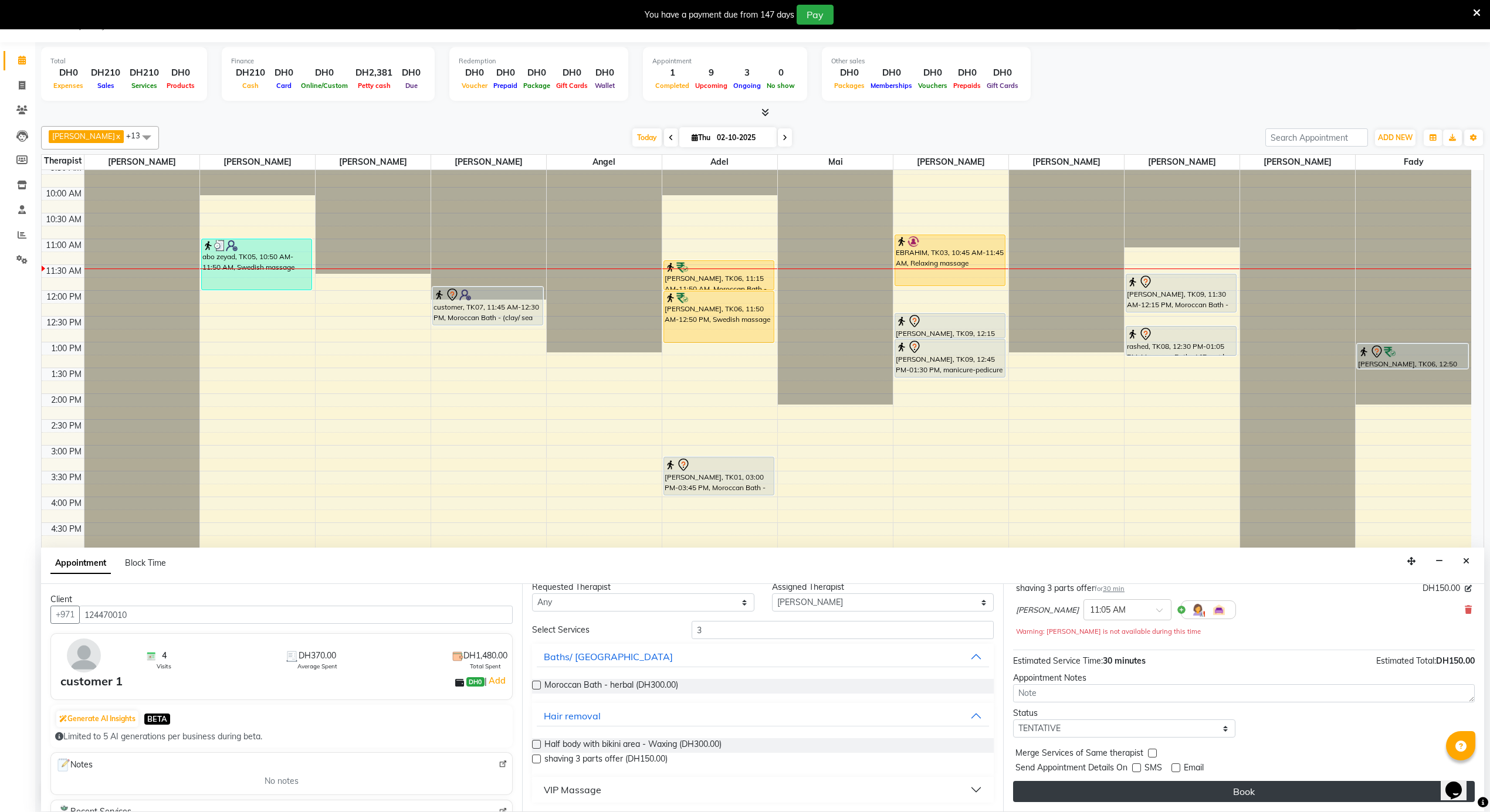
click at [1137, 789] on button "Book" at bounding box center [1244, 792] width 462 height 21
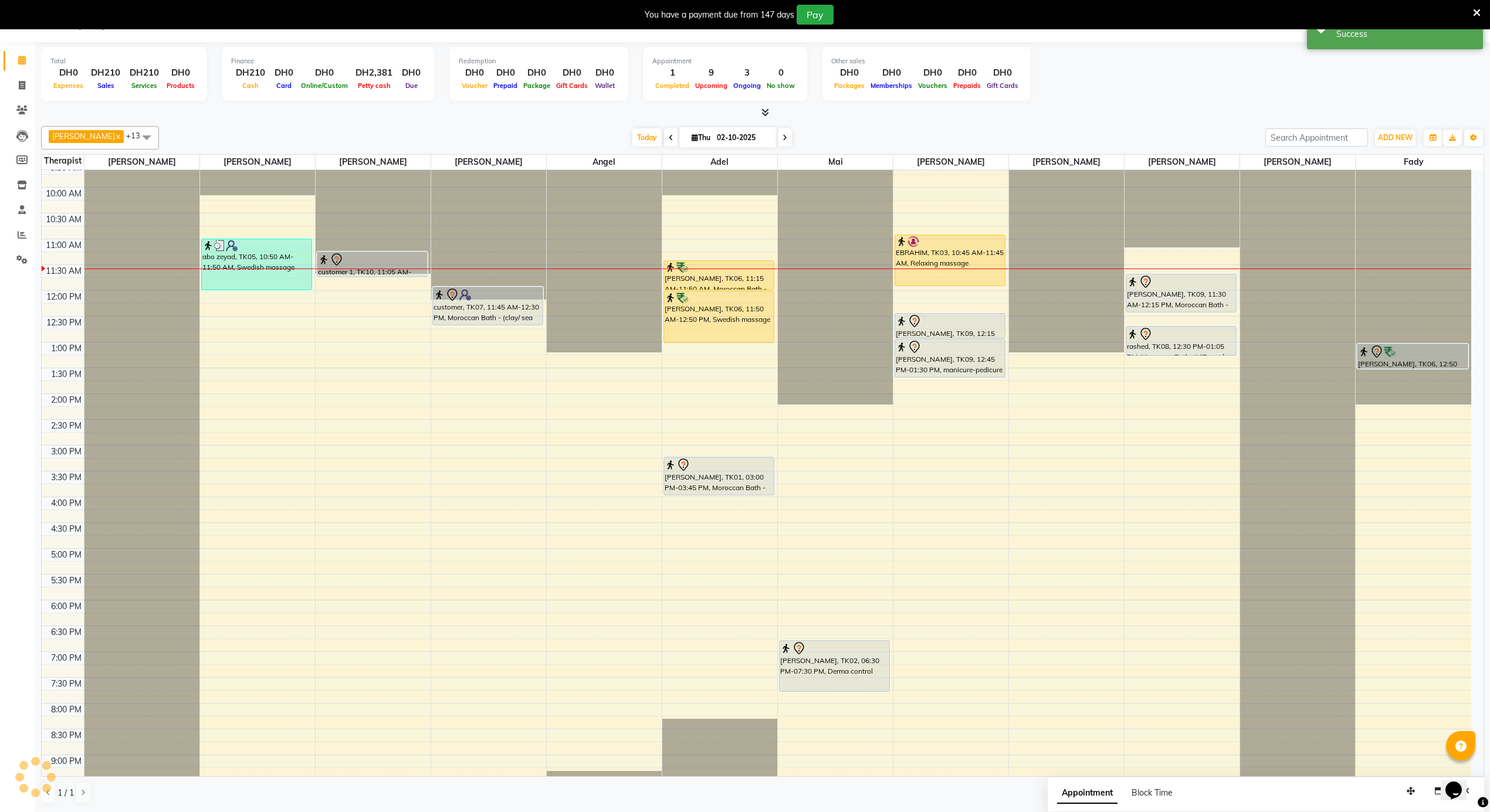
scroll to position [0, 0]
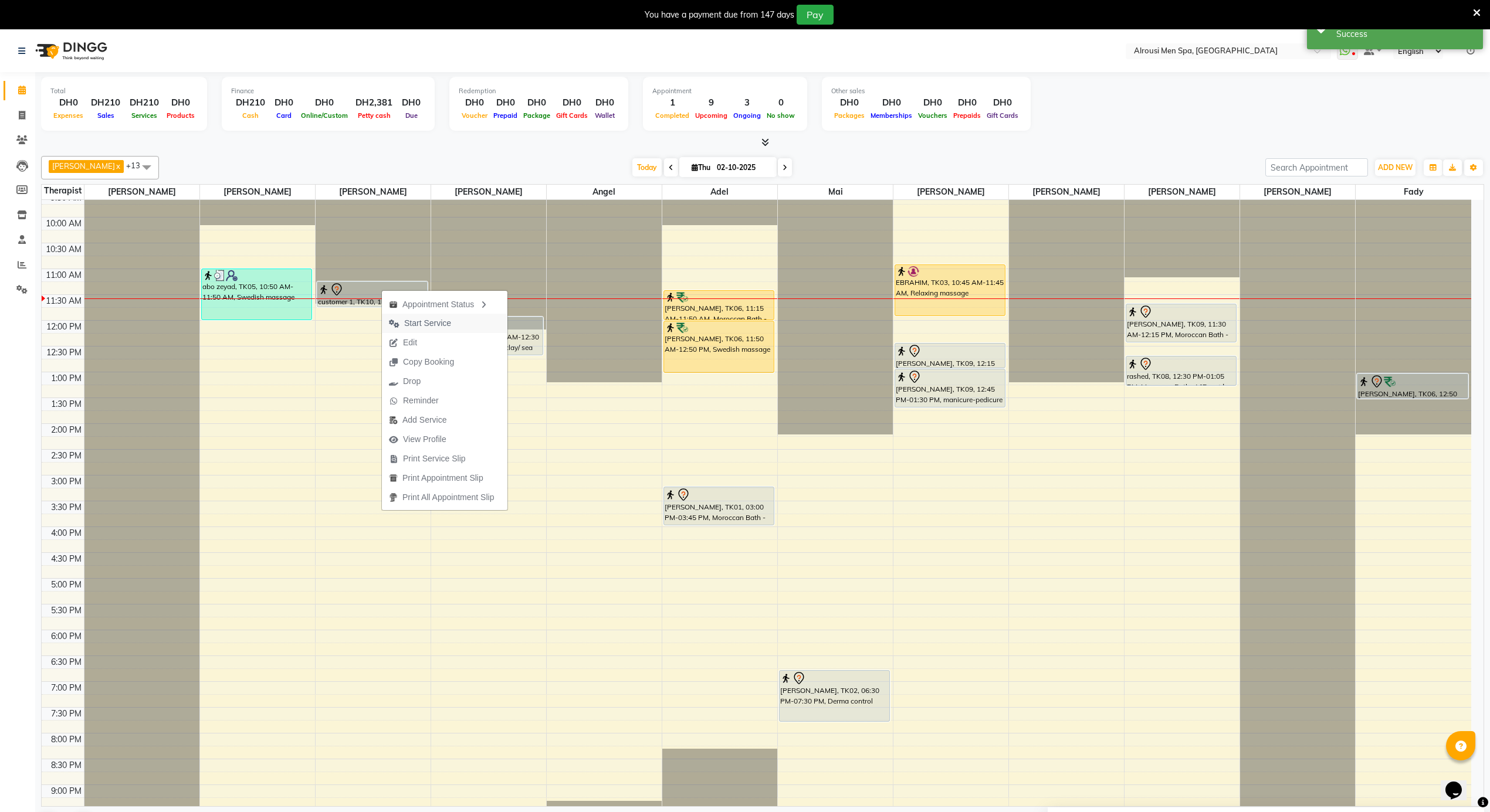
click at [414, 324] on span "Start Service" at bounding box center [428, 323] width 47 height 13
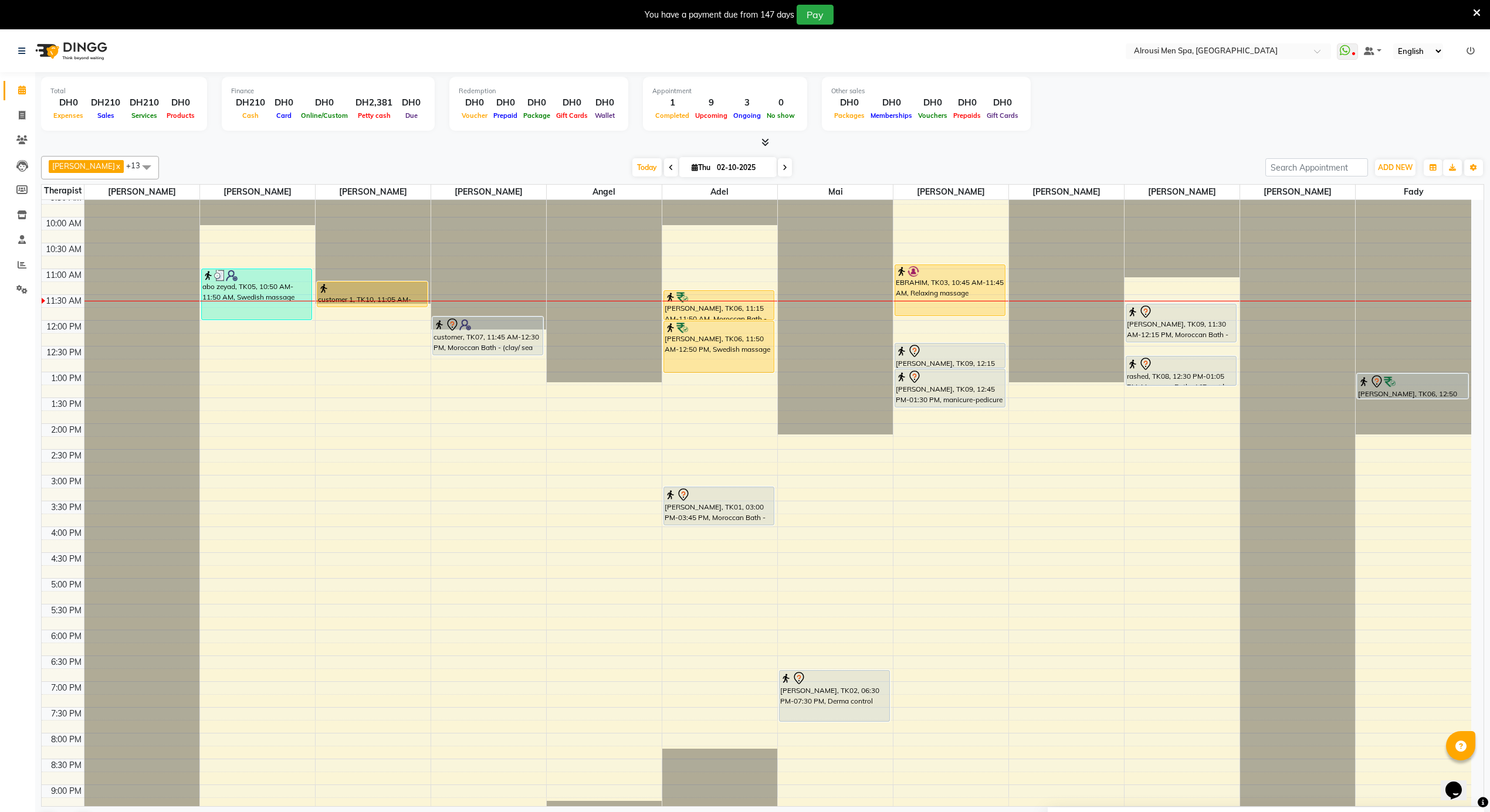
click at [386, 340] on div "12:00 AM 12:30 AM 1:00 AM 1:30 AM 2:00 AM 2:30 AM 3:00 AM 3:30 AM 4:00 AM 4:30 …" at bounding box center [757, 320] width 1429 height 1238
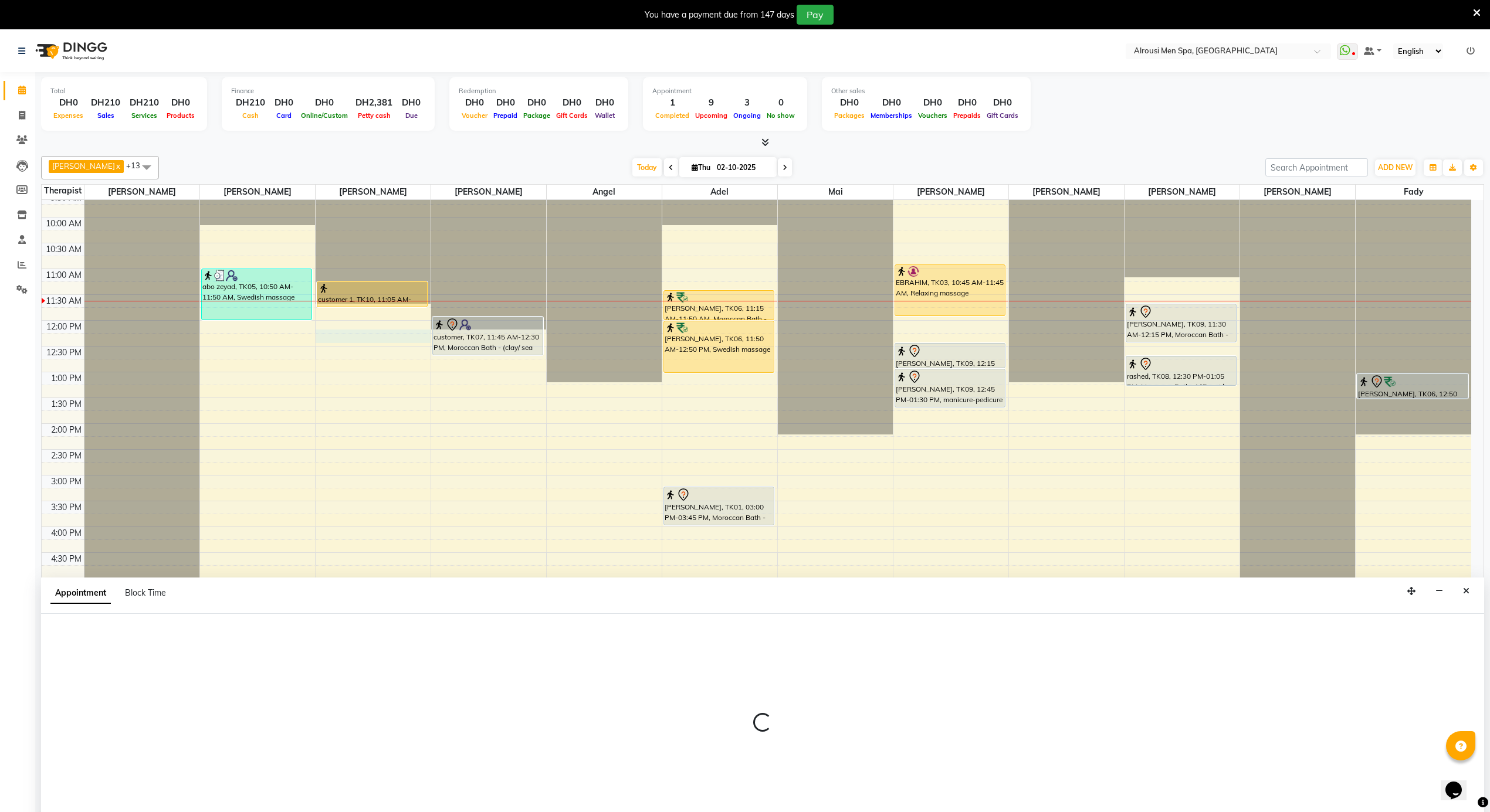
scroll to position [30, 0]
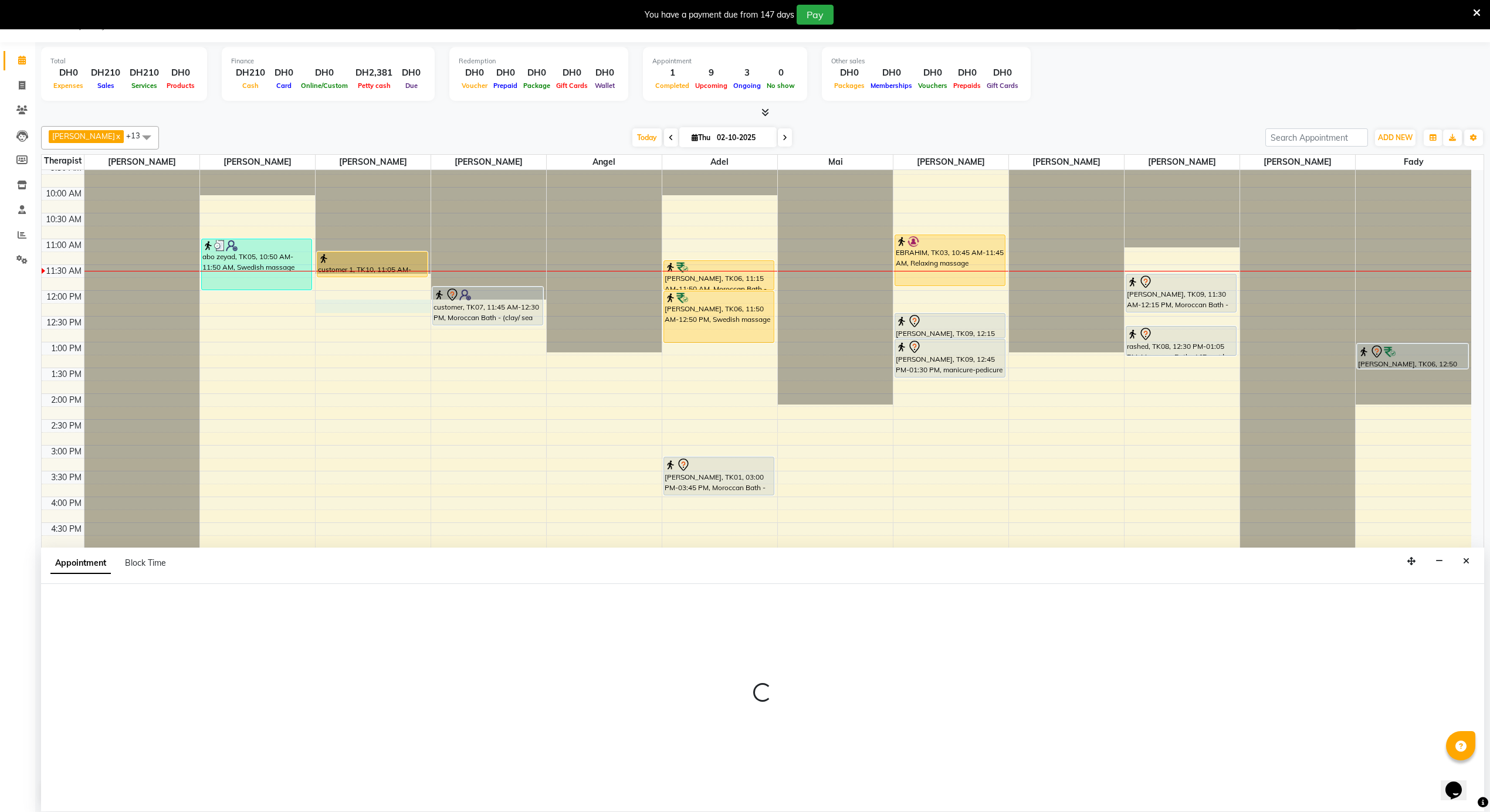
select select "38891"
select select "720"
select select "tentative"
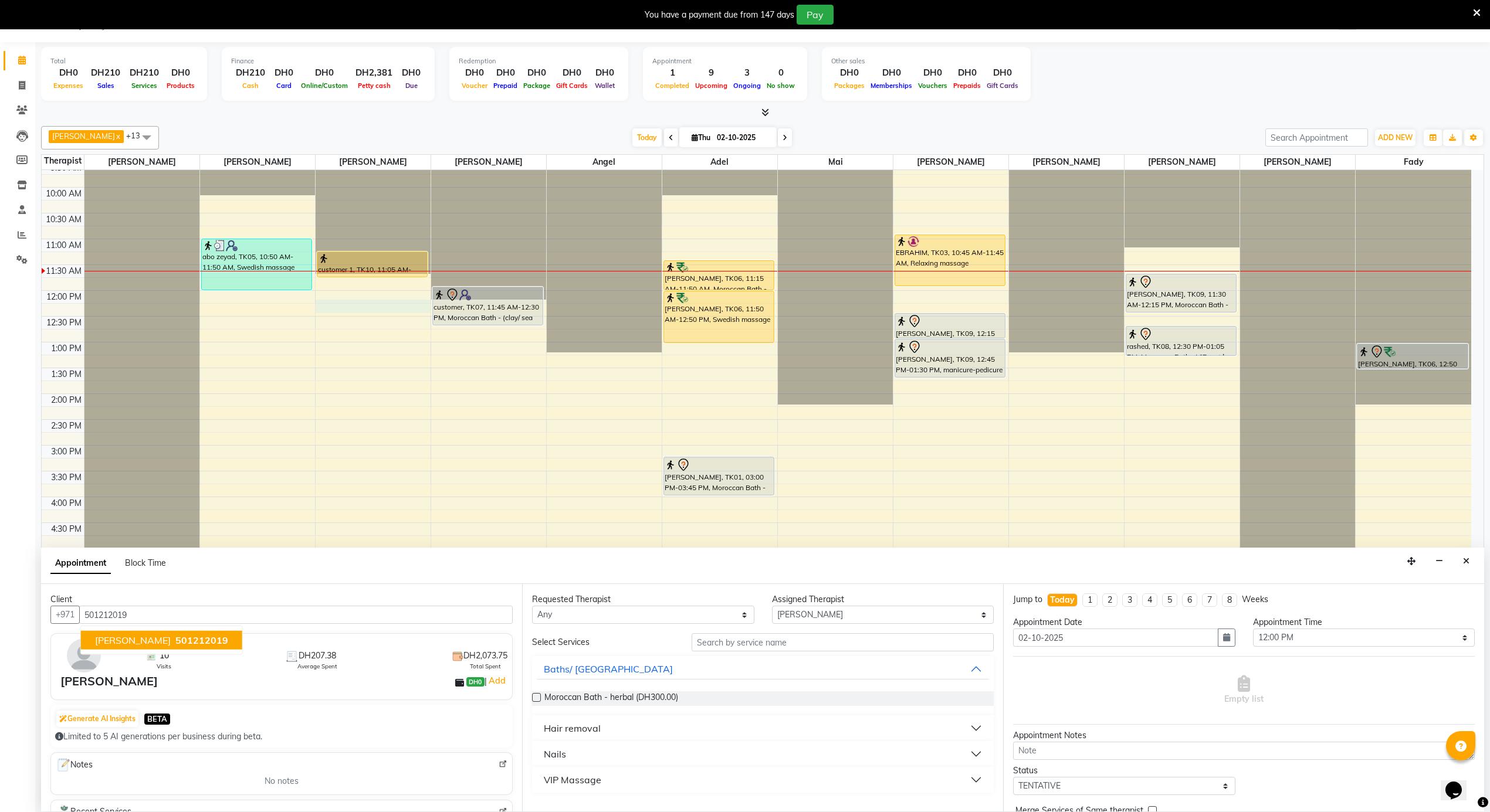
click at [213, 638] on button "Abdelrahman 501212019" at bounding box center [161, 639] width 161 height 19
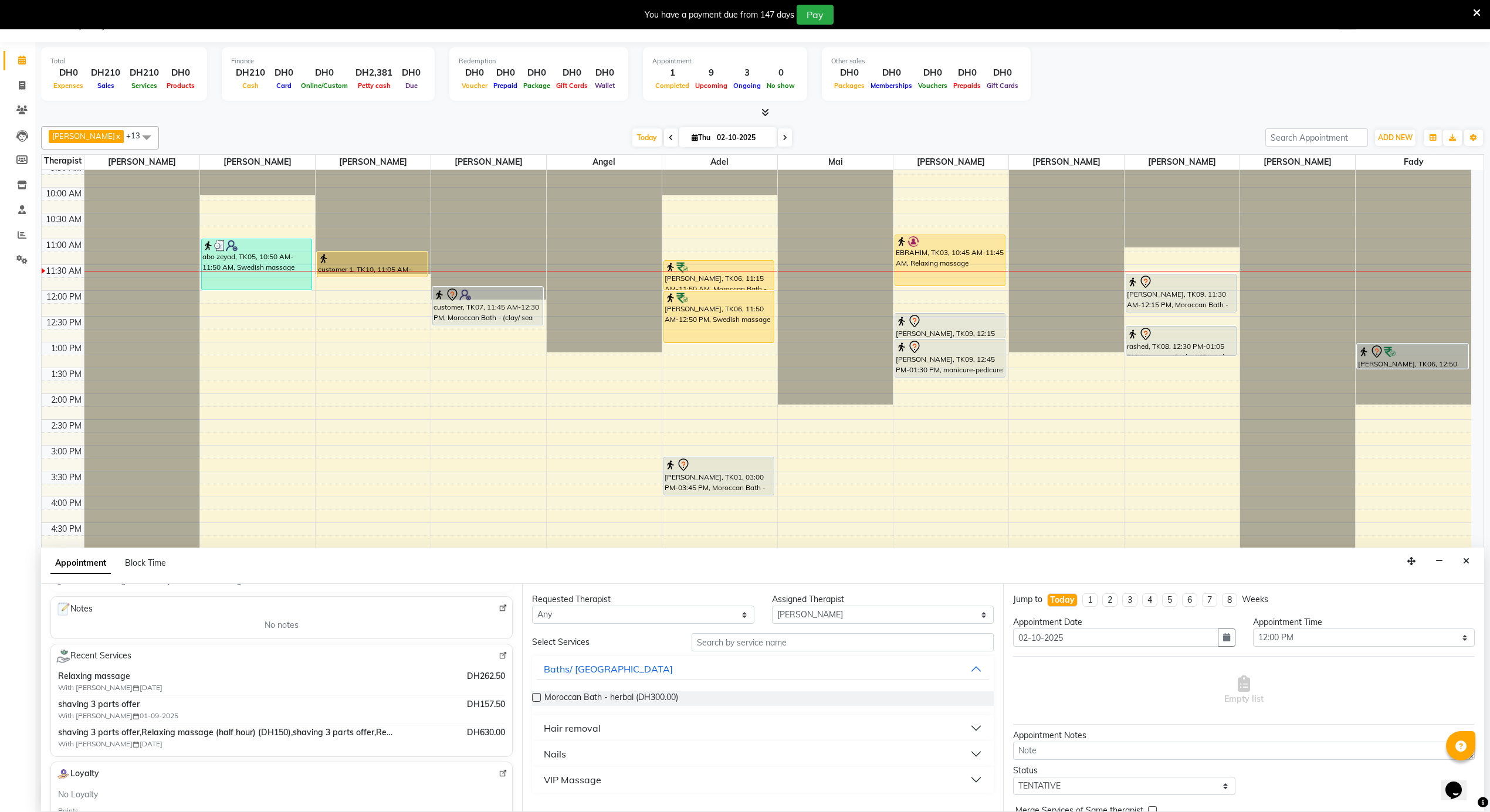
scroll to position [0, 0]
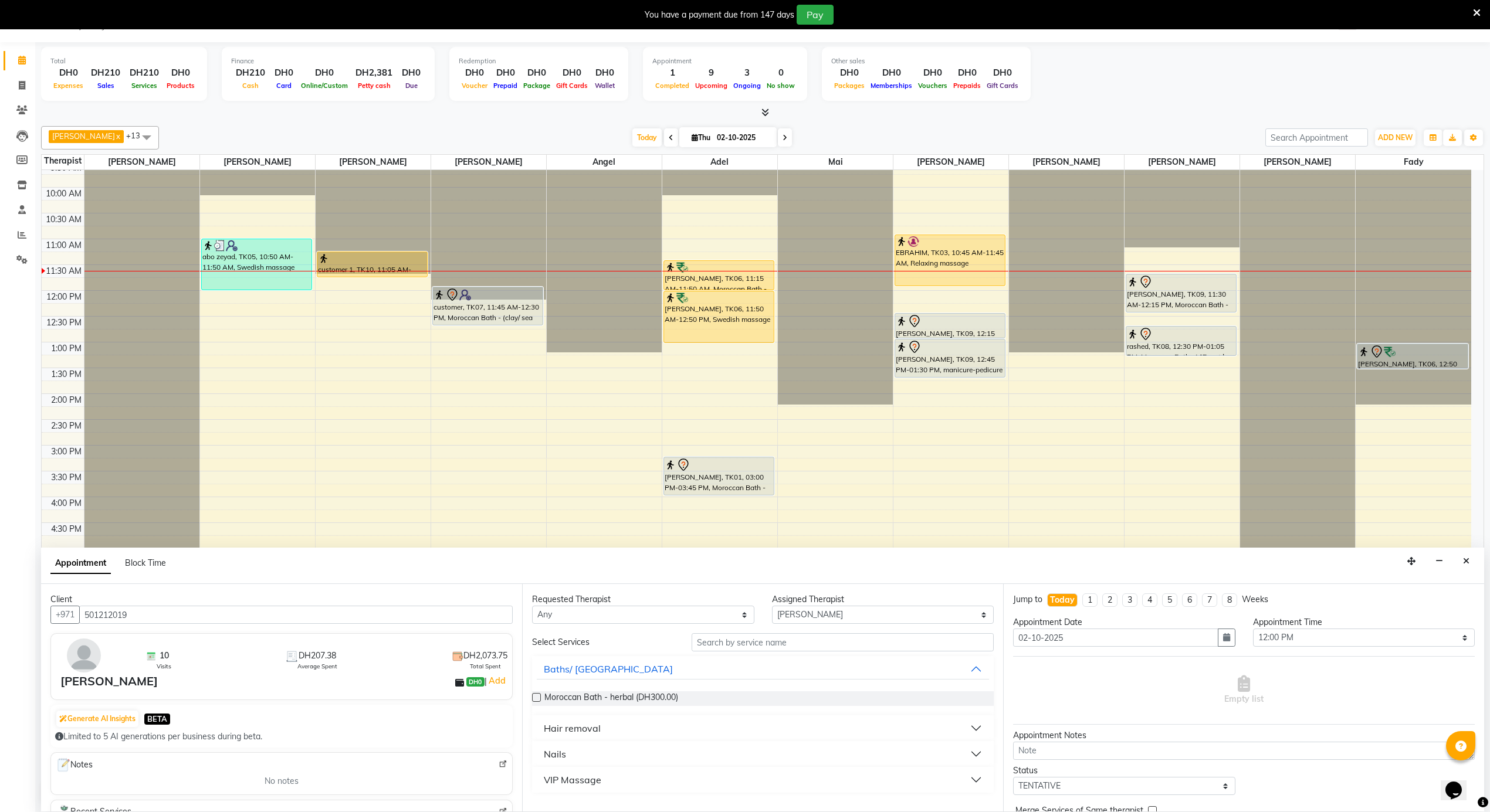
type input "501212019"
click at [795, 643] on input "text" at bounding box center [842, 642] width 302 height 19
type input "3"
click at [590, 723] on div "Hair removal" at bounding box center [572, 728] width 57 height 14
click at [661, 780] on span "shaving 3 parts offer (DH150.00)" at bounding box center [606, 772] width 123 height 15
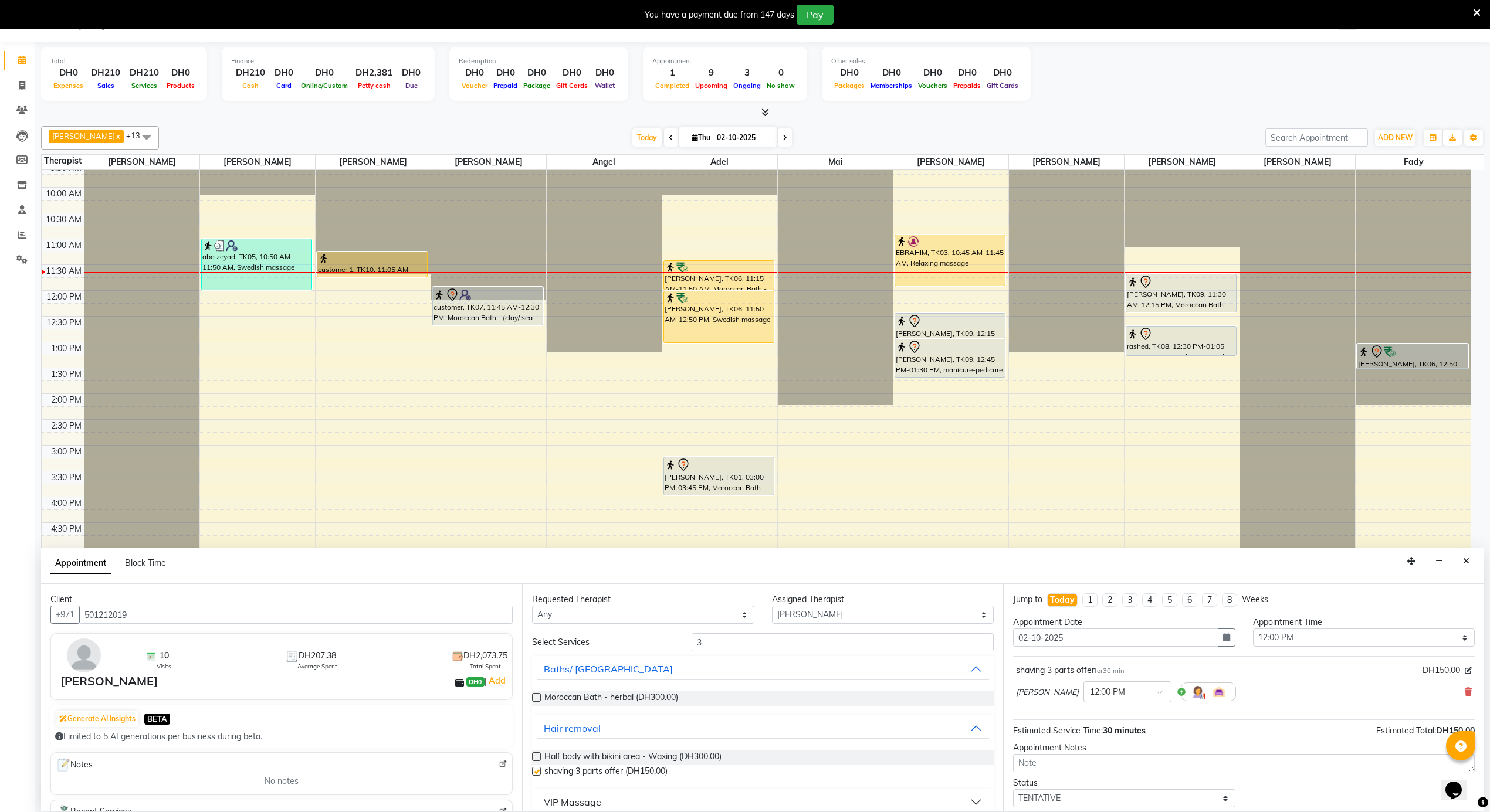
checkbox input "false"
click at [1350, 631] on select "Select 12:00 AM 12:05 AM 12:10 AM 12:15 AM 12:20 AM 12:25 AM 12:30 AM 12:35 AM …" at bounding box center [1364, 637] width 223 height 19
select select "695"
click at [1253, 629] on select "Select 12:00 AM 12:05 AM 12:10 AM 12:15 AM 12:20 AM 12:25 AM 12:30 AM 12:35 AM …" at bounding box center [1364, 637] width 223 height 19
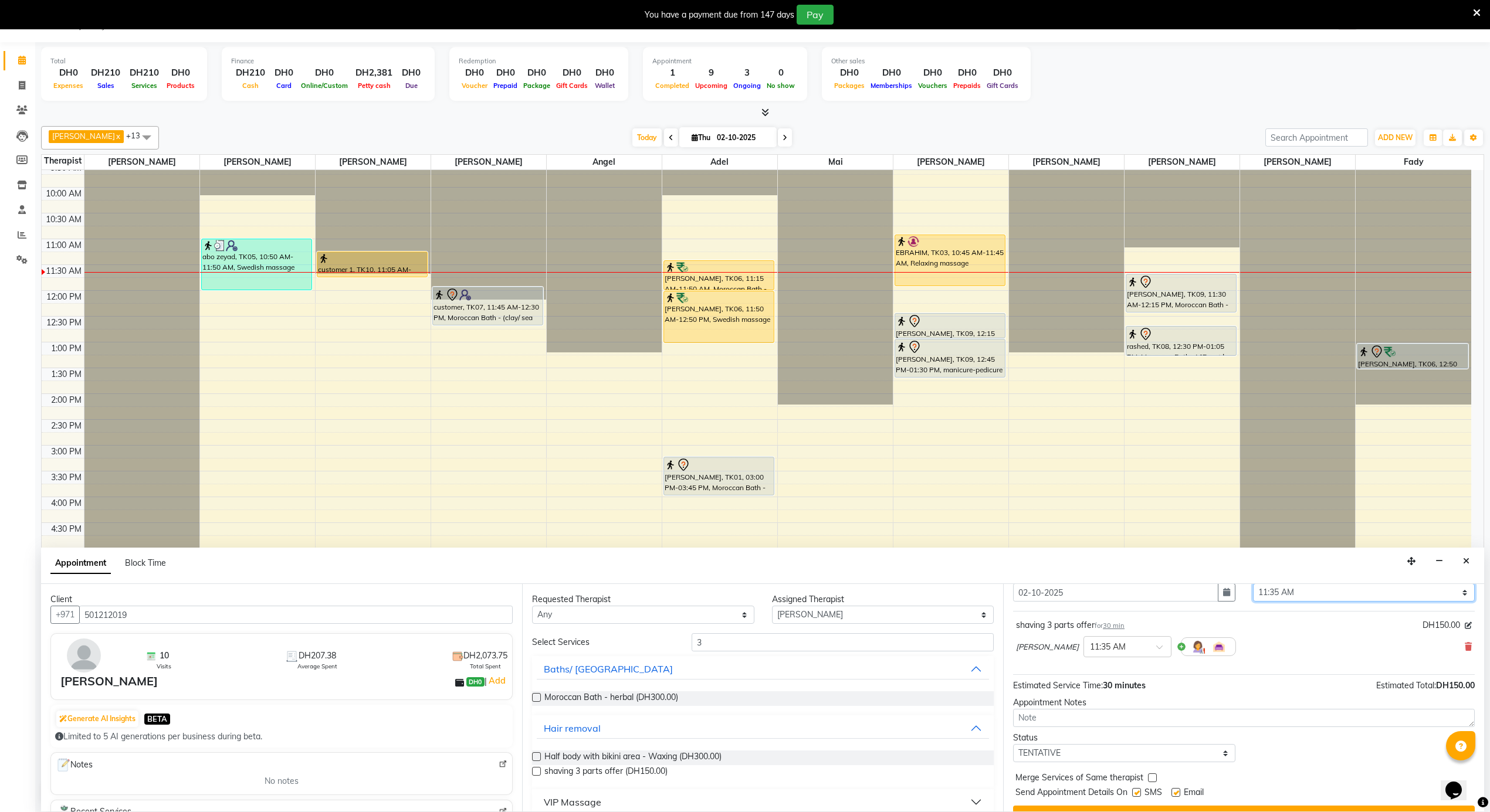
scroll to position [71, 0]
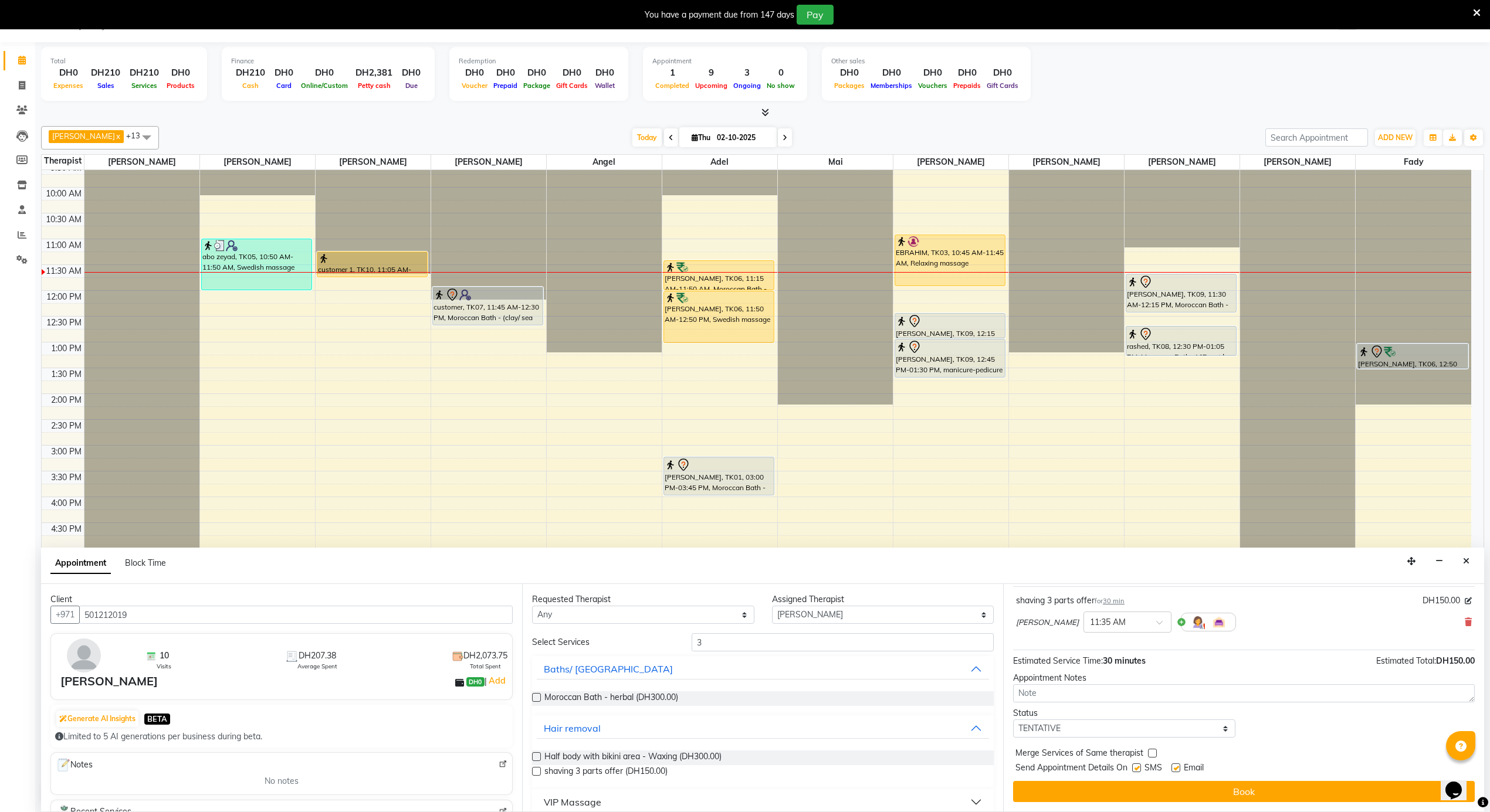
click at [1177, 766] on label at bounding box center [1176, 767] width 9 height 9
click at [1177, 766] on input "checkbox" at bounding box center [1176, 769] width 8 height 8
checkbox input "false"
click at [1139, 770] on label at bounding box center [1137, 767] width 9 height 9
click at [1139, 770] on input "checkbox" at bounding box center [1137, 769] width 8 height 8
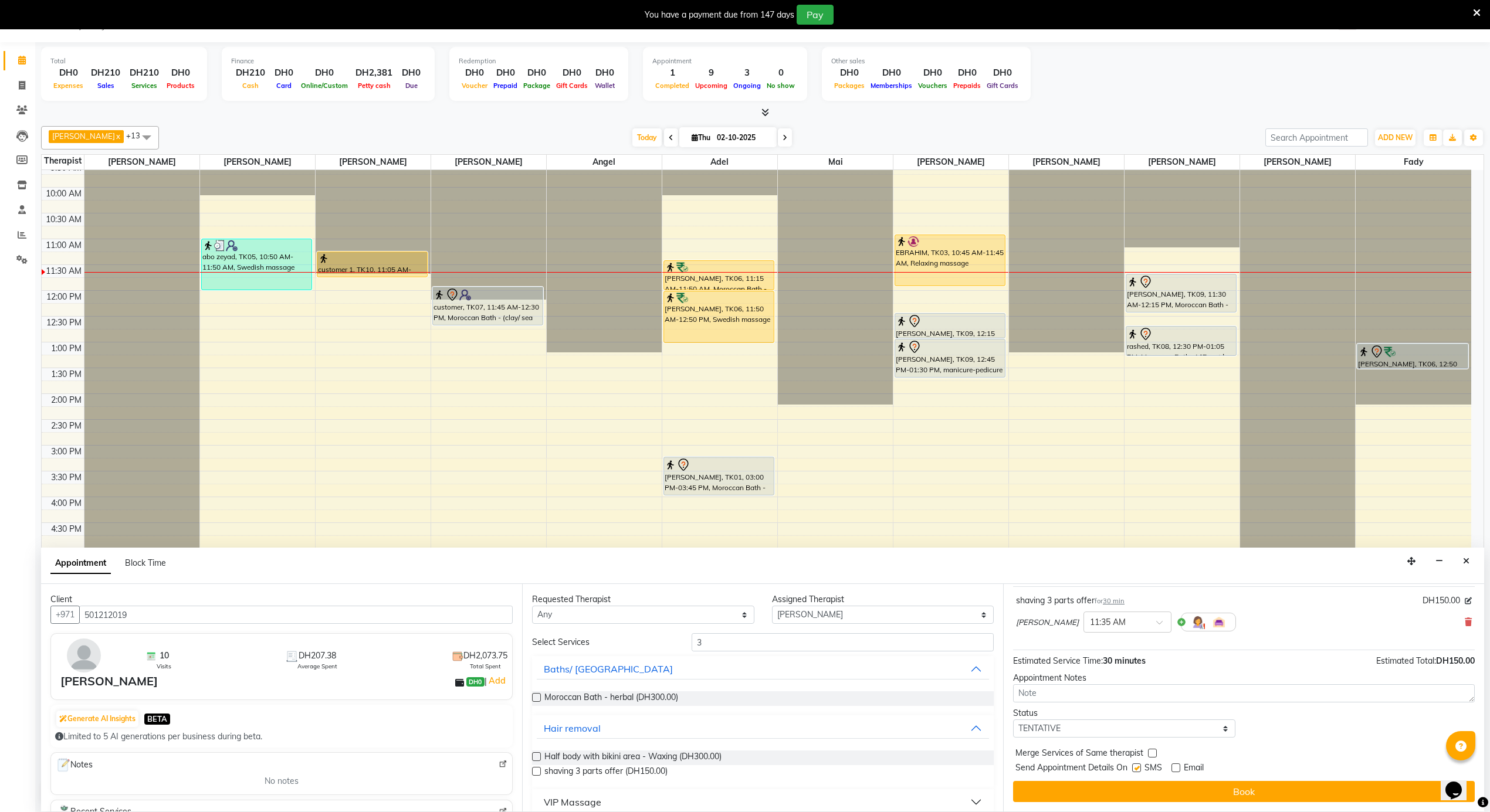
checkbox input "false"
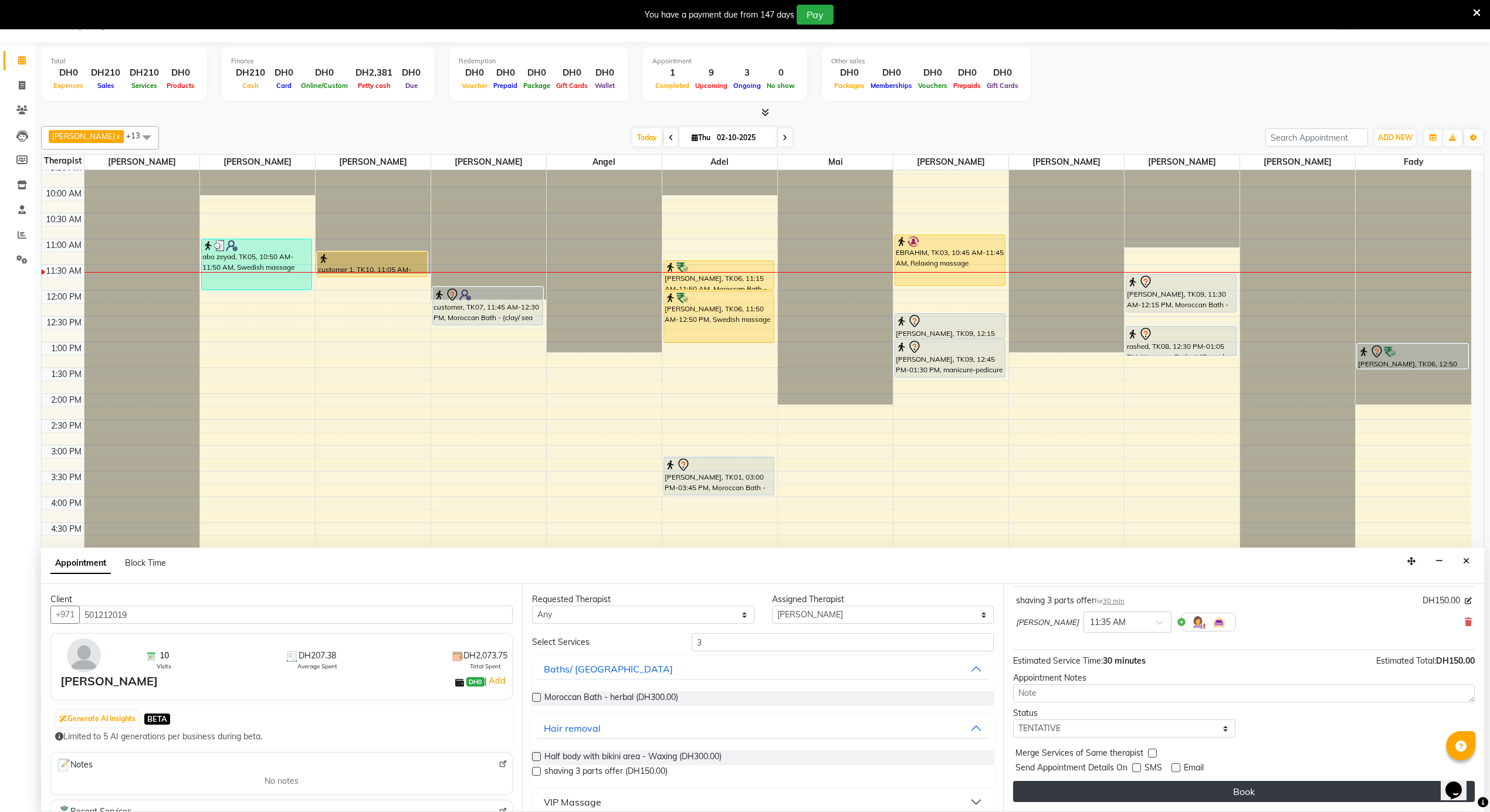
click at [1141, 786] on button "Book" at bounding box center [1244, 792] width 462 height 21
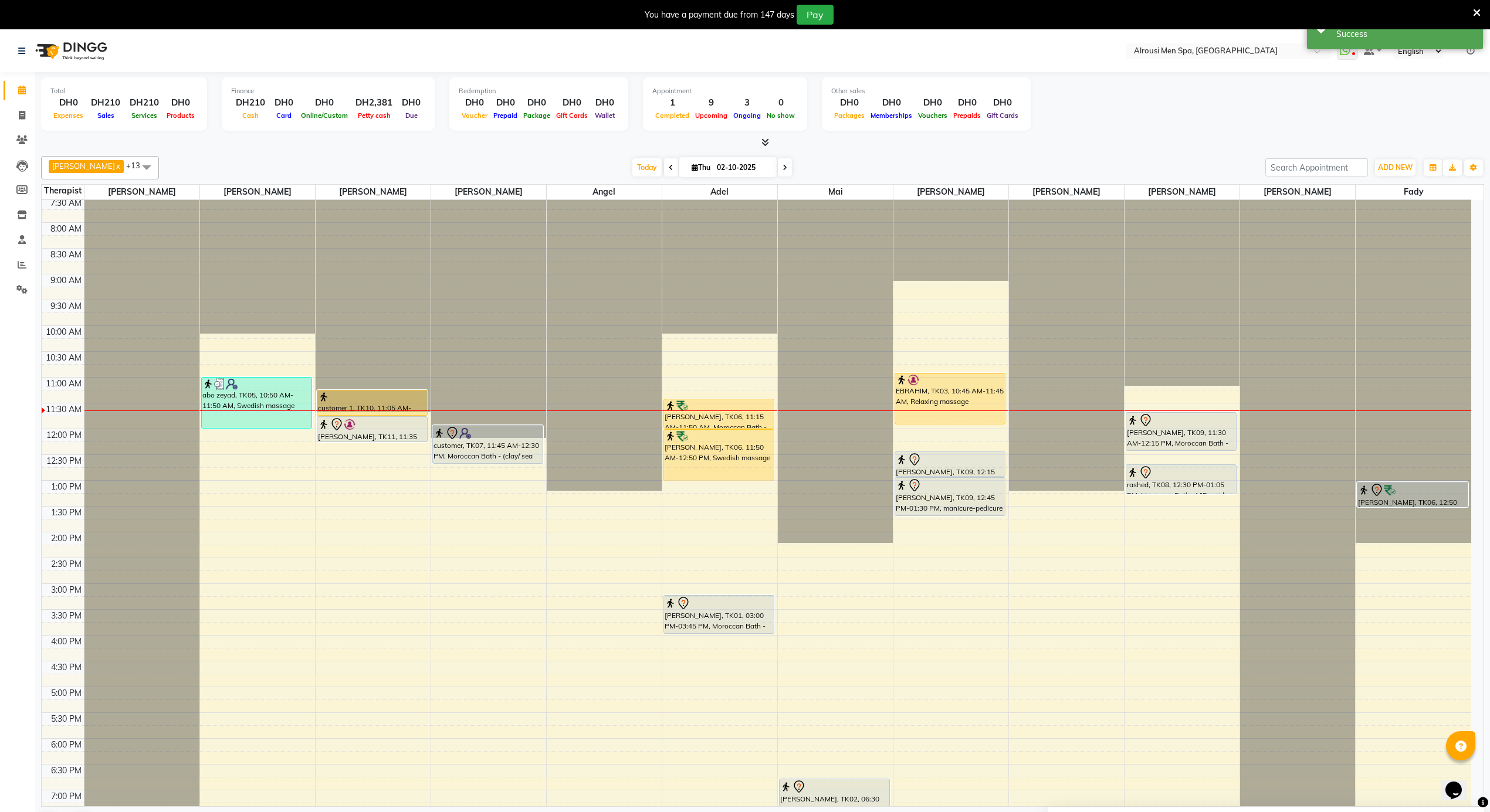
scroll to position [343, 0]
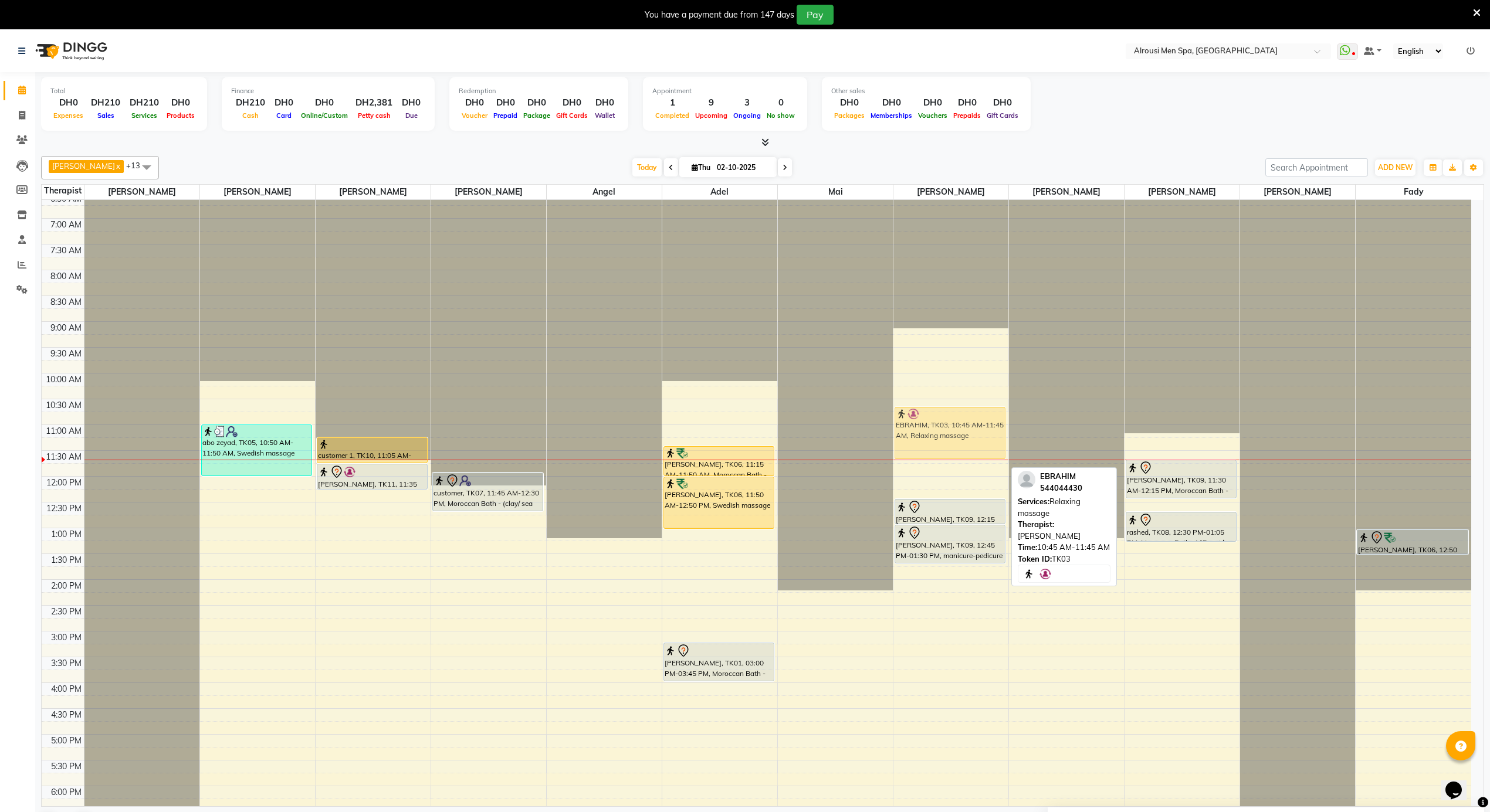
click at [977, 426] on div "EBRAHIM, TK03, 10:45 AM-11:45 AM, Relaxing massage Ibrahim, TK09, 12:15 PM-12:4…" at bounding box center [951, 476] width 115 height 1238
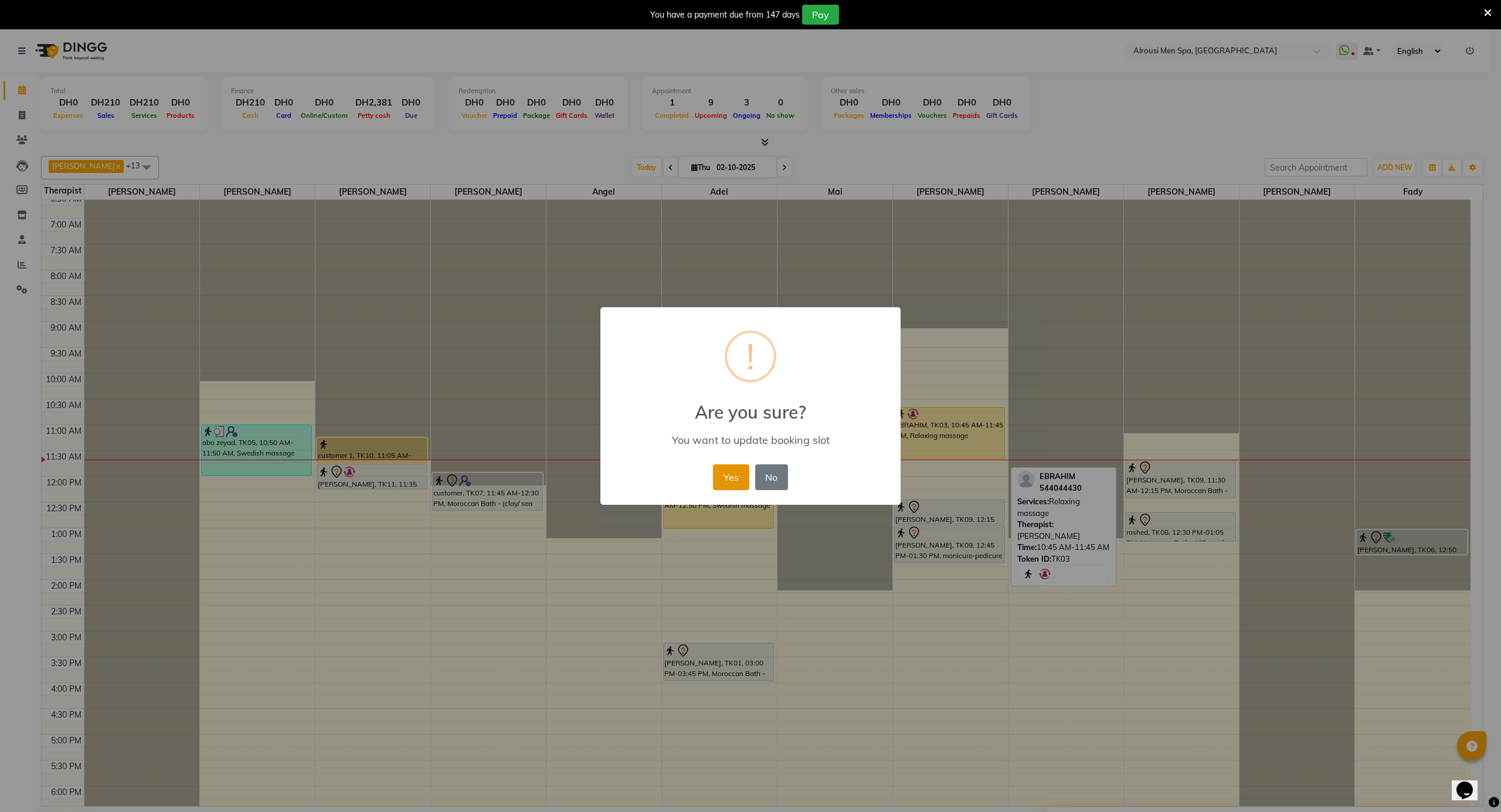
click at [743, 474] on button "Yes" at bounding box center [731, 477] width 36 height 25
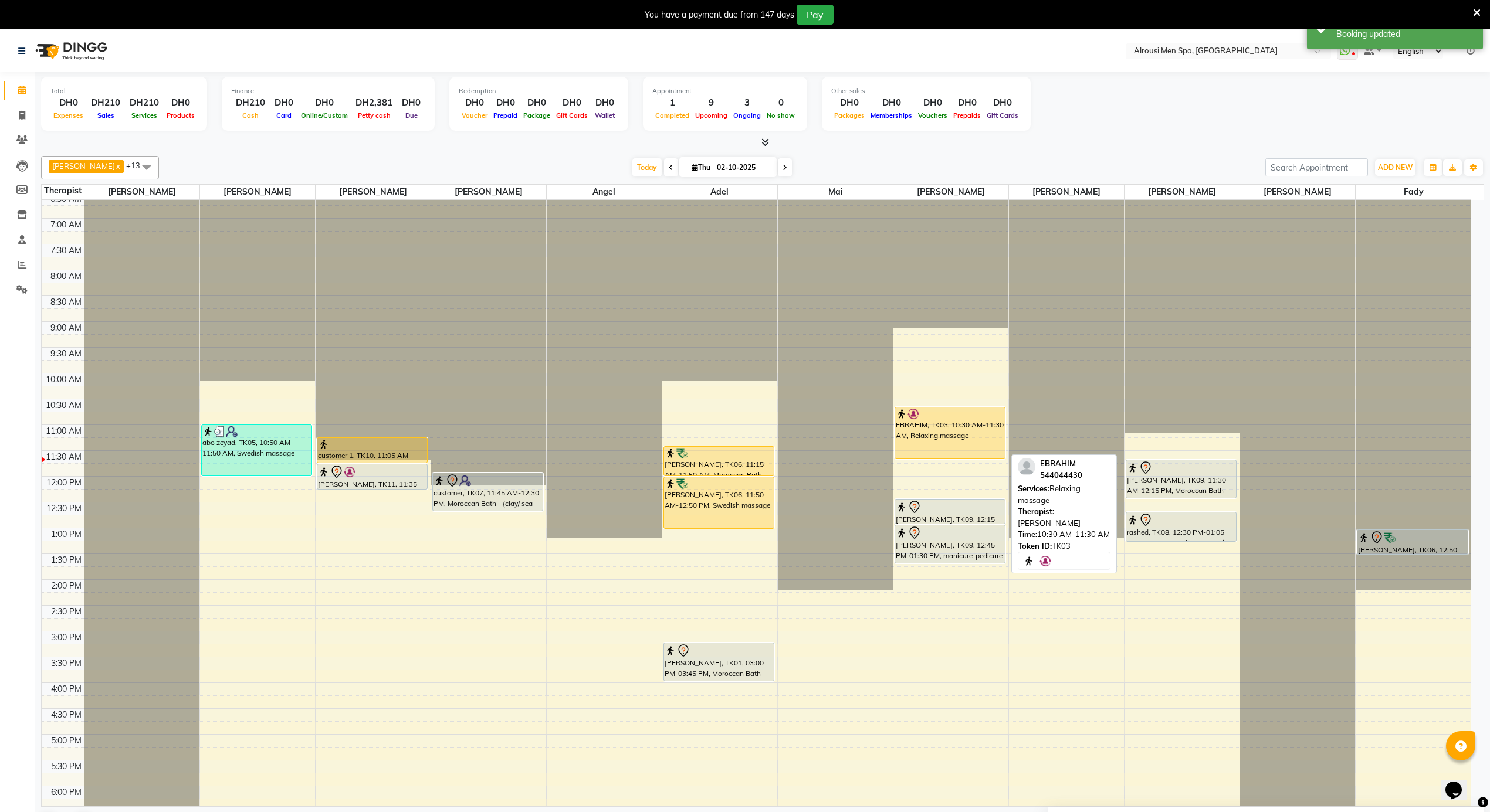
click at [982, 426] on div "EBRAHIM, TK03, 10:30 AM-11:30 AM, Relaxing massage" at bounding box center [950, 433] width 109 height 51
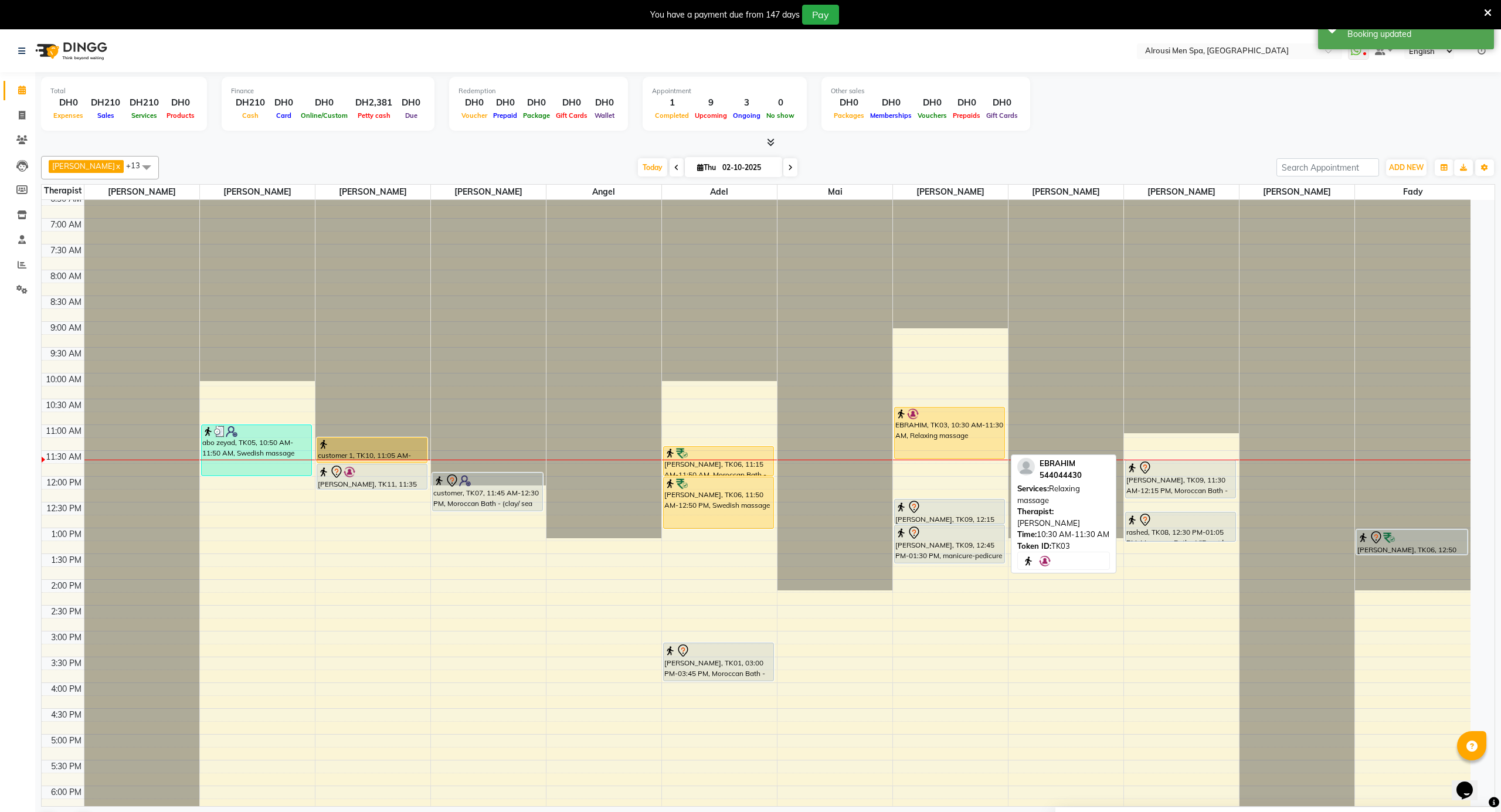
select select "1"
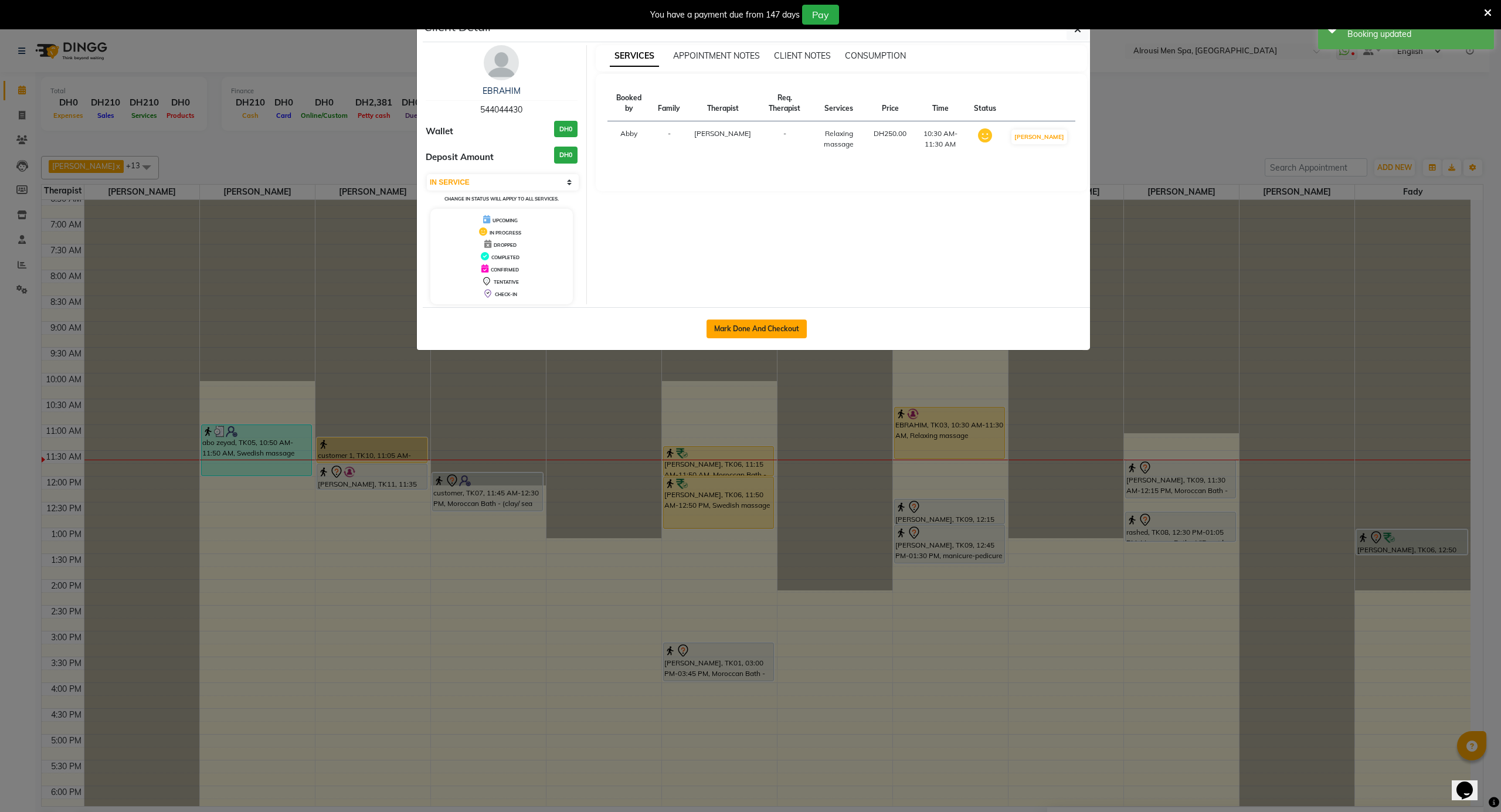
click at [775, 332] on button "Mark Done And Checkout" at bounding box center [756, 328] width 101 height 19
select select "5688"
select select "service"
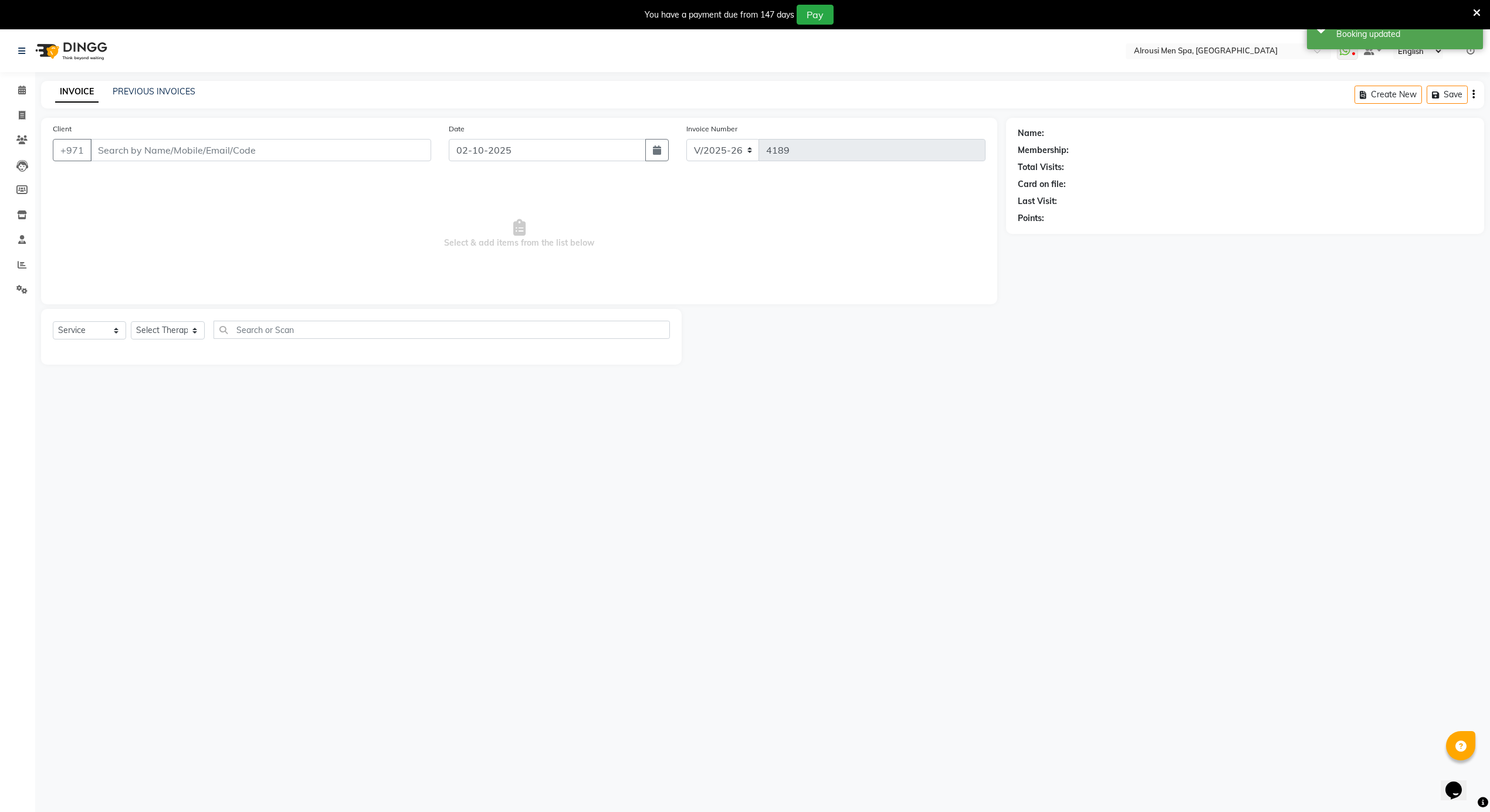
type input "544044430"
select select "58774"
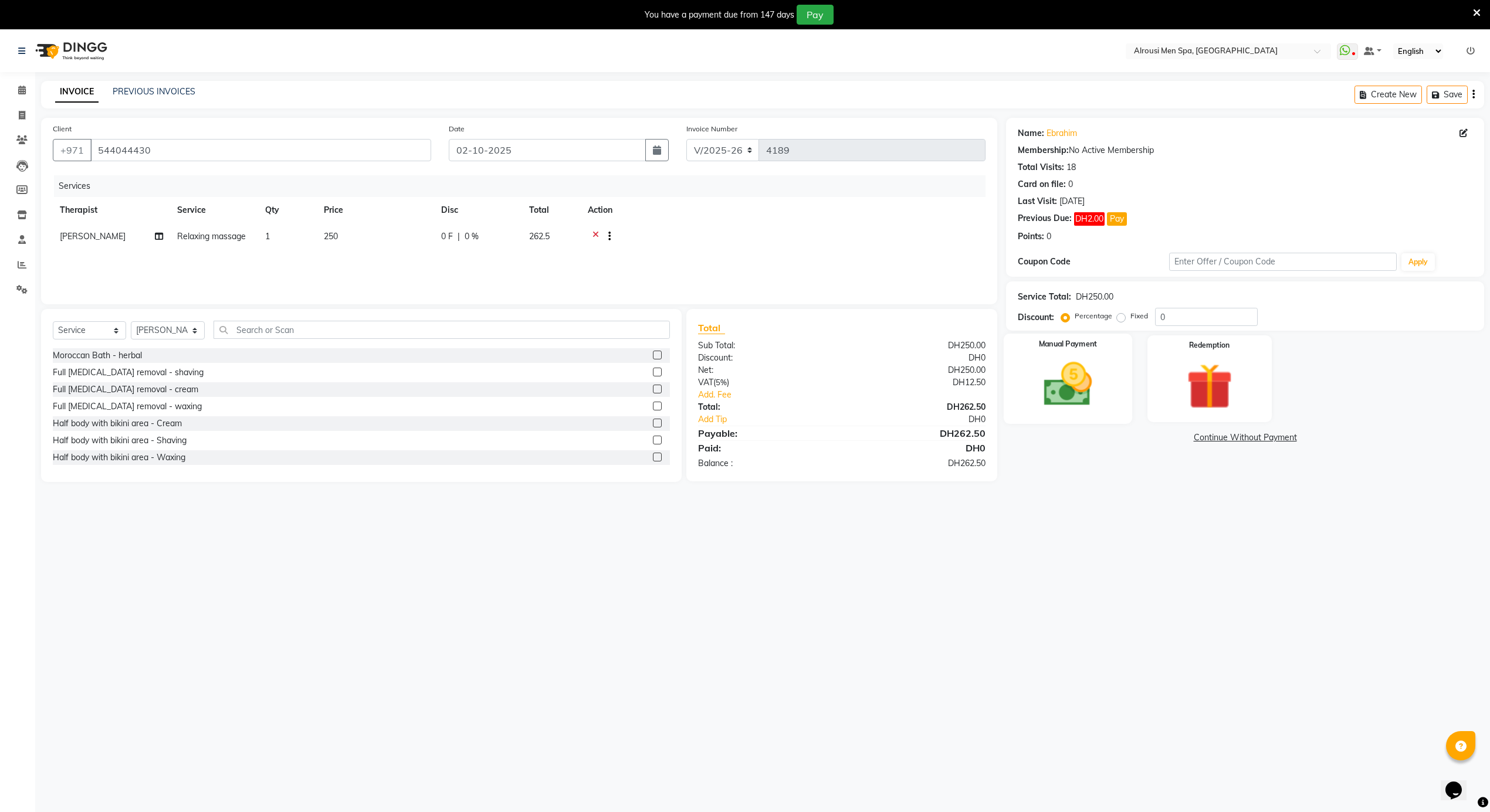
click at [1063, 390] on img at bounding box center [1068, 385] width 79 height 56
click at [1138, 444] on span "CARD" at bounding box center [1134, 438] width 25 height 14
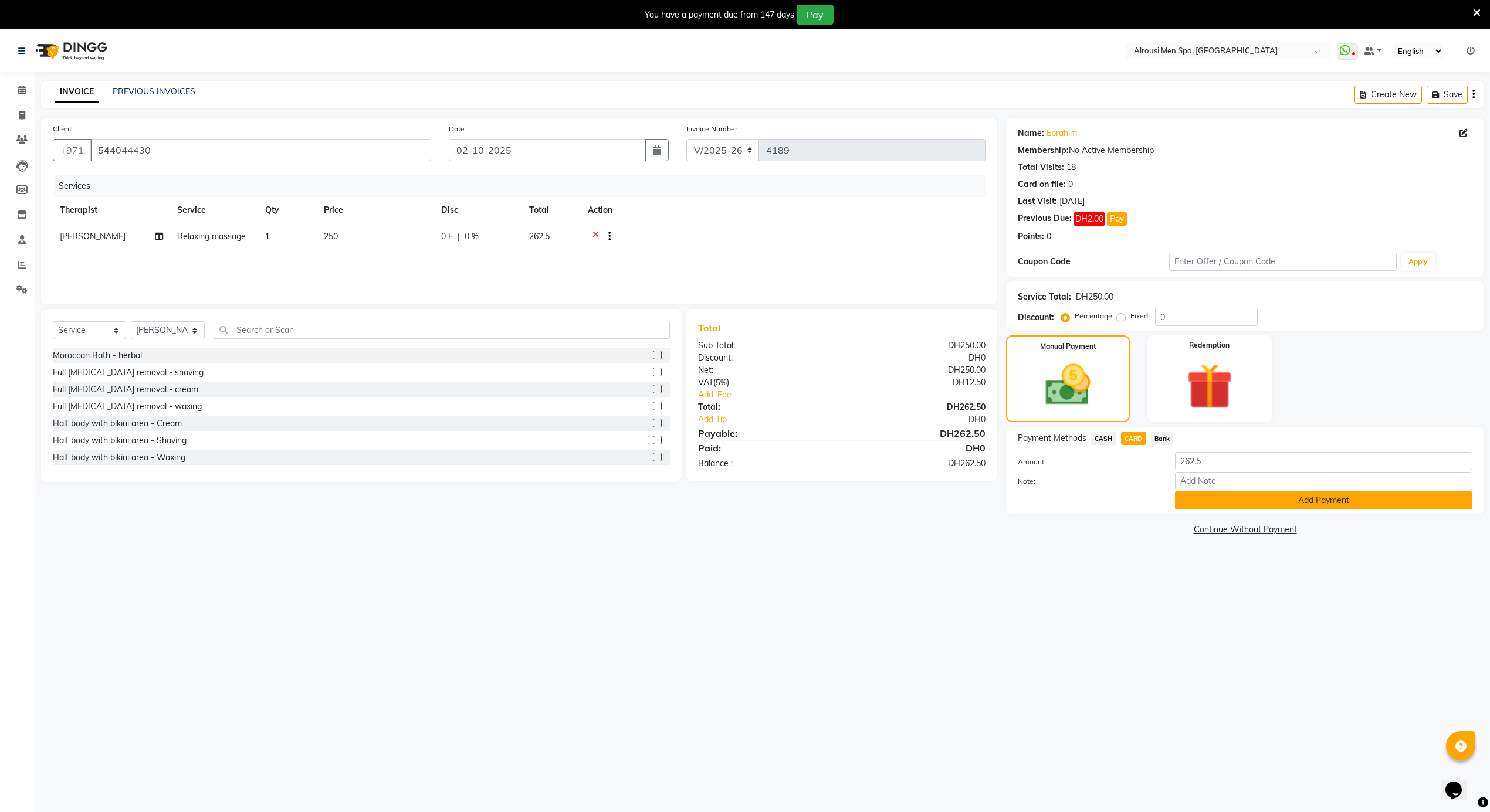
click at [1187, 496] on button "Add Payment" at bounding box center [1323, 501] width 298 height 19
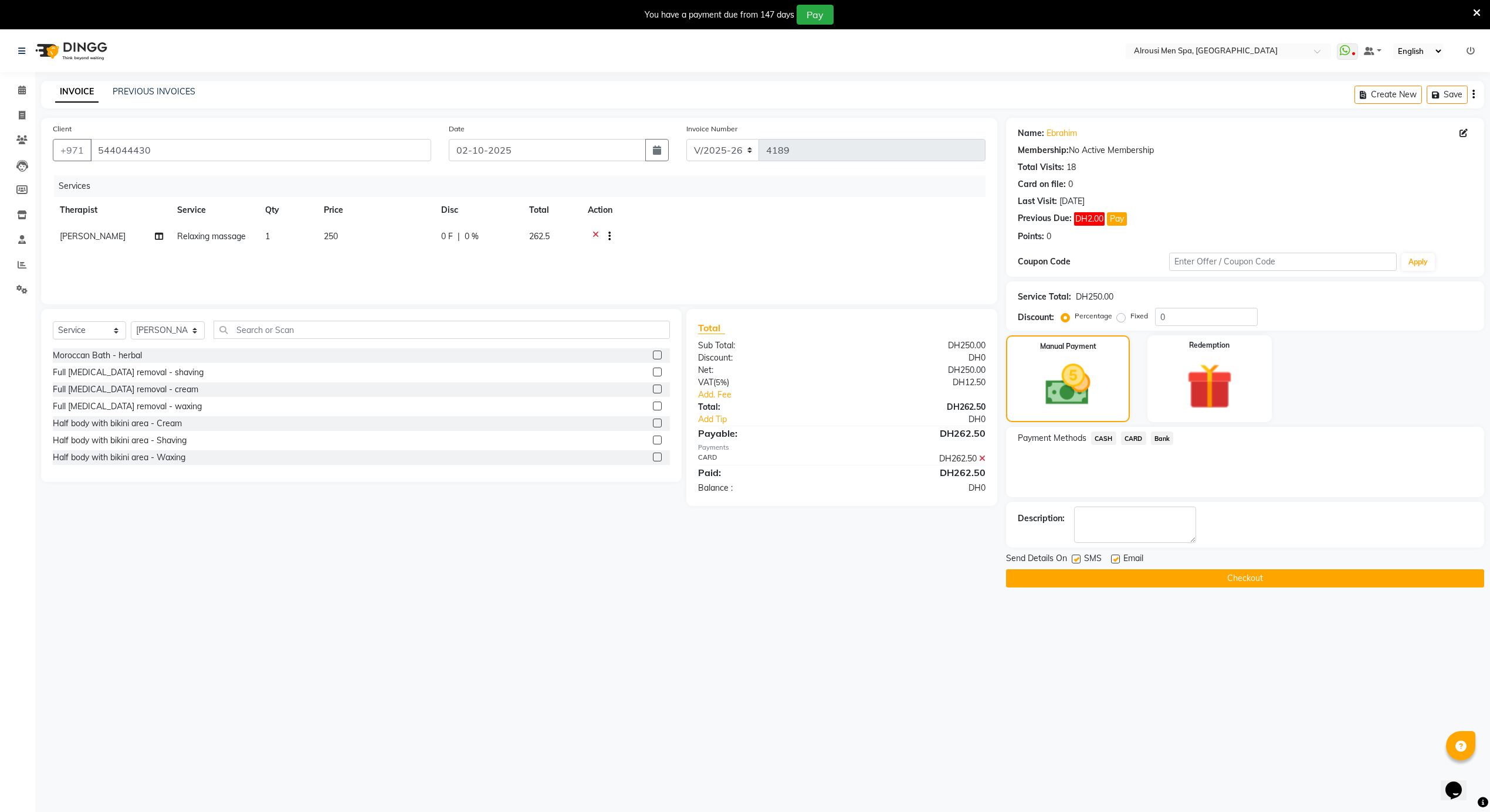
click at [1115, 559] on label at bounding box center [1115, 558] width 9 height 9
click at [1115, 559] on input "checkbox" at bounding box center [1115, 560] width 8 height 8
checkbox input "false"
click at [1112, 580] on button "Checkout" at bounding box center [1245, 578] width 478 height 19
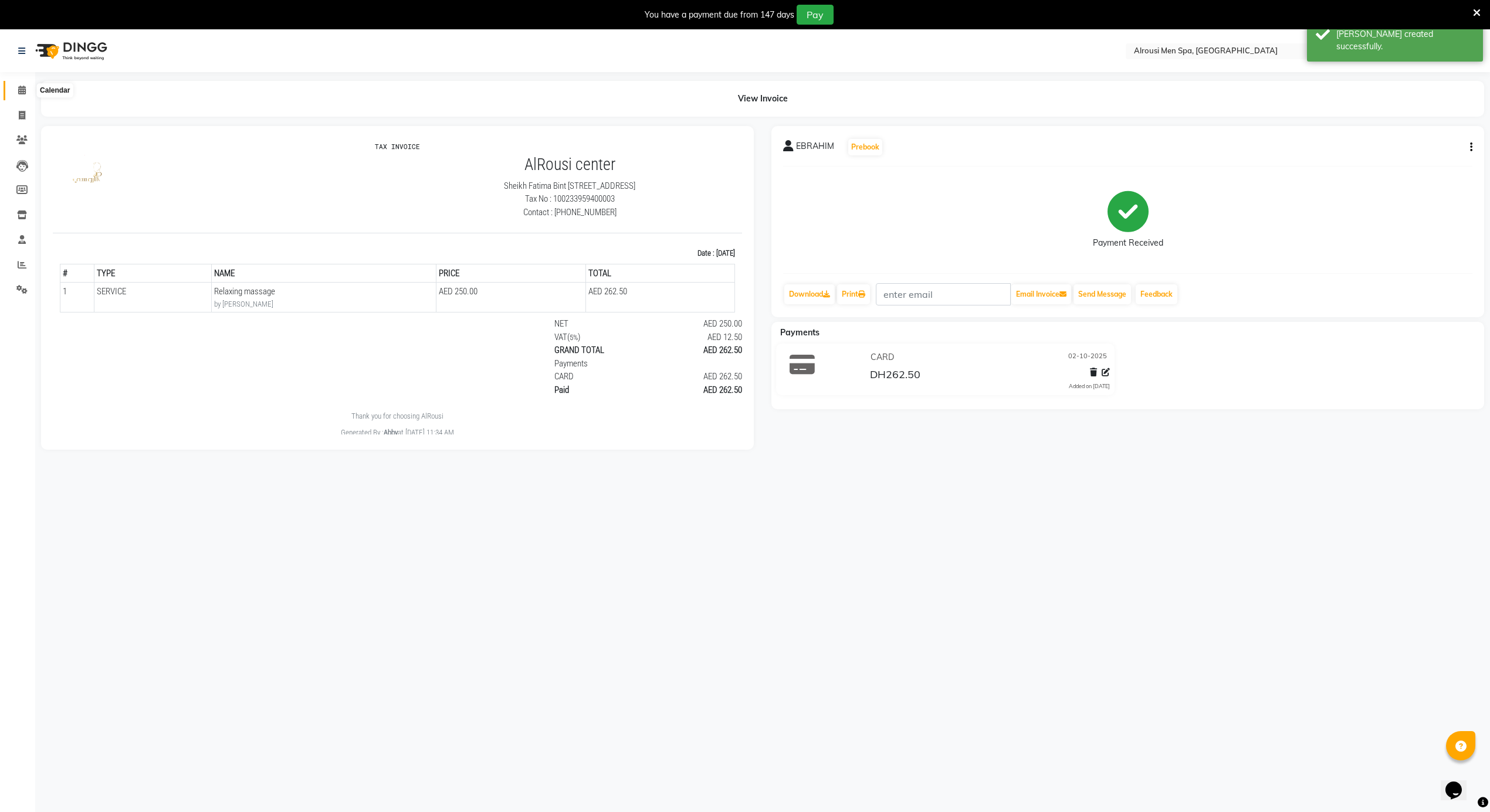
click at [21, 92] on icon at bounding box center [22, 90] width 8 height 9
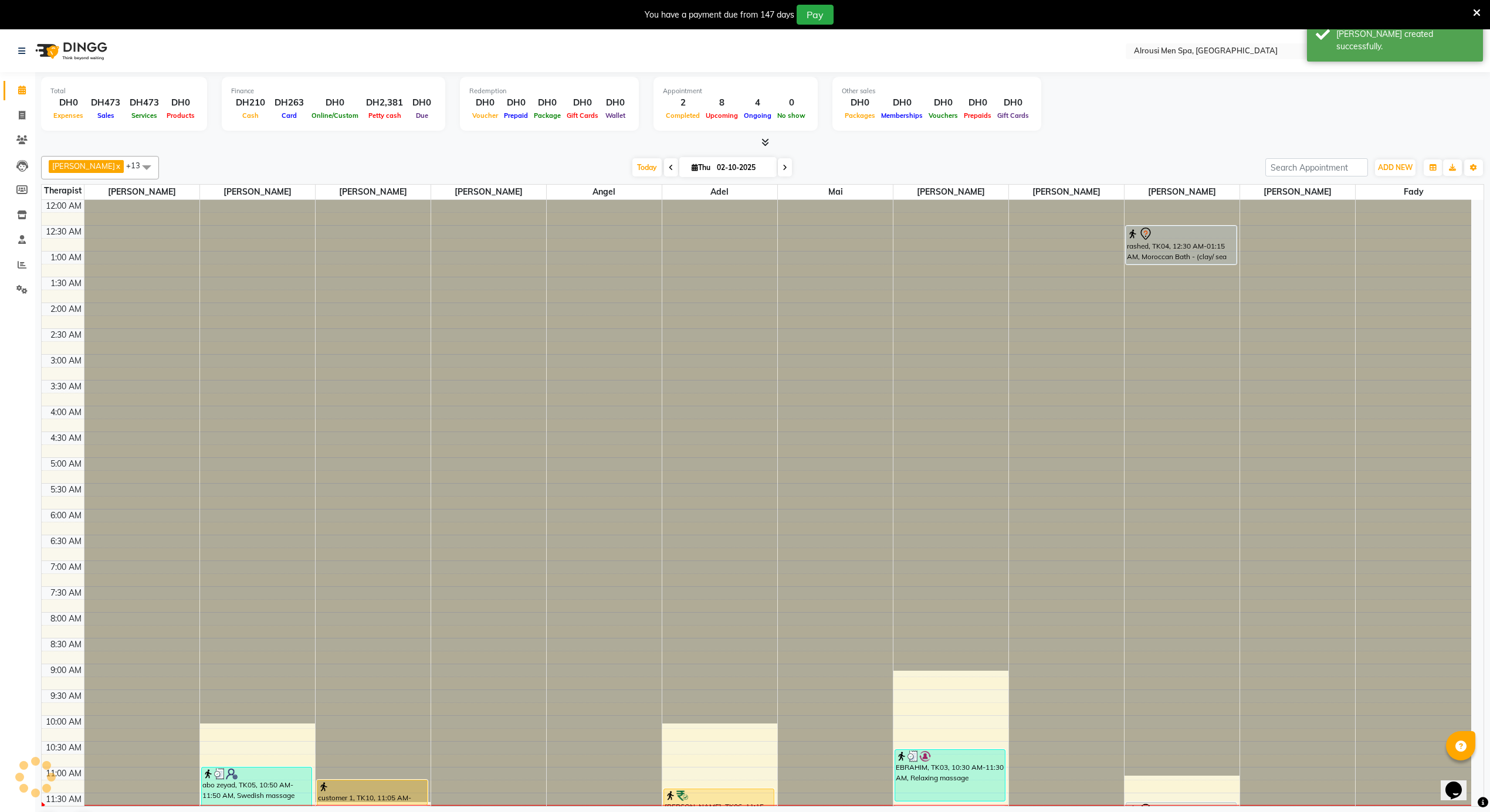
scroll to position [315, 0]
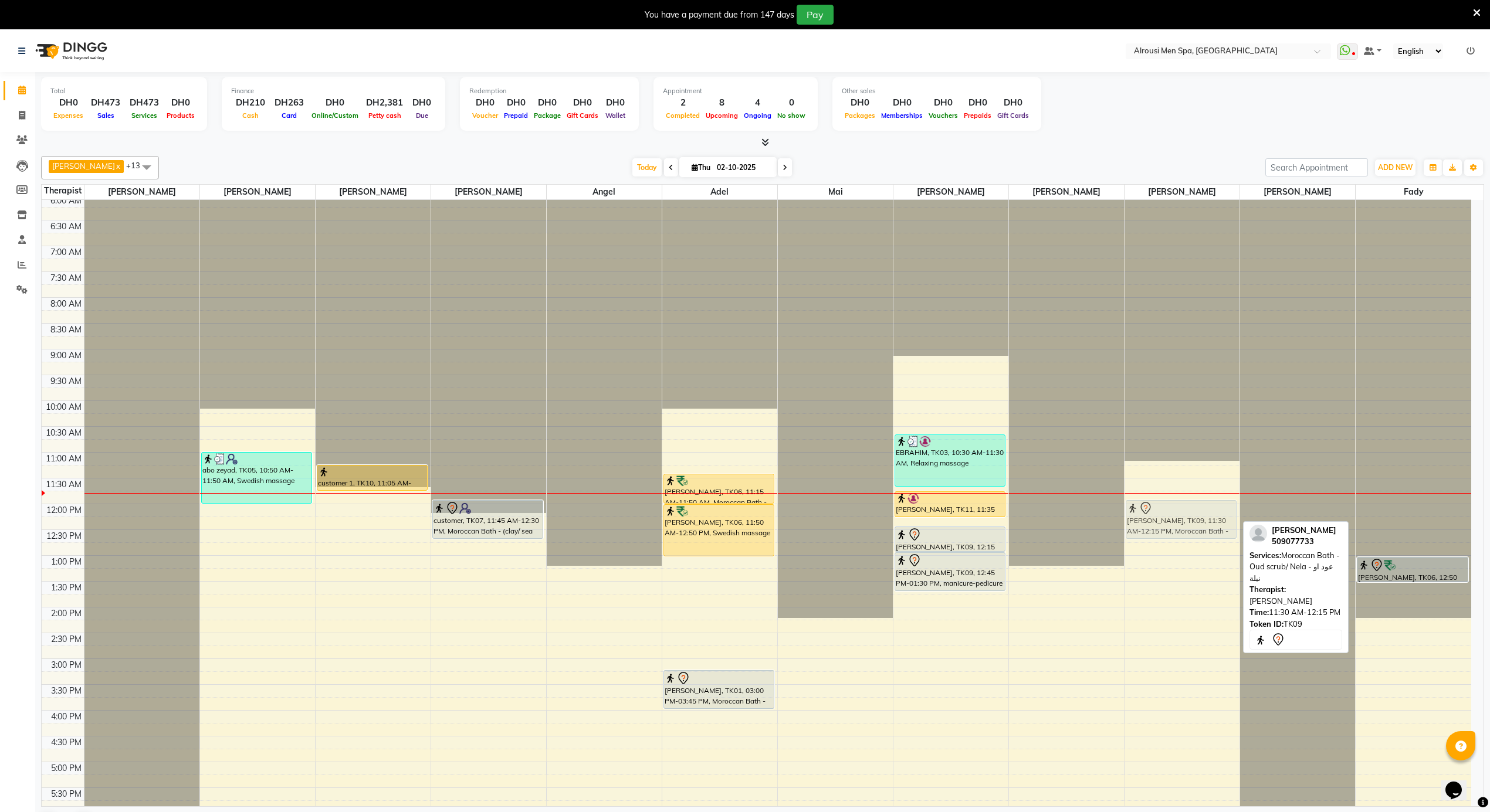
drag, startPoint x: 1182, startPoint y: 508, endPoint x: 1183, endPoint y: 516, distance: 8.1
click at [1183, 516] on div "rashed, TK04, 12:30 AM-01:15 AM, Moroccan Bath - (clay/ sea salt) /اعشاب Ibrahi…" at bounding box center [1182, 504] width 115 height 1238
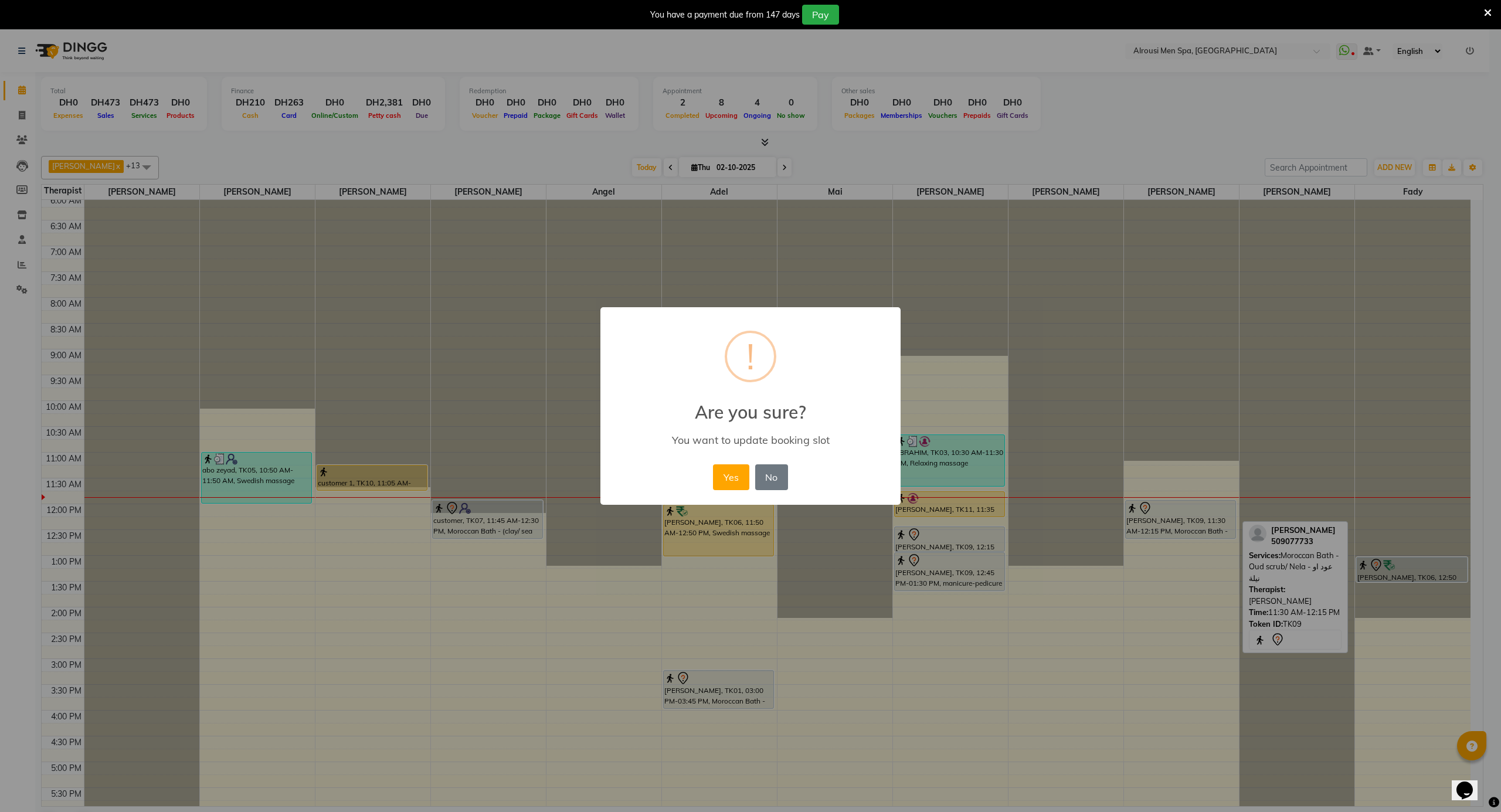
click at [995, 617] on div "× ! Are you sure? You want to update booking slot Yes No No" at bounding box center [750, 406] width 1501 height 812
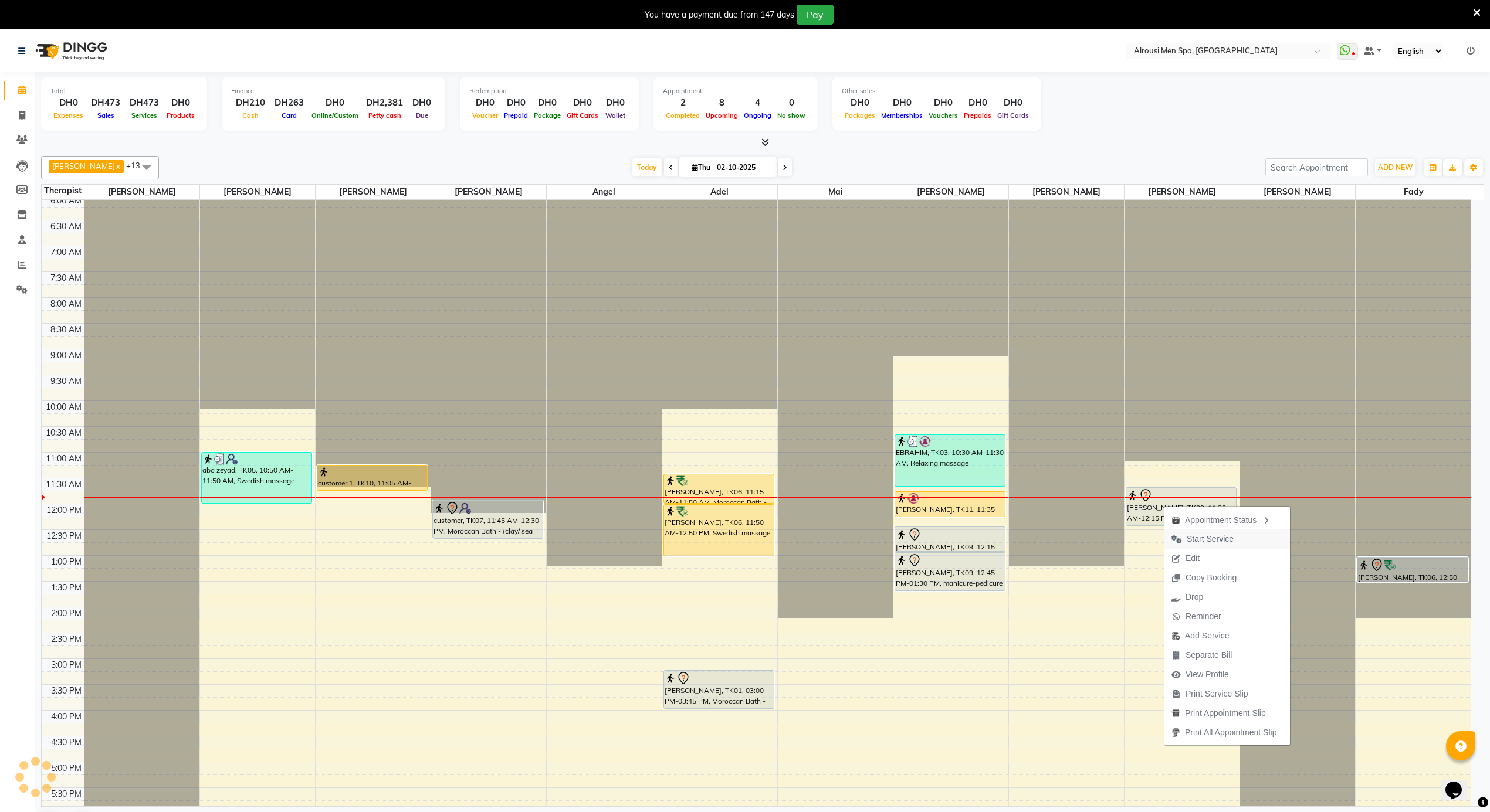
click at [1195, 543] on span "Start Service" at bounding box center [1210, 539] width 47 height 13
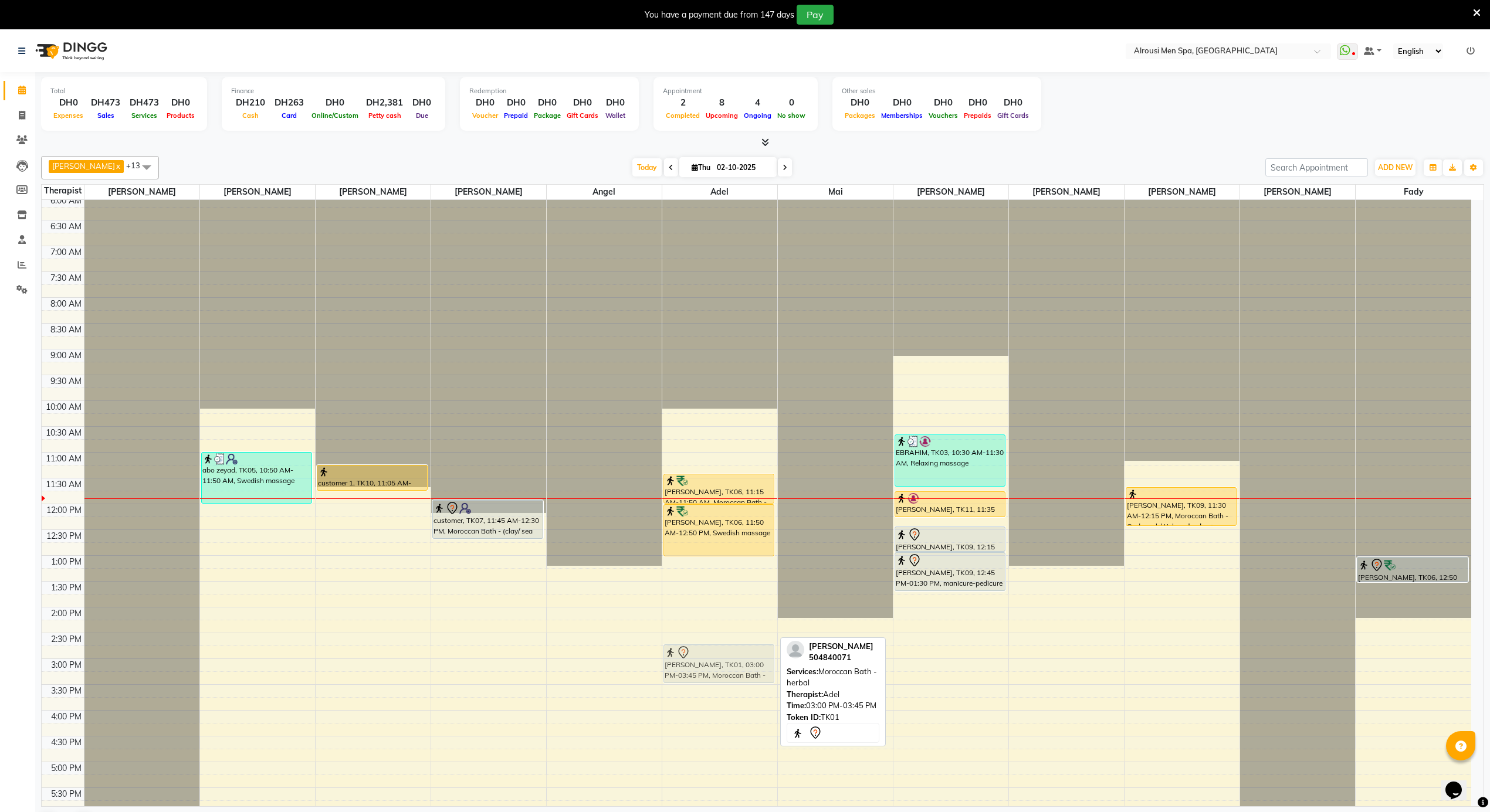
drag, startPoint x: 733, startPoint y: 697, endPoint x: 730, endPoint y: 665, distance: 32.1
click at [730, 665] on div "Stefano, TK06, 11:15 AM-11:50 AM, Moroccan Bath - VIP اشعر بالتميز Stefano, TK0…" at bounding box center [720, 504] width 115 height 1238
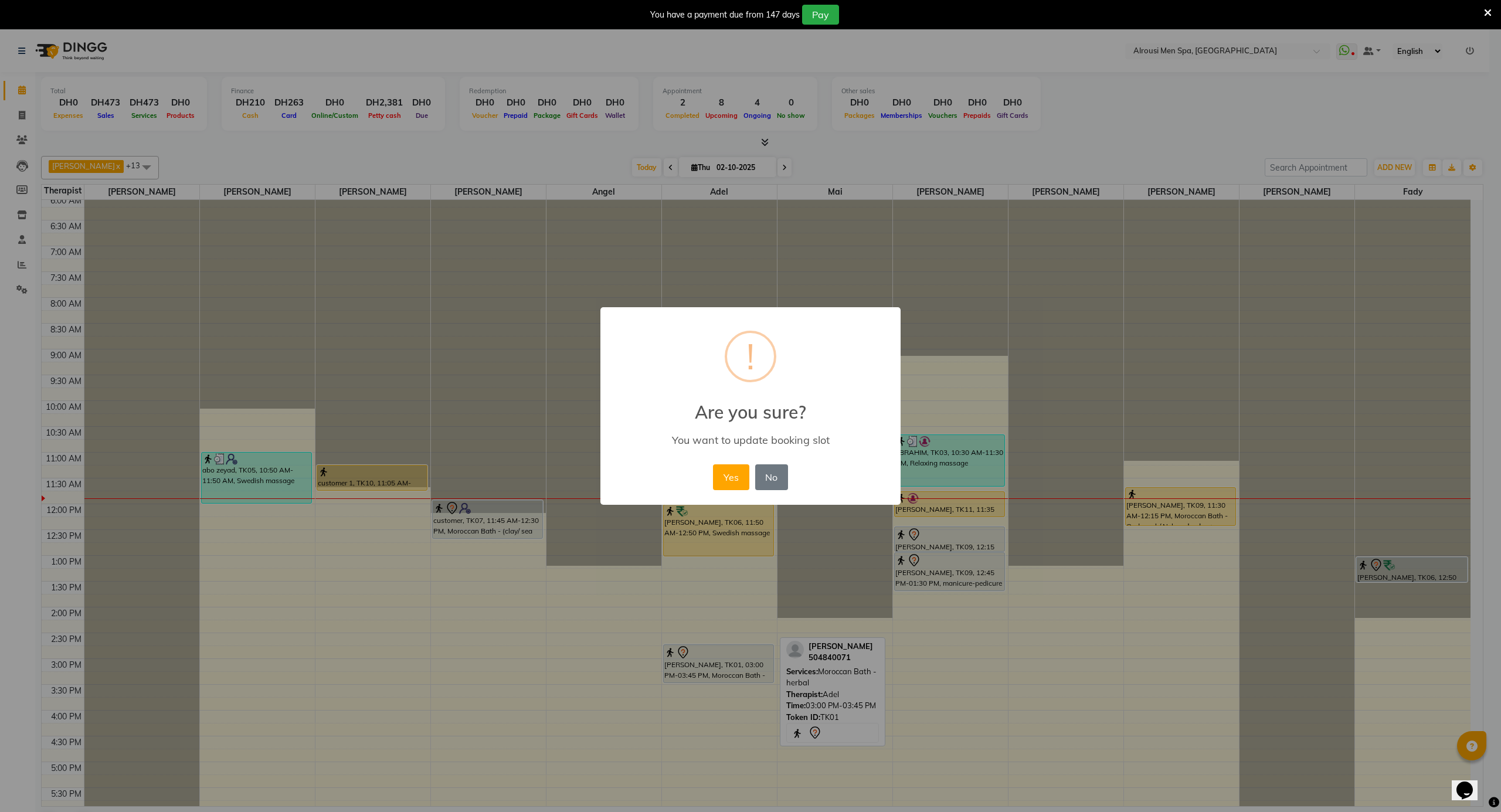
click at [726, 476] on button "Yes" at bounding box center [731, 477] width 36 height 25
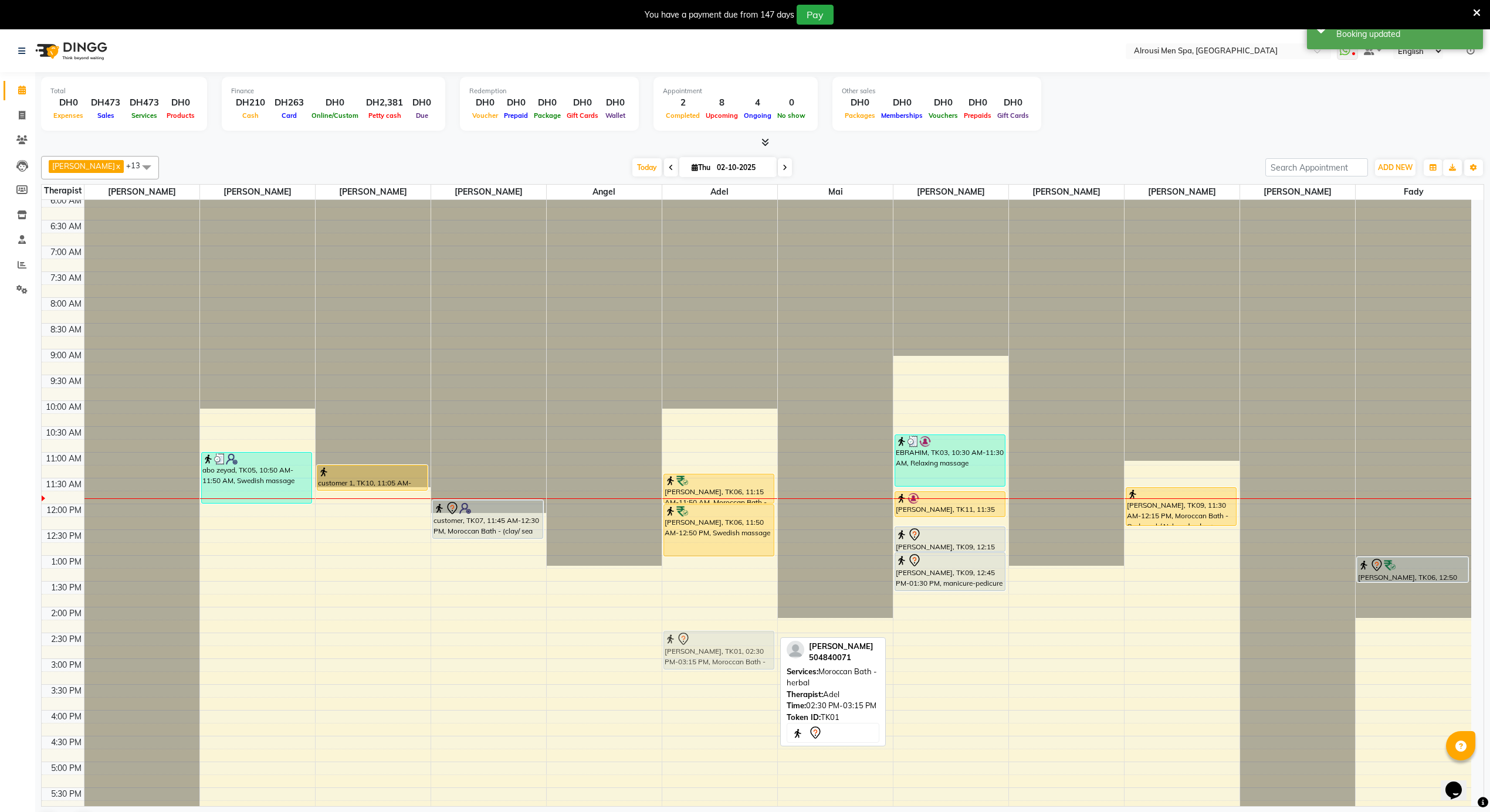
drag, startPoint x: 737, startPoint y: 657, endPoint x: 737, endPoint y: 650, distance: 7.0
click at [737, 645] on div "Stefano, TK06, 11:15 AM-11:50 AM, Moroccan Bath - VIP اشعر بالتميز Stefano, TK0…" at bounding box center [720, 504] width 115 height 1238
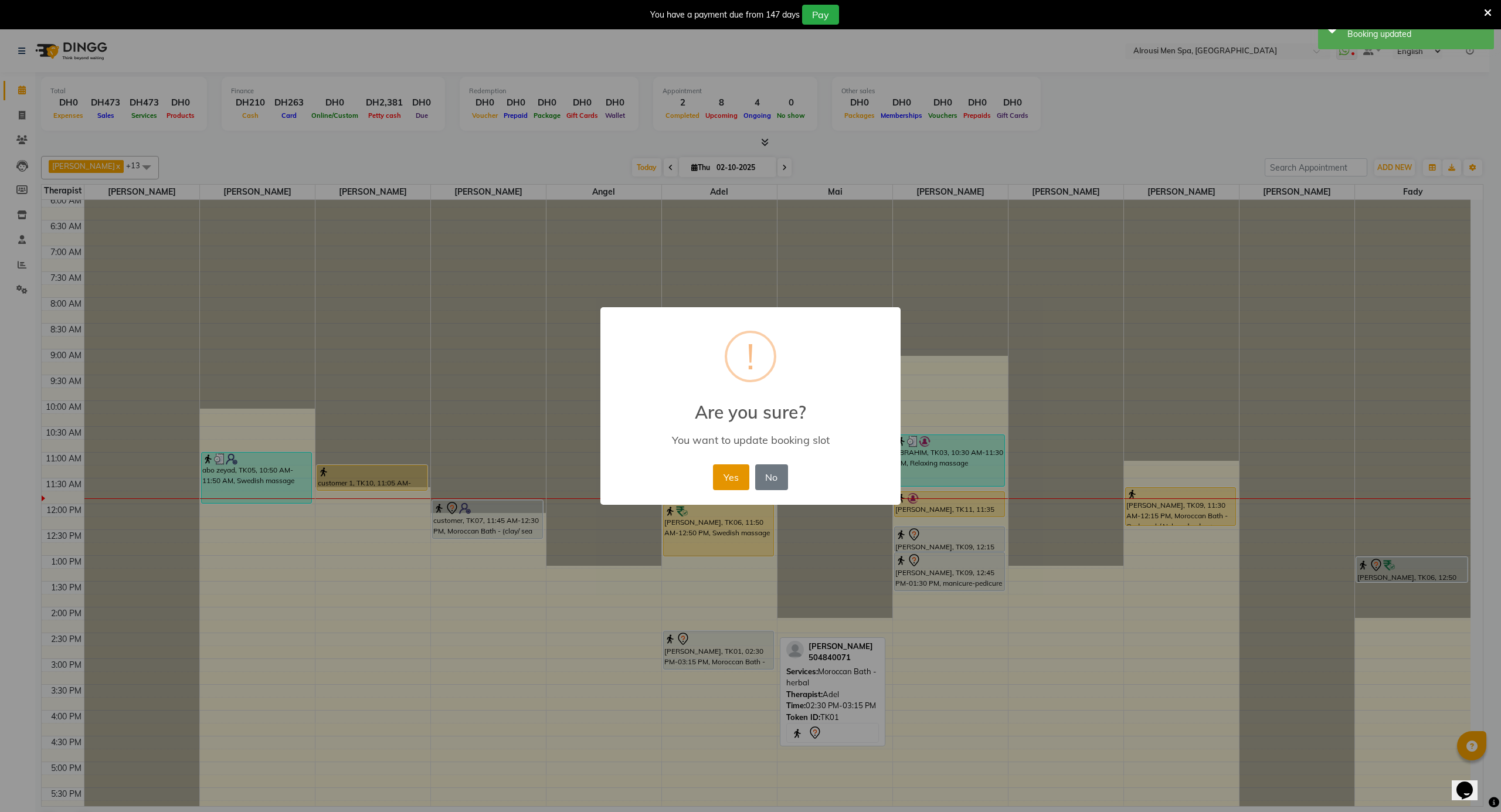
click at [728, 474] on button "Yes" at bounding box center [731, 477] width 36 height 25
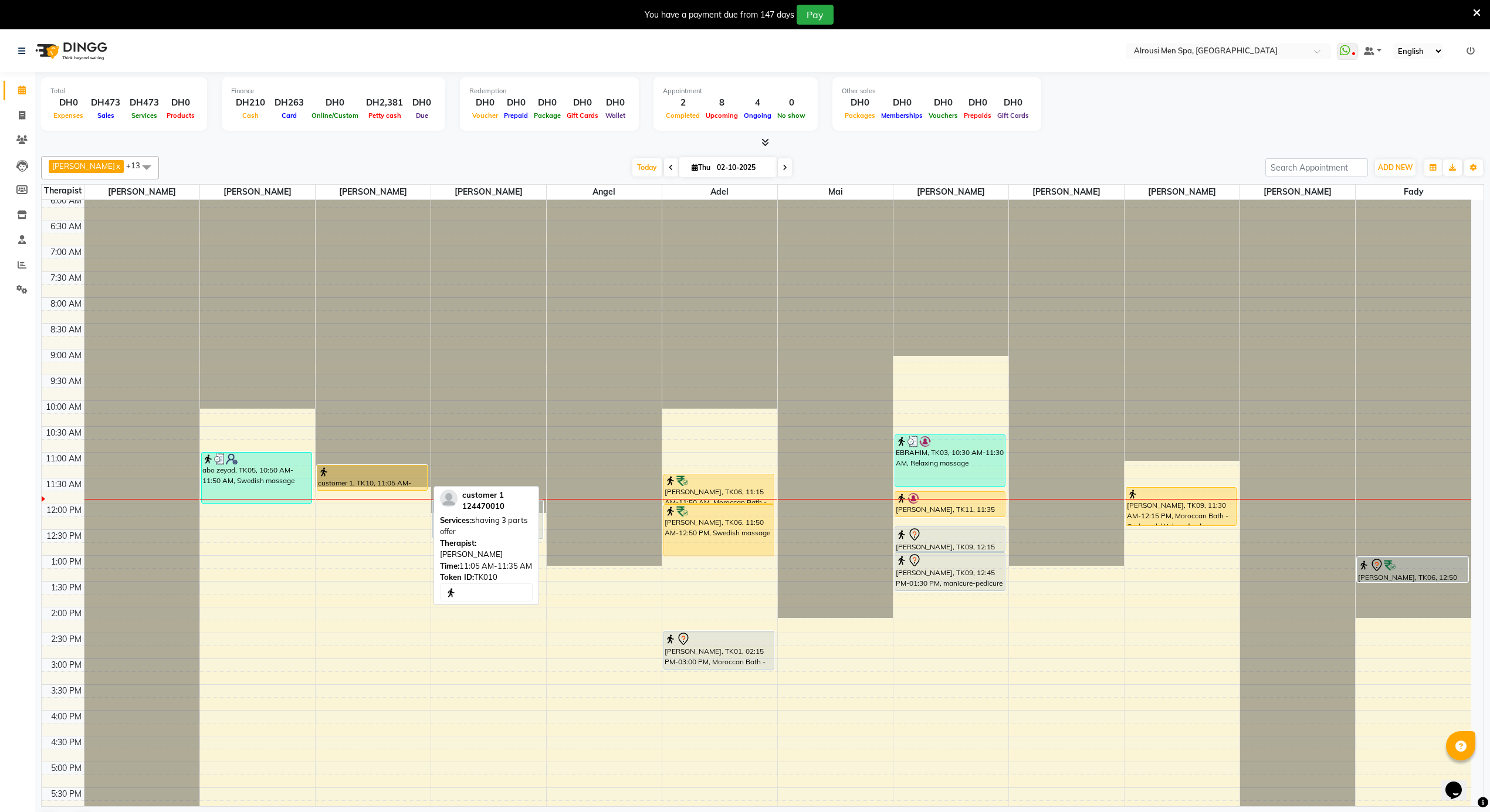
click at [402, 469] on div at bounding box center [372, 472] width 108 height 12
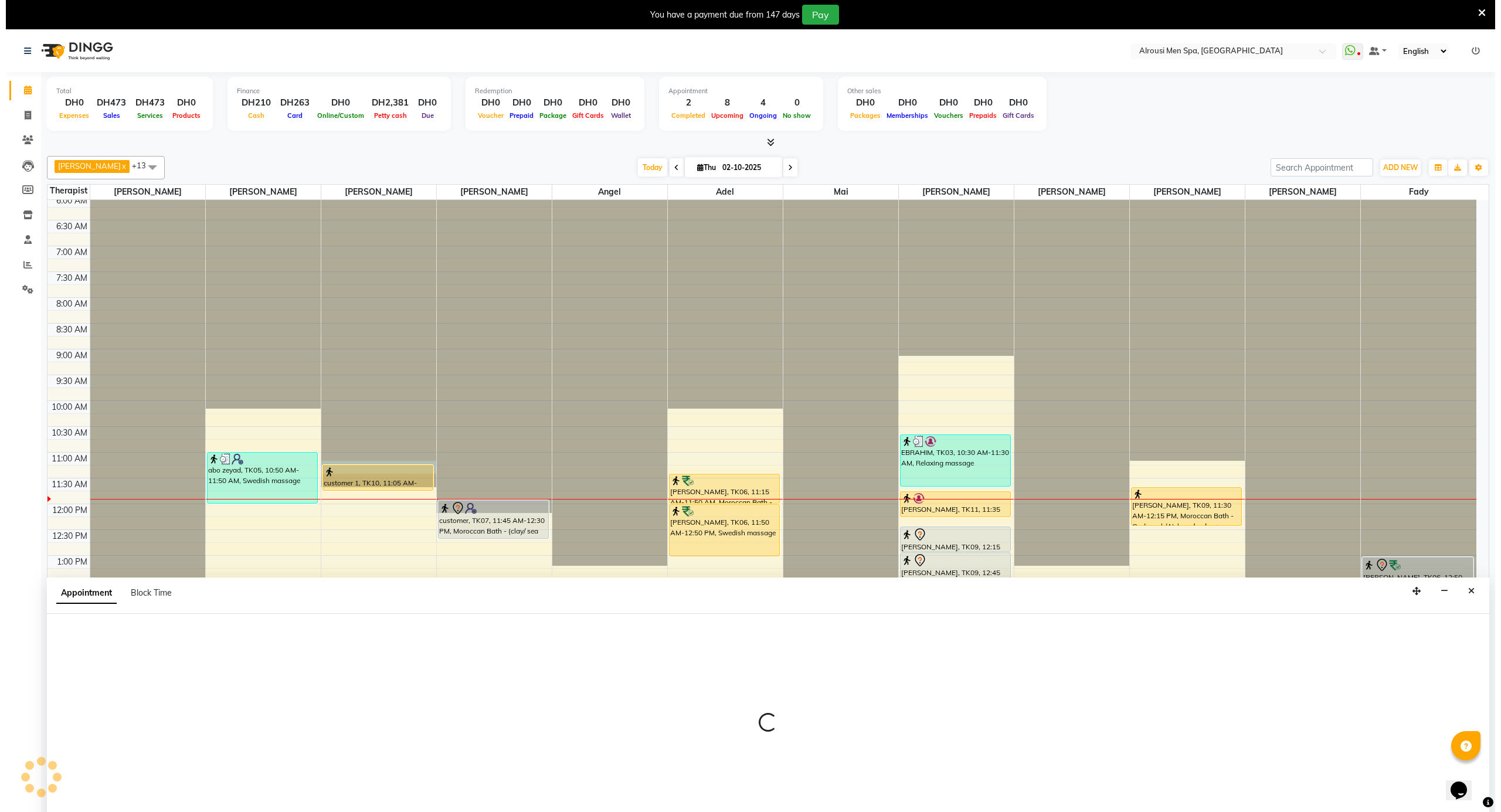
scroll to position [30, 0]
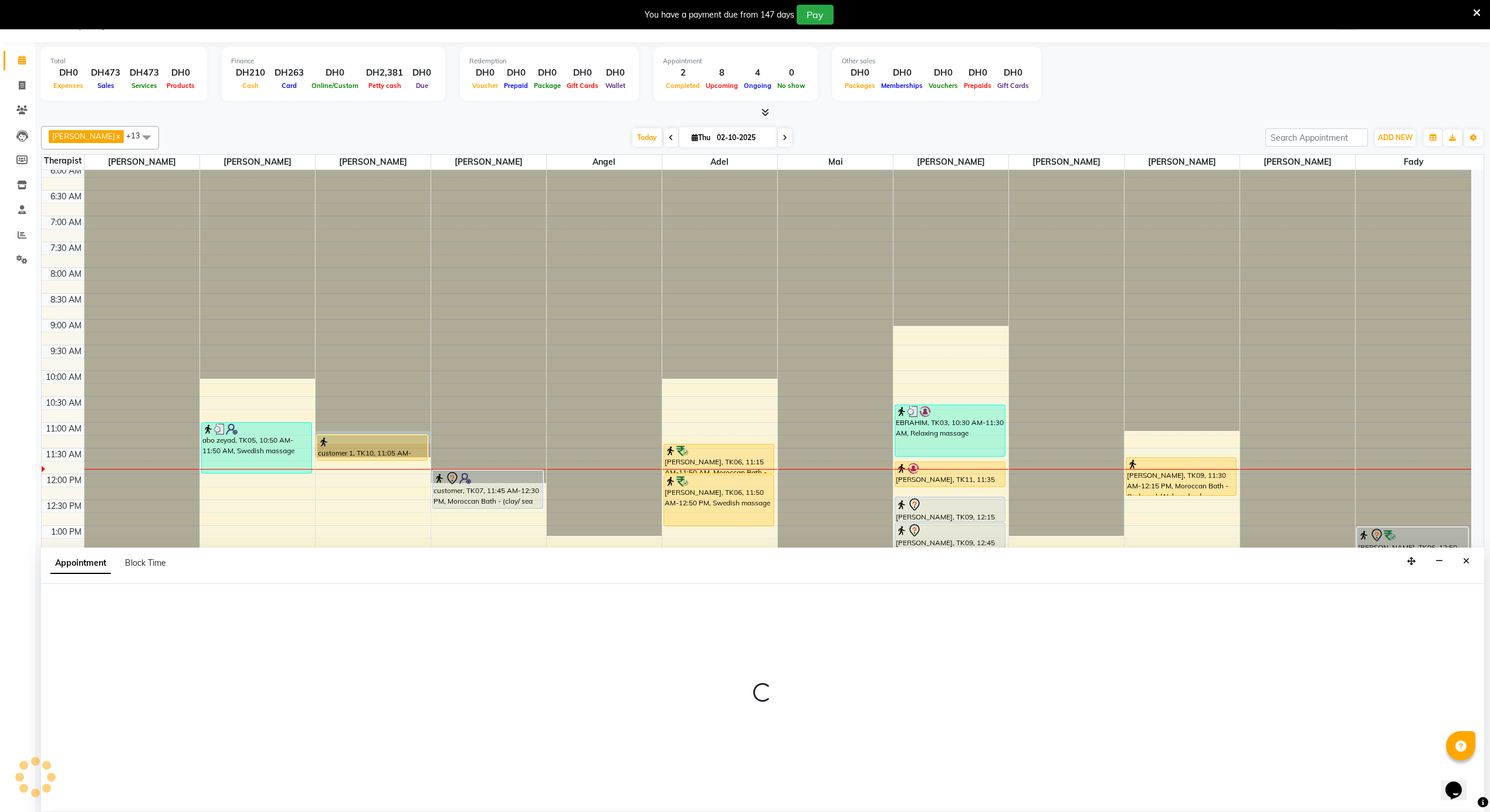
select select "38891"
select select "660"
select select "tentative"
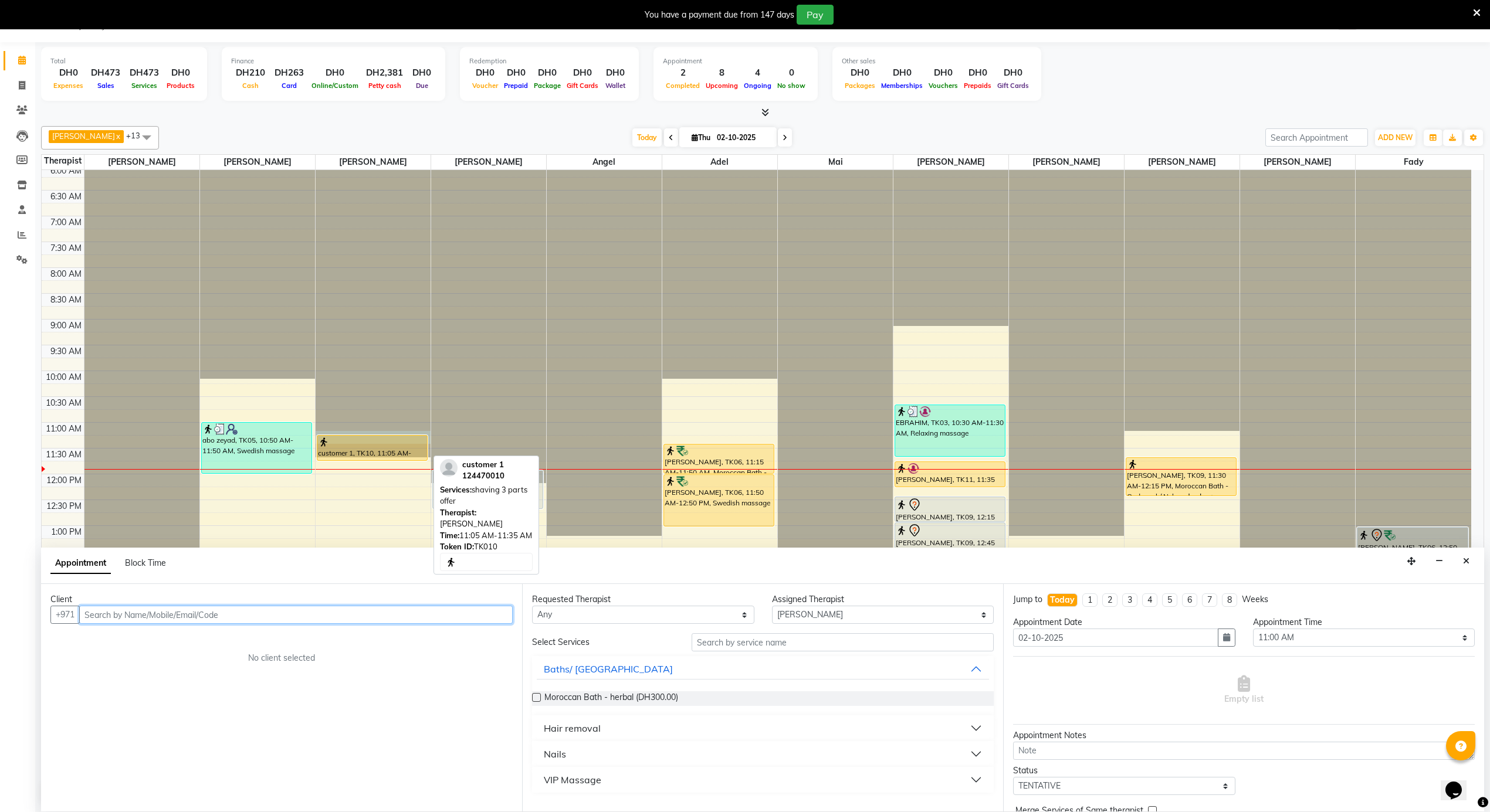
click at [394, 442] on div at bounding box center [372, 442] width 108 height 12
select select "1"
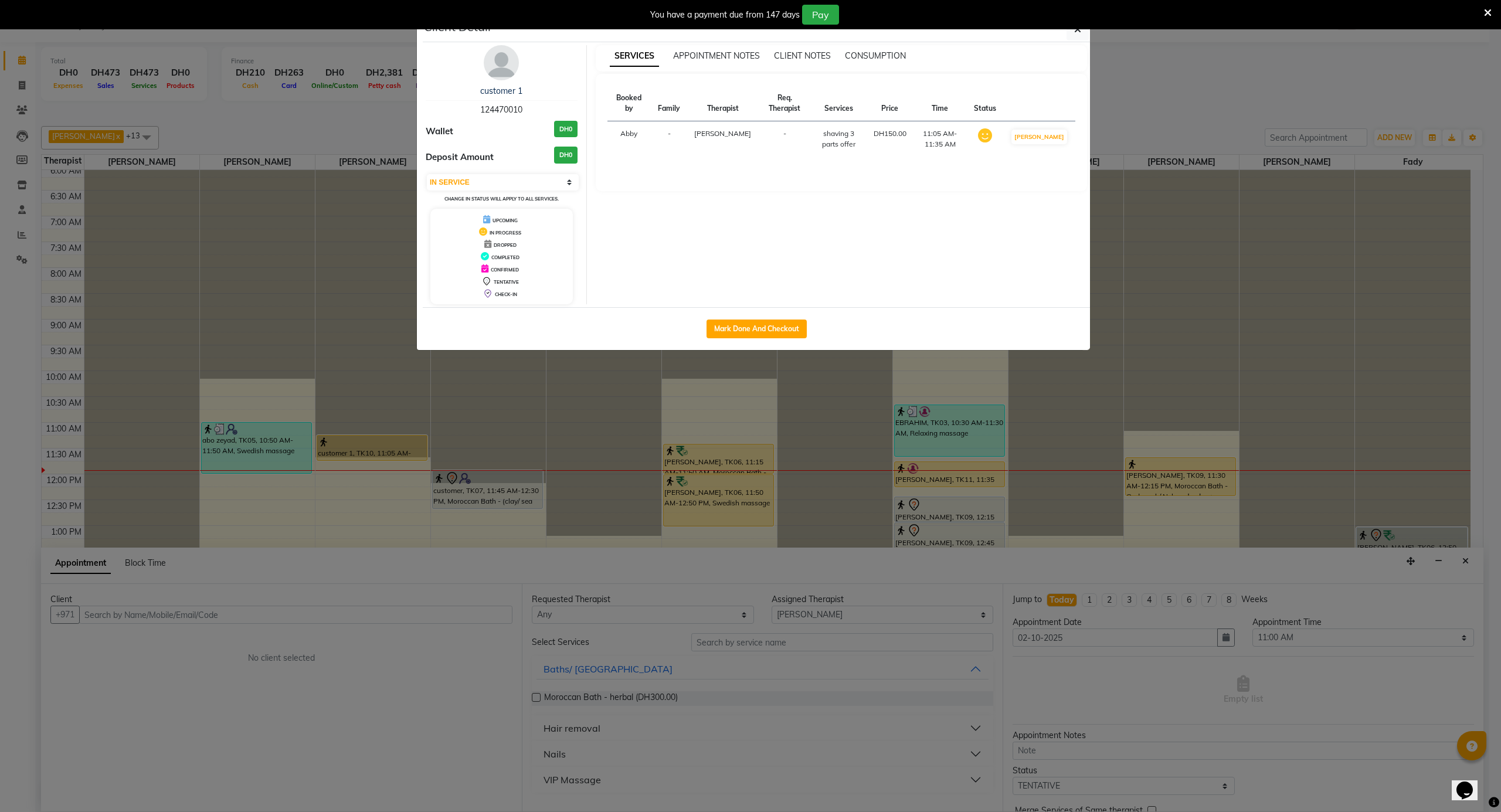
click at [696, 484] on ngb-modal-window "Client Detail customer 1 124470010 Wallet DH0 Deposit Amount DH0 Select IN SERV…" at bounding box center [750, 406] width 1501 height 812
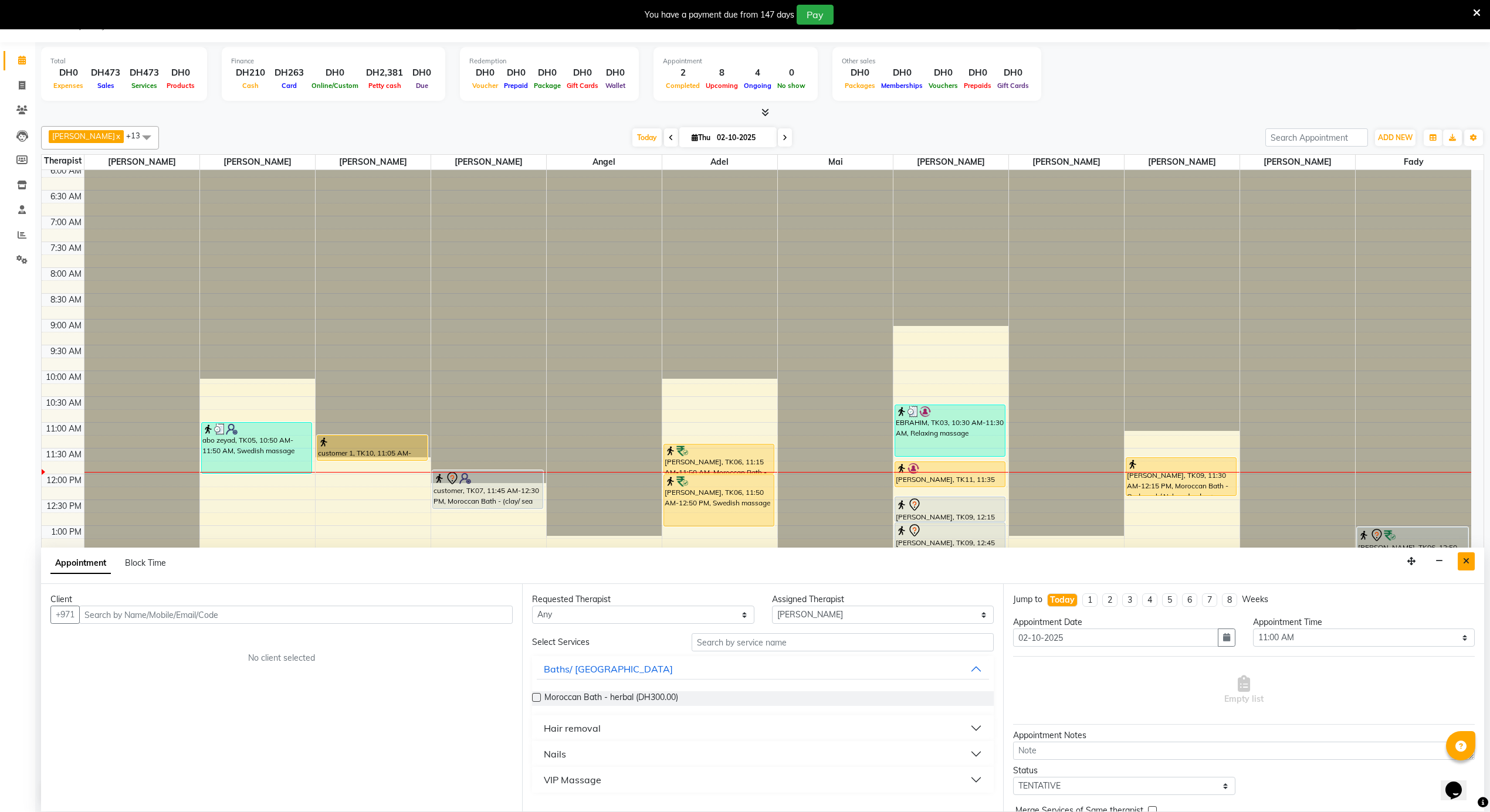
click at [1468, 556] on button "Close" at bounding box center [1466, 561] width 17 height 19
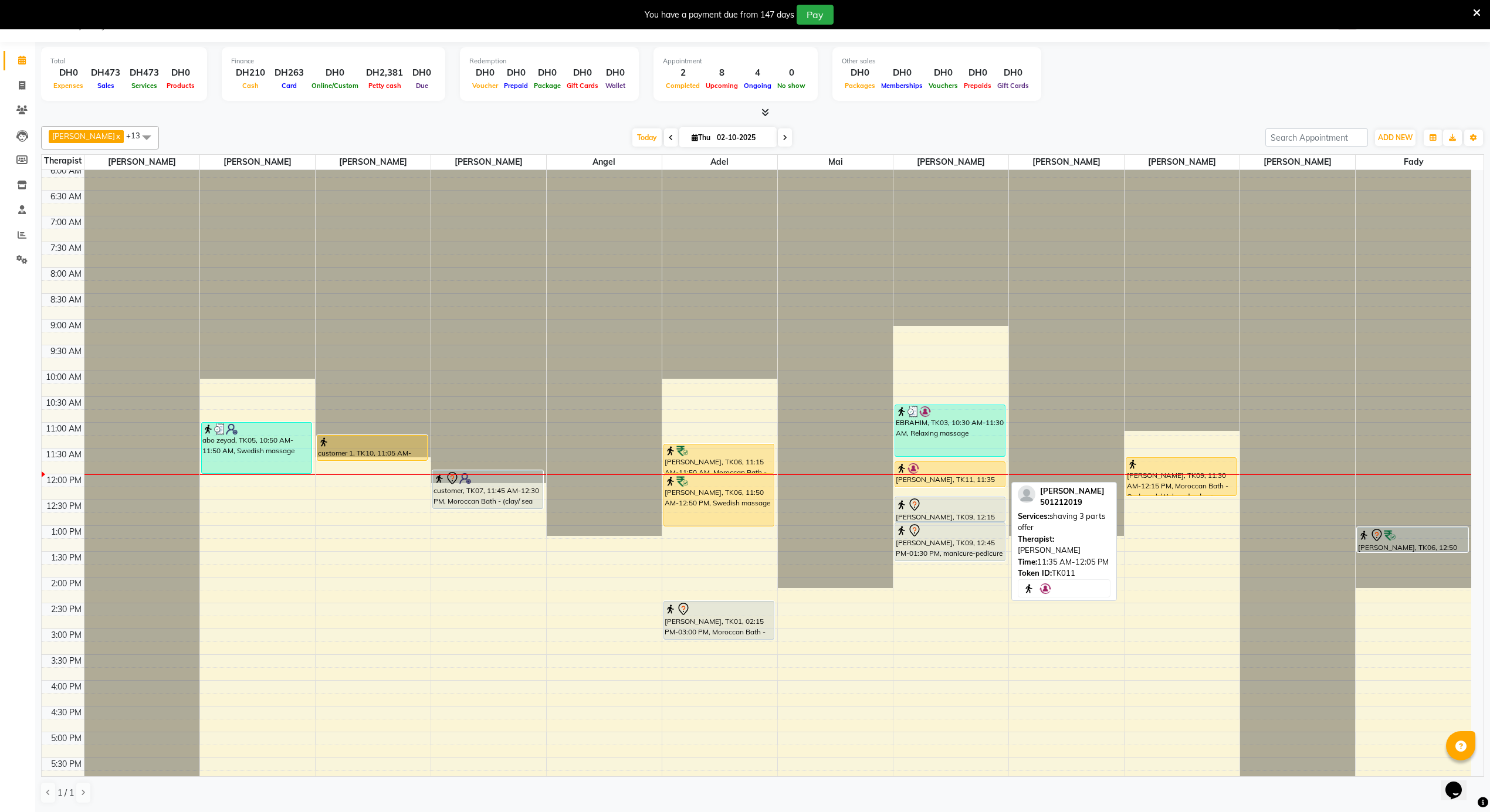
click at [984, 473] on div at bounding box center [949, 468] width 108 height 12
select select "1"
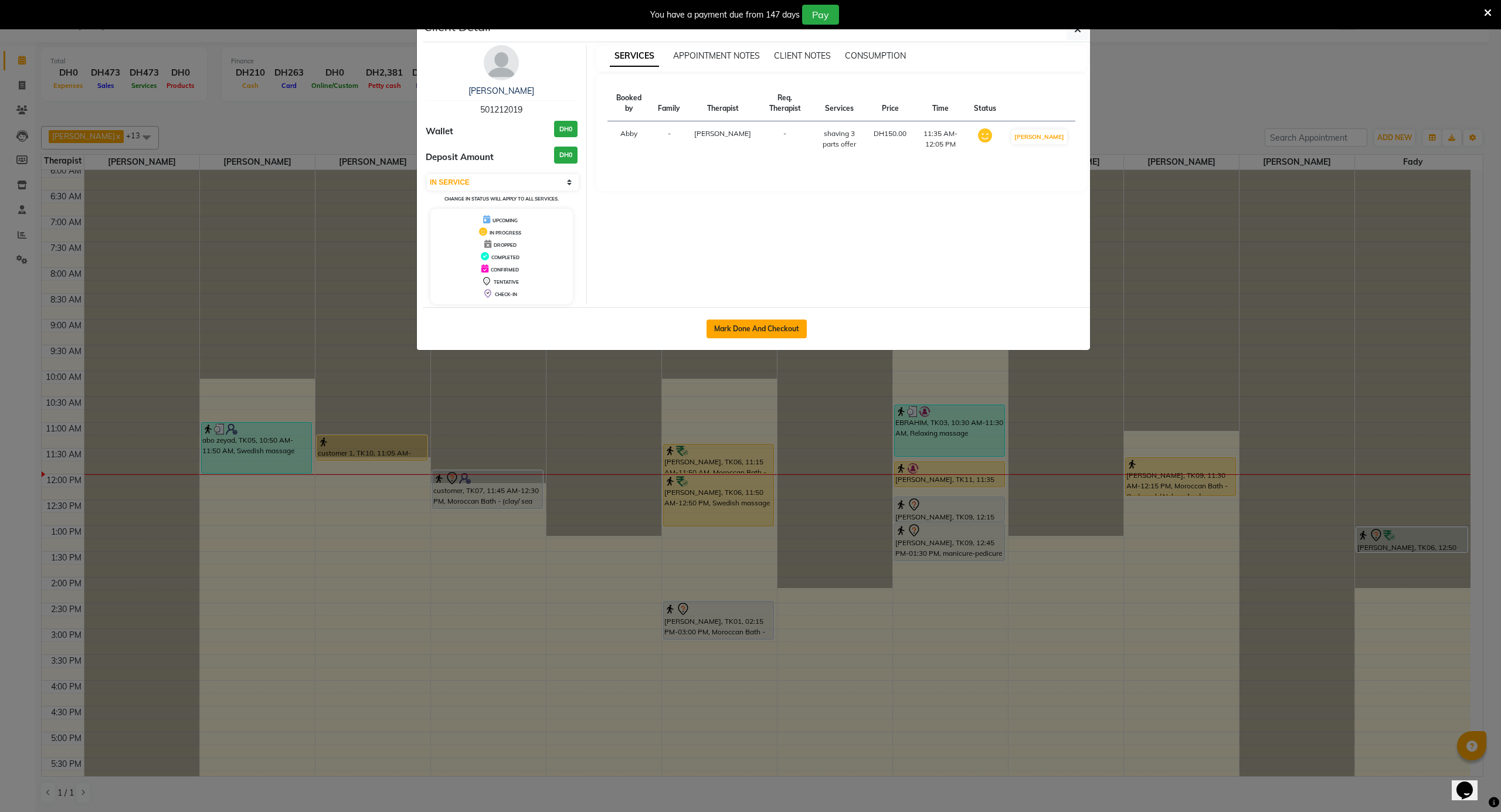
click at [791, 331] on button "Mark Done And Checkout" at bounding box center [756, 328] width 101 height 19
select select "service"
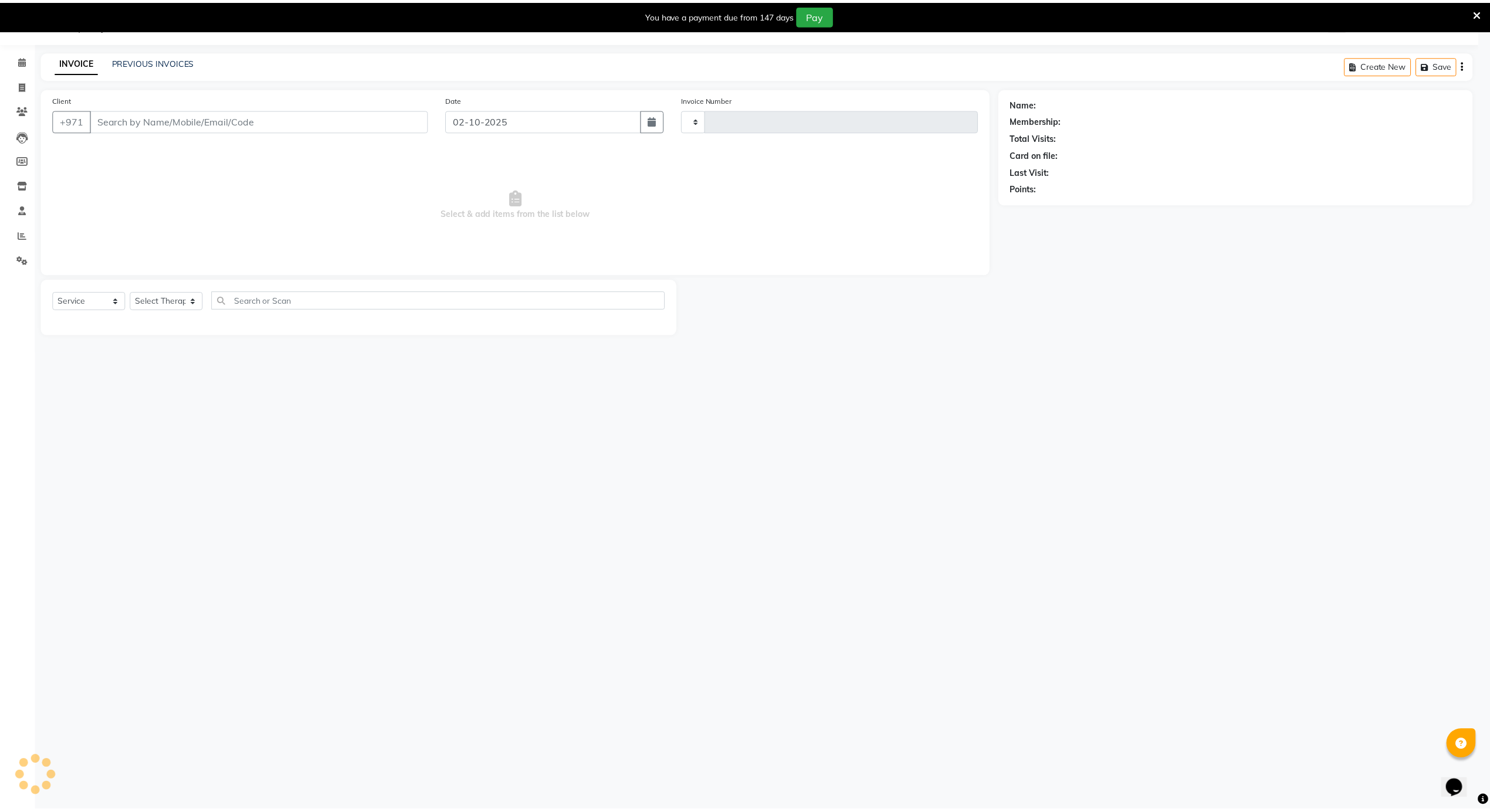
scroll to position [29, 0]
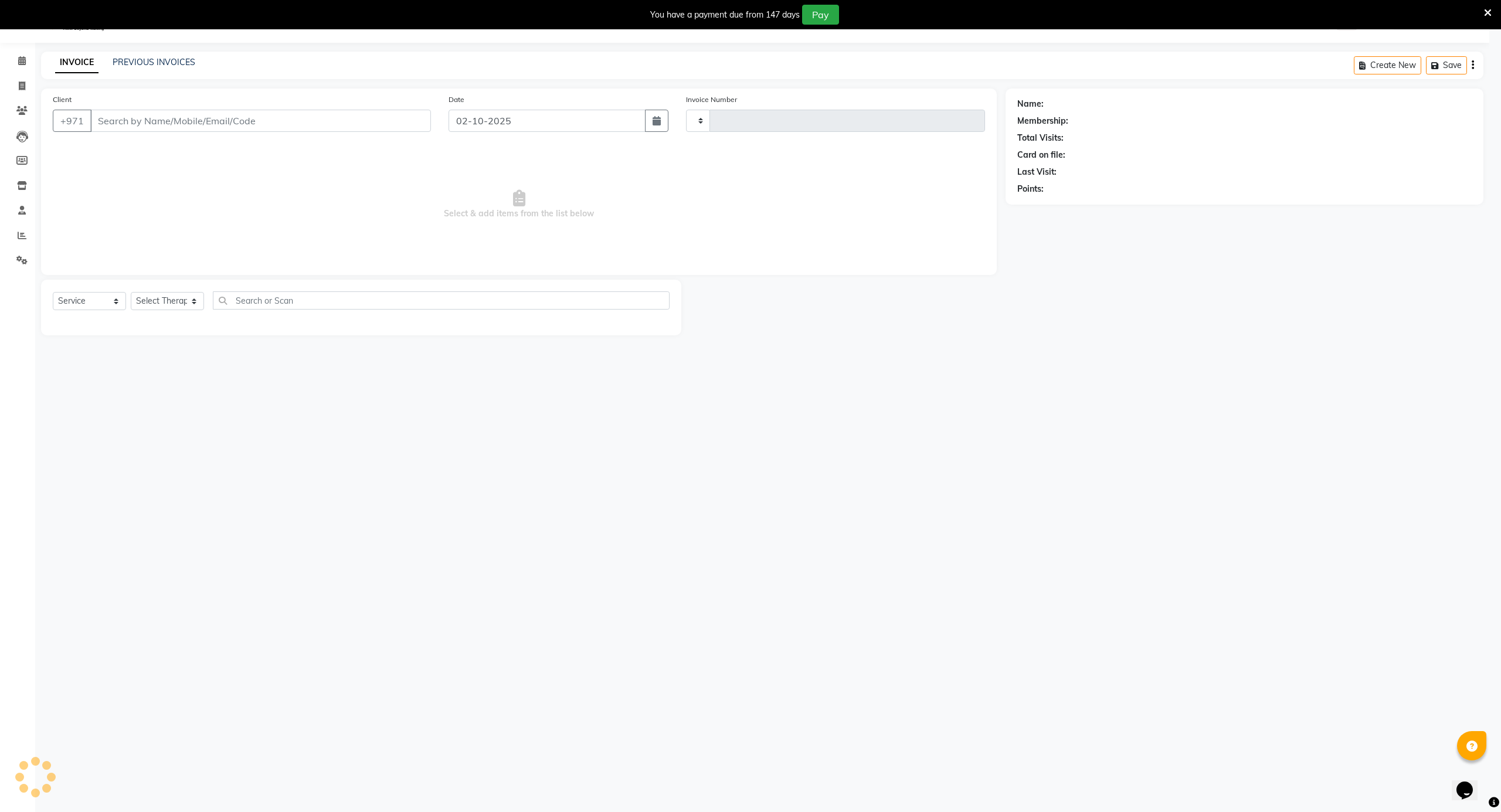
type input "4190"
select select "5688"
type input "501212019"
select select "58774"
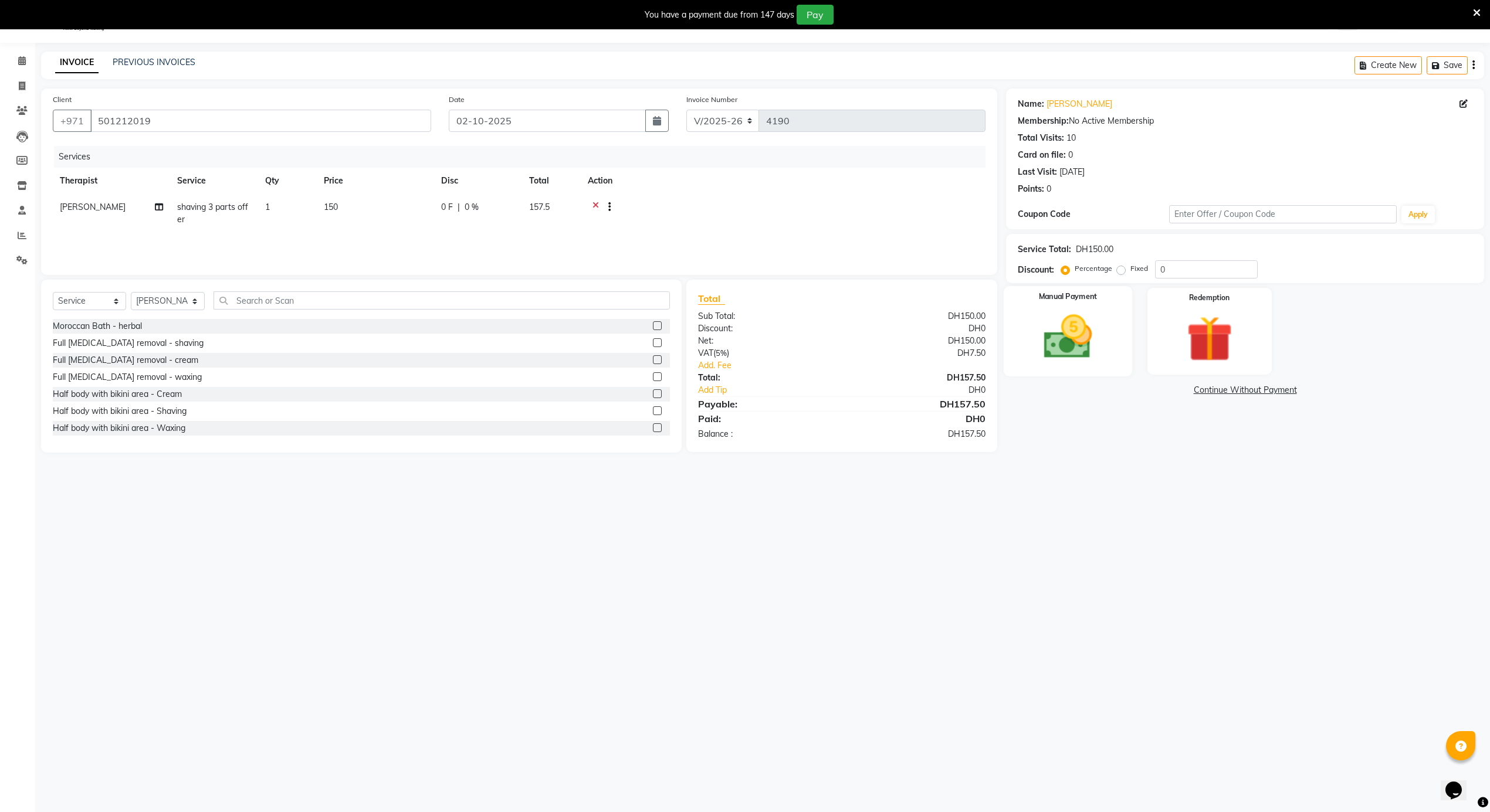
click at [1055, 345] on img at bounding box center [1068, 337] width 79 height 56
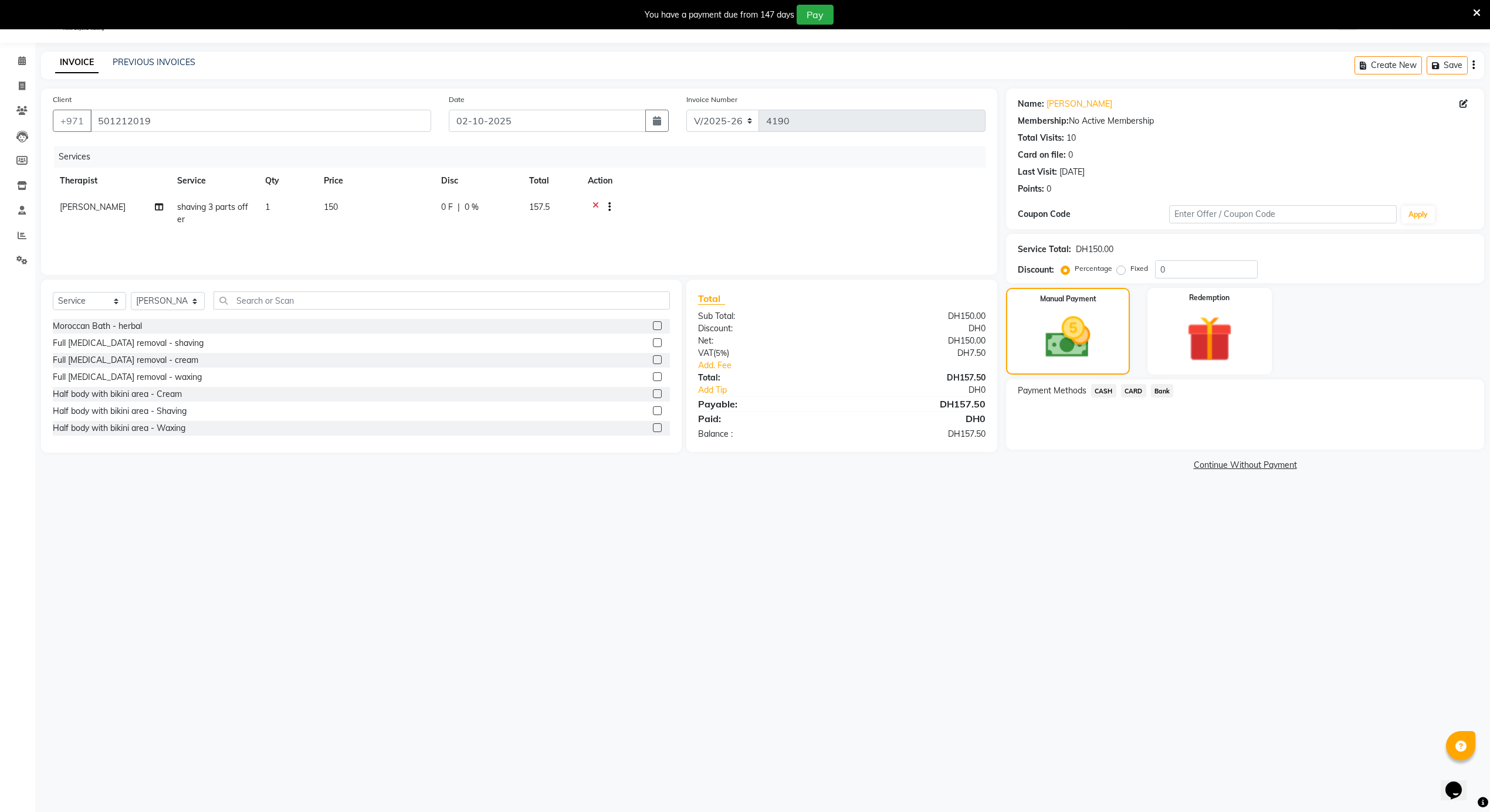
click at [1124, 387] on span "CARD" at bounding box center [1134, 391] width 25 height 14
click at [1199, 448] on button "Add Payment" at bounding box center [1323, 453] width 298 height 19
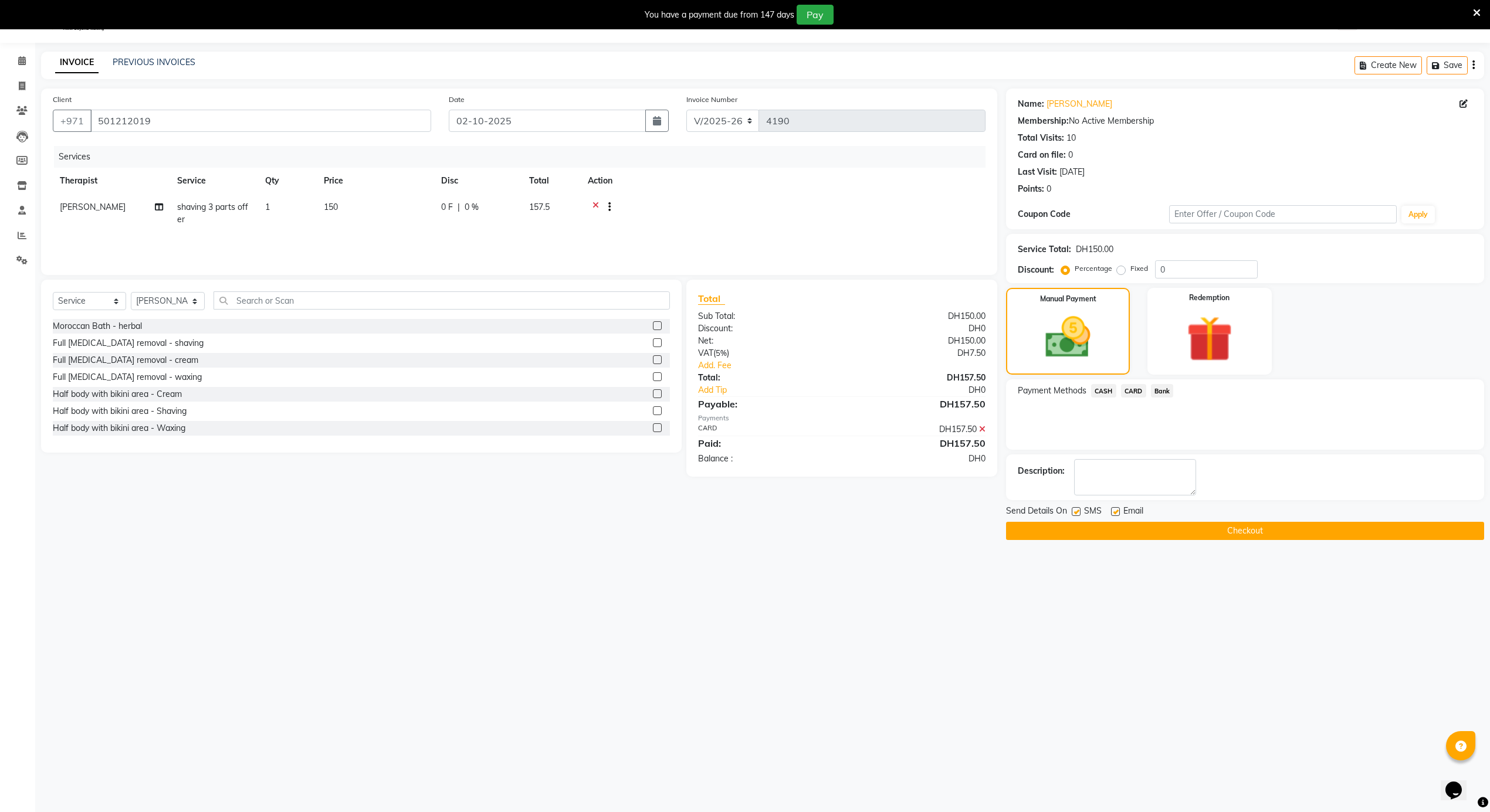
click at [1115, 512] on label at bounding box center [1115, 511] width 9 height 9
click at [1115, 512] on input "checkbox" at bounding box center [1115, 512] width 8 height 8
checkbox input "false"
click at [1115, 528] on button "Checkout" at bounding box center [1245, 531] width 478 height 19
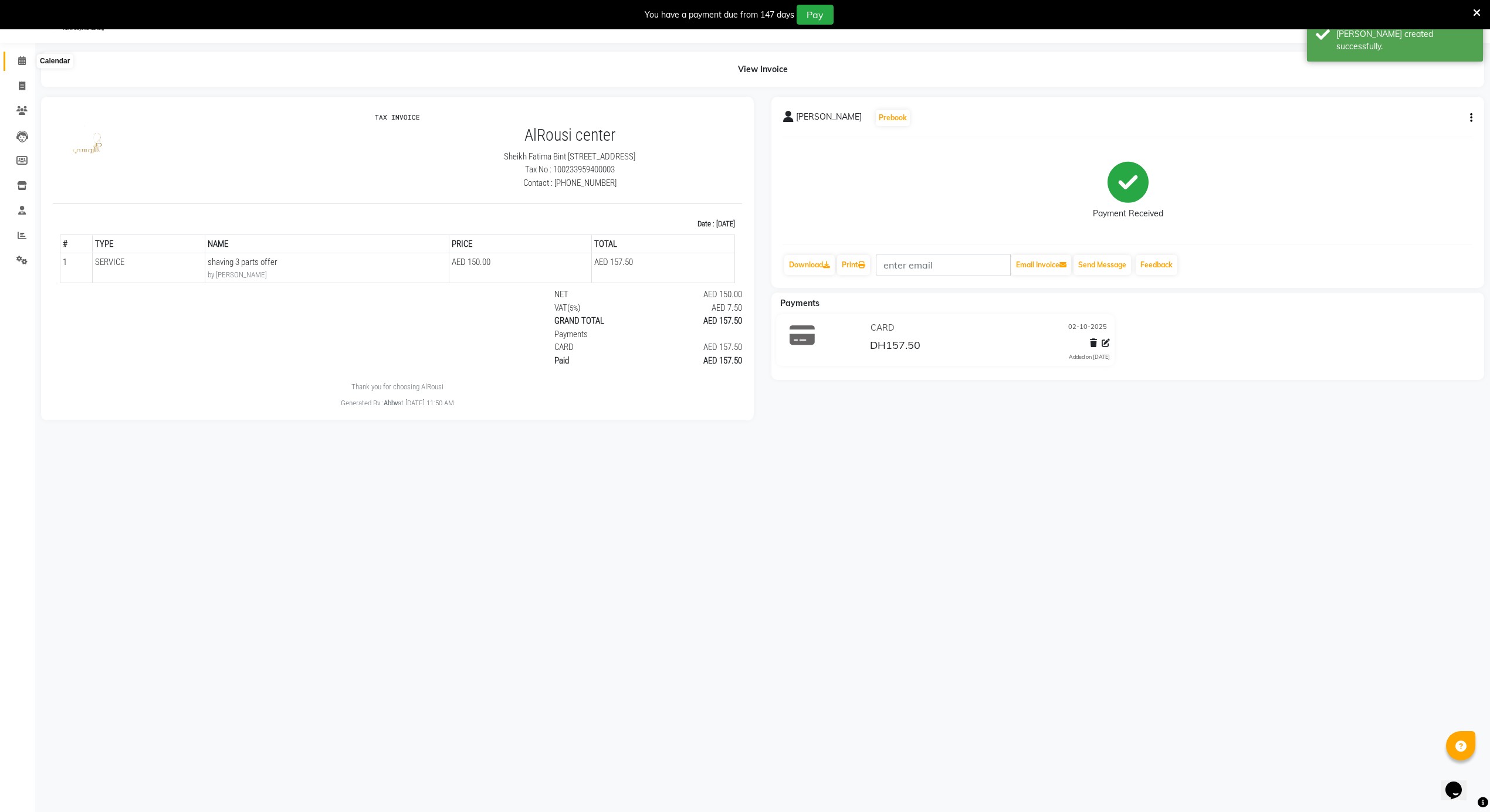
click at [21, 62] on icon at bounding box center [22, 61] width 8 height 9
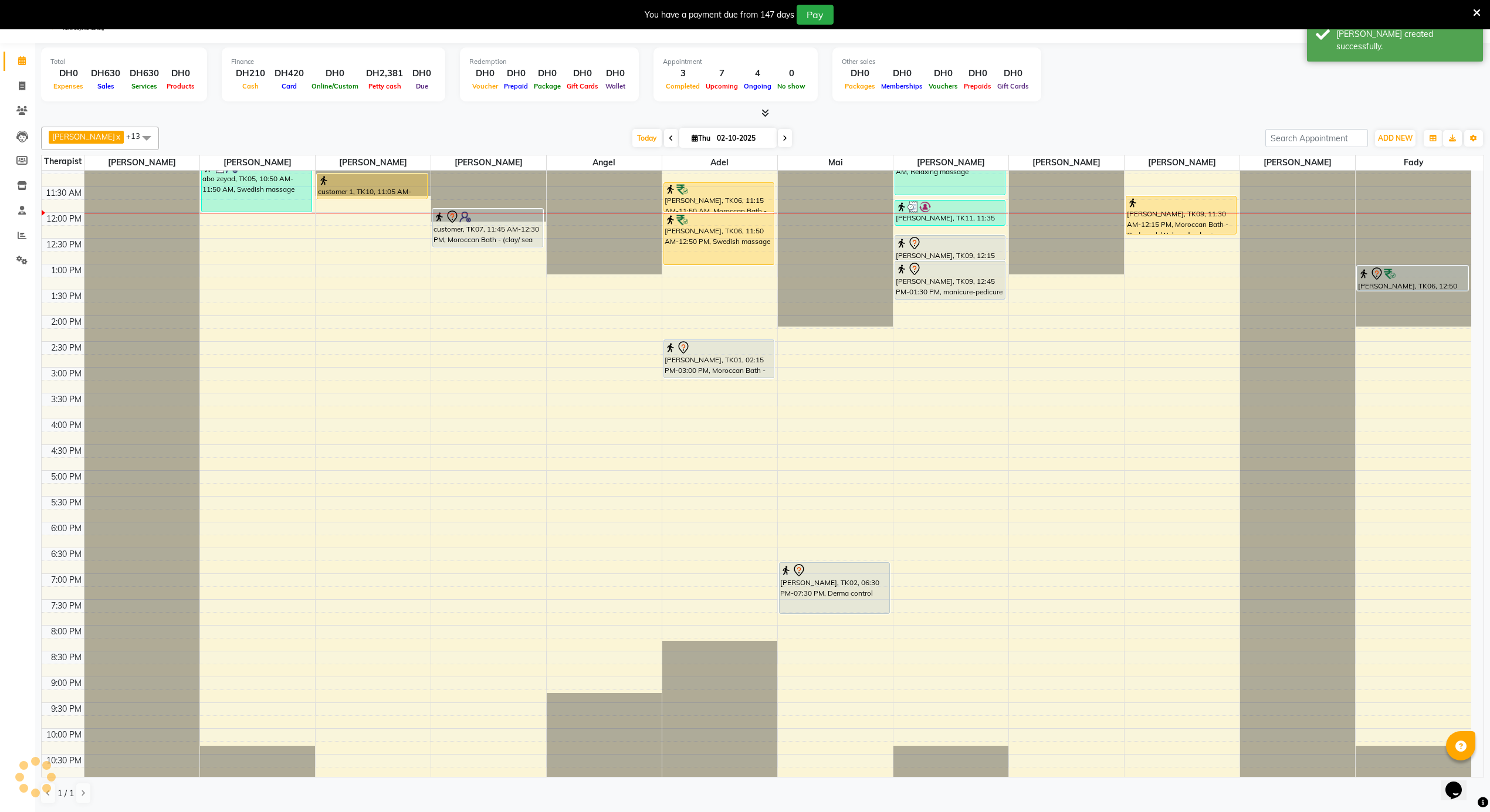
scroll to position [315, 0]
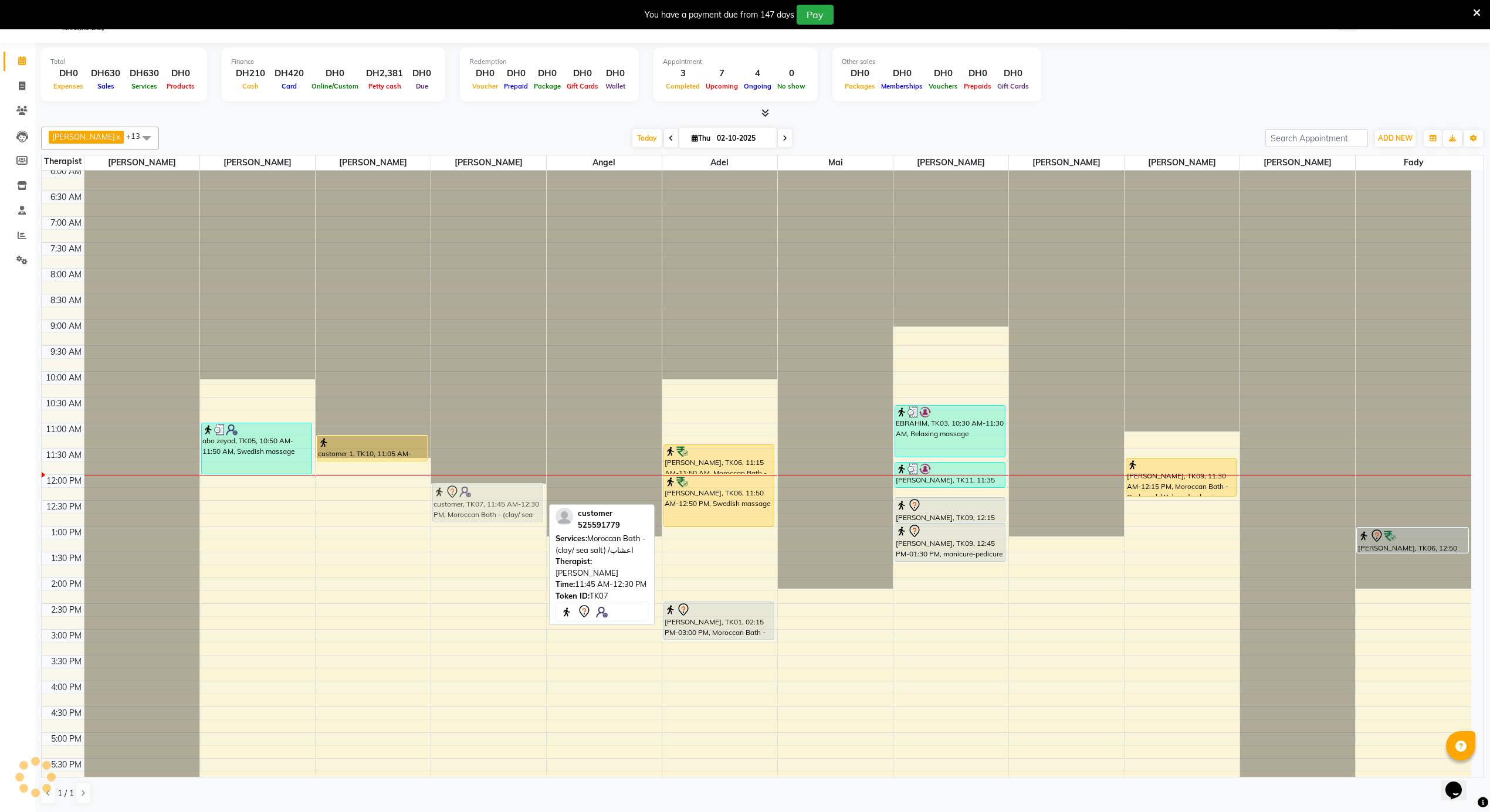
click at [504, 490] on div "customer, TK07, 11:45 AM-12:30 PM, Moroccan Bath - (clay/ sea salt) /اعشاب cust…" at bounding box center [489, 474] width 115 height 1238
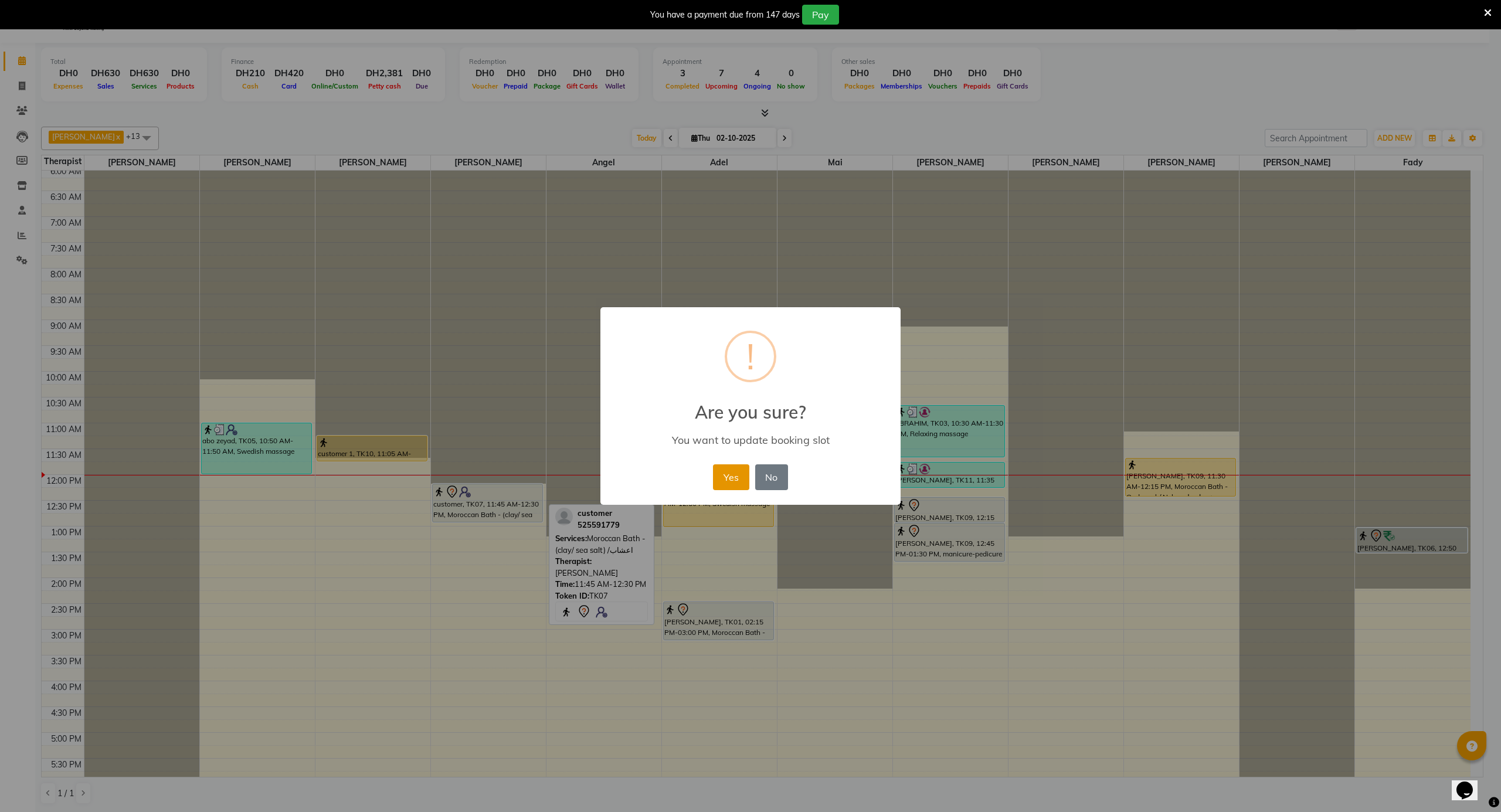
click at [744, 472] on button "Yes" at bounding box center [731, 477] width 36 height 25
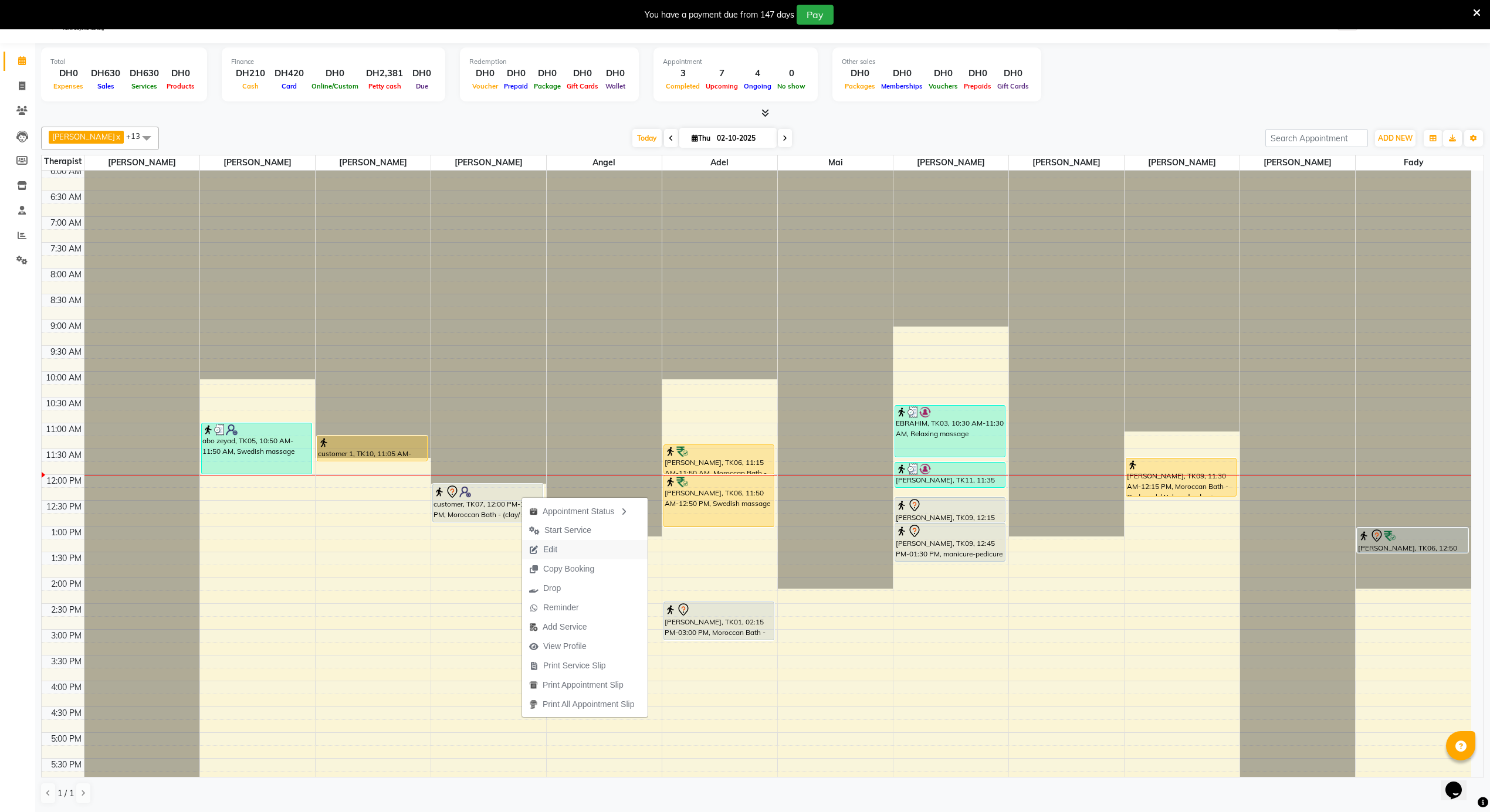
click at [553, 548] on span "Edit" at bounding box center [550, 549] width 14 height 13
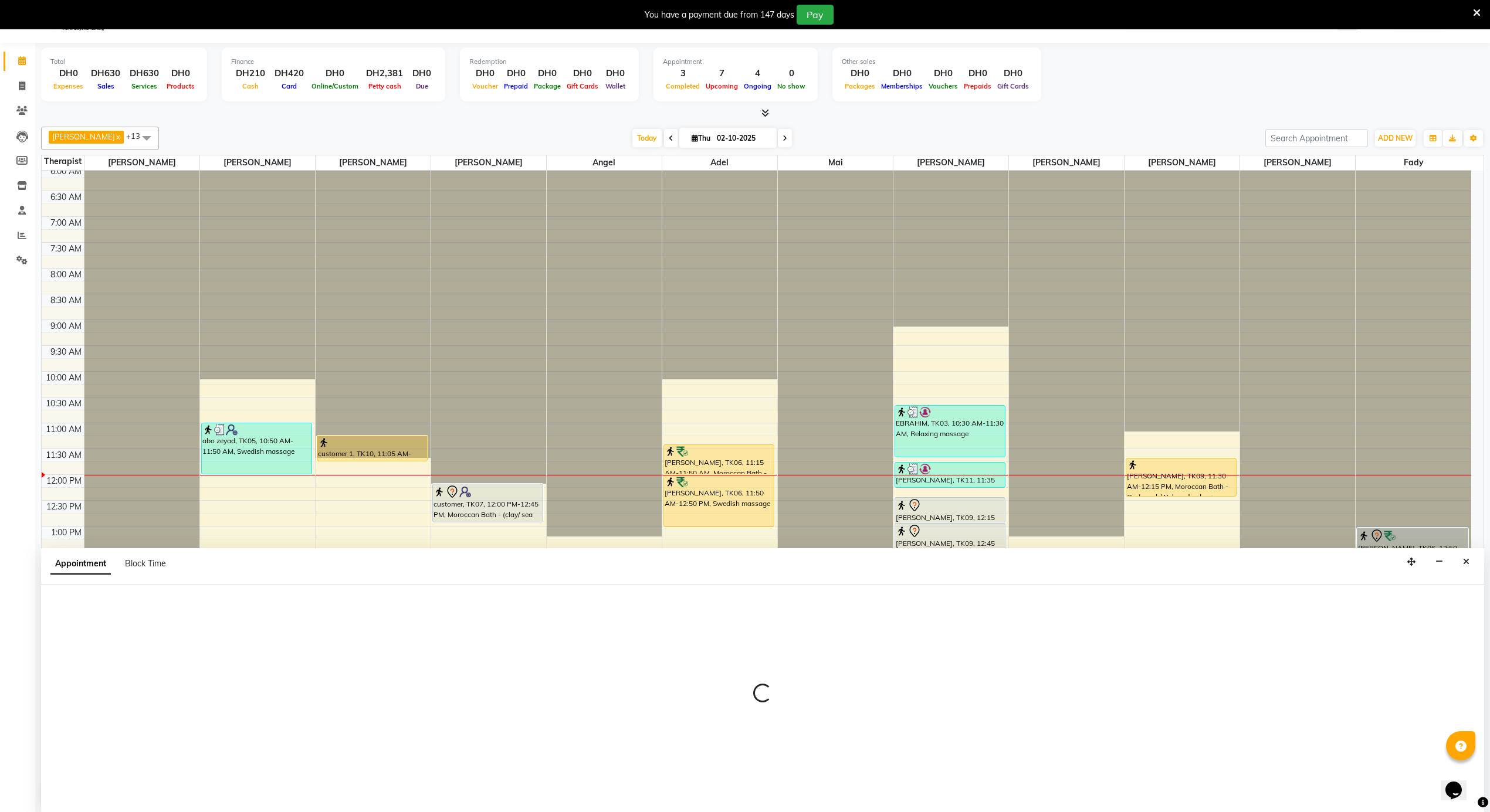
scroll to position [30, 0]
select select "tentative"
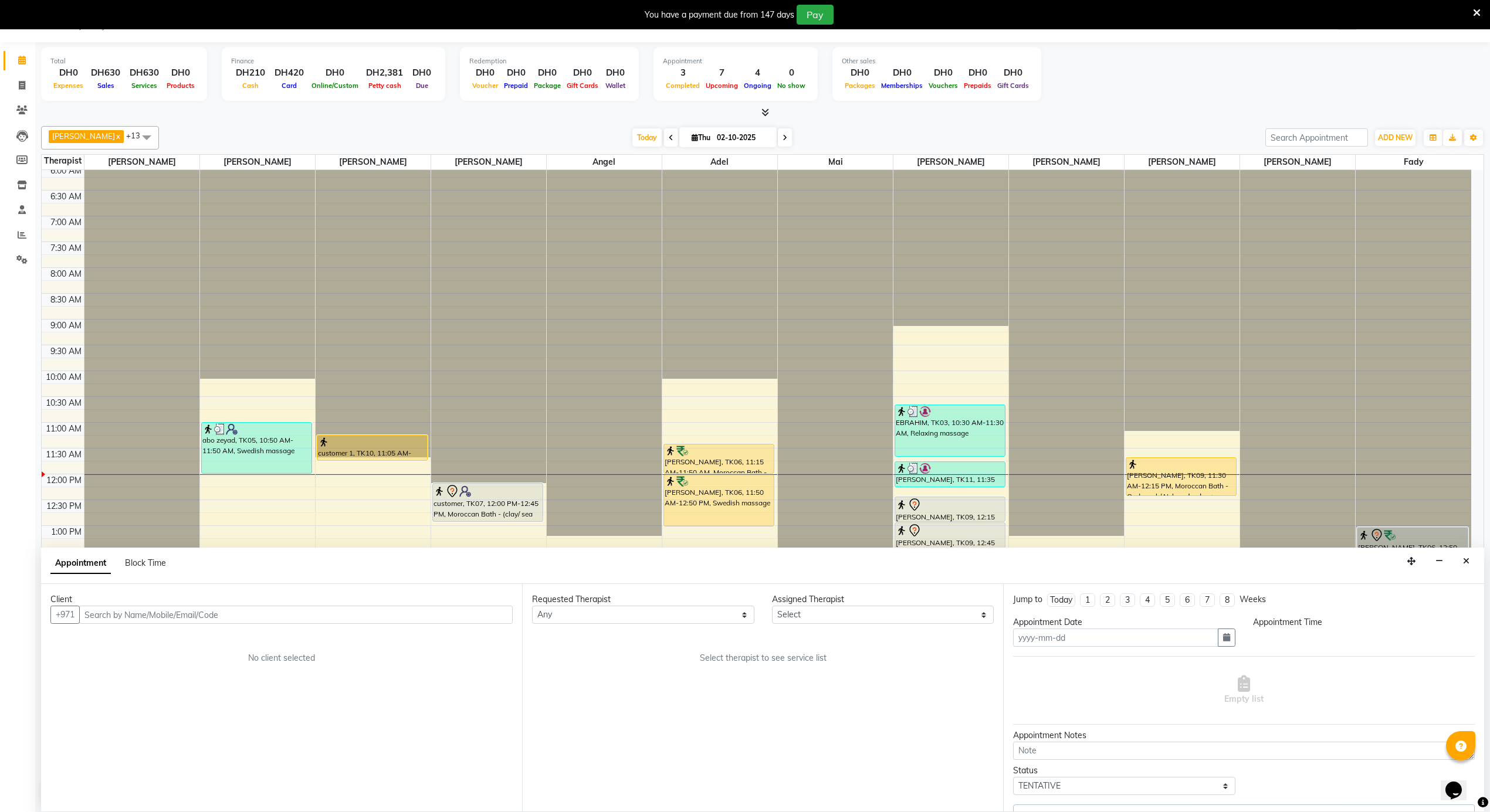
type input "02-10-2025"
select select "720"
select select "38897"
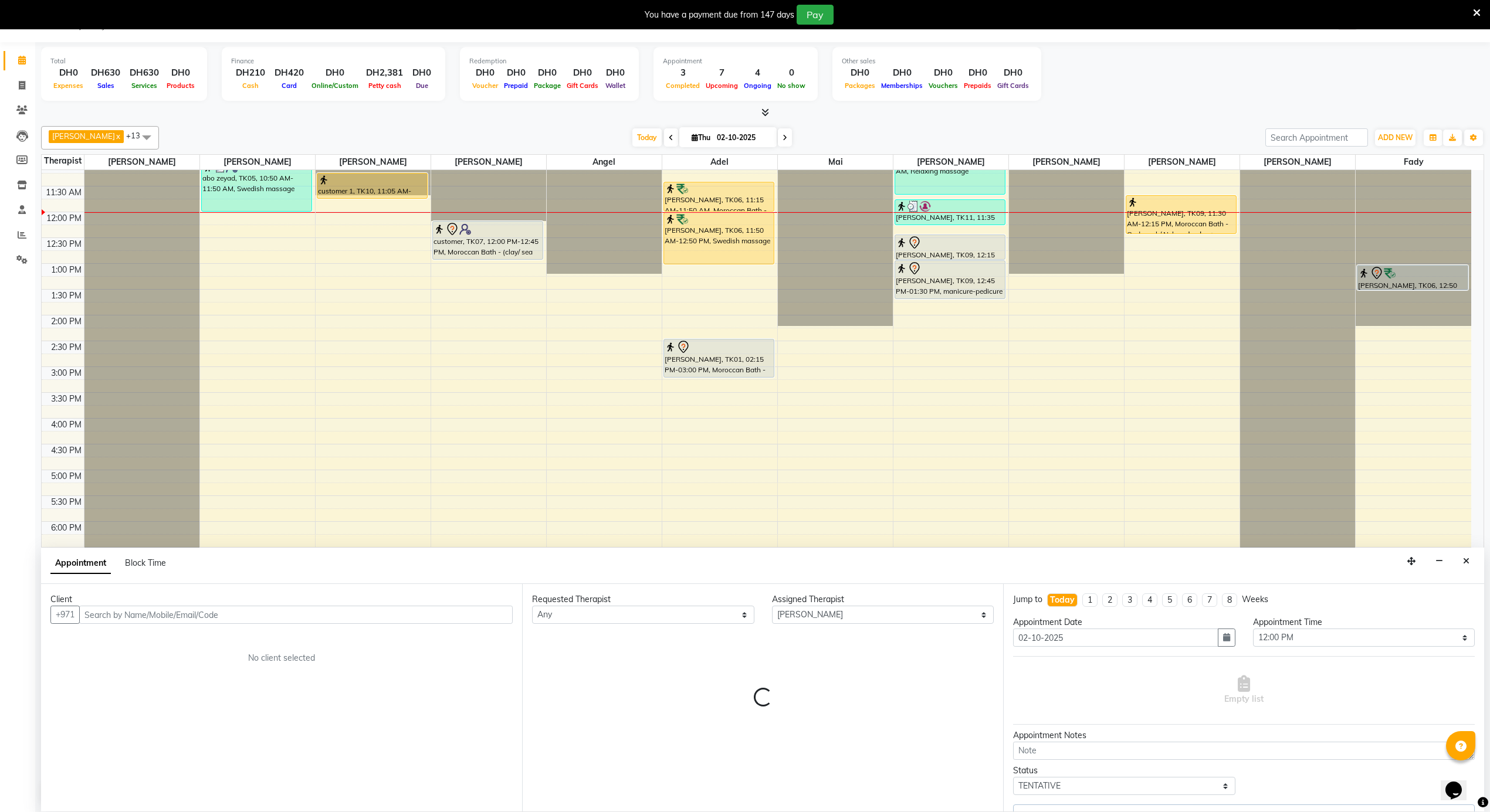
select select "2789"
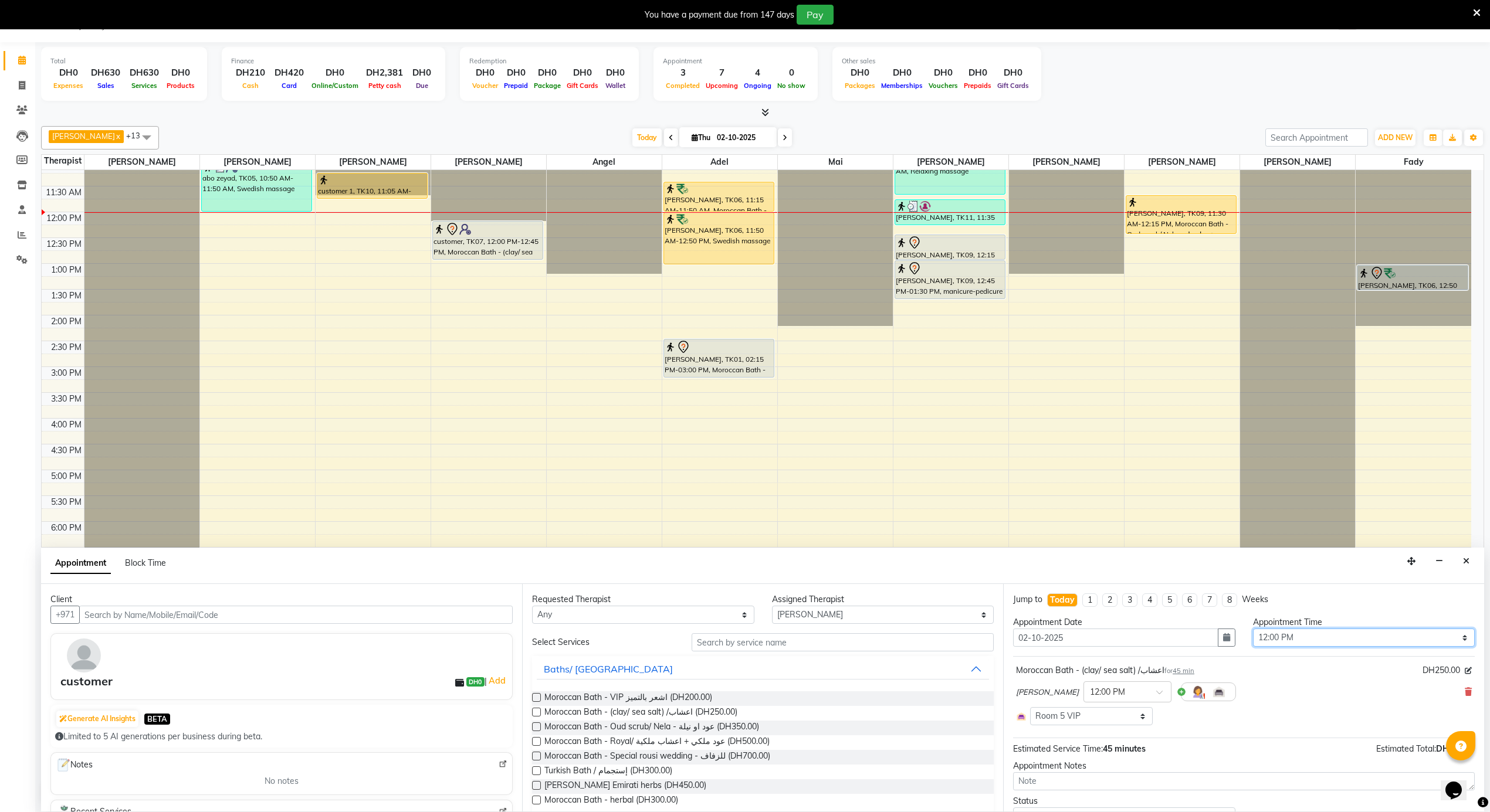
click at [1336, 630] on select "Select 12:00 AM 12:05 AM 12:10 AM 12:15 AM 12:20 AM 12:25 AM 12:30 AM 12:35 AM …" at bounding box center [1364, 637] width 223 height 19
select select "715"
click at [1253, 629] on select "Select 12:00 AM 12:05 AM 12:10 AM 12:15 AM 12:20 AM 12:25 AM 12:30 AM 12:35 AM …" at bounding box center [1364, 637] width 223 height 19
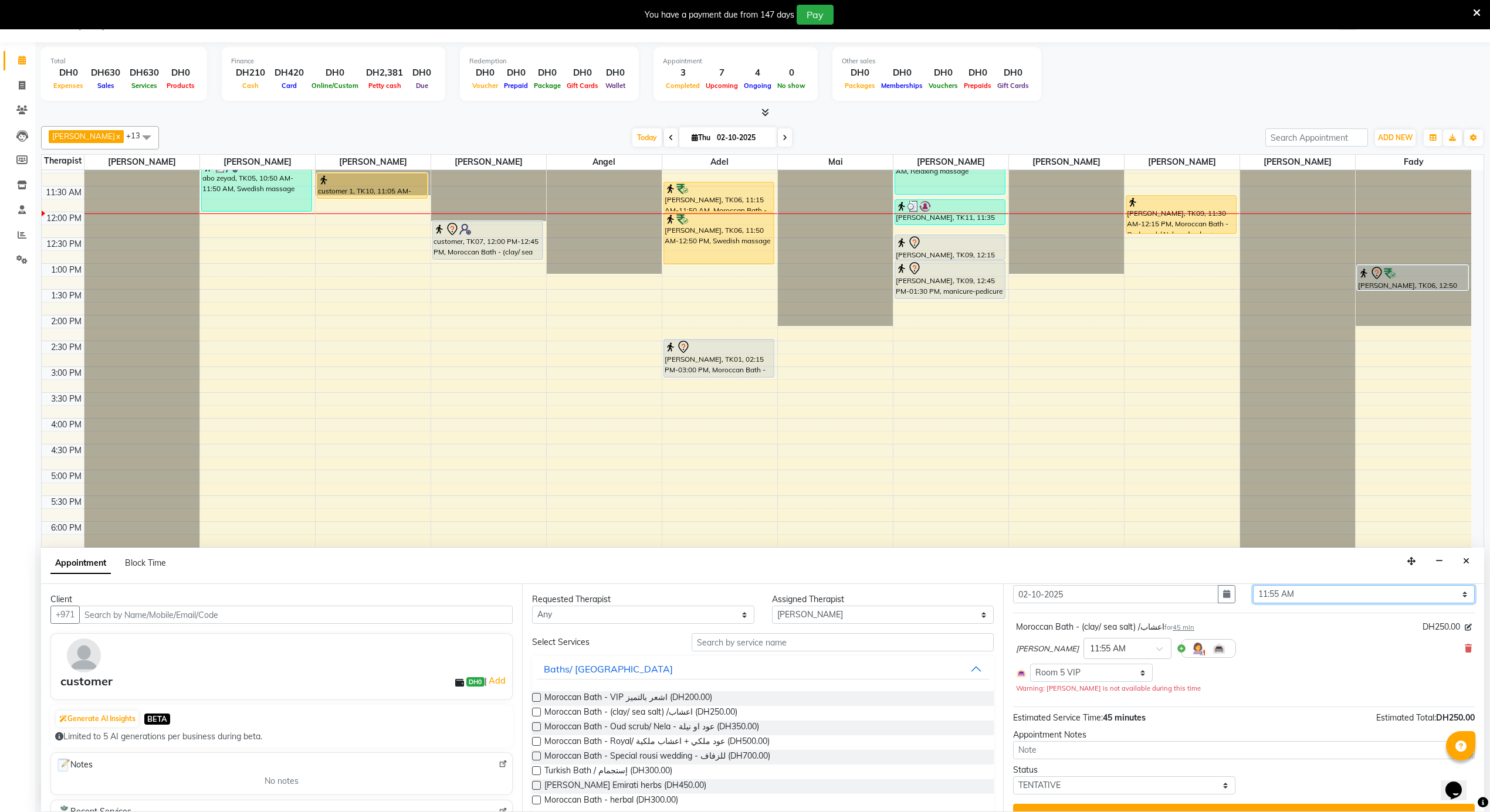
scroll to position [68, 0]
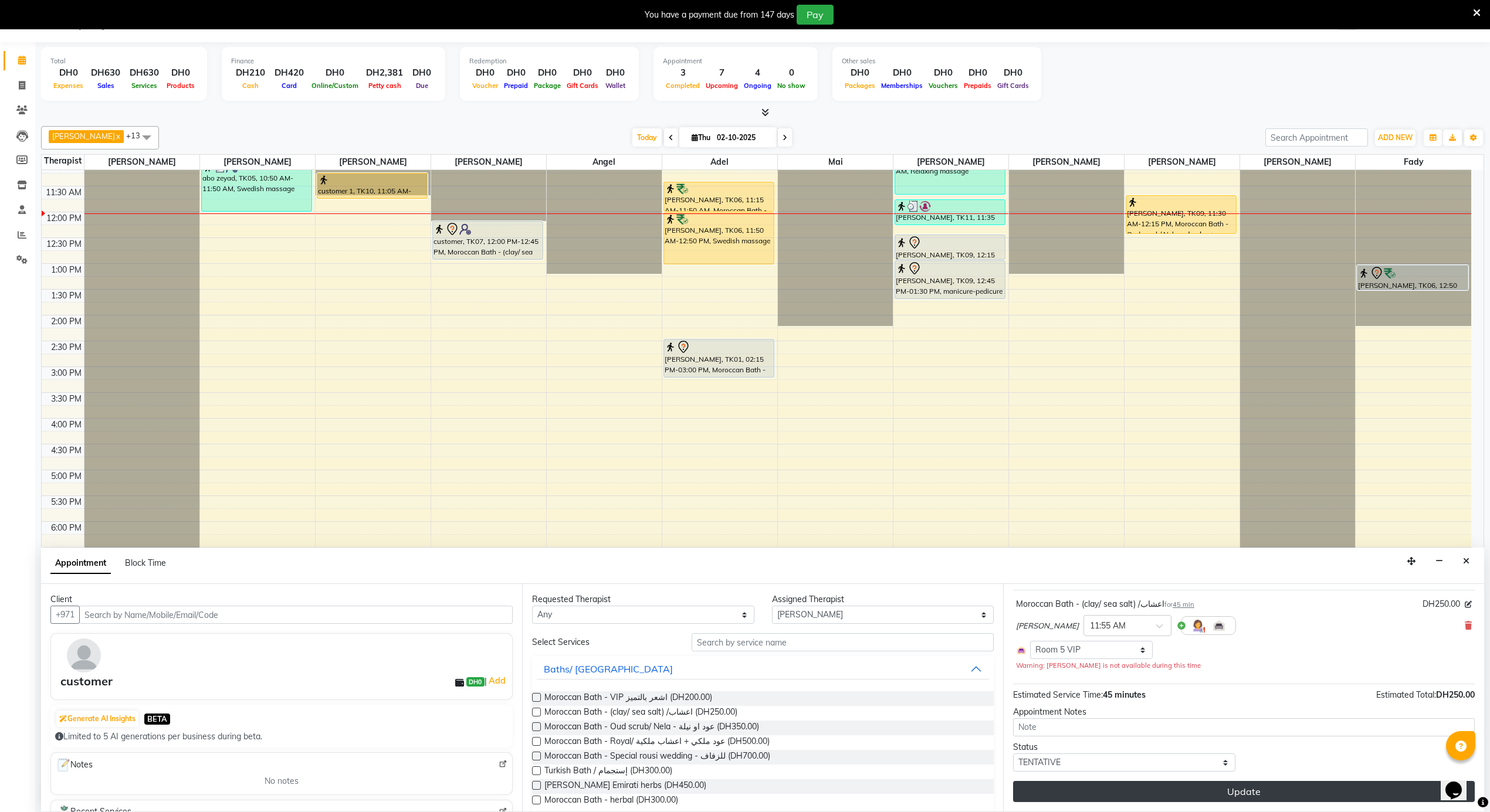
click at [1218, 787] on button "Update" at bounding box center [1244, 792] width 462 height 21
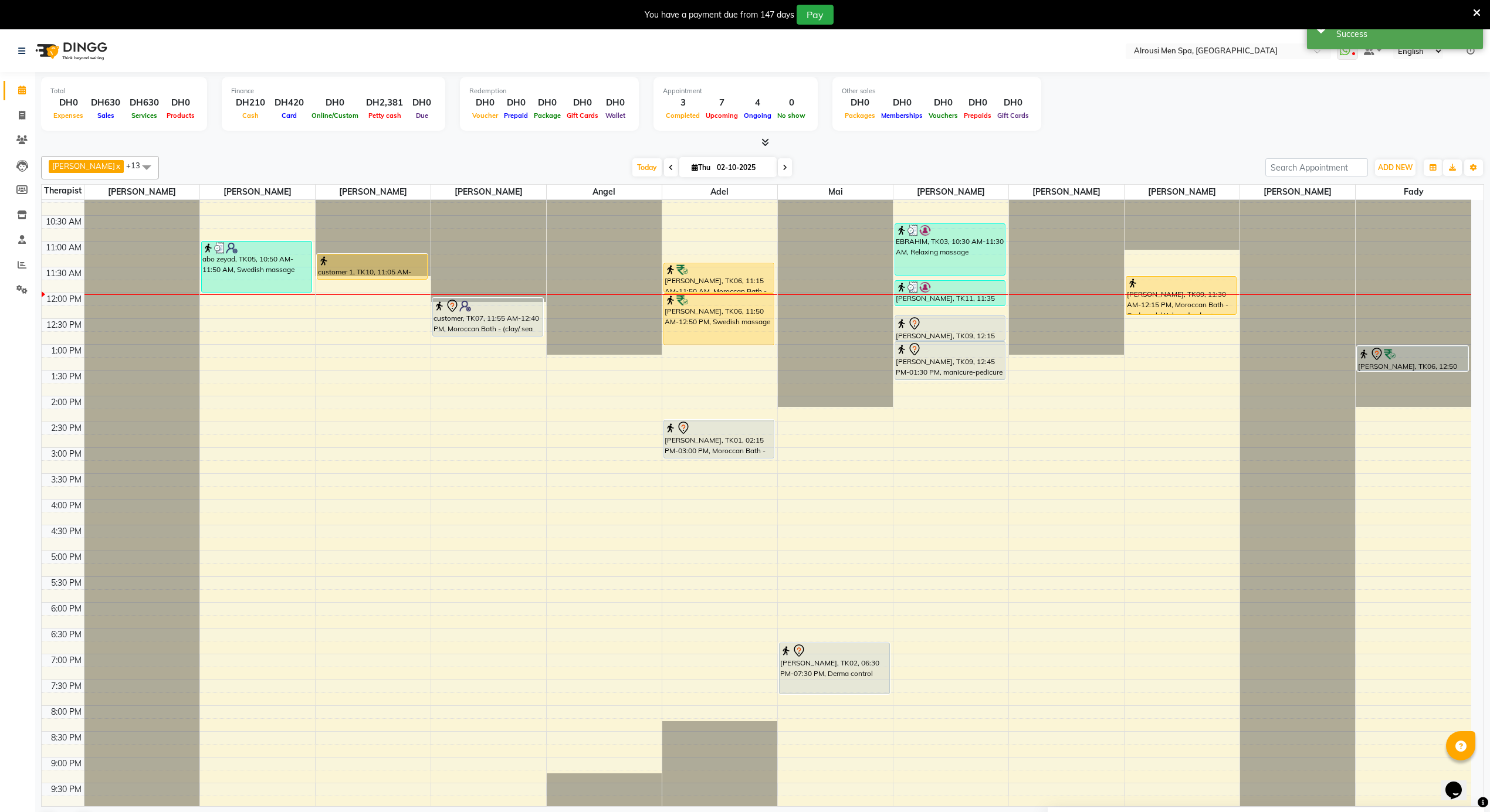
scroll to position [499, 0]
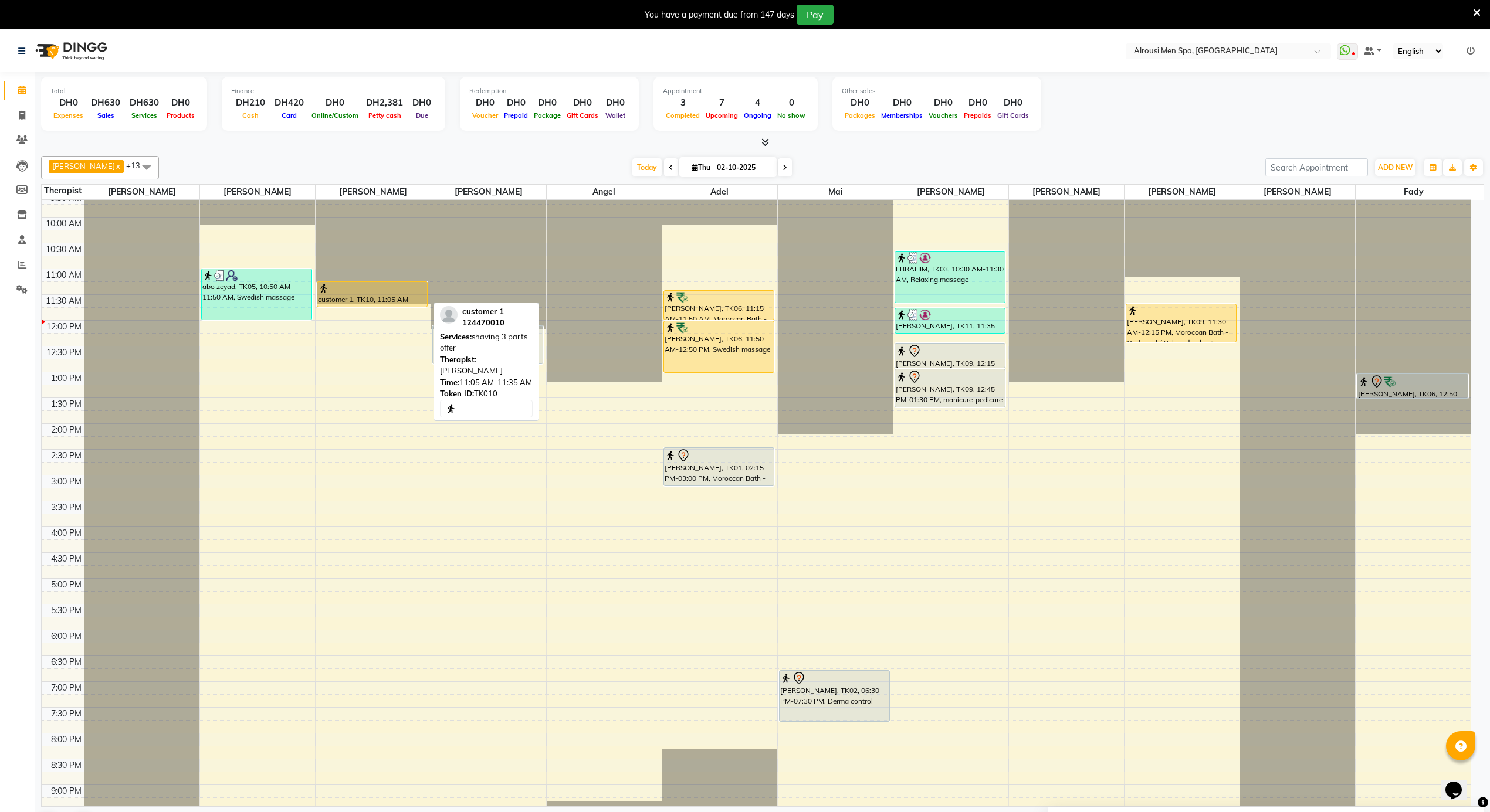
click at [420, 291] on div at bounding box center [372, 289] width 108 height 12
select select "1"
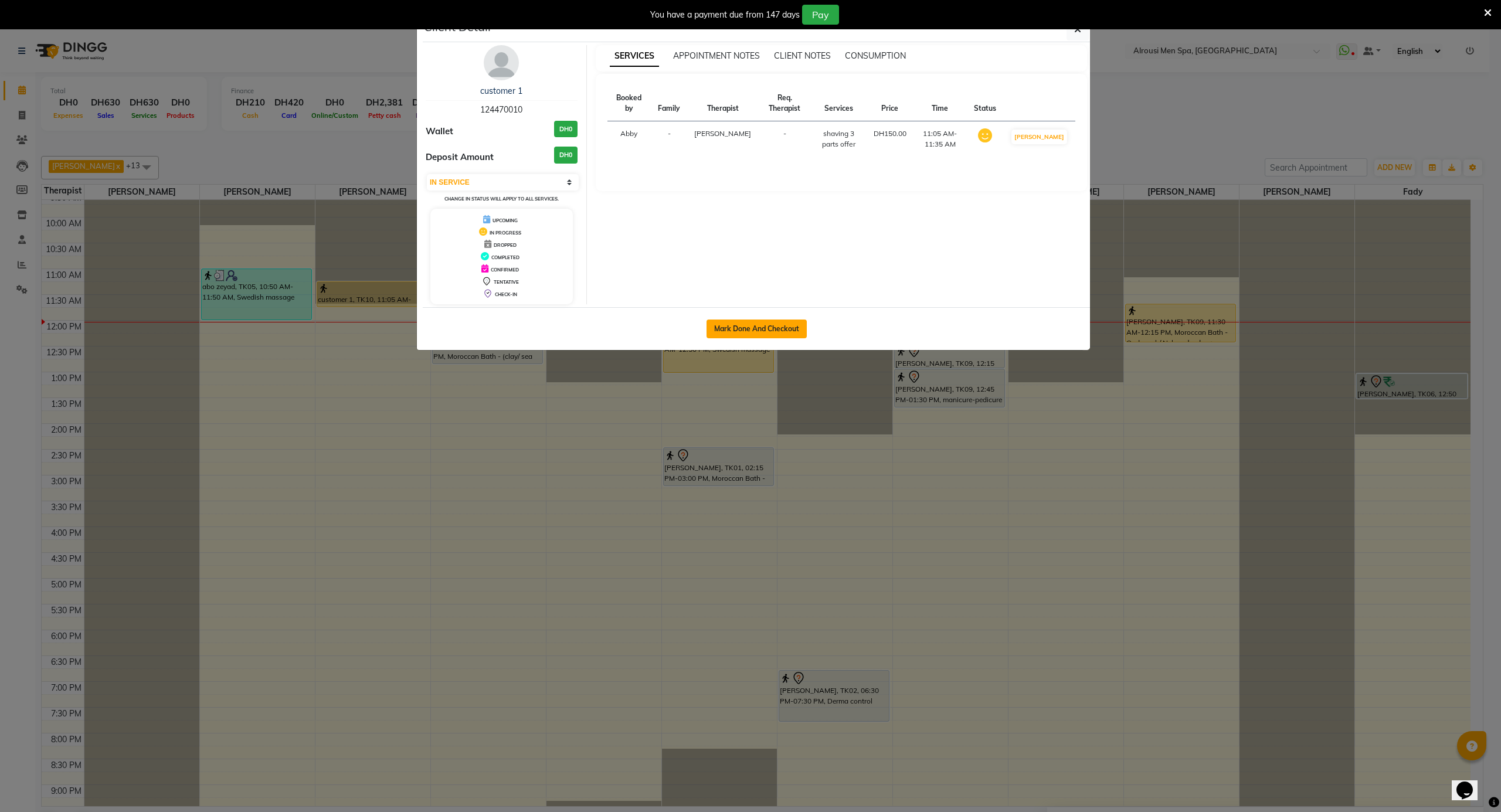
click at [787, 338] on button "Mark Done And Checkout" at bounding box center [756, 328] width 101 height 19
select select "service"
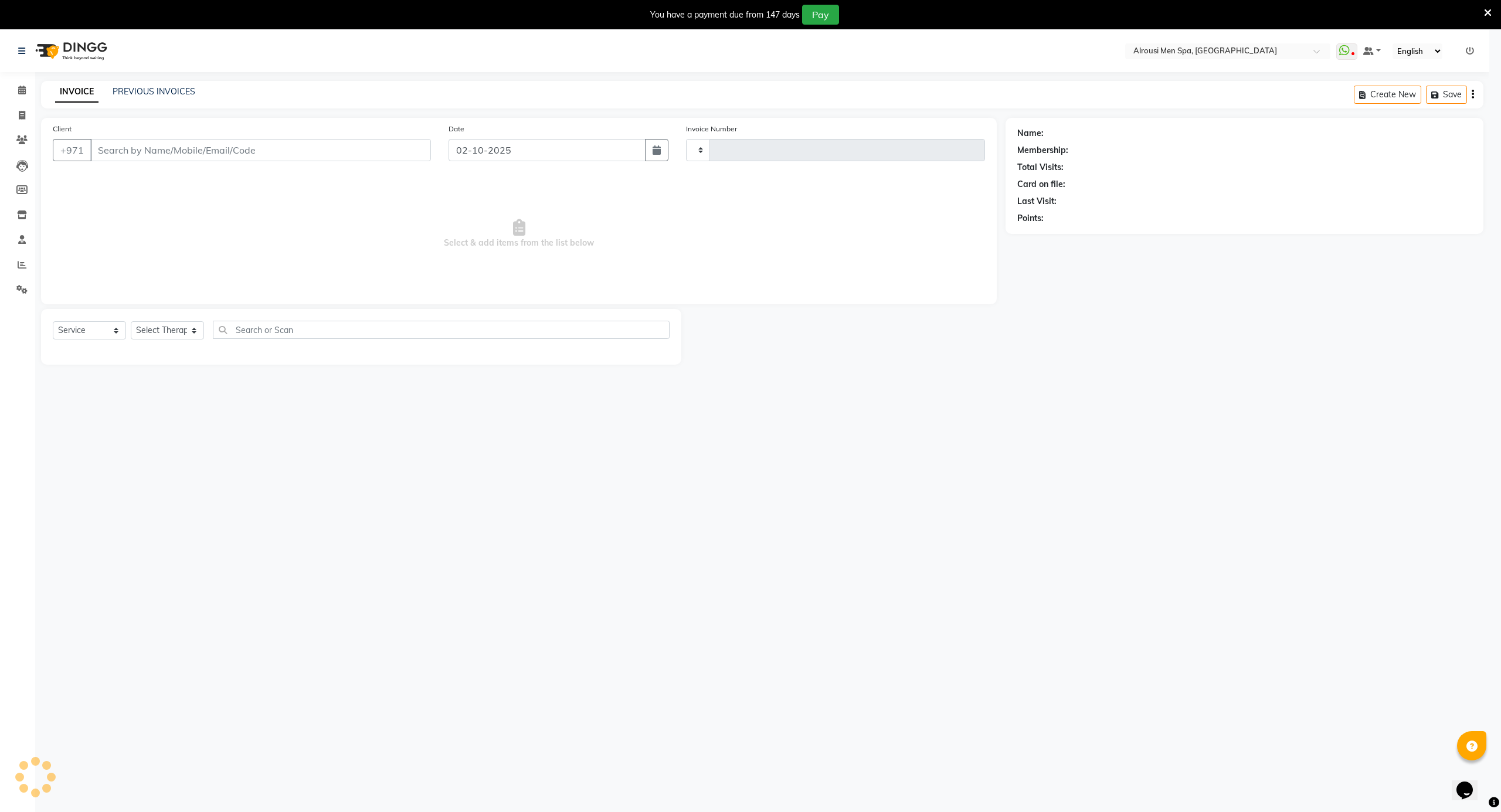
type input "4191"
select select "5688"
type input "124470010"
select select "38891"
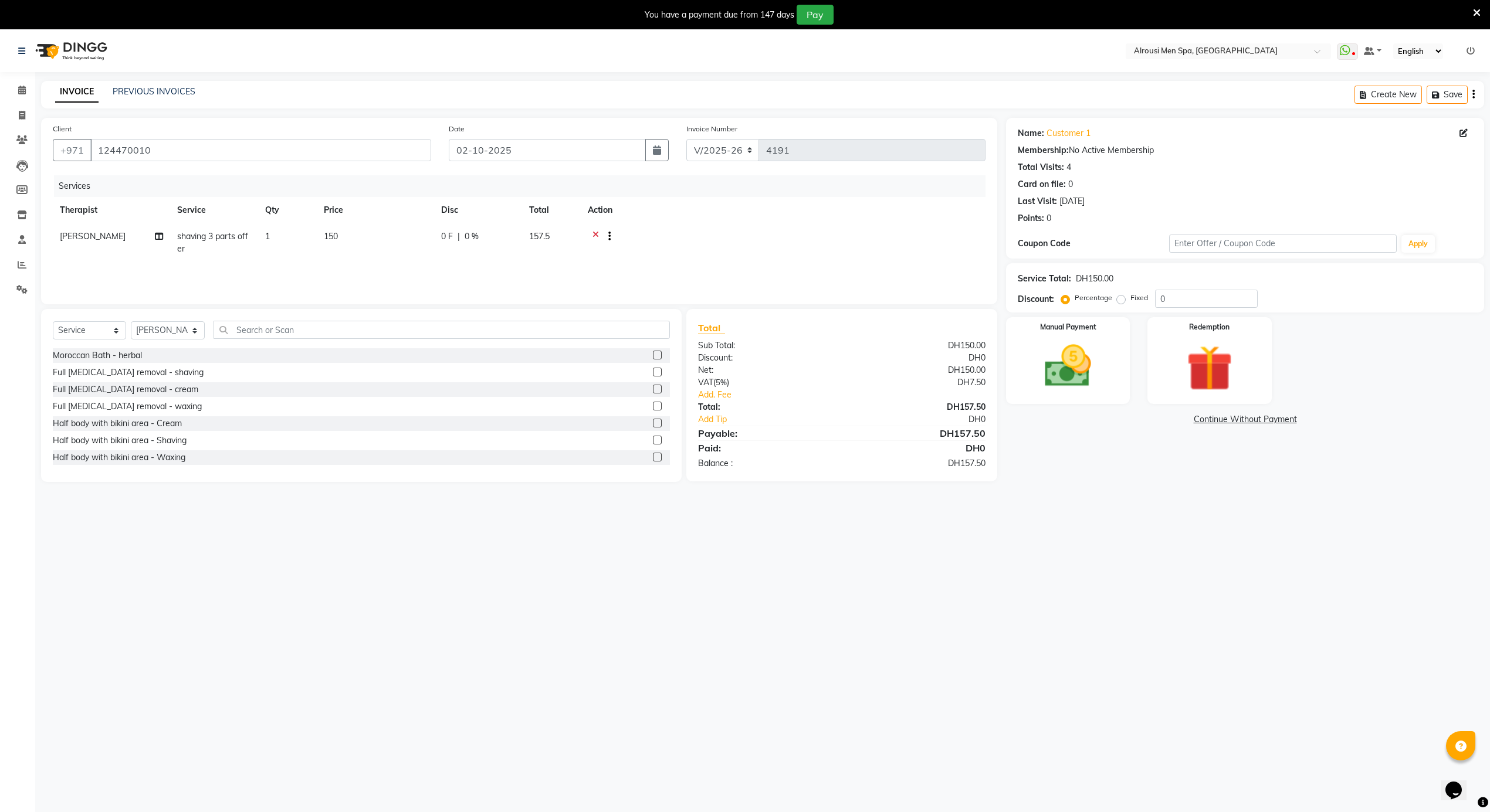
click at [330, 239] on span "150" at bounding box center [331, 236] width 14 height 11
select select "38891"
drag, startPoint x: 409, startPoint y: 236, endPoint x: 374, endPoint y: 234, distance: 35.1
click at [374, 234] on td "150" at bounding box center [431, 246] width 117 height 45
type input "180"
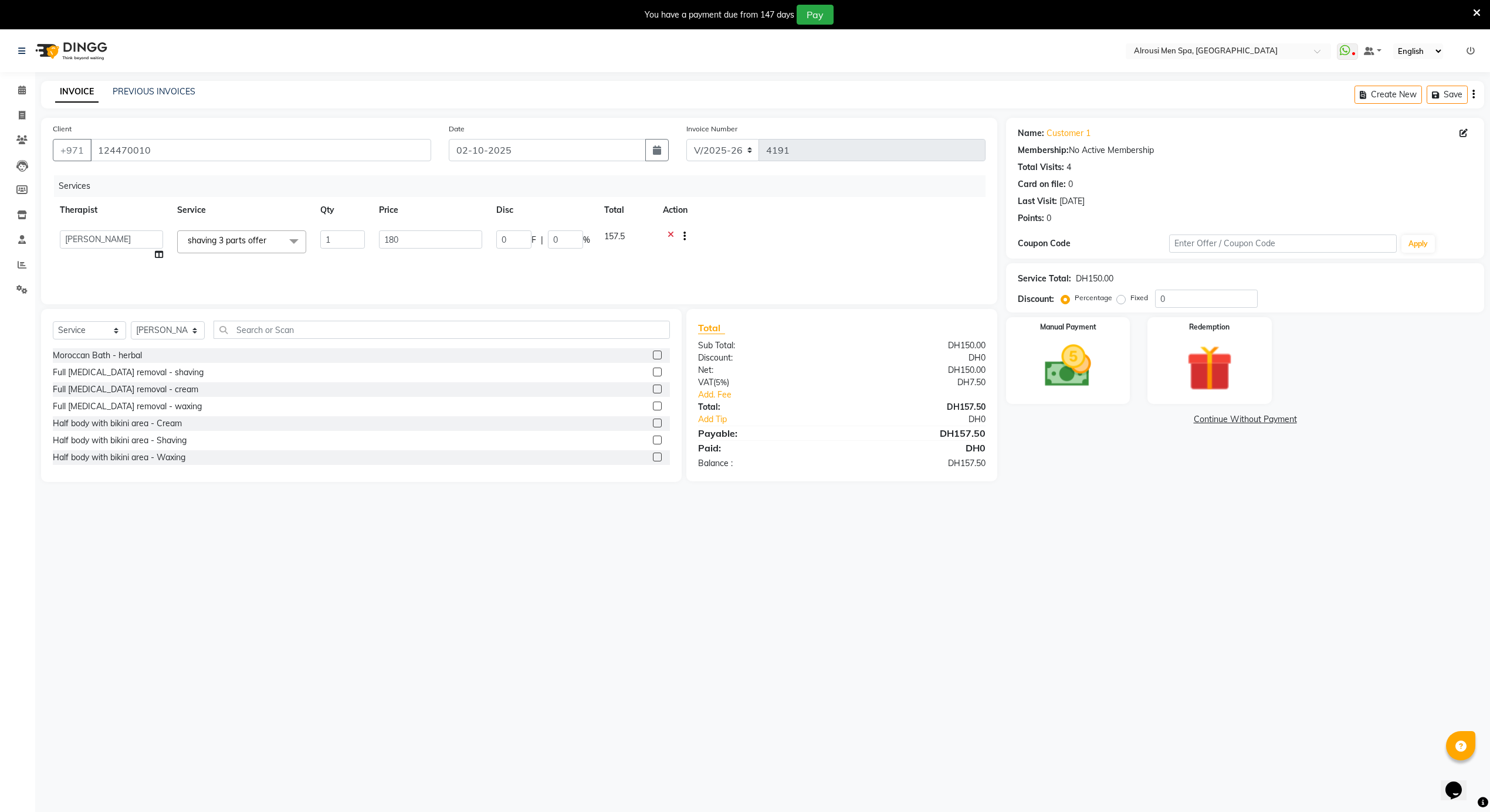
click at [1074, 511] on div "Select Location × Alrousi Men Spa, Abu Dhabi WhatsApp Status ✕ Status: Disconne…" at bounding box center [745, 436] width 1490 height 812
click at [1068, 362] on img at bounding box center [1068, 366] width 79 height 56
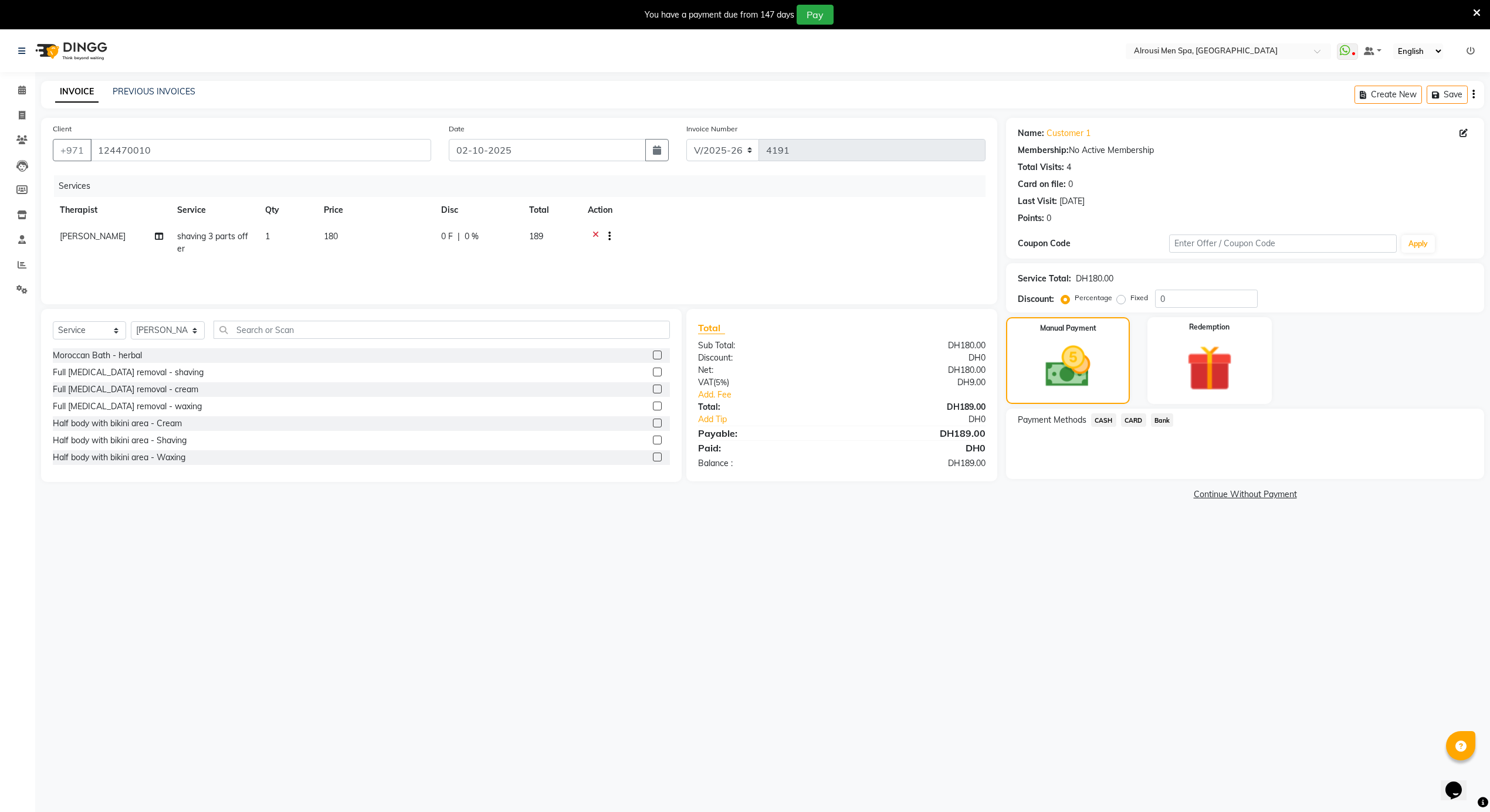
click at [1133, 414] on span "CARD" at bounding box center [1134, 421] width 25 height 14
click at [1208, 479] on button "Add Payment" at bounding box center [1323, 482] width 298 height 19
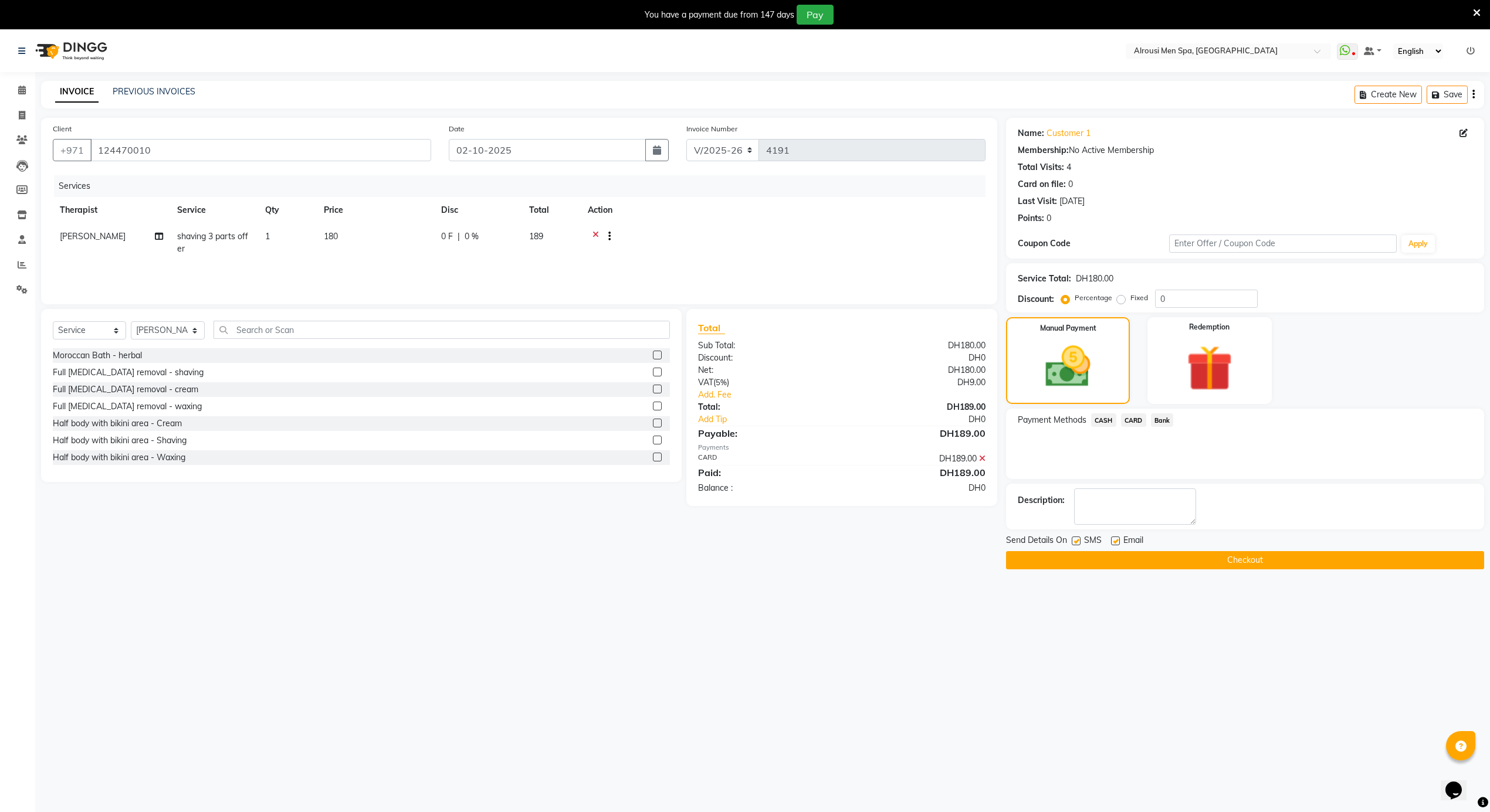
click at [1111, 542] on label at bounding box center [1115, 541] width 9 height 9
click at [1111, 542] on input "checkbox" at bounding box center [1115, 542] width 8 height 8
checkbox input "false"
click at [1119, 565] on button "Checkout" at bounding box center [1245, 560] width 478 height 19
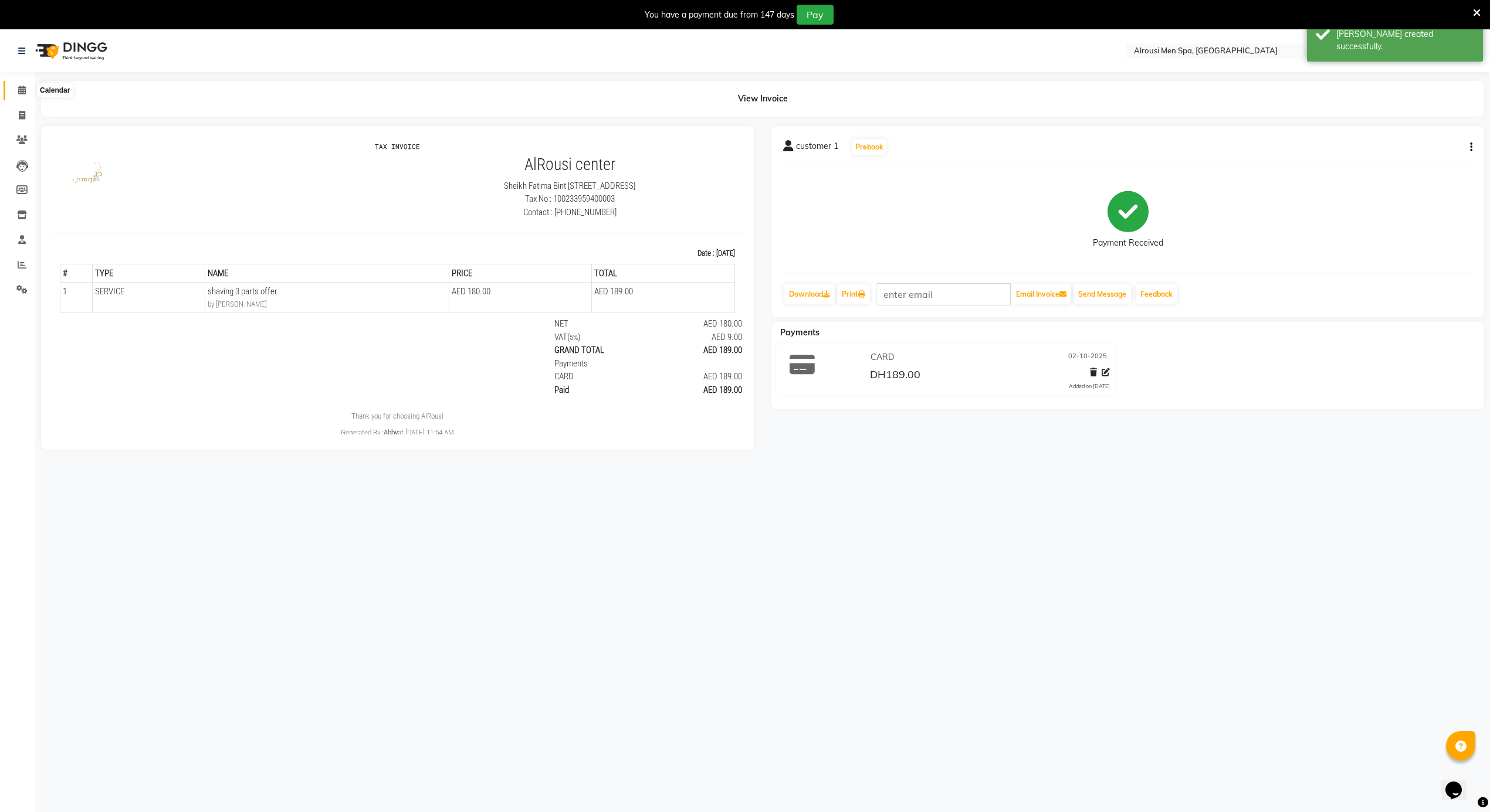
click at [23, 90] on icon at bounding box center [22, 90] width 8 height 9
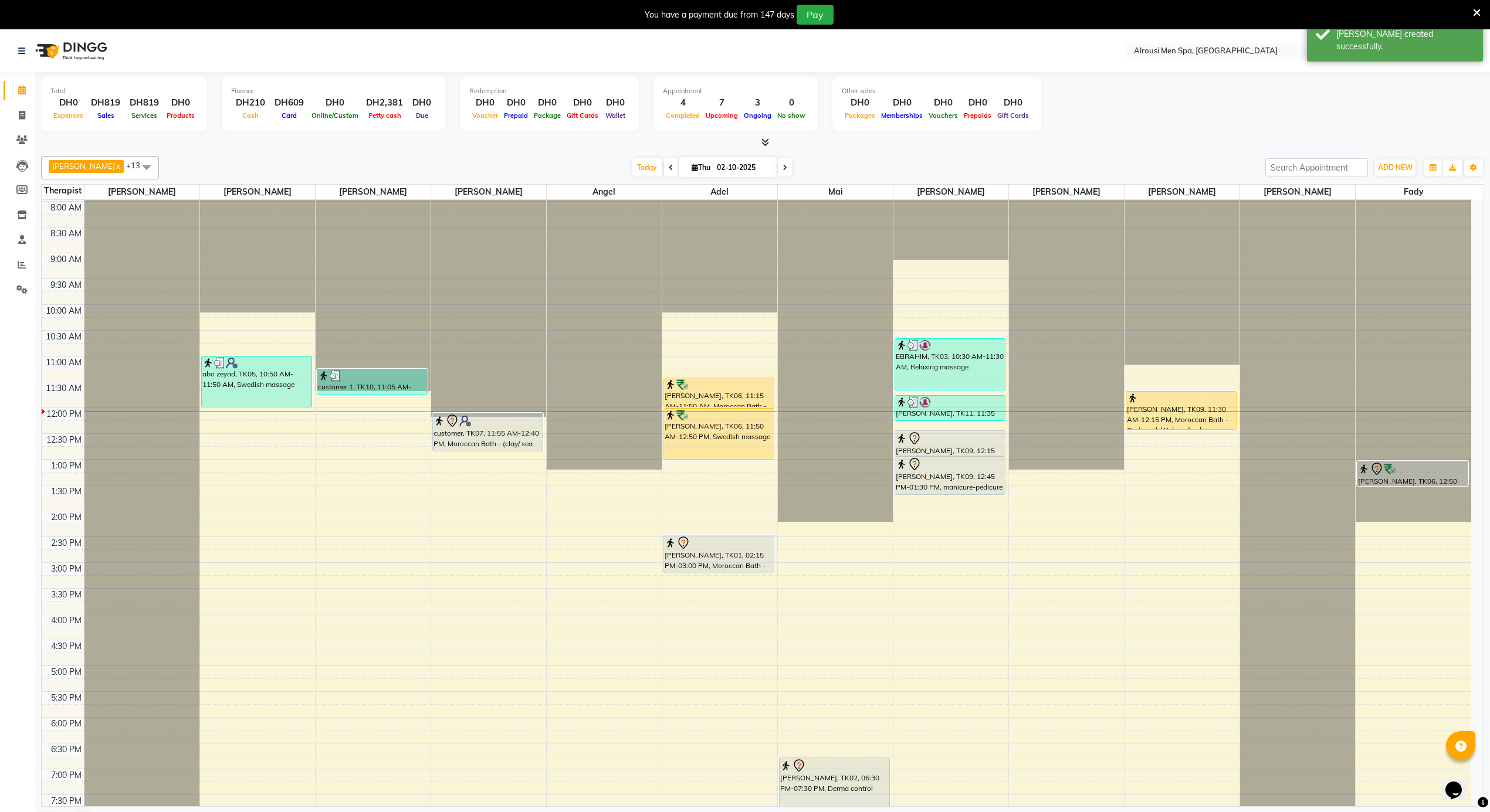
scroll to position [471, 0]
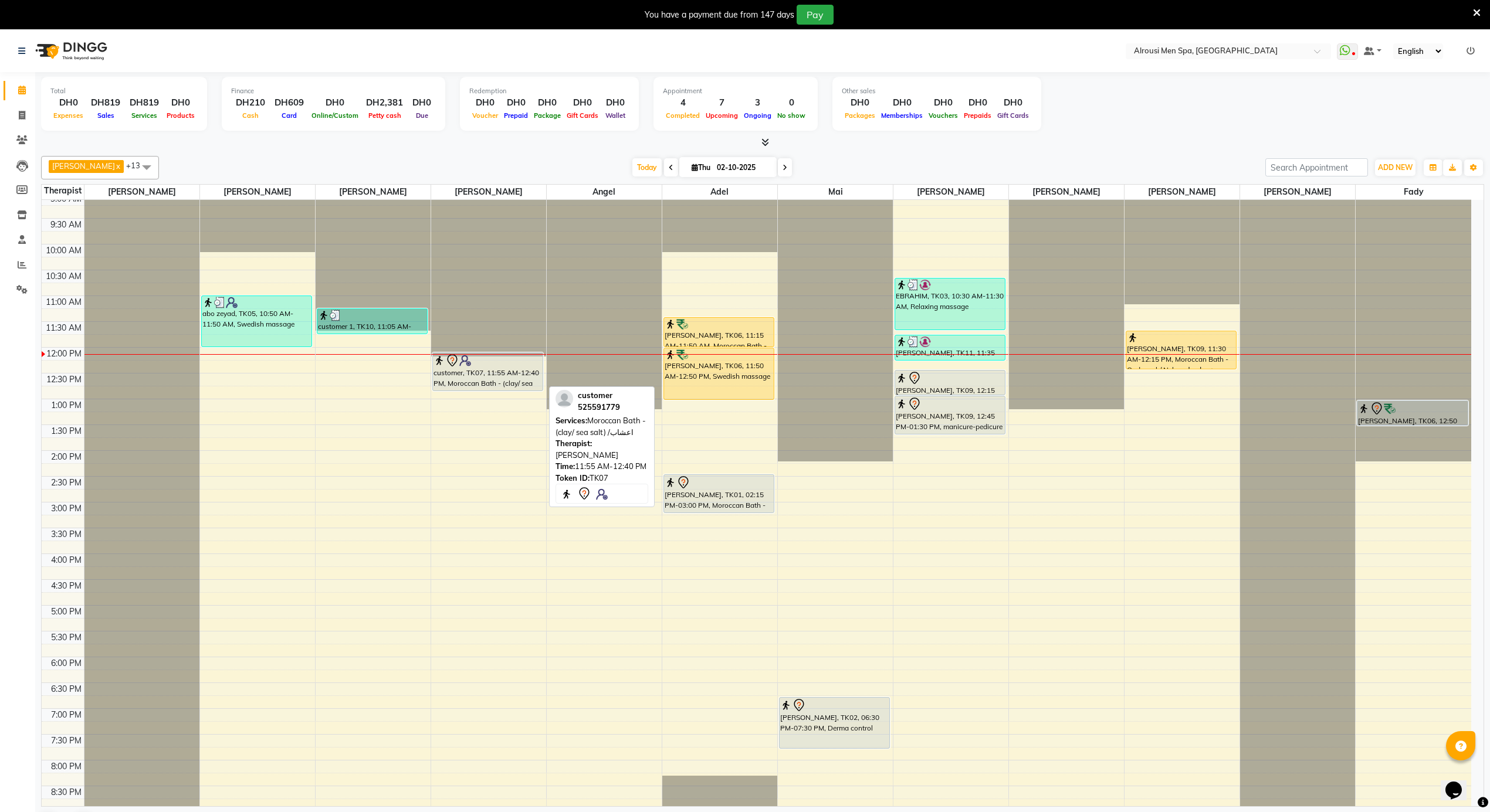
click at [521, 376] on div "customer, TK07, 11:55 AM-12:40 PM, Moroccan Bath - (clay/ sea salt) /اعشاب" at bounding box center [487, 372] width 109 height 37
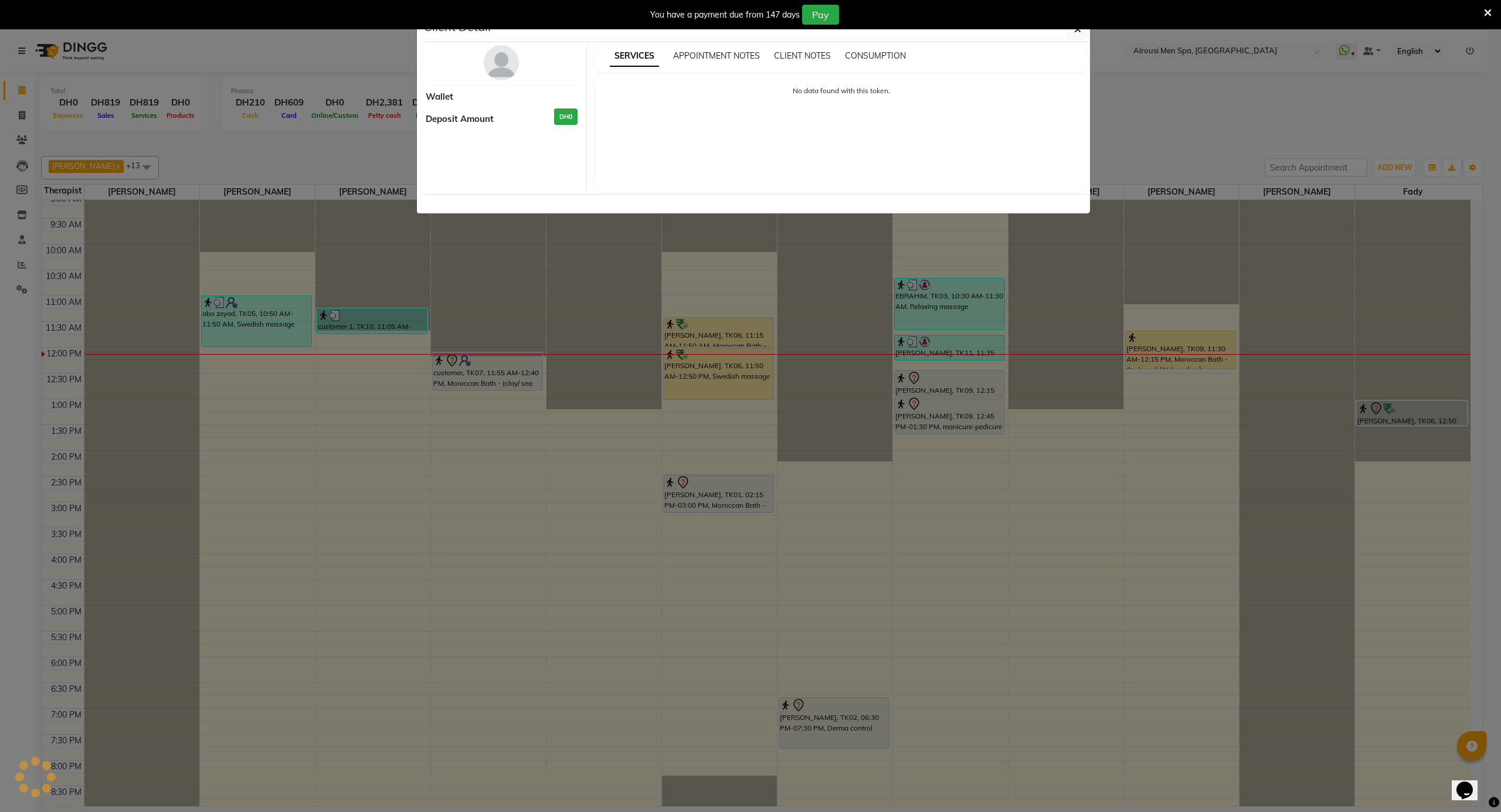
select select "7"
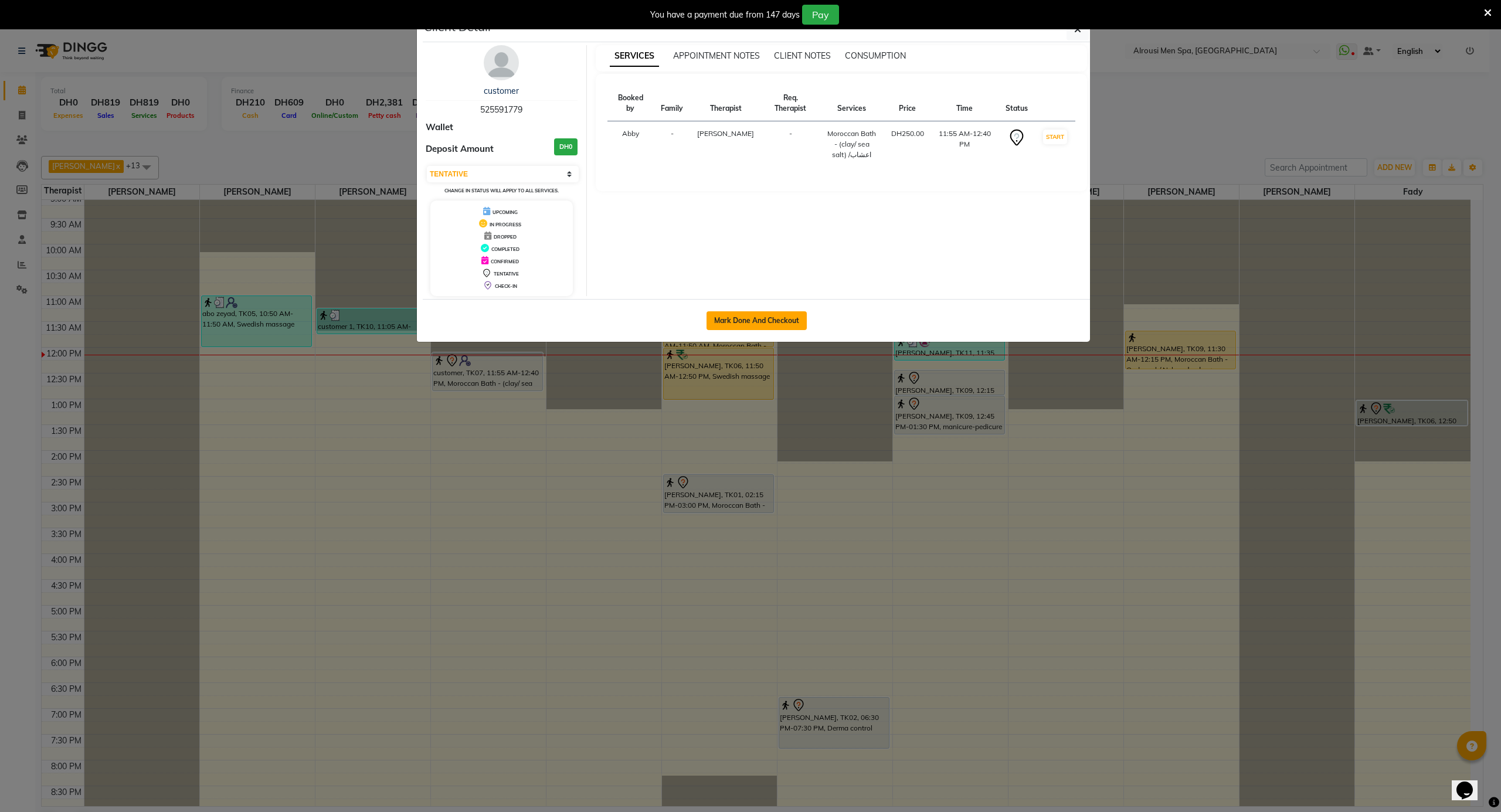
click at [760, 319] on button "Mark Done And Checkout" at bounding box center [756, 320] width 101 height 19
select select "service"
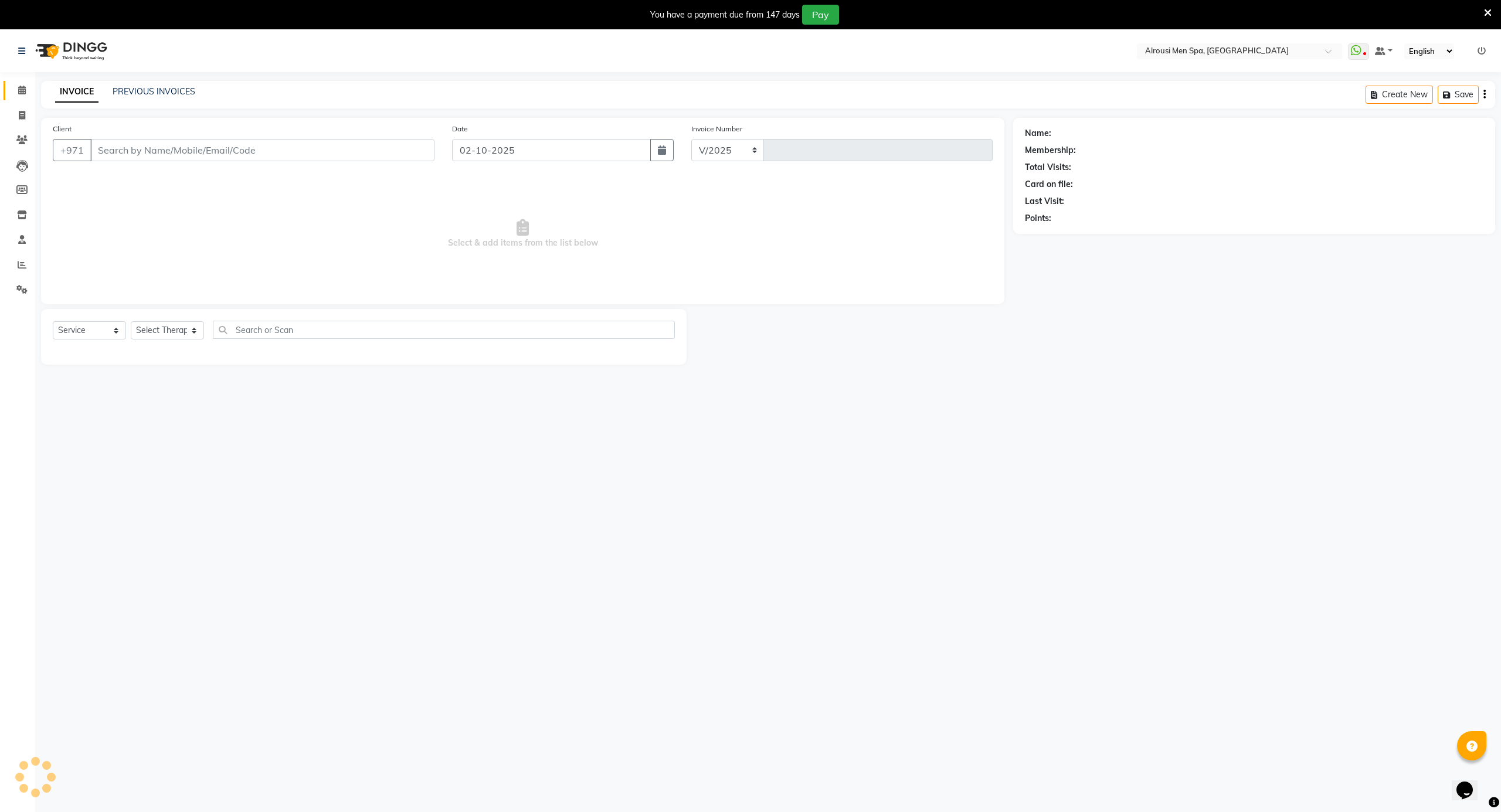
select select "5688"
type input "4192"
type input "525591779"
select select "38897"
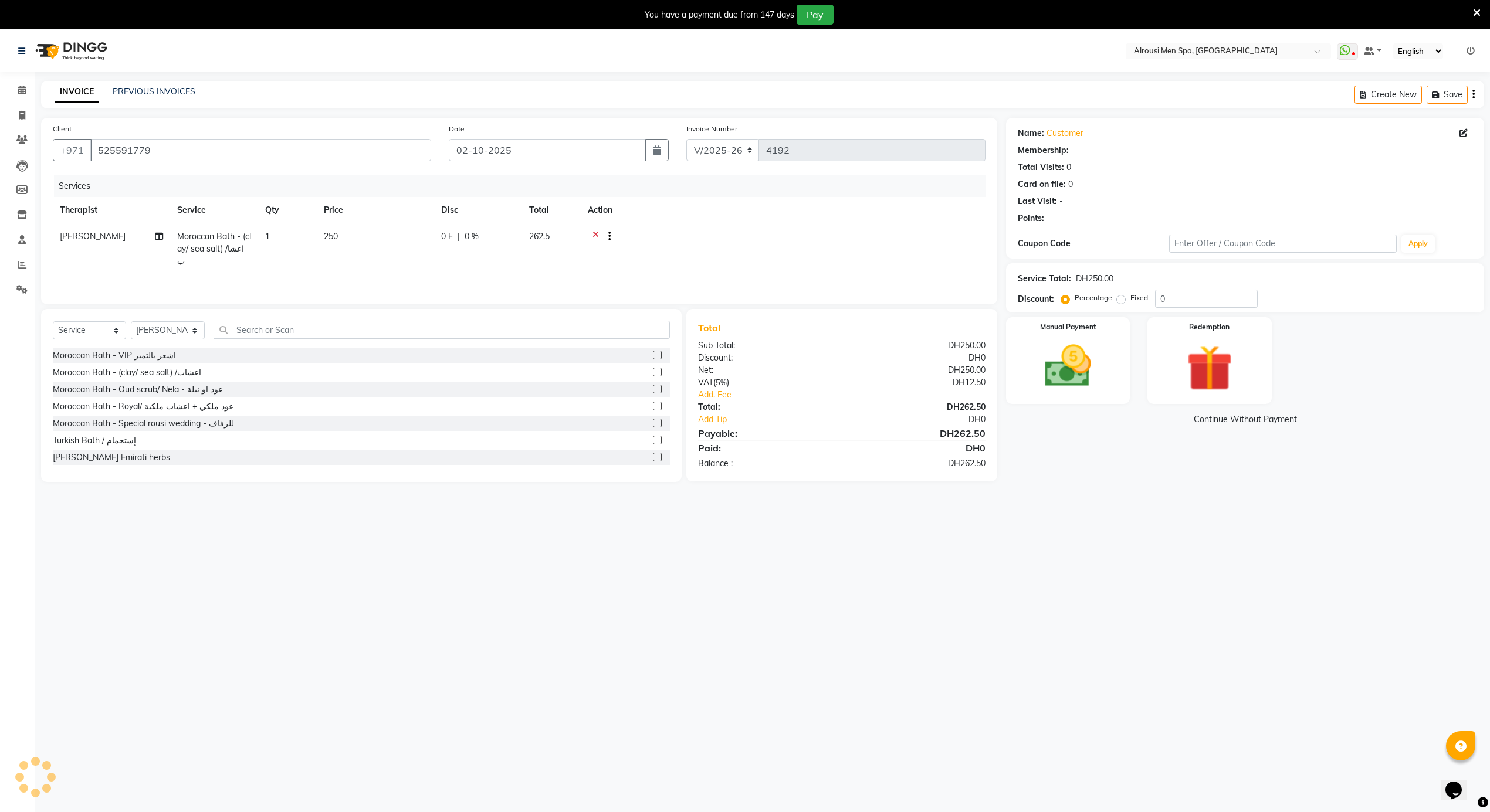
click at [219, 240] on span "Moroccan Bath - (clay/ sea salt) /اعشاب" at bounding box center [214, 249] width 74 height 35
select select "38897"
click at [219, 240] on span "Moroccan Bath - (clay/ sea salt) /اعشاب" at bounding box center [229, 246] width 85 height 22
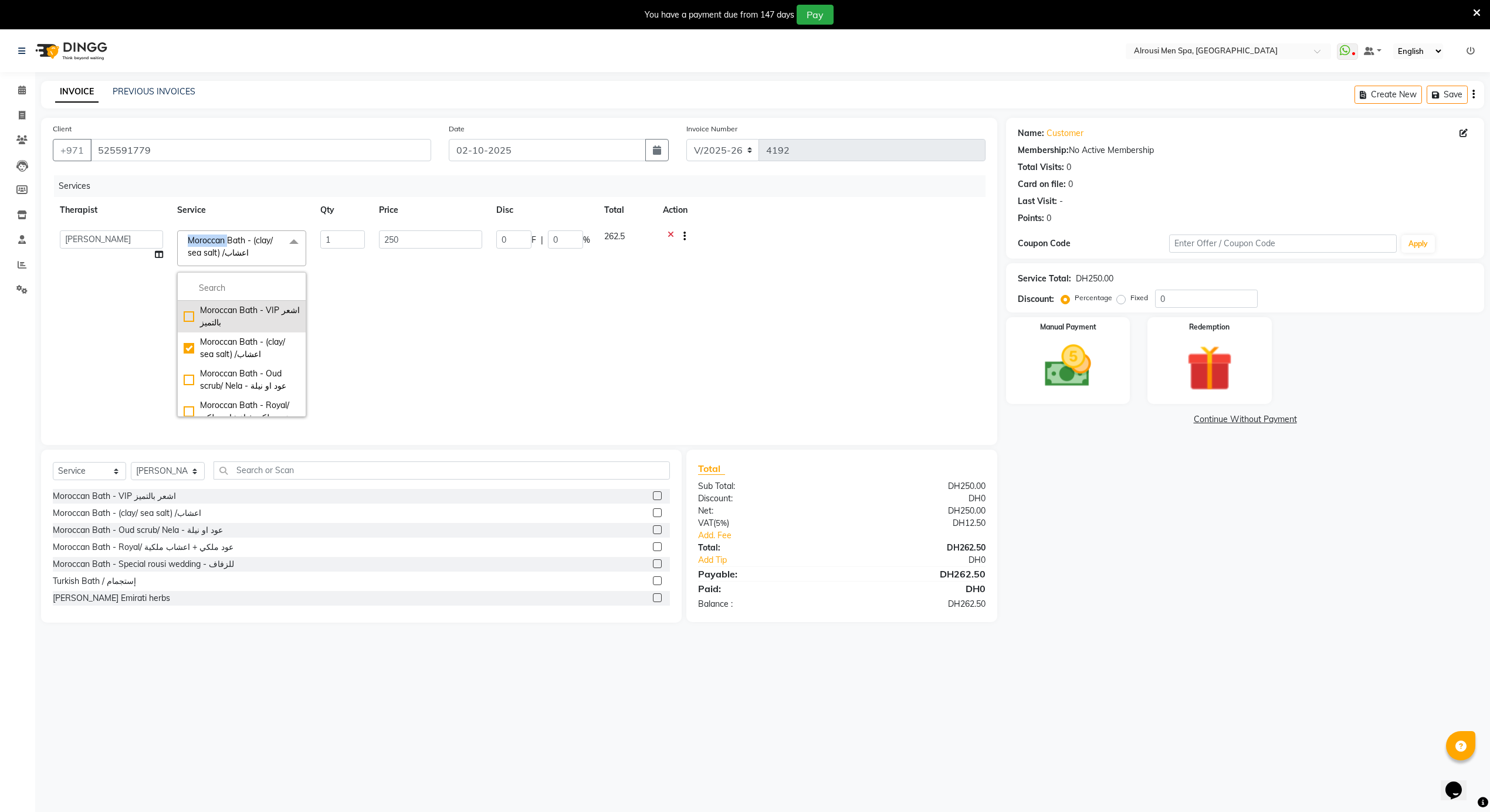
click at [236, 318] on div "Moroccan Bath - VIP اشعر بالتميز" at bounding box center [241, 316] width 116 height 24
checkbox input "true"
checkbox input "false"
type input "200"
click at [1194, 566] on div "Name: Customer Membership: No Active Membership Total Visits: 0 Card on file: 0…" at bounding box center [1249, 370] width 487 height 505
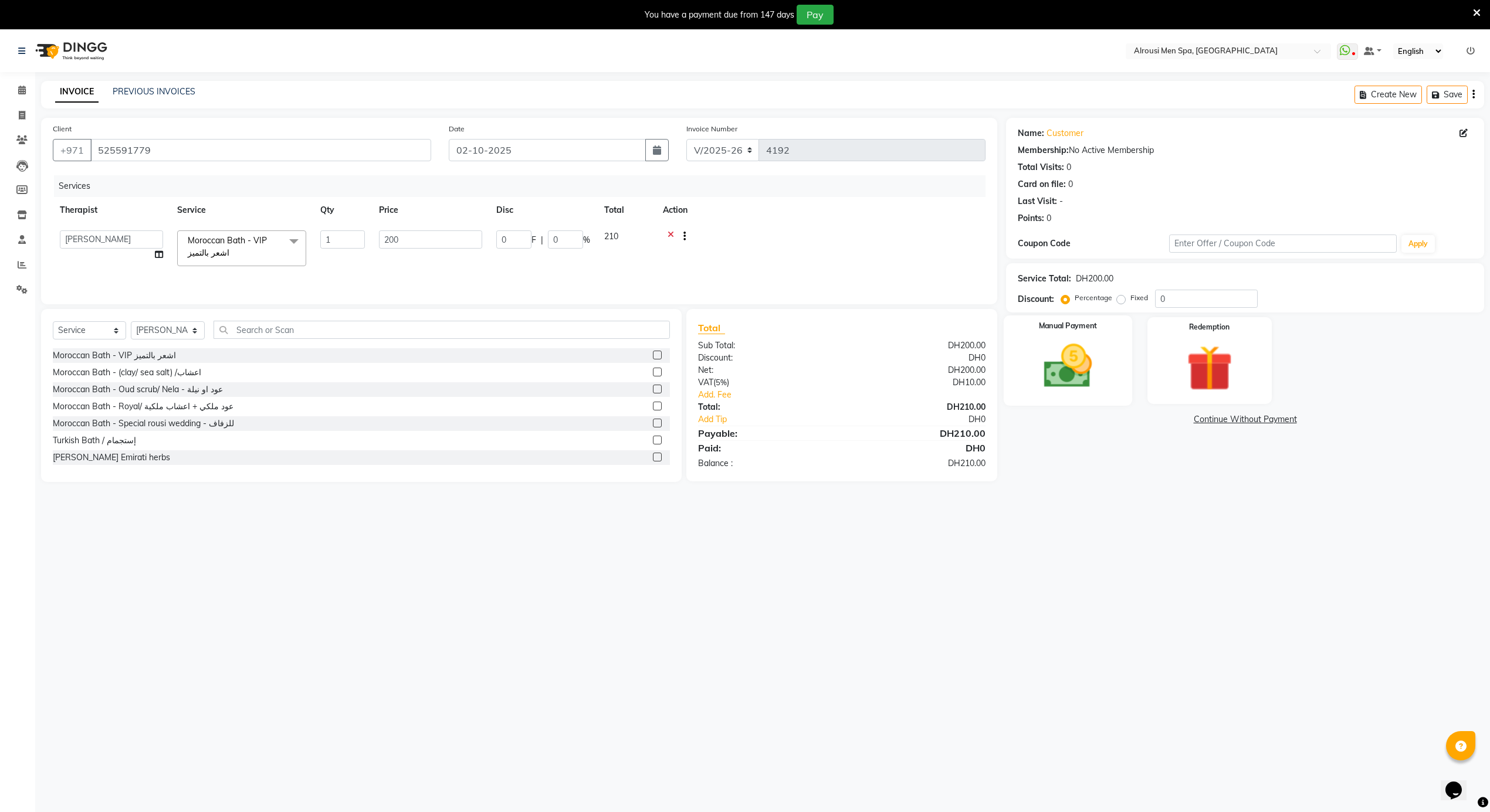
click at [1066, 361] on img at bounding box center [1068, 366] width 79 height 56
click at [1128, 417] on span "CARD" at bounding box center [1134, 421] width 25 height 14
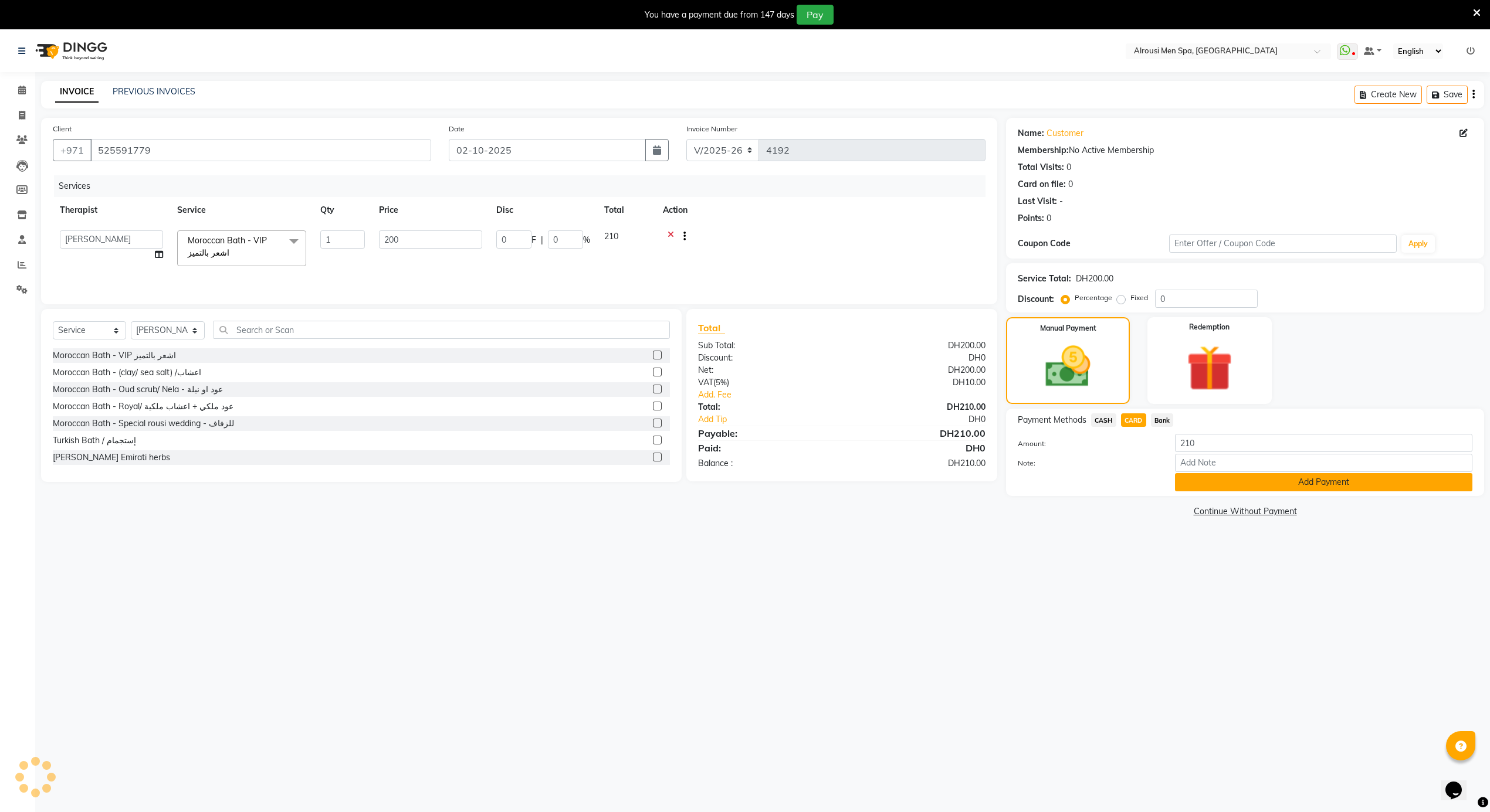
click at [1187, 476] on button "Add Payment" at bounding box center [1323, 482] width 298 height 19
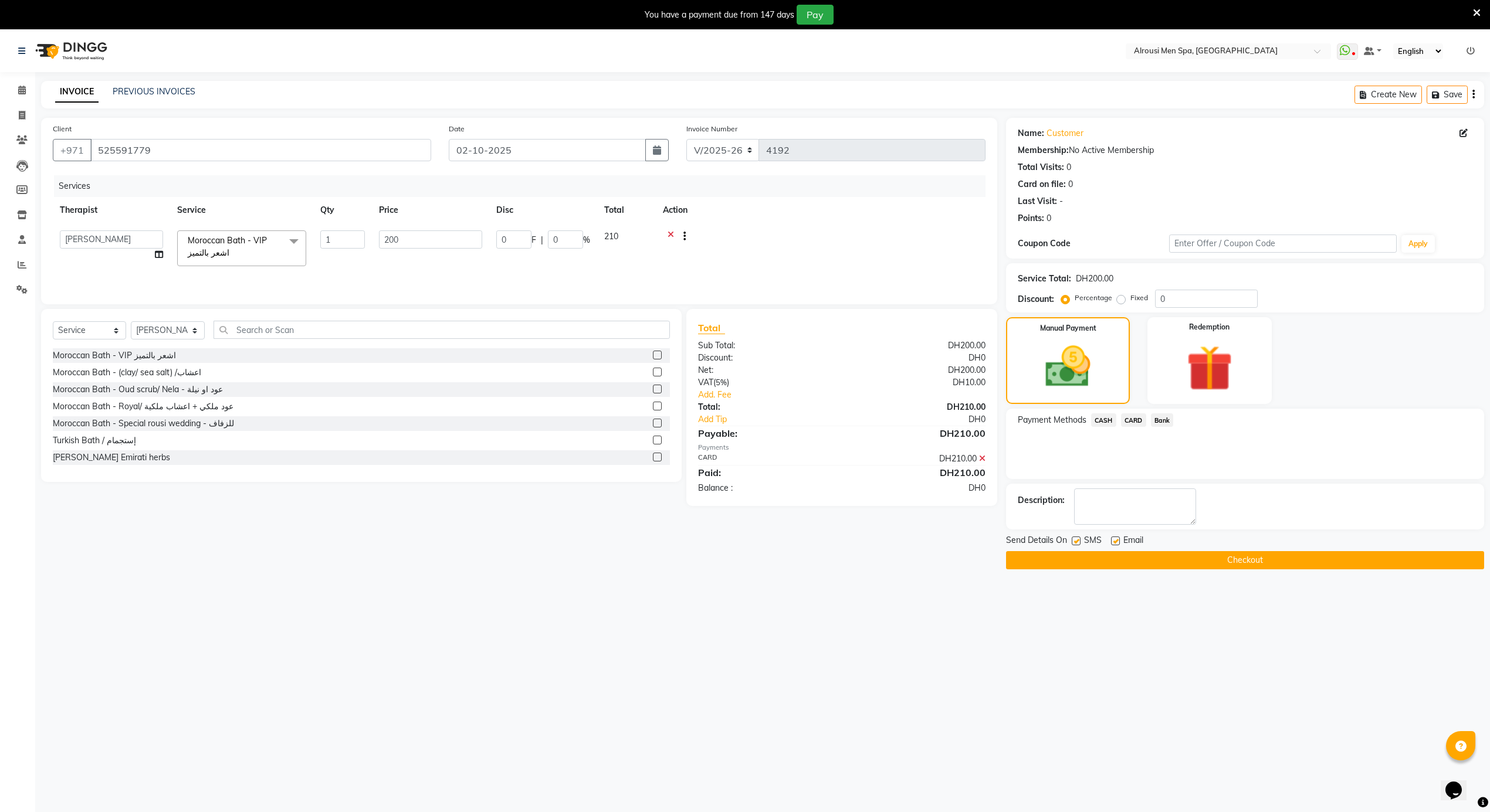
click at [1115, 536] on div "Email" at bounding box center [1132, 541] width 42 height 15
click at [1115, 541] on label at bounding box center [1115, 541] width 9 height 9
click at [1115, 541] on input "checkbox" at bounding box center [1115, 542] width 8 height 8
checkbox input "false"
click at [1090, 556] on button "Checkout" at bounding box center [1245, 560] width 478 height 19
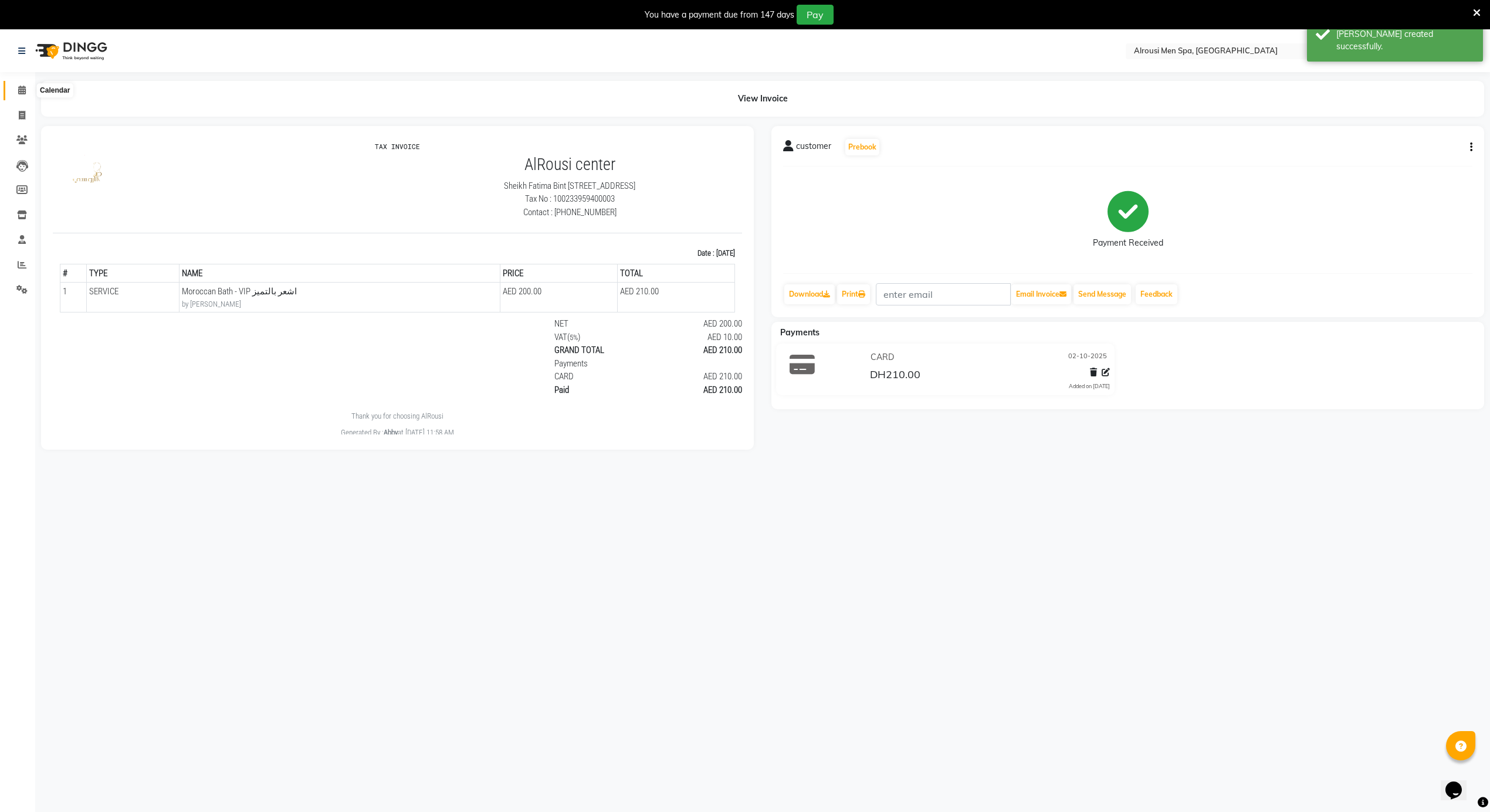
click at [15, 90] on span at bounding box center [21, 91] width 21 height 14
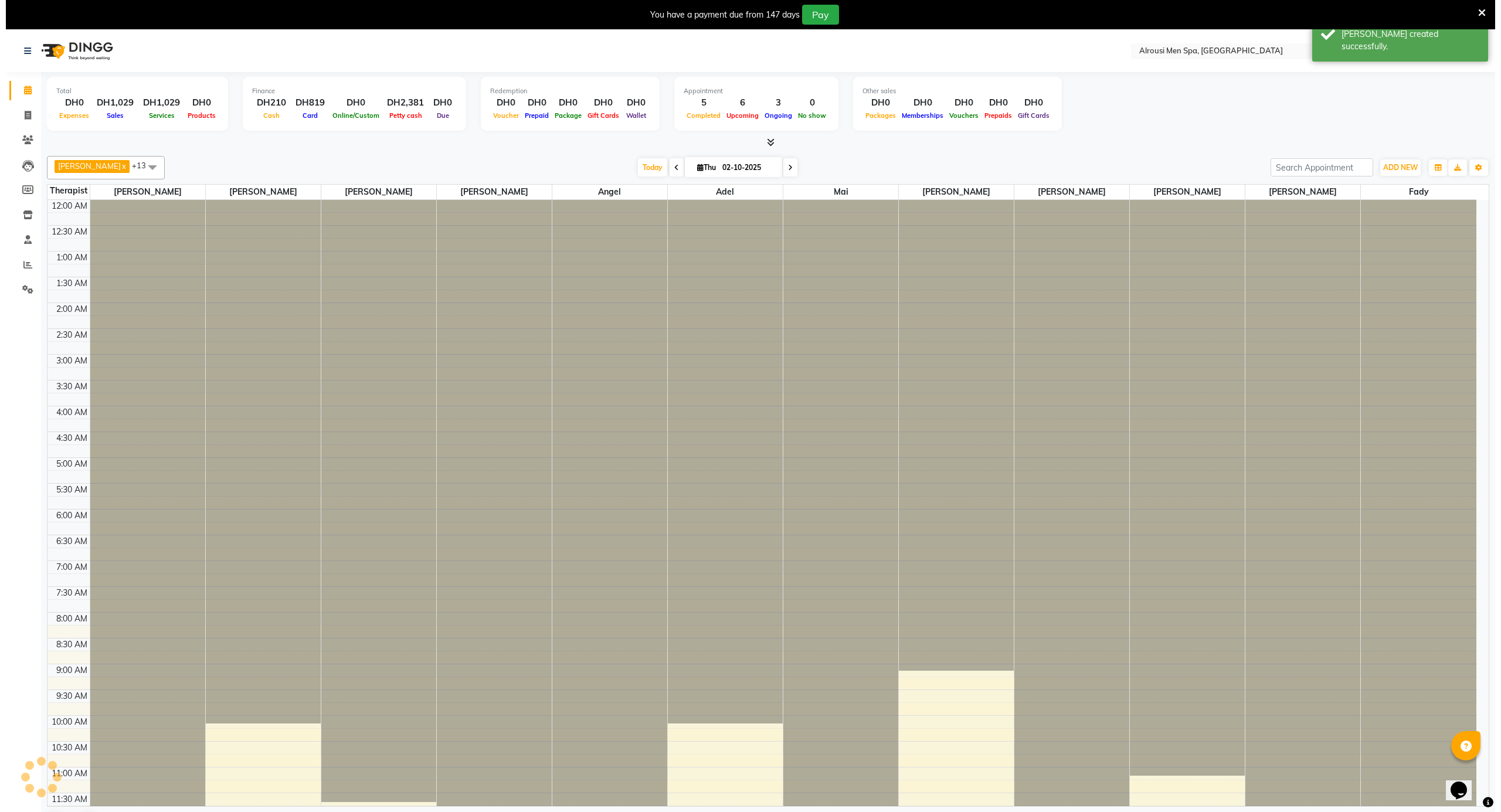
scroll to position [315, 0]
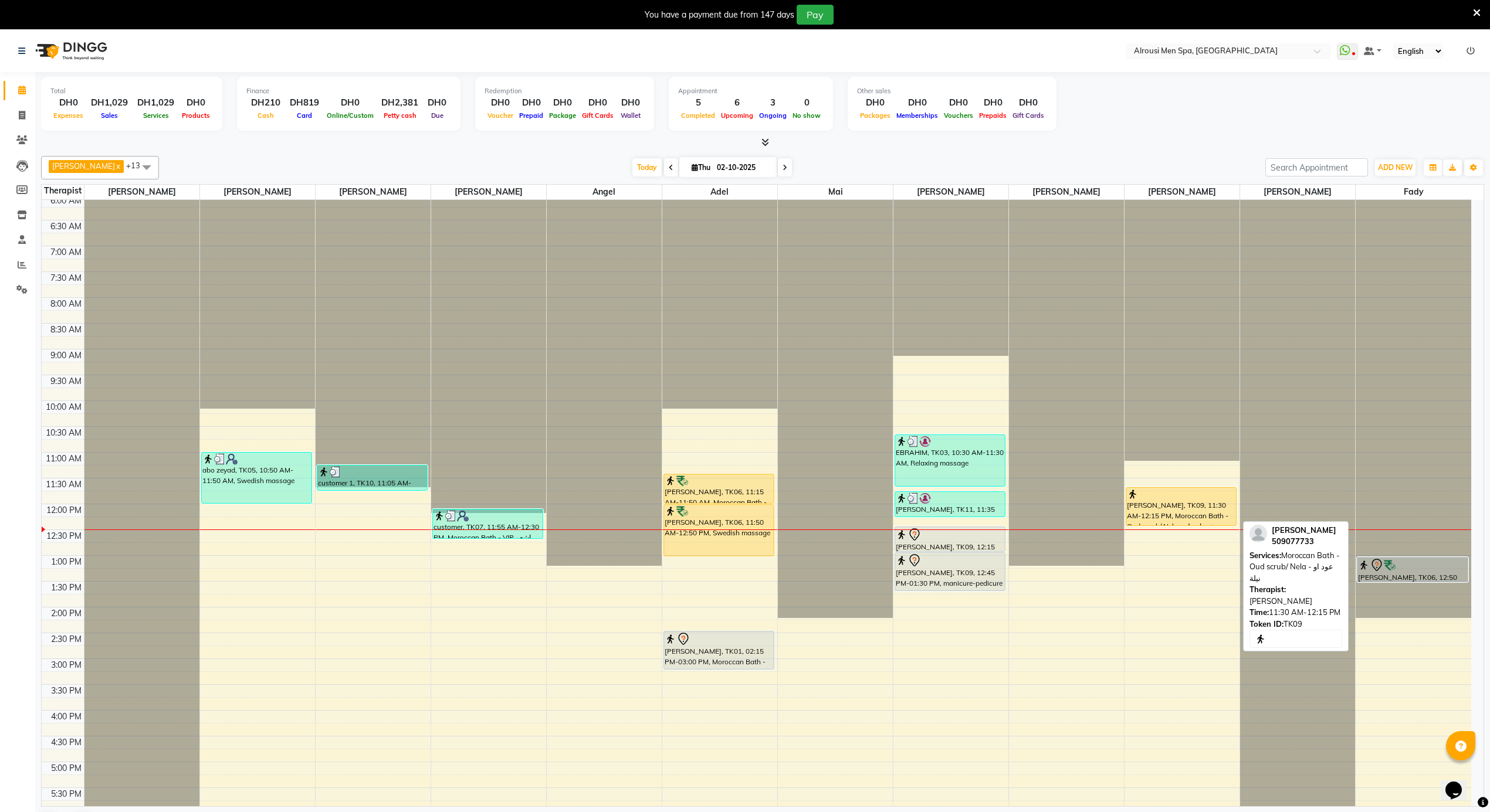
click at [1180, 510] on div "[PERSON_NAME], TK09, 11:30 AM-12:15 PM, Moroccan Bath - Oud scrub/ Nela - عود ا…" at bounding box center [1181, 507] width 109 height 37
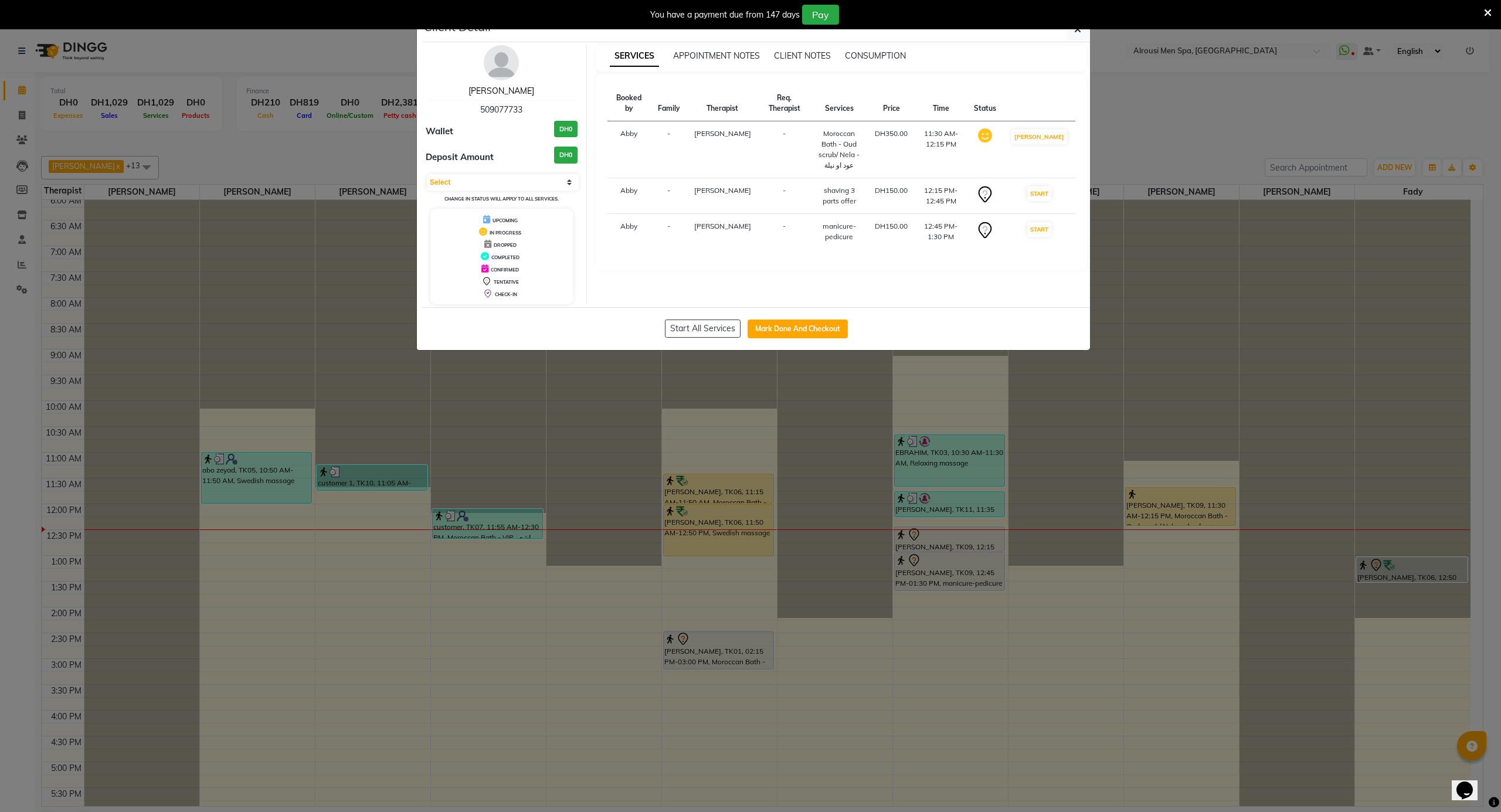
drag, startPoint x: 502, startPoint y: 88, endPoint x: 501, endPoint y: 95, distance: 7.1
click at [502, 88] on link "[PERSON_NAME]" at bounding box center [501, 91] width 65 height 11
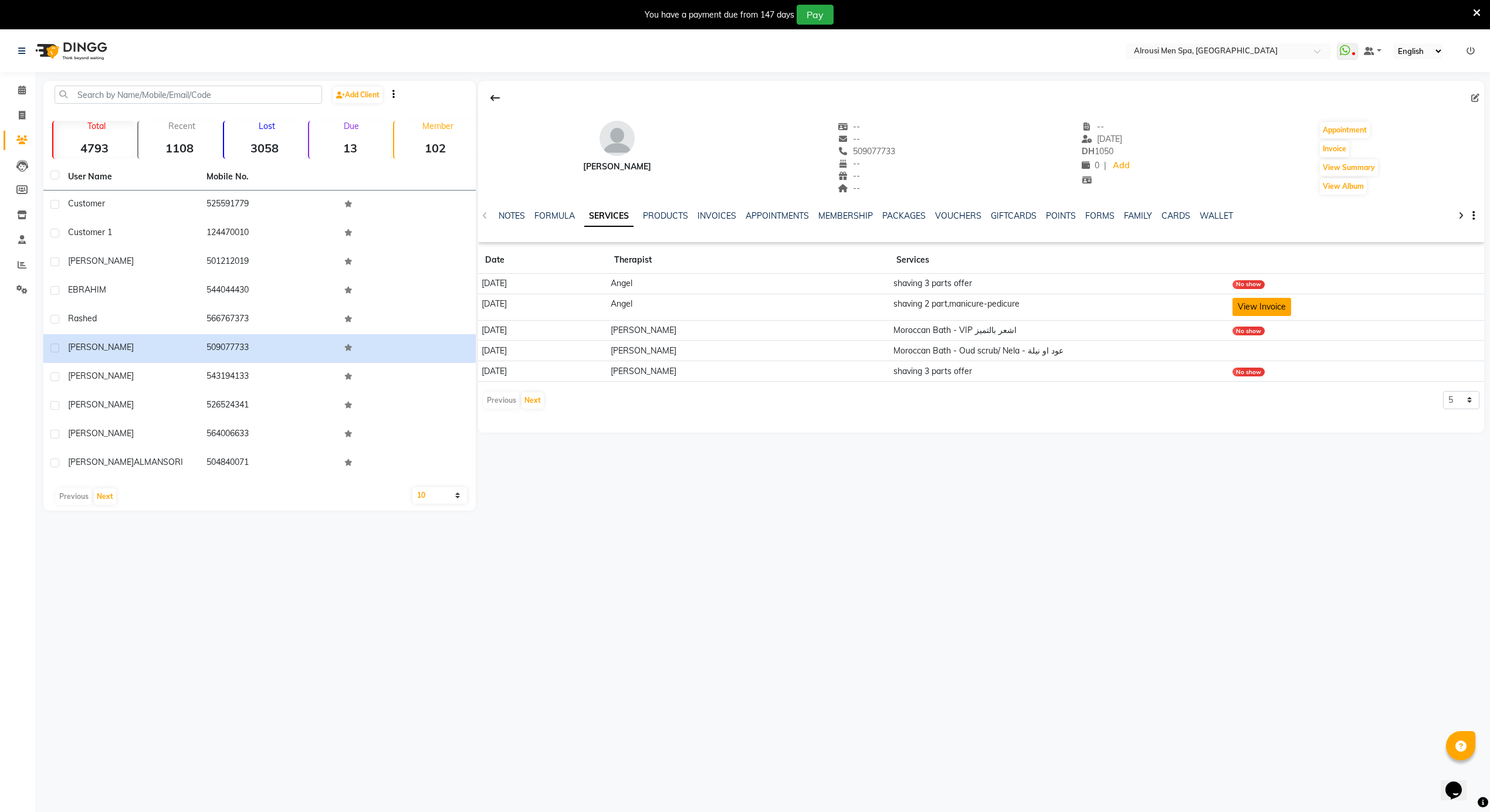
click at [1262, 310] on button "View Invoice" at bounding box center [1262, 306] width 59 height 19
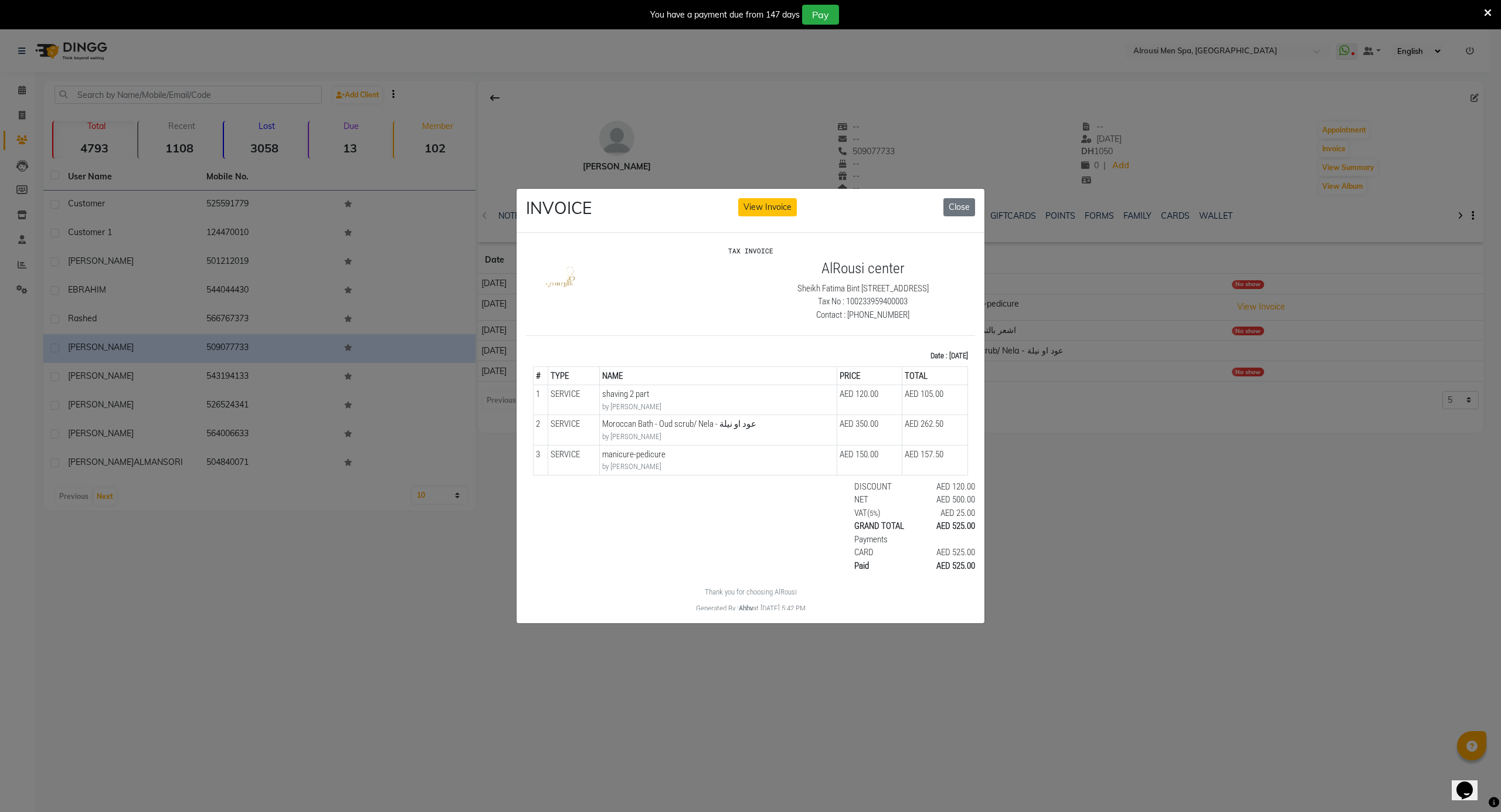
drag, startPoint x: 1220, startPoint y: 495, endPoint x: 143, endPoint y: 182, distance: 1121.6
click at [1220, 495] on ngb-modal-window "INVOICE View Invoice Close" at bounding box center [750, 406] width 1501 height 812
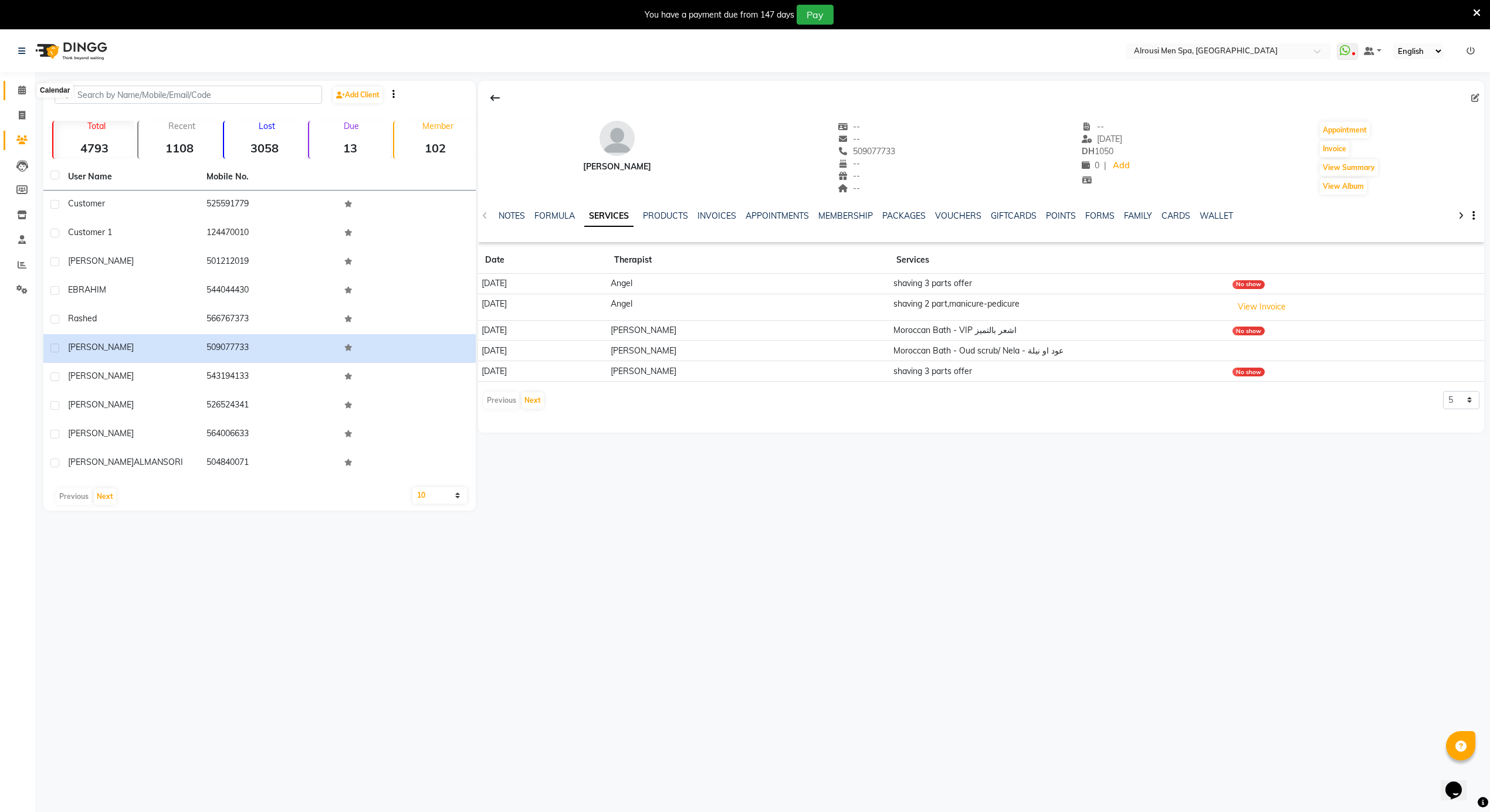
click at [20, 86] on icon at bounding box center [22, 90] width 8 height 9
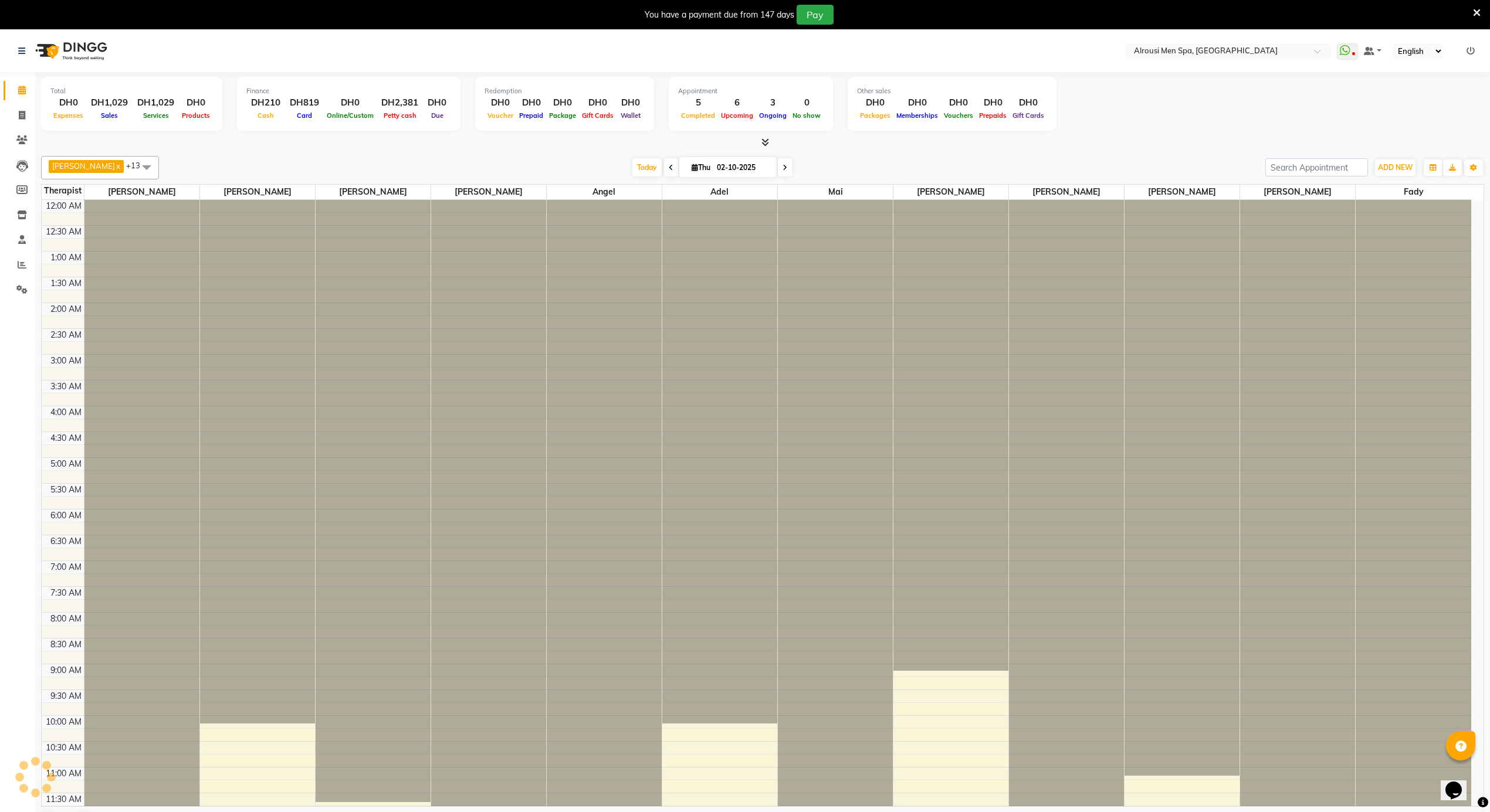
scroll to position [629, 0]
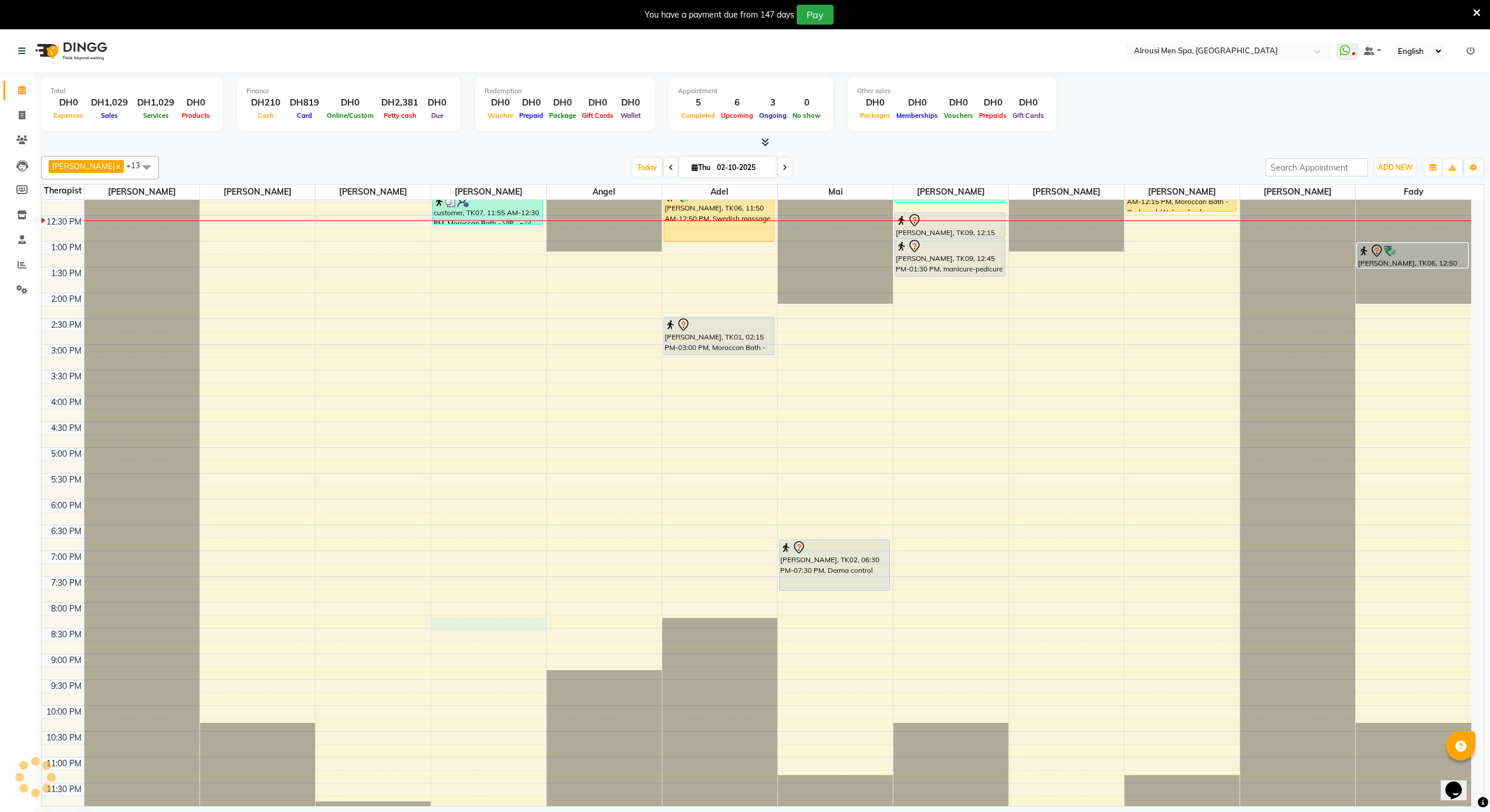
click at [461, 627] on div "12:00 AM 12:30 AM 1:00 AM 1:30 AM 2:00 AM 2:30 AM 3:00 AM 3:30 AM 4:00 AM 4:30 …" at bounding box center [757, 189] width 1429 height 1238
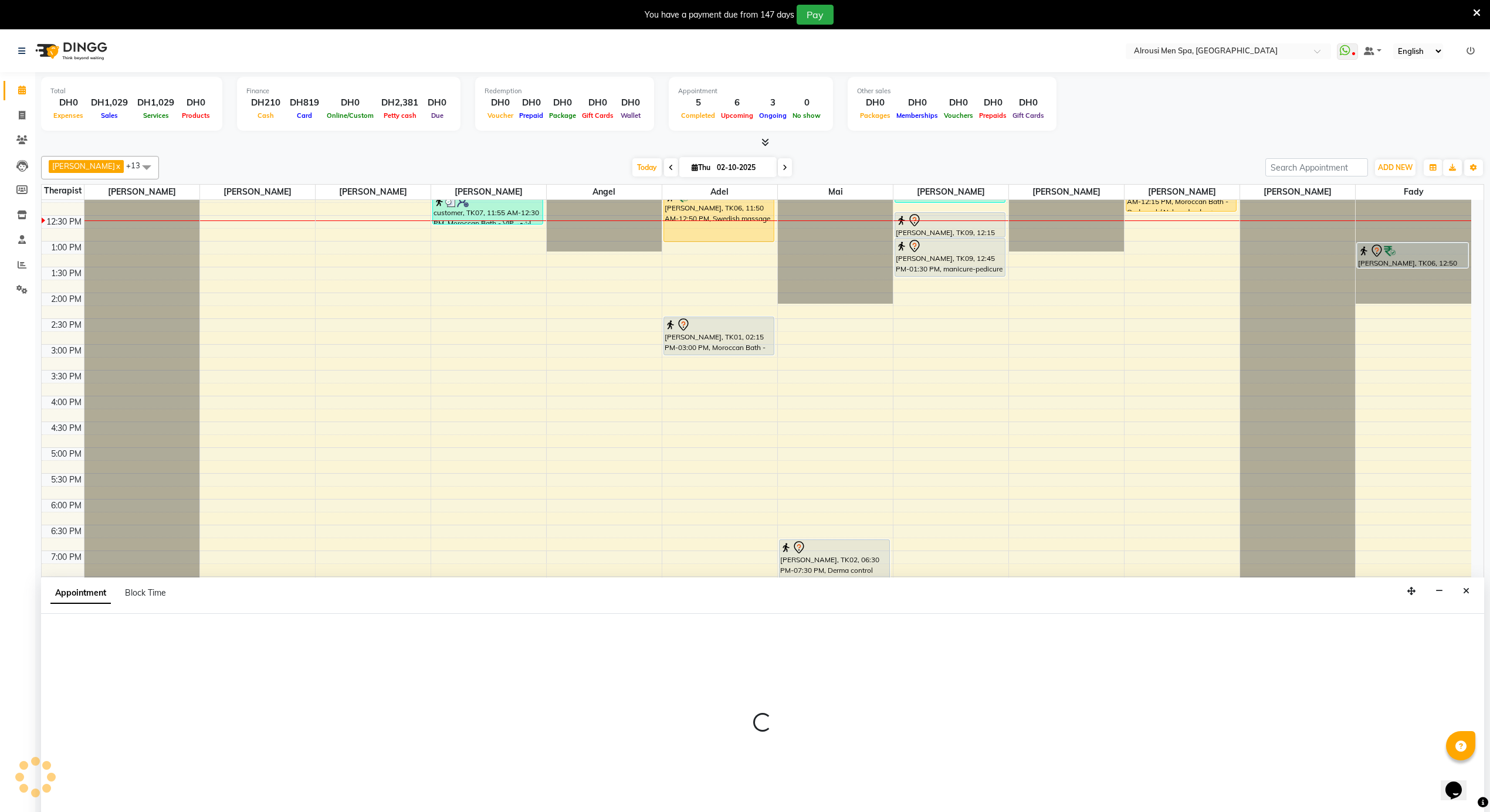
select select "38897"
select select "1200"
select select "tentative"
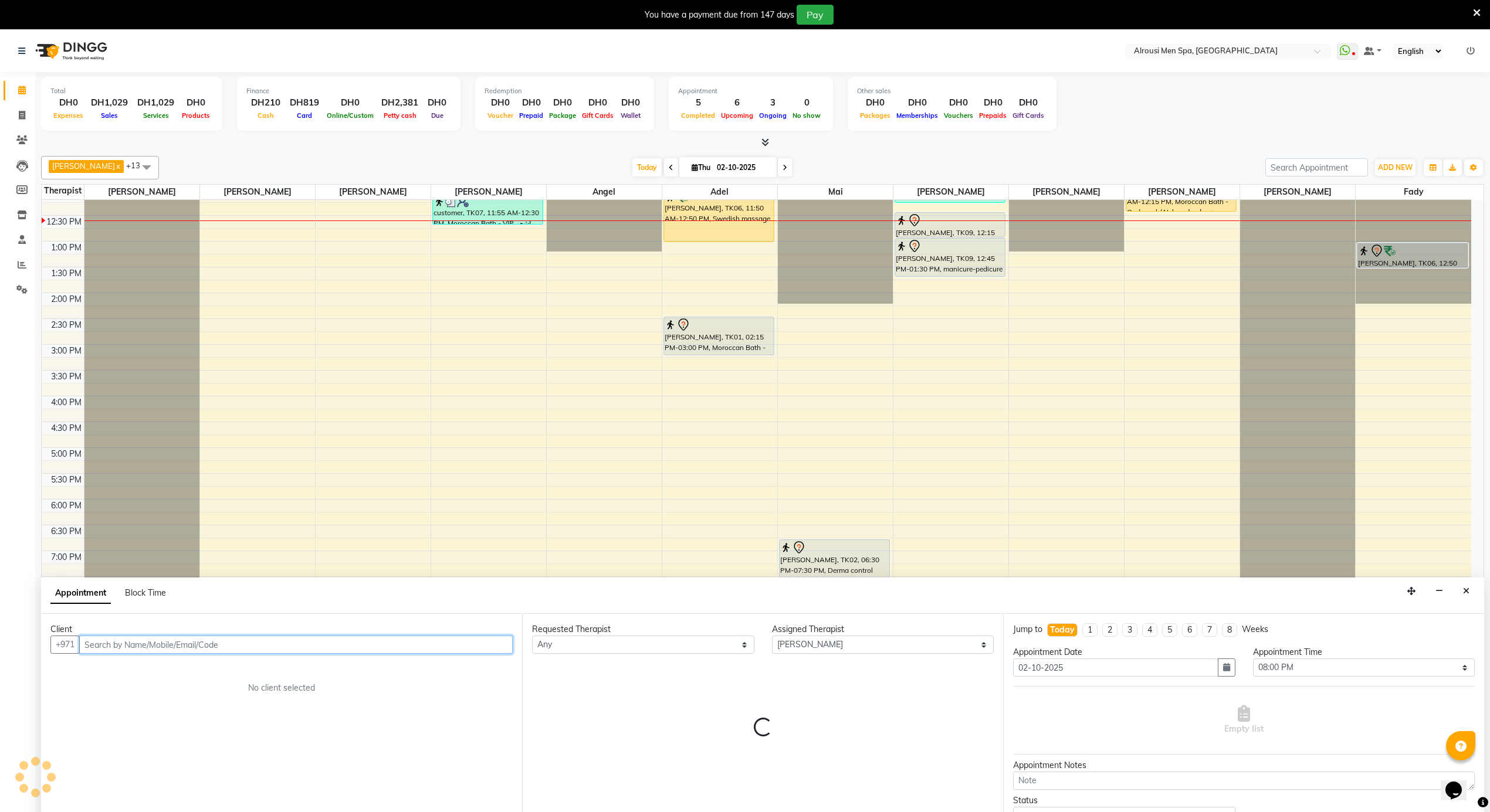
scroll to position [30, 0]
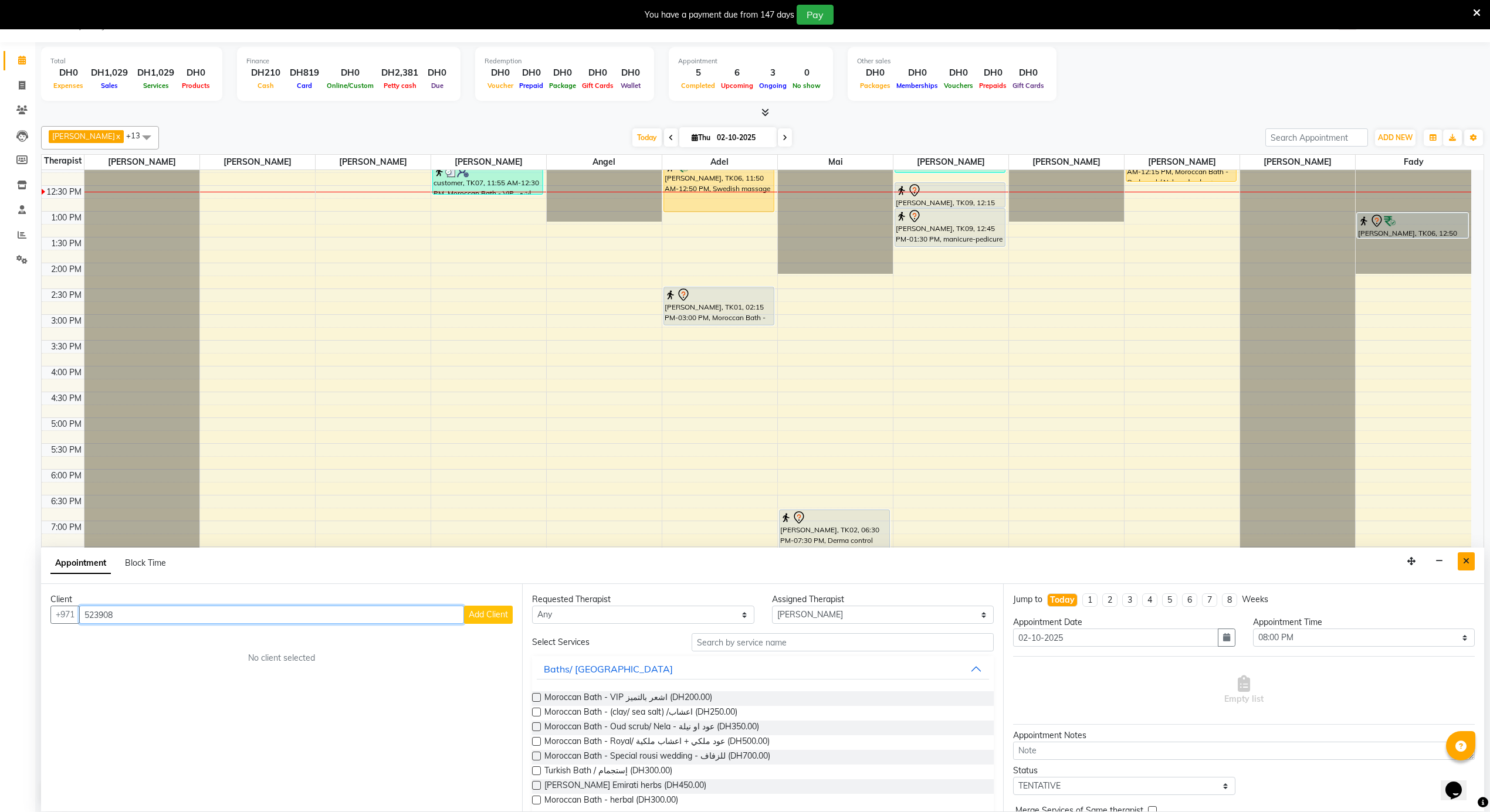
type input "523908"
click at [1469, 564] on icon "Close" at bounding box center [1466, 561] width 7 height 8
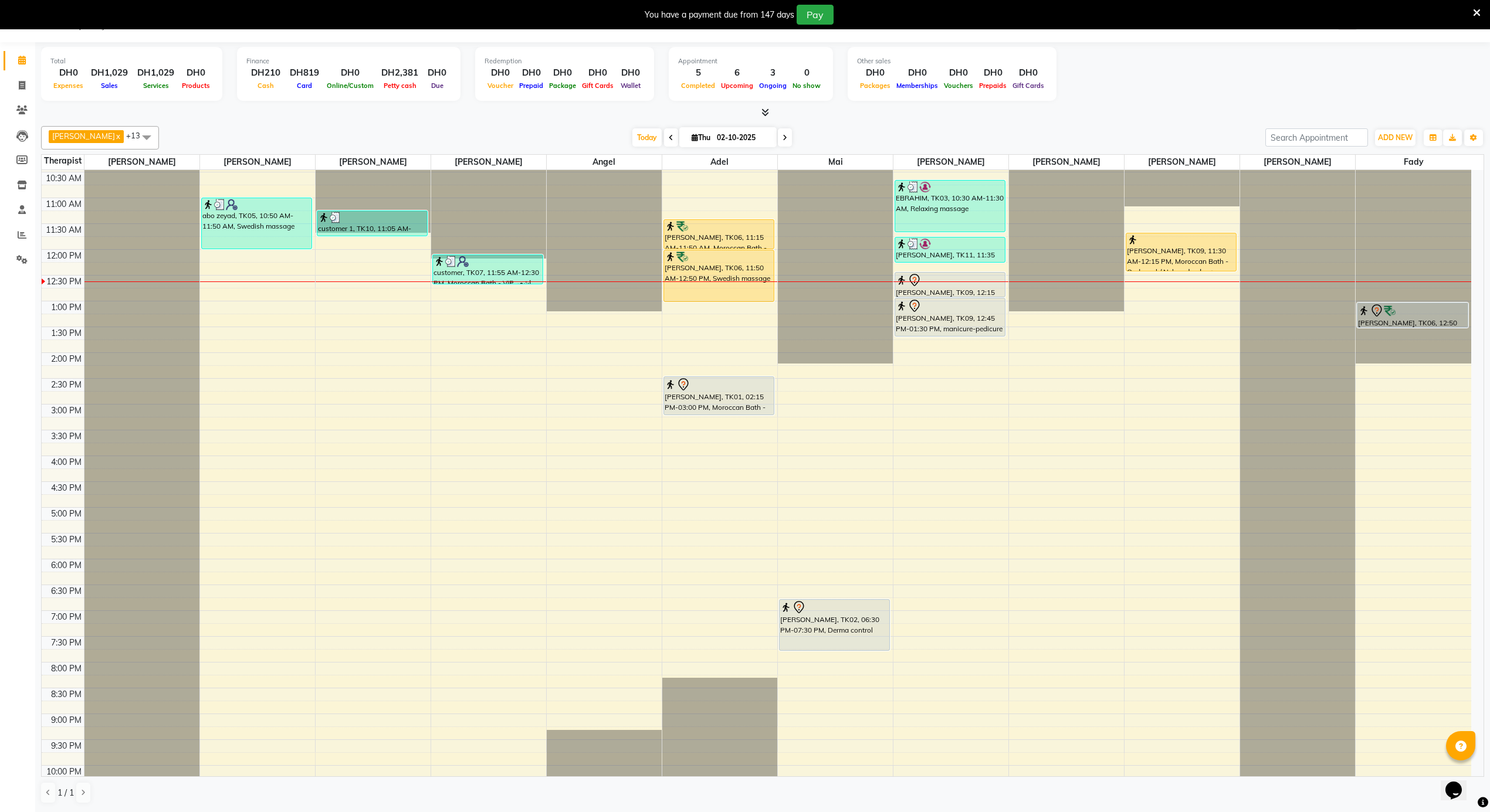
scroll to position [394, 0]
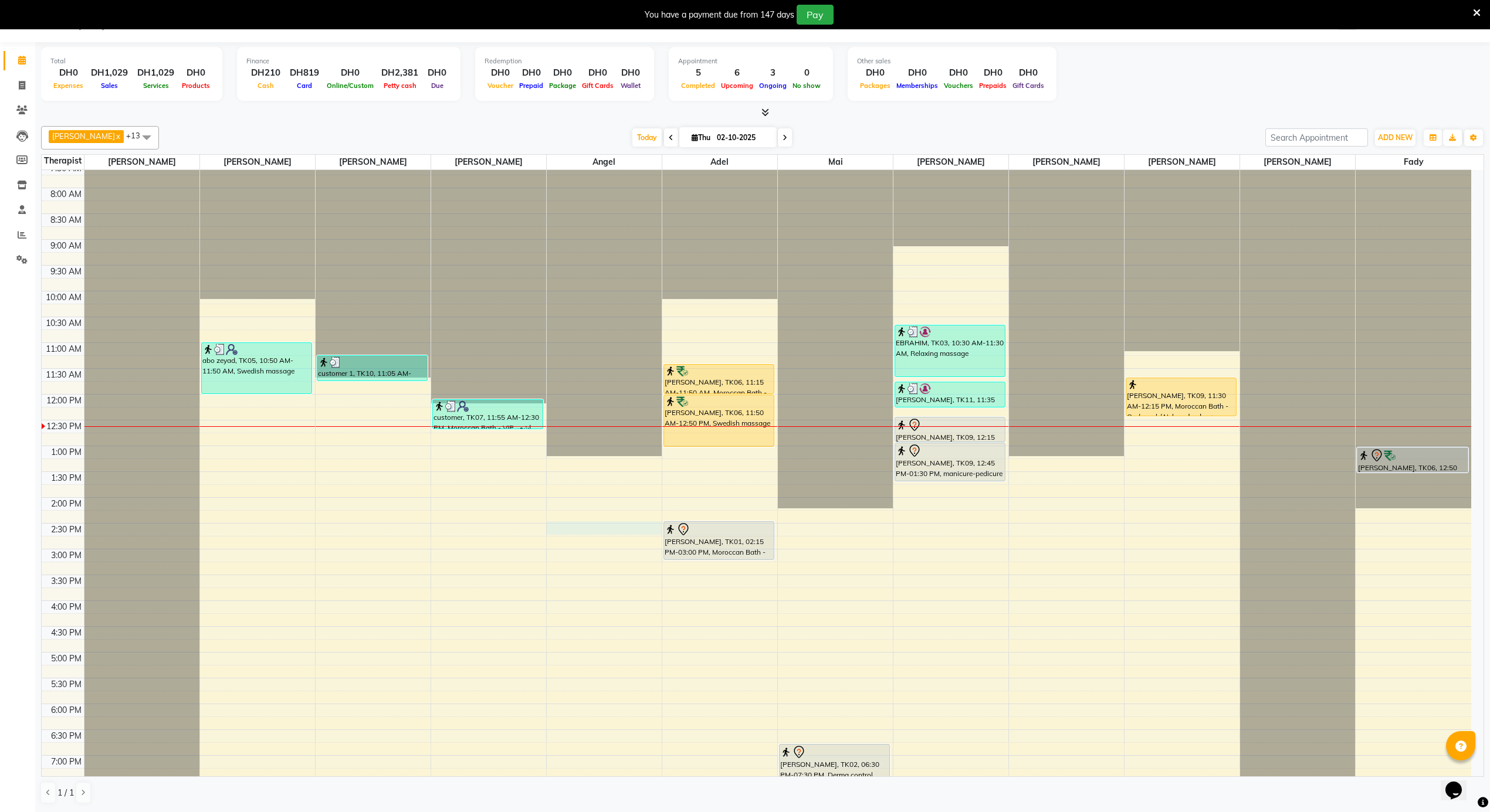
click at [557, 533] on div "12:00 AM 12:30 AM 1:00 AM 1:30 AM 2:00 AM 2:30 AM 3:00 AM 3:30 AM 4:00 AM 4:30 …" at bounding box center [757, 394] width 1429 height 1238
select select "39165"
select select "855"
select select "tentative"
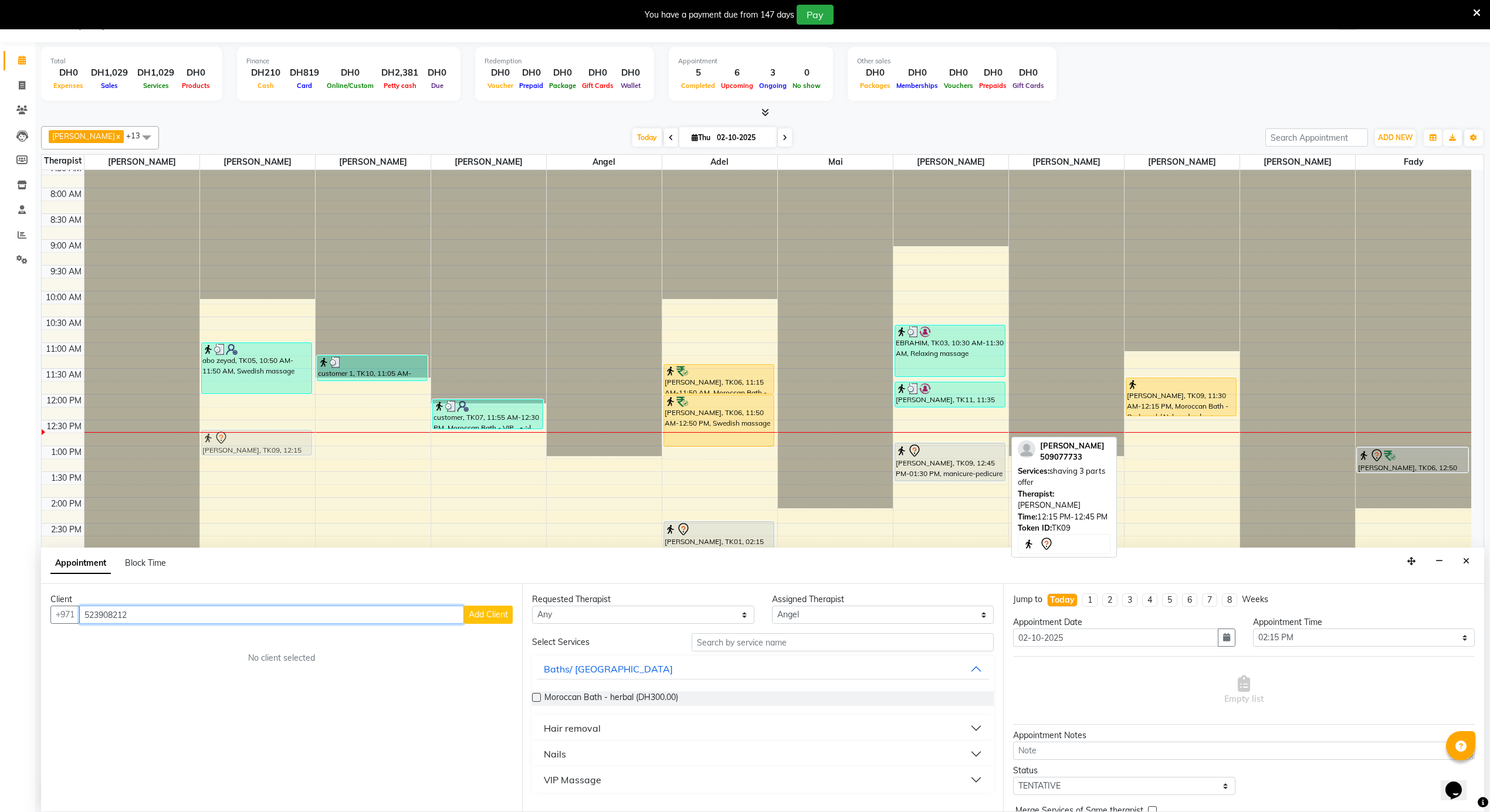
drag, startPoint x: 535, startPoint y: 493, endPoint x: 278, endPoint y: 444, distance: 261.6
click at [278, 444] on tr "abo zeyad, TK05, 10:50 AM-11:50 AM, Swedish massage Ibrahim, TK09, 12:15 PM-12:…" at bounding box center [757, 394] width 1429 height 1238
type input "523908212"
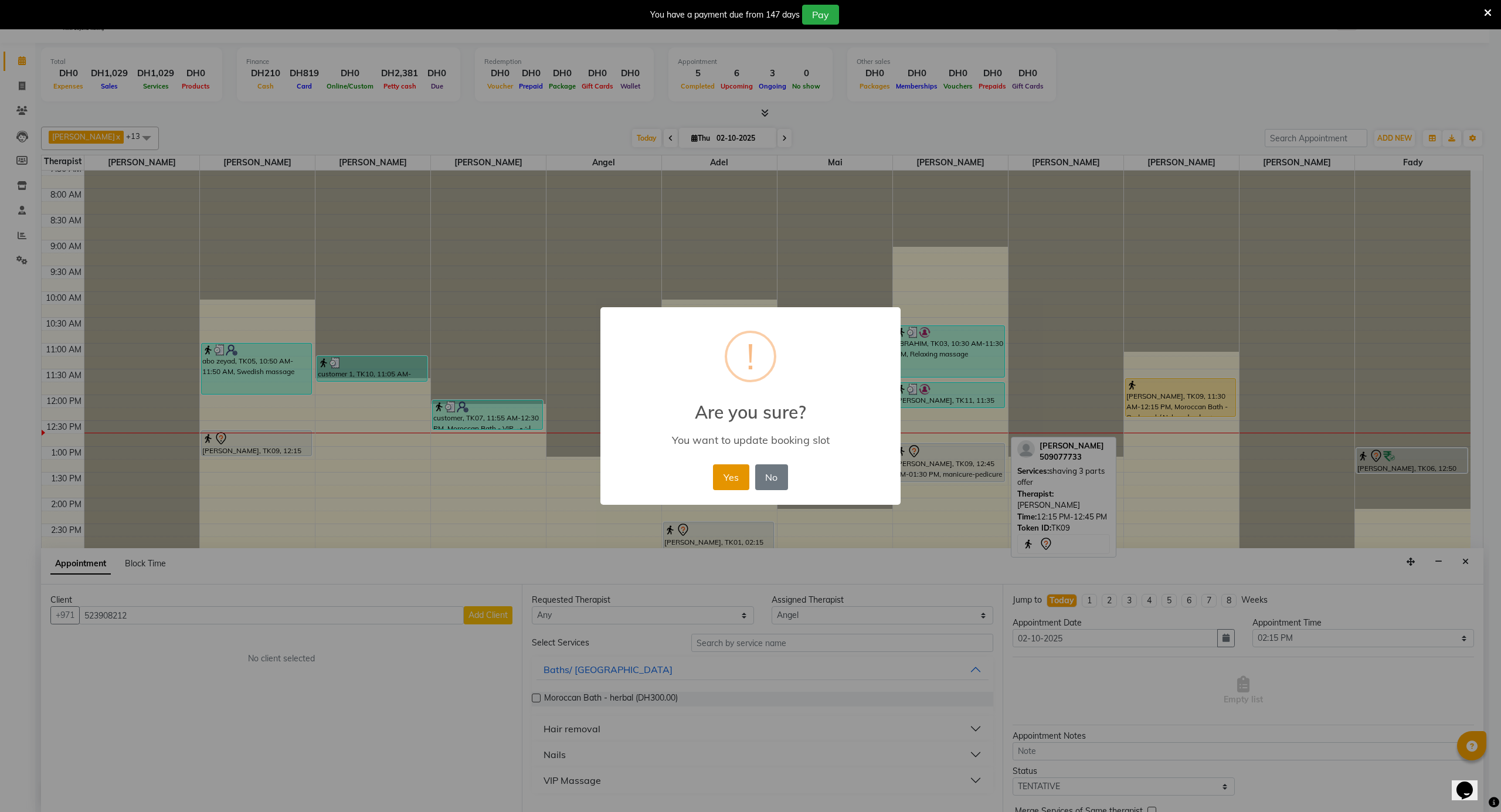
click at [726, 472] on button "Yes" at bounding box center [731, 477] width 36 height 25
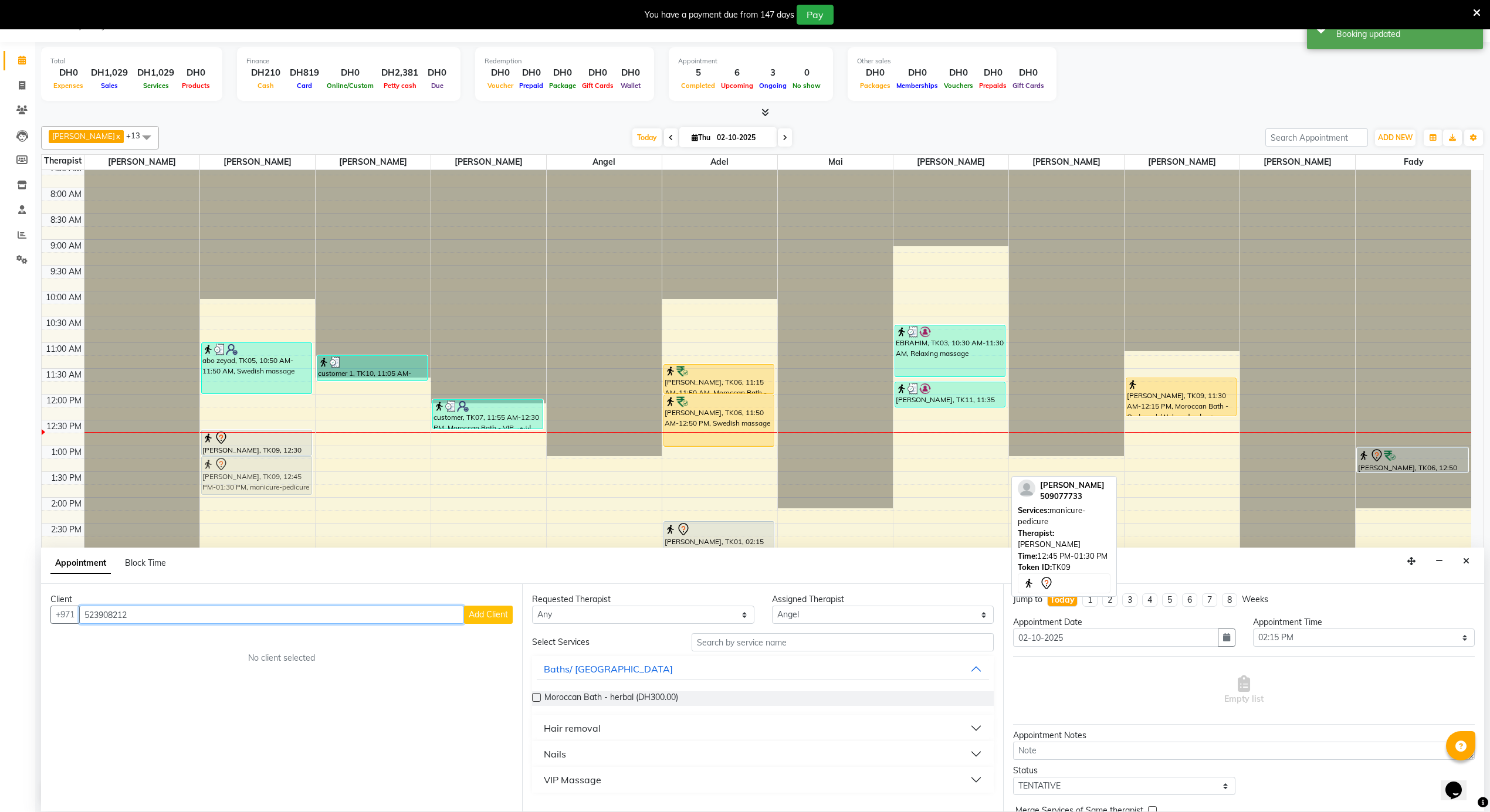
drag, startPoint x: 944, startPoint y: 465, endPoint x: 277, endPoint y: 476, distance: 667.1
click at [277, 476] on tr "abo zeyad, TK05, 10:50 AM-11:50 AM, Swedish massage Ibrahim, TK09, 12:30 PM-01:…" at bounding box center [757, 394] width 1429 height 1238
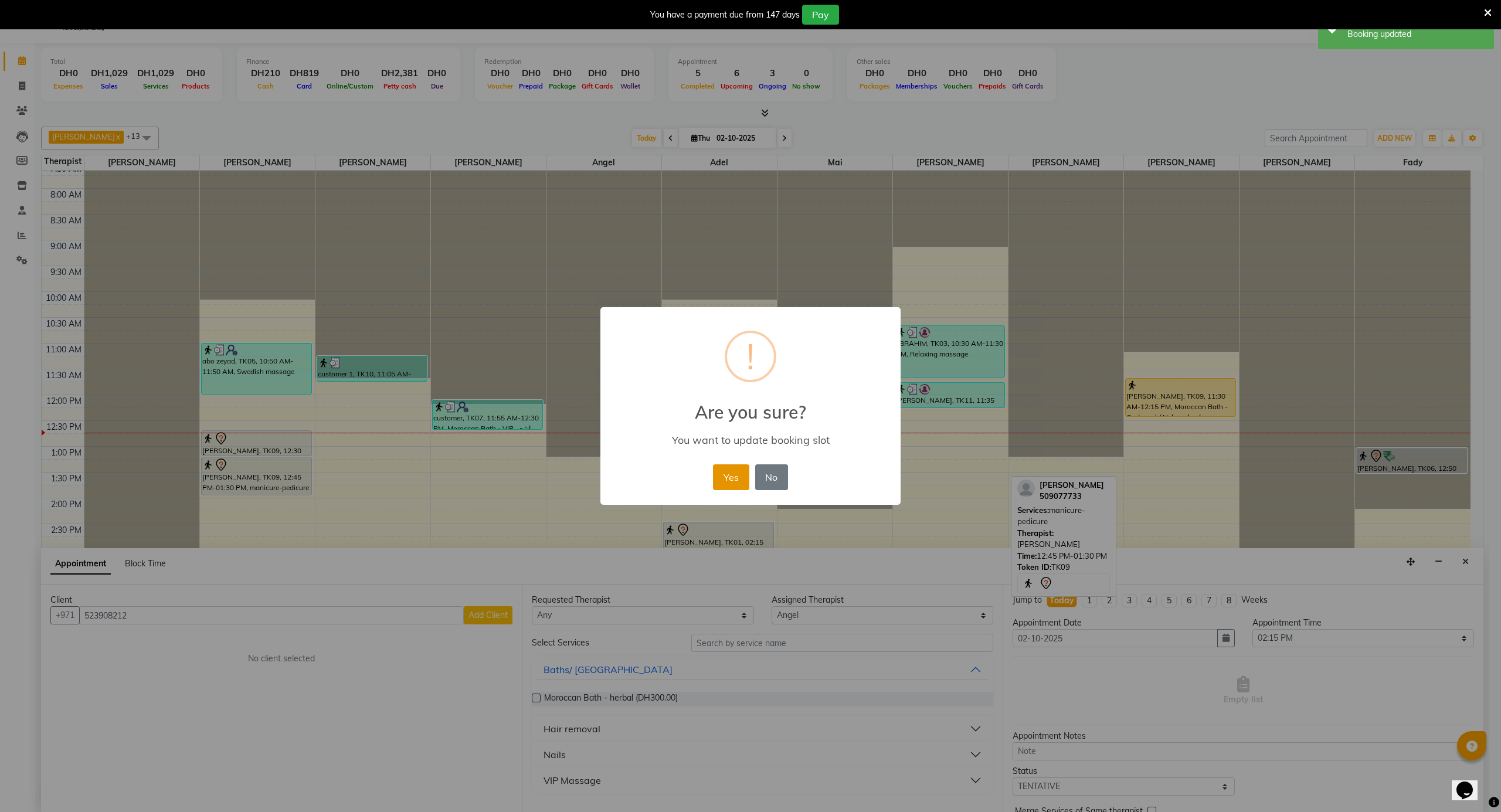
click at [740, 471] on button "Yes" at bounding box center [731, 477] width 36 height 25
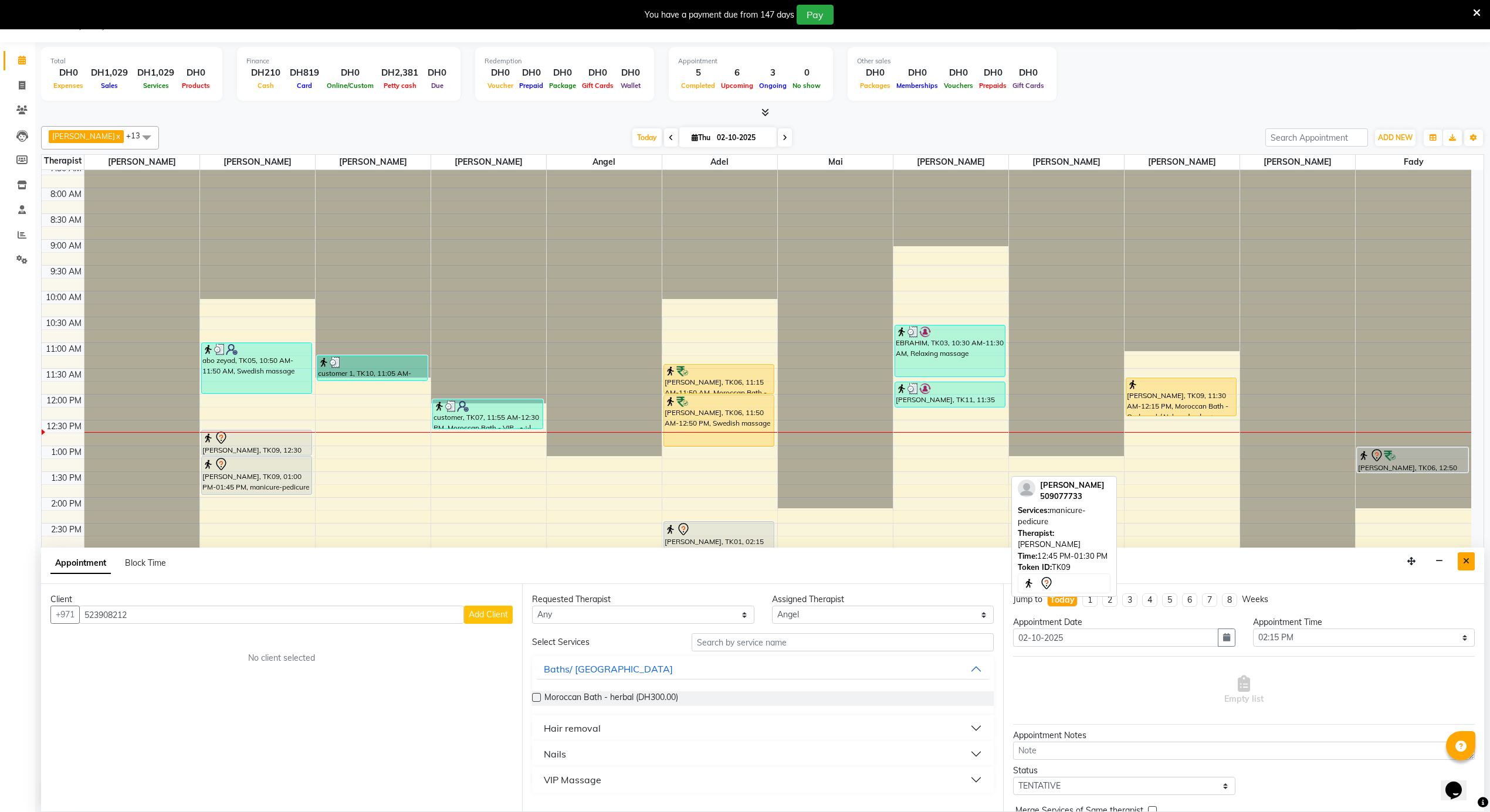
click at [1462, 560] on button "Close" at bounding box center [1466, 561] width 17 height 19
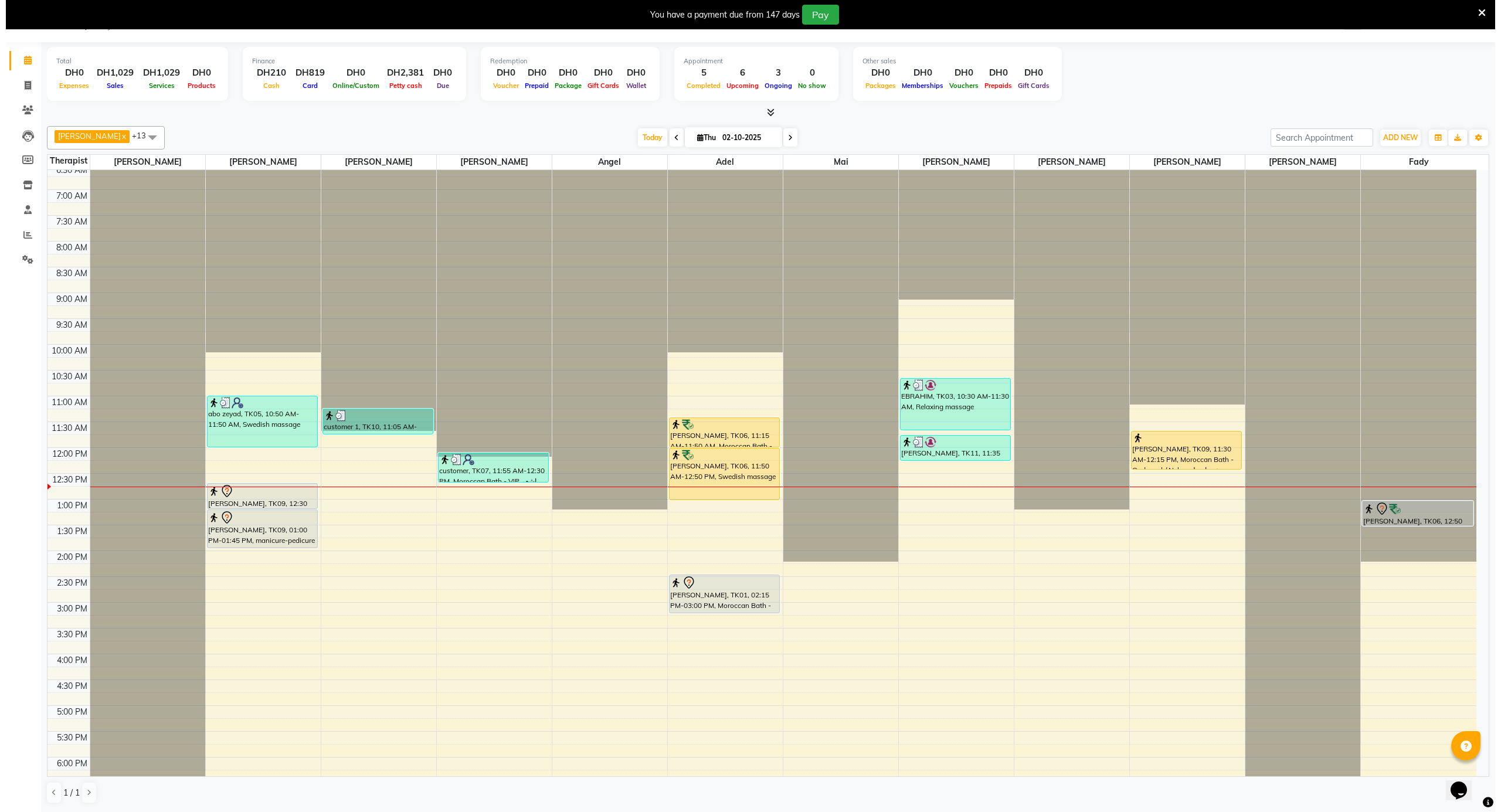
scroll to position [420, 0]
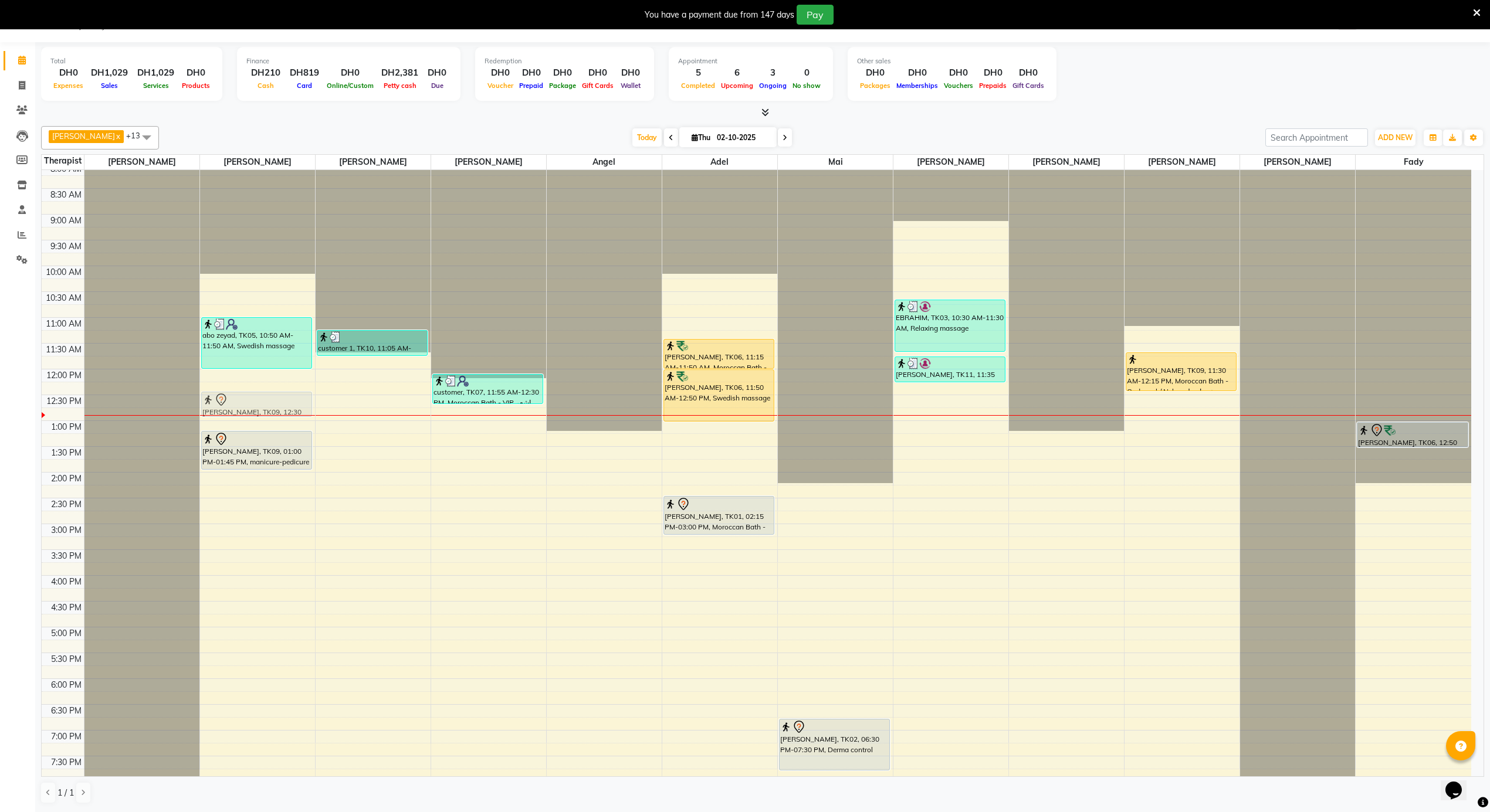
click at [274, 414] on div "abo zeyad, TK05, 10:50 AM-11:50 AM, Swedish massage Ibrahim, TK09, 12:30 PM-01:…" at bounding box center [258, 369] width 115 height 1238
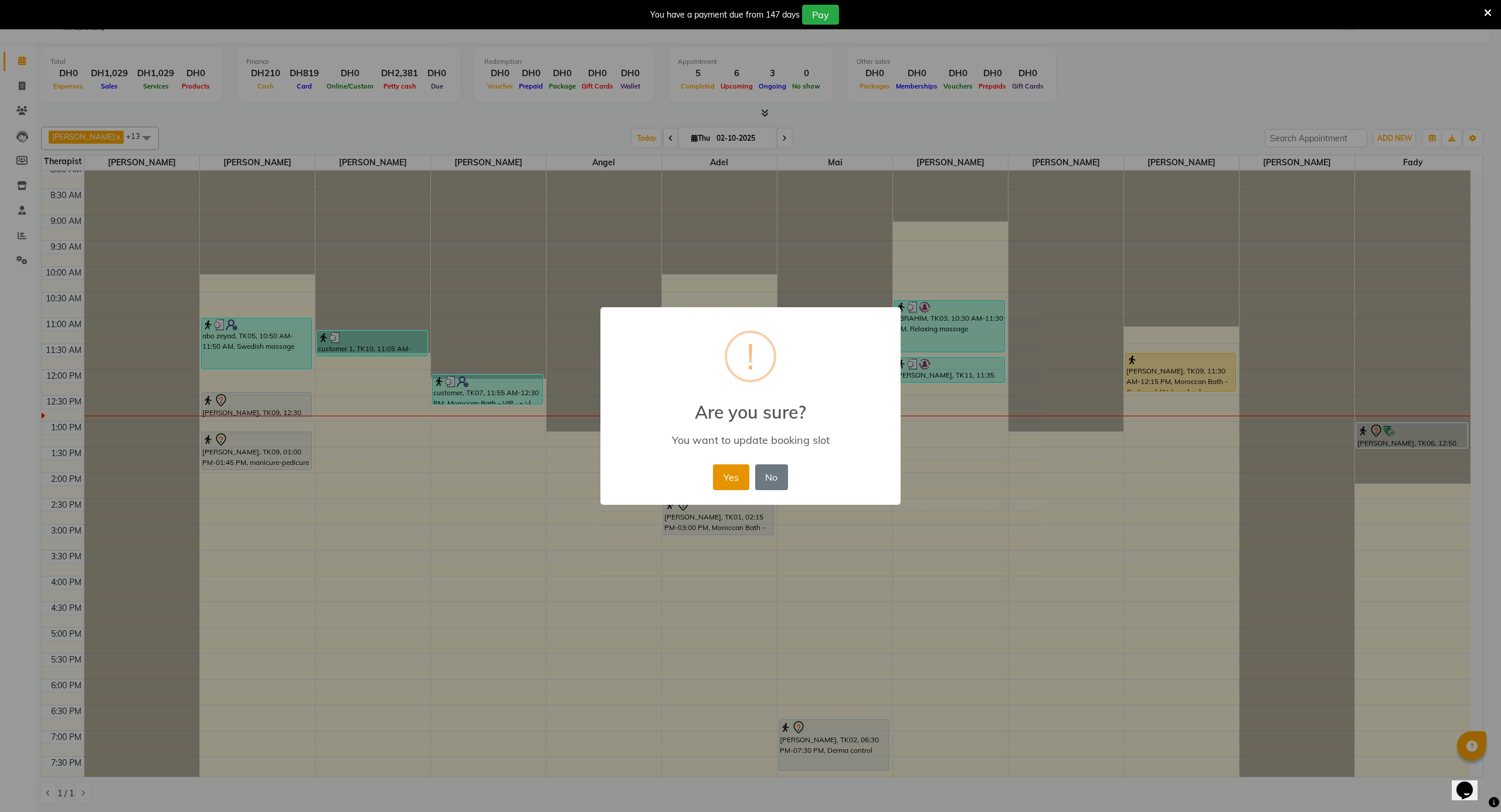
click at [728, 479] on button "Yes" at bounding box center [731, 477] width 36 height 25
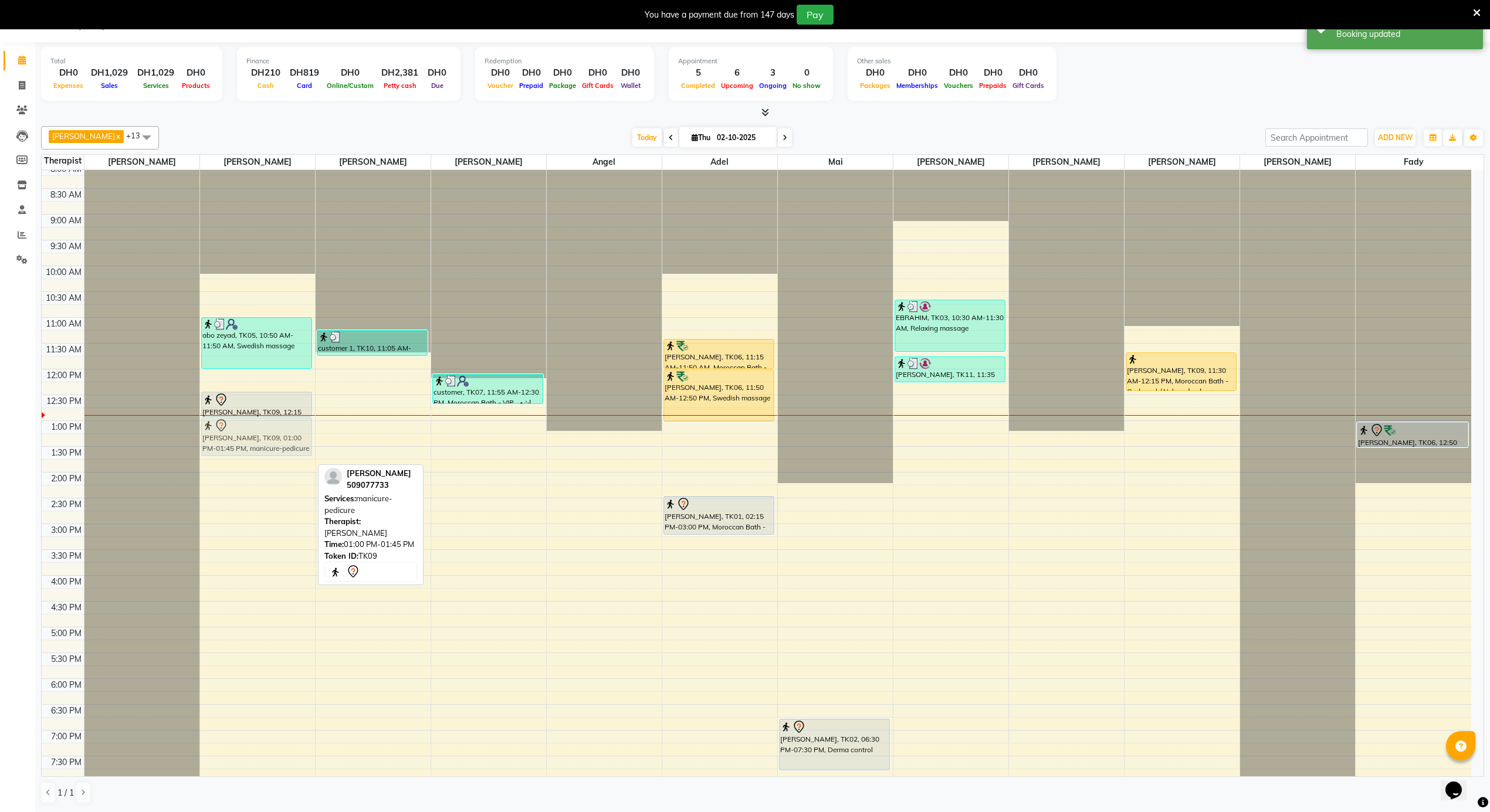
drag, startPoint x: 283, startPoint y: 456, endPoint x: 284, endPoint y: 442, distance: 14.0
click at [284, 442] on div "abo zeyad, TK05, 10:50 AM-11:50 AM, Swedish massage Ibrahim, TK09, 12:15 PM-12:…" at bounding box center [258, 369] width 115 height 1238
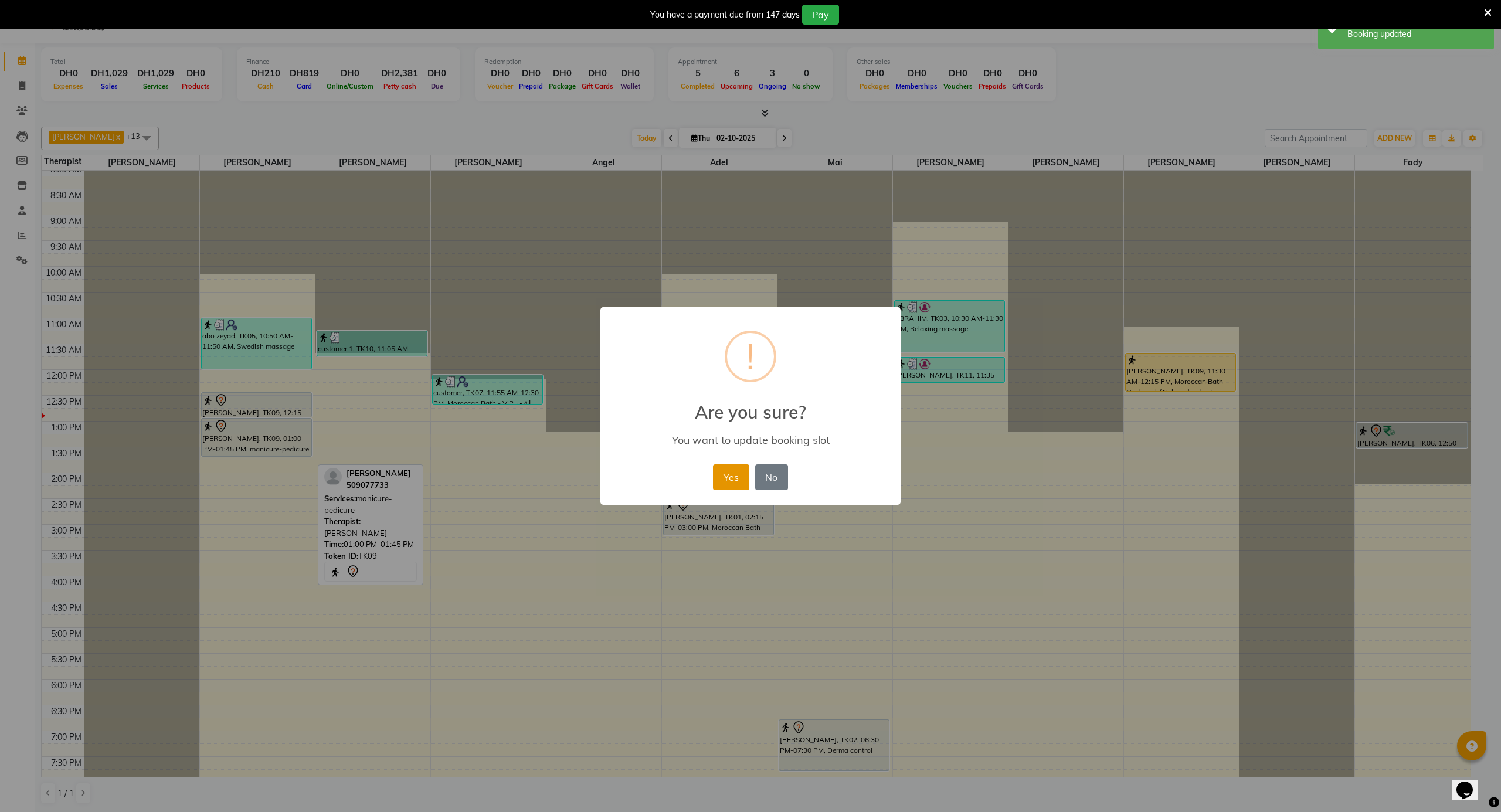
click at [735, 467] on button "Yes" at bounding box center [731, 477] width 36 height 25
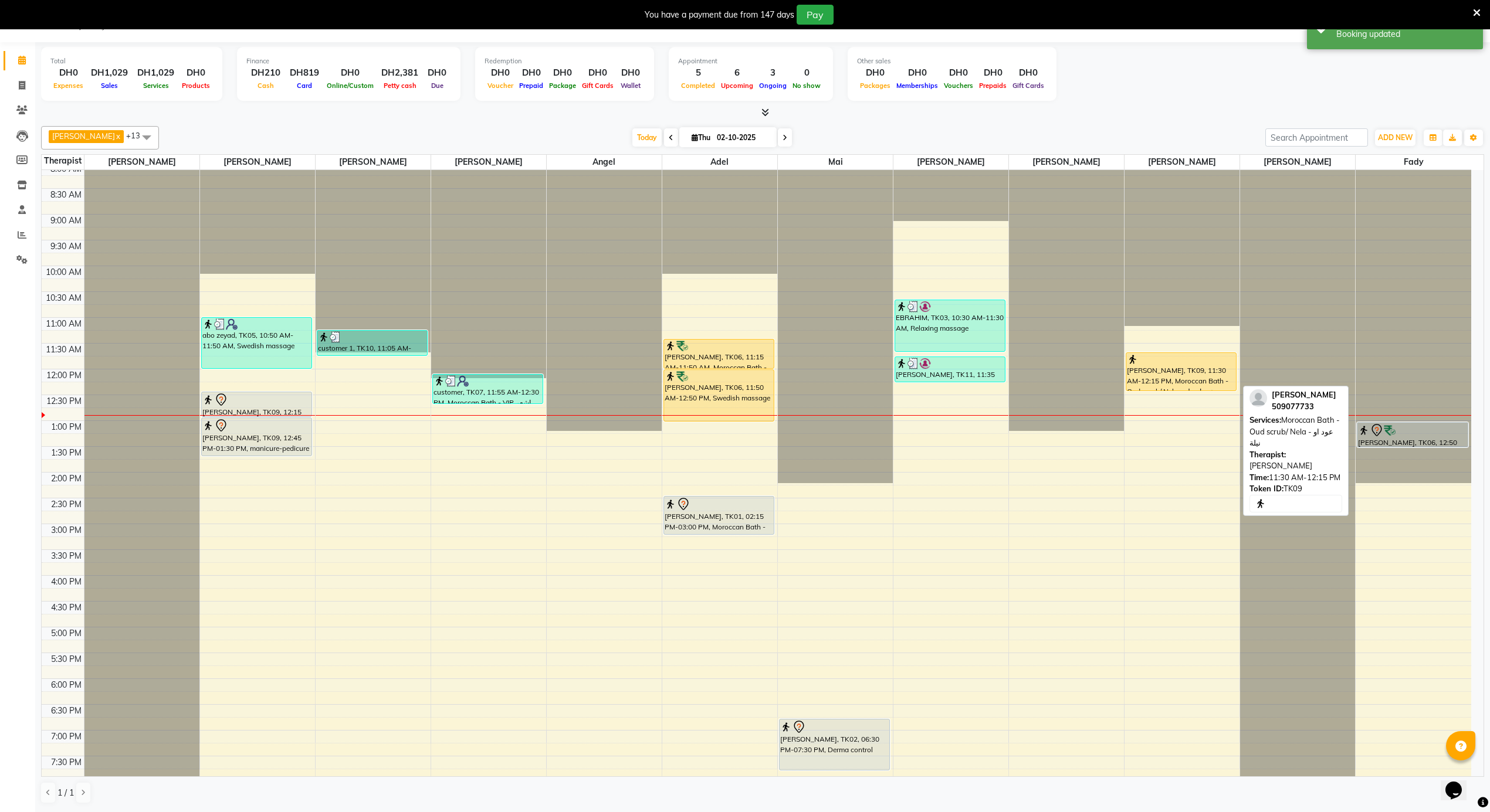
click at [1188, 361] on div at bounding box center [1180, 359] width 108 height 12
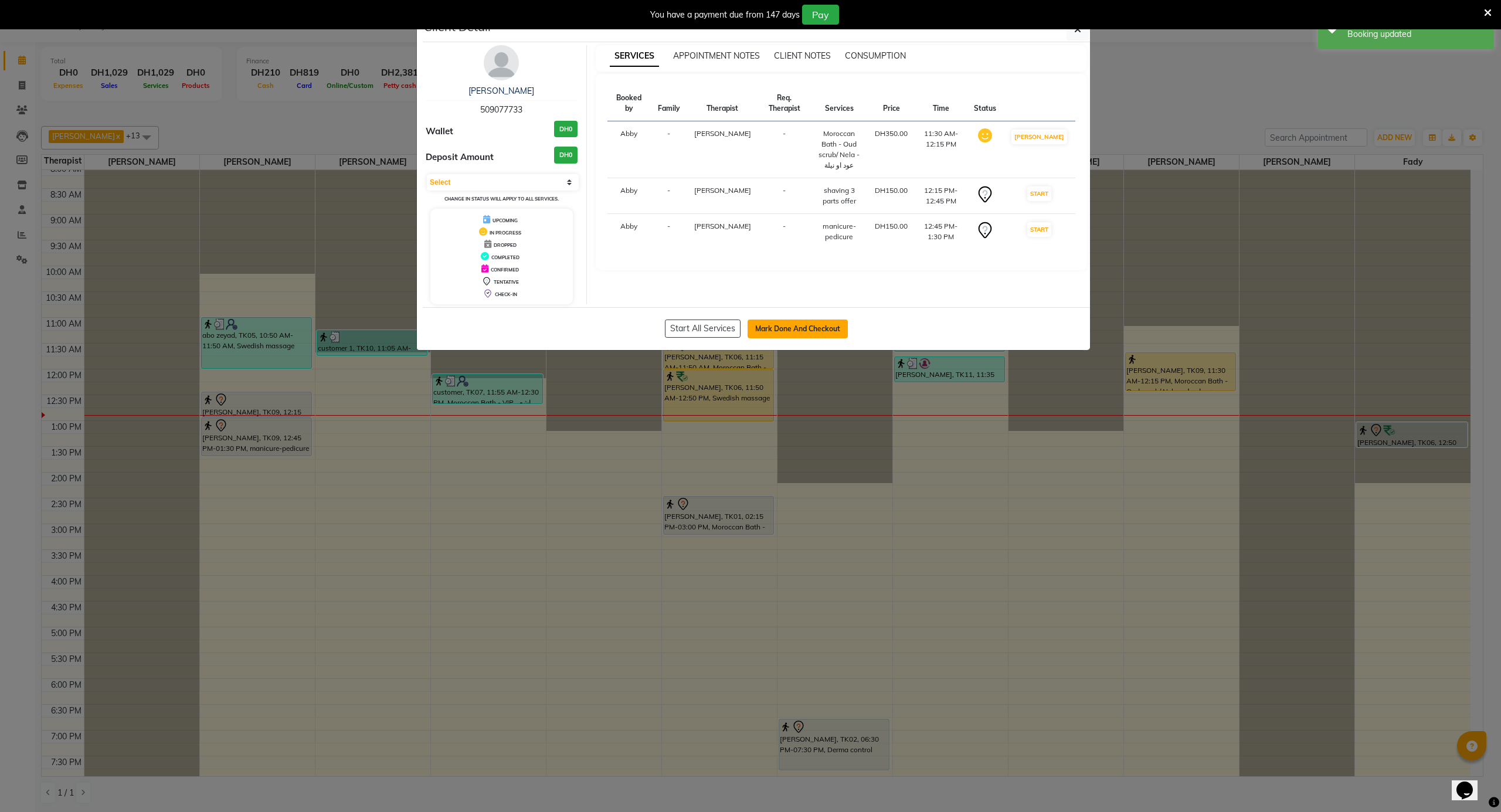
click at [791, 339] on button "Mark Done And Checkout" at bounding box center [797, 328] width 101 height 19
select select "service"
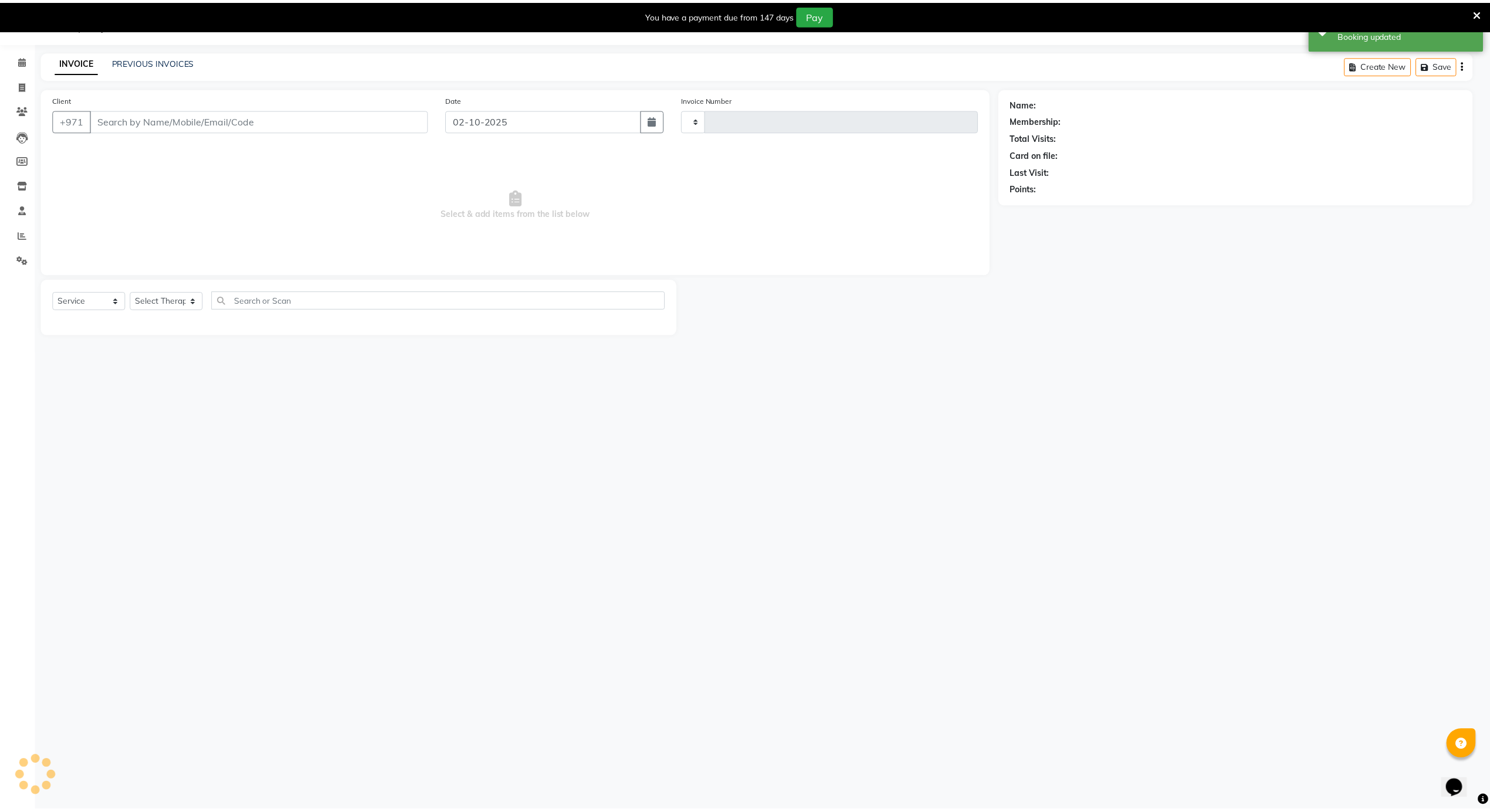
scroll to position [29, 0]
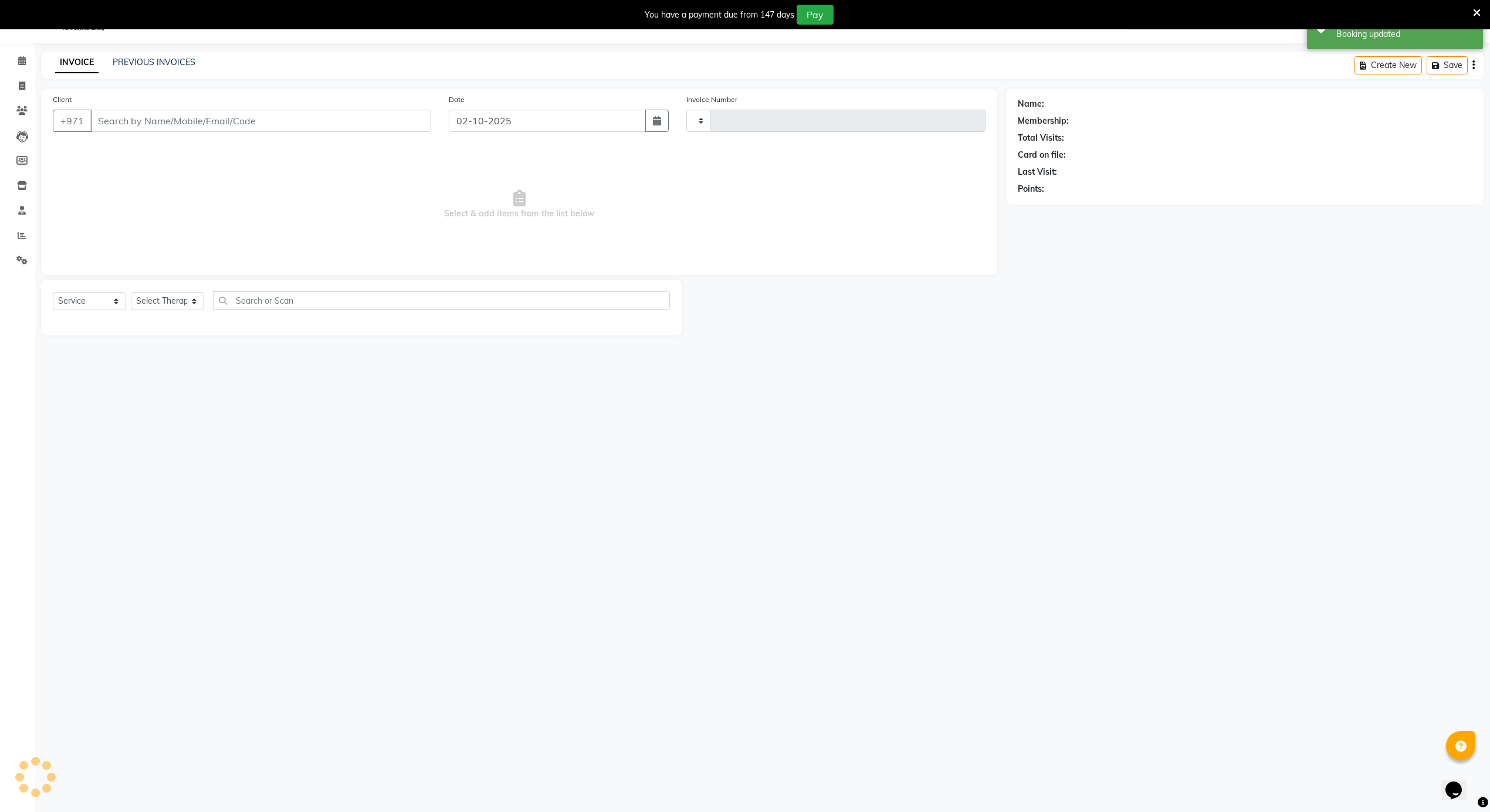
type input "4193"
select select "5688"
type input "509077733"
select select "69203"
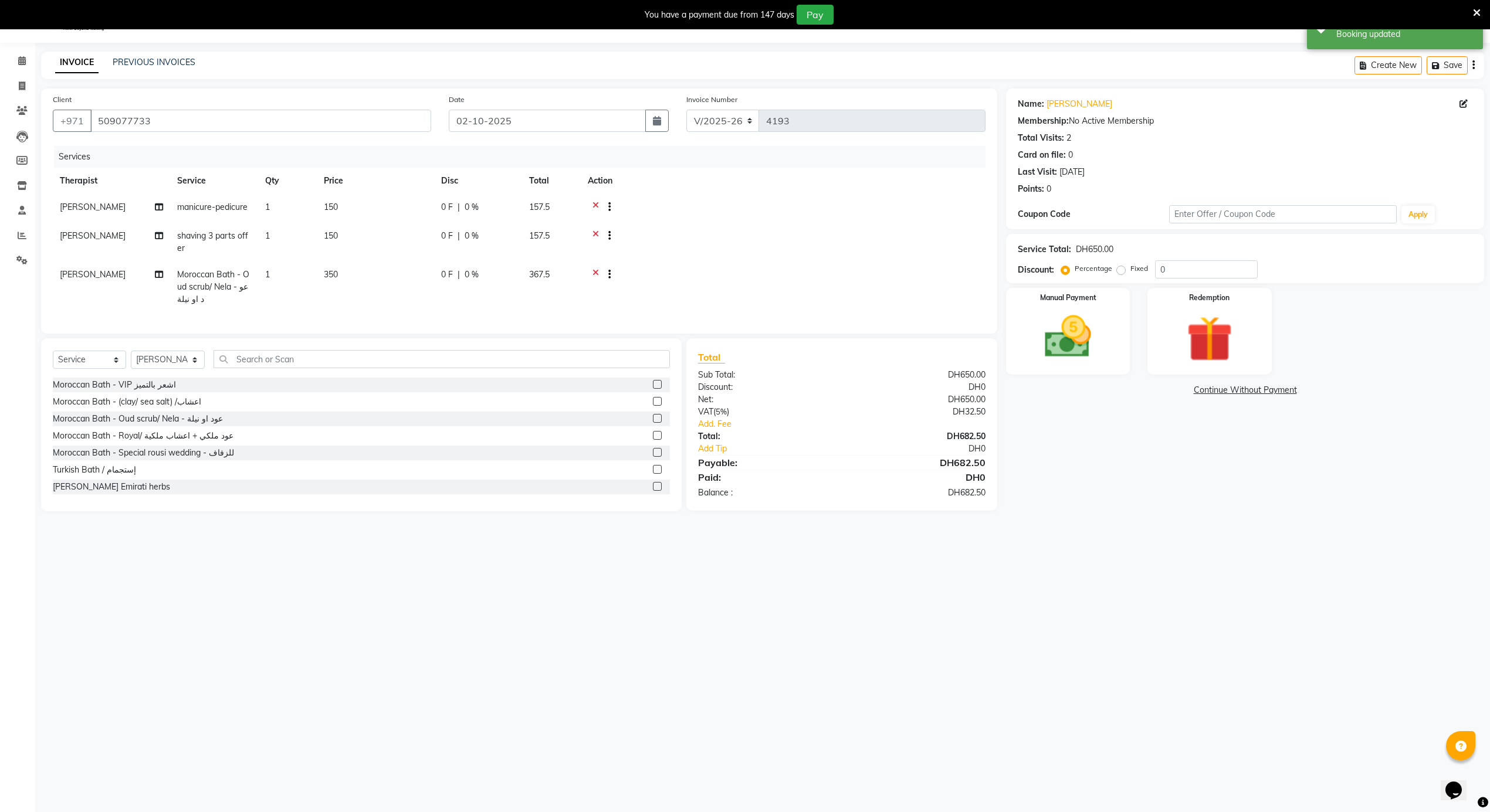
click at [197, 233] on span "shaving 3 parts offer" at bounding box center [212, 241] width 71 height 22
select select "38890"
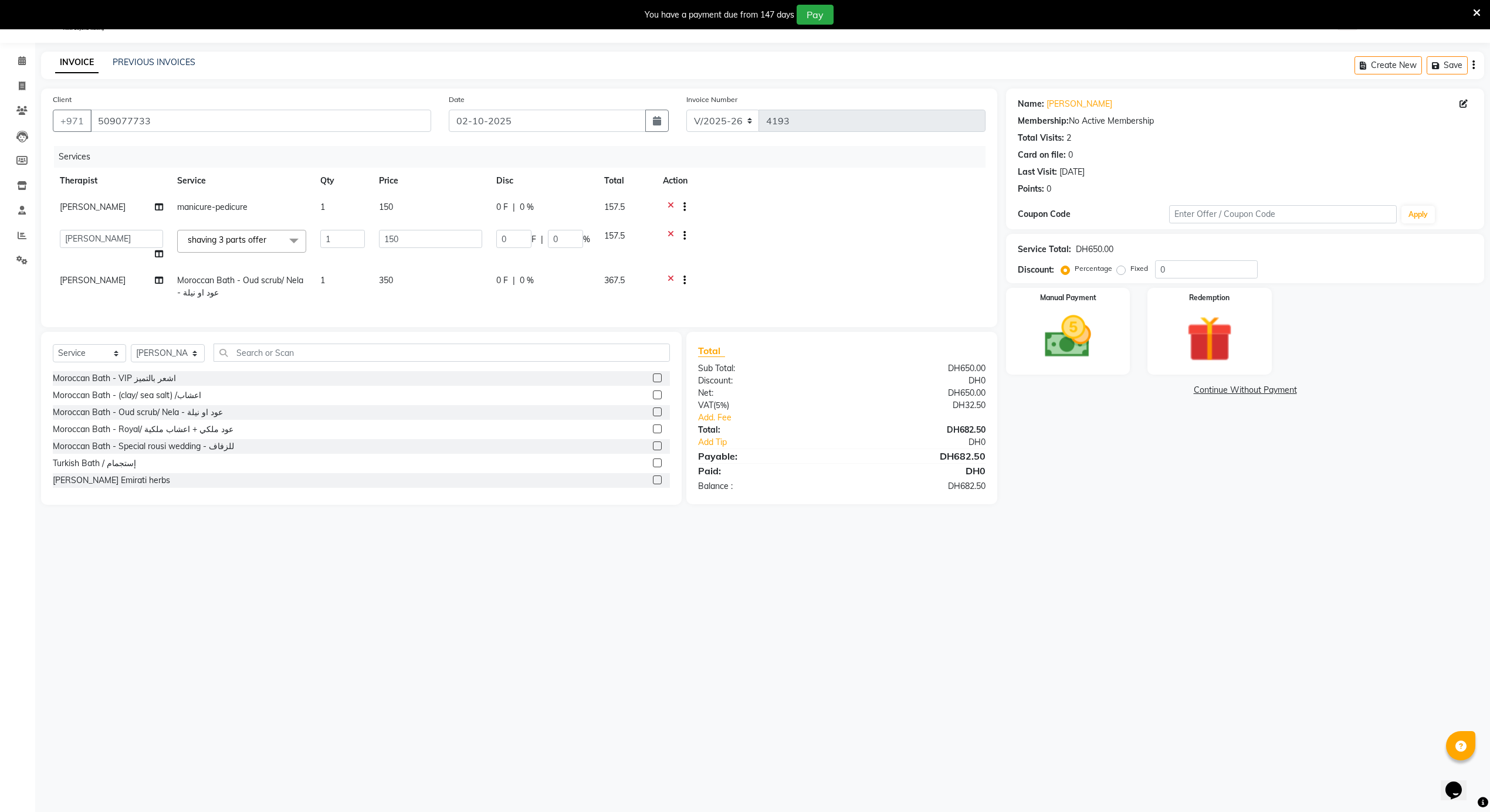
click at [205, 237] on span "shaving 3 parts offer" at bounding box center [227, 239] width 79 height 11
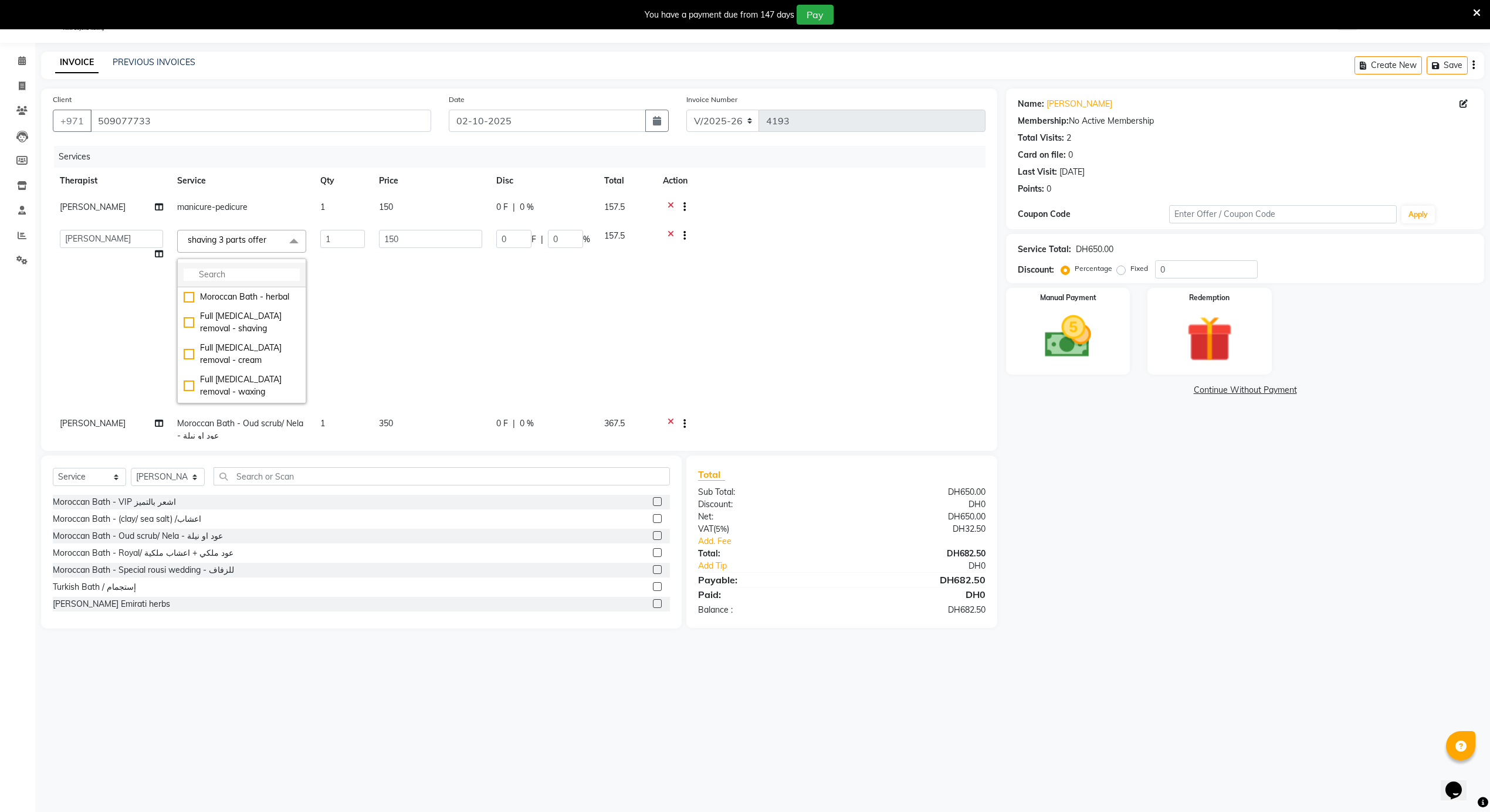
click at [242, 280] on input "multiselect-search" at bounding box center [241, 274] width 116 height 13
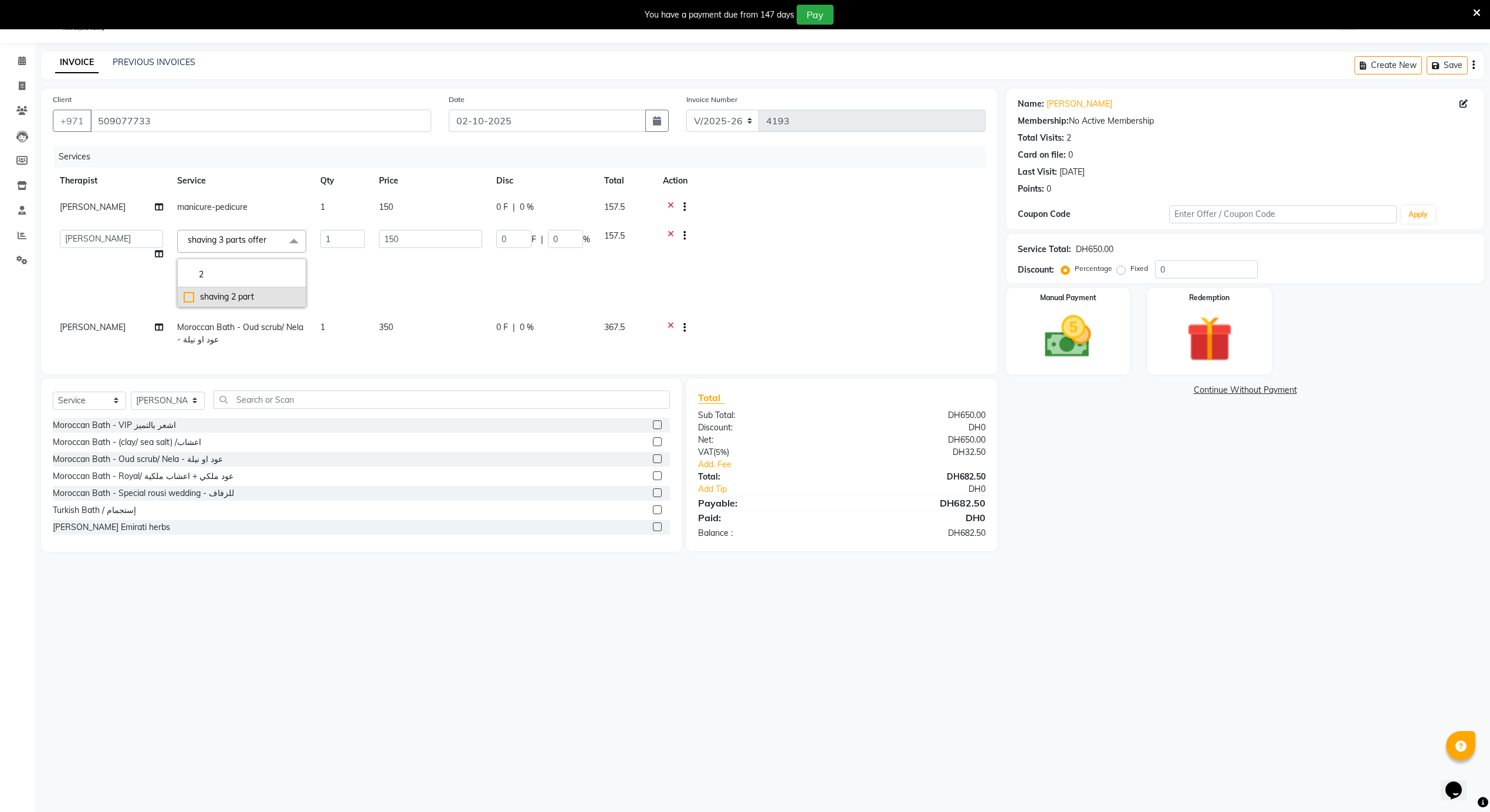
type input "2"
click at [231, 295] on div "shaving 2 part" at bounding box center [241, 297] width 116 height 13
checkbox input "true"
type input "120"
click at [1223, 499] on div "Name: Ibrahim Membership: No Active Membership Total Visits: 2 Card on file: 0 …" at bounding box center [1249, 320] width 487 height 464
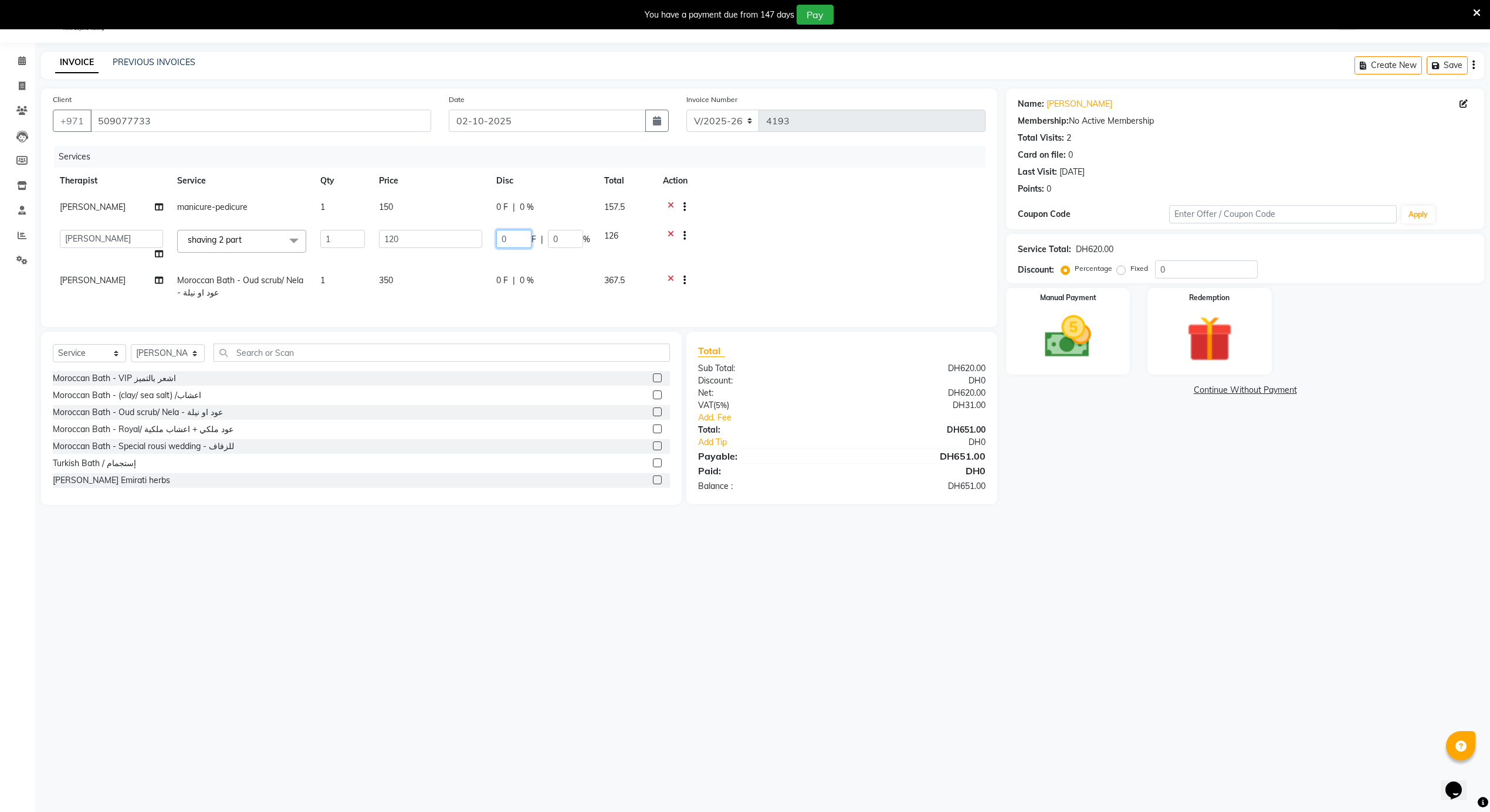
drag, startPoint x: 510, startPoint y: 237, endPoint x: 493, endPoint y: 232, distance: 17.7
click at [493, 232] on td "0 F | 0 %" at bounding box center [543, 245] width 108 height 45
type input "20"
click at [1137, 461] on div "Name: Ibrahim Membership: No Active Membership Total Visits: 2 Card on file: 0 …" at bounding box center [1249, 297] width 487 height 417
click at [452, 265] on span "0 F" at bounding box center [447, 264] width 12 height 13
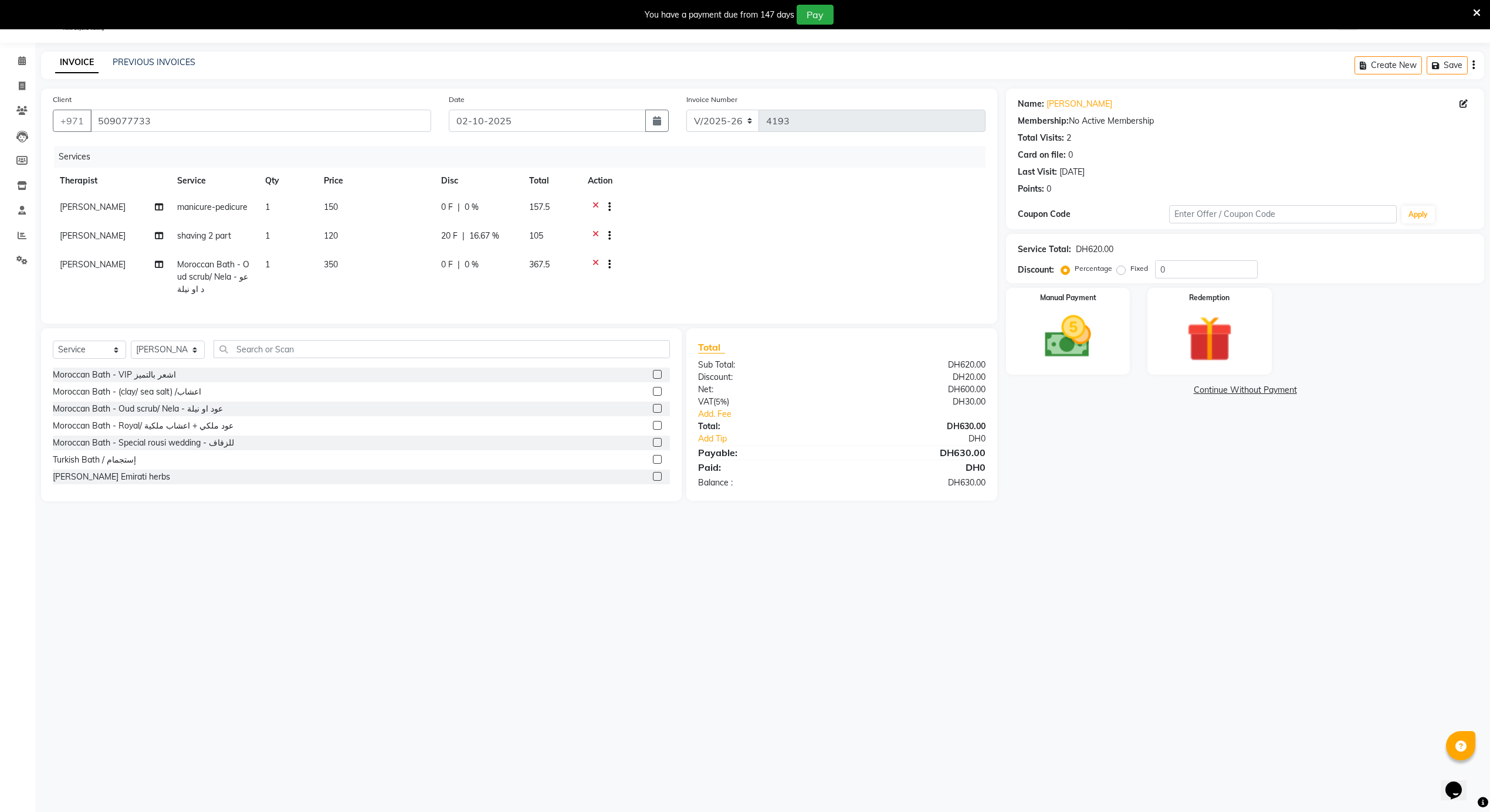
select select "69203"
drag, startPoint x: 508, startPoint y: 267, endPoint x: 492, endPoint y: 267, distance: 16.0
click at [492, 267] on td "0 F | 0 %" at bounding box center [543, 276] width 108 height 50
type input "100"
click at [1325, 448] on div "Name: Ibrahim Membership: No Active Membership Total Visits: 2 Card on file: 0 …" at bounding box center [1249, 295] width 487 height 413
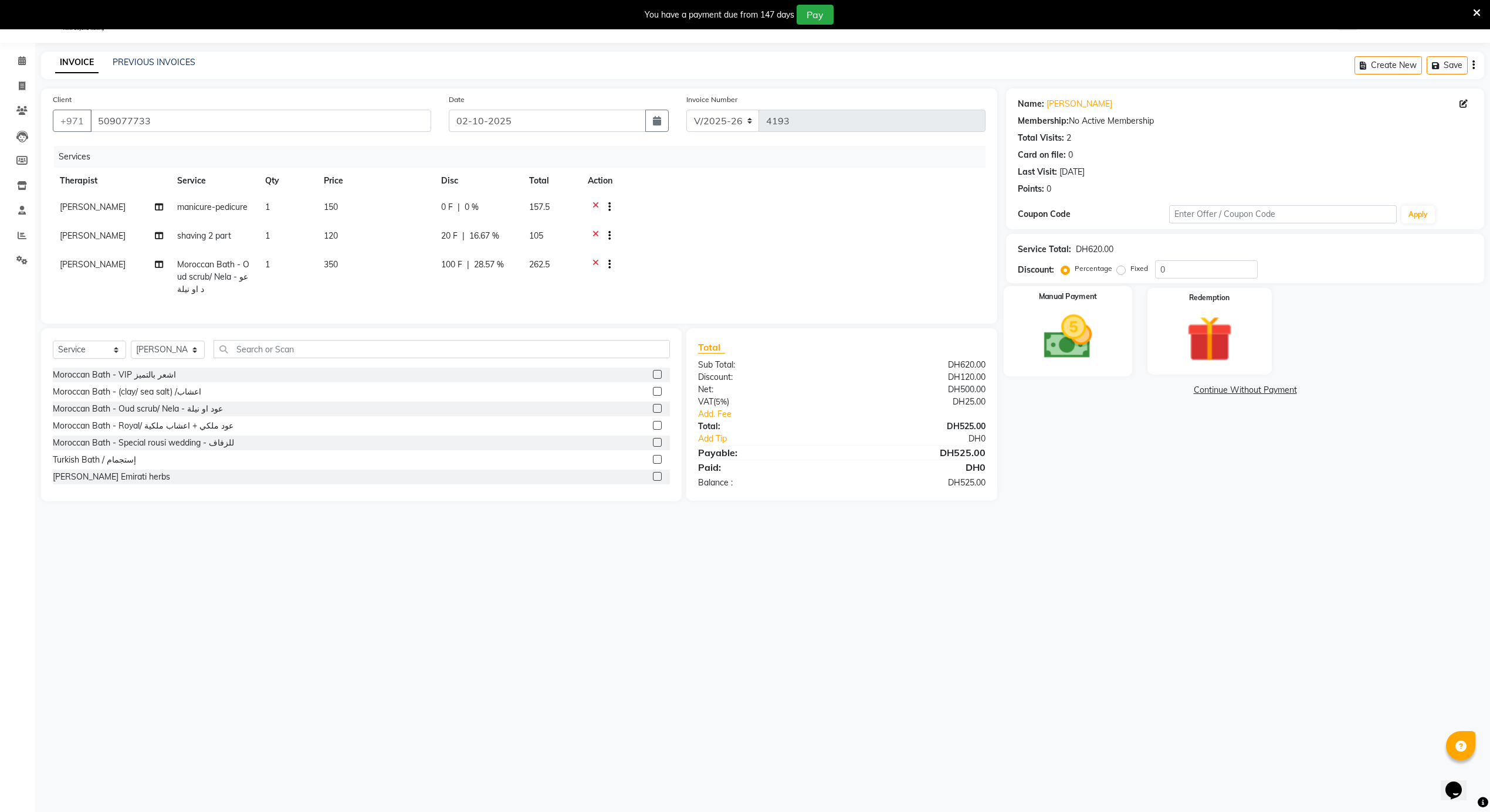
click at [1081, 350] on img at bounding box center [1068, 337] width 79 height 56
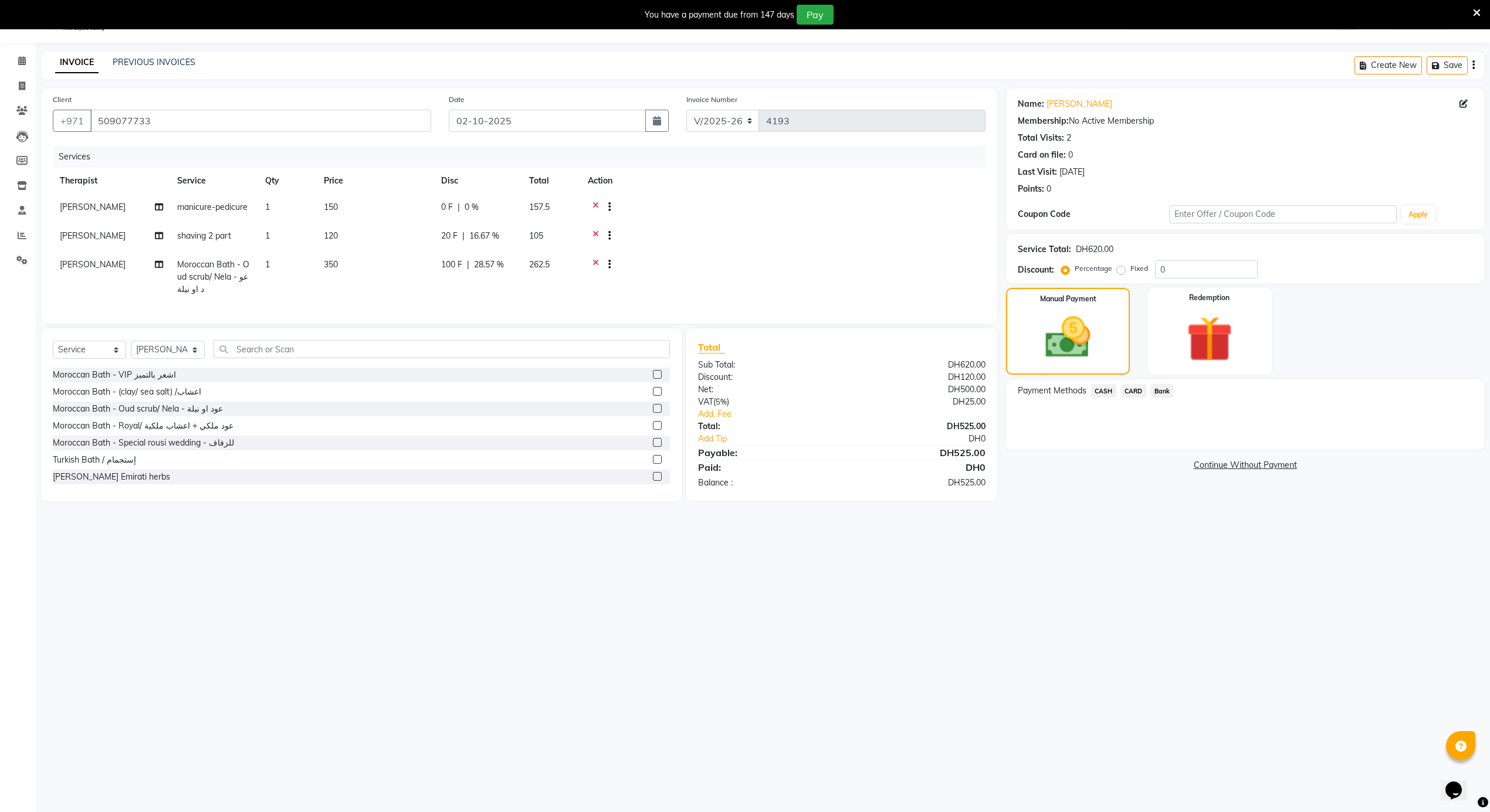
click at [1137, 387] on span "CARD" at bounding box center [1134, 391] width 25 height 14
click at [1218, 453] on button "Add Payment" at bounding box center [1323, 453] width 298 height 19
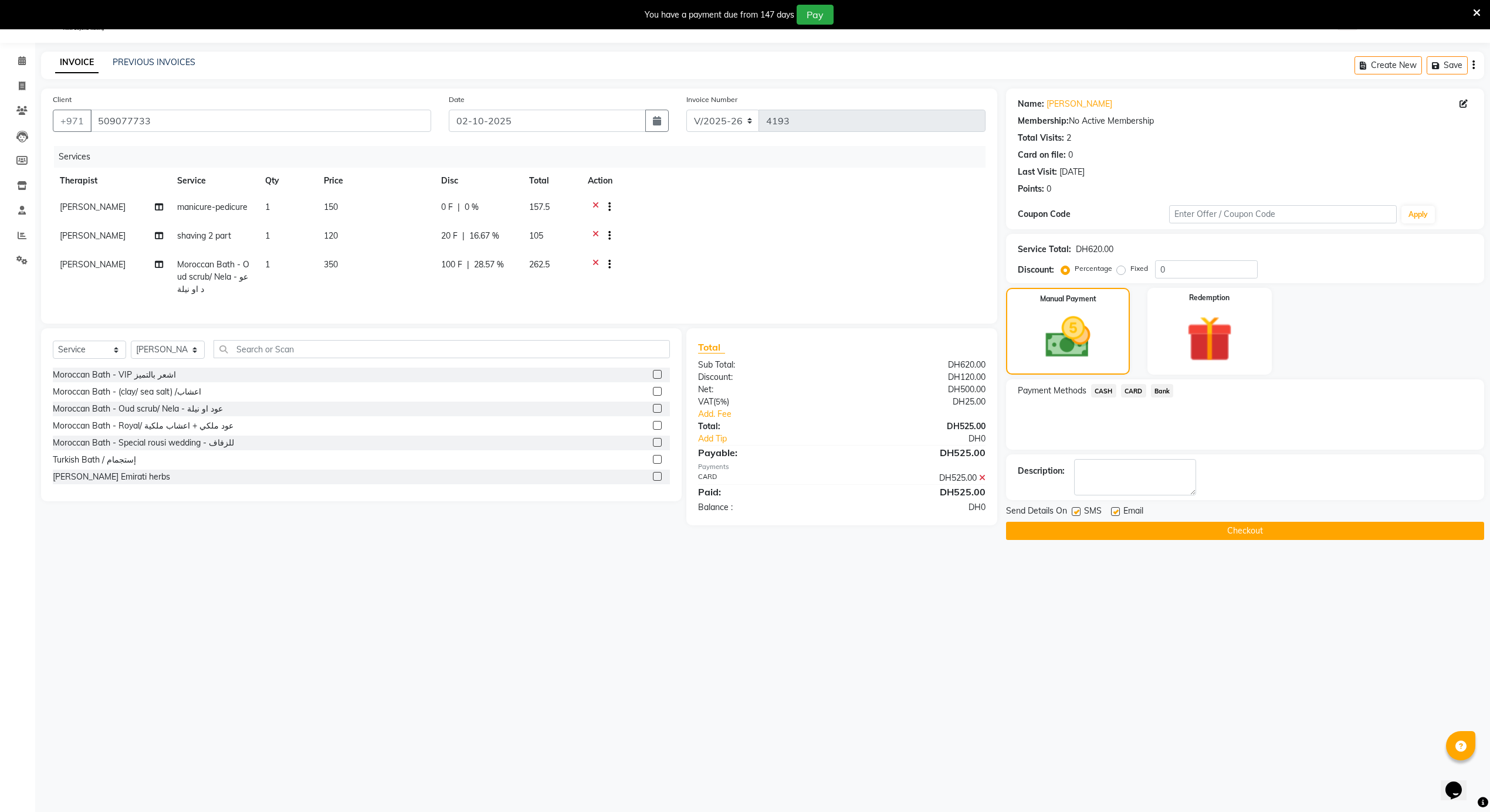
click at [1116, 512] on label at bounding box center [1115, 511] width 9 height 9
click at [1116, 512] on input "checkbox" at bounding box center [1115, 512] width 8 height 8
checkbox input "false"
drag, startPoint x: 1075, startPoint y: 513, endPoint x: 1080, endPoint y: 526, distance: 13.9
click at [1075, 513] on label at bounding box center [1076, 511] width 9 height 9
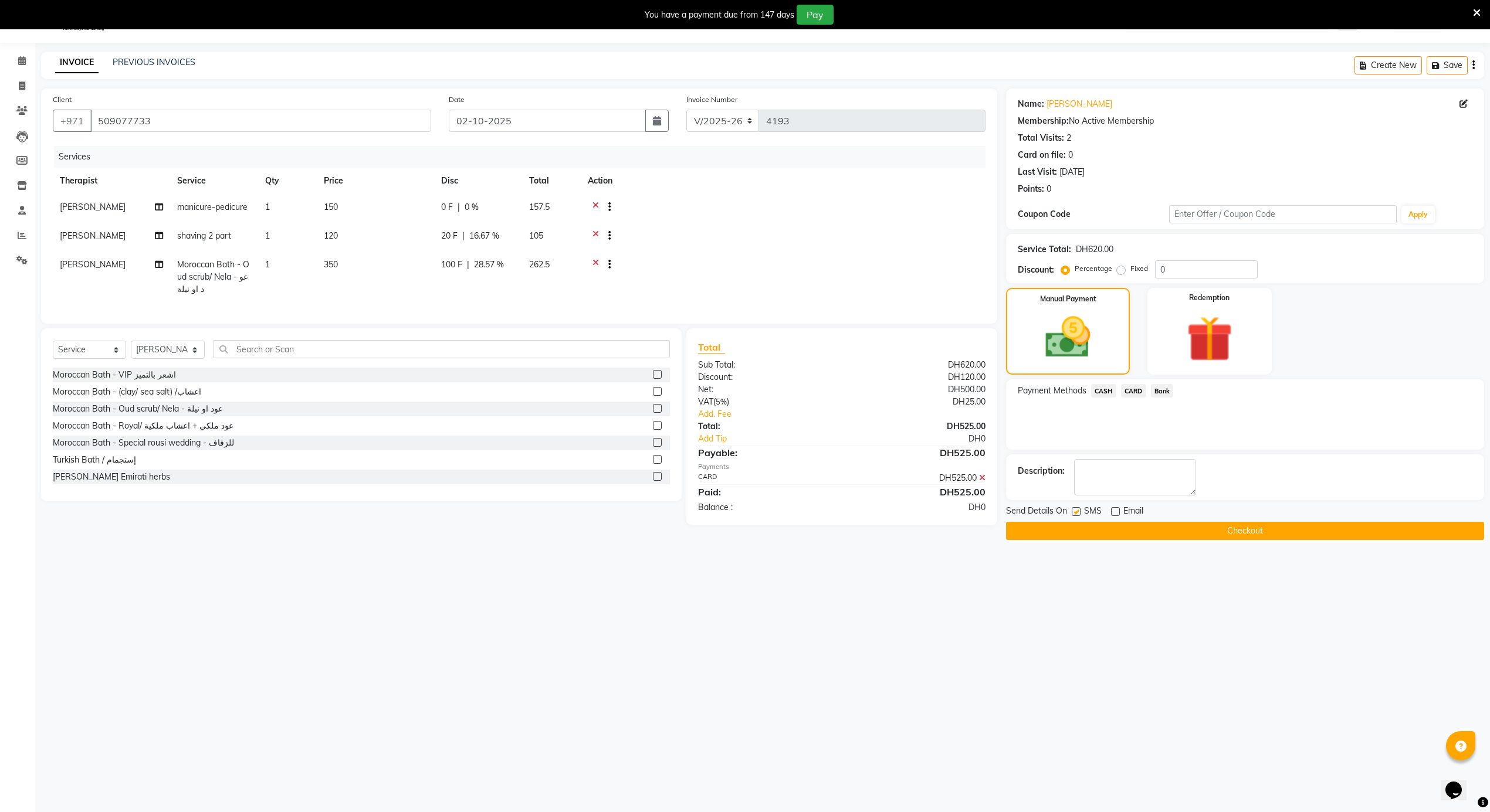
click at [1075, 513] on input "checkbox" at bounding box center [1076, 512] width 8 height 8
checkbox input "false"
click at [1081, 536] on button "Checkout" at bounding box center [1245, 531] width 478 height 19
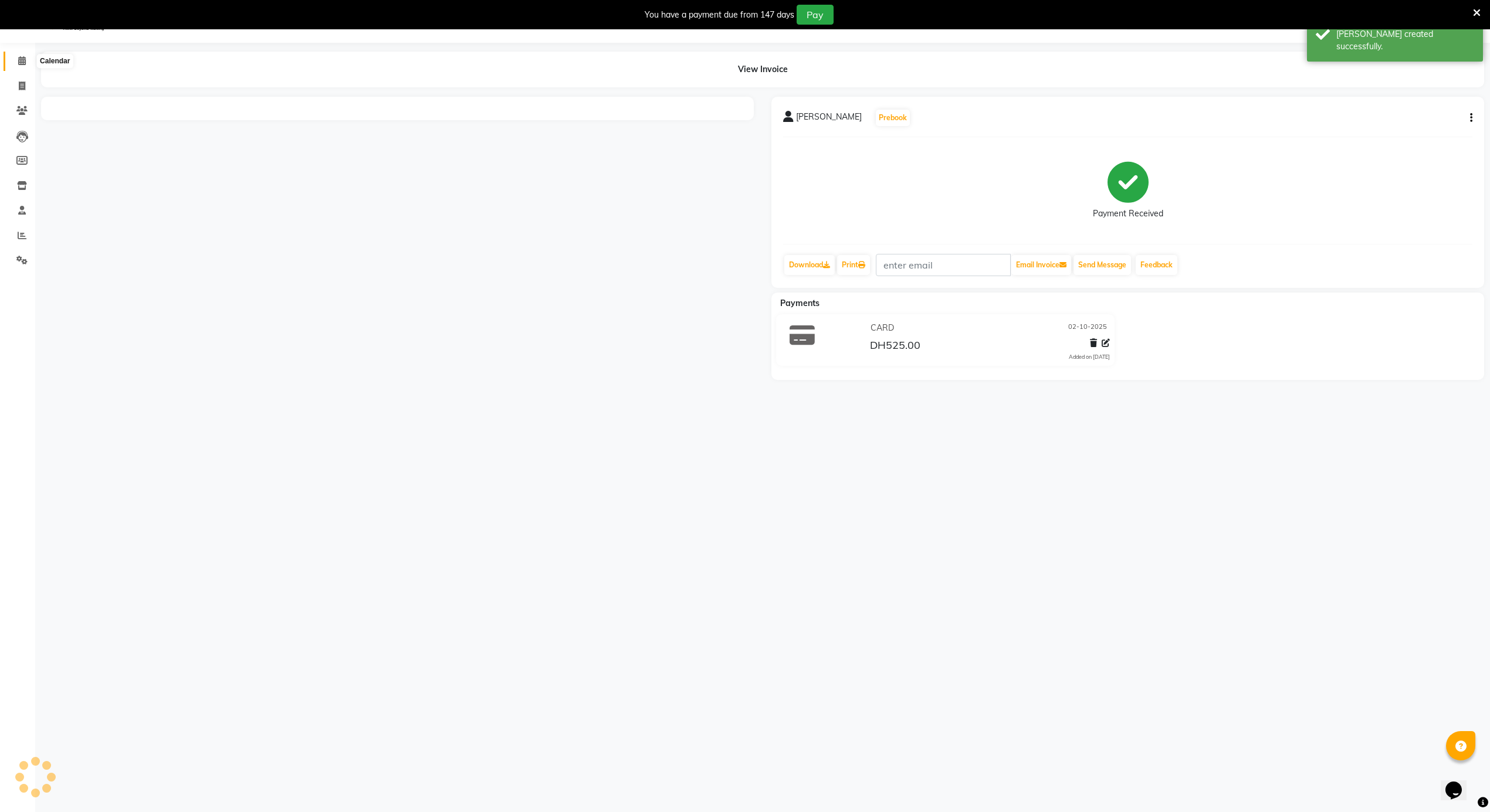
click at [19, 62] on icon at bounding box center [22, 61] width 8 height 9
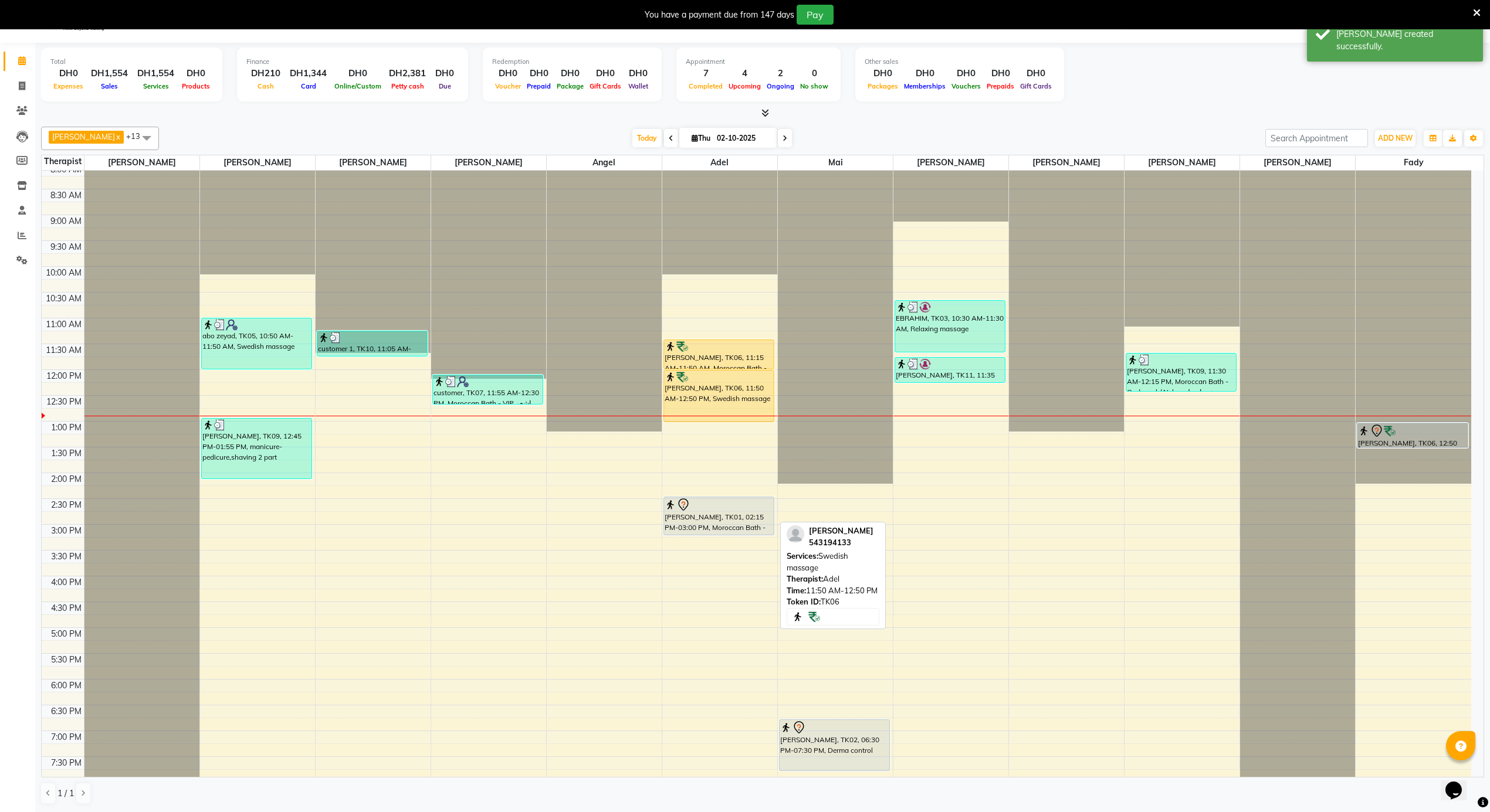
scroll to position [471, 0]
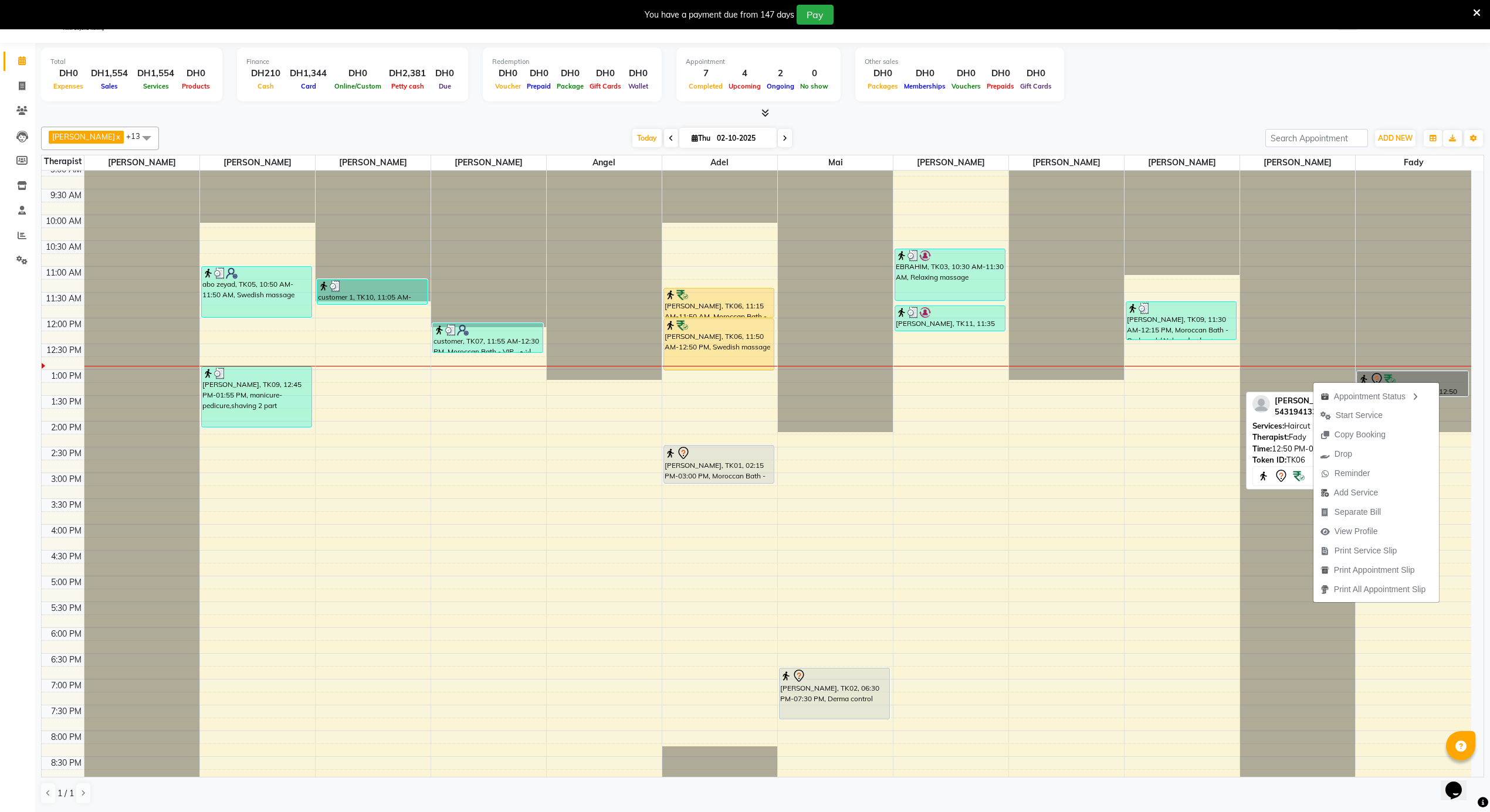
click at [1446, 379] on link "Stefano, TK06, 12:50 PM-01:20 PM, Haircut" at bounding box center [1413, 384] width 111 height 25
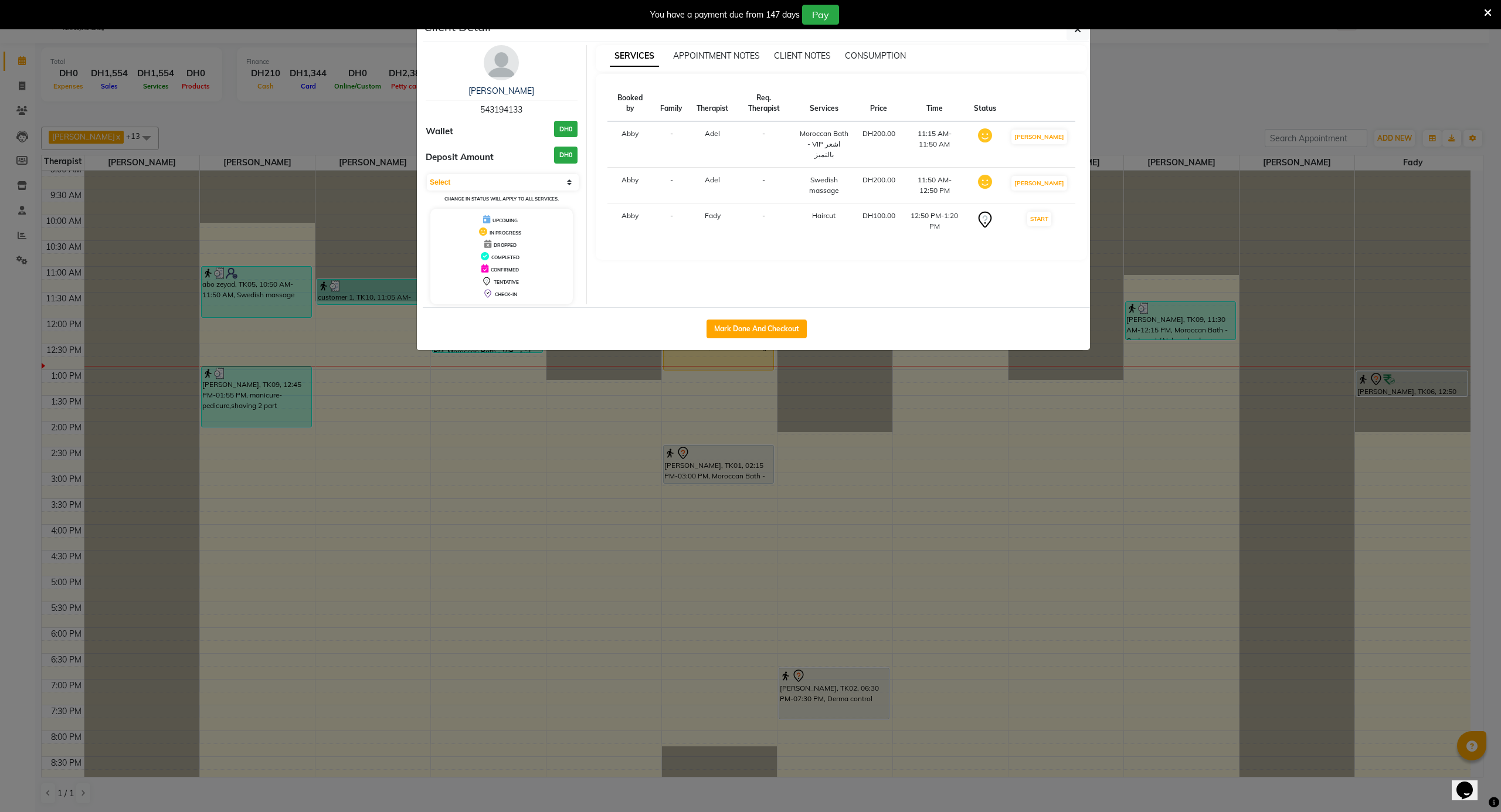
click at [1315, 454] on ngb-modal-window "Client Detail Stefano 543194133 Wallet DH0 Deposit Amount DH0 Select IN SERVICE…" at bounding box center [750, 406] width 1501 height 812
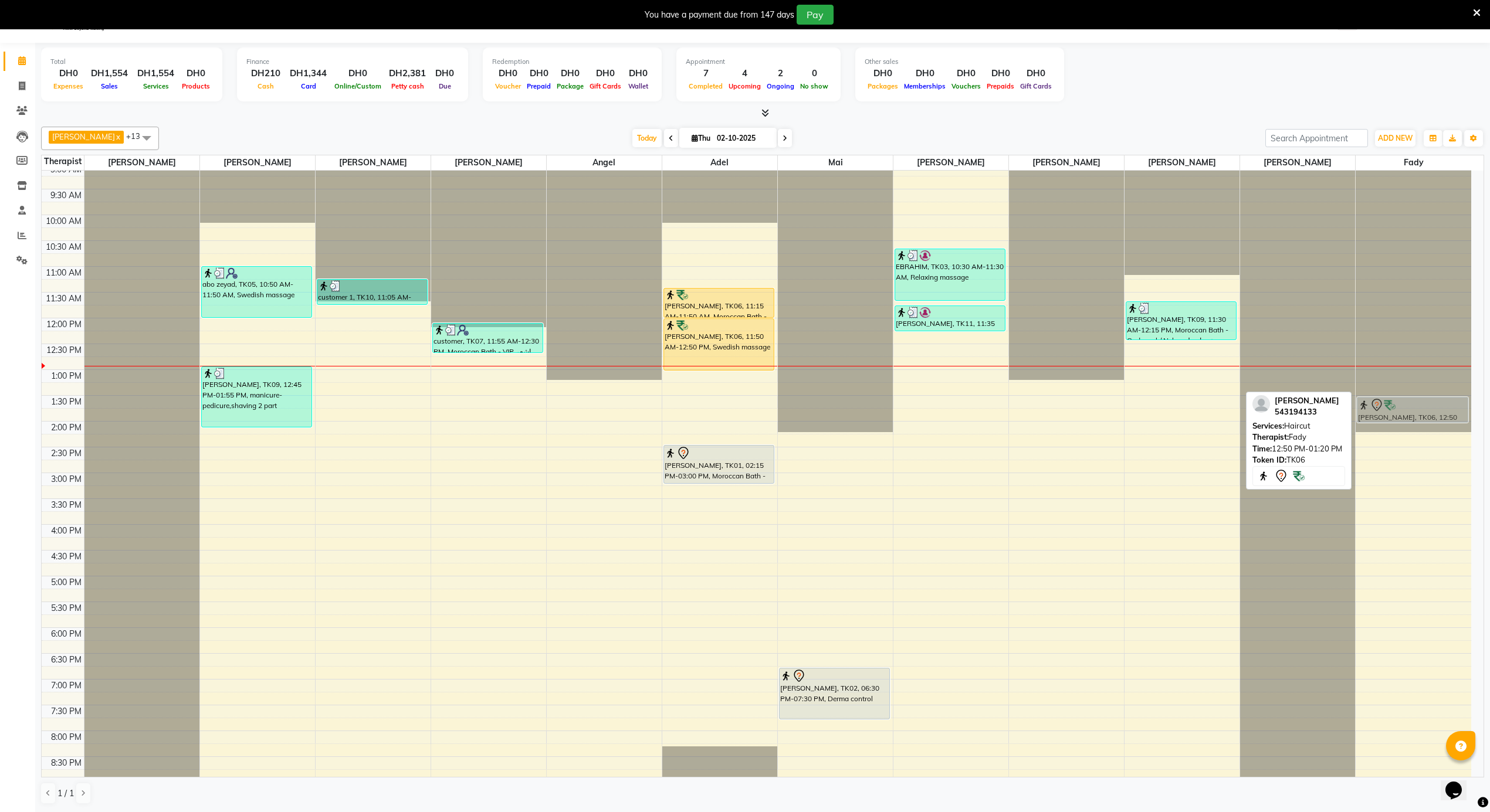
drag, startPoint x: 1409, startPoint y: 387, endPoint x: 1411, endPoint y: 411, distance: 24.1
click at [1411, 411] on div "Stefano, TK06, 12:50 PM-01:20 PM, Haircut Stefano, TK06, 12:50 PM-01:20 PM, Hai…" at bounding box center [1414, 318] width 115 height 1238
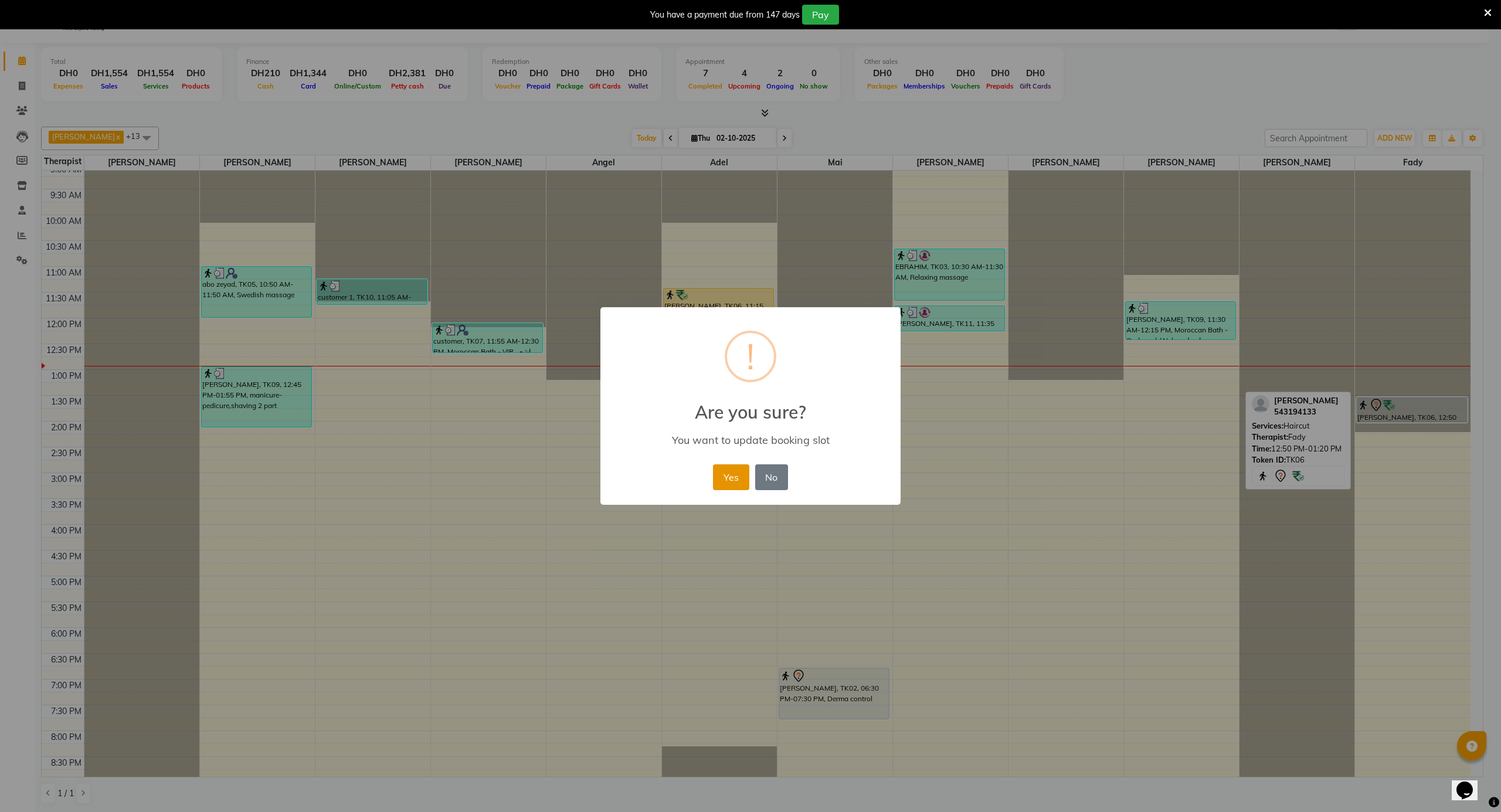
click at [732, 485] on button "Yes" at bounding box center [731, 477] width 36 height 25
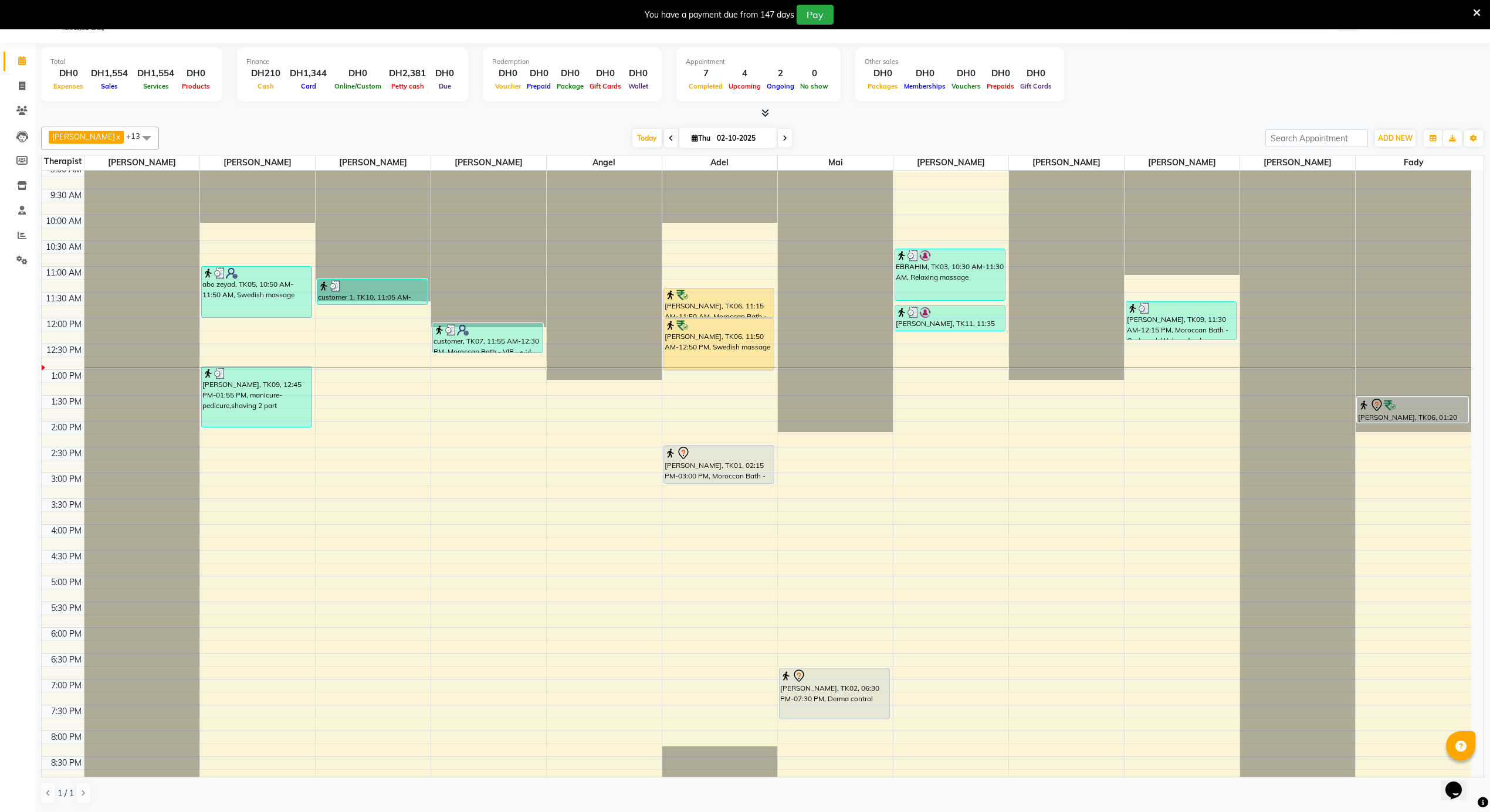
click at [936, 645] on div "12:00 AM 12:30 AM 1:00 AM 1:30 AM 2:00 AM 2:30 AM 3:00 AM 3:30 AM 4:00 AM 4:30 …" at bounding box center [757, 318] width 1429 height 1238
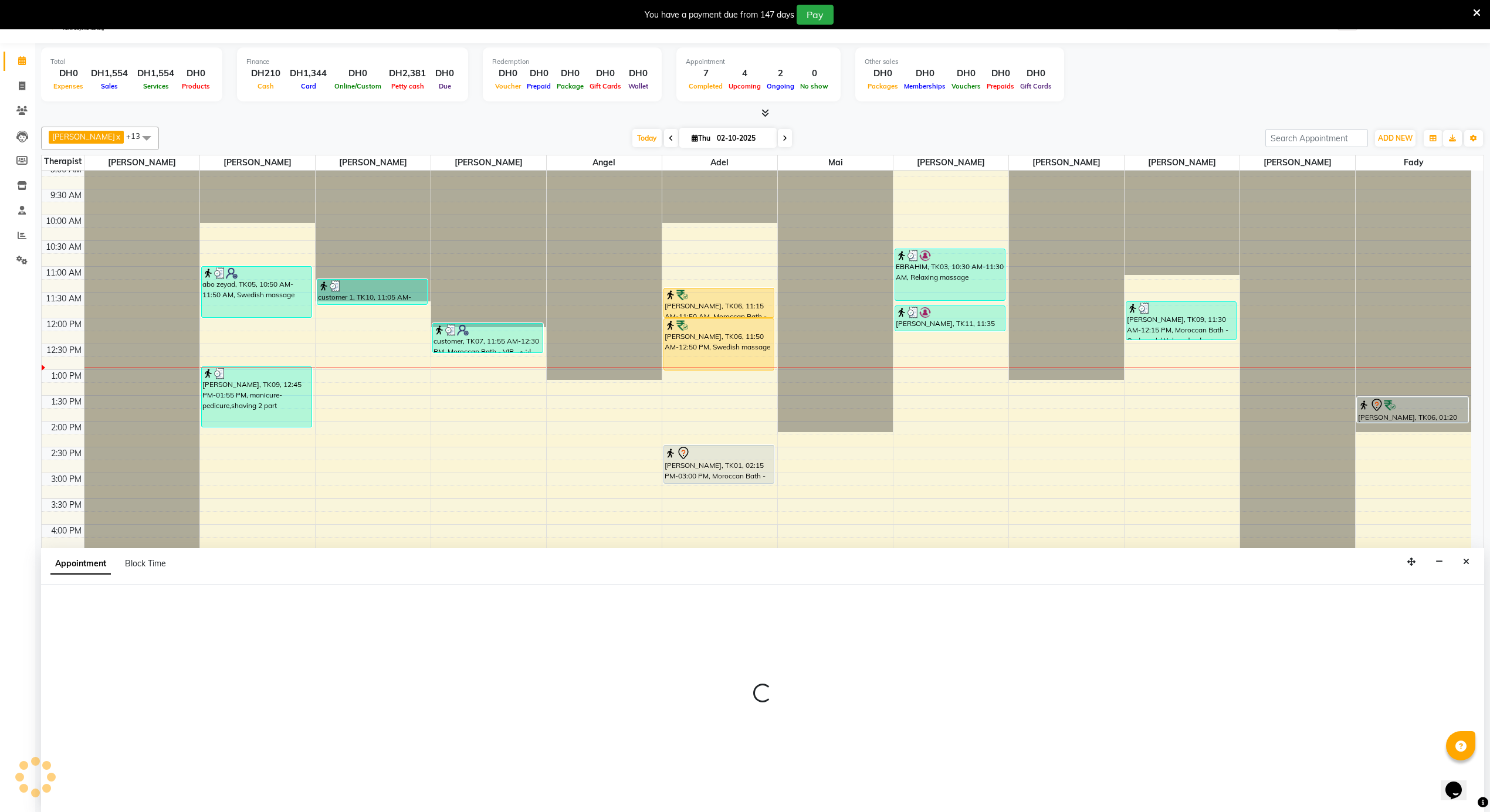
scroll to position [30, 0]
select select "58774"
select select "1080"
select select "tentative"
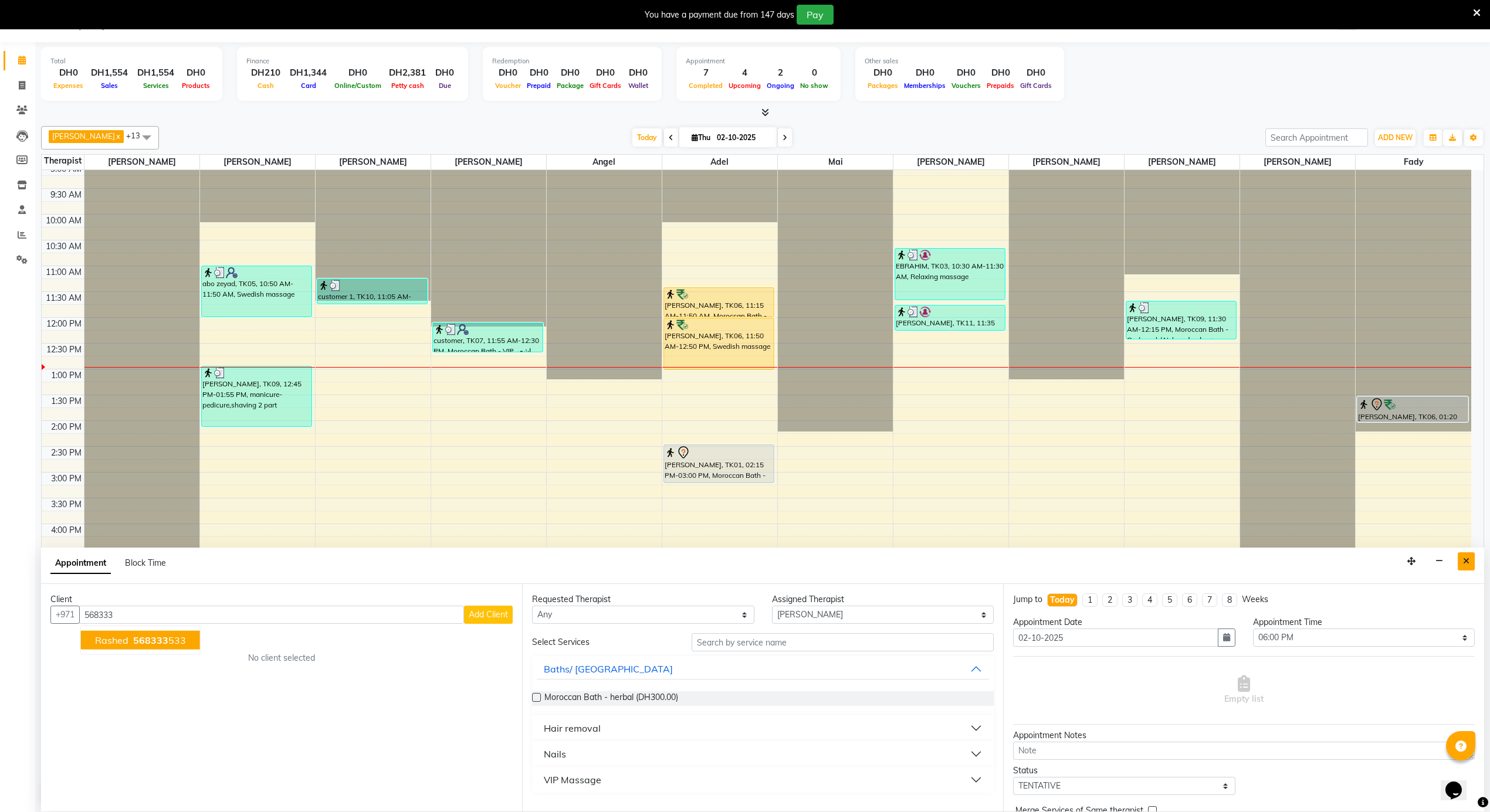
type input "568333"
click at [1472, 562] on button "Close" at bounding box center [1466, 561] width 17 height 19
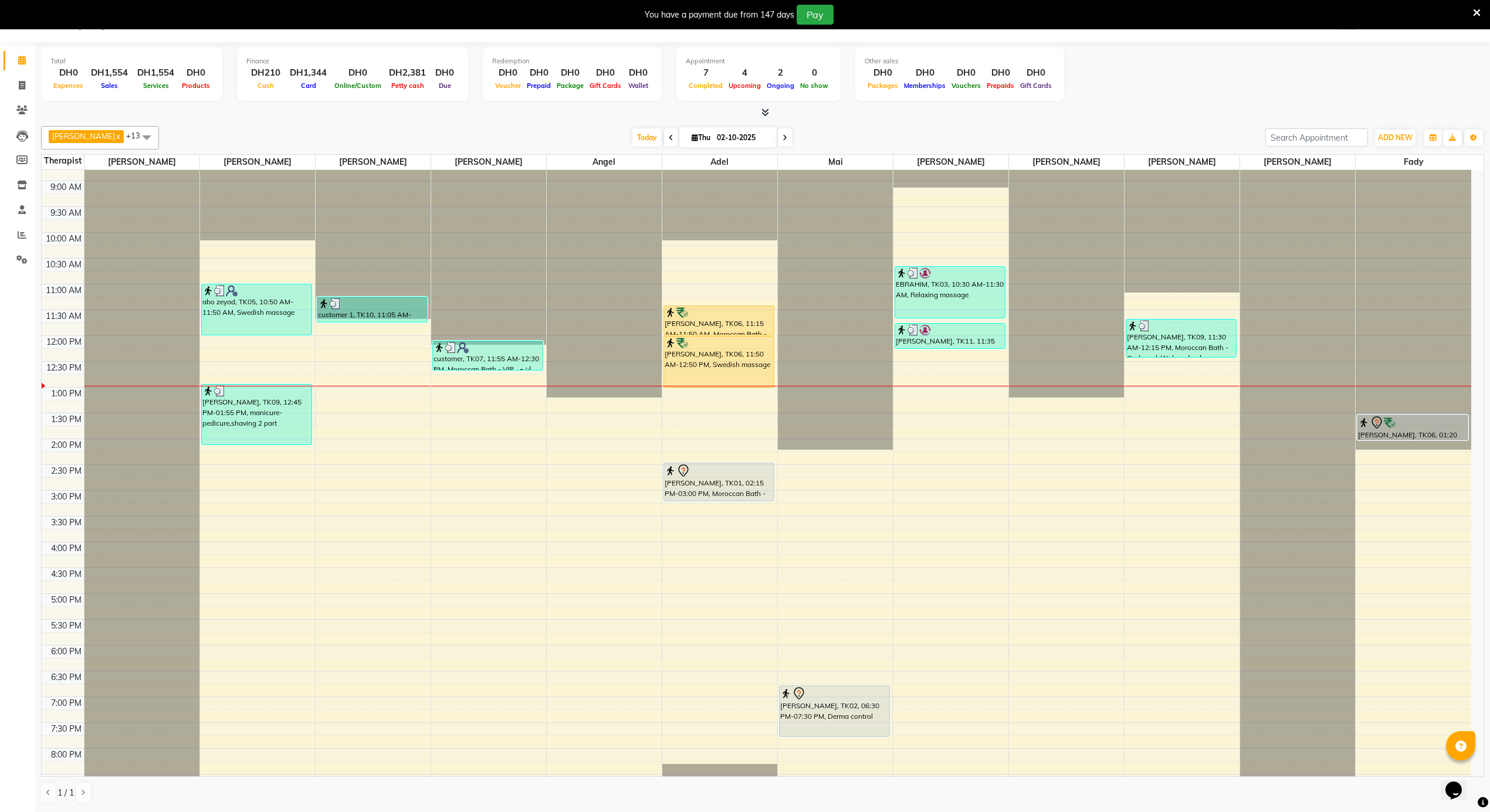
scroll to position [471, 0]
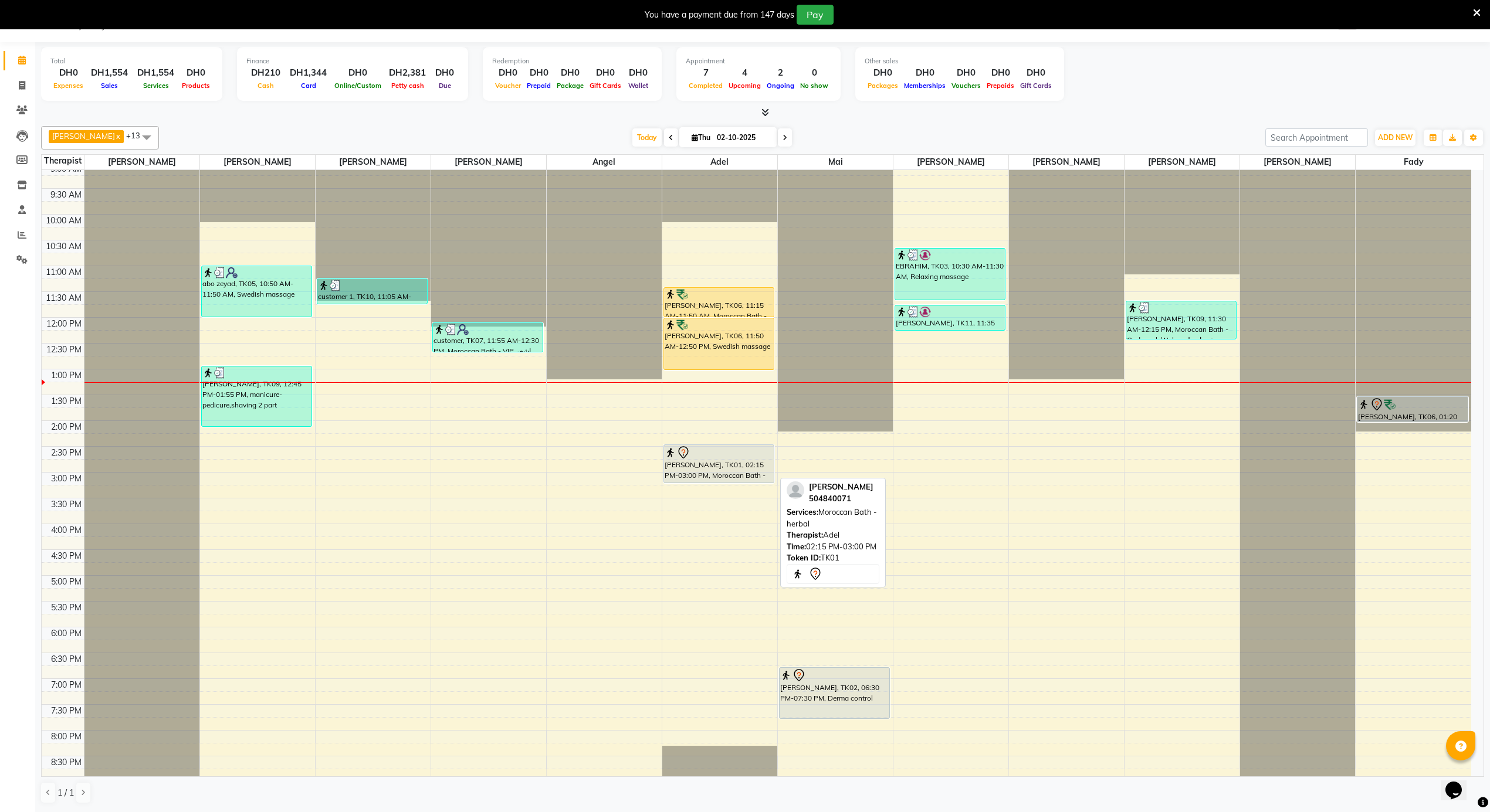
click at [744, 467] on div "BASEM ALMANSORI, TK01, 02:15 PM-03:00 PM, Moroccan Bath - herbal" at bounding box center [719, 464] width 109 height 37
click at [710, 456] on div at bounding box center [719, 453] width 108 height 14
select select "7"
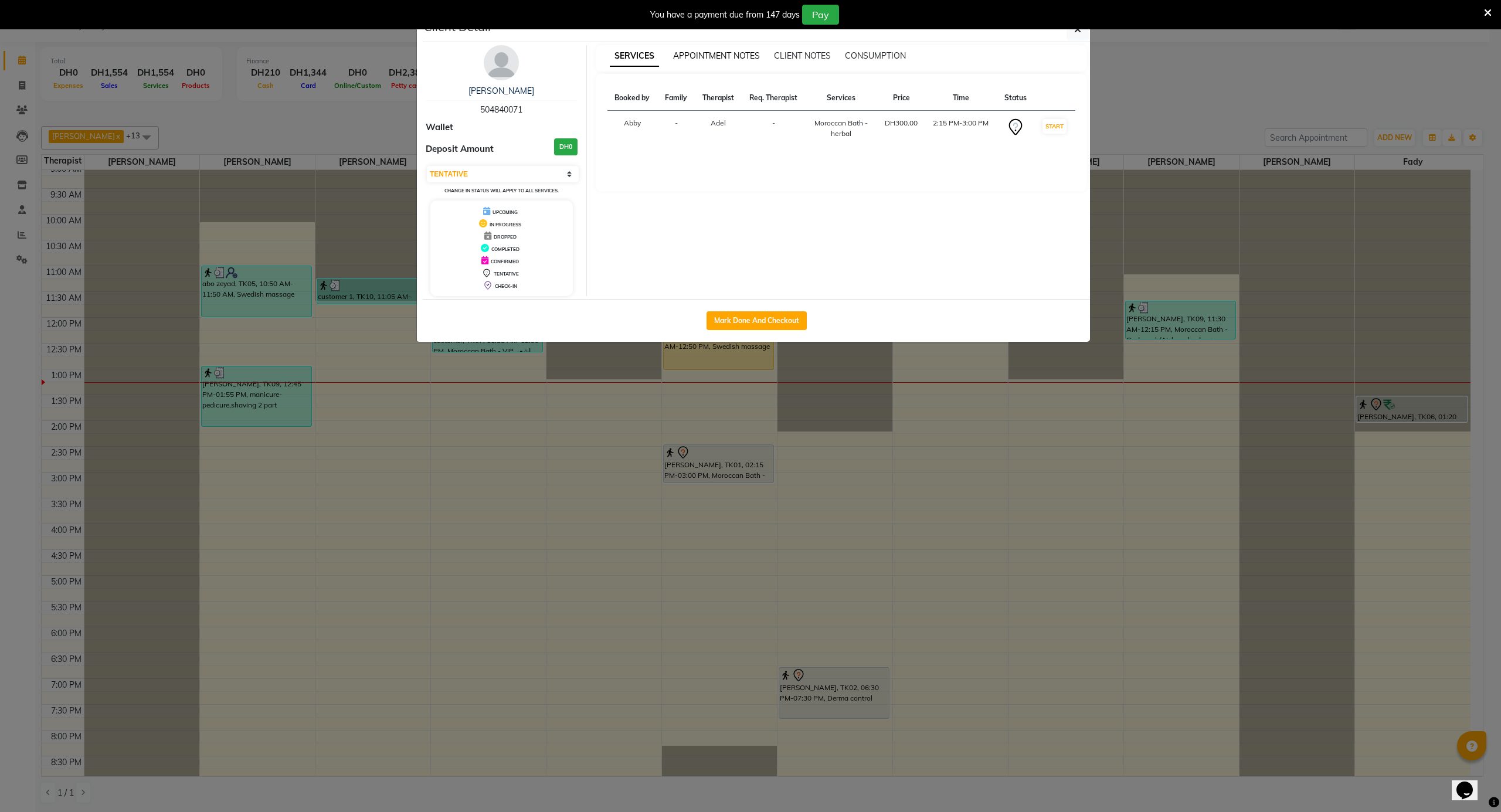
click at [714, 57] on span "APPOINTMENT NOTES" at bounding box center [716, 56] width 87 height 11
click at [633, 57] on span "SERVICES" at bounding box center [629, 56] width 40 height 11
click at [1248, 88] on ngb-modal-window "Client Detail BASEM ALMANSORI 504840071 Wallet Deposit Amount DH0 Select IN SER…" at bounding box center [750, 406] width 1501 height 812
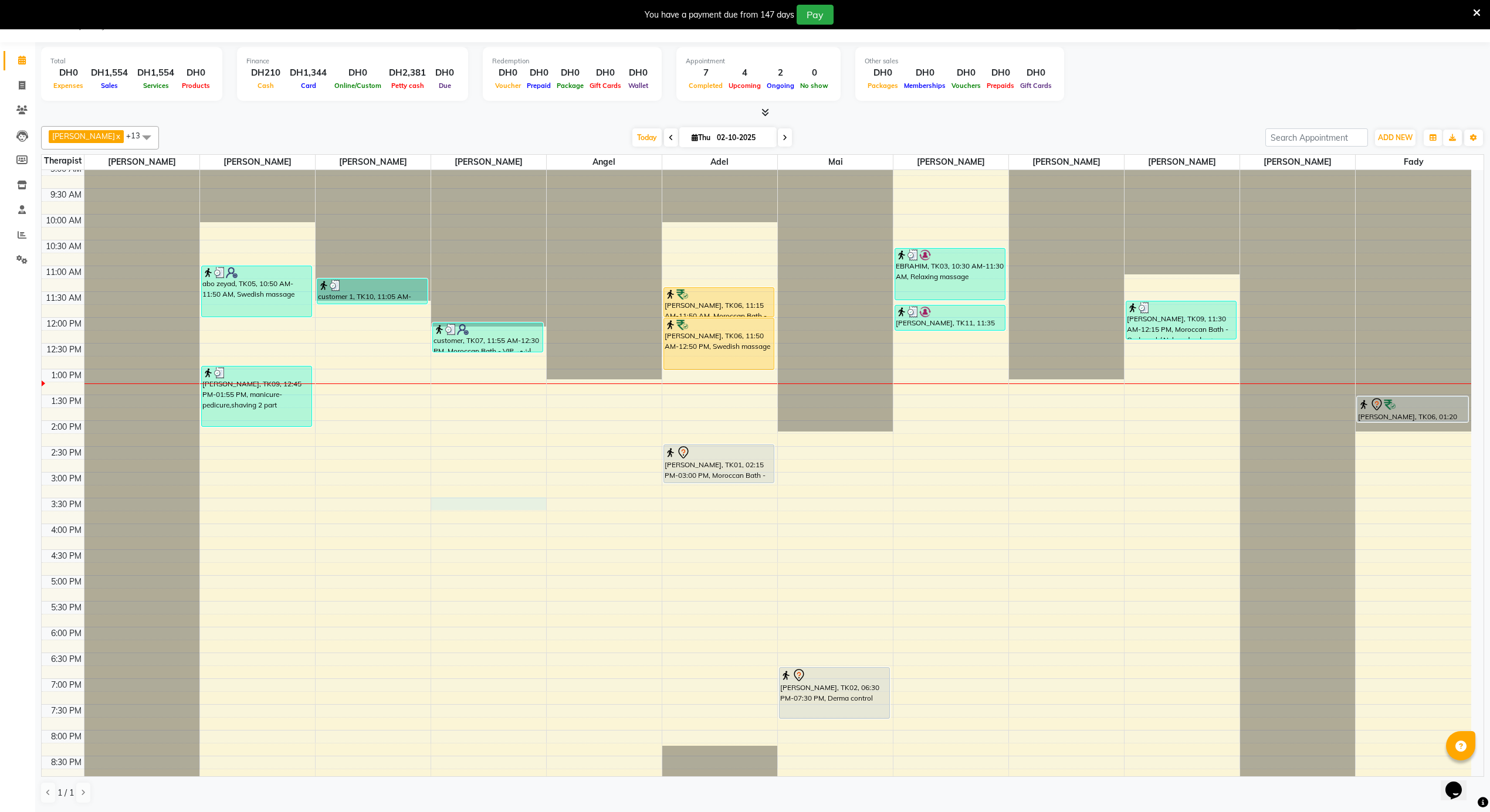
click at [491, 499] on div "12:00 AM 12:30 AM 1:00 AM 1:30 AM 2:00 AM 2:30 AM 3:00 AM 3:30 AM 4:00 AM 4:30 …" at bounding box center [757, 317] width 1429 height 1238
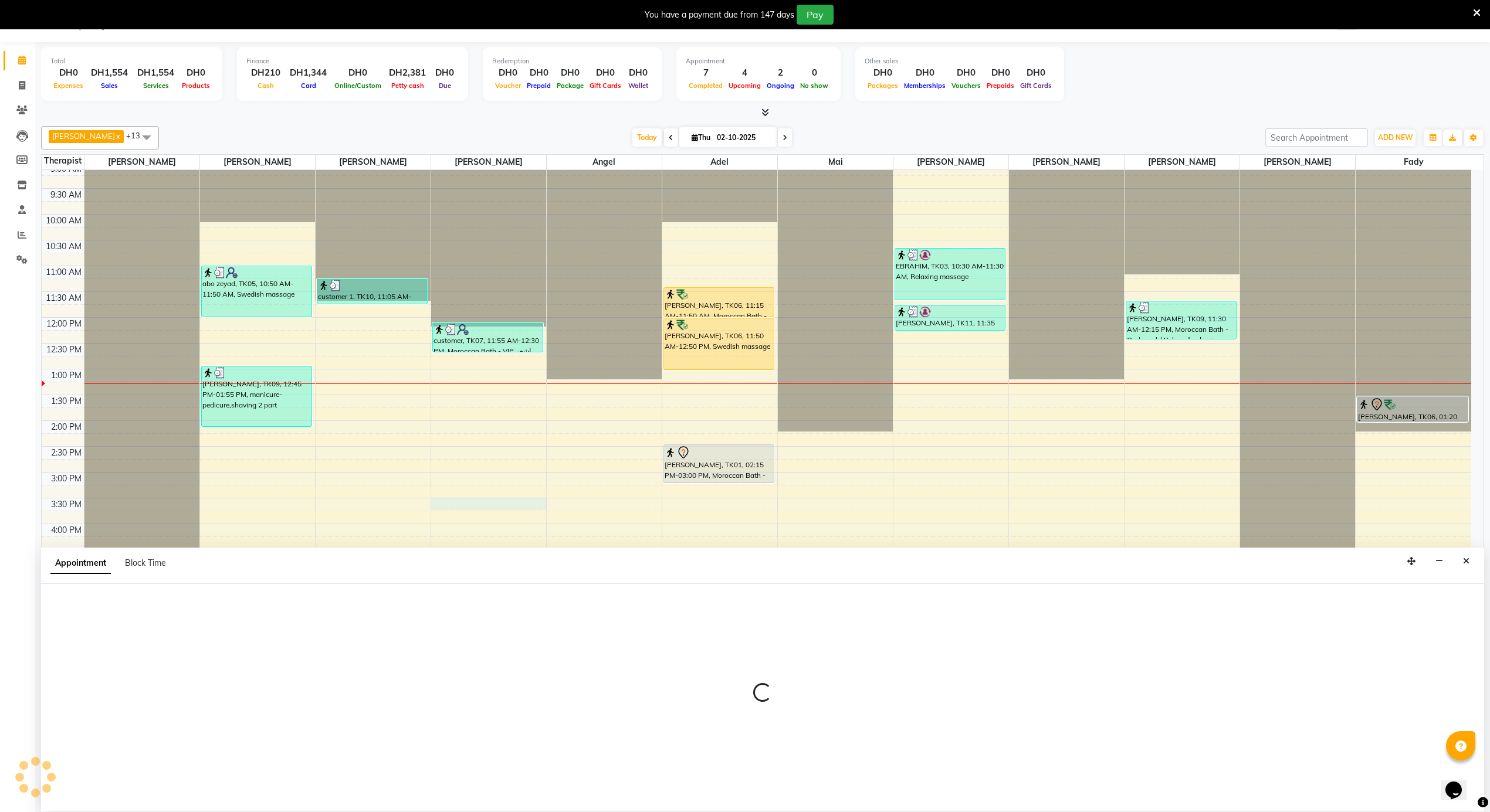
select select "38897"
select select "915"
select select "tentative"
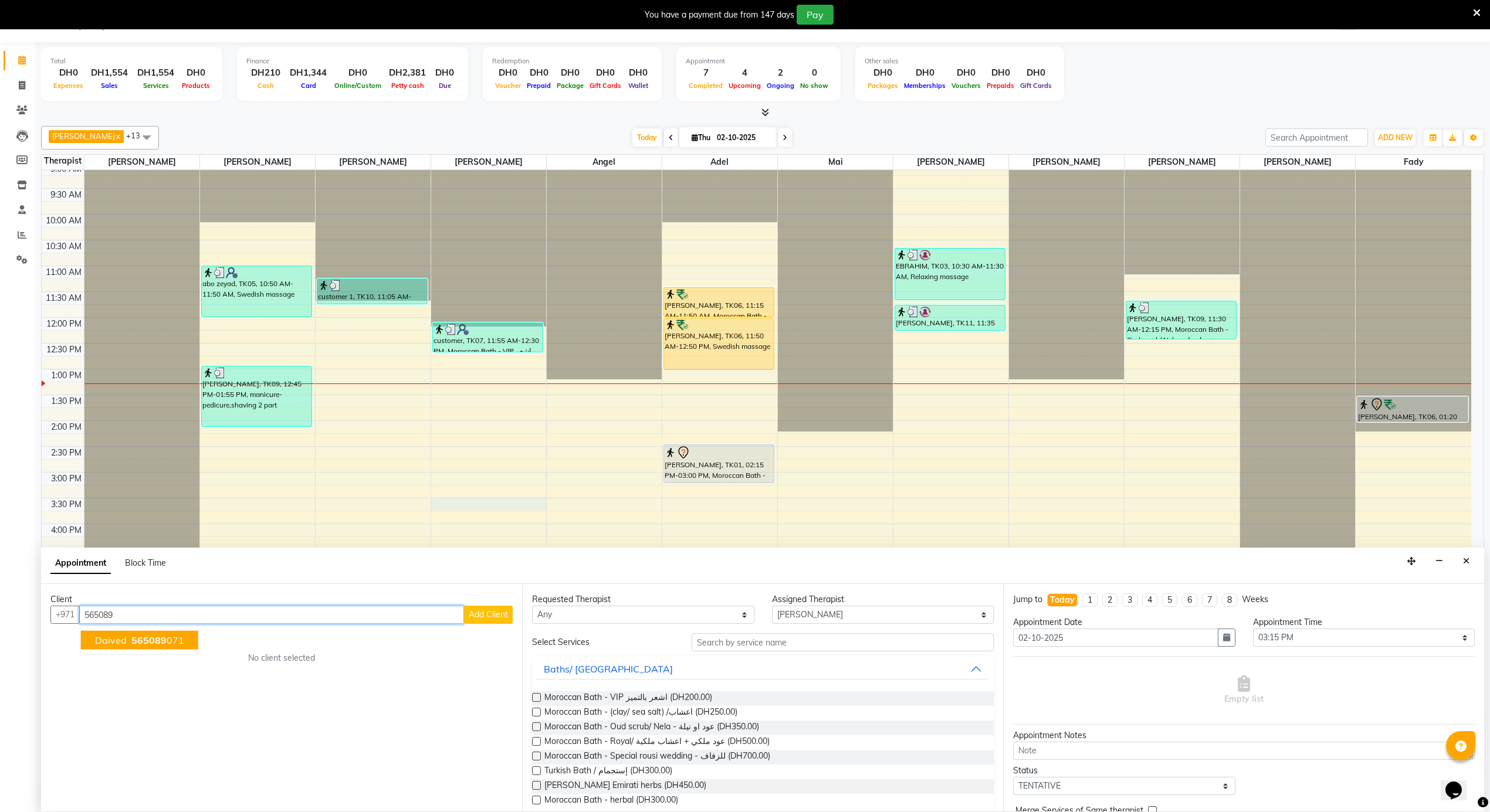
click at [146, 639] on span "565089" at bounding box center [149, 640] width 35 height 12
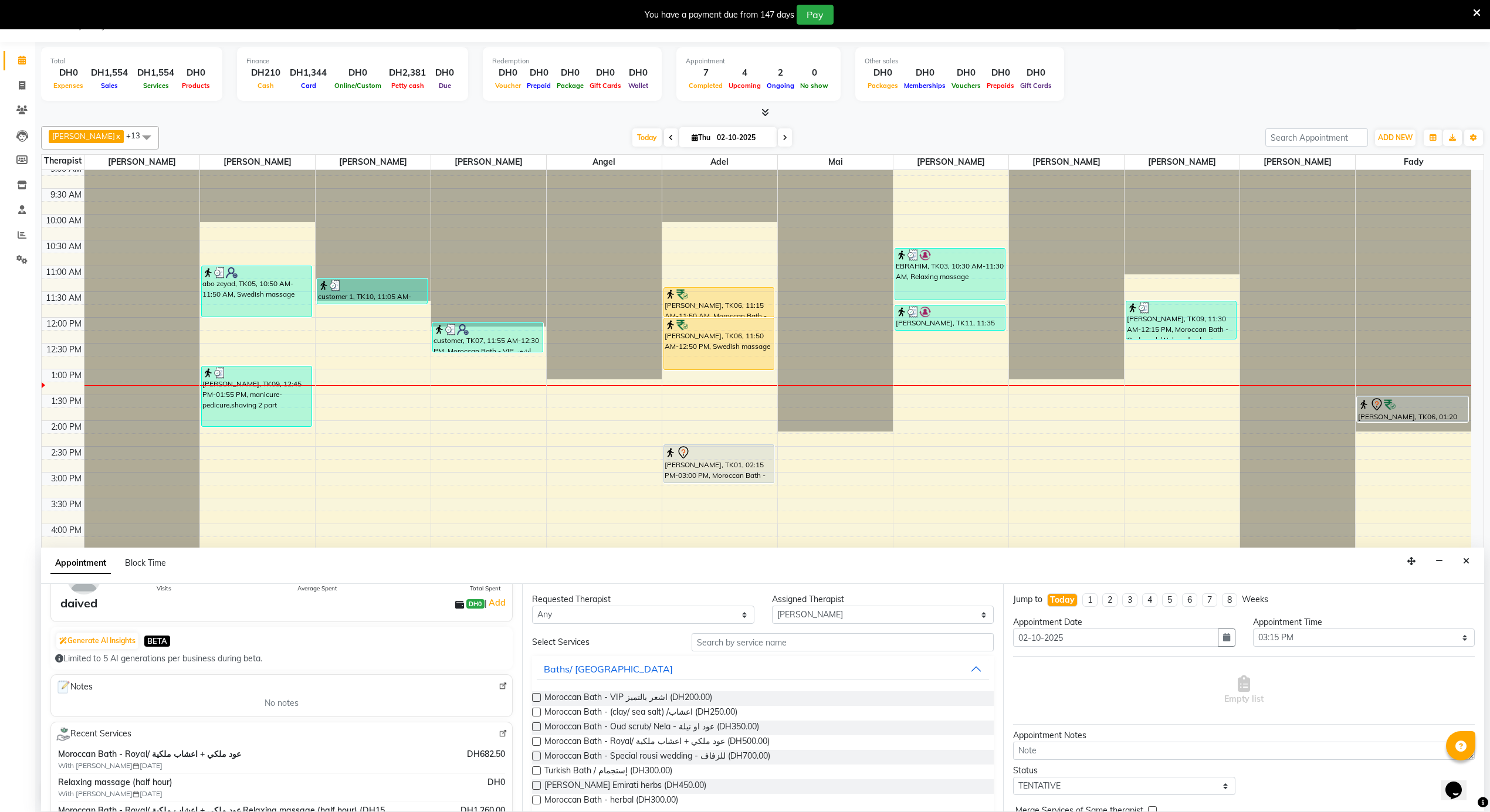
scroll to position [0, 0]
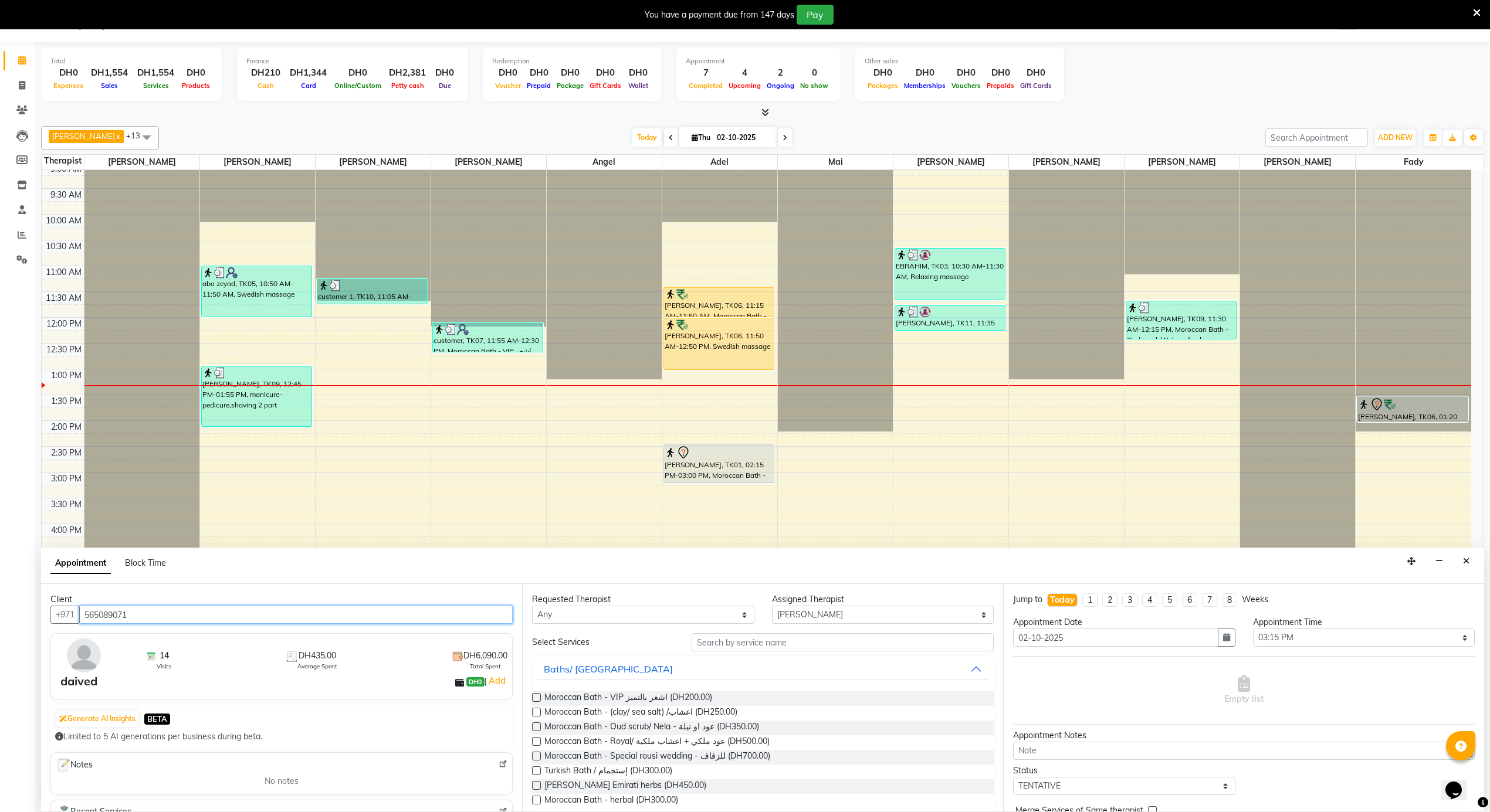
type input "565089071"
click at [792, 644] on input "text" at bounding box center [842, 642] width 302 height 19
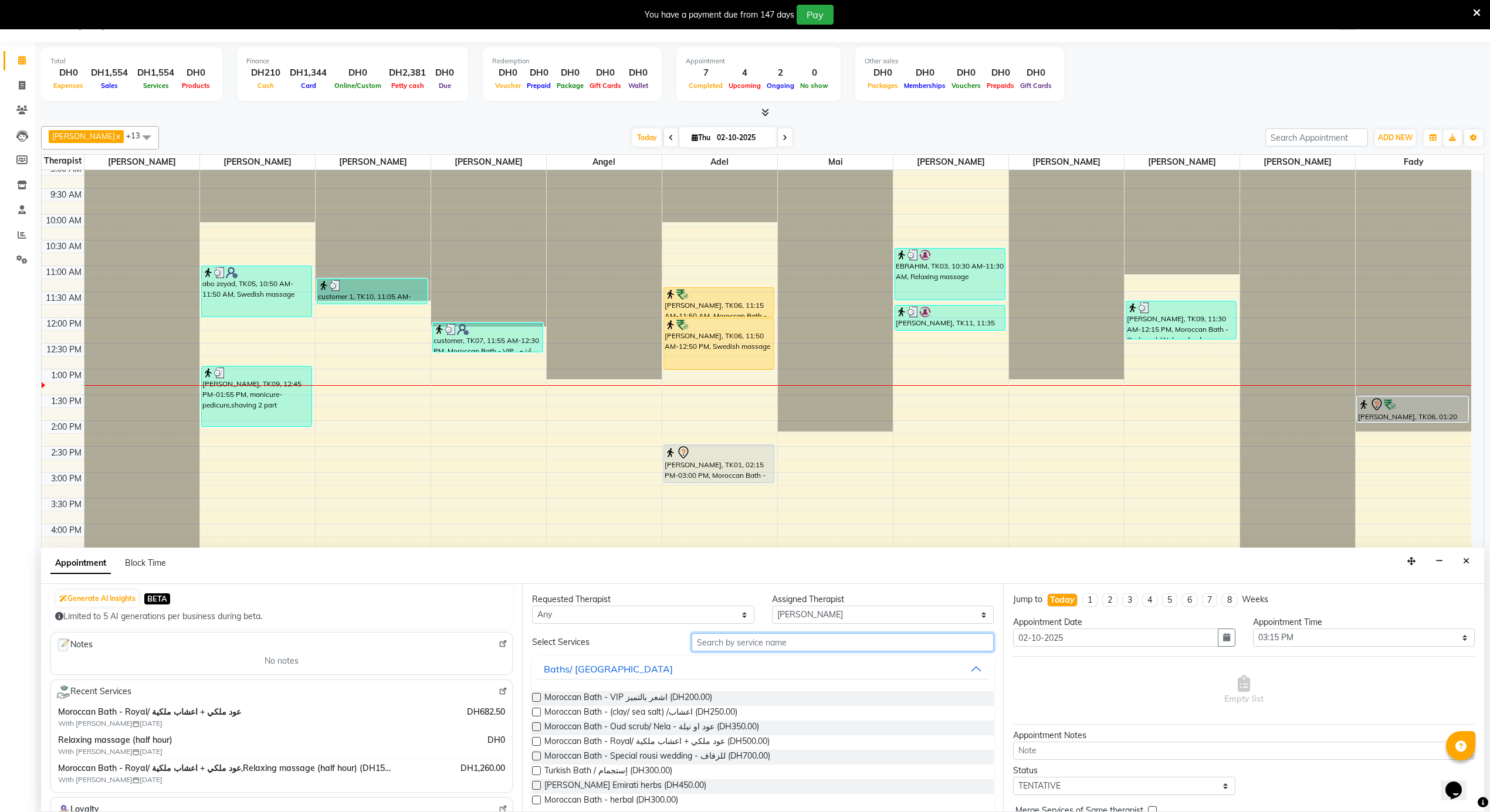
scroll to position [156, 0]
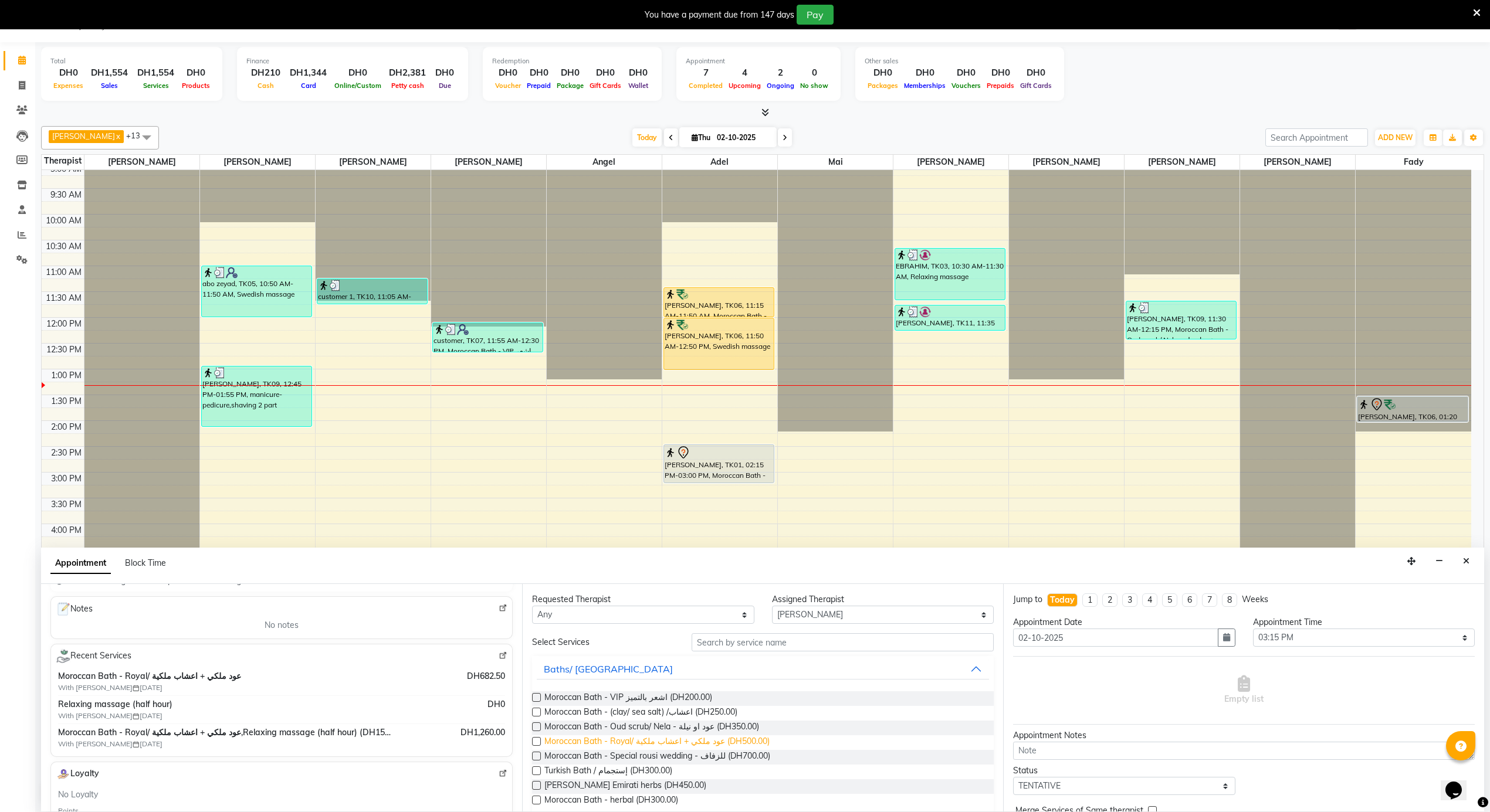
click at [685, 746] on span "Moroccan Bath - Royal/ عود ملكي + اعشاب ملكية (DH500.00)" at bounding box center [657, 742] width 226 height 15
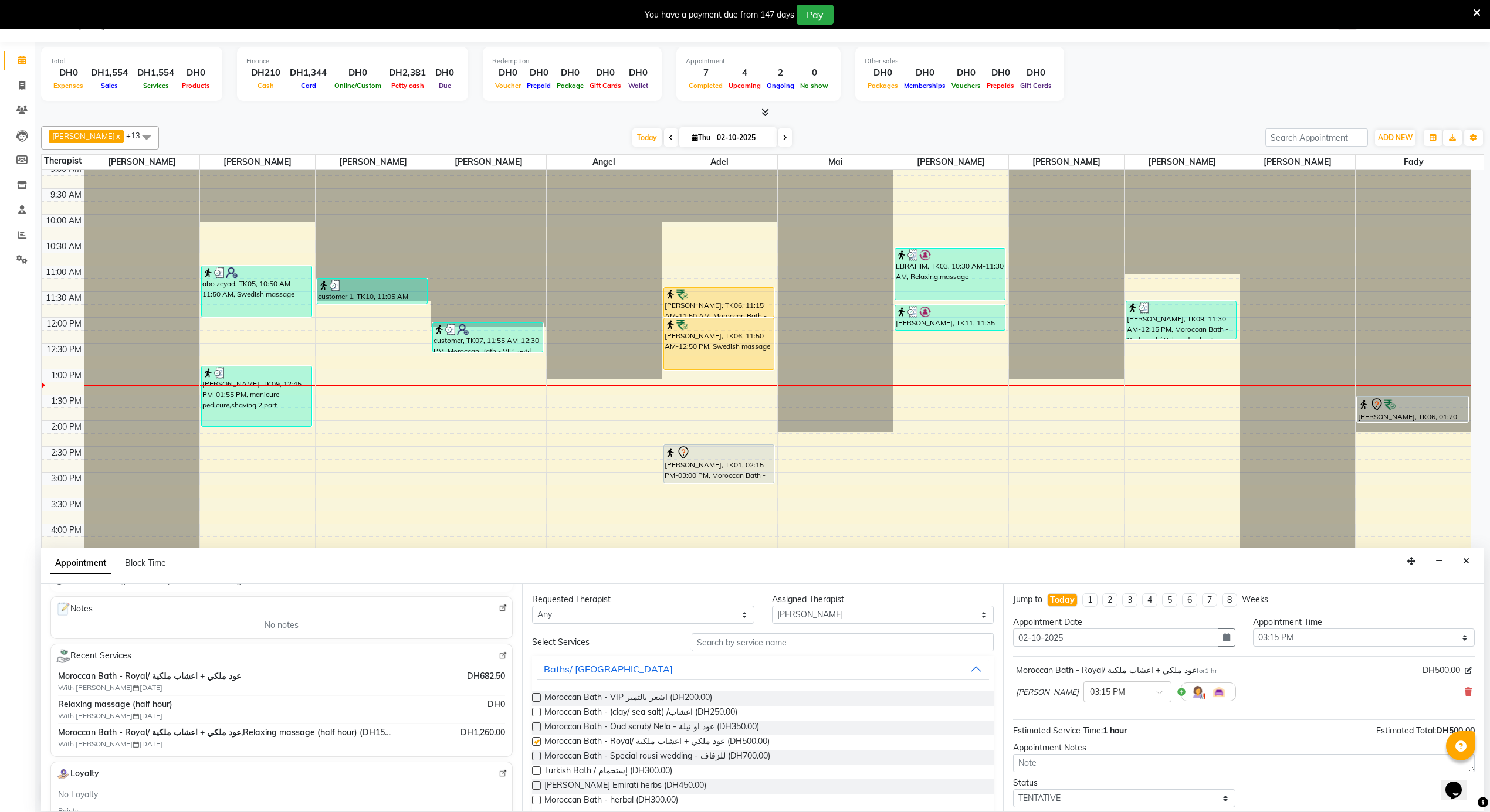
checkbox input "false"
click at [1331, 633] on select "Select 12:00 AM 12:05 AM 12:10 AM 12:15 AM 12:20 AM 12:25 AM 12:30 AM 12:35 AM …" at bounding box center [1364, 637] width 223 height 19
select select "870"
click at [1253, 629] on select "Select 12:00 AM 12:05 AM 12:10 AM 12:15 AM 12:20 AM 12:25 AM 12:30 AM 12:35 AM …" at bounding box center [1364, 637] width 223 height 19
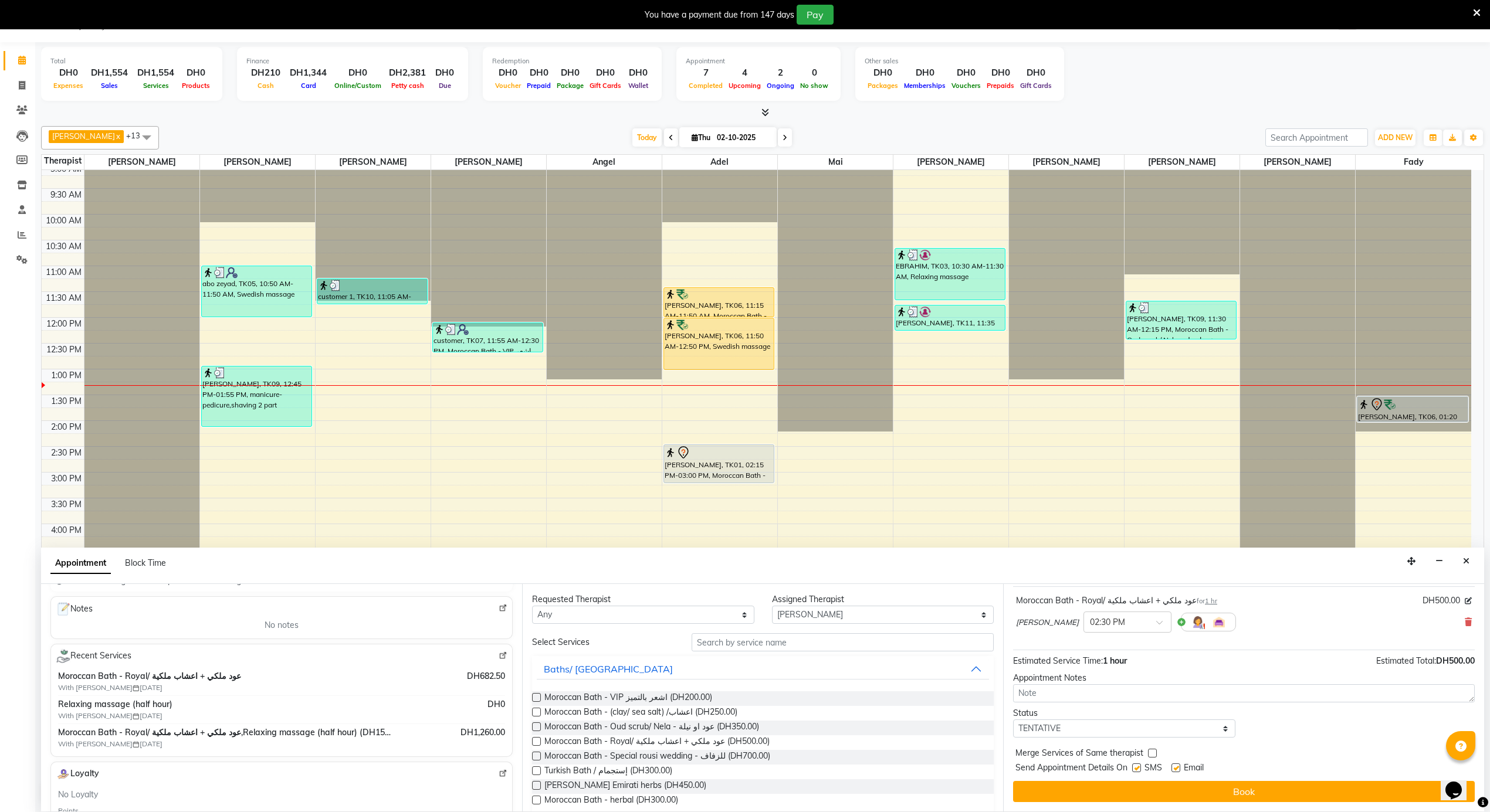
click at [1177, 767] on label at bounding box center [1176, 767] width 9 height 9
click at [1177, 767] on input "checkbox" at bounding box center [1176, 769] width 8 height 8
checkbox input "false"
click at [1137, 772] on label at bounding box center [1137, 767] width 9 height 9
click at [1137, 772] on input "checkbox" at bounding box center [1137, 769] width 8 height 8
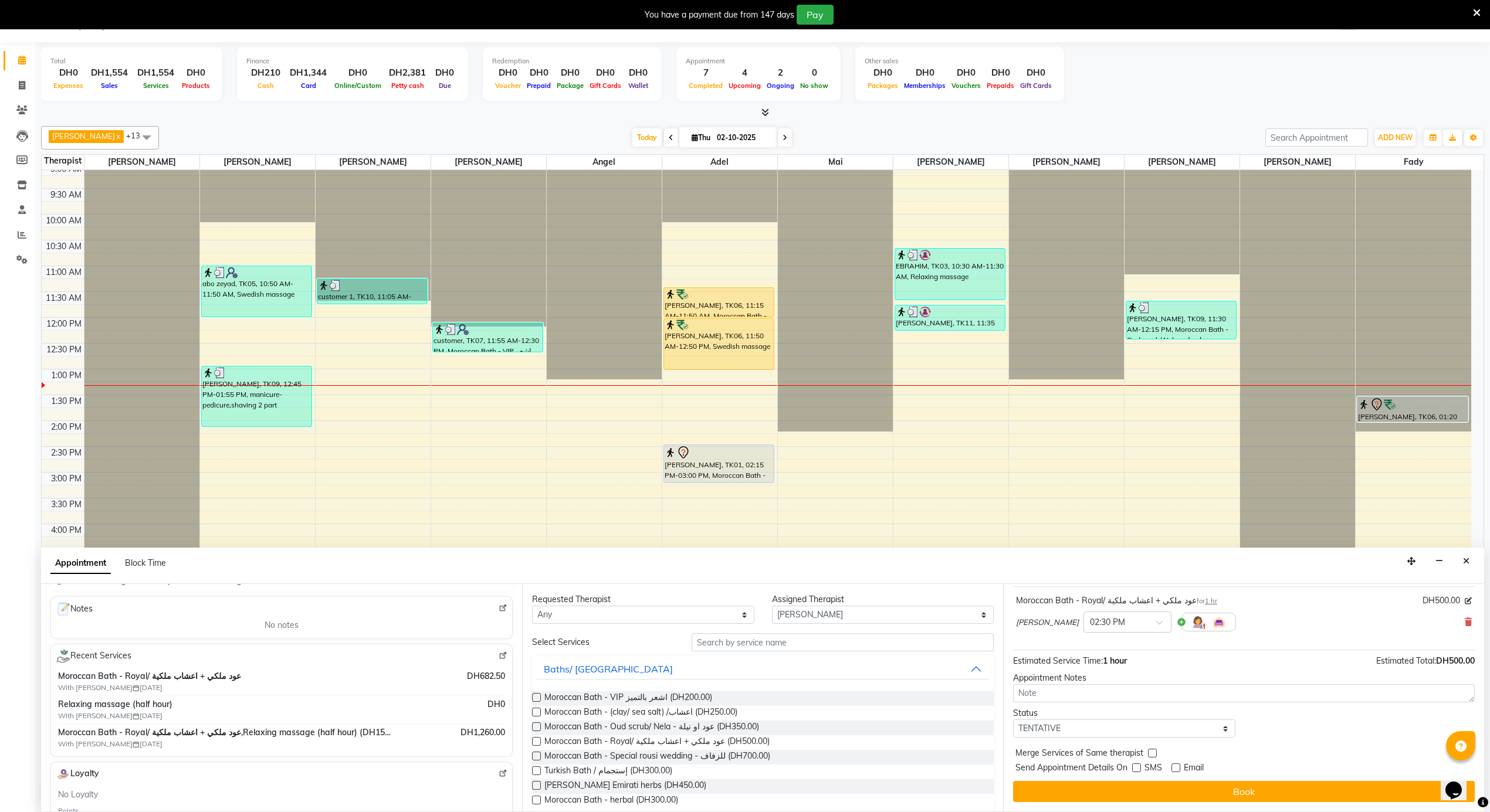
click at [1139, 769] on label at bounding box center [1137, 767] width 9 height 9
click at [1139, 769] on input "checkbox" at bounding box center [1137, 769] width 8 height 8
checkbox input "true"
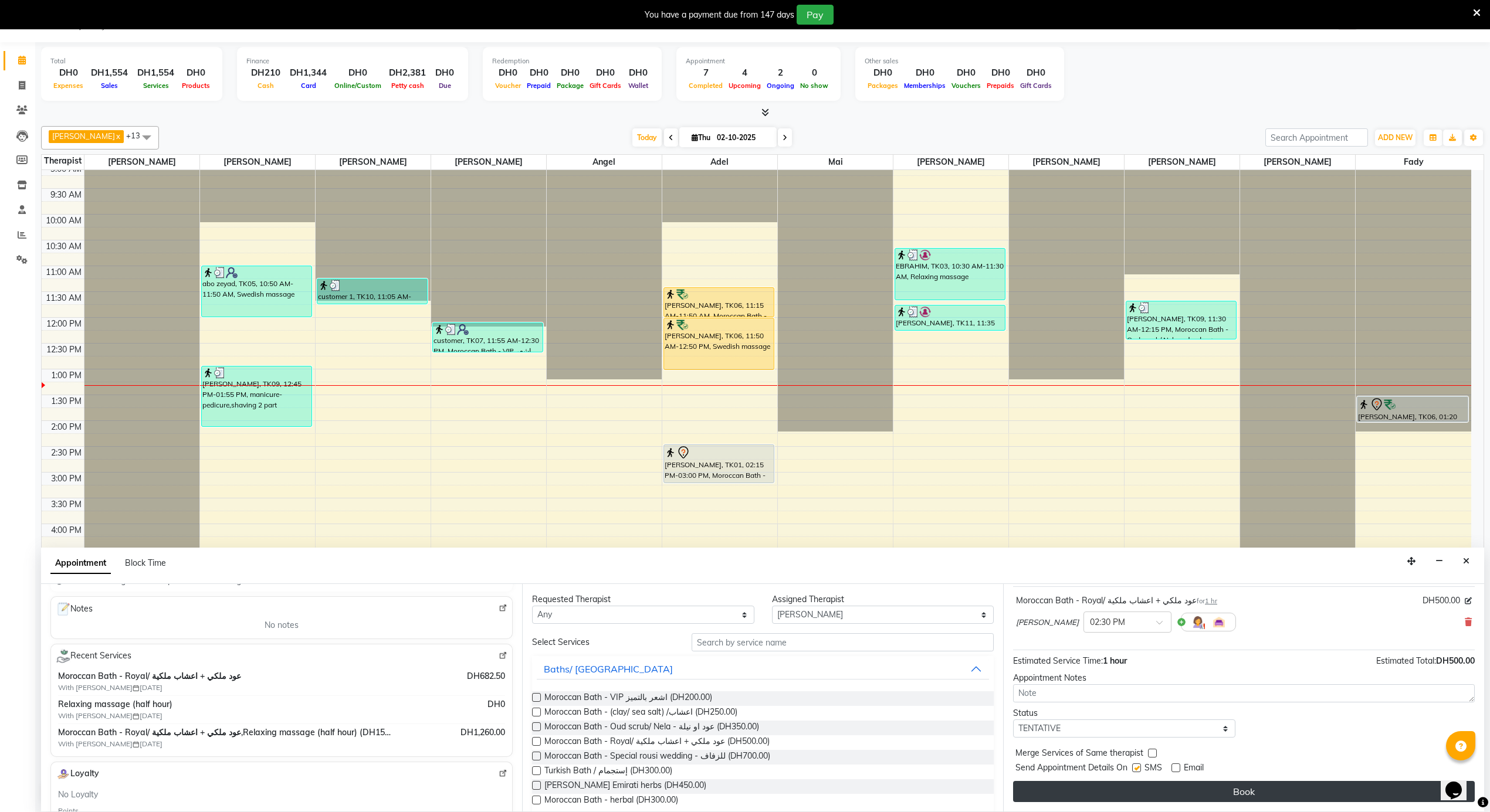
click at [1140, 787] on button "Book" at bounding box center [1244, 792] width 462 height 21
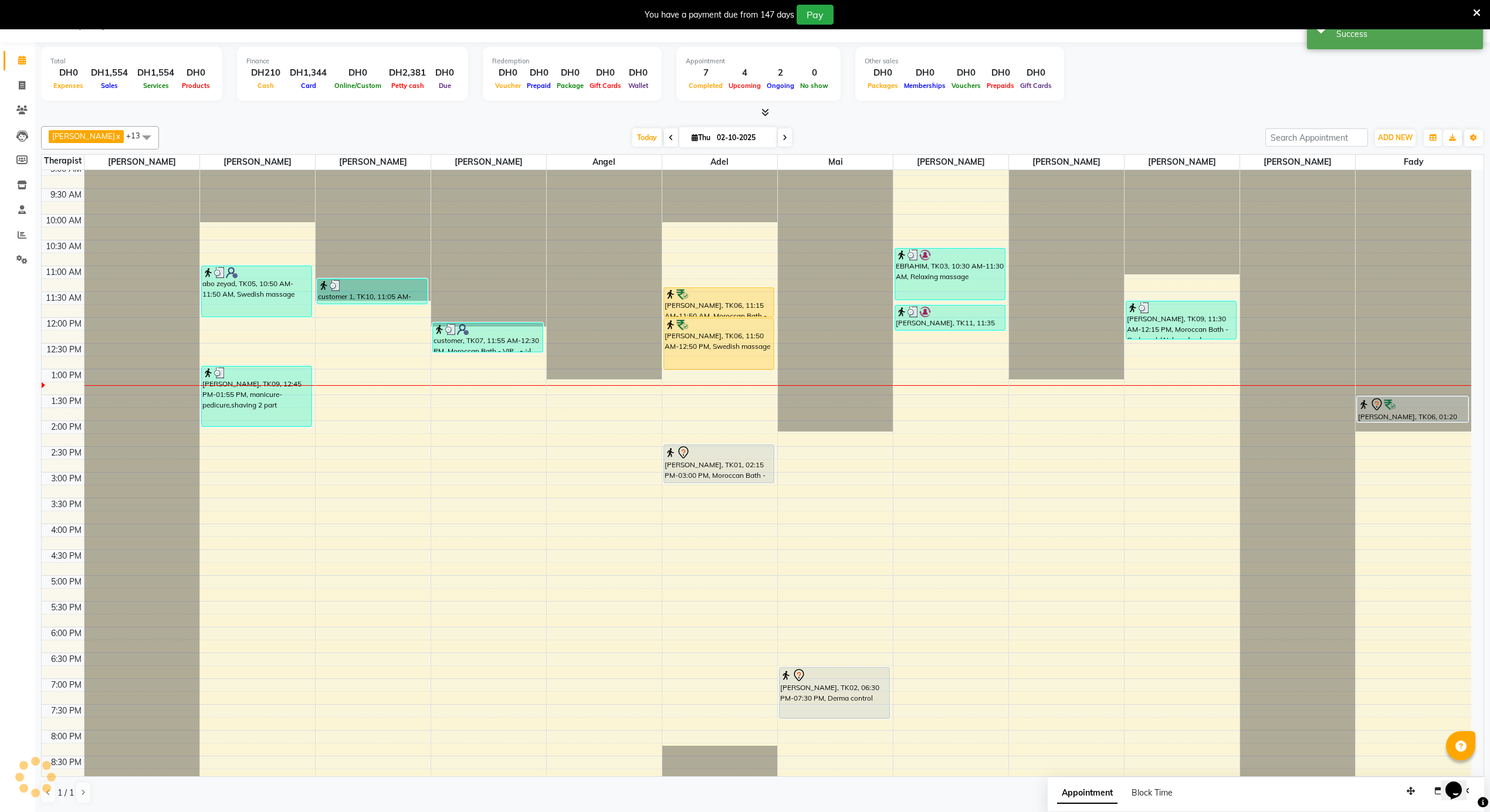
scroll to position [0, 0]
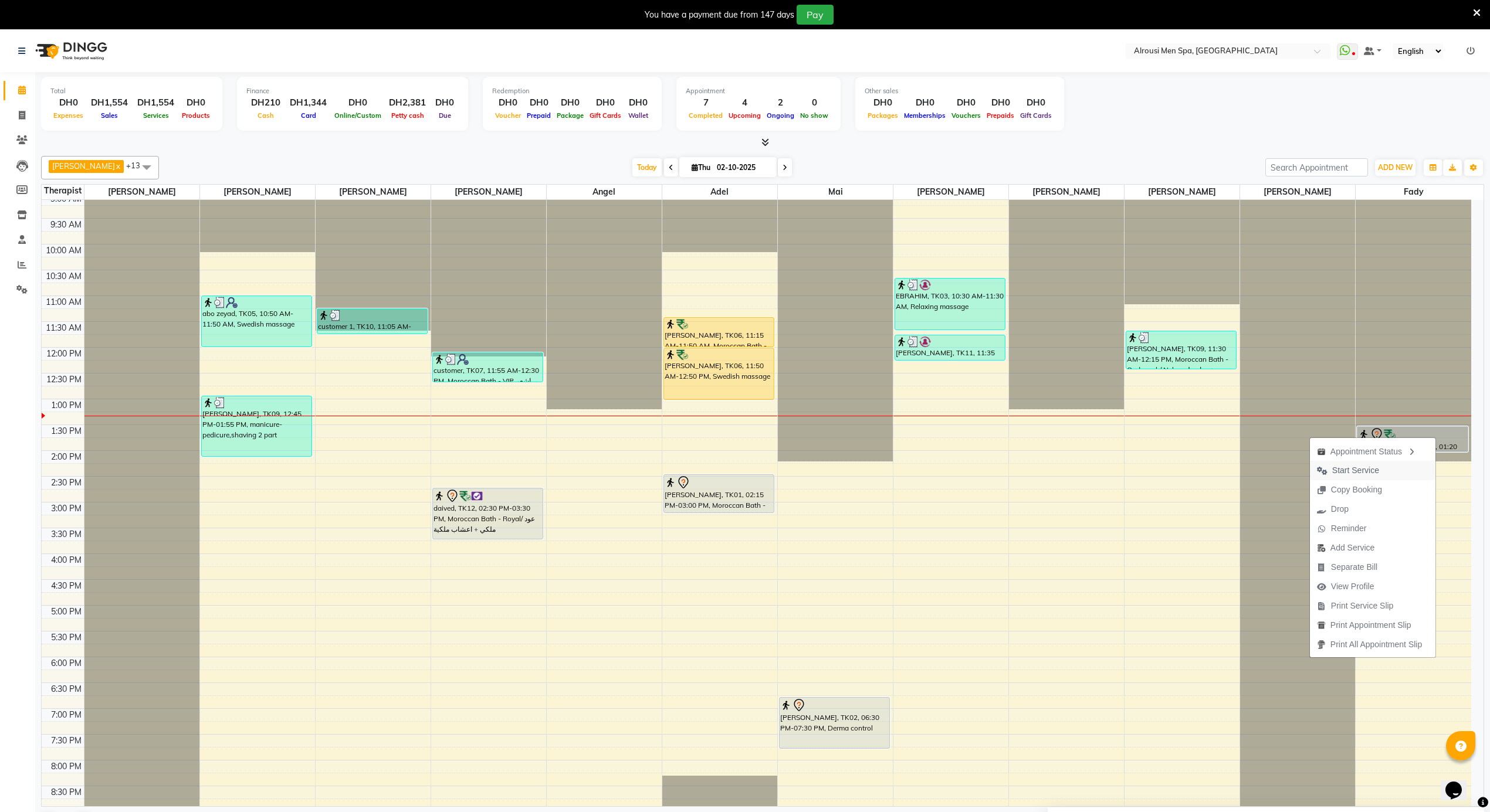
click at [1364, 474] on span "Start Service" at bounding box center [1355, 470] width 47 height 13
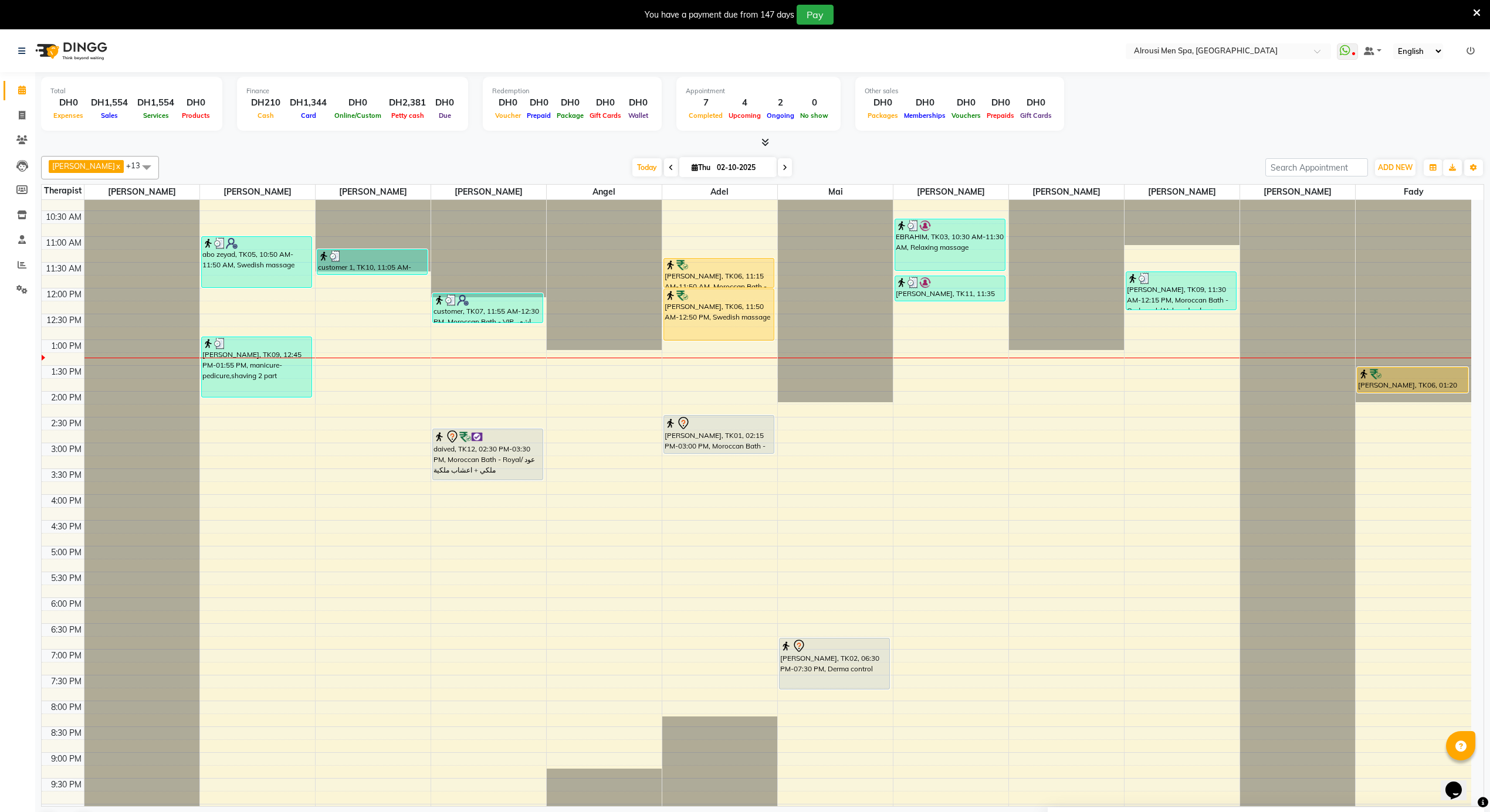
scroll to position [549, 0]
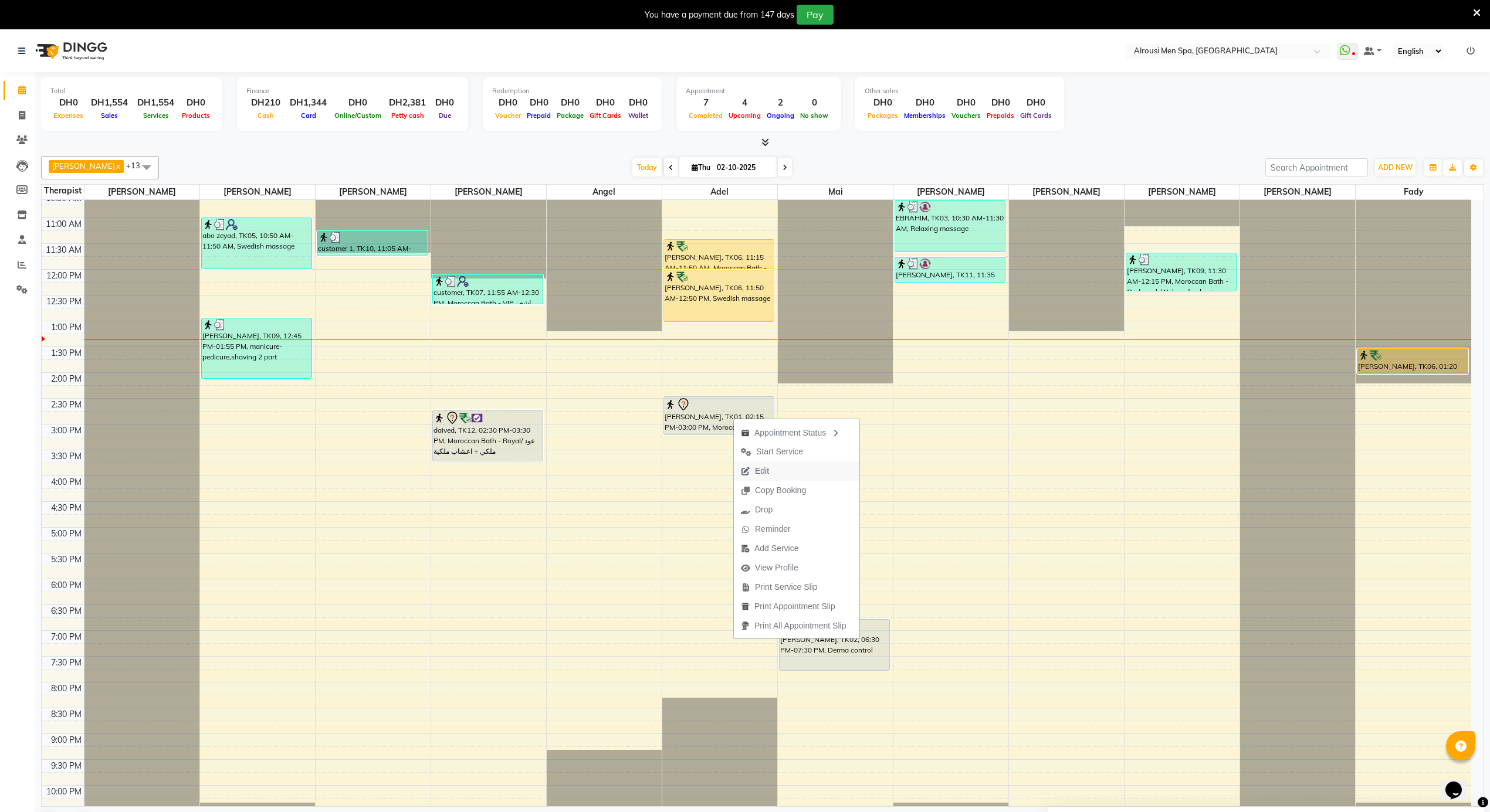
click at [766, 467] on span "Edit" at bounding box center [762, 470] width 14 height 13
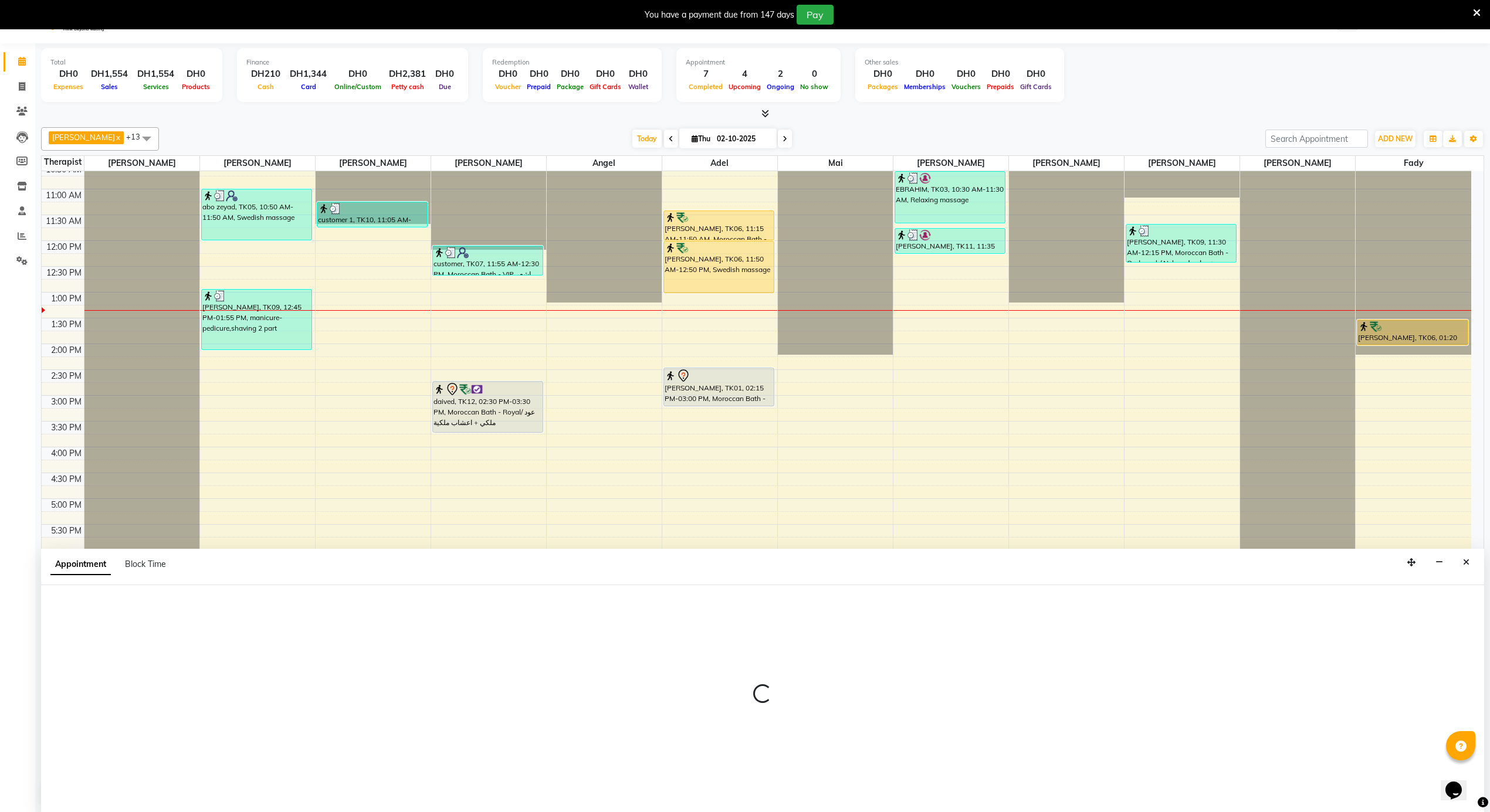
select select "tentative"
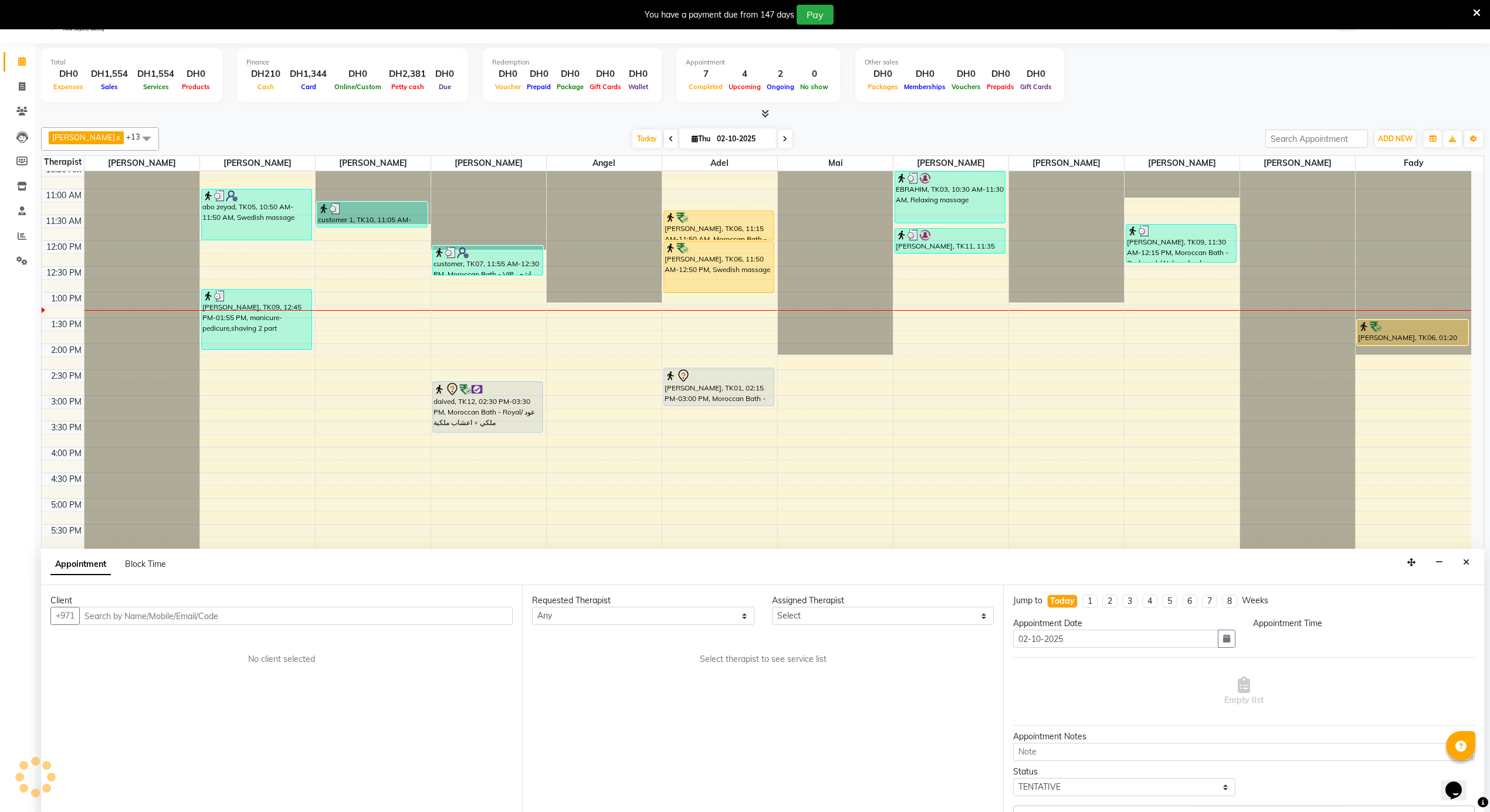
scroll to position [30, 0]
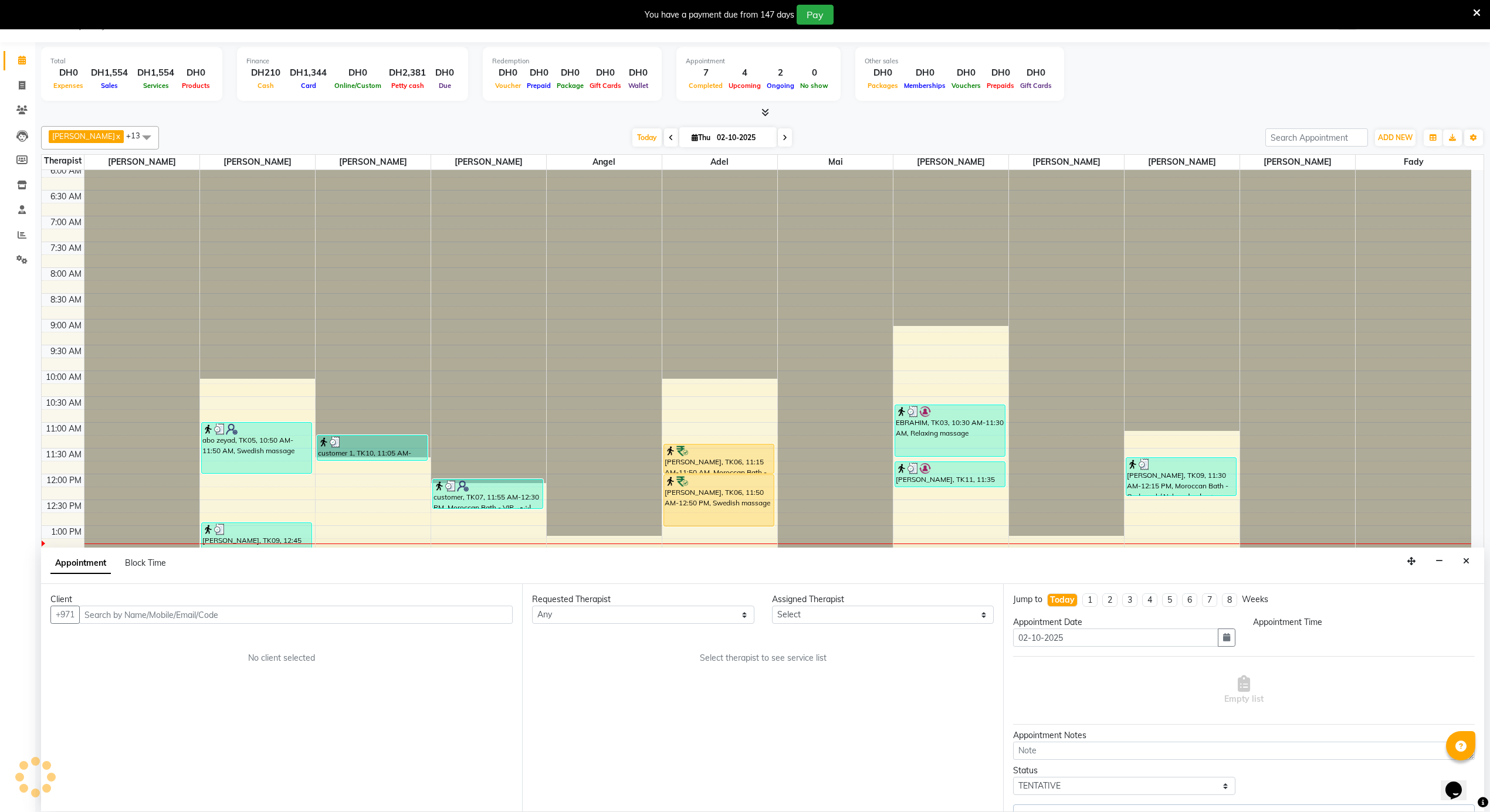
select select "43429"
select select "855"
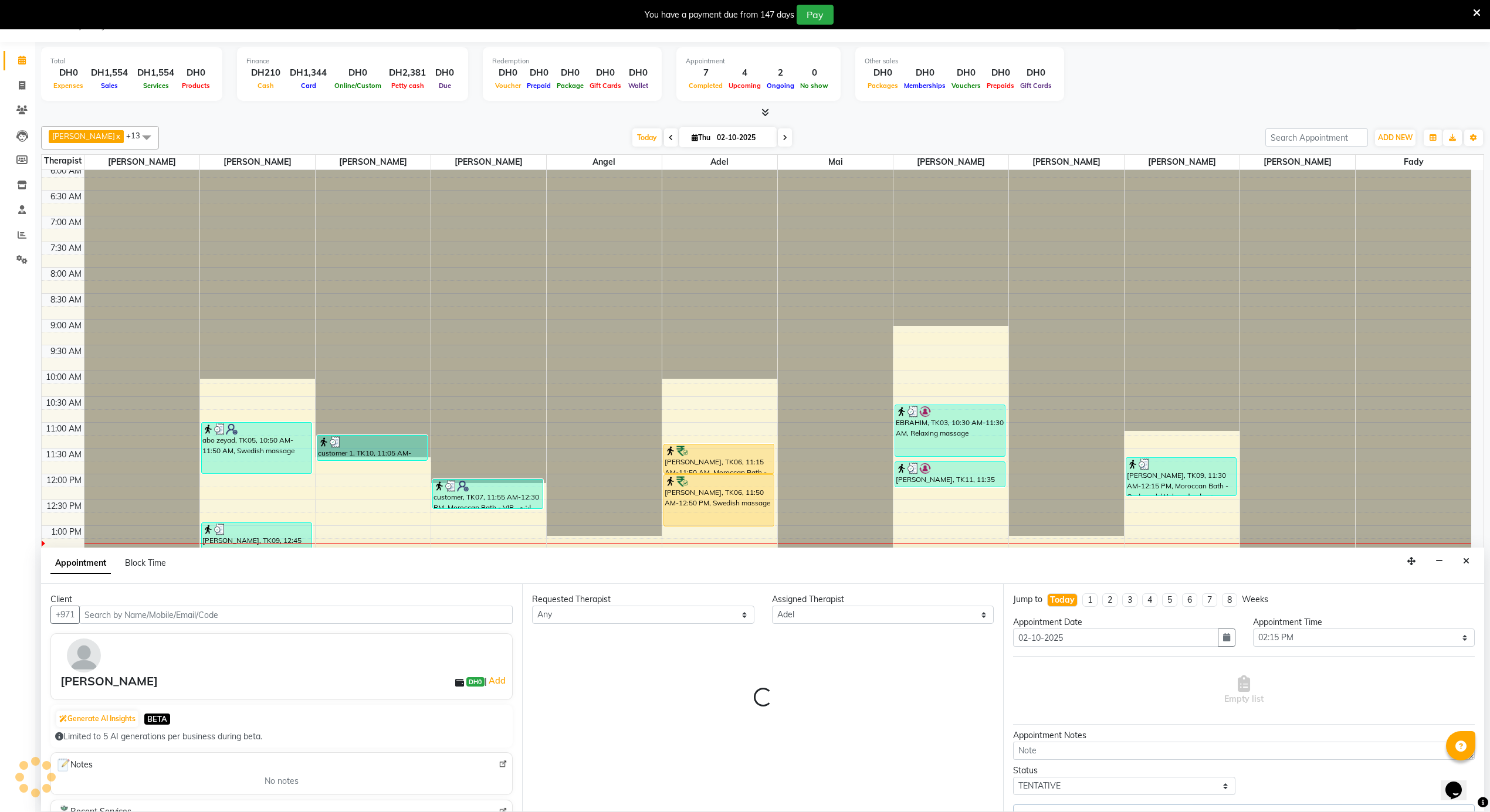
scroll to position [655, 0]
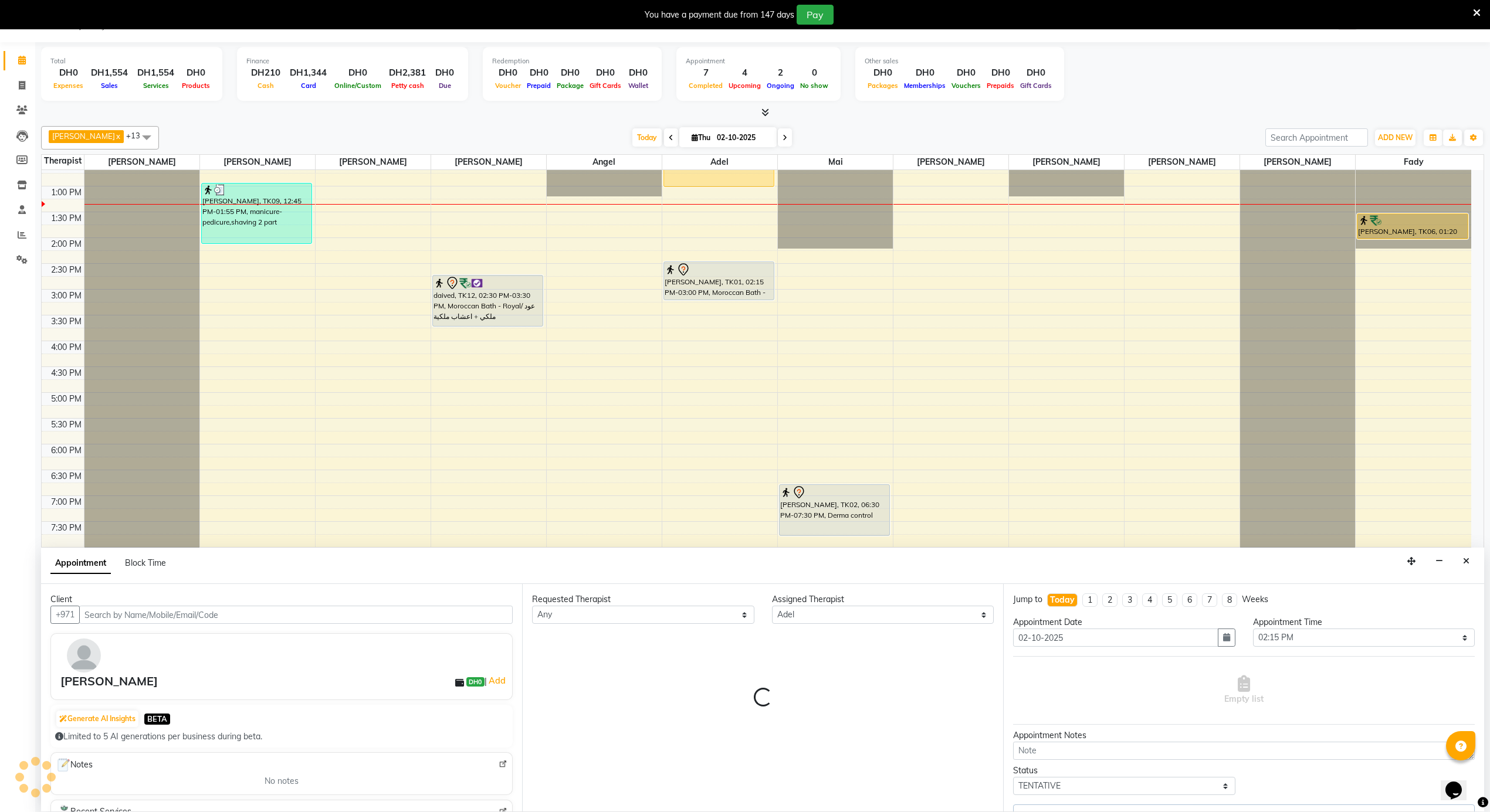
select select "2791"
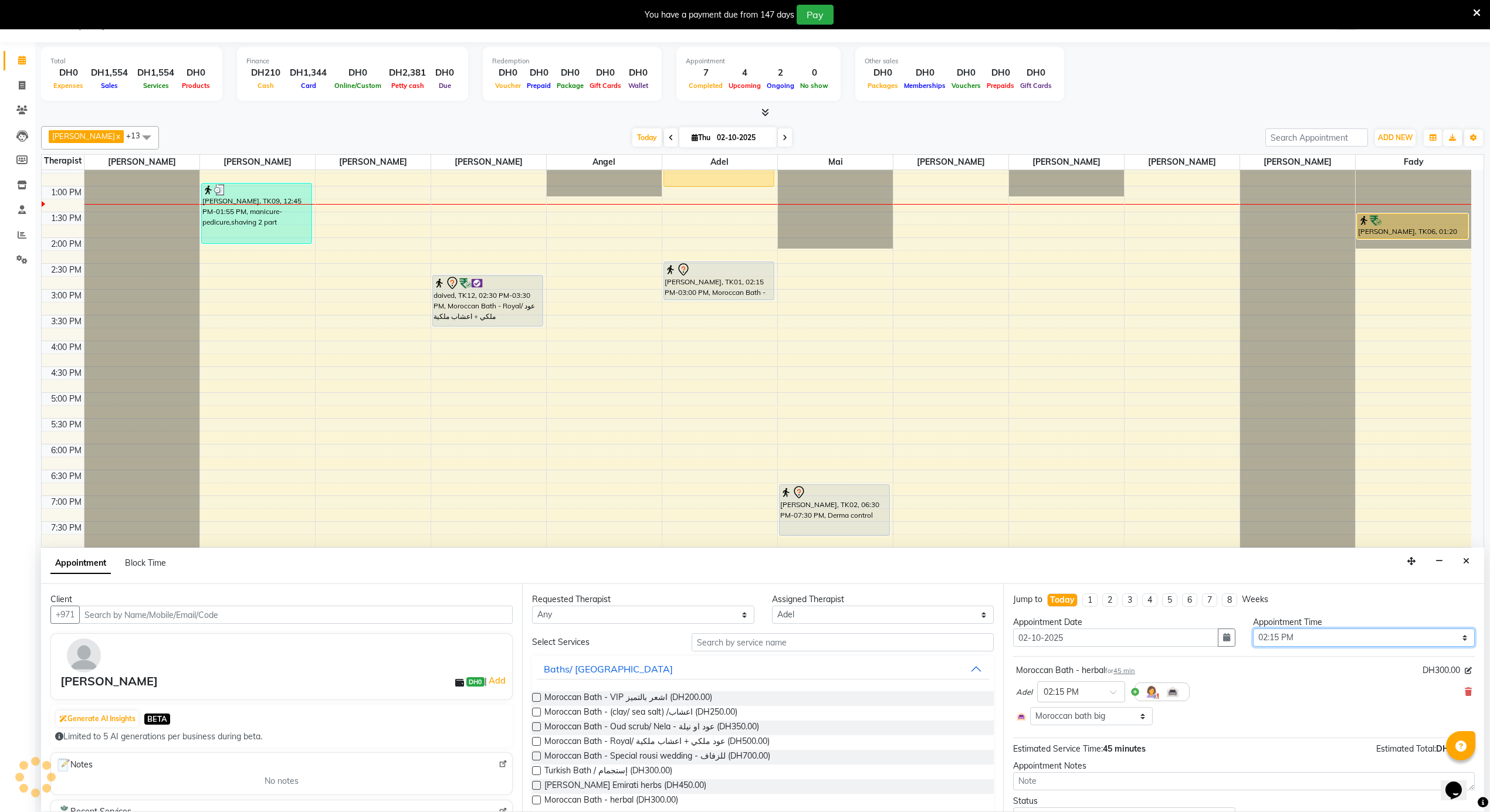
click at [1319, 638] on select "Select 12:00 AM 12:05 AM 12:10 AM 12:15 AM 12:20 AM 12:25 AM 12:30 AM 12:35 AM …" at bounding box center [1364, 637] width 223 height 19
select select "900"
click at [1253, 629] on select "Select 12:00 AM 12:05 AM 12:10 AM 12:15 AM 12:20 AM 12:25 AM 12:30 AM 12:35 AM …" at bounding box center [1364, 637] width 223 height 19
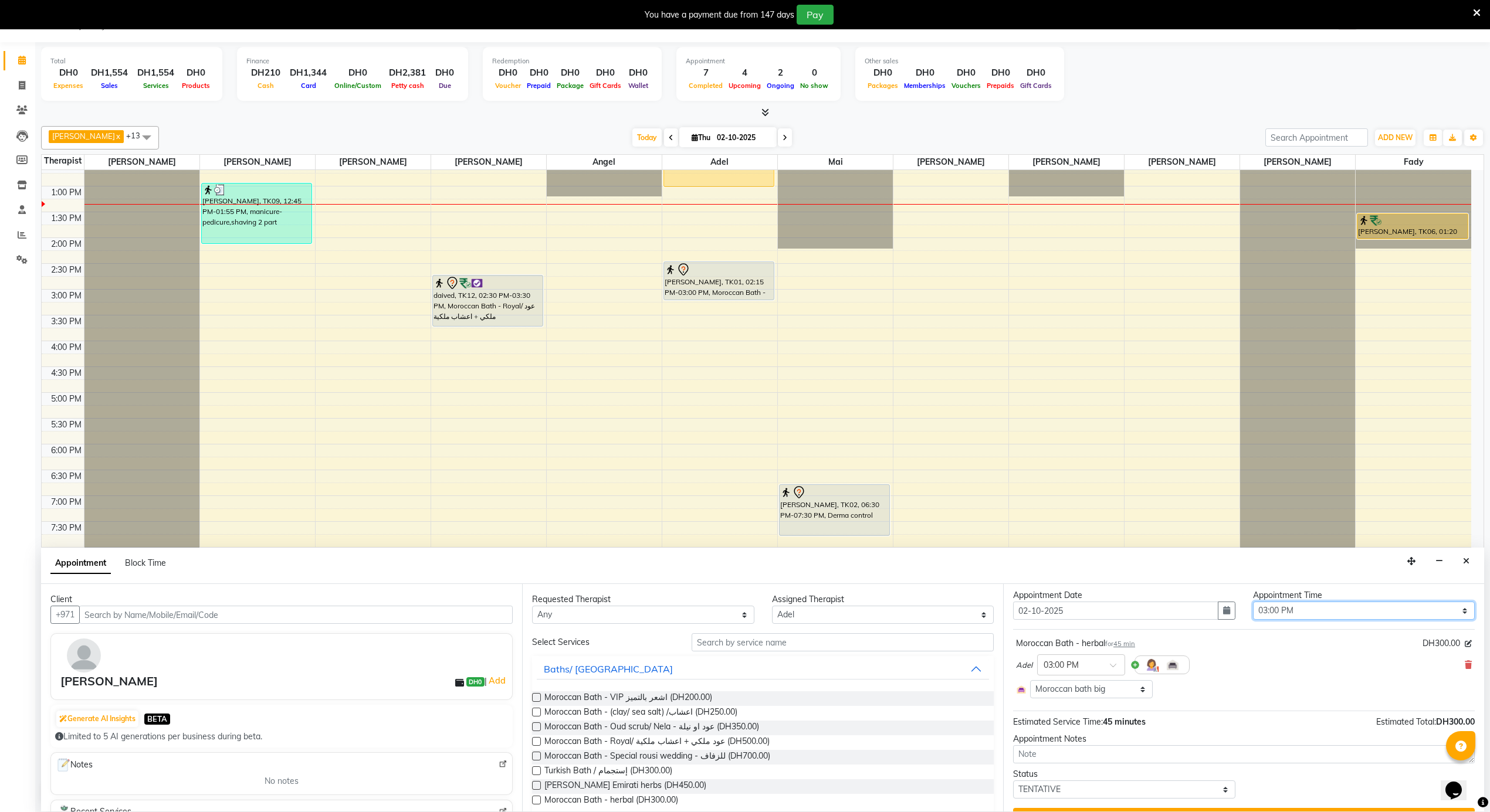
scroll to position [55, 0]
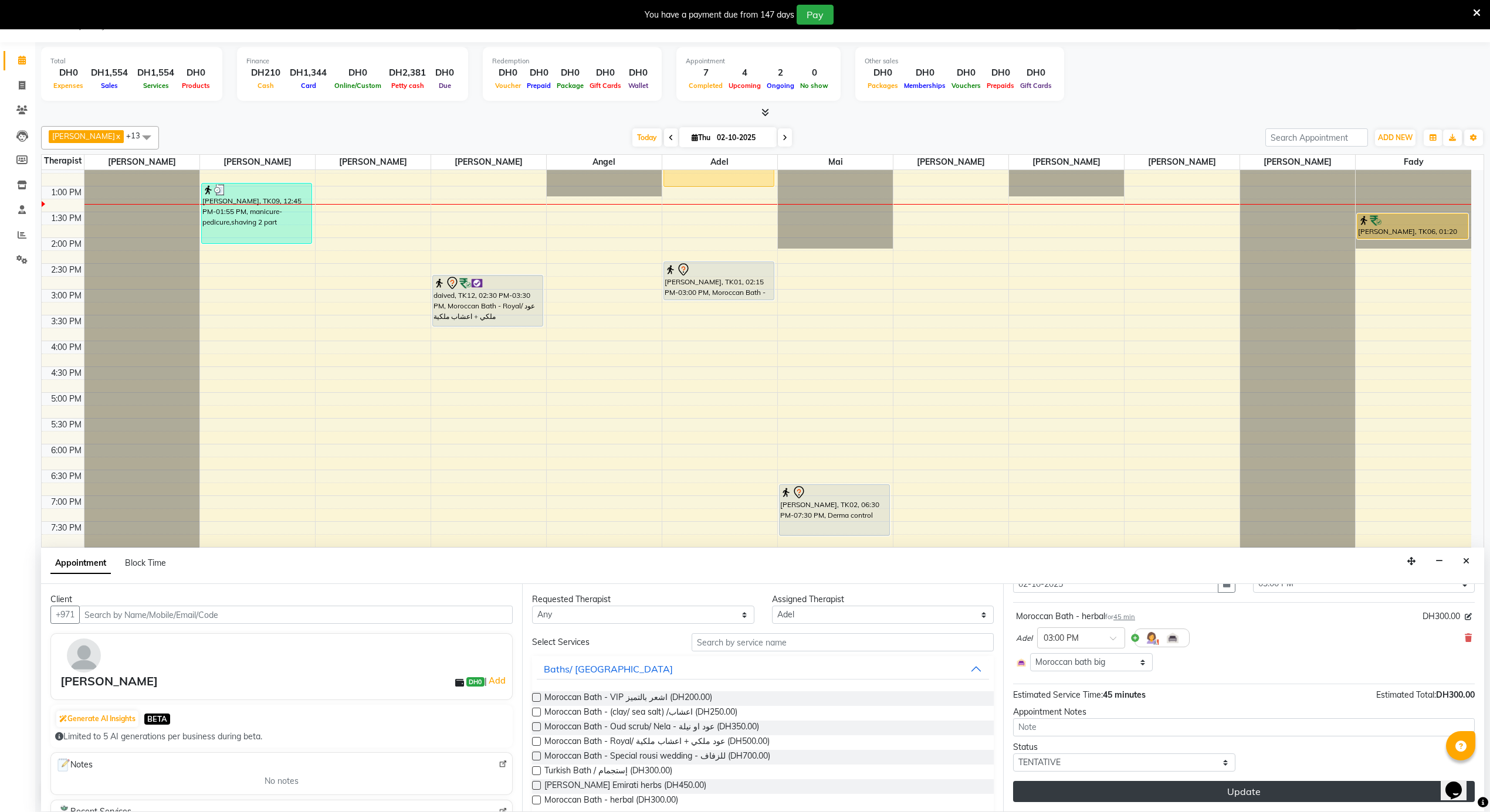
click at [1212, 784] on button "Update" at bounding box center [1244, 792] width 462 height 21
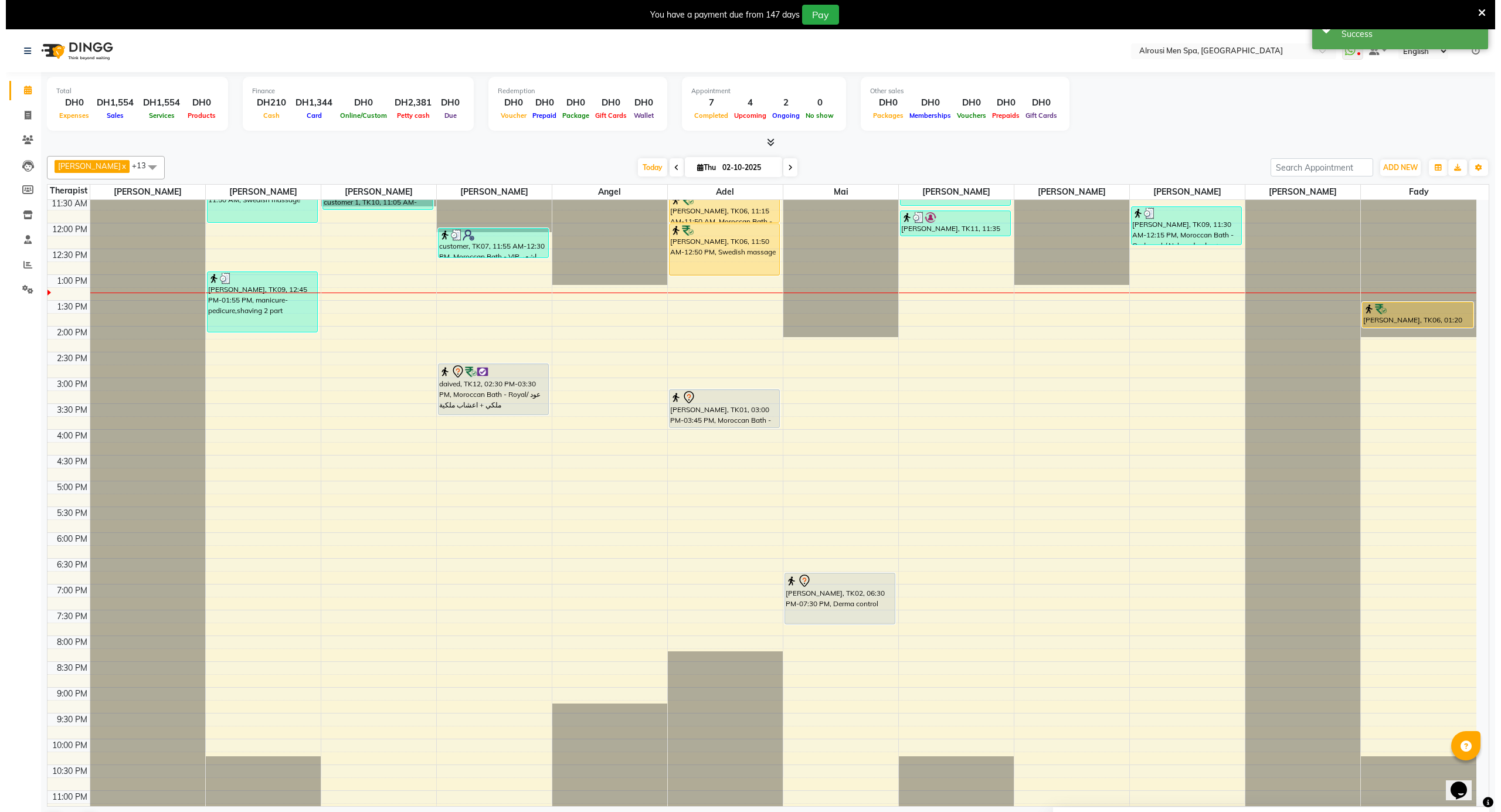
scroll to position [499, 0]
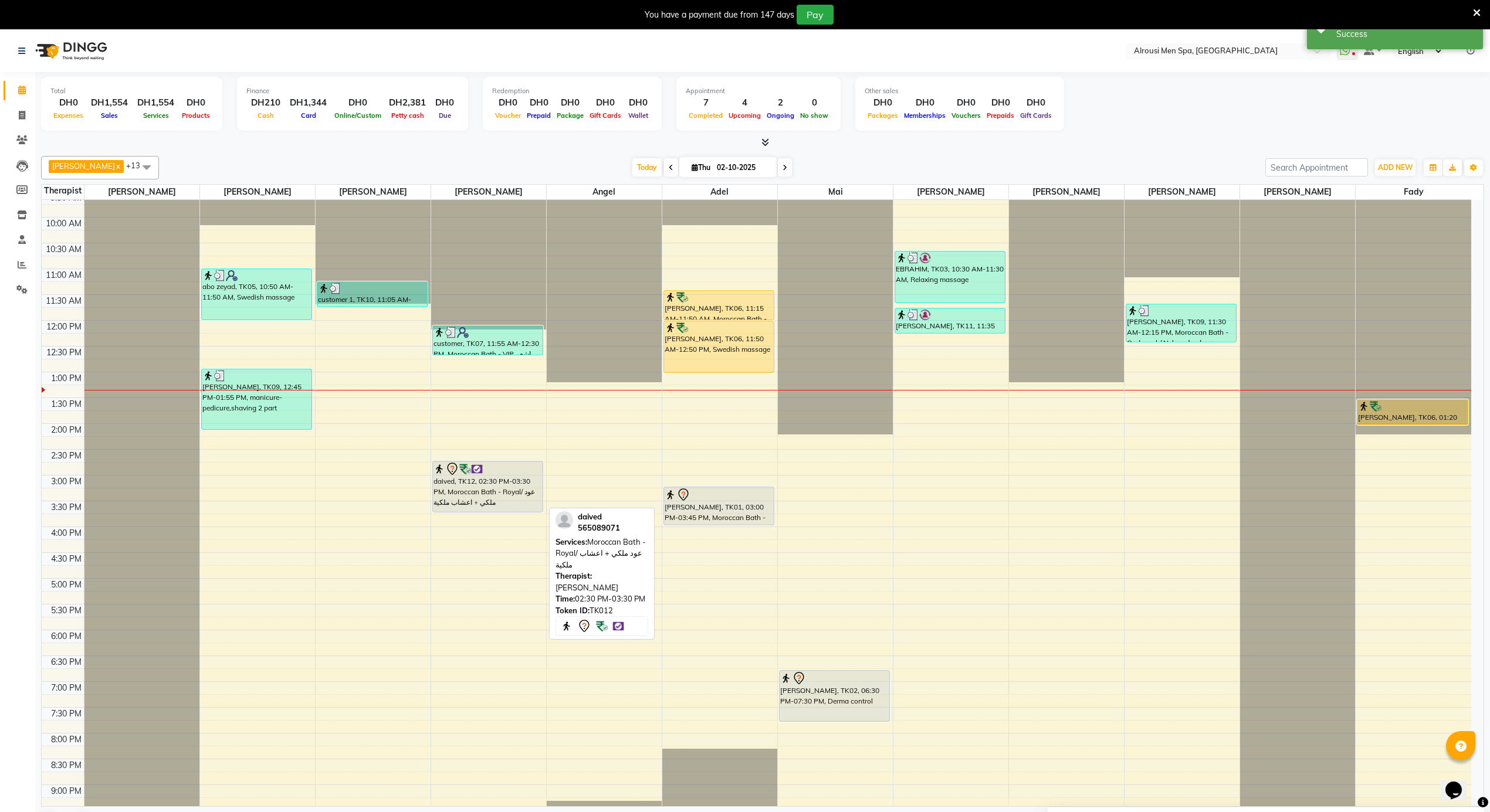
click at [476, 479] on div "daived, TK12, 02:30 PM-03:30 PM, Moroccan Bath - Royal/ عود ملكي + اعشاب ملكية" at bounding box center [487, 487] width 109 height 51
select select "7"
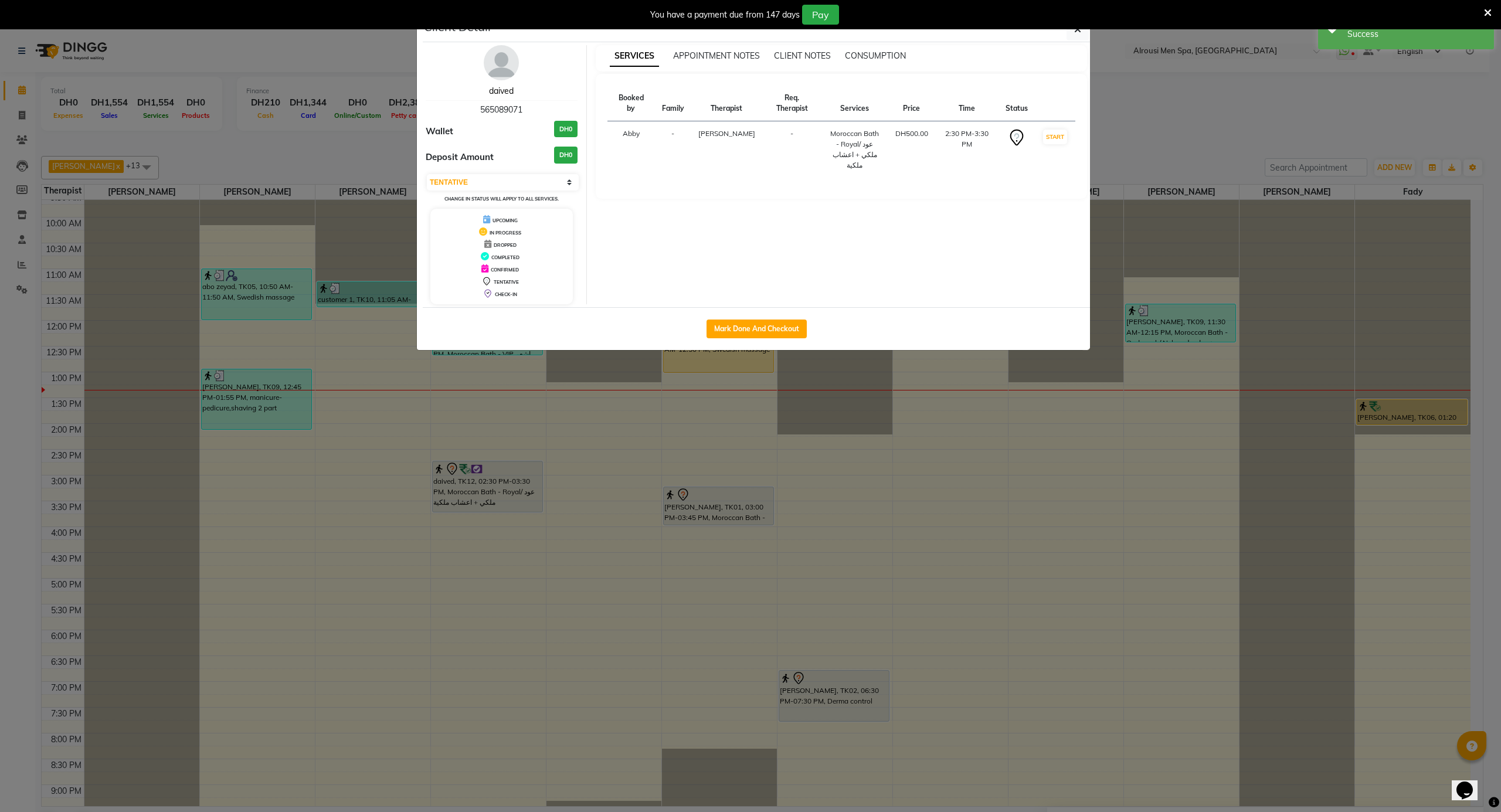
click at [499, 93] on link "daived" at bounding box center [501, 91] width 24 height 11
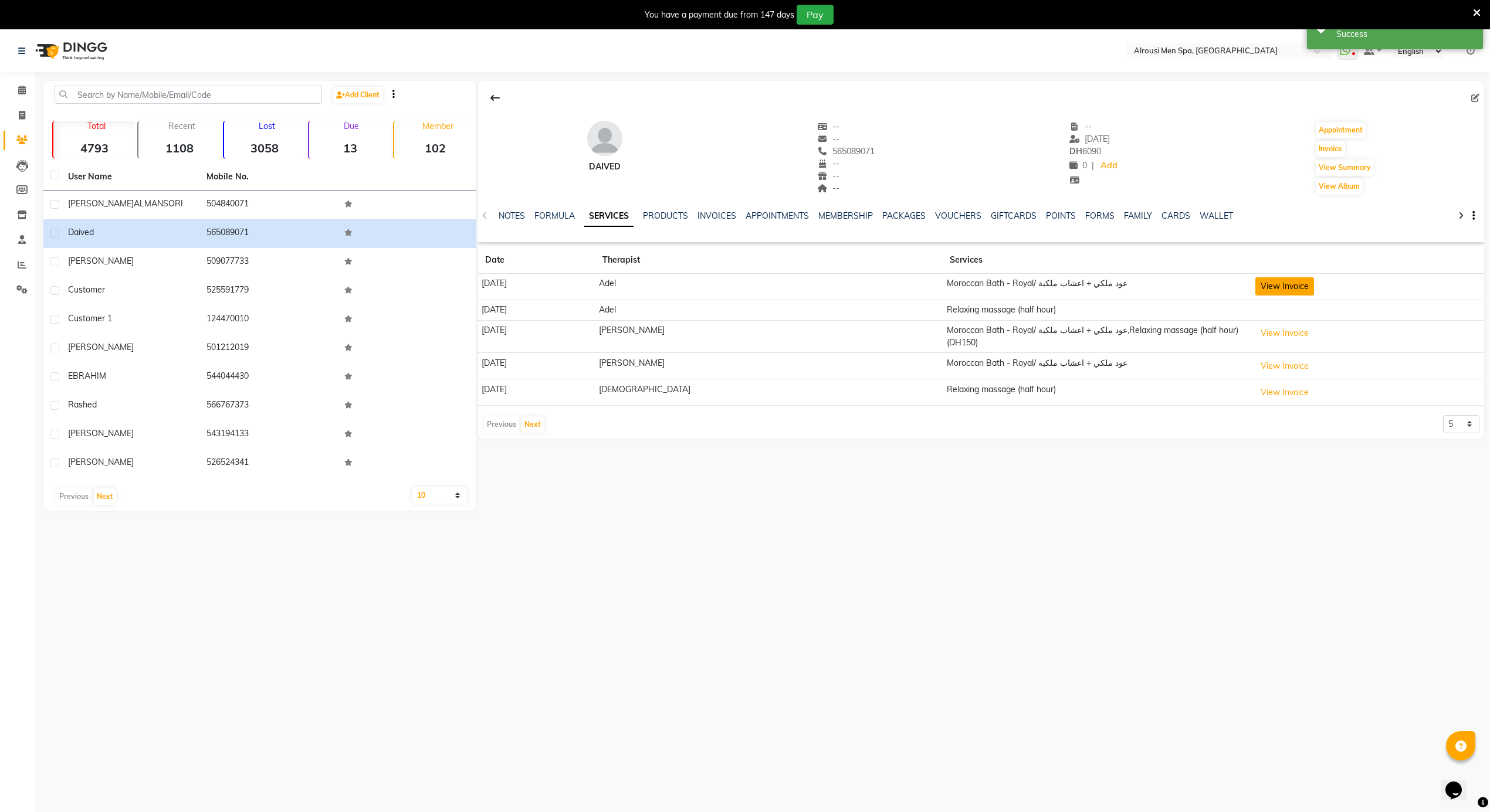
click at [1256, 289] on button "View Invoice" at bounding box center [1285, 286] width 59 height 19
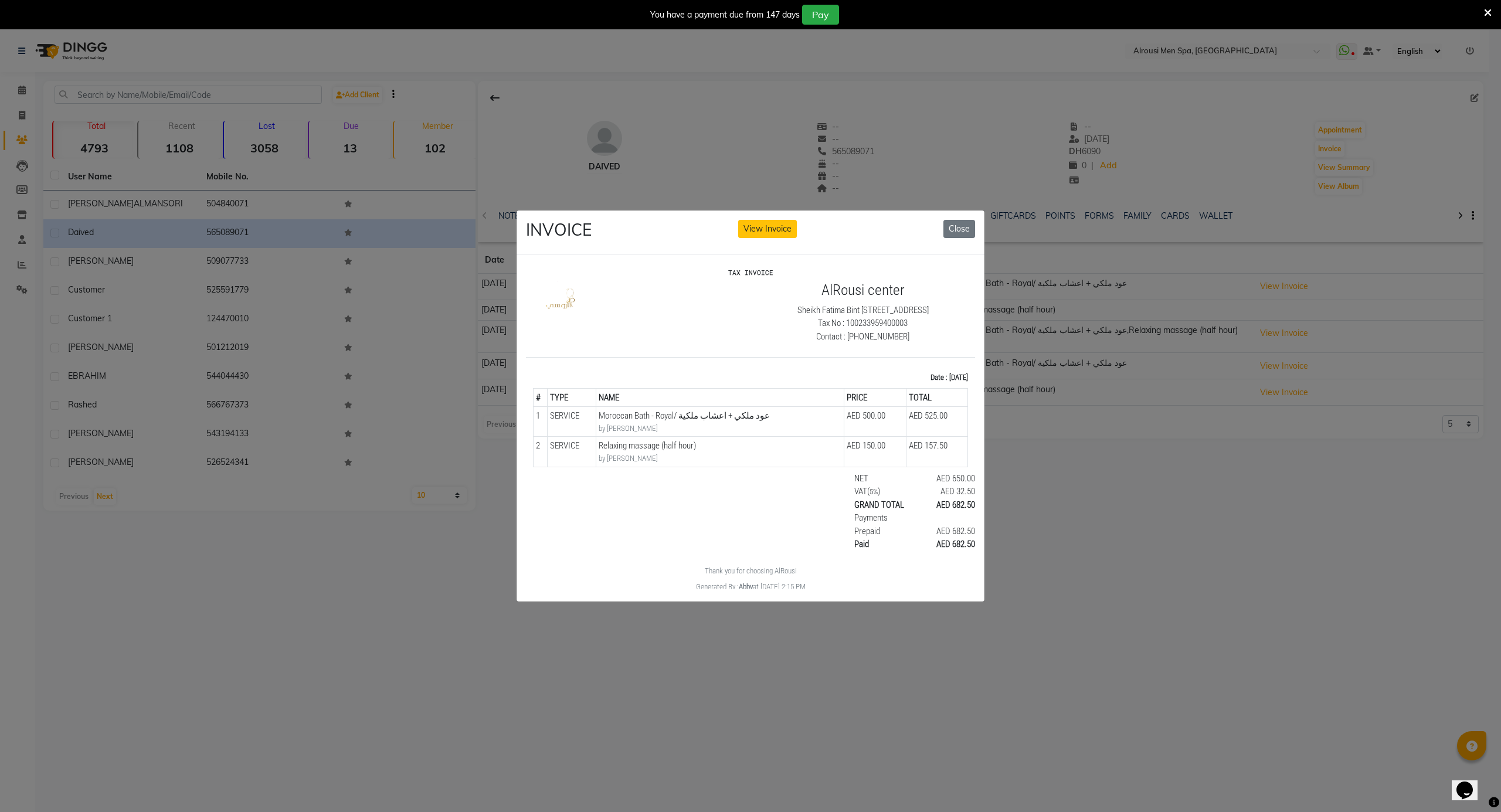
click at [1066, 501] on ngb-modal-window "INVOICE View Invoice Close" at bounding box center [750, 406] width 1501 height 812
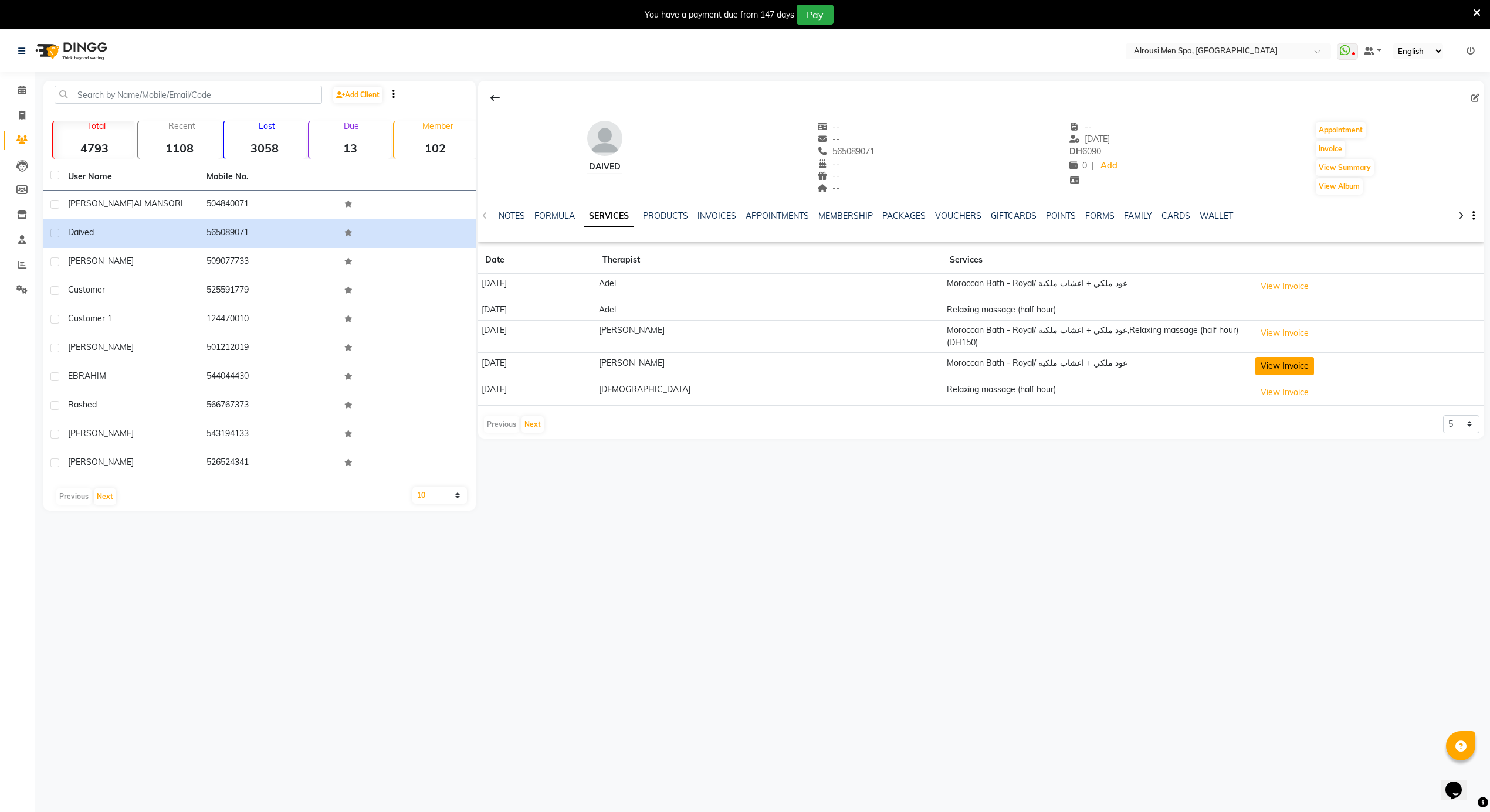
click at [1262, 359] on button "View Invoice" at bounding box center [1285, 366] width 59 height 19
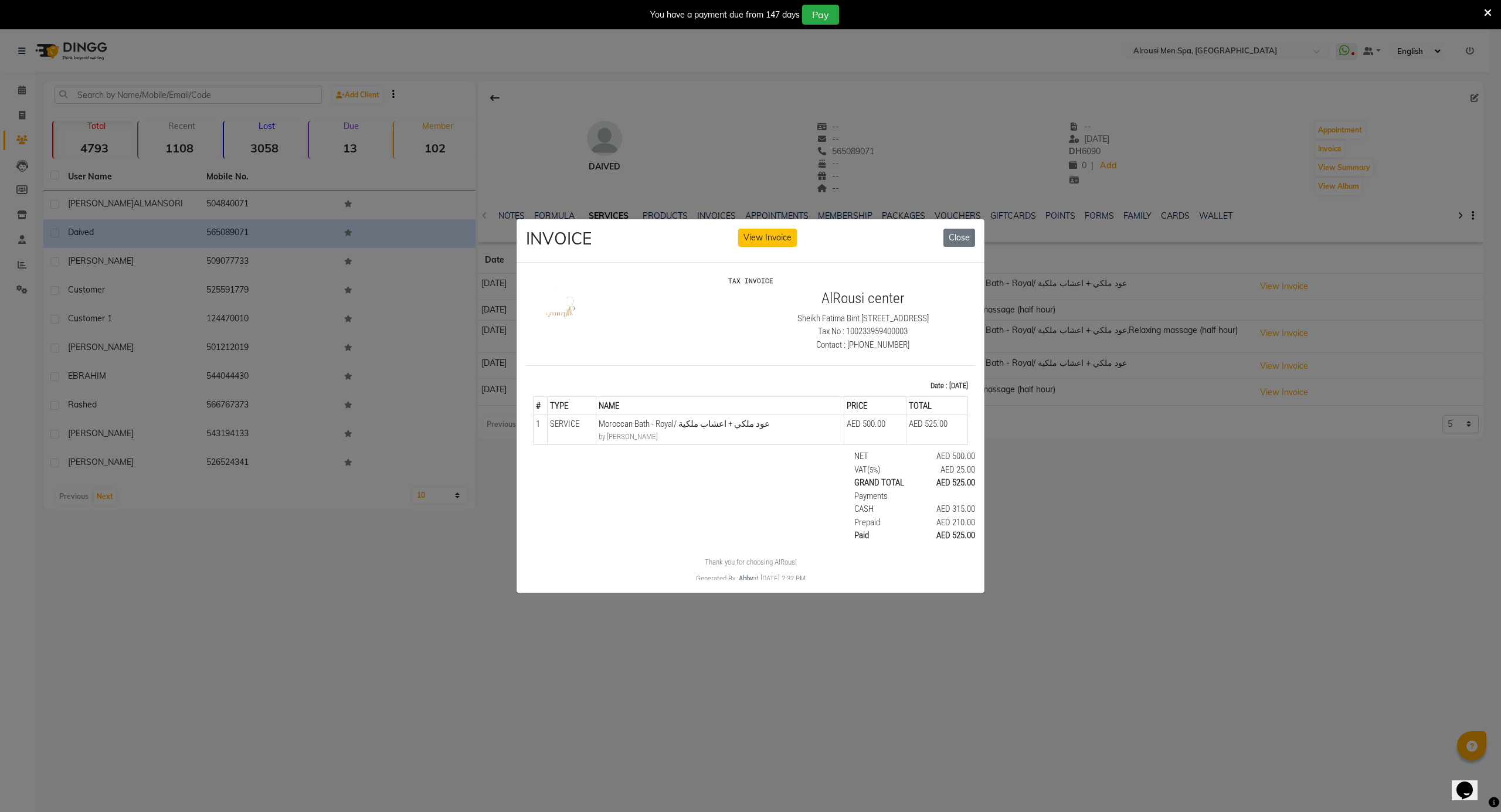
click at [1139, 494] on ngb-modal-window "INVOICE View Invoice Close" at bounding box center [750, 406] width 1501 height 812
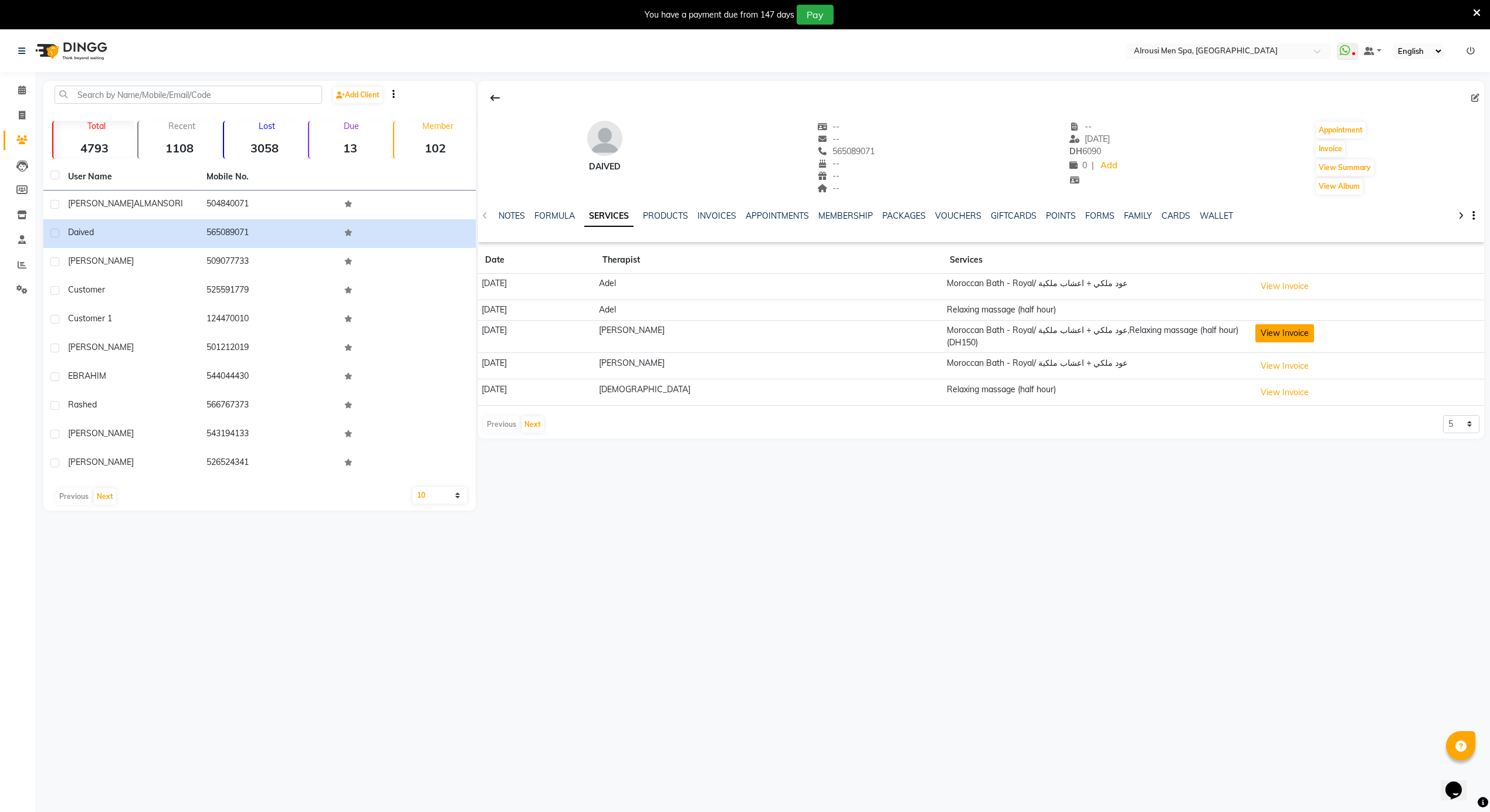
click at [1266, 328] on button "View Invoice" at bounding box center [1285, 333] width 59 height 19
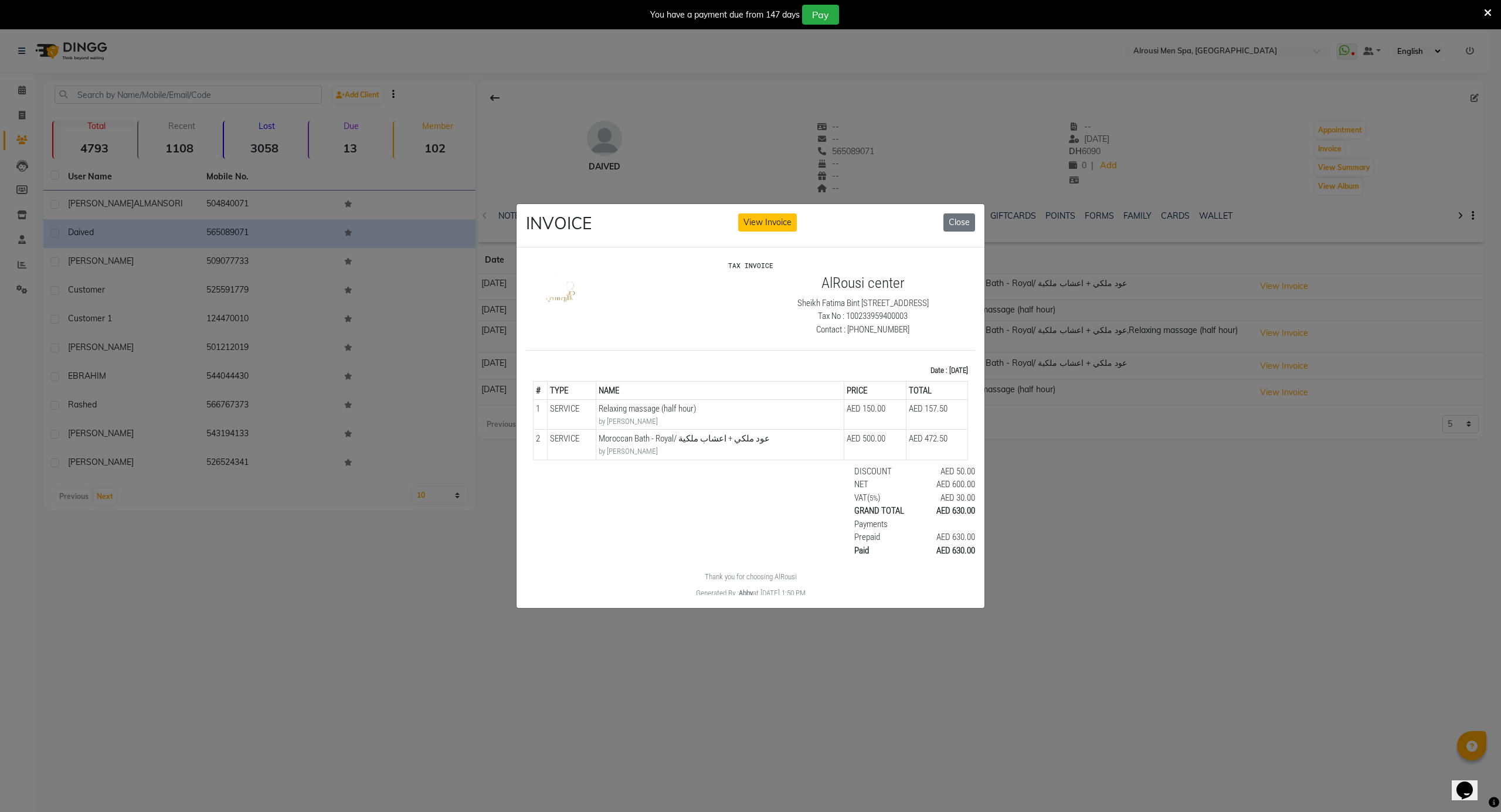
click at [1162, 559] on ngb-modal-window "INVOICE View Invoice Close" at bounding box center [750, 406] width 1501 height 812
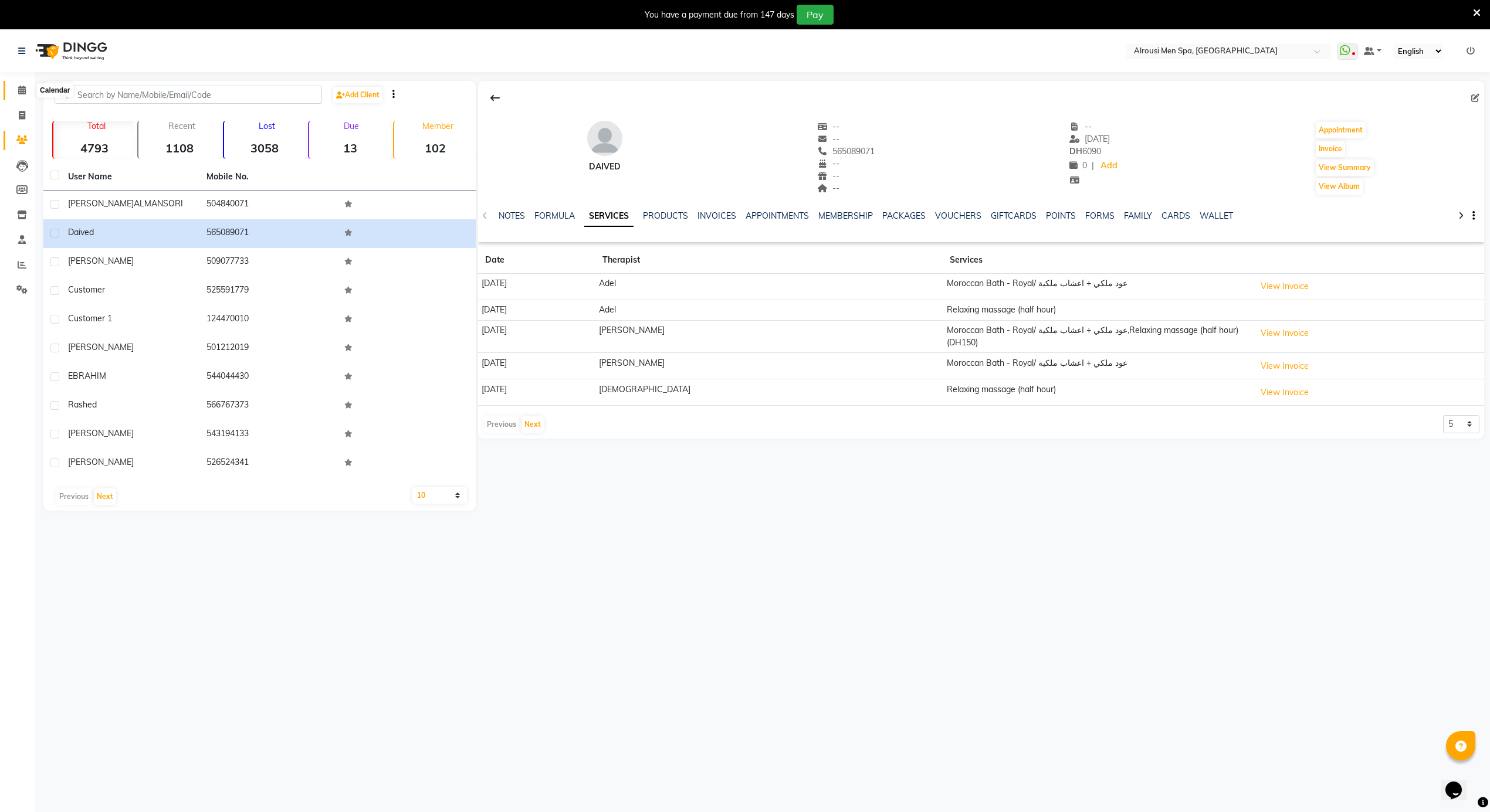
click at [24, 92] on icon at bounding box center [22, 90] width 8 height 9
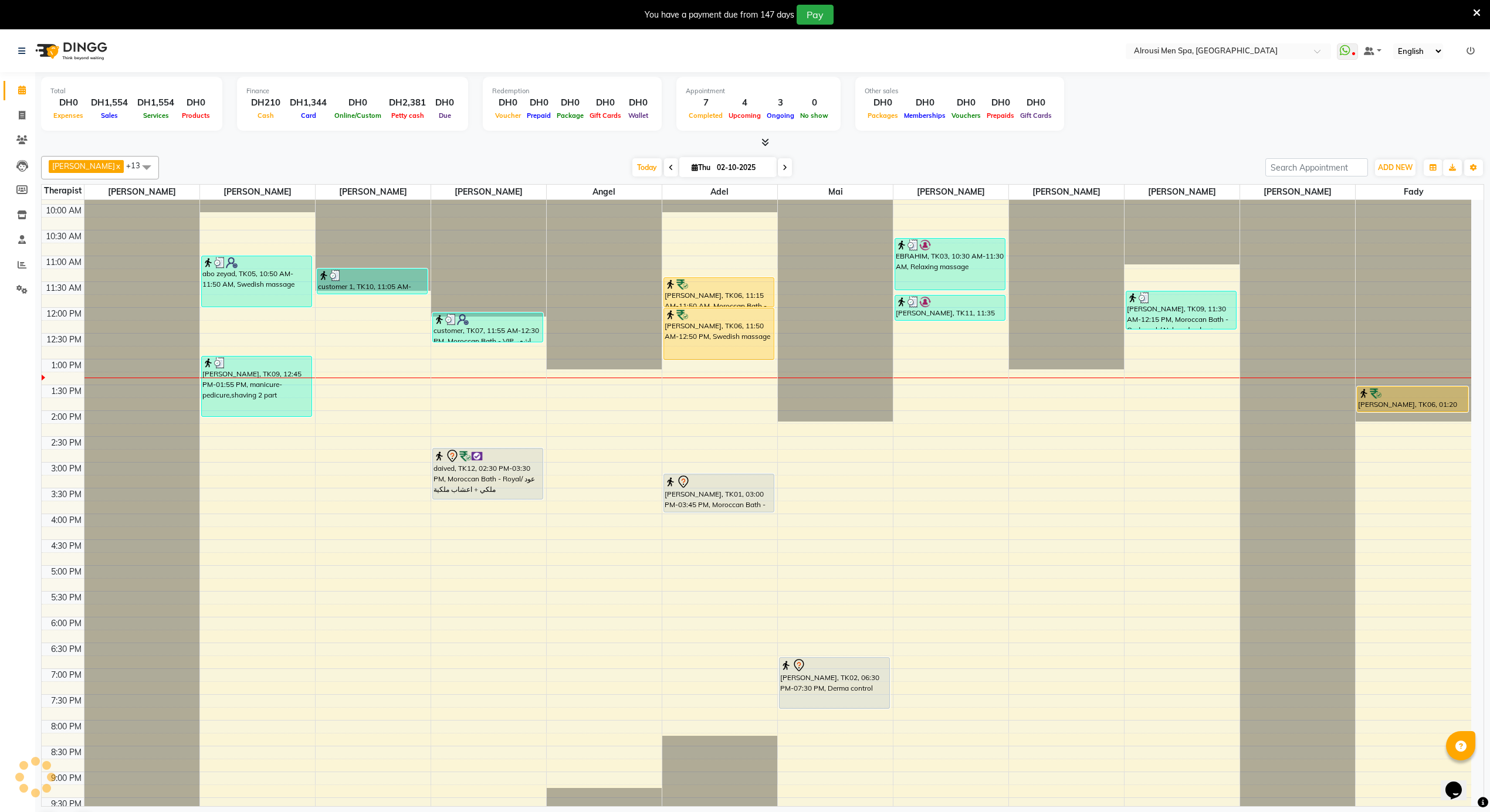
scroll to position [397, 0]
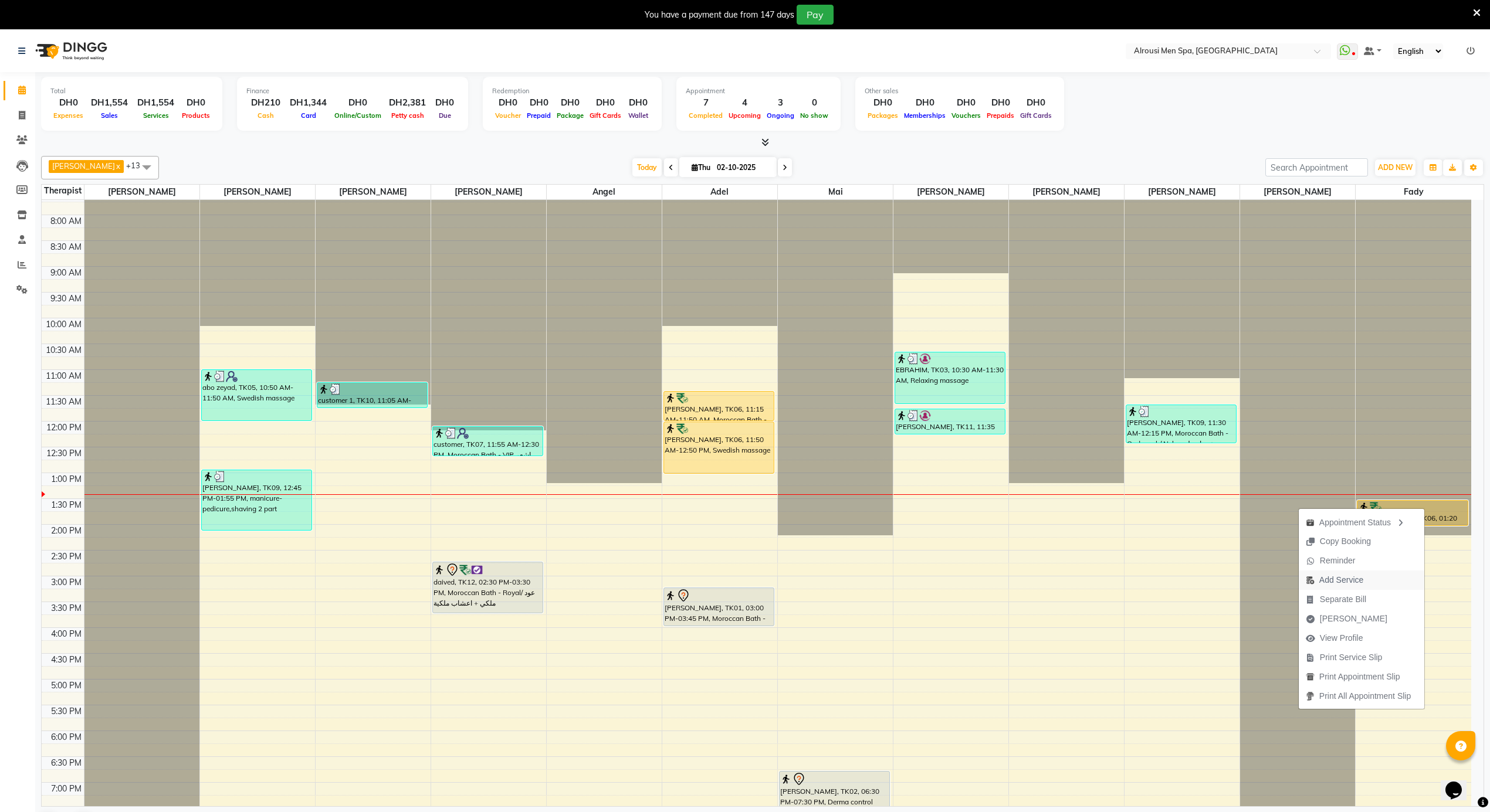
click at [1338, 580] on span "Add Service" at bounding box center [1341, 580] width 44 height 13
select select "79271"
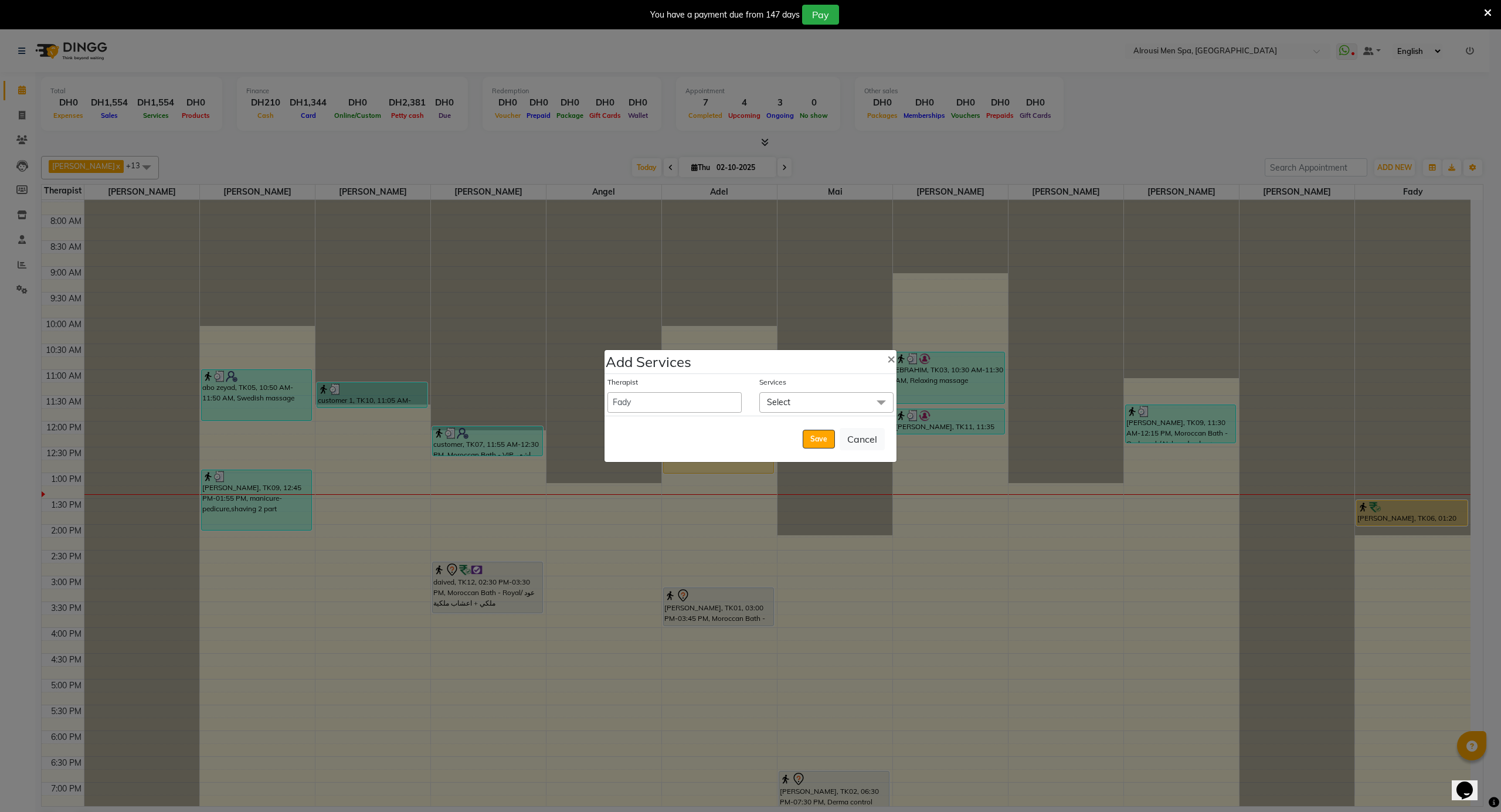
click at [777, 401] on span "Select" at bounding box center [779, 402] width 23 height 11
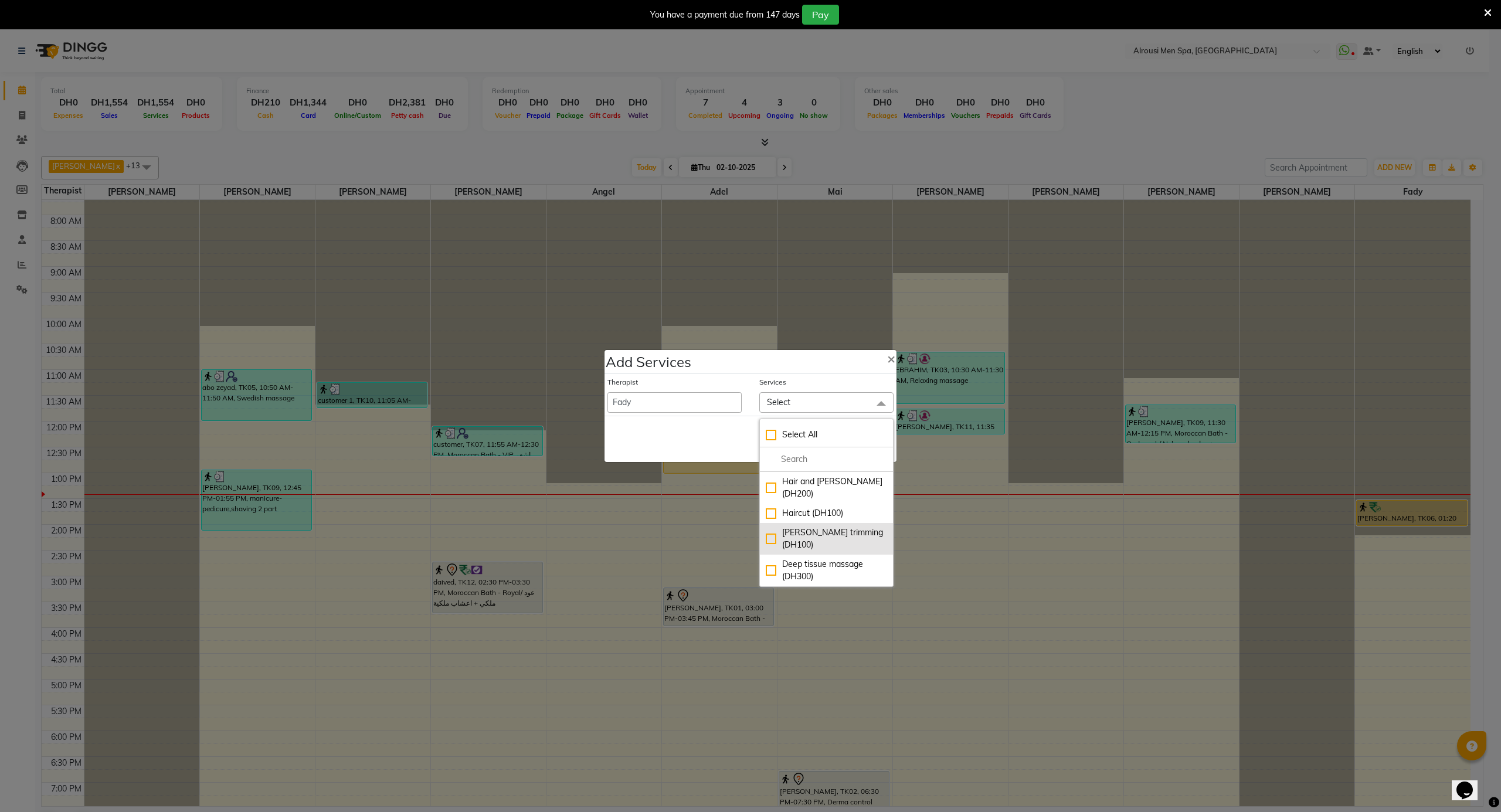
click at [816, 527] on div "Beard trimming (DH100)" at bounding box center [827, 539] width 121 height 24
checkbox input "true"
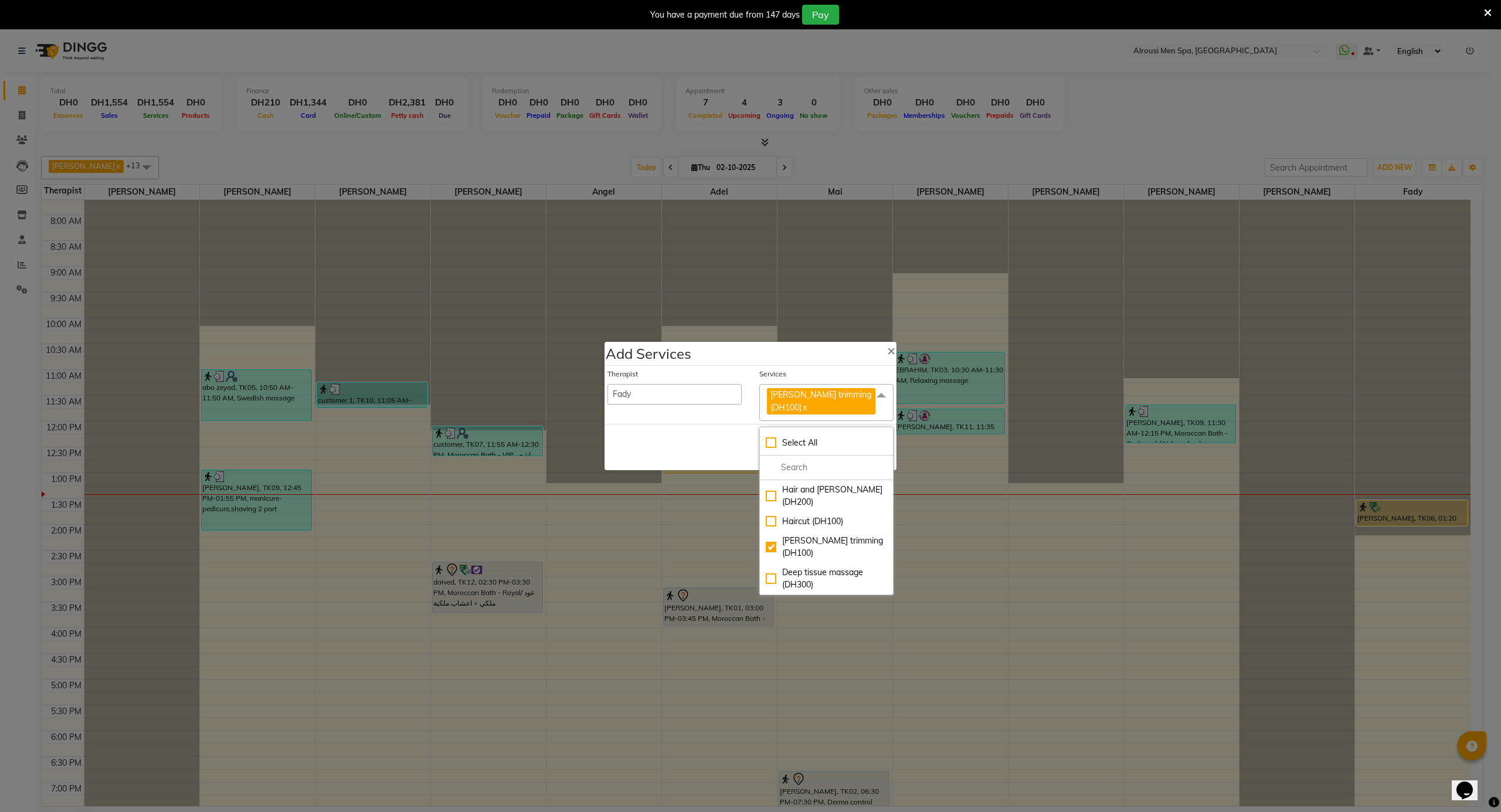
click at [714, 435] on div "Save Cancel" at bounding box center [750, 446] width 292 height 46
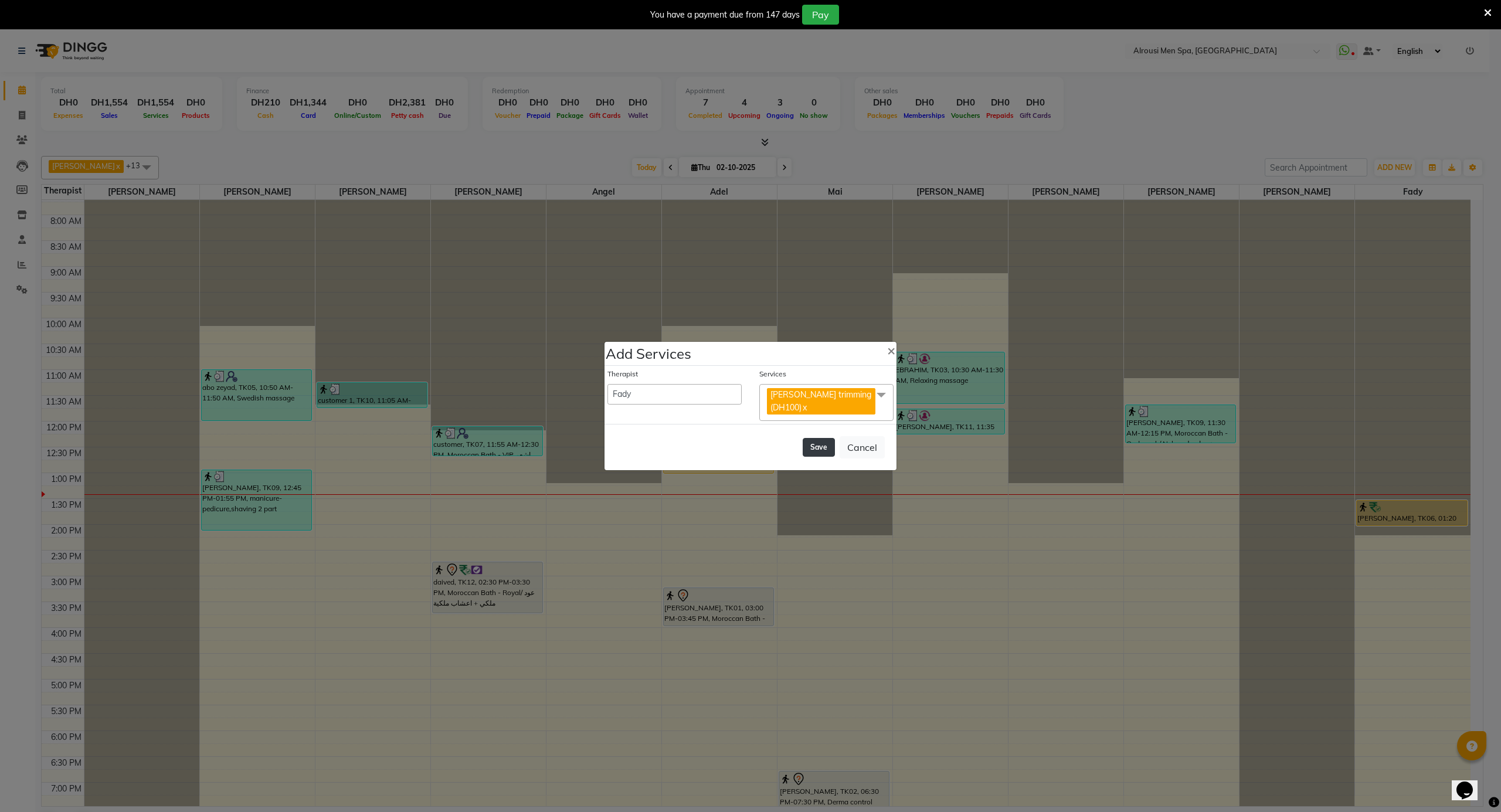
click at [833, 446] on button "Save" at bounding box center [819, 447] width 32 height 19
select select "64627"
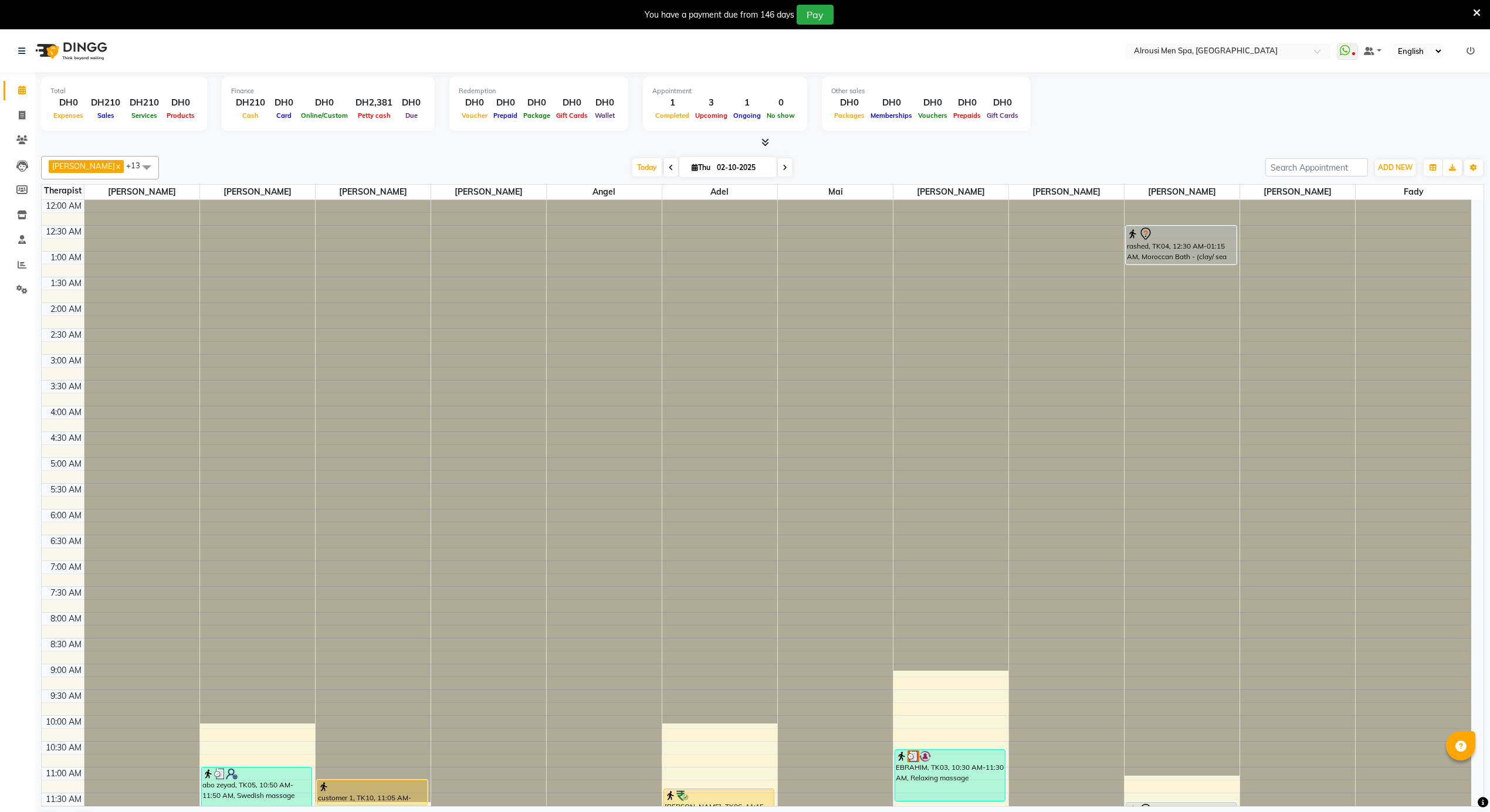
scroll to position [30, 0]
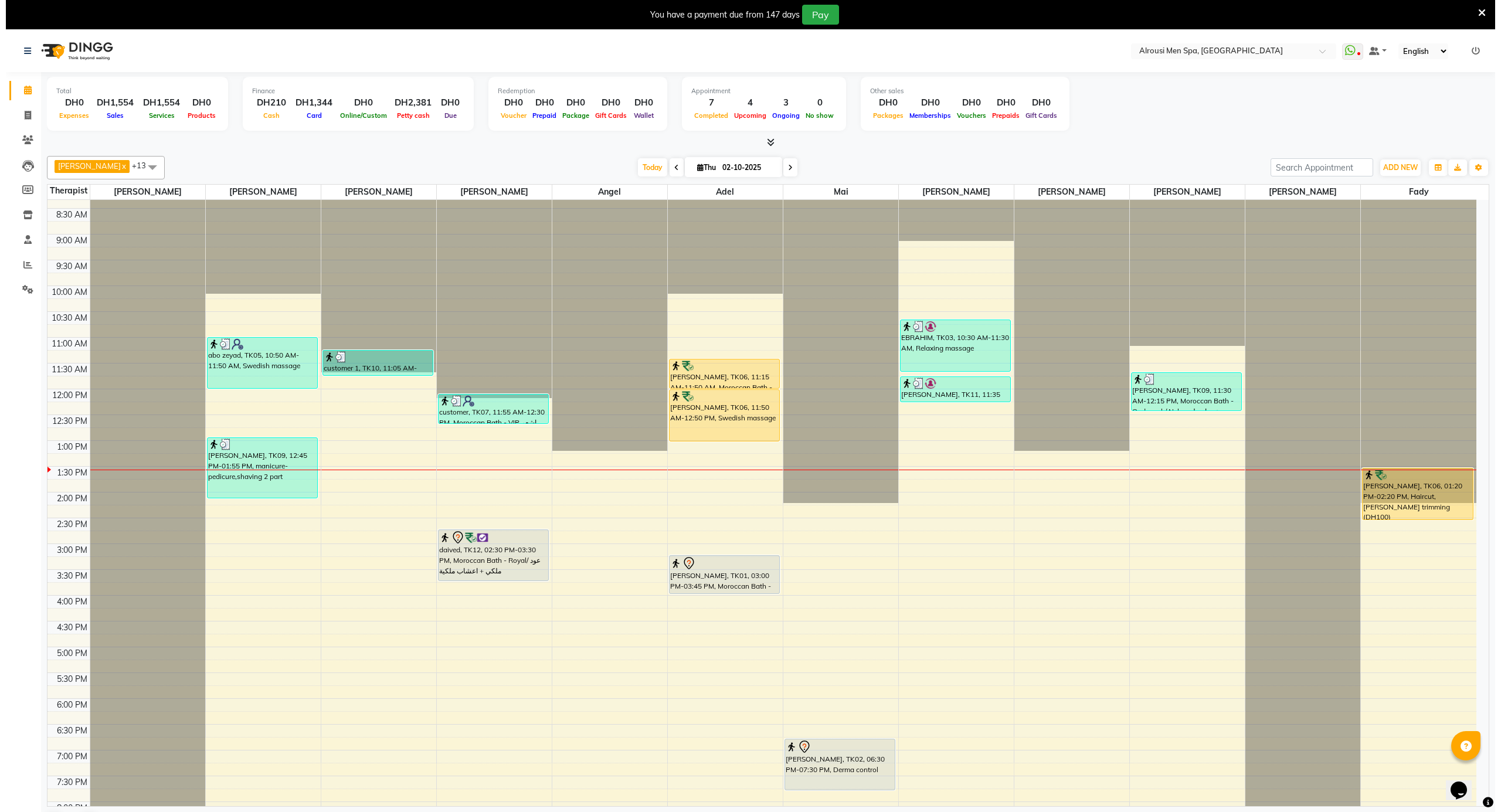
scroll to position [469, 0]
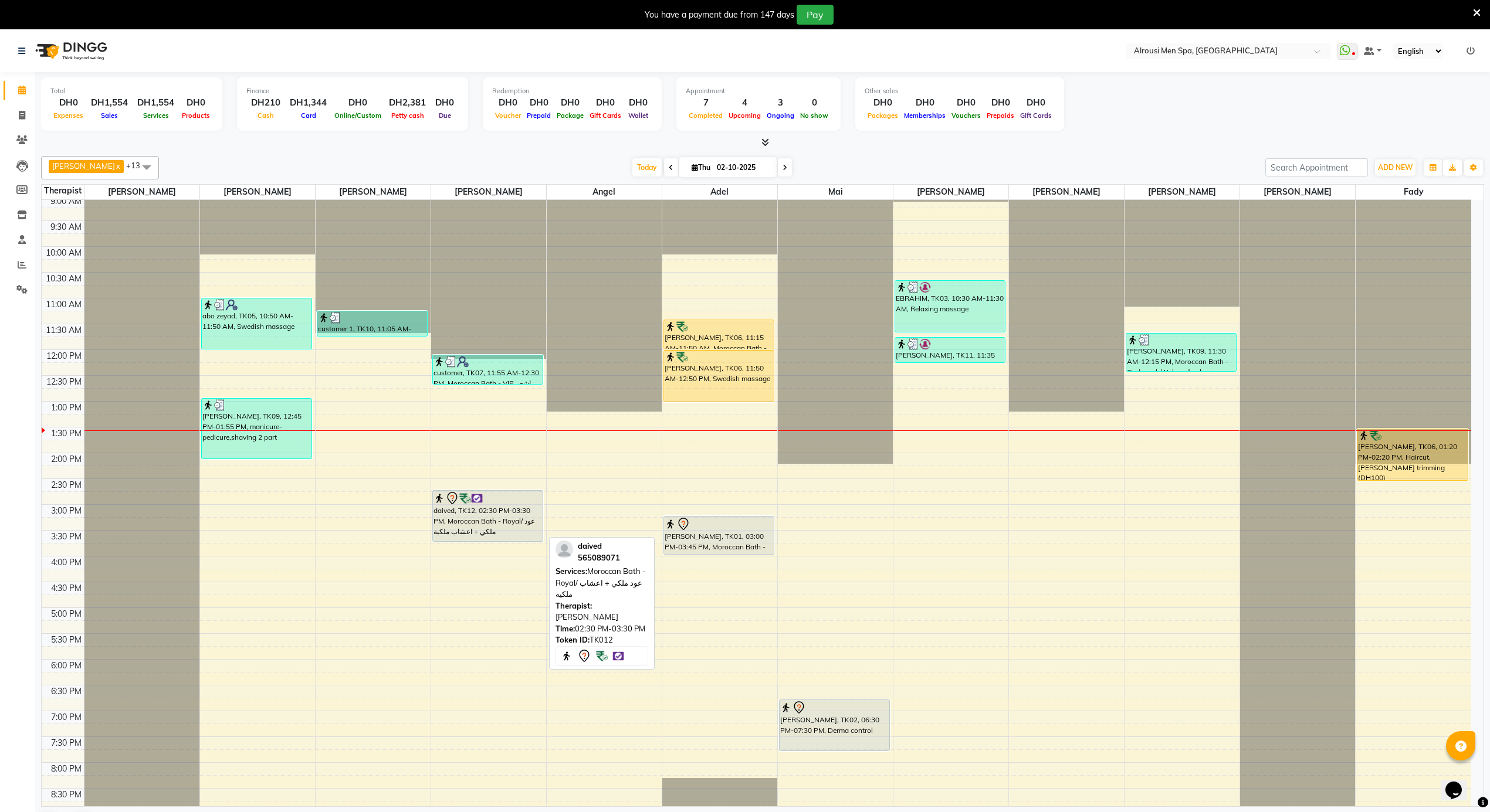
click at [513, 518] on div "daived, TK12, 02:30 PM-03:30 PM, Moroccan Bath - Royal/ عود ملكي + اعشاب ملكية" at bounding box center [487, 516] width 109 height 51
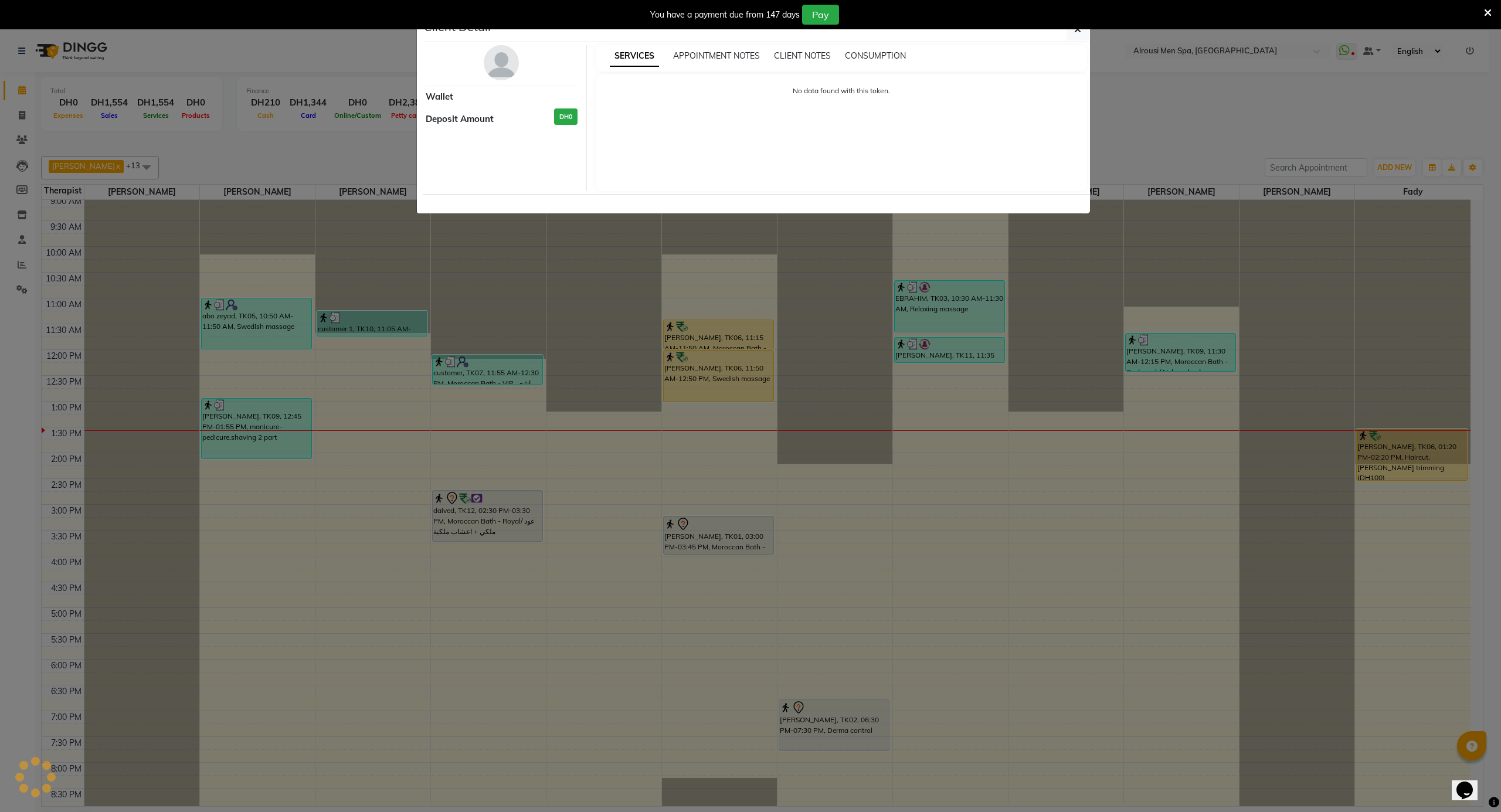
select select "7"
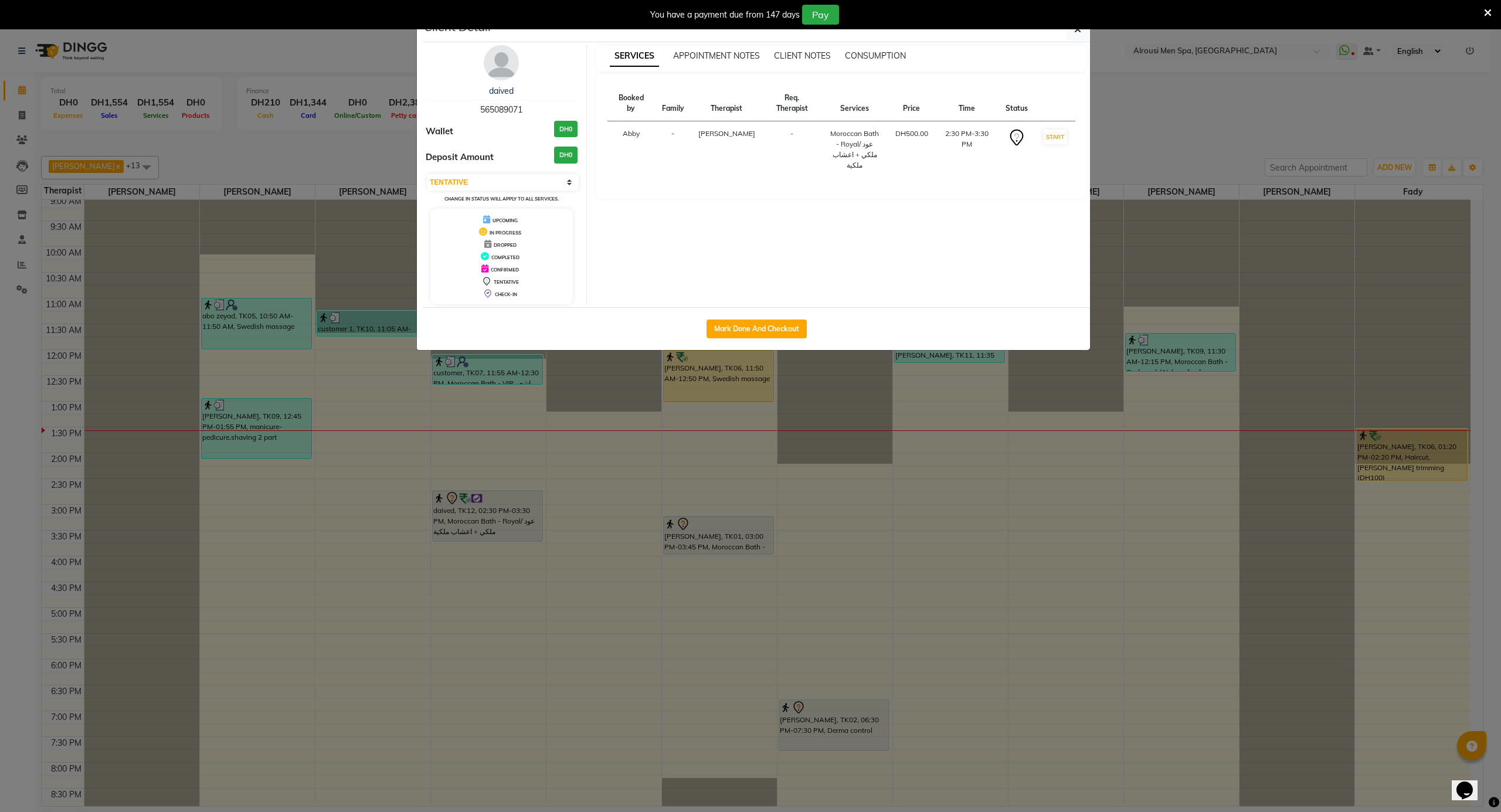
click at [510, 97] on div "daived" at bounding box center [502, 91] width 152 height 13
click at [509, 93] on link "daived" at bounding box center [501, 91] width 24 height 11
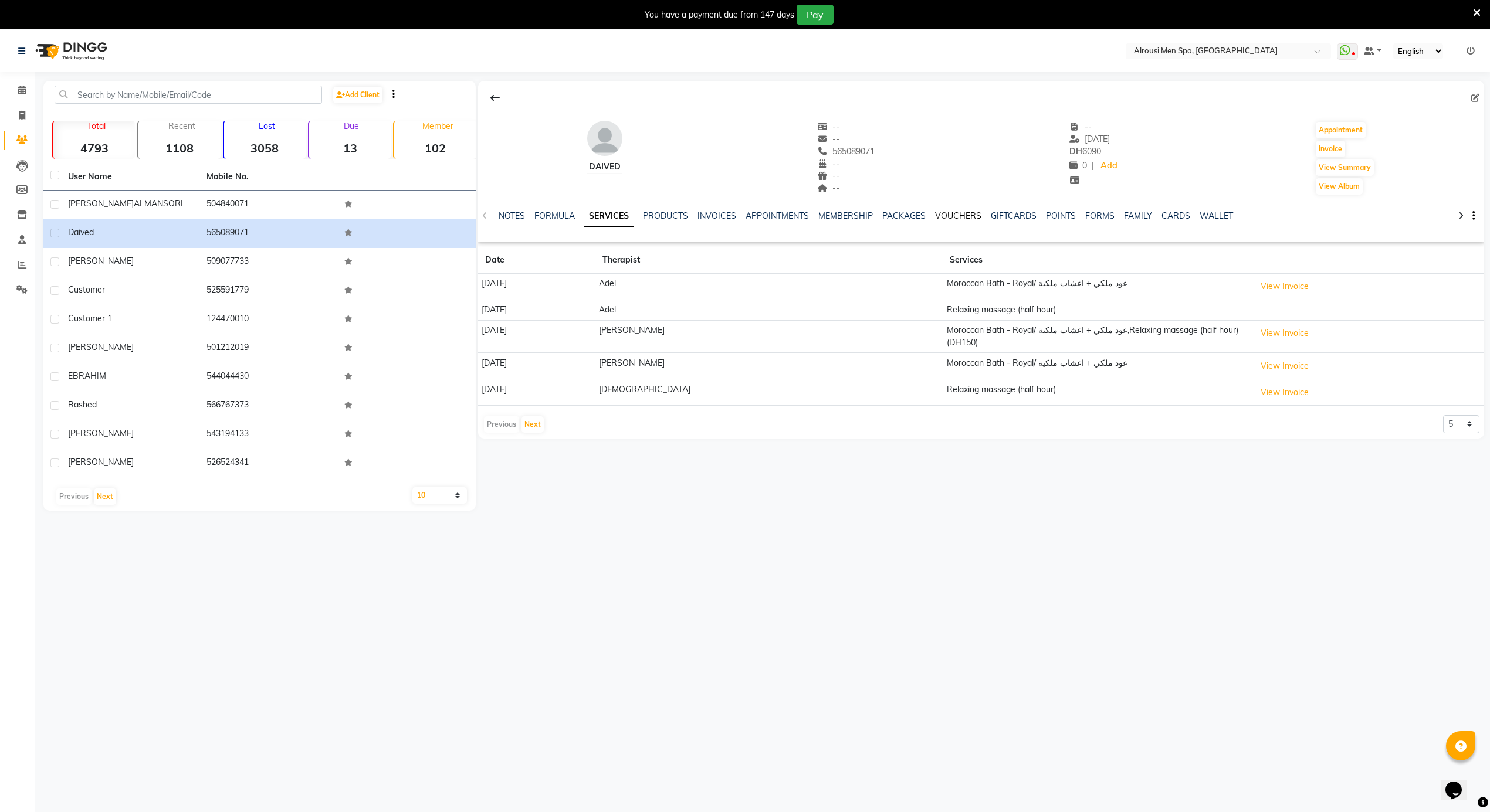
click at [956, 216] on link "VOUCHERS" at bounding box center [958, 216] width 46 height 11
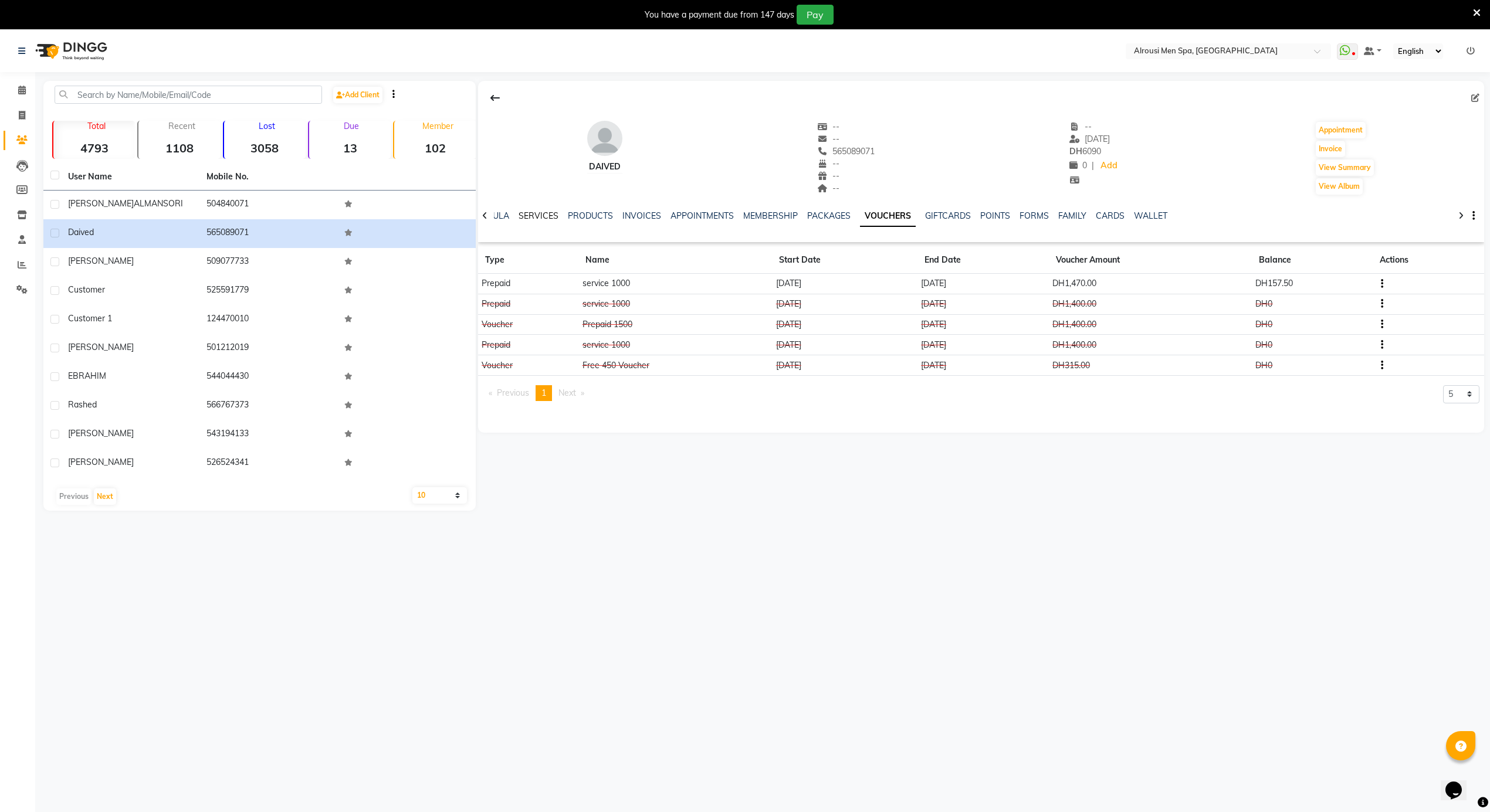
click at [540, 214] on link "SERVICES" at bounding box center [538, 216] width 40 height 11
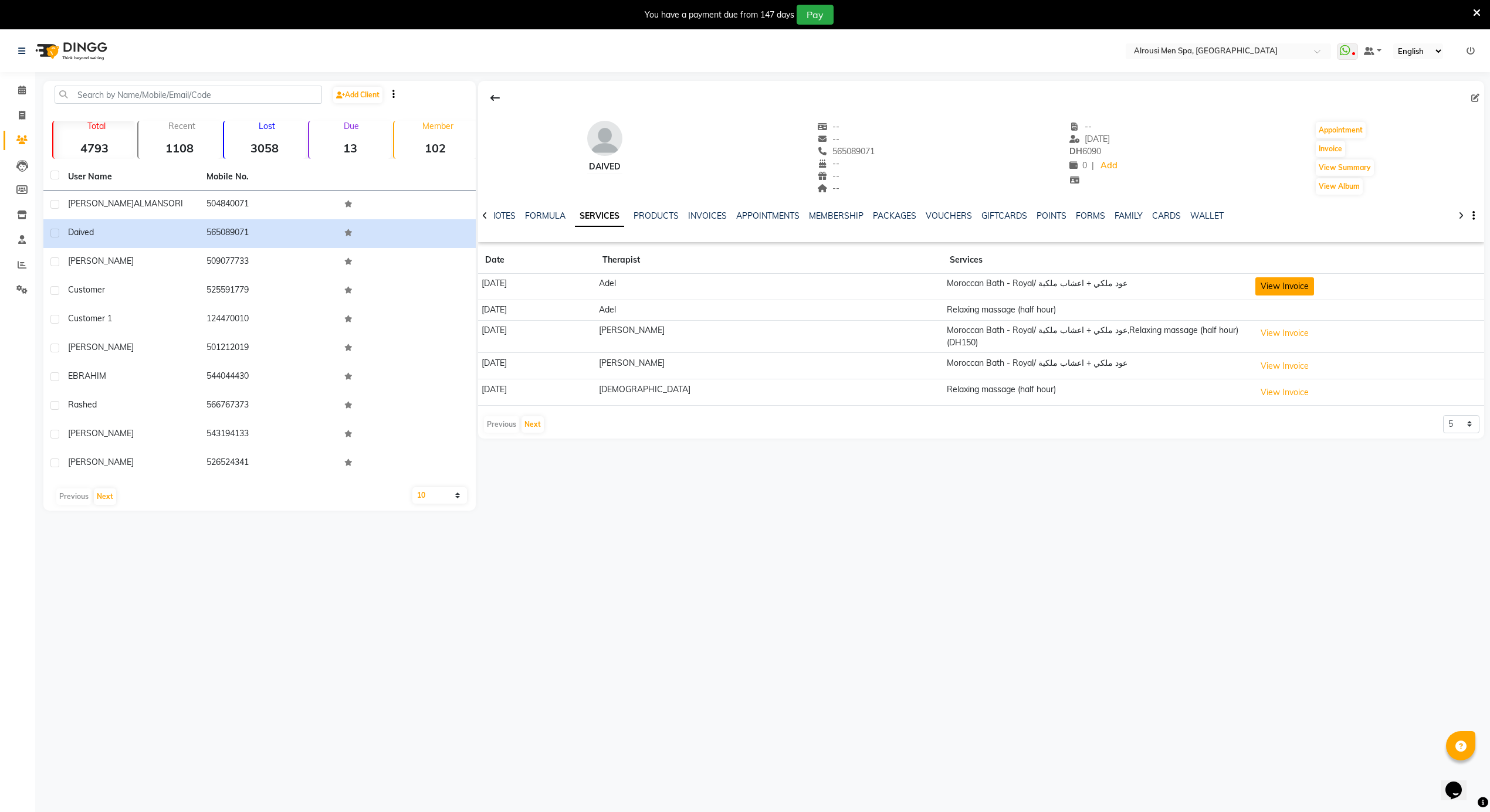
click at [1267, 280] on button "View Invoice" at bounding box center [1285, 286] width 59 height 19
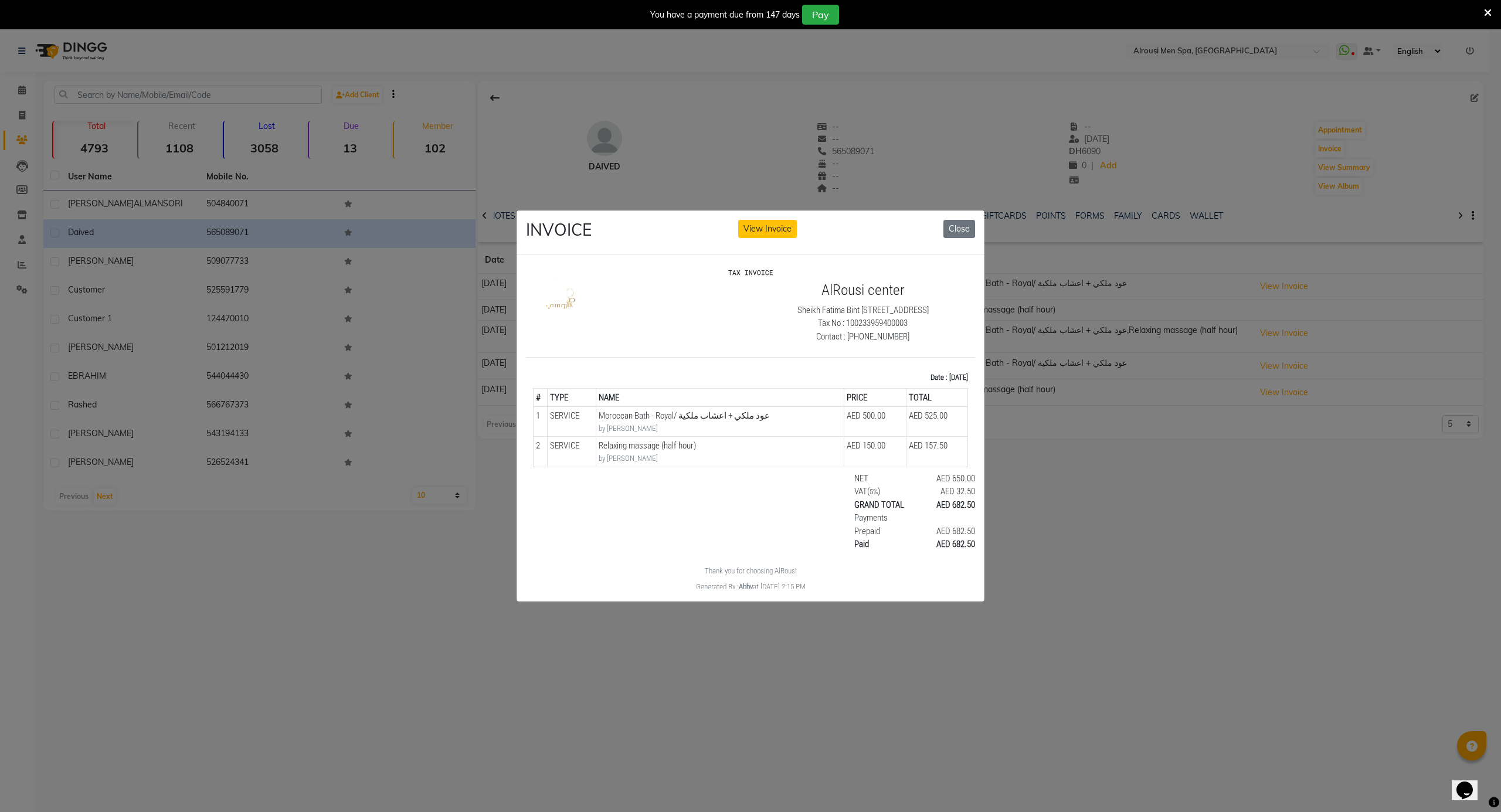
drag, startPoint x: 935, startPoint y: 450, endPoint x: 836, endPoint y: 414, distance: 105.3
click at [836, 414] on tbody "1 SERVICE SERVICE Moroccan Bath - Royal/ عود ملكي + اعشاب ملكية by [PERSON_NAME…" at bounding box center [750, 435] width 434 height 60
click at [845, 426] on td "AED 500.00" at bounding box center [874, 421] width 61 height 30
click at [960, 225] on button "Close" at bounding box center [959, 228] width 31 height 19
